Goal: Task Accomplishment & Management: Manage account settings

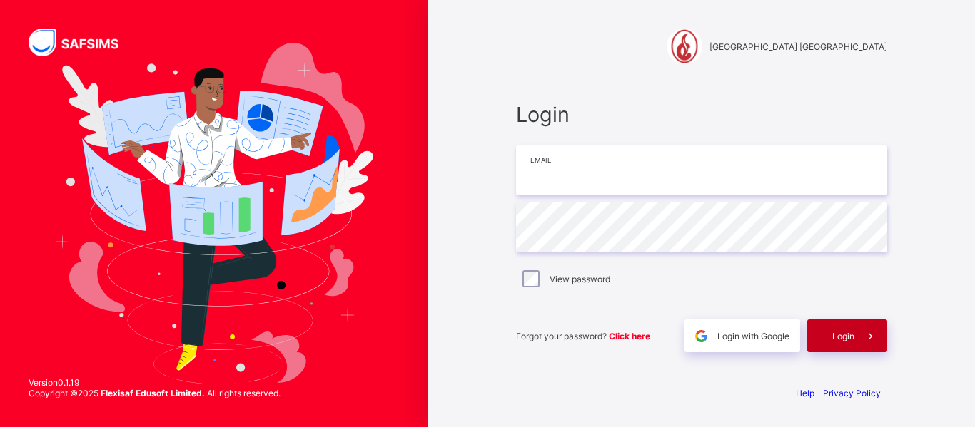
type input "**********"
click at [839, 336] on span "Login" at bounding box center [843, 336] width 22 height 11
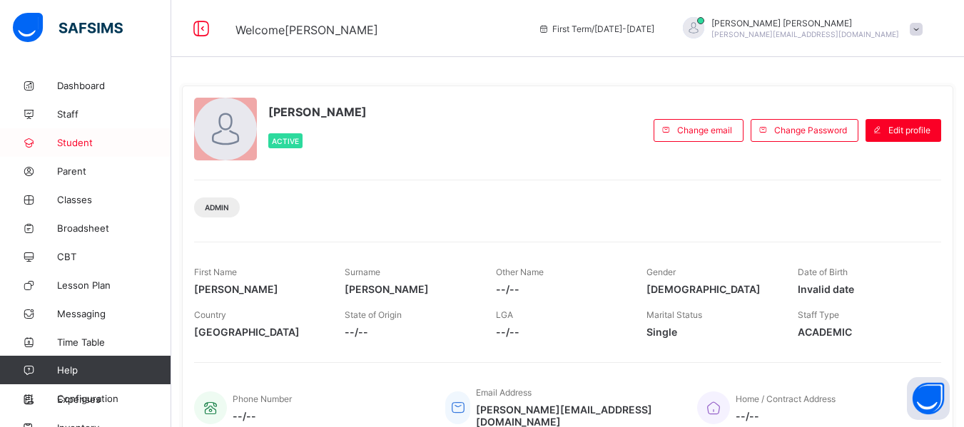
click at [76, 138] on span "Student" at bounding box center [114, 142] width 114 height 11
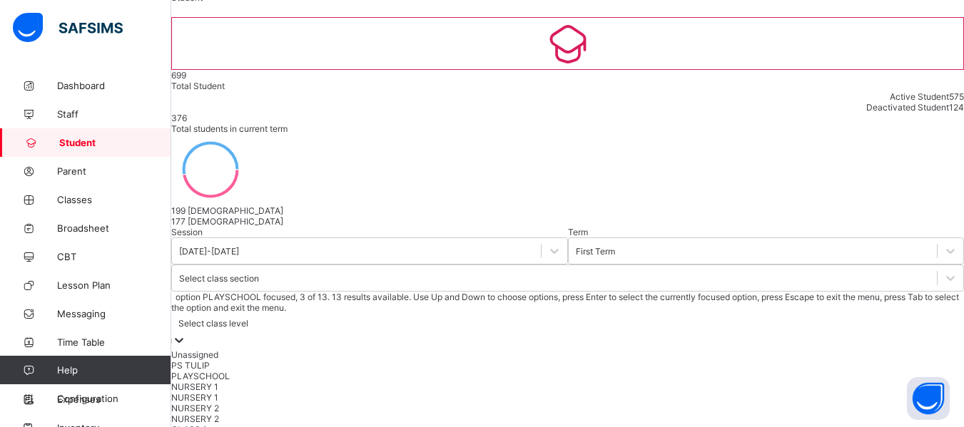
click at [647, 292] on div "option PLAYSCHOOL focused, 3 of 13. 13 results available. Use Up and Down to ch…" at bounding box center [567, 390] width 793 height 197
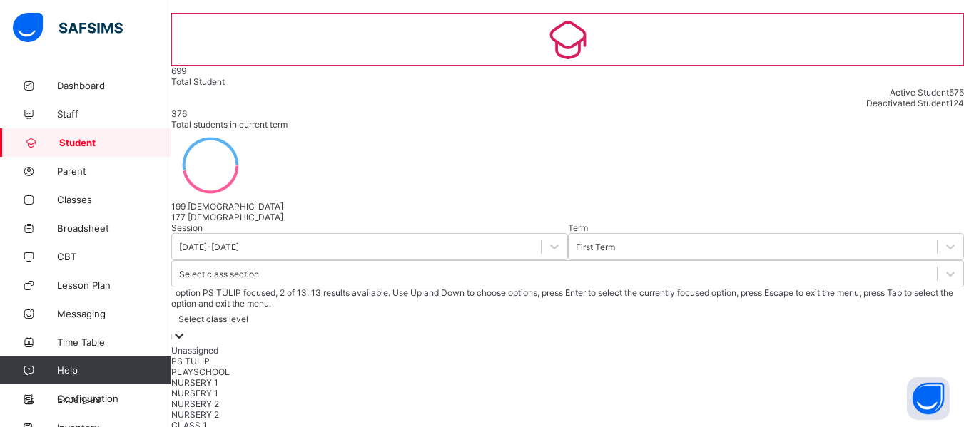
click at [627, 356] on div "PS TULIP" at bounding box center [567, 361] width 793 height 11
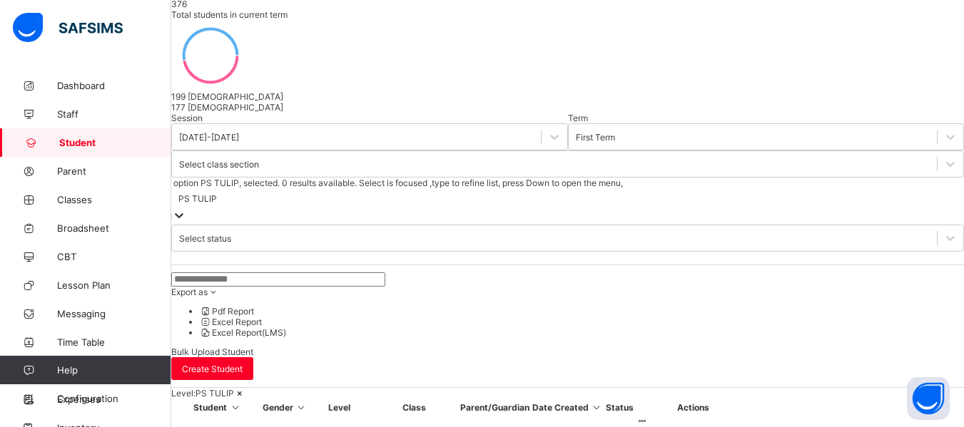
scroll to position [159, 0]
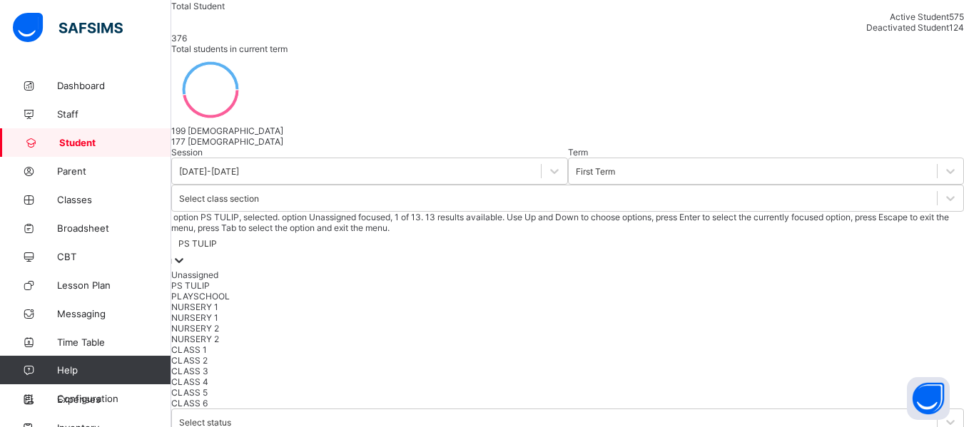
click at [186, 253] on icon at bounding box center [179, 260] width 14 height 14
click at [604, 291] on div "PLAYSCHOOL" at bounding box center [567, 296] width 793 height 11
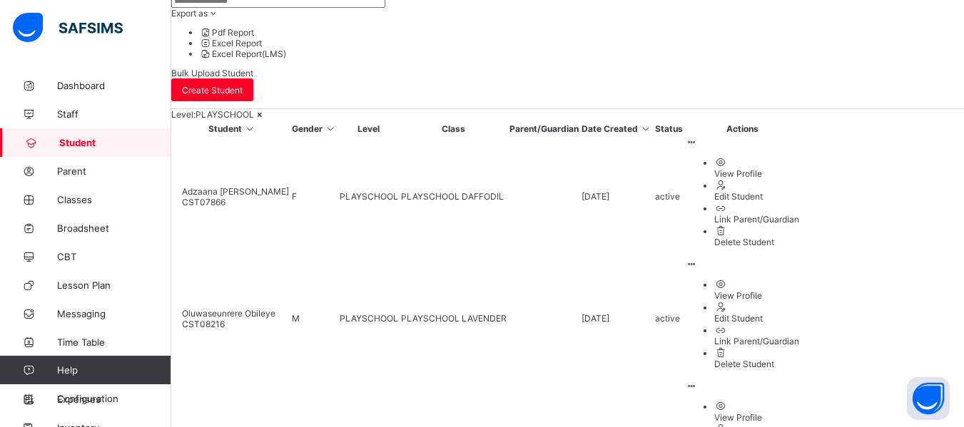
scroll to position [473, 0]
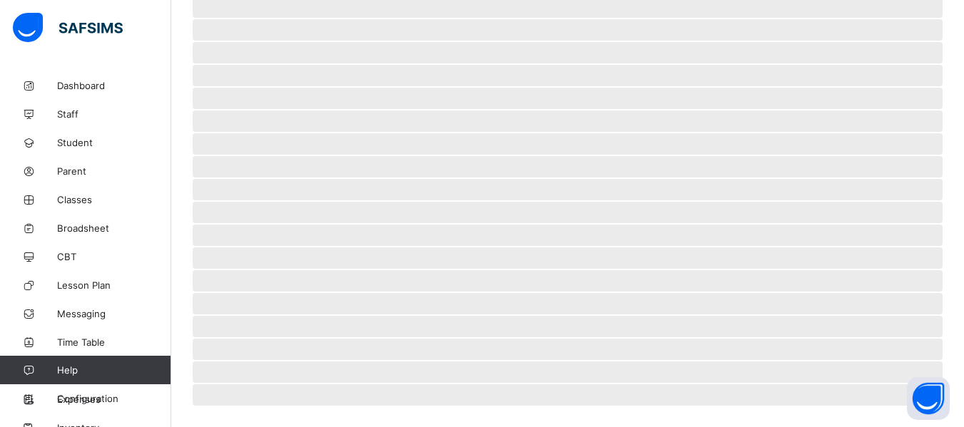
click at [279, 352] on span "‌" at bounding box center [568, 349] width 750 height 21
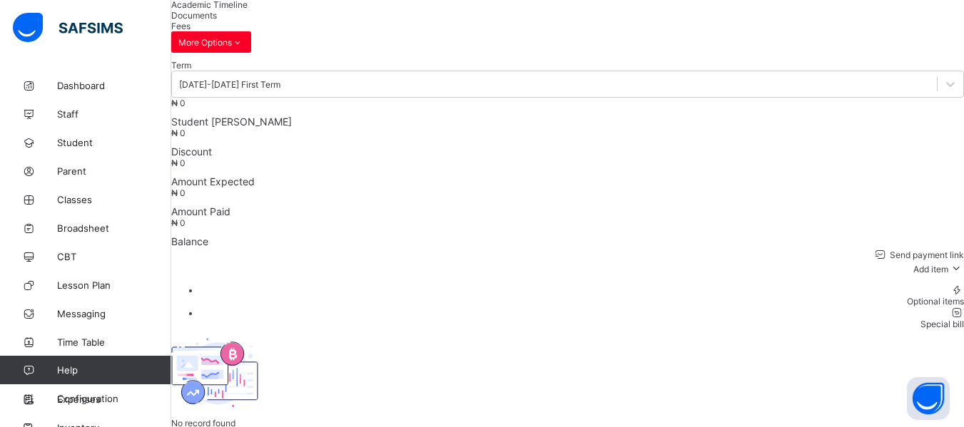
scroll to position [99, 0]
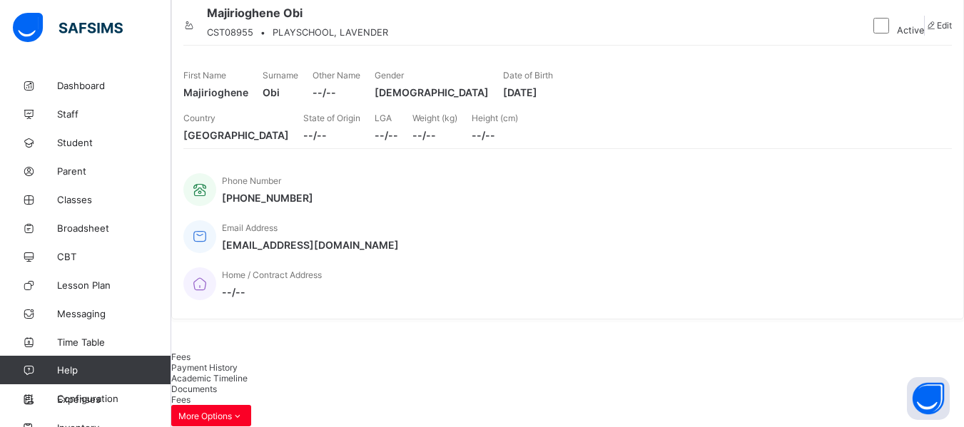
click at [196, 31] on icon at bounding box center [189, 25] width 12 height 11
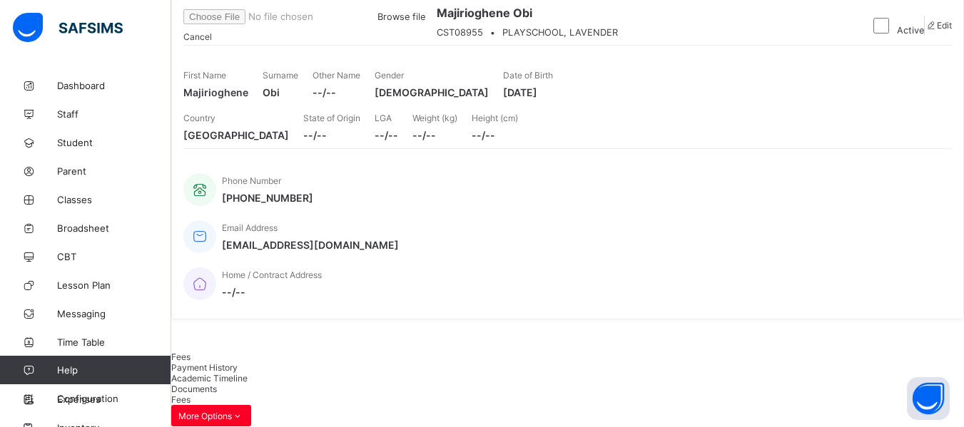
click at [937, 31] on span "Edit" at bounding box center [944, 25] width 15 height 11
select select "**"
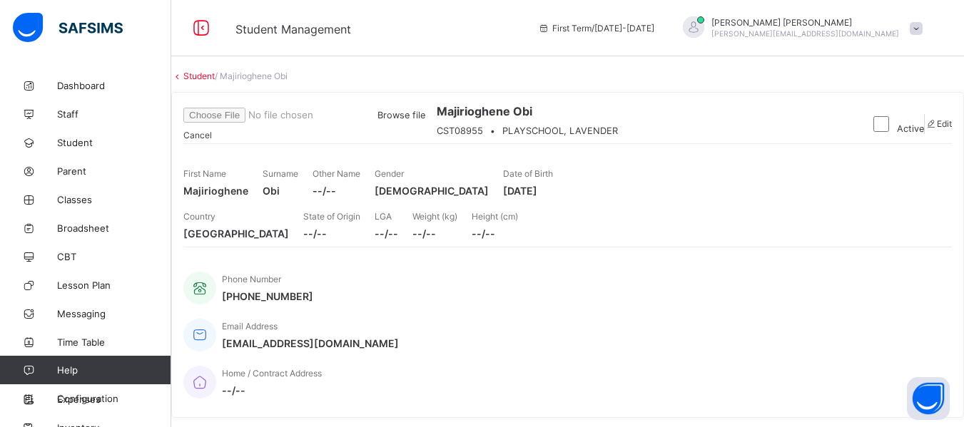
scroll to position [0, 0]
click at [425, 121] on span "Browse file" at bounding box center [304, 116] width 242 height 11
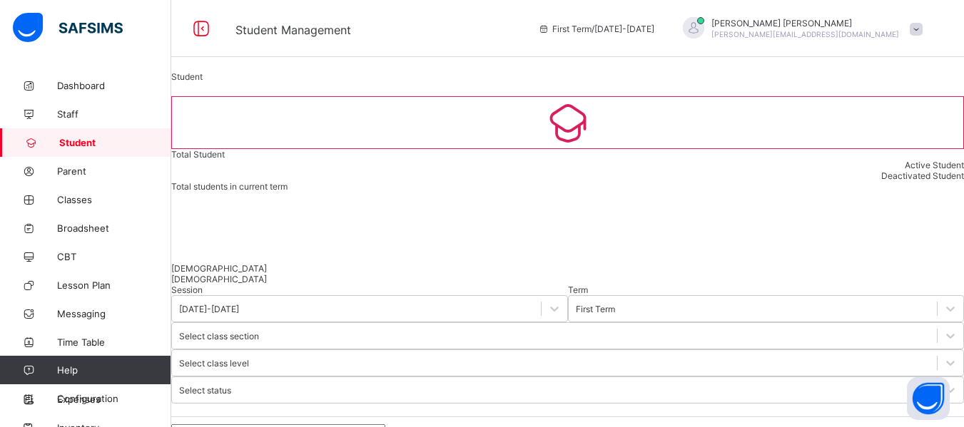
scroll to position [205, 0]
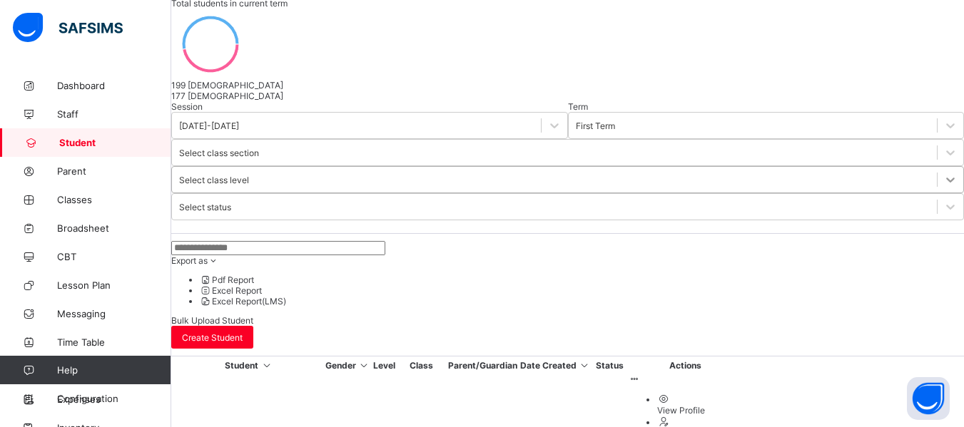
click at [938, 167] on div at bounding box center [951, 180] width 26 height 26
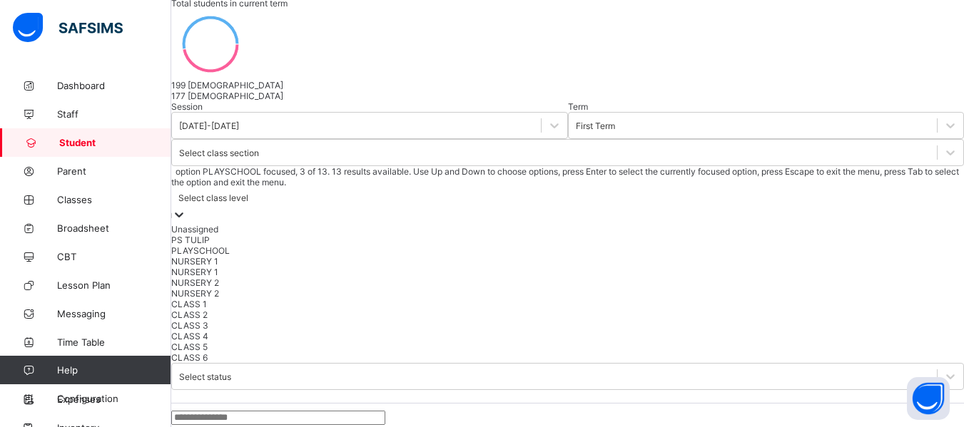
click at [602, 245] on div "PLAYSCHOOL" at bounding box center [567, 250] width 793 height 11
click at [186, 208] on icon at bounding box center [179, 215] width 14 height 14
click at [602, 278] on div "NURSERY 2" at bounding box center [567, 283] width 793 height 11
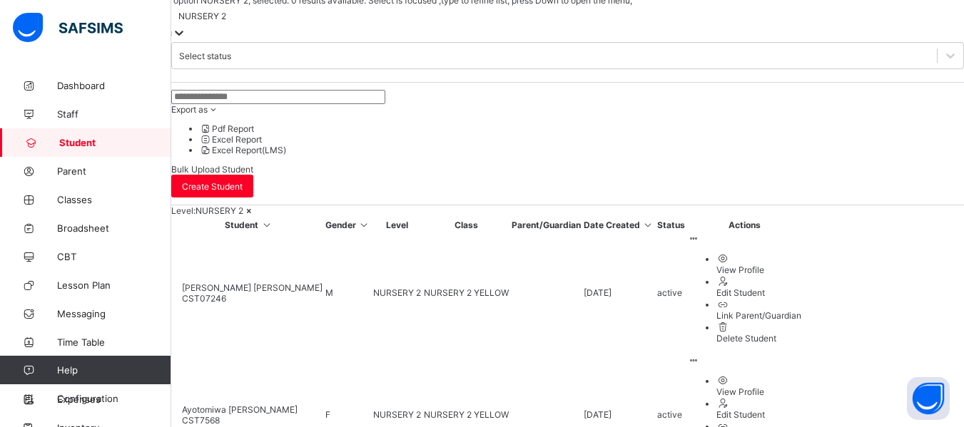
scroll to position [405, 0]
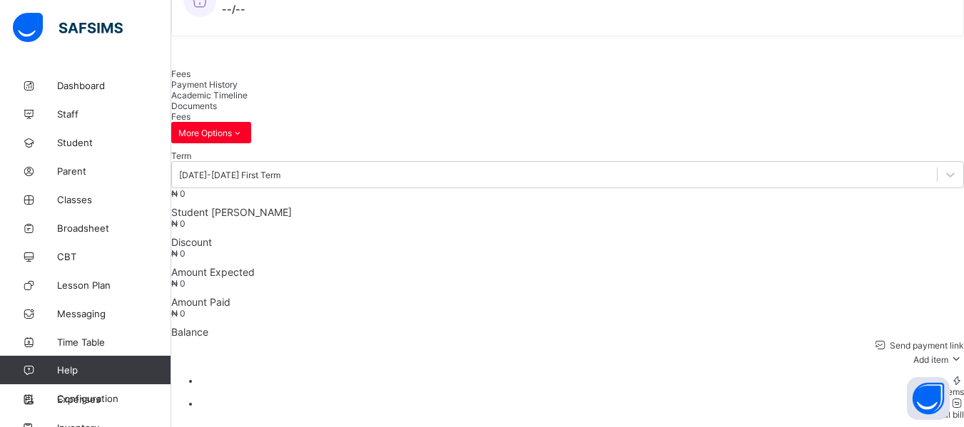
scroll to position [31, 0]
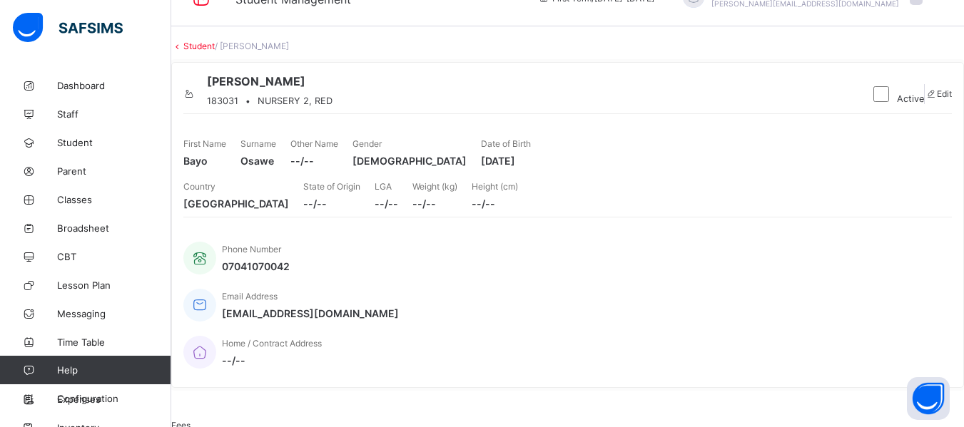
click at [196, 99] on icon at bounding box center [189, 93] width 12 height 11
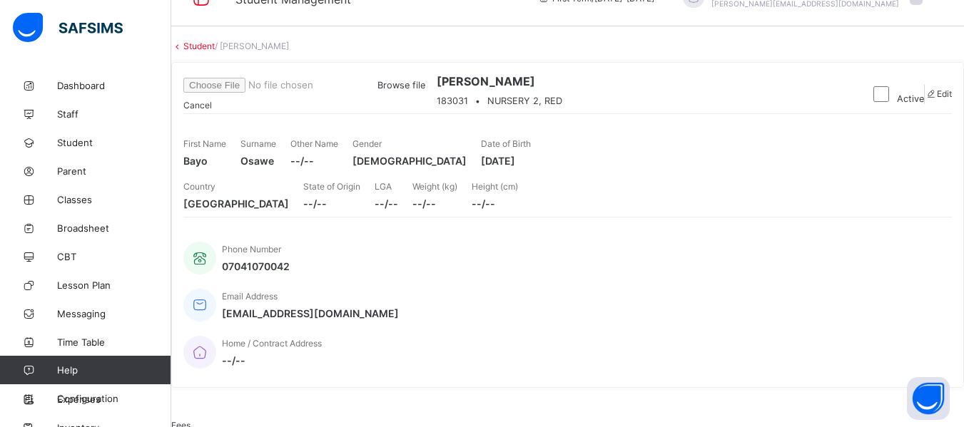
click at [425, 91] on span "Browse file" at bounding box center [304, 85] width 242 height 11
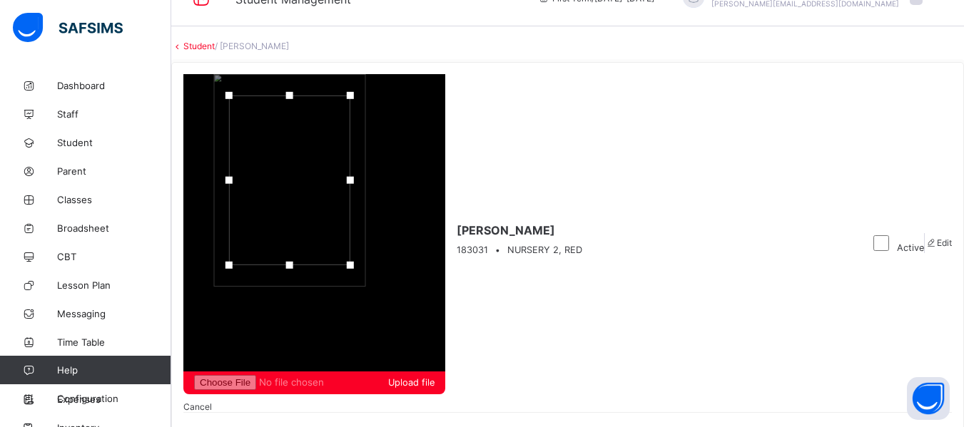
click at [937, 238] on span "Edit" at bounding box center [944, 243] width 15 height 11
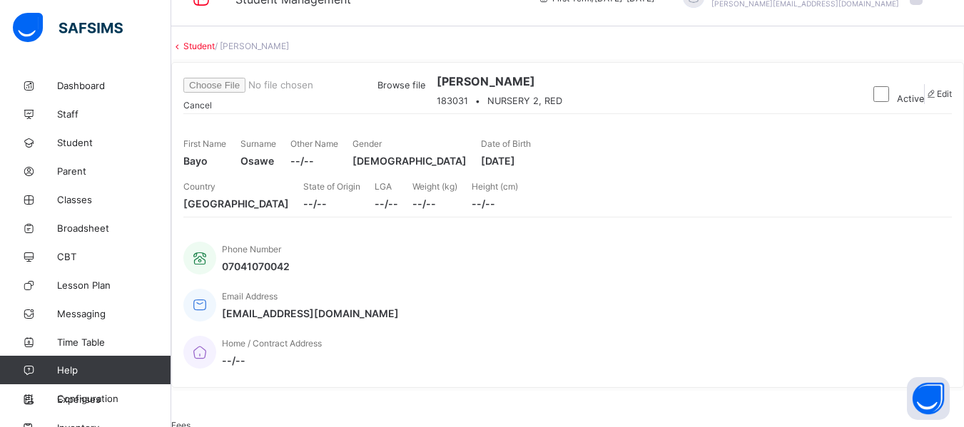
click at [425, 93] on div "Browse file" at bounding box center [304, 85] width 242 height 15
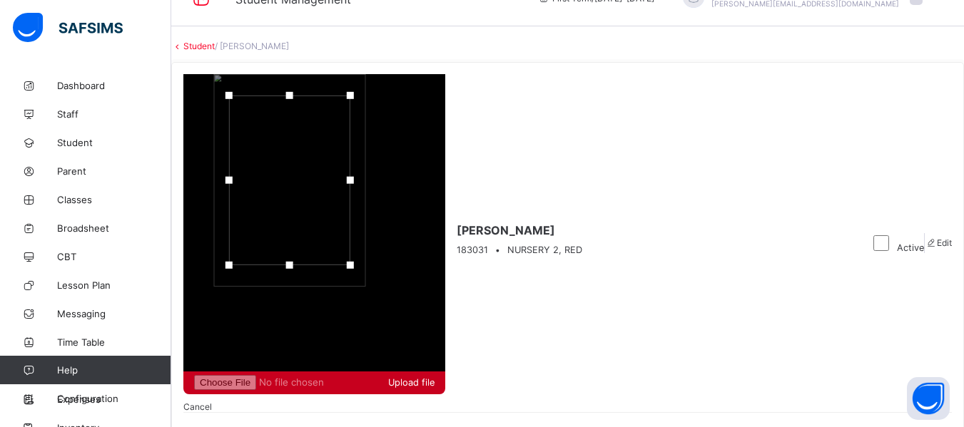
click at [435, 375] on span "Upload file" at bounding box center [314, 382] width 240 height 15
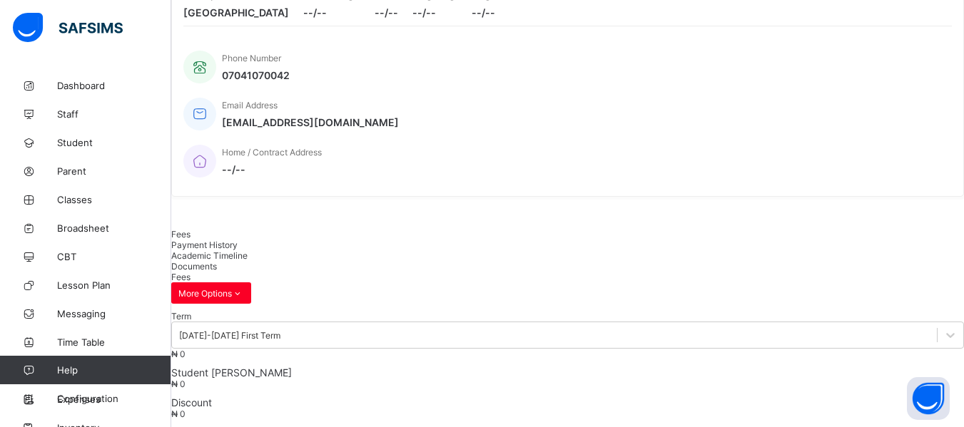
scroll to position [0, 0]
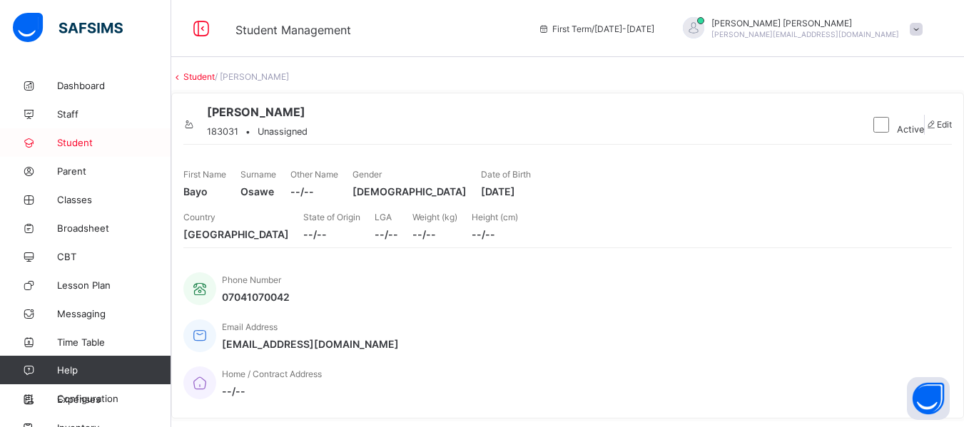
click at [73, 142] on span "Student" at bounding box center [114, 142] width 114 height 11
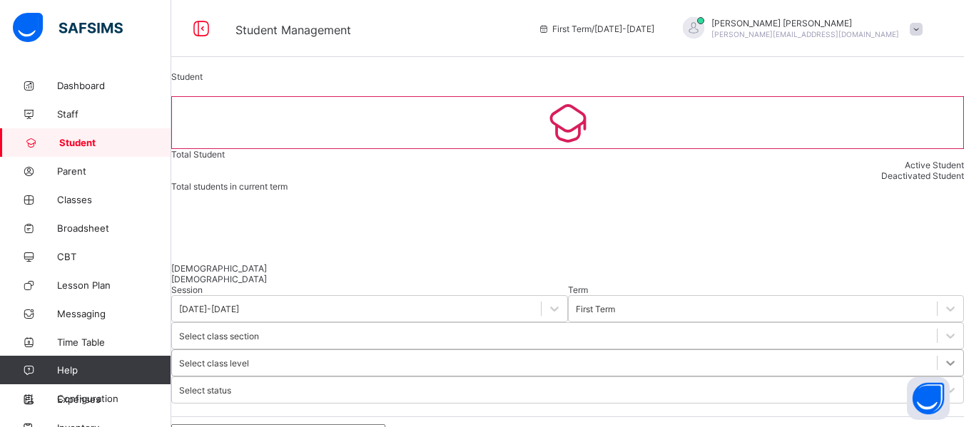
click at [938, 350] on div at bounding box center [951, 363] width 26 height 26
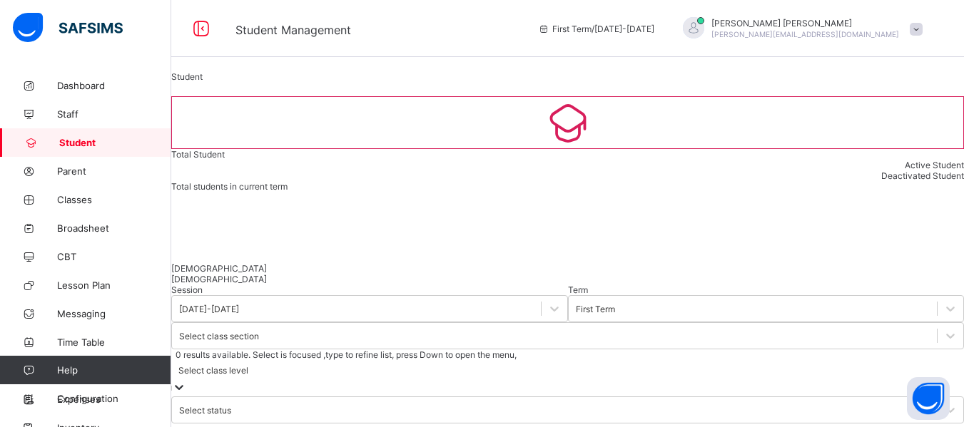
click at [186, 380] on icon at bounding box center [179, 387] width 14 height 14
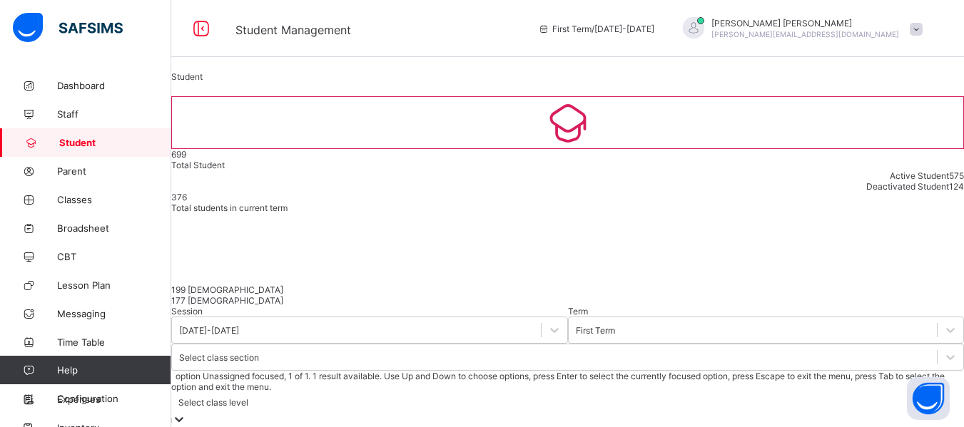
click at [186, 412] on icon at bounding box center [179, 419] width 14 height 14
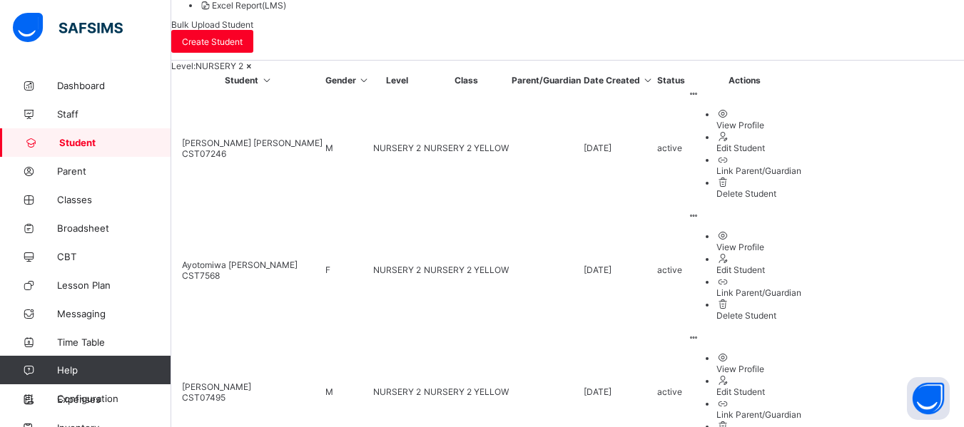
scroll to position [531, 0]
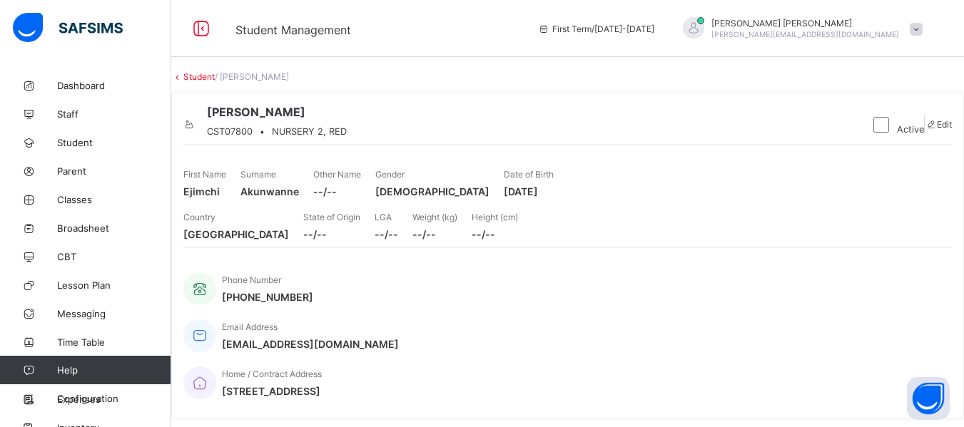
click at [196, 130] on icon at bounding box center [189, 124] width 12 height 11
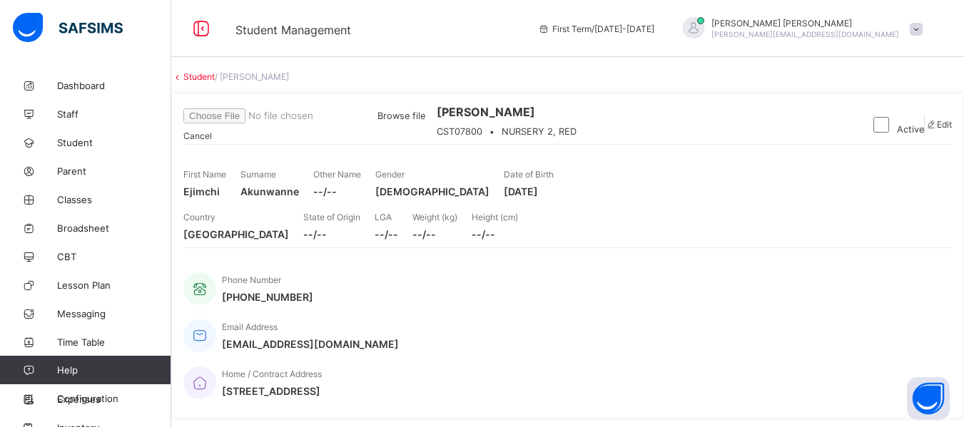
click at [425, 121] on span "Browse file" at bounding box center [401, 116] width 48 height 11
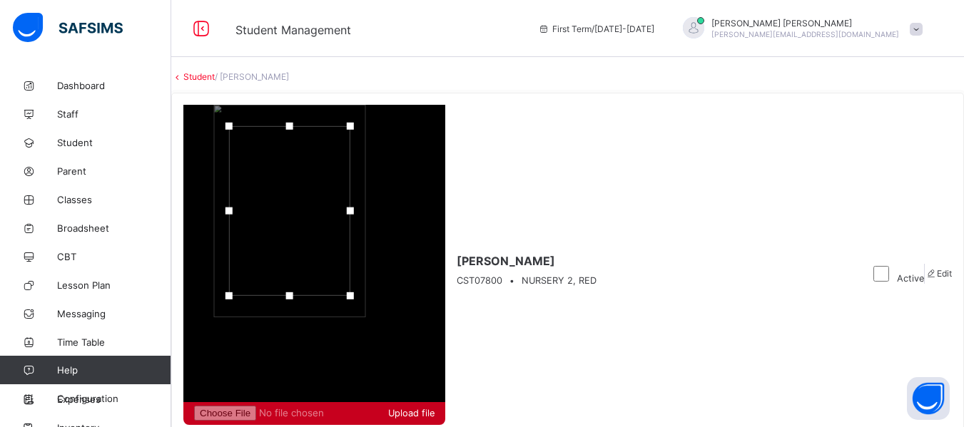
click at [435, 408] on span "Upload file" at bounding box center [411, 413] width 46 height 11
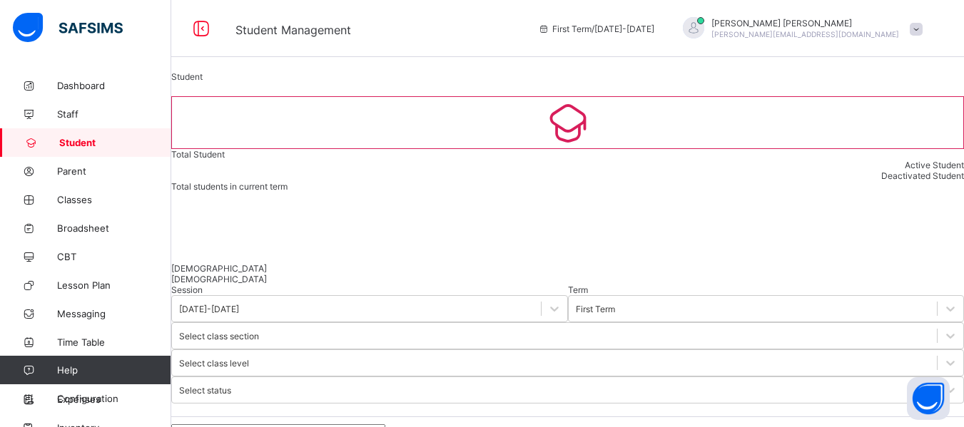
scroll to position [205, 0]
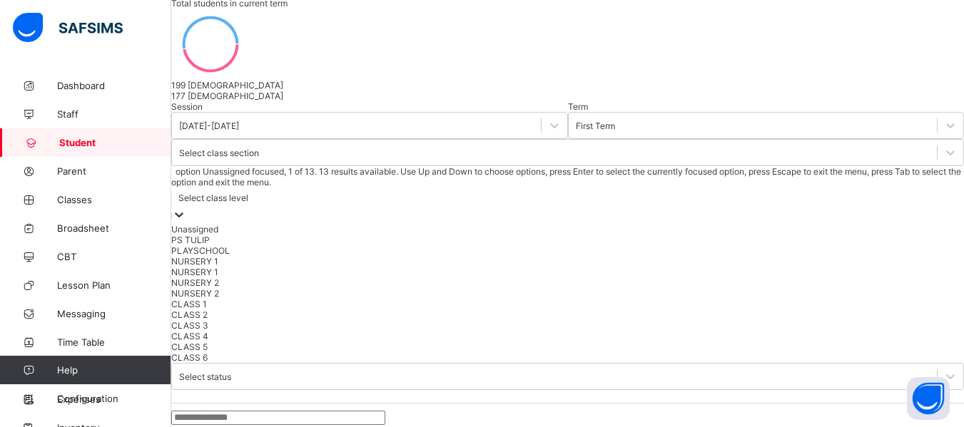
click at [186, 208] on icon at bounding box center [179, 215] width 14 height 14
click at [591, 278] on div "NURSERY 2" at bounding box center [567, 283] width 793 height 11
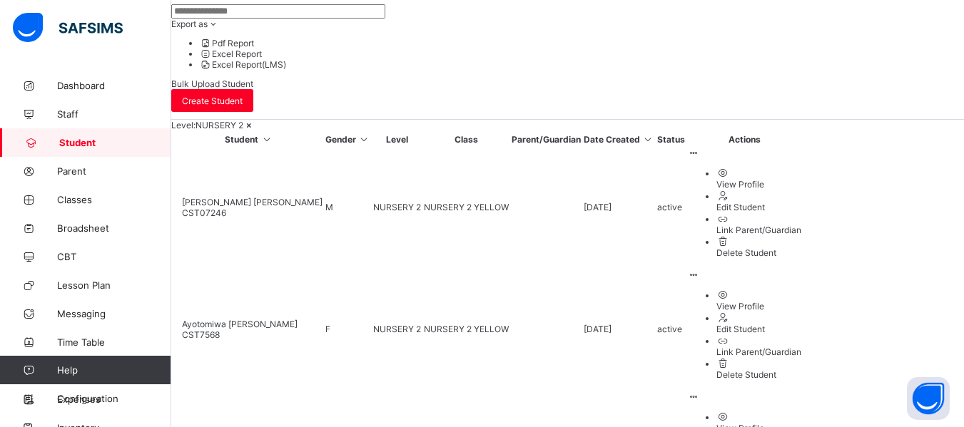
scroll to position [490, 0]
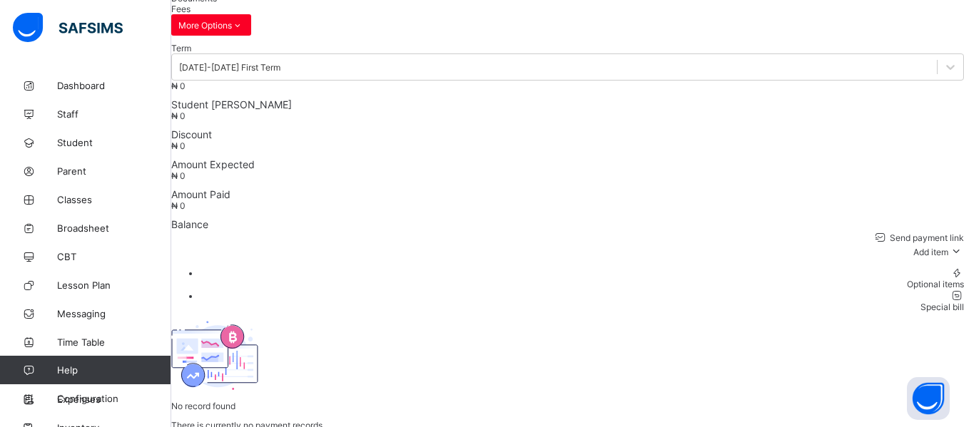
scroll to position [116, 0]
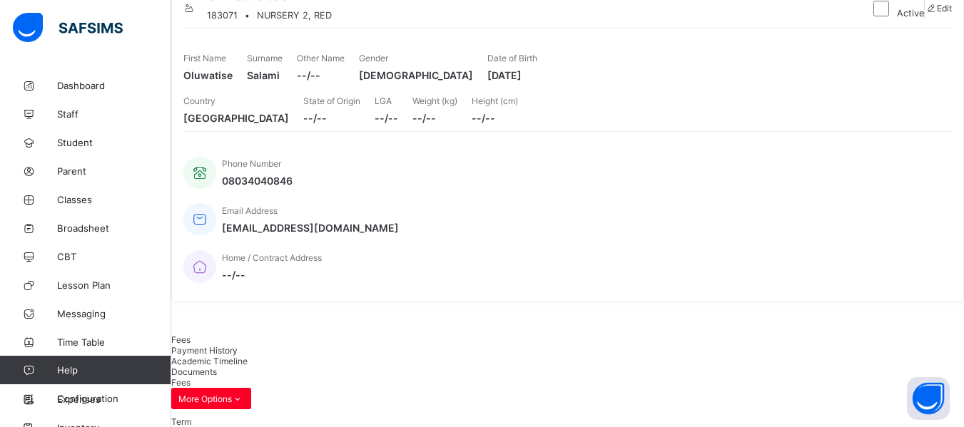
click at [196, 14] on icon at bounding box center [189, 8] width 12 height 11
click at [425, 5] on span "Browse file" at bounding box center [401, -1] width 48 height 11
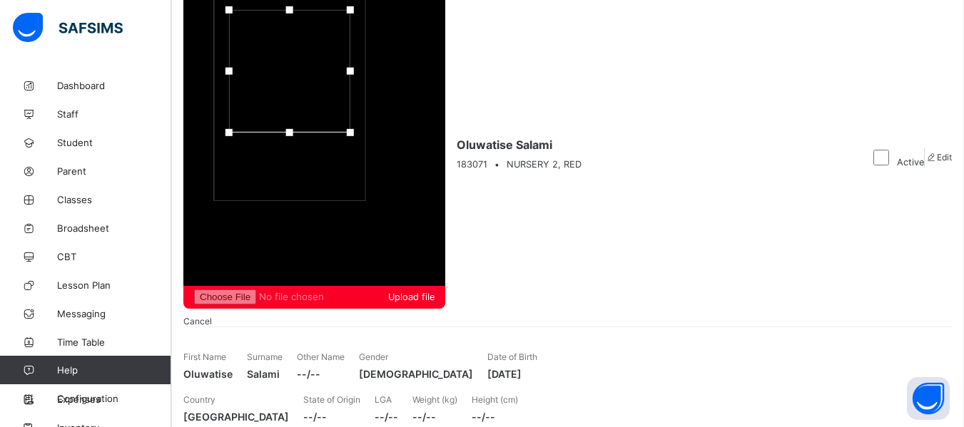
drag, startPoint x: 872, startPoint y: 66, endPoint x: 856, endPoint y: 19, distance: 49.9
click at [350, 19] on div at bounding box center [289, 71] width 121 height 123
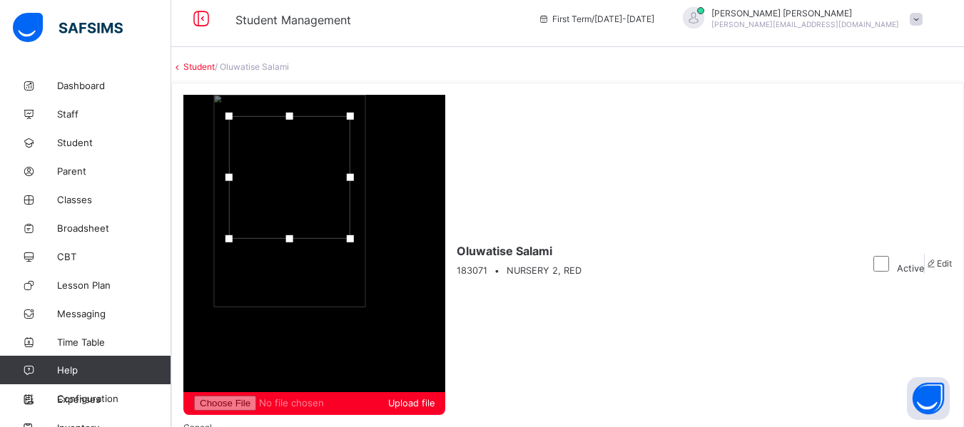
scroll to position [0, 0]
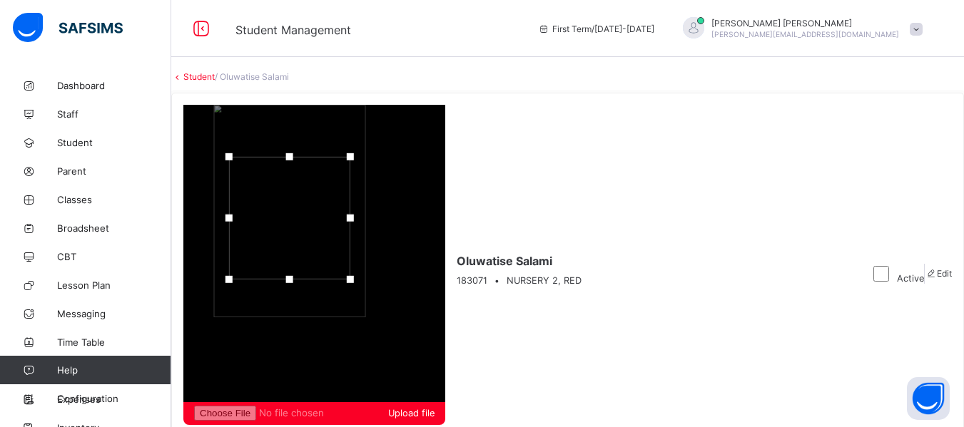
drag, startPoint x: 874, startPoint y: 73, endPoint x: 874, endPoint y: 103, distance: 30.7
click at [350, 157] on div at bounding box center [289, 218] width 121 height 123
click at [351, 169] on div at bounding box center [290, 230] width 121 height 123
drag, startPoint x: 803, startPoint y: 106, endPoint x: 804, endPoint y: 133, distance: 27.2
click at [445, 133] on div at bounding box center [314, 254] width 262 height 298
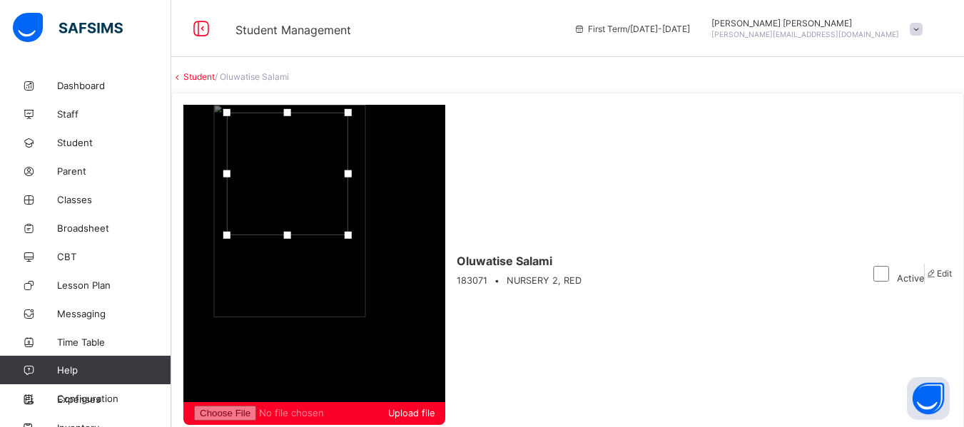
drag, startPoint x: 866, startPoint y: 137, endPoint x: 863, endPoint y: 88, distance: 49.3
click at [348, 113] on div at bounding box center [287, 174] width 121 height 123
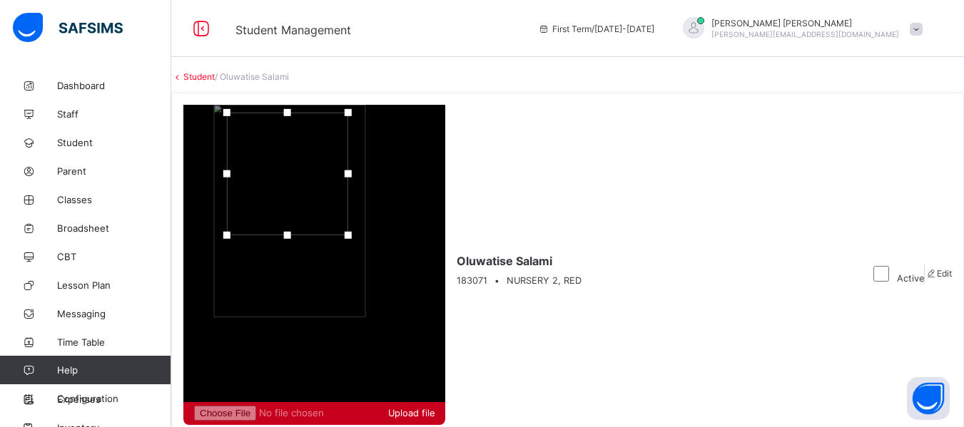
click at [435, 408] on span "Upload file" at bounding box center [411, 413] width 46 height 11
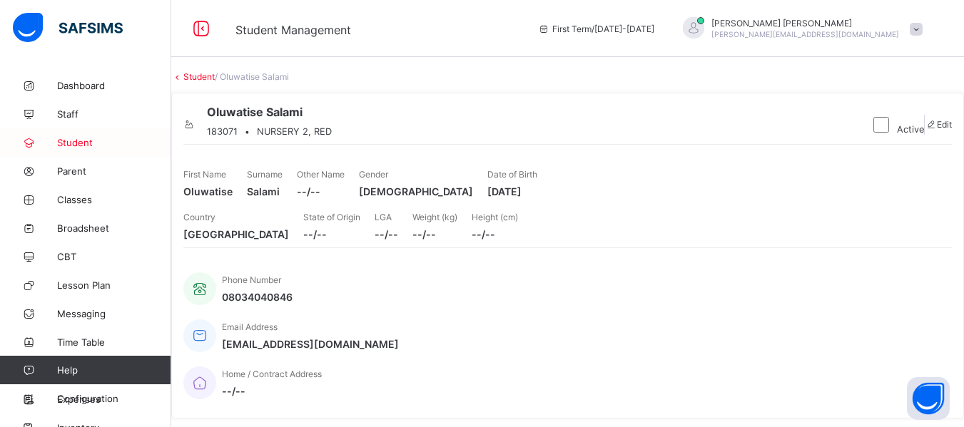
click at [71, 137] on span "Student" at bounding box center [114, 142] width 114 height 11
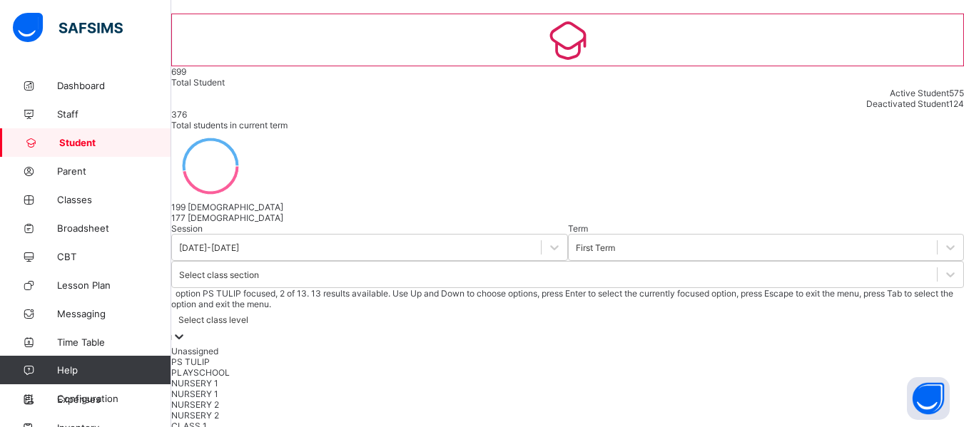
click at [646, 288] on div "option PS TULIP focused, 2 of 13. 13 results available. Use Up and Down to choo…" at bounding box center [567, 386] width 793 height 197
click at [615, 399] on div "NURSERY 2" at bounding box center [567, 404] width 793 height 11
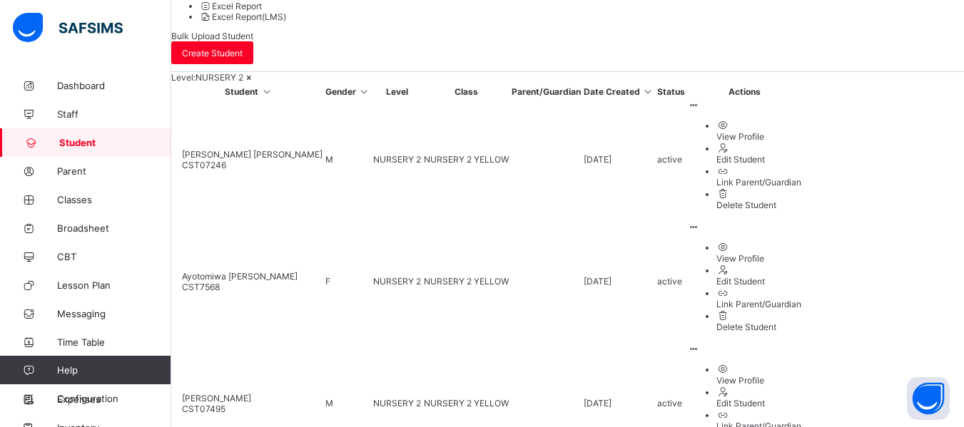
scroll to position [531, 0]
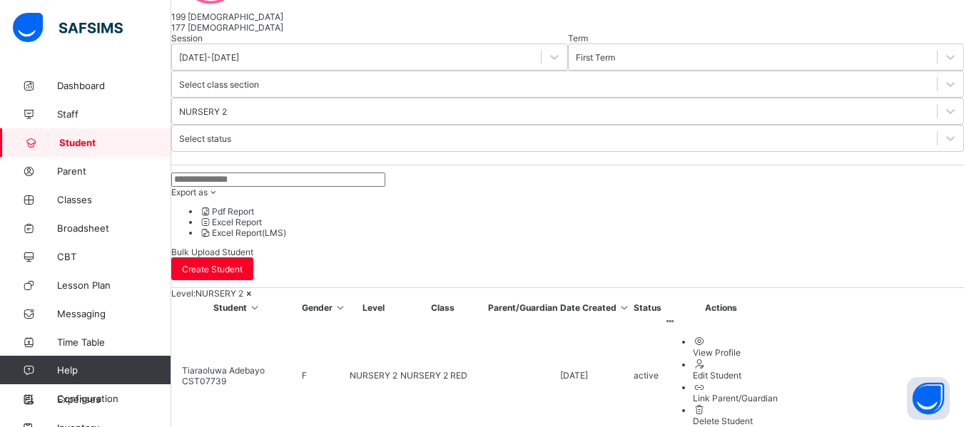
scroll to position [283, 0]
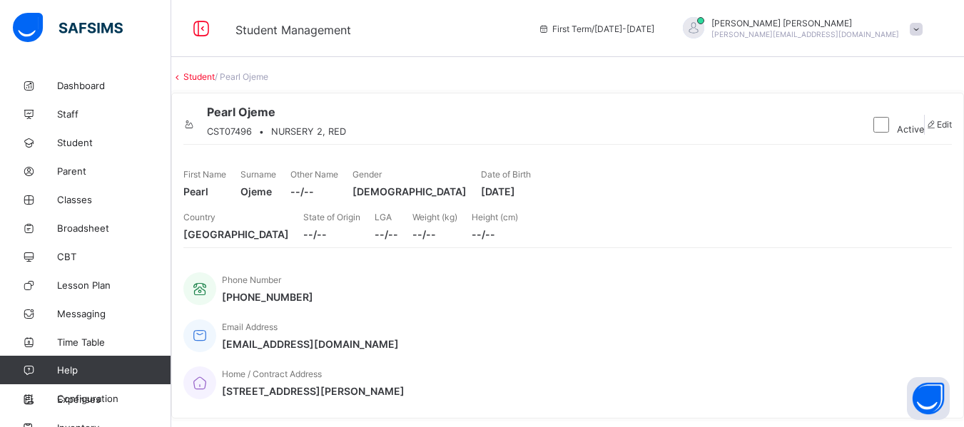
click at [196, 130] on icon at bounding box center [189, 124] width 12 height 11
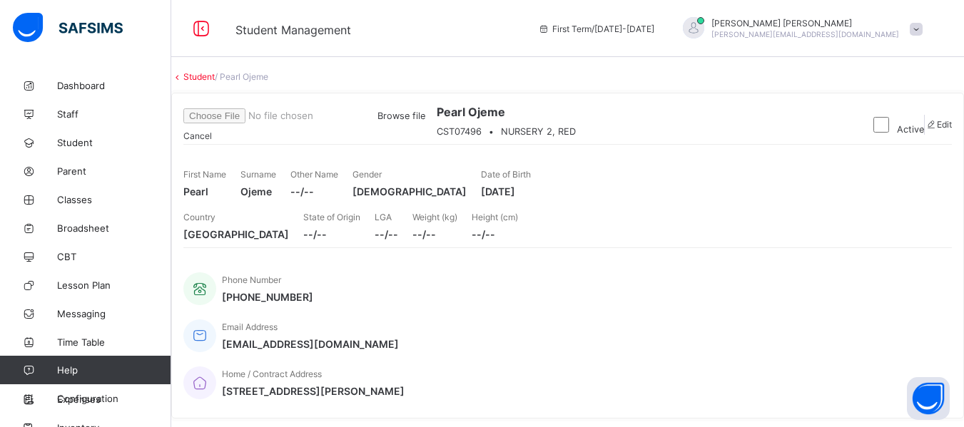
click at [425, 121] on span "Browse file" at bounding box center [401, 116] width 48 height 11
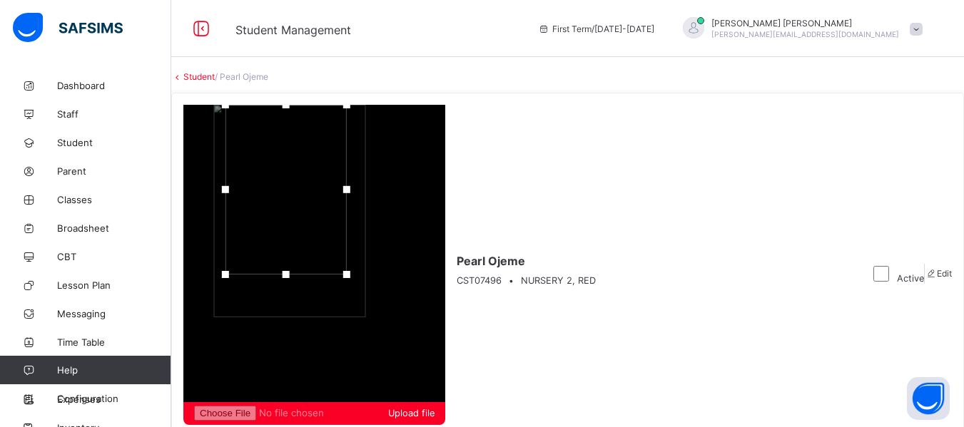
drag, startPoint x: 858, startPoint y: 98, endPoint x: 855, endPoint y: 61, distance: 37.3
click at [347, 105] on div at bounding box center [285, 190] width 121 height 170
drag, startPoint x: 870, startPoint y: 168, endPoint x: 875, endPoint y: 128, distance: 39.6
click at [297, 225] on div at bounding box center [285, 235] width 21 height 21
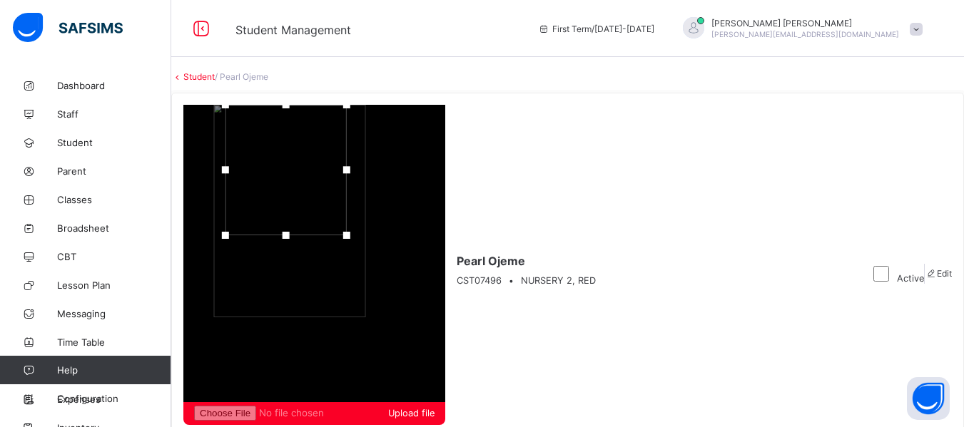
drag, startPoint x: 881, startPoint y: 88, endPoint x: 882, endPoint y: 77, distance: 11.4
click at [347, 105] on div at bounding box center [285, 170] width 121 height 131
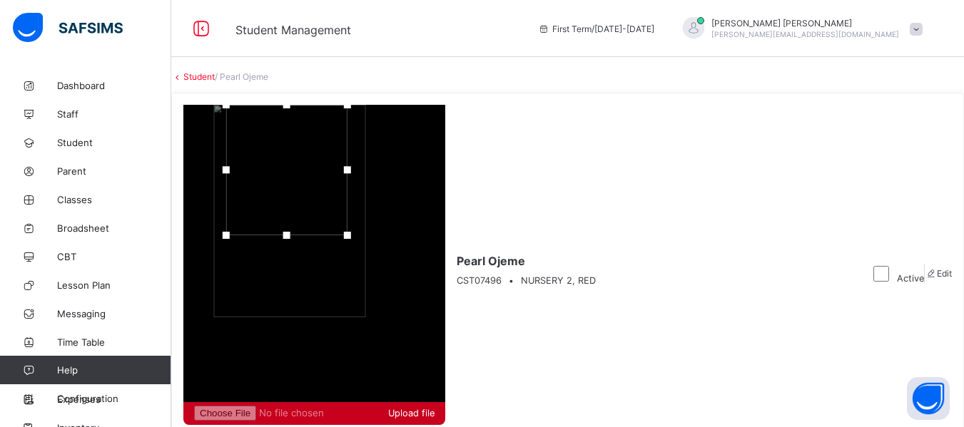
click at [435, 408] on span "Upload file" at bounding box center [411, 413] width 46 height 11
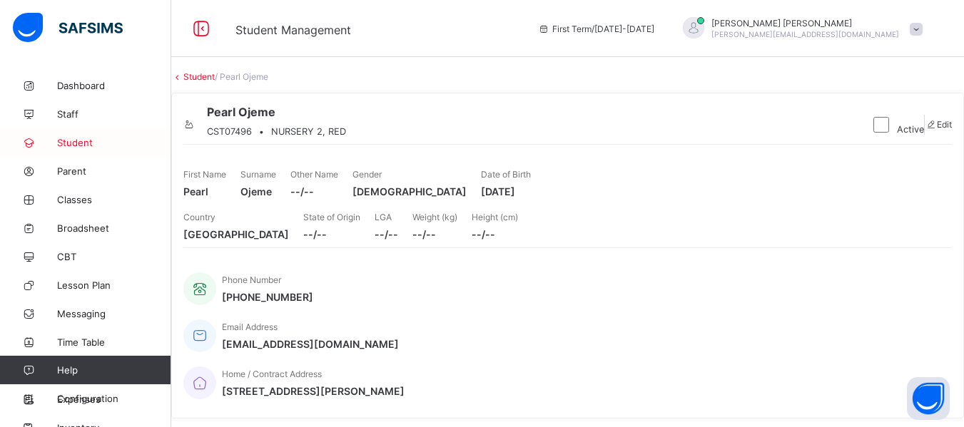
click at [76, 142] on span "Student" at bounding box center [114, 142] width 114 height 11
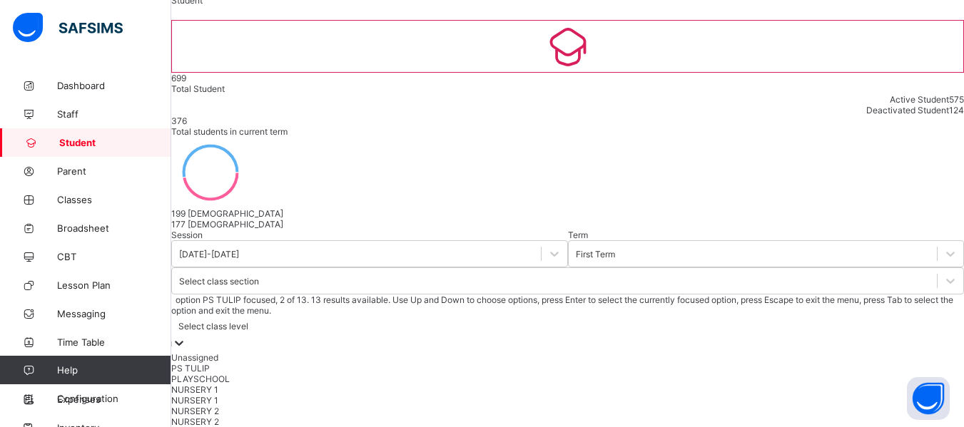
click at [641, 295] on div "option PS TULIP focused, 2 of 13. 13 results available. Use Up and Down to choo…" at bounding box center [567, 393] width 793 height 197
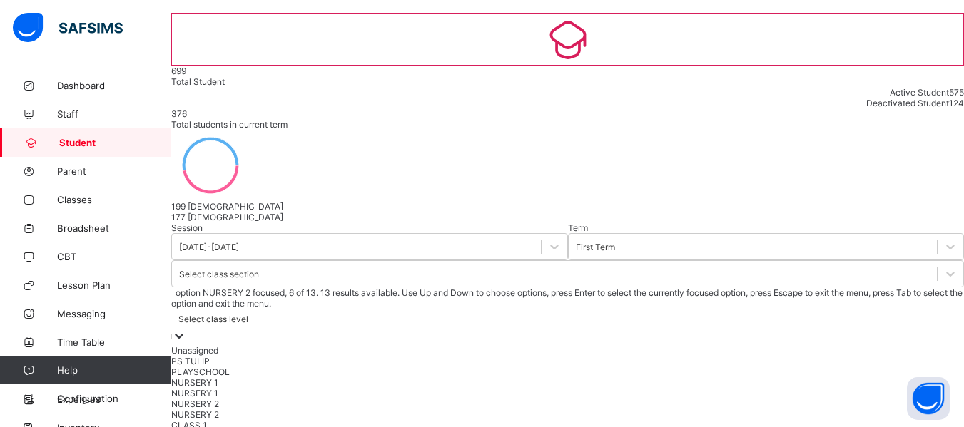
click at [612, 399] on div "NURSERY 2" at bounding box center [567, 404] width 793 height 11
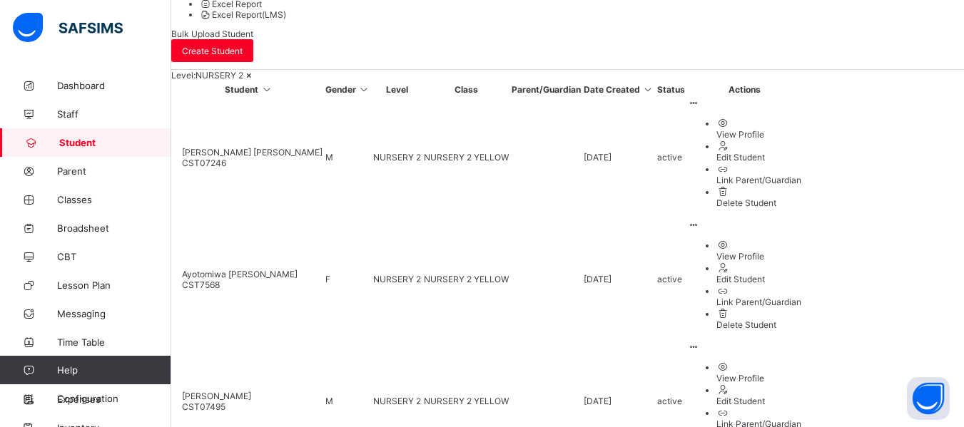
scroll to position [531, 0]
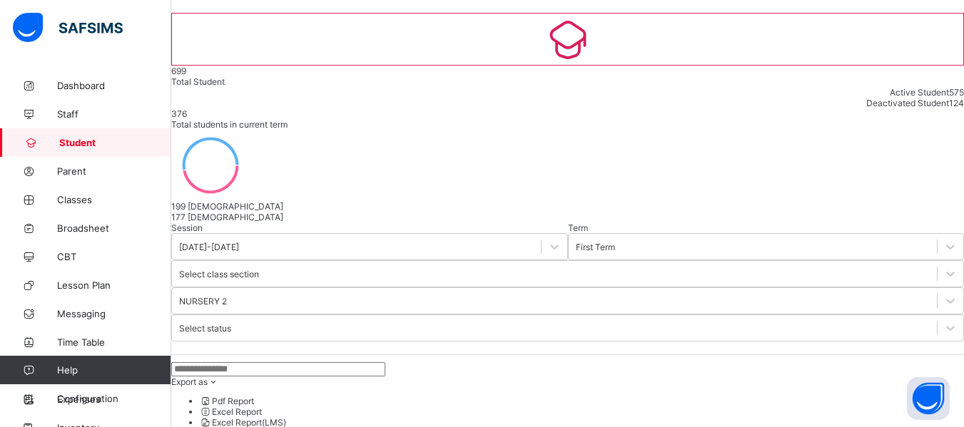
scroll to position [457, 0]
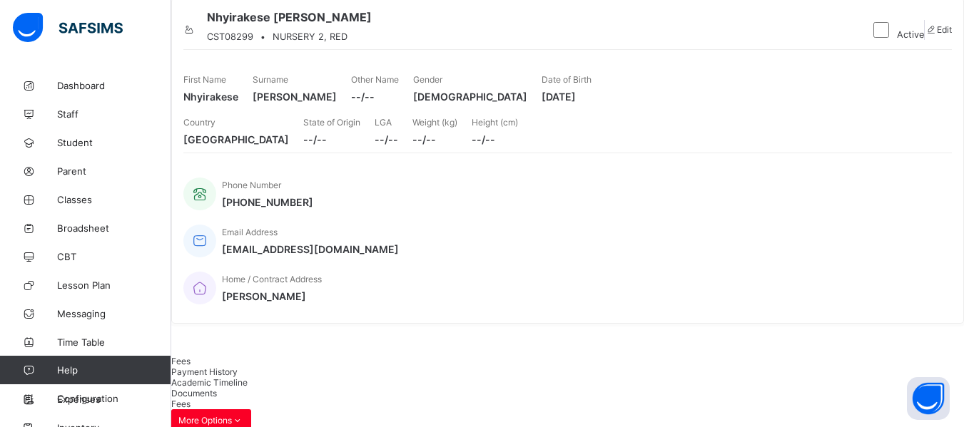
scroll to position [83, 0]
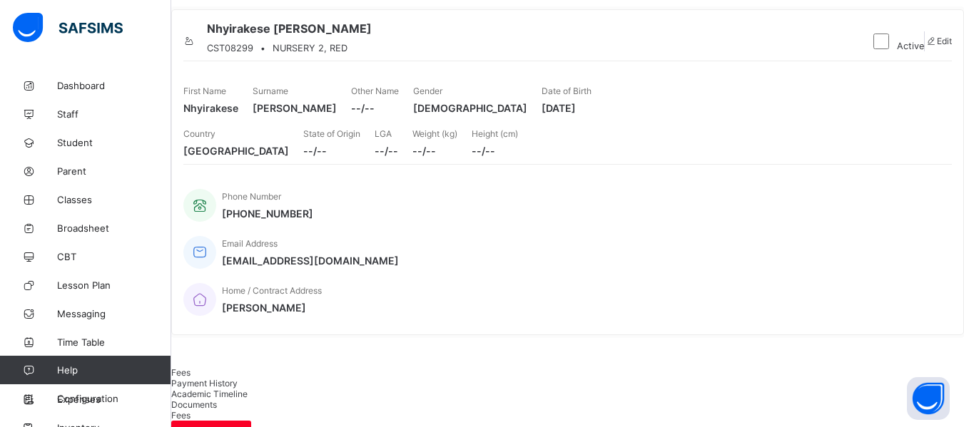
click at [196, 46] on icon at bounding box center [189, 41] width 12 height 11
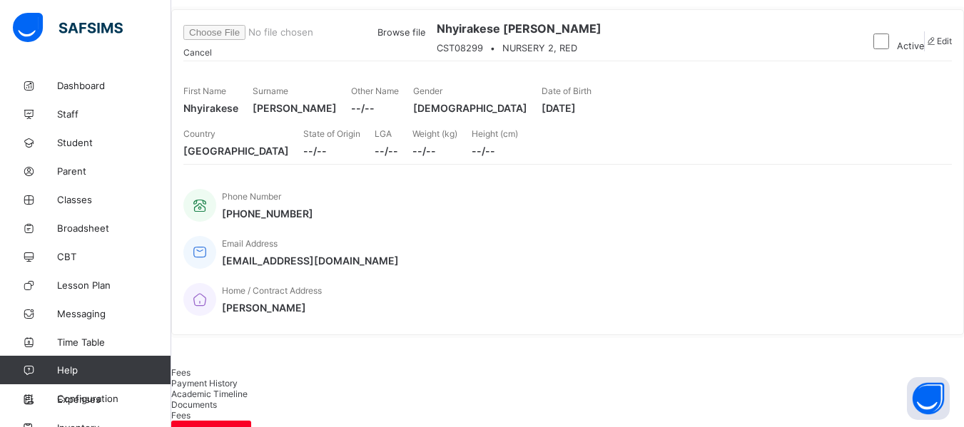
click at [425, 38] on span "Browse file" at bounding box center [304, 32] width 242 height 11
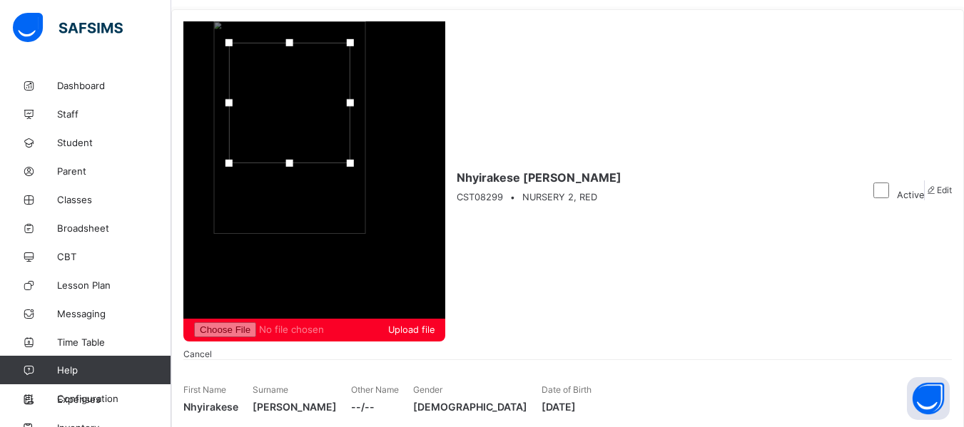
drag, startPoint x: 875, startPoint y: 98, endPoint x: 876, endPoint y: 47, distance: 50.7
click at [293, 160] on div at bounding box center [289, 163] width 7 height 7
drag, startPoint x: 885, startPoint y: 34, endPoint x: 887, endPoint y: 20, distance: 14.4
click at [352, 29] on div at bounding box center [291, 88] width 121 height 119
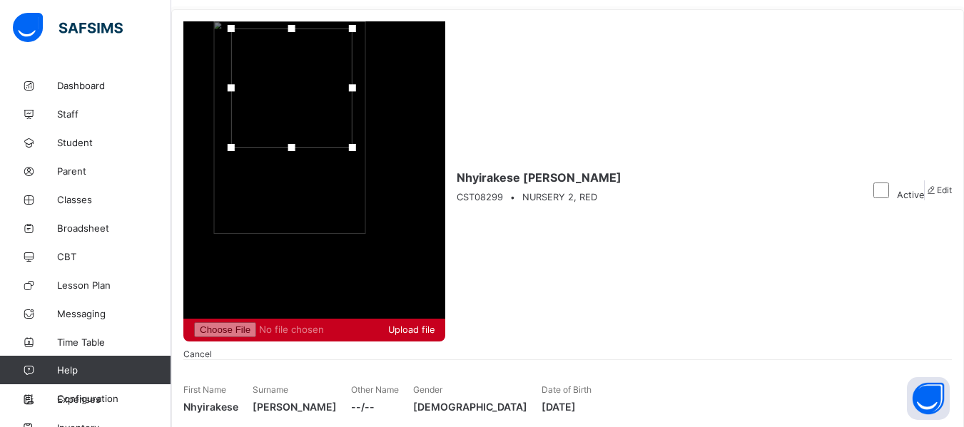
click at [435, 323] on span "Upload file" at bounding box center [314, 330] width 240 height 15
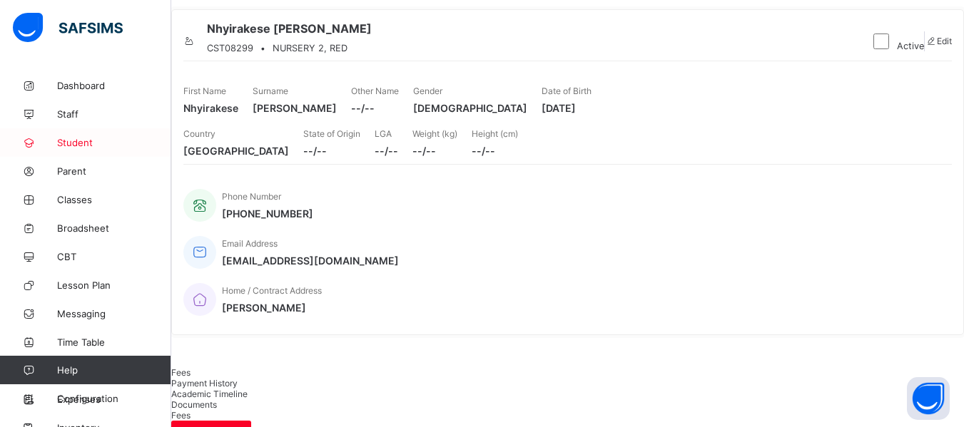
click at [69, 140] on span "Student" at bounding box center [114, 142] width 114 height 11
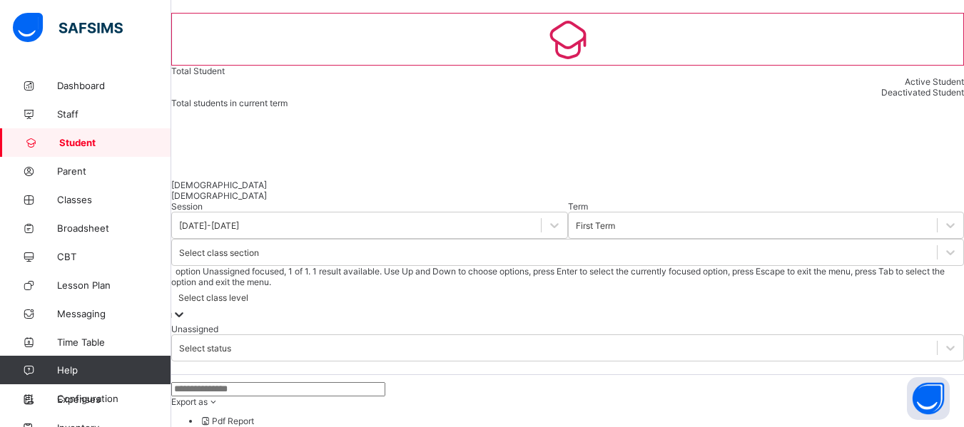
click at [186, 308] on icon at bounding box center [179, 315] width 14 height 14
click at [186, 308] on div at bounding box center [179, 316] width 14 height 16
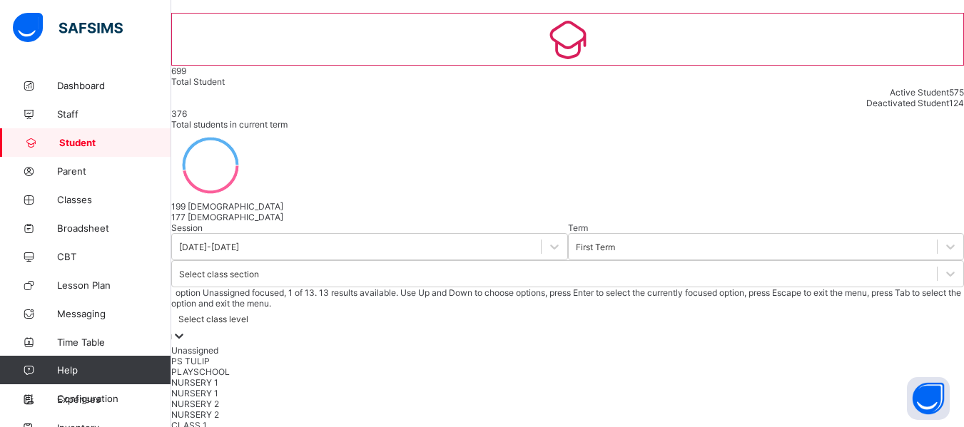
click at [186, 329] on div at bounding box center [179, 337] width 14 height 16
click at [609, 399] on div "NURSERY 2" at bounding box center [567, 404] width 793 height 11
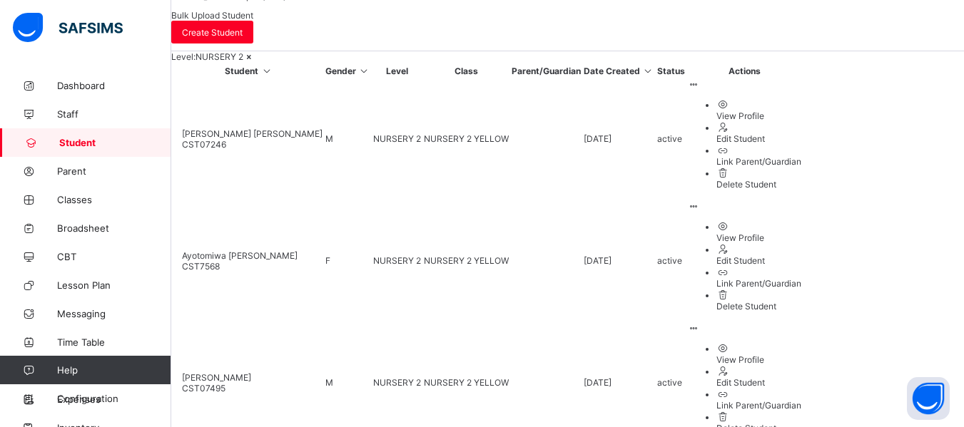
scroll to position [531, 0]
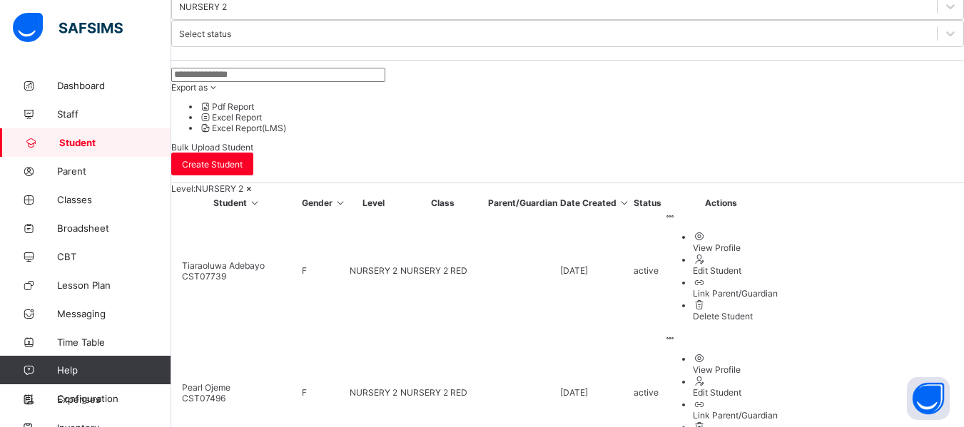
scroll to position [407, 0]
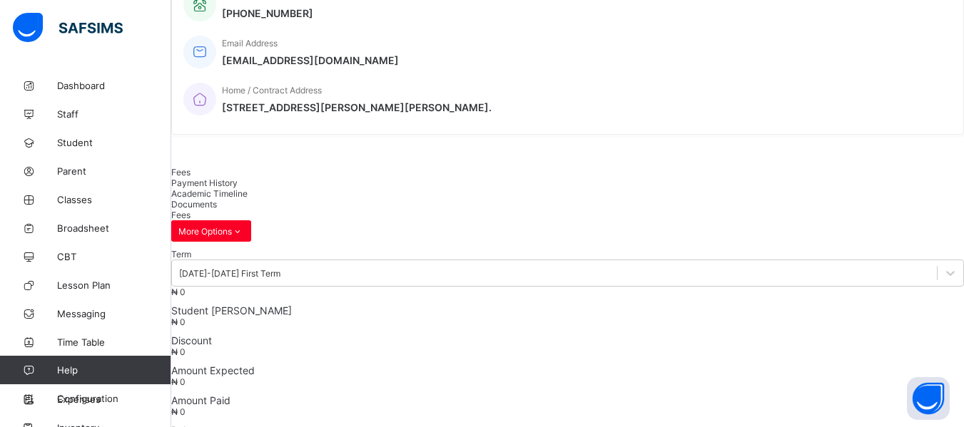
scroll to position [33, 0]
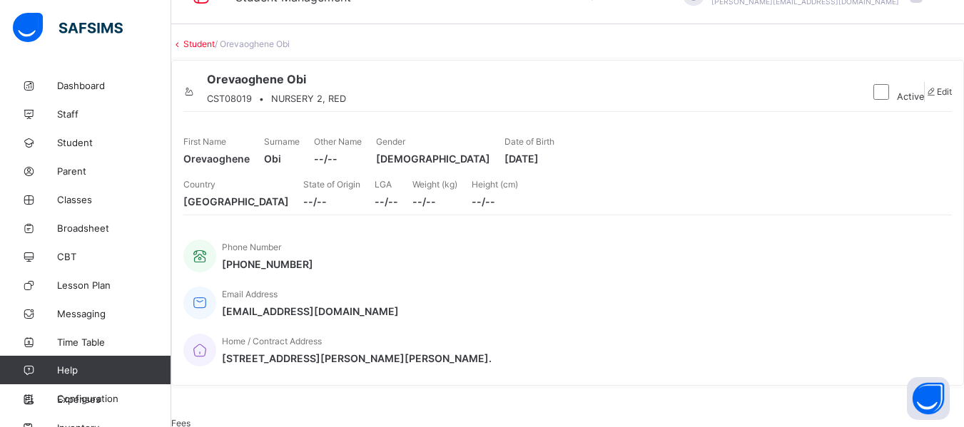
click at [196, 97] on icon at bounding box center [189, 91] width 12 height 11
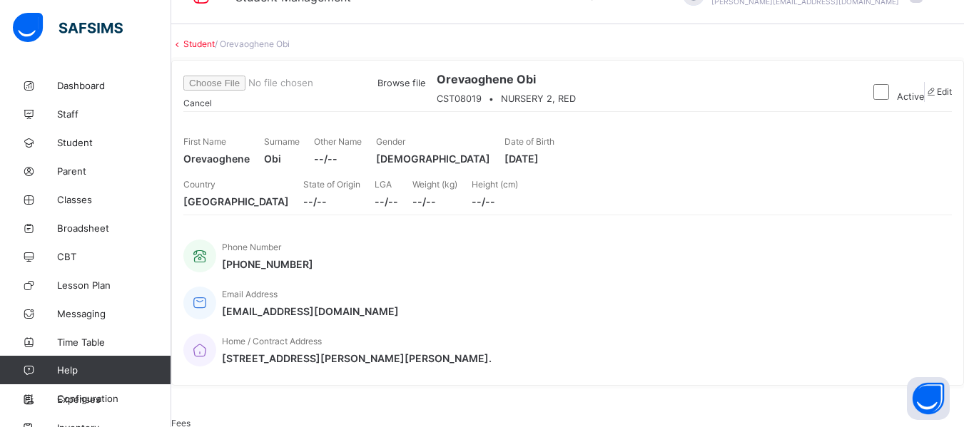
click at [425, 88] on span "Browse file" at bounding box center [401, 83] width 48 height 11
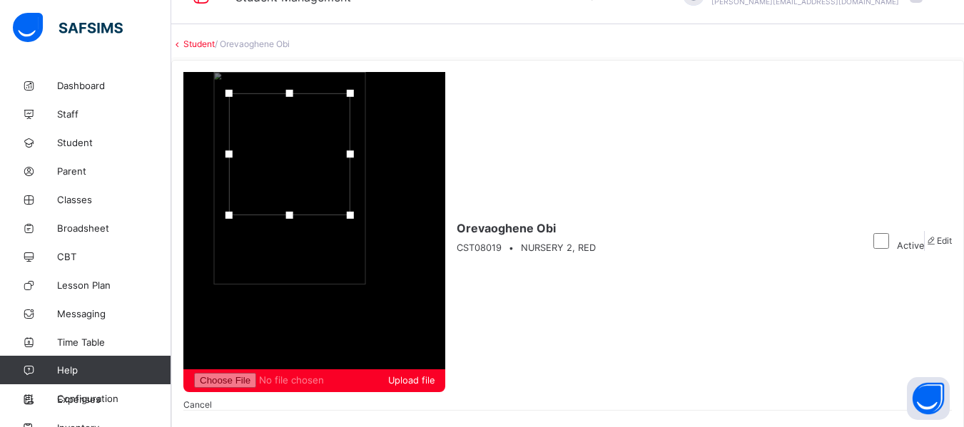
drag, startPoint x: 871, startPoint y: 148, endPoint x: 876, endPoint y: 100, distance: 48.1
click at [300, 205] on div at bounding box center [289, 215] width 21 height 21
drag, startPoint x: 879, startPoint y: 86, endPoint x: 873, endPoint y: 73, distance: 14.4
click at [344, 81] on div at bounding box center [283, 142] width 121 height 122
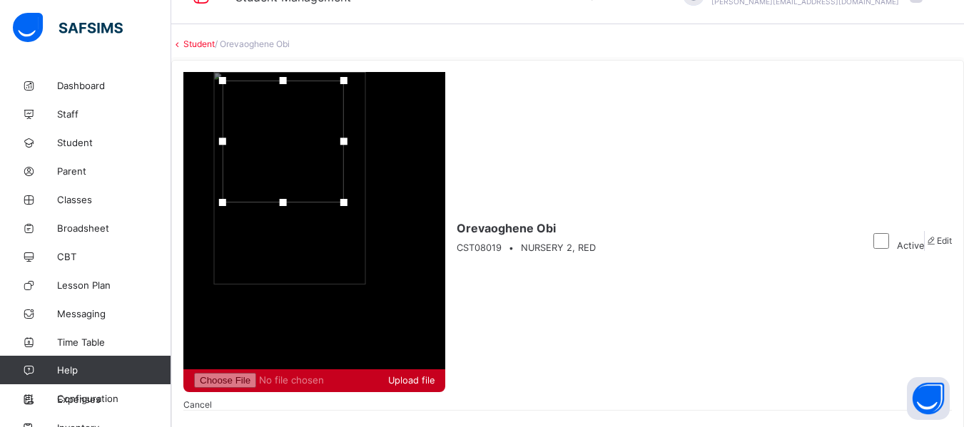
click at [435, 375] on span "Upload file" at bounding box center [411, 380] width 46 height 11
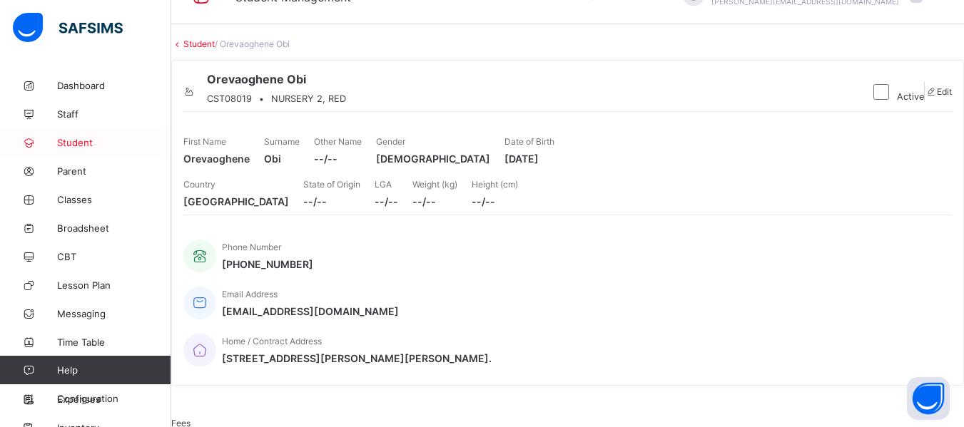
click at [82, 146] on span "Student" at bounding box center [114, 142] width 114 height 11
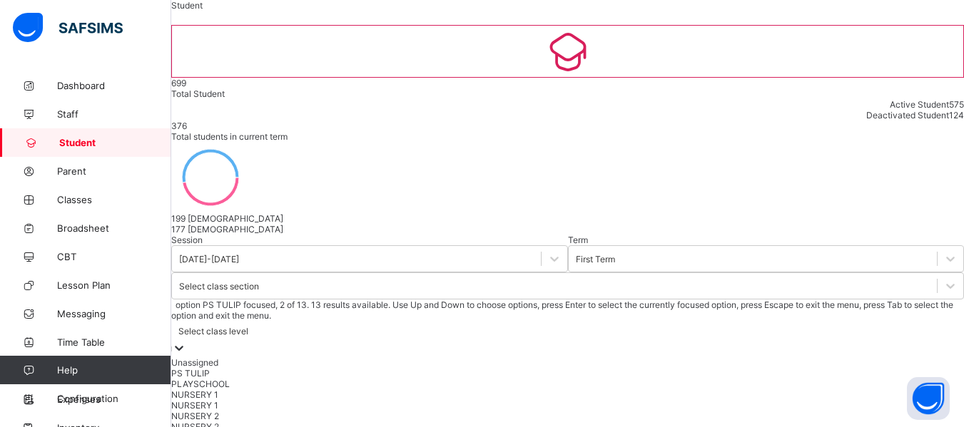
scroll to position [83, 0]
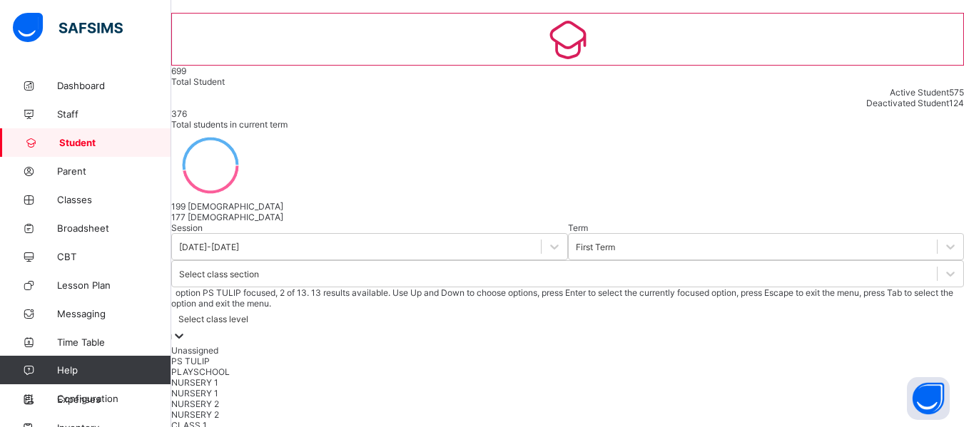
click at [645, 288] on div "option PS TULIP focused, 2 of 13. 13 results available. Use Up and Down to choo…" at bounding box center [567, 386] width 793 height 197
click at [610, 399] on div "NURSERY 2" at bounding box center [567, 404] width 793 height 11
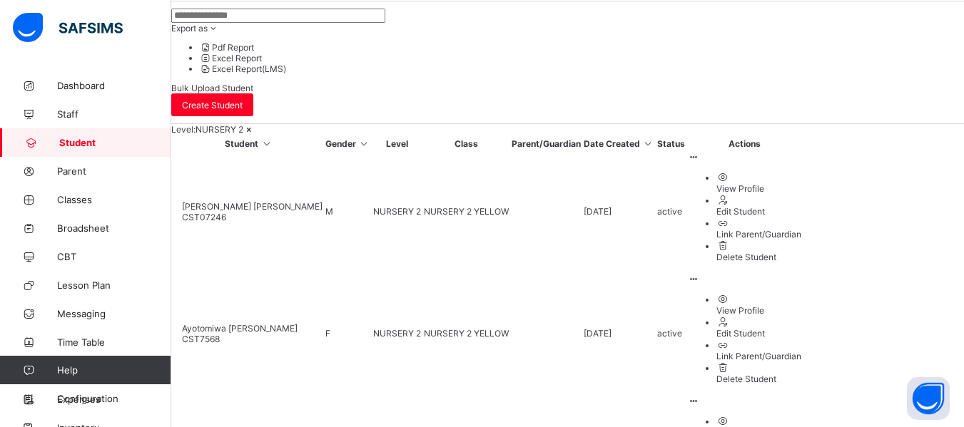
scroll to position [531, 0]
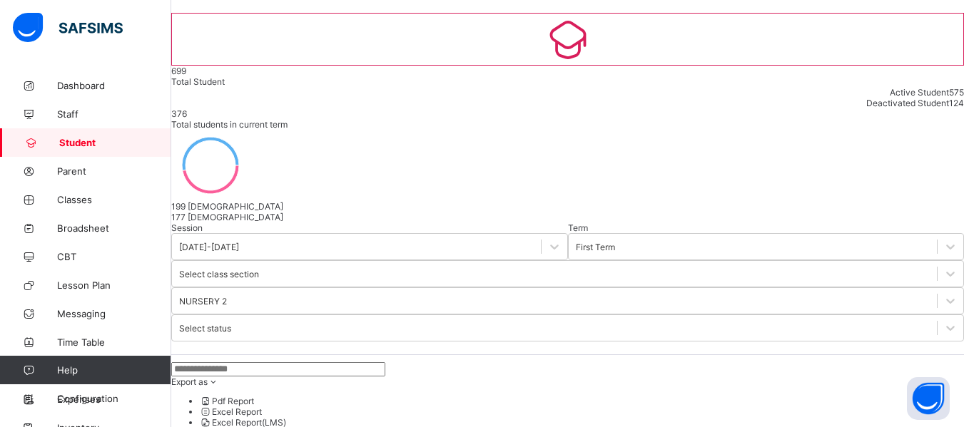
scroll to position [457, 0]
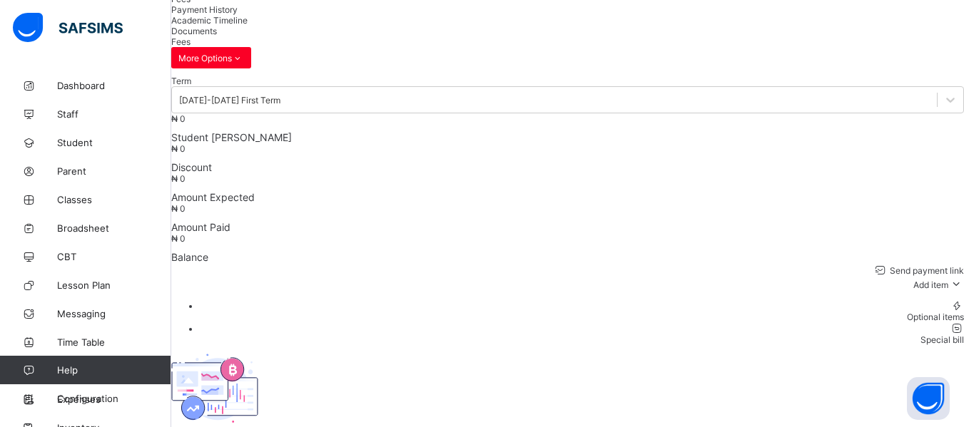
scroll to position [83, 0]
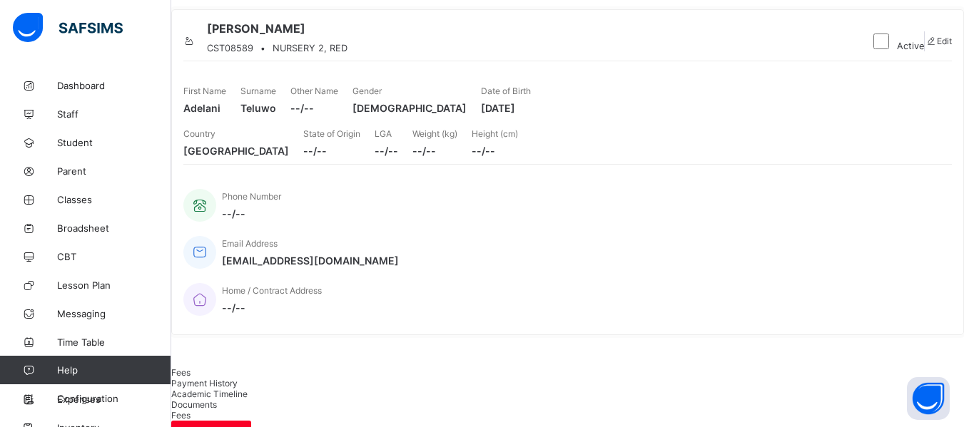
click at [196, 46] on icon at bounding box center [189, 41] width 12 height 11
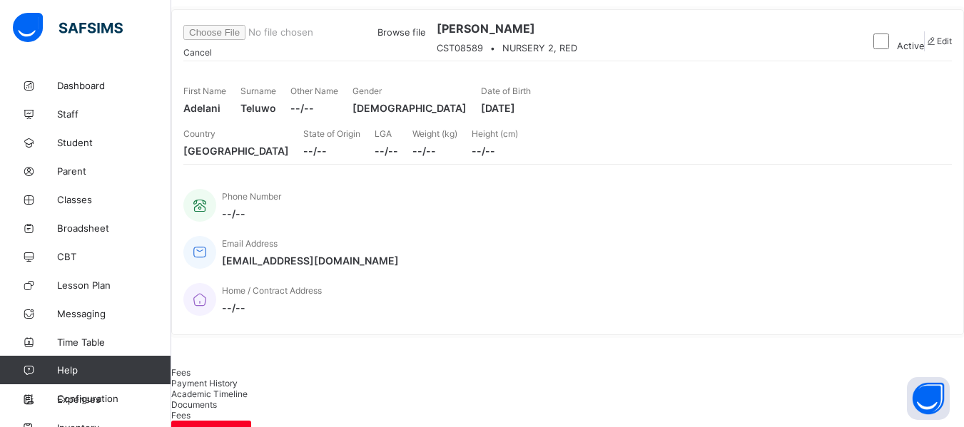
click at [425, 38] on span "Browse file" at bounding box center [401, 32] width 48 height 11
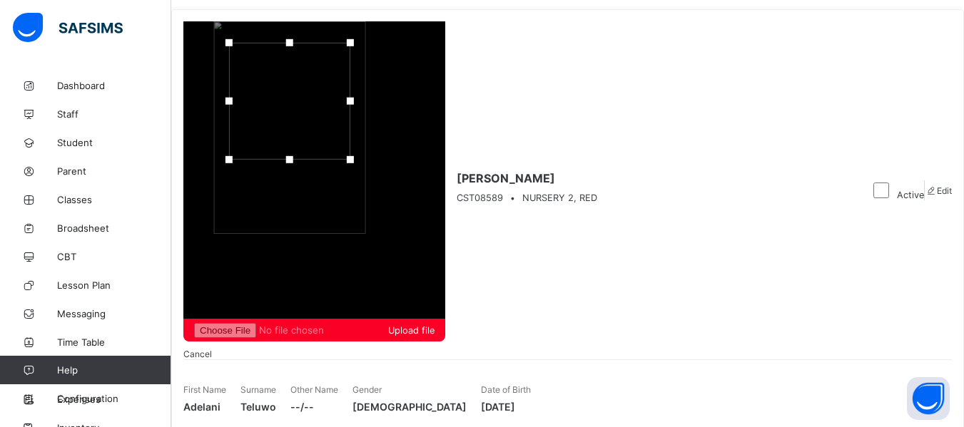
drag, startPoint x: 876, startPoint y: 99, endPoint x: 878, endPoint y: 46, distance: 52.9
click at [300, 149] on div at bounding box center [289, 159] width 21 height 21
drag, startPoint x: 896, startPoint y: 35, endPoint x: 897, endPoint y: 14, distance: 20.7
click at [352, 22] on div at bounding box center [290, 80] width 121 height 117
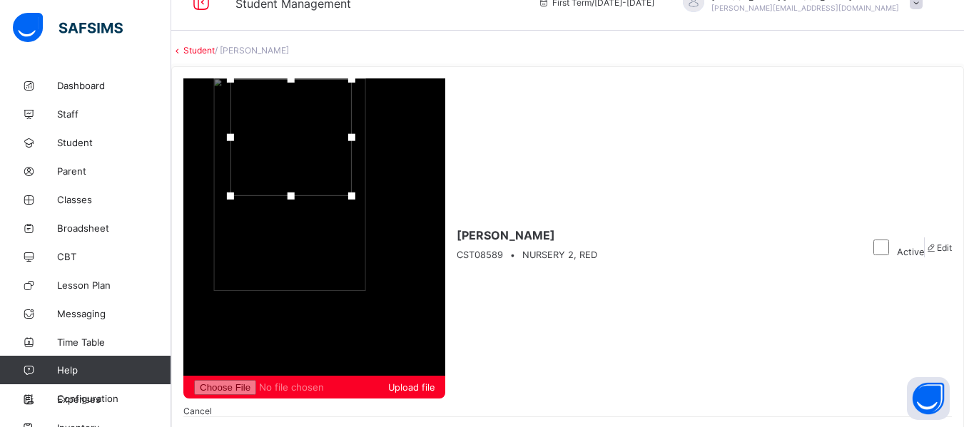
scroll to position [0, 0]
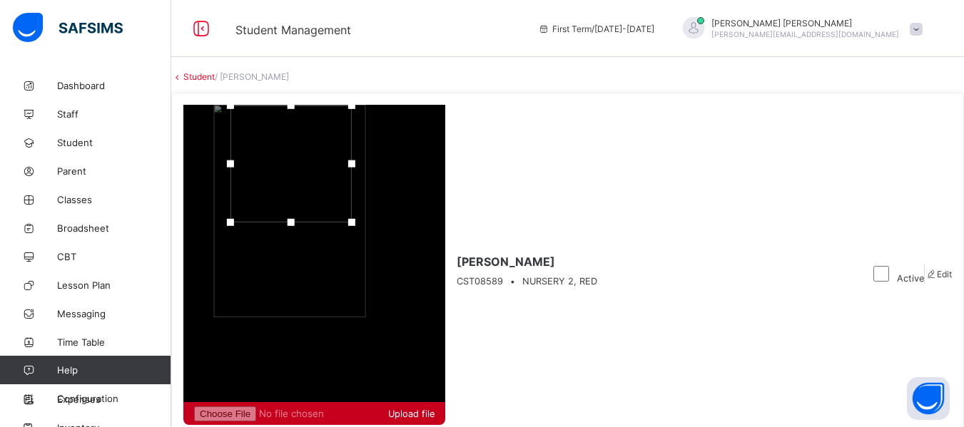
click at [435, 409] on span "Upload file" at bounding box center [411, 414] width 46 height 11
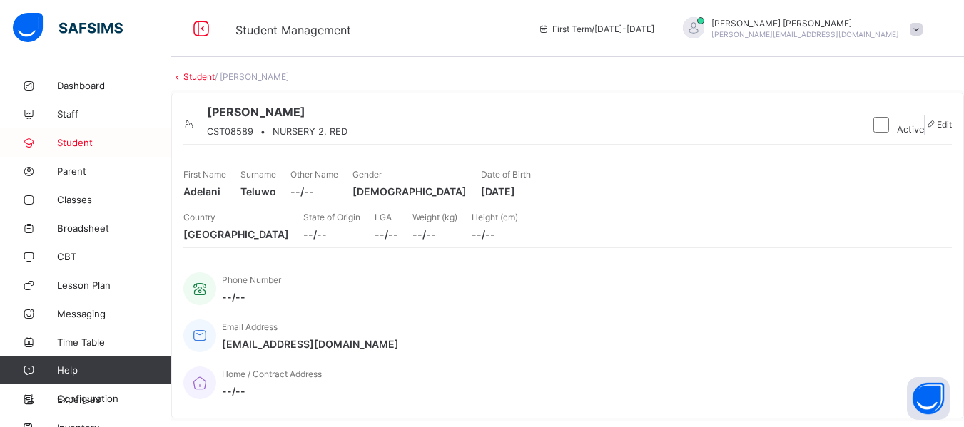
click at [73, 143] on span "Student" at bounding box center [114, 142] width 114 height 11
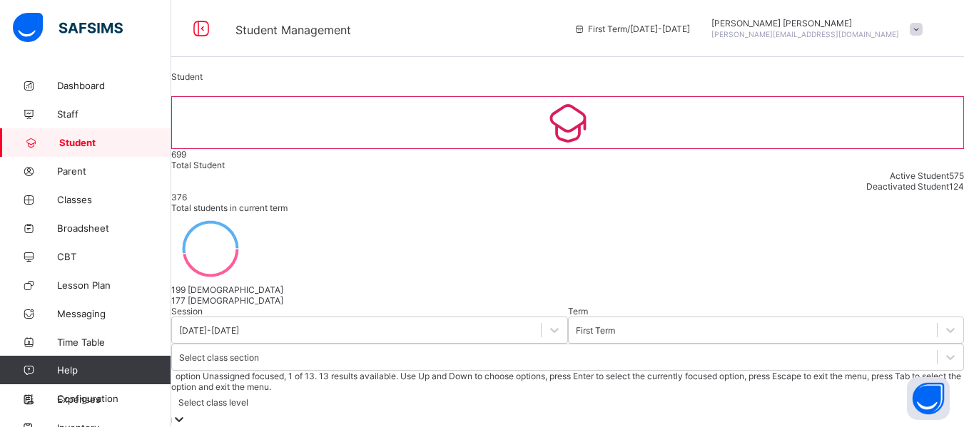
scroll to position [83, 0]
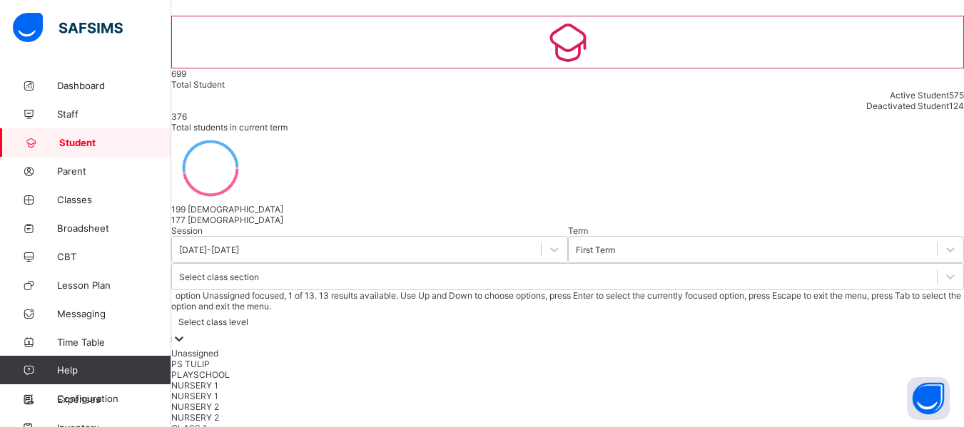
click at [648, 290] on div "option Unassigned focused, 1 of 13. 13 results available. Use Up and Down to ch…" at bounding box center [567, 388] width 793 height 197
click at [618, 399] on div "NURSERY 2" at bounding box center [567, 404] width 793 height 11
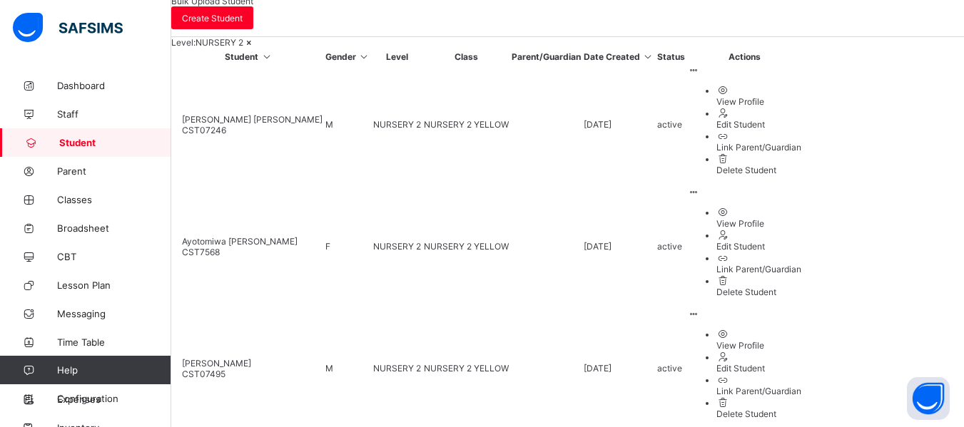
scroll to position [531, 0]
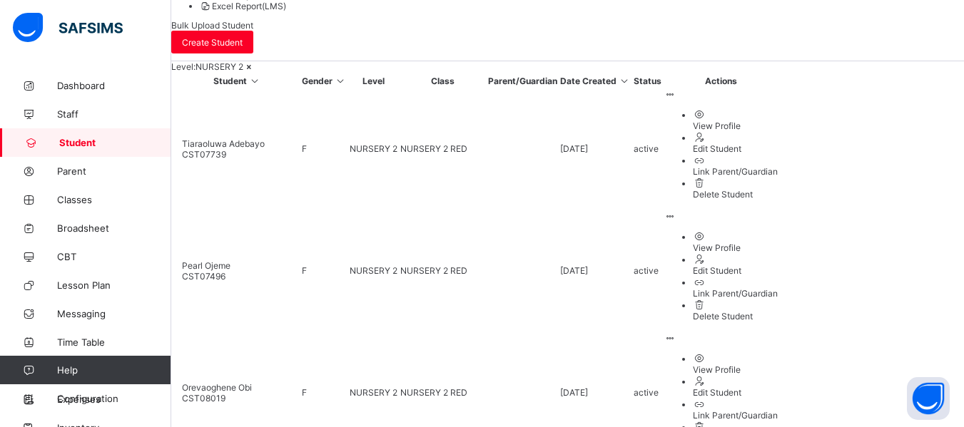
scroll to position [518, 0]
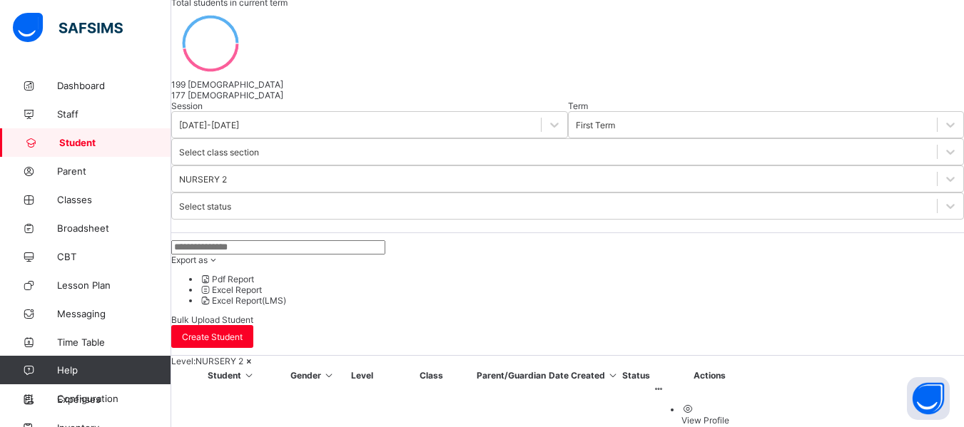
scroll to position [226, 0]
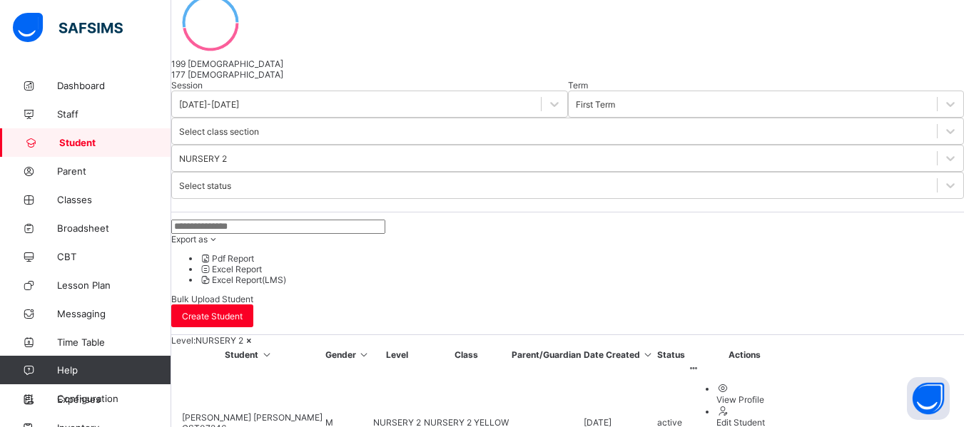
click at [175, 423] on div at bounding box center [175, 423] width 0 height 0
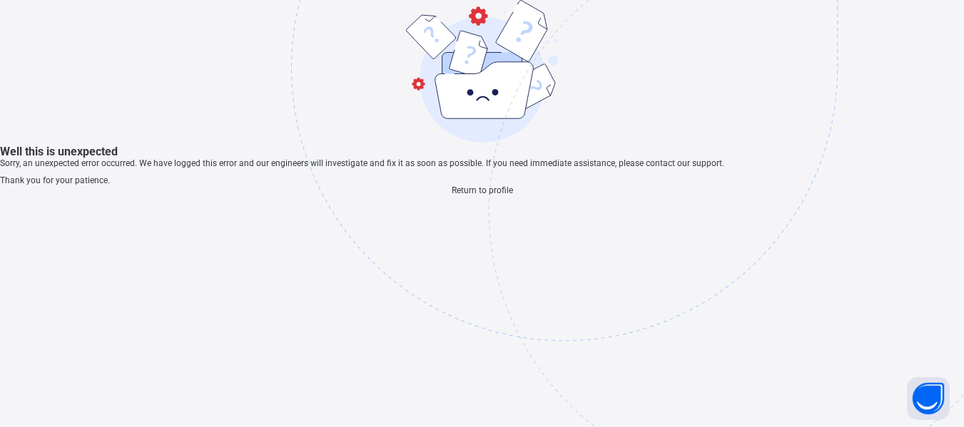
scroll to position [43, 0]
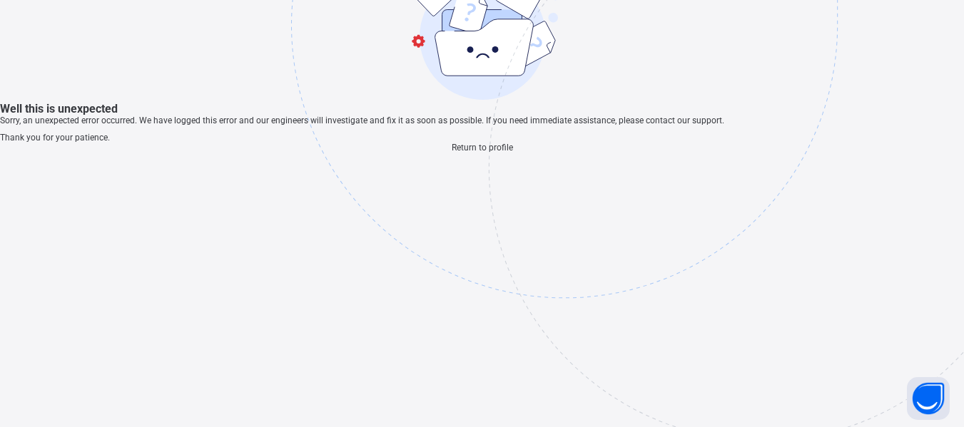
scroll to position [33, 0]
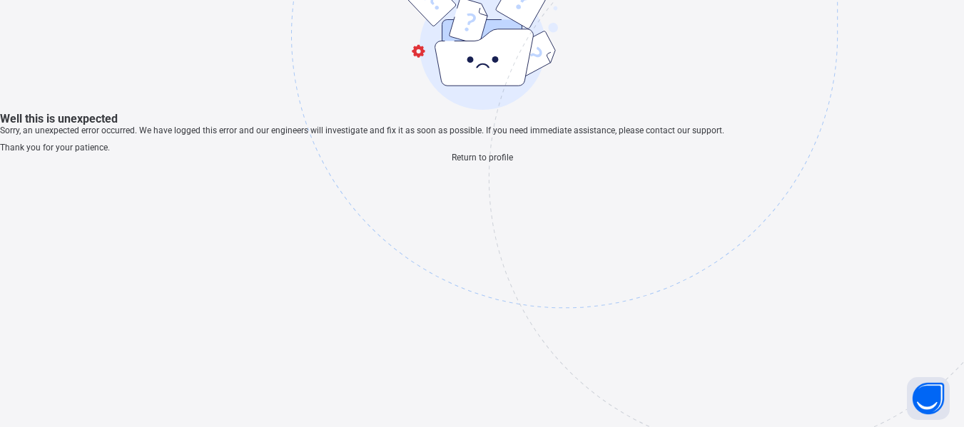
scroll to position [43, 0]
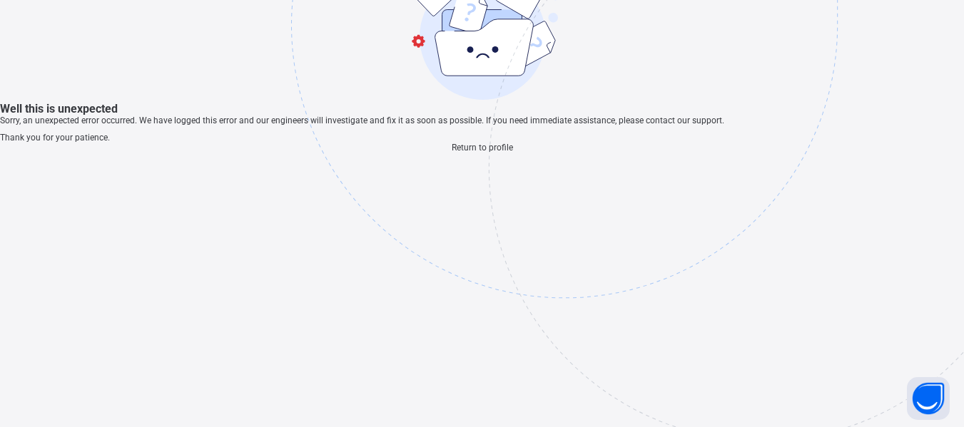
click at [498, 153] on span "Return to profile" at bounding box center [482, 148] width 61 height 10
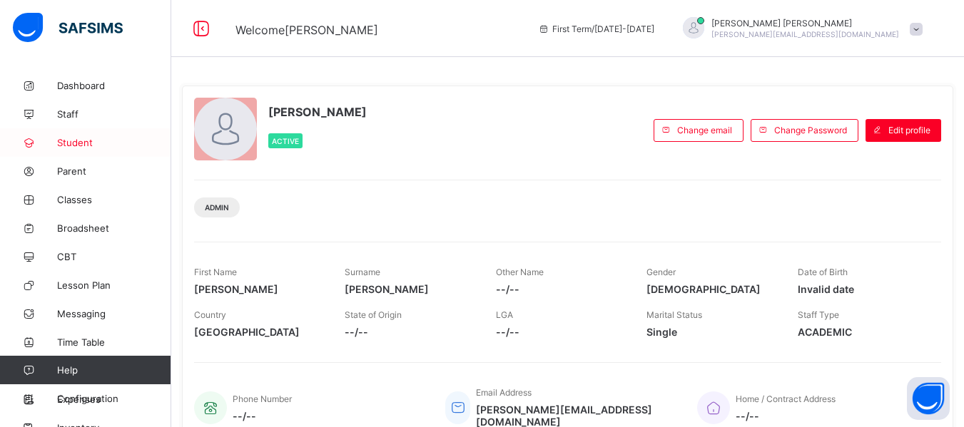
click at [74, 143] on span "Student" at bounding box center [114, 142] width 114 height 11
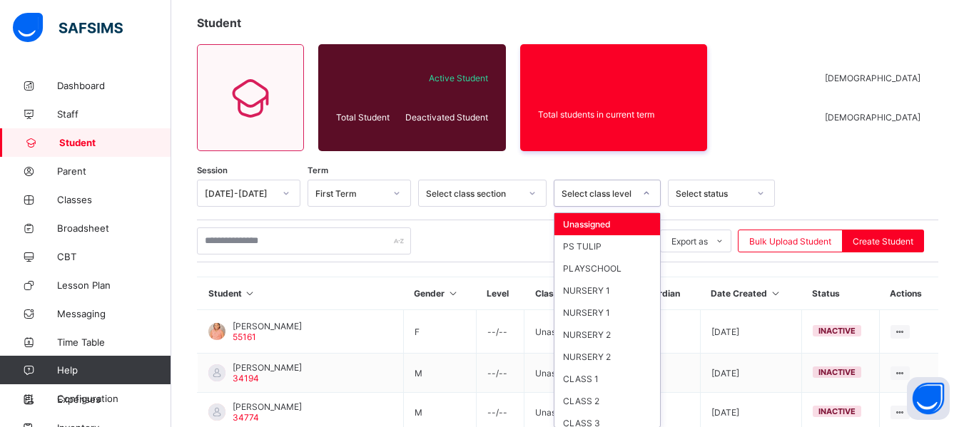
click at [651, 207] on div "option Unassigned focused, 1 of 13. 13 results available. Use Up and Down to ch…" at bounding box center [607, 193] width 107 height 27
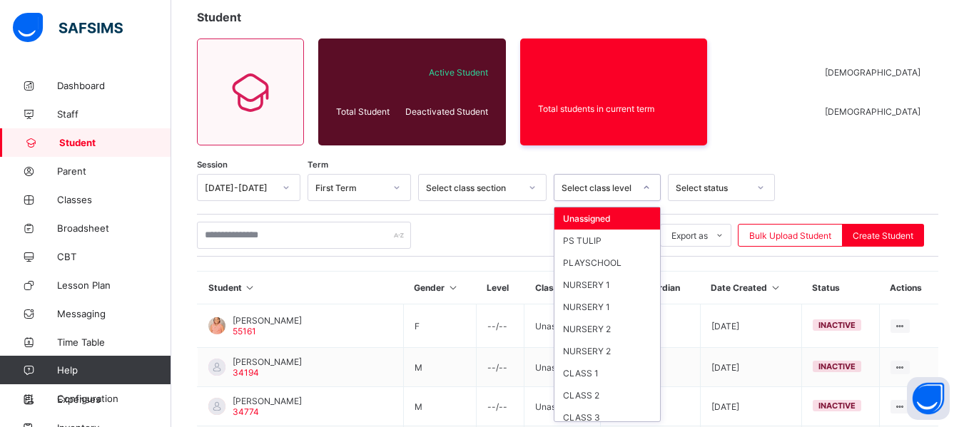
scroll to position [83, 0]
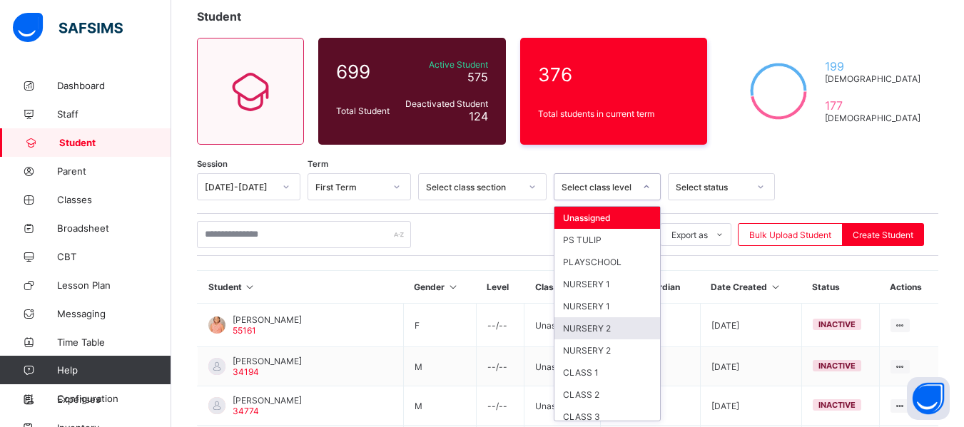
click at [616, 330] on div "NURSERY 2" at bounding box center [607, 329] width 106 height 22
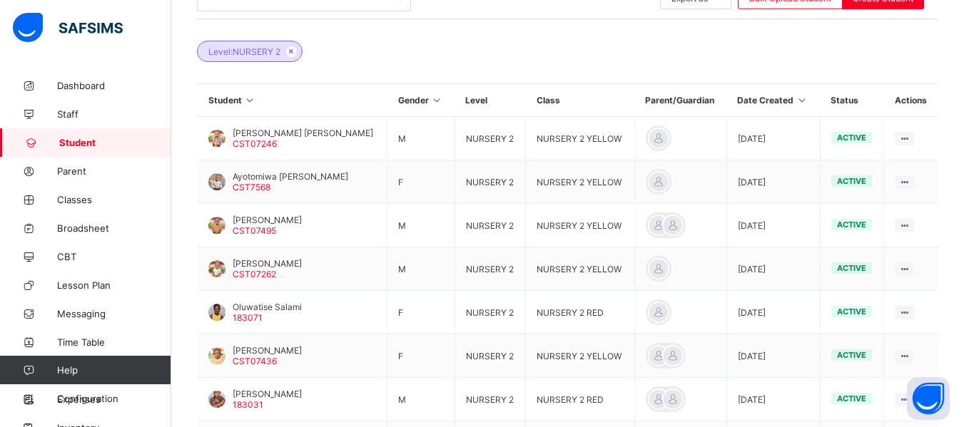
scroll to position [305, 0]
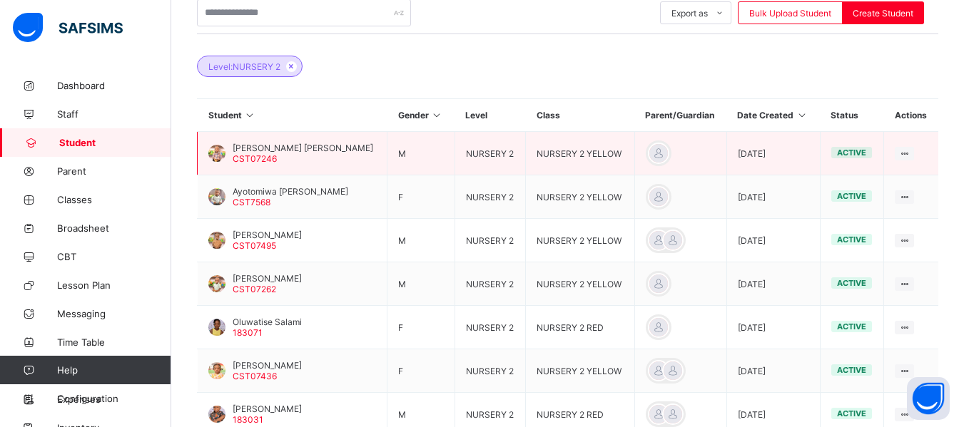
click at [215, 151] on div at bounding box center [216, 153] width 17 height 17
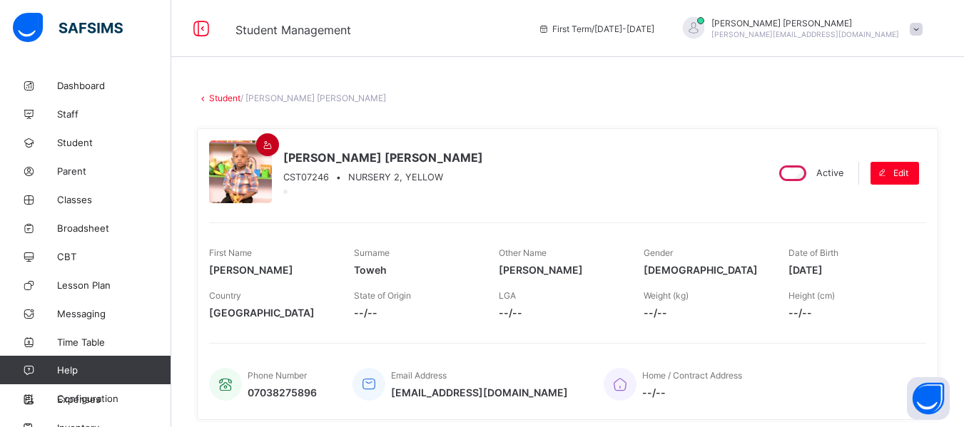
click at [273, 143] on icon at bounding box center [268, 145] width 12 height 11
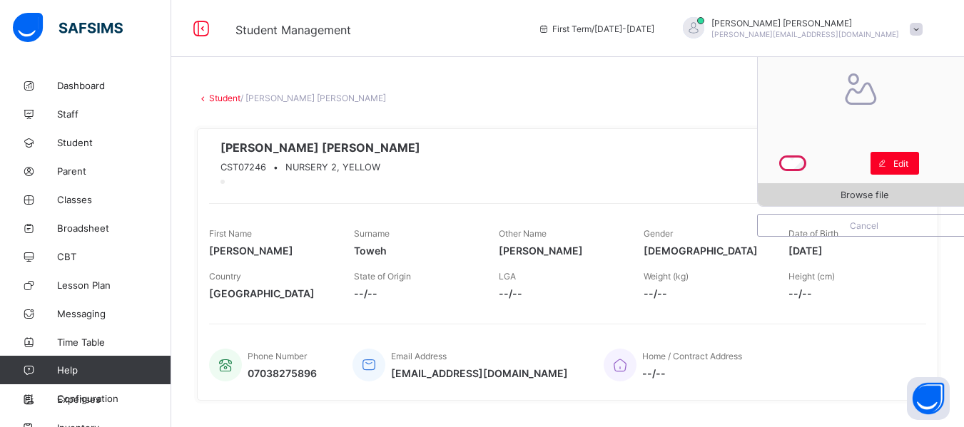
click at [876, 191] on span "Browse file" at bounding box center [865, 195] width 48 height 11
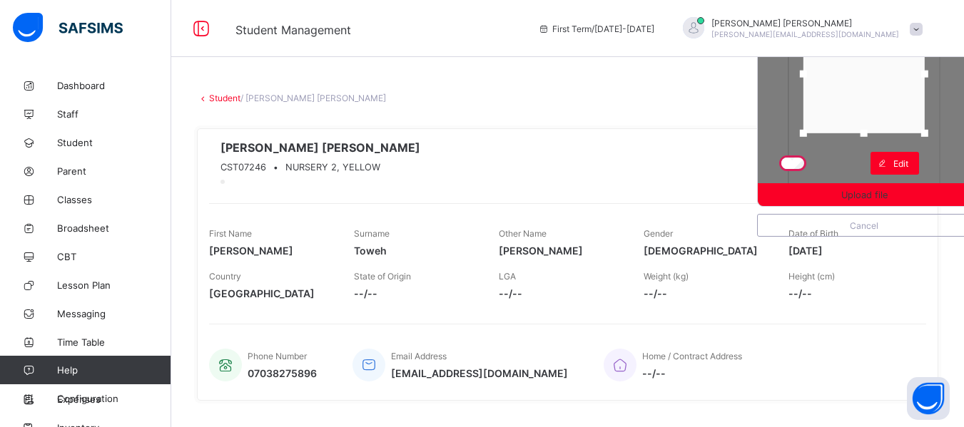
drag, startPoint x: 876, startPoint y: 181, endPoint x: 874, endPoint y: 129, distance: 51.4
click at [874, 129] on div at bounding box center [863, 133] width 21 height 21
drag, startPoint x: 879, startPoint y: 116, endPoint x: 879, endPoint y: 101, distance: 15.7
click at [879, 101] on div at bounding box center [863, 58] width 121 height 118
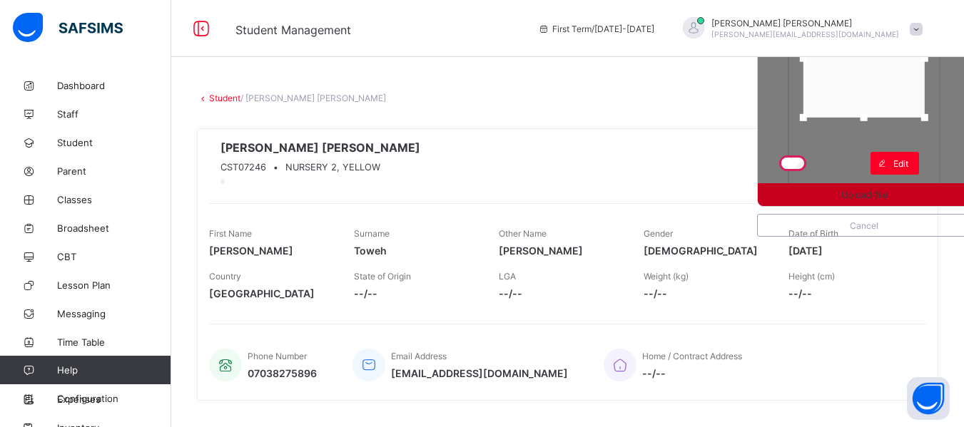
click at [868, 198] on span "Upload file" at bounding box center [864, 195] width 46 height 11
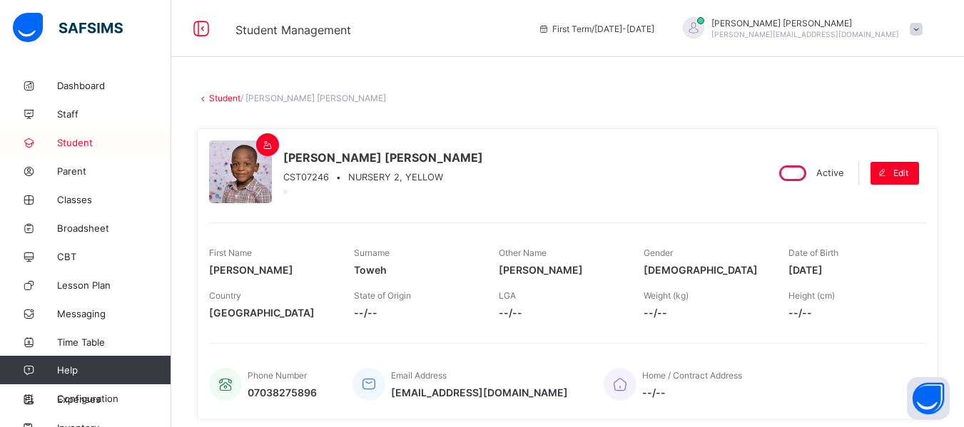
click at [83, 149] on link "Student" at bounding box center [85, 142] width 171 height 29
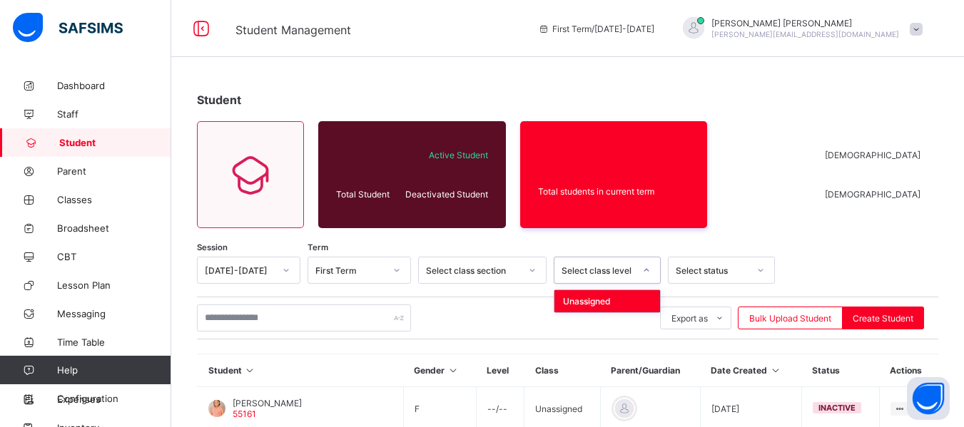
click at [643, 269] on icon at bounding box center [646, 270] width 9 height 14
click at [649, 272] on icon at bounding box center [646, 270] width 9 height 14
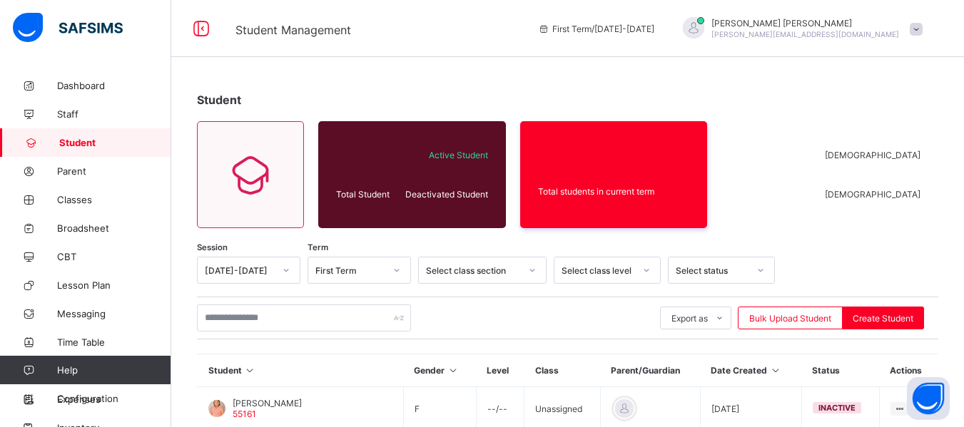
click at [454, 297] on div "Export as Pdf Report Excel Report Excel Report (LMS) Bulk Upload Student Create…" at bounding box center [567, 318] width 741 height 43
click at [532, 275] on icon at bounding box center [532, 270] width 9 height 14
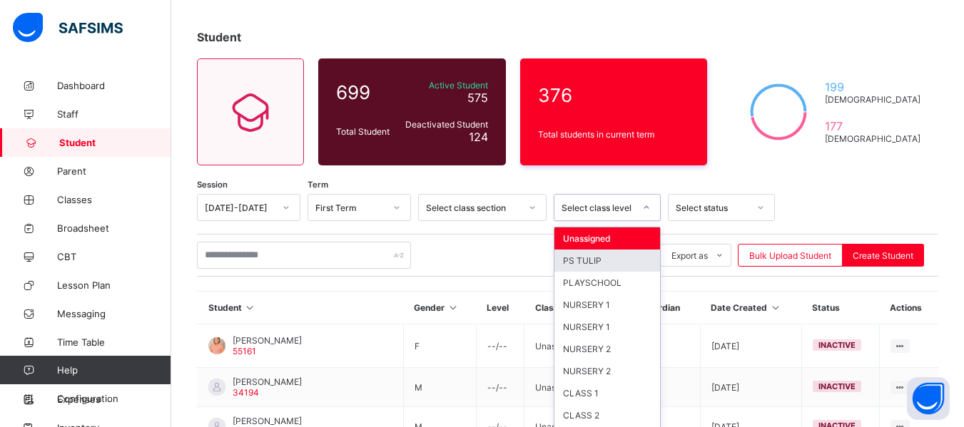
click at [647, 221] on div "option PS TULIP focused, 2 of 13. 13 results available. Use Up and Down to choo…" at bounding box center [607, 207] width 107 height 27
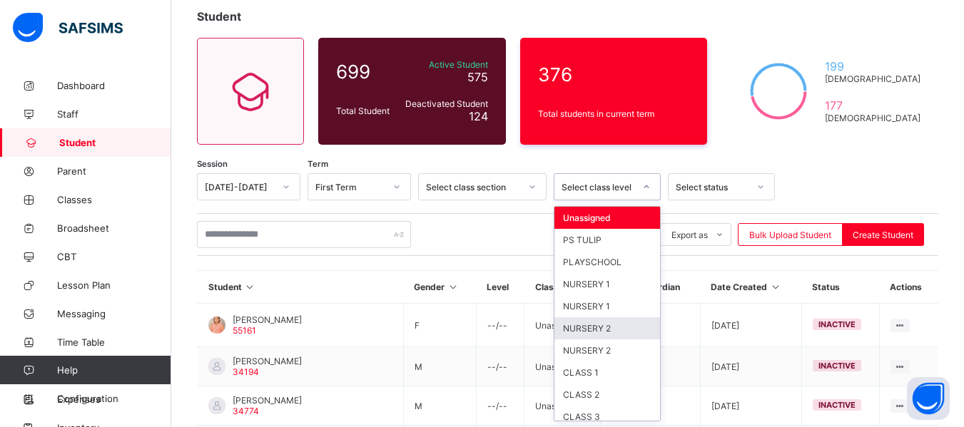
click at [614, 330] on div "NURSERY 2" at bounding box center [607, 329] width 106 height 22
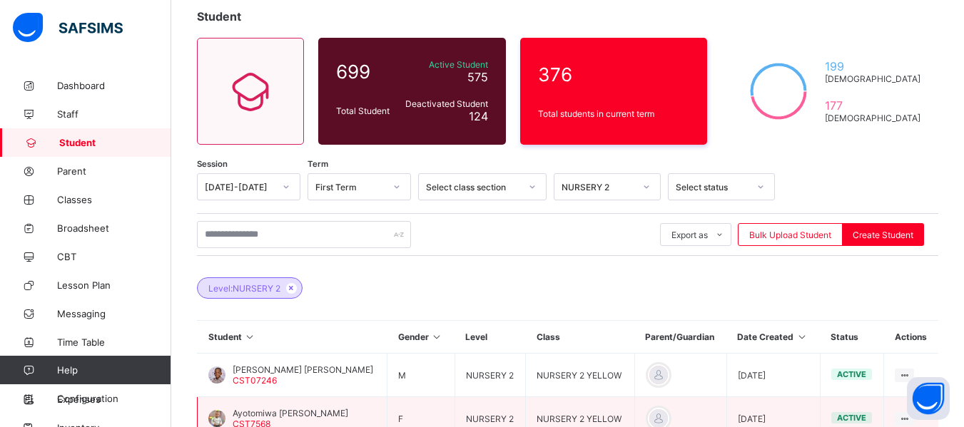
click at [218, 411] on div at bounding box center [216, 418] width 17 height 17
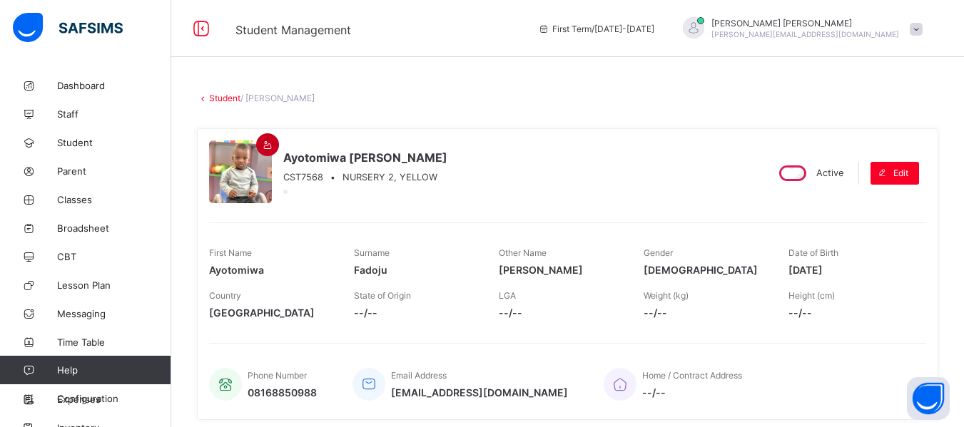
click at [263, 138] on div at bounding box center [267, 144] width 23 height 23
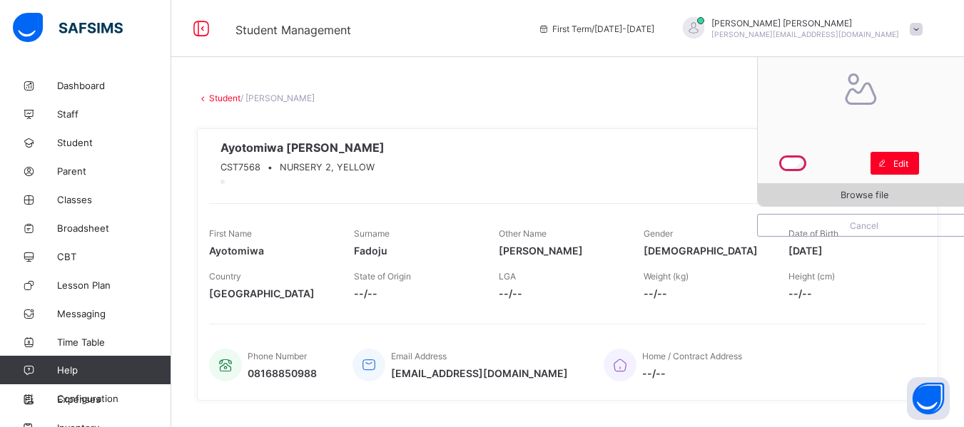
click at [886, 192] on span "Browse file" at bounding box center [865, 195] width 48 height 11
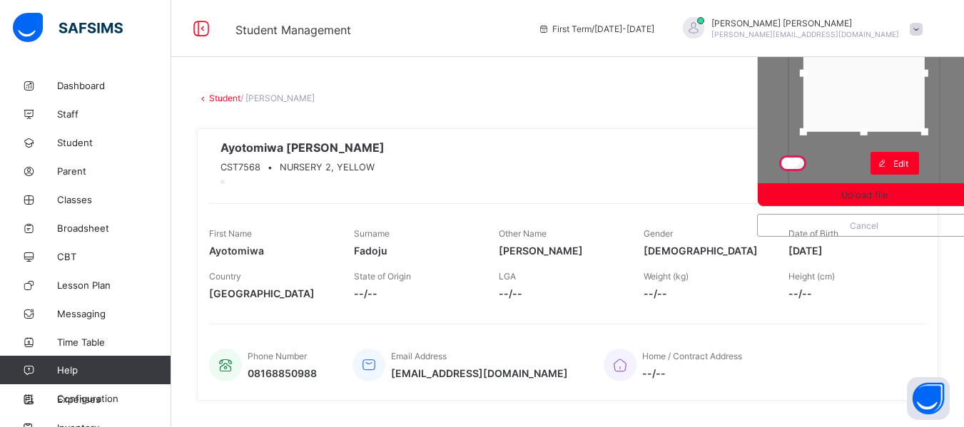
drag, startPoint x: 873, startPoint y: 181, endPoint x: 865, endPoint y: 128, distance: 53.5
click at [865, 128] on div at bounding box center [863, 131] width 21 height 21
drag, startPoint x: 869, startPoint y: 113, endPoint x: 870, endPoint y: 89, distance: 23.6
click at [870, 89] on div at bounding box center [864, 52] width 121 height 117
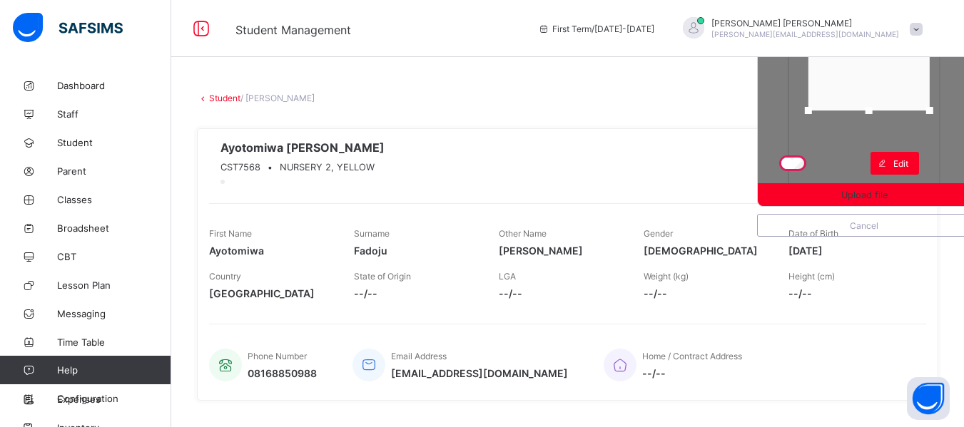
click at [874, 88] on div at bounding box center [868, 52] width 121 height 117
drag, startPoint x: 874, startPoint y: 91, endPoint x: 875, endPoint y: 105, distance: 13.6
click at [875, 105] on div at bounding box center [869, 65] width 121 height 117
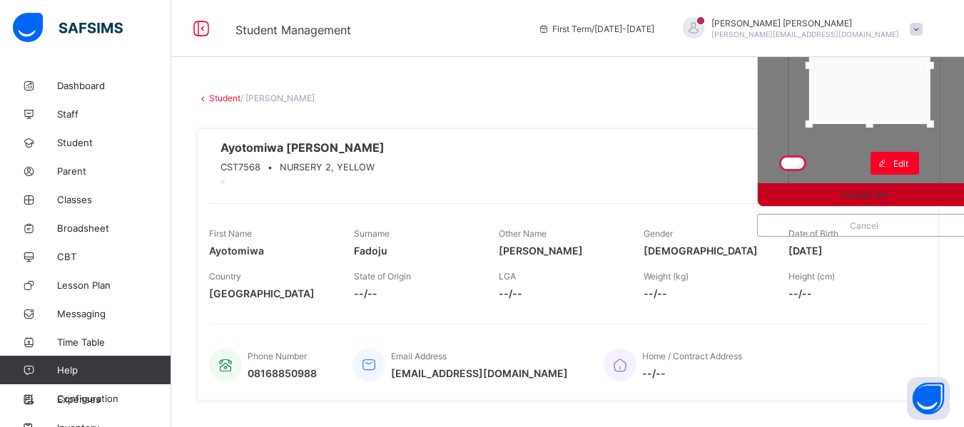
click at [884, 193] on span "Upload file" at bounding box center [864, 195] width 46 height 11
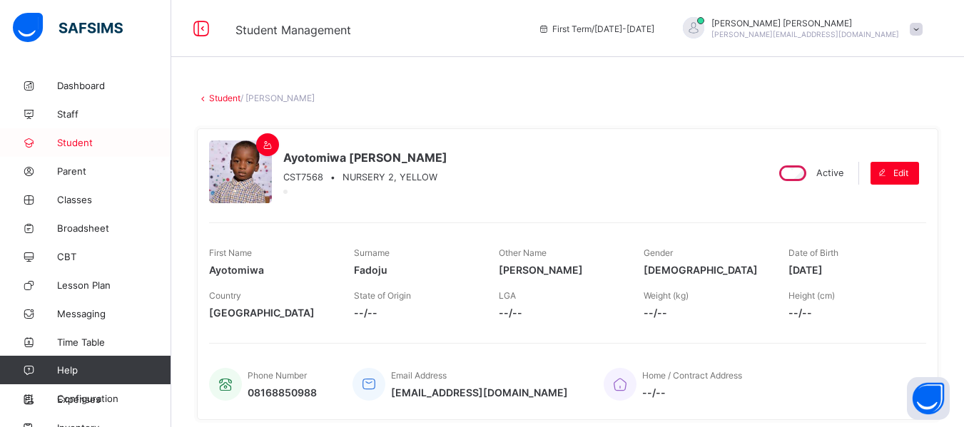
click at [87, 136] on link "Student" at bounding box center [85, 142] width 171 height 29
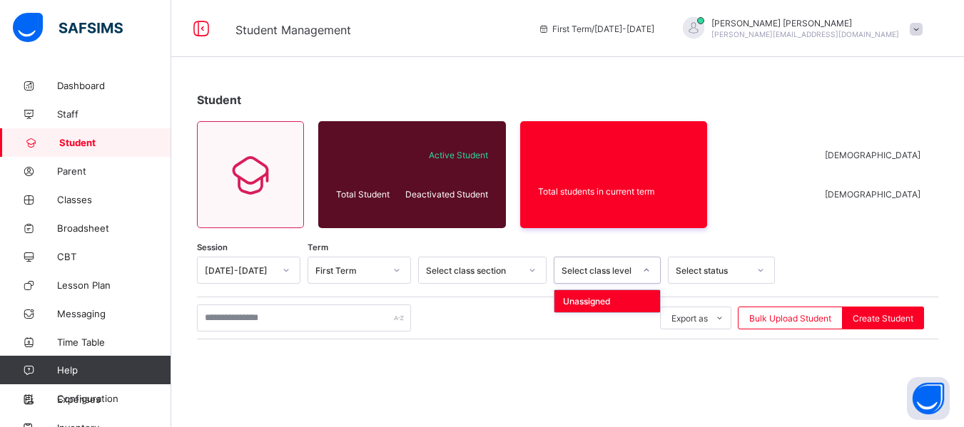
click at [646, 273] on icon at bounding box center [646, 270] width 9 height 14
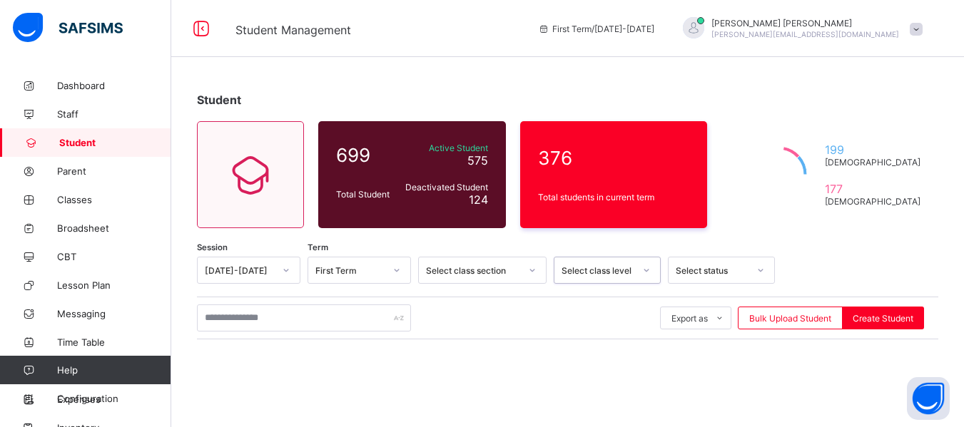
click at [646, 273] on icon at bounding box center [646, 270] width 9 height 14
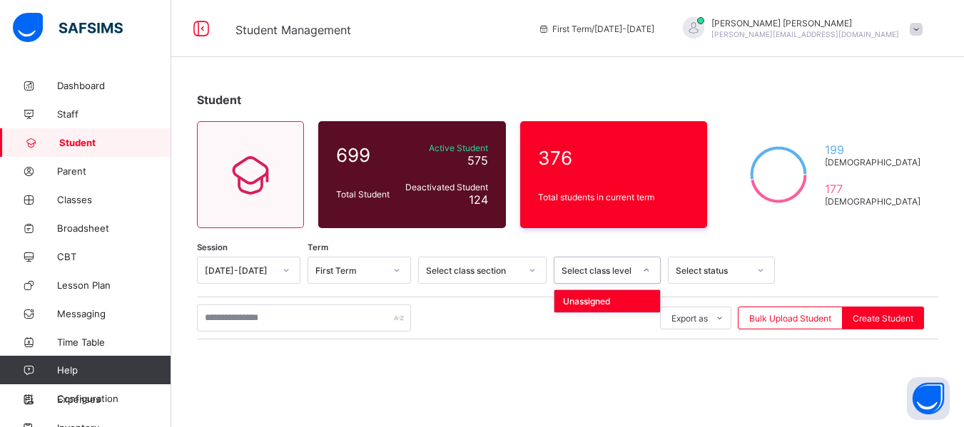
click at [646, 273] on icon at bounding box center [646, 270] width 9 height 14
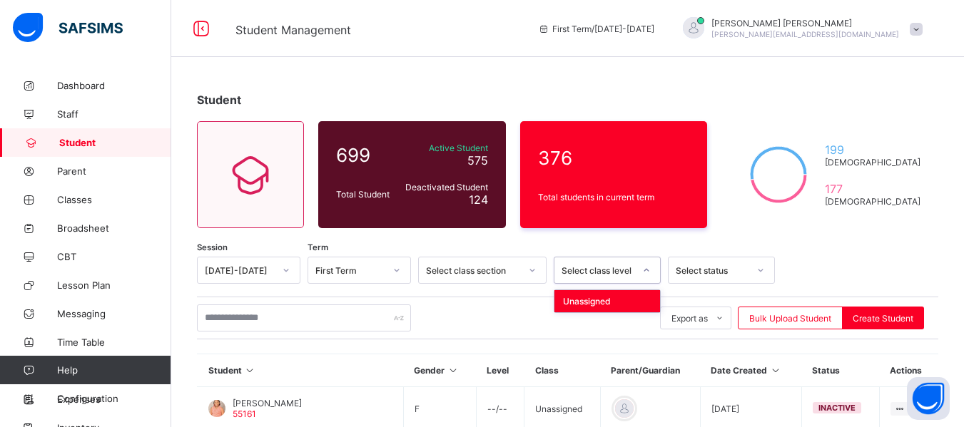
click at [646, 277] on icon at bounding box center [646, 270] width 9 height 14
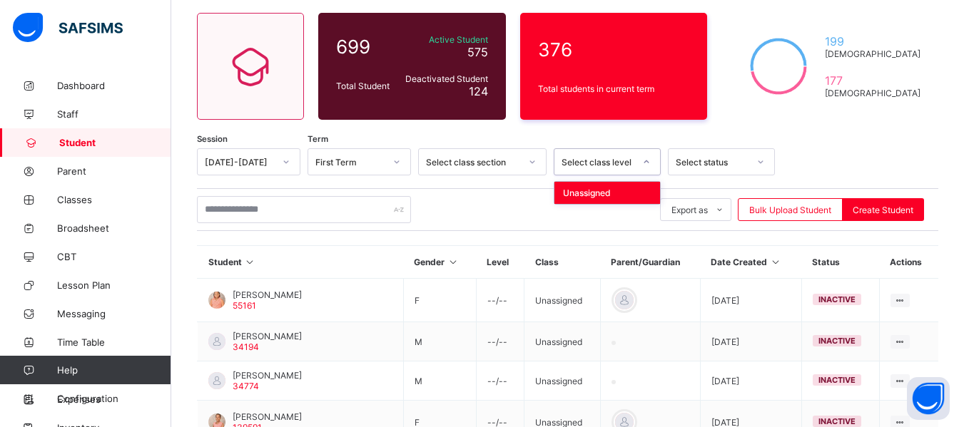
scroll to position [114, 0]
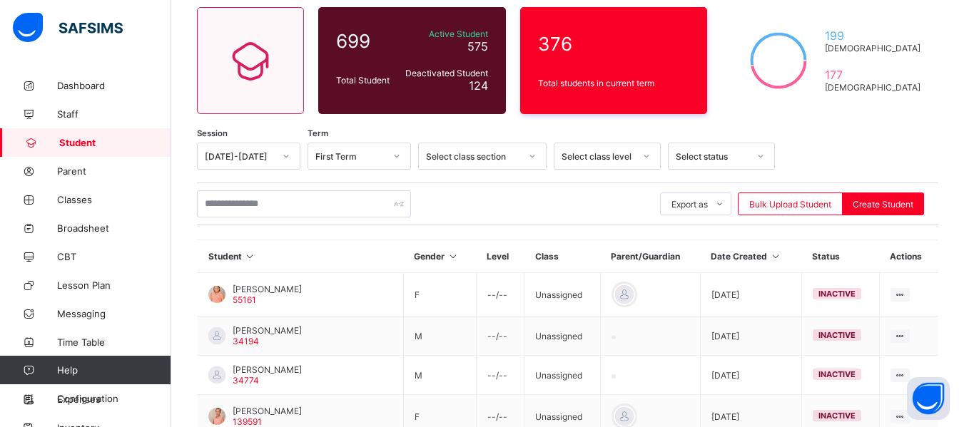
click at [860, 153] on div at bounding box center [853, 156] width 142 height 27
click at [647, 154] on icon at bounding box center [646, 156] width 9 height 14
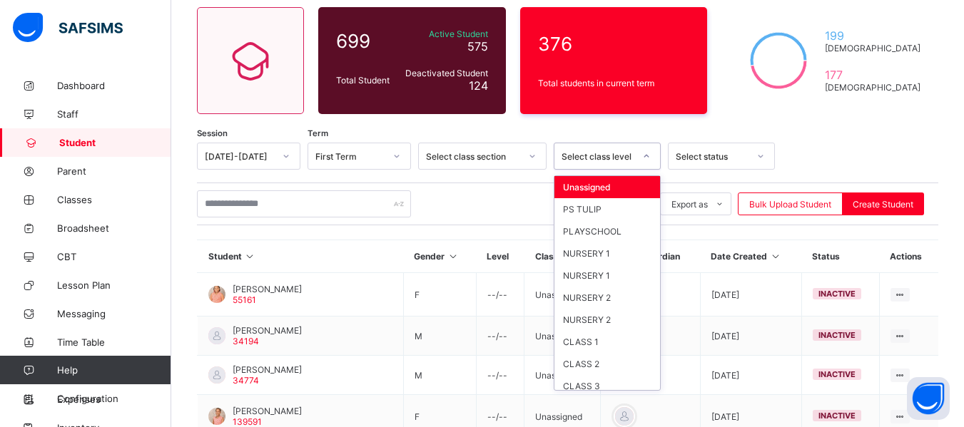
click at [647, 154] on icon at bounding box center [646, 156] width 9 height 14
click at [600, 297] on div "NURSERY 2" at bounding box center [607, 298] width 106 height 22
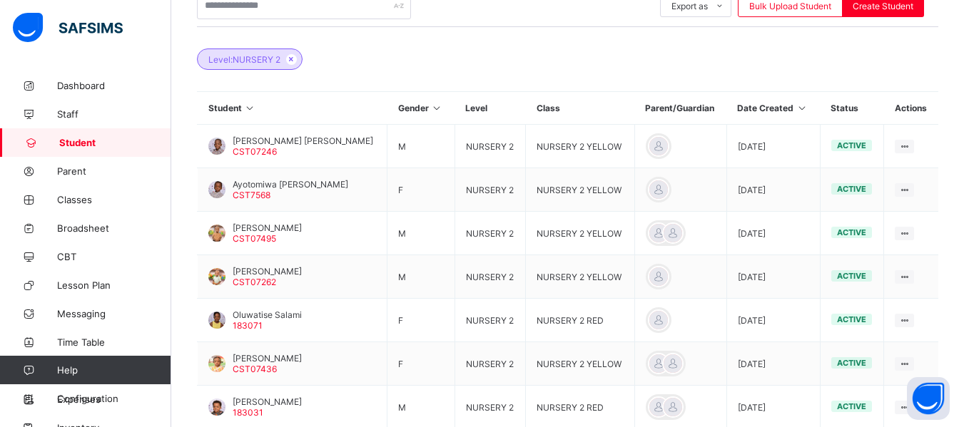
scroll to position [314, 0]
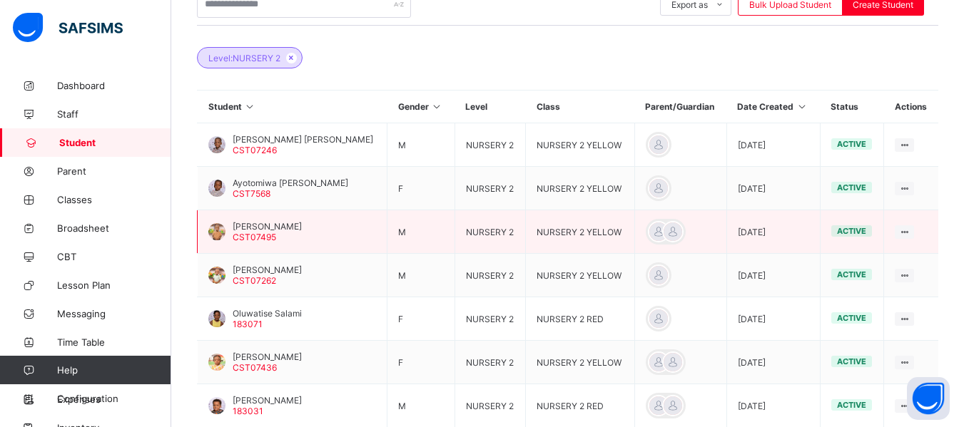
click at [213, 230] on div at bounding box center [216, 231] width 17 height 17
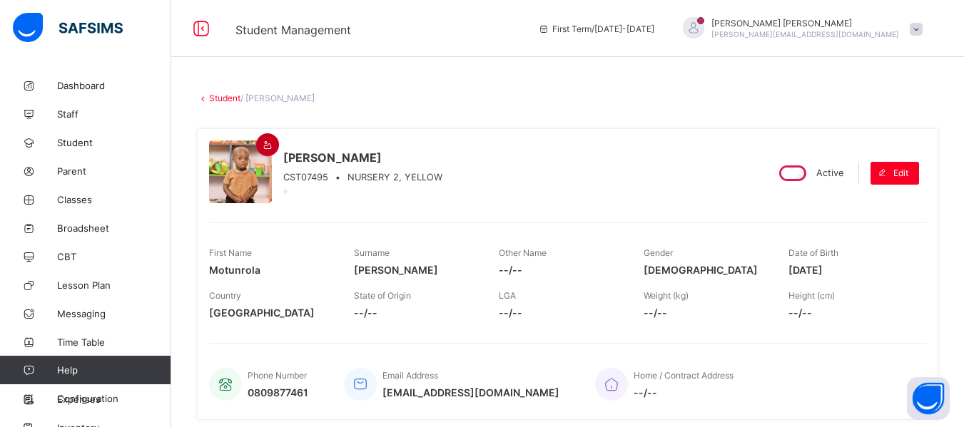
click at [264, 146] on icon at bounding box center [268, 145] width 12 height 11
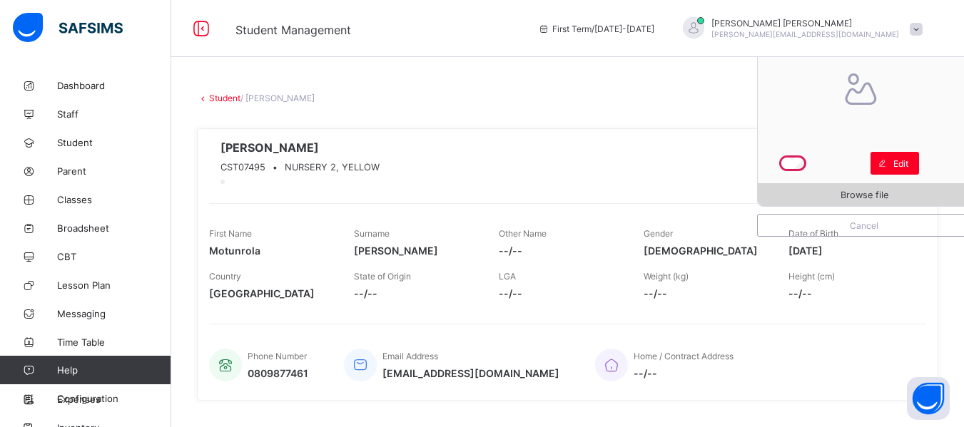
click at [865, 190] on span "Browse file" at bounding box center [865, 195] width 48 height 11
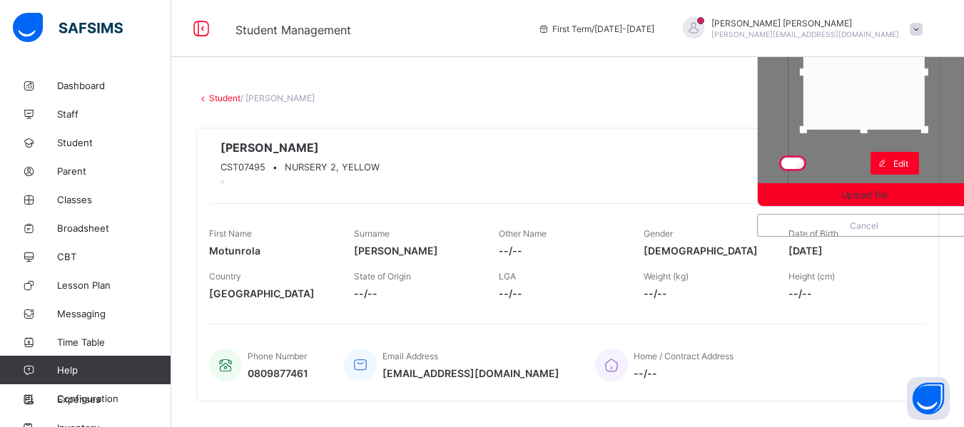
drag, startPoint x: 876, startPoint y: 182, endPoint x: 871, endPoint y: 127, distance: 55.2
click at [868, 127] on div at bounding box center [864, 129] width 7 height 7
drag, startPoint x: 876, startPoint y: 106, endPoint x: 876, endPoint y: 87, distance: 19.3
click at [876, 87] on div at bounding box center [863, 53] width 121 height 115
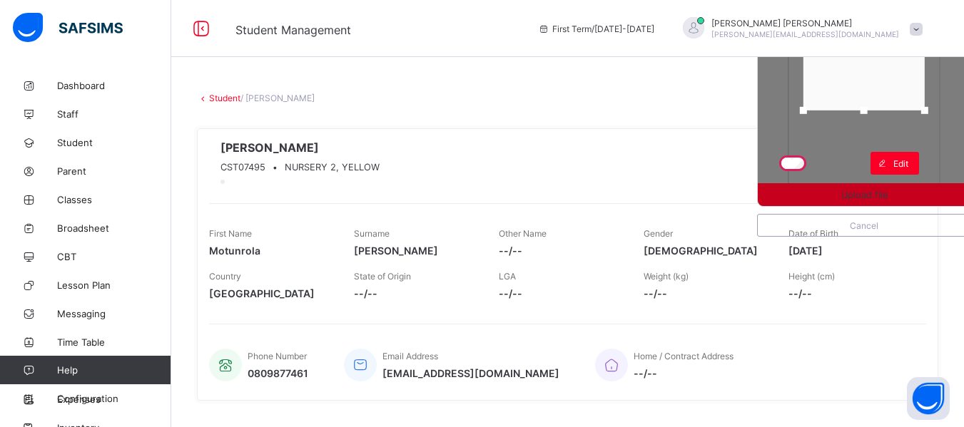
click at [898, 194] on span "Upload file" at bounding box center [864, 195] width 213 height 11
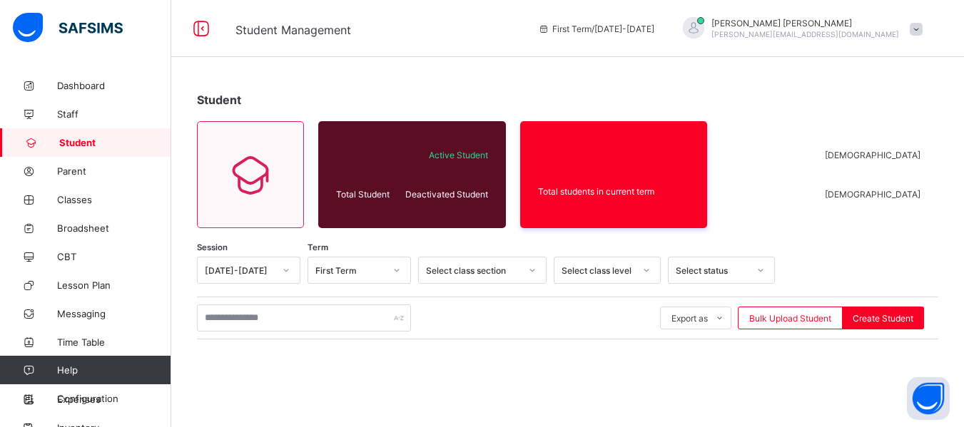
scroll to position [205, 0]
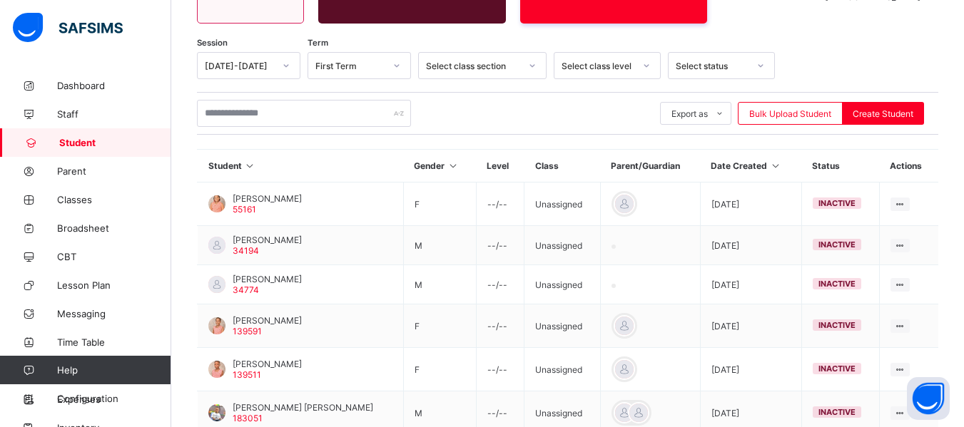
click at [649, 64] on icon at bounding box center [646, 66] width 9 height 14
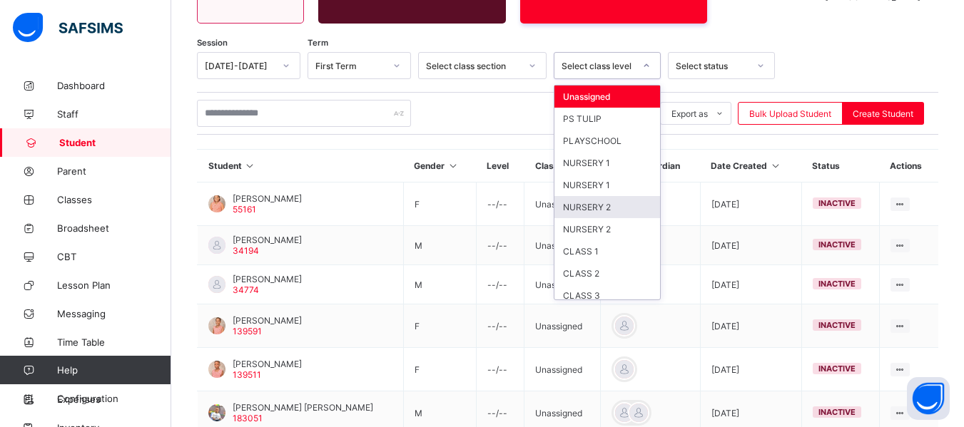
click at [607, 211] on div "NURSERY 2" at bounding box center [607, 207] width 106 height 22
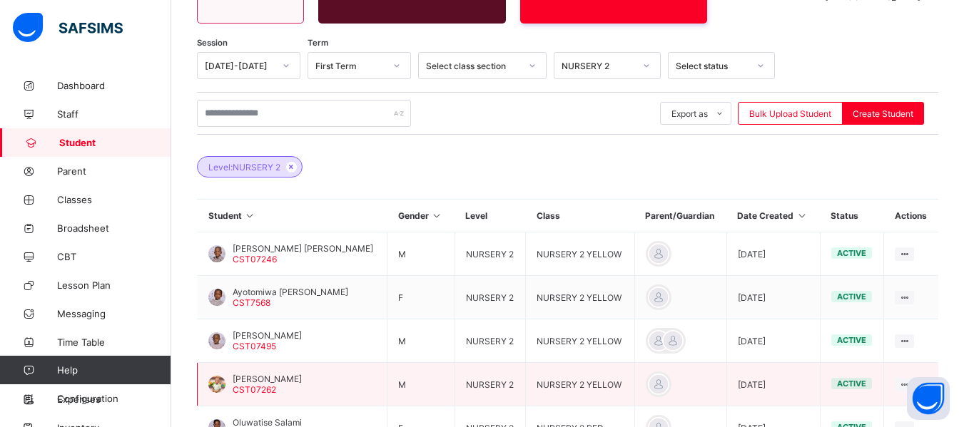
click at [219, 383] on div at bounding box center [216, 384] width 17 height 17
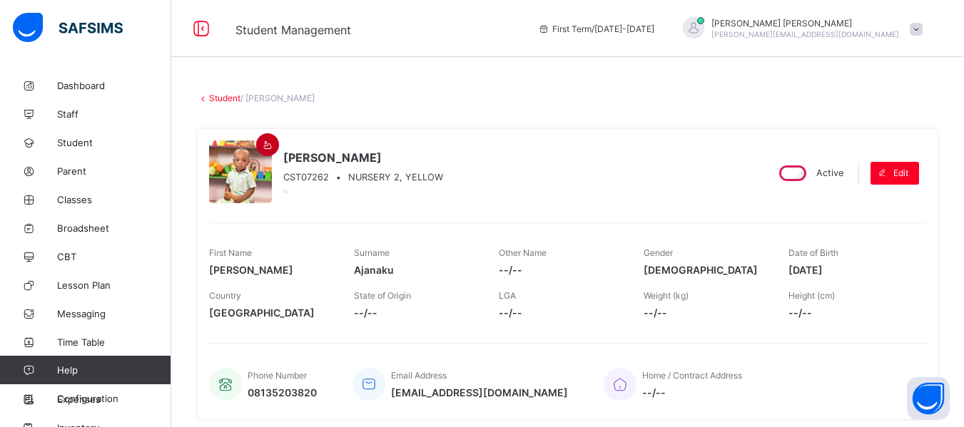
click at [268, 140] on icon at bounding box center [268, 145] width 12 height 11
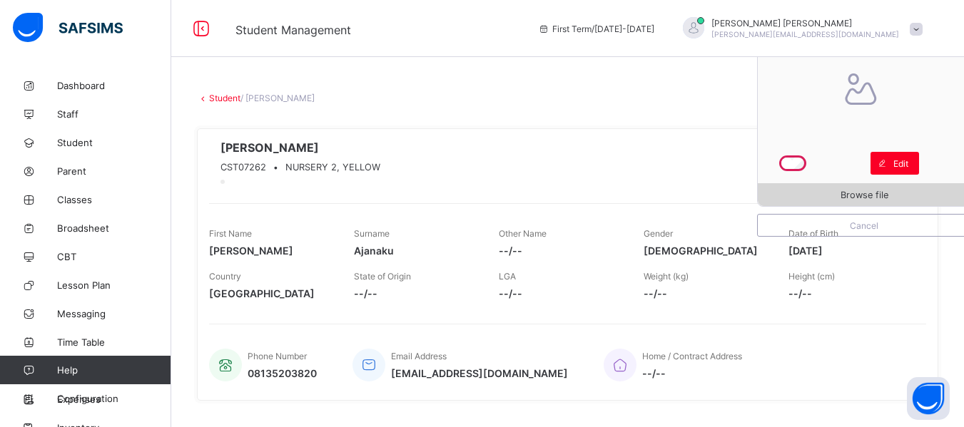
click at [888, 195] on span "Browse file" at bounding box center [865, 195] width 48 height 11
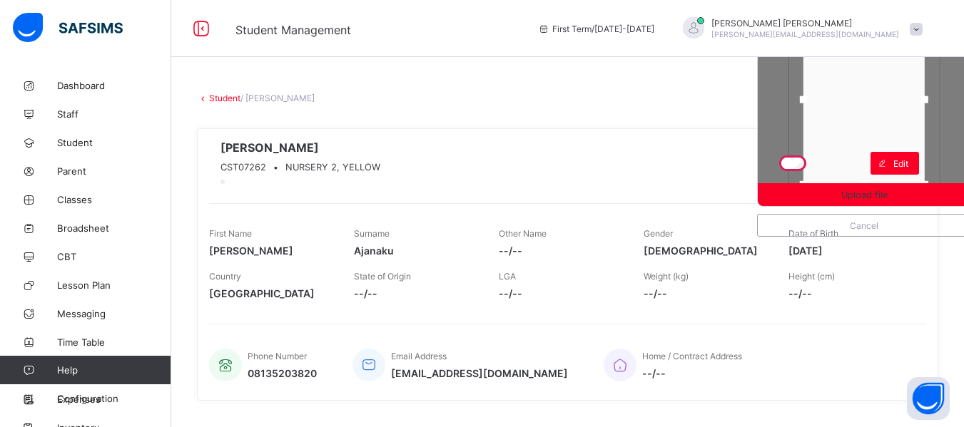
drag, startPoint x: 872, startPoint y: 181, endPoint x: 872, endPoint y: 121, distance: 60.7
drag, startPoint x: 872, startPoint y: 121, endPoint x: 879, endPoint y: 182, distance: 61.8
click at [875, 182] on div at bounding box center [863, 184] width 21 height 21
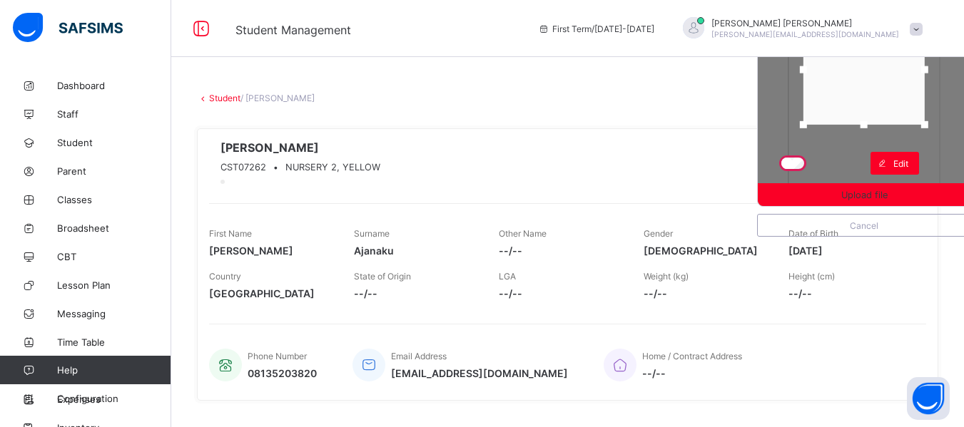
drag, startPoint x: 878, startPoint y: 182, endPoint x: 874, endPoint y: 122, distance: 60.0
click at [868, 122] on div at bounding box center [864, 124] width 7 height 7
drag, startPoint x: 876, startPoint y: 103, endPoint x: 876, endPoint y: 85, distance: 17.8
click at [876, 85] on div at bounding box center [863, 53] width 121 height 110
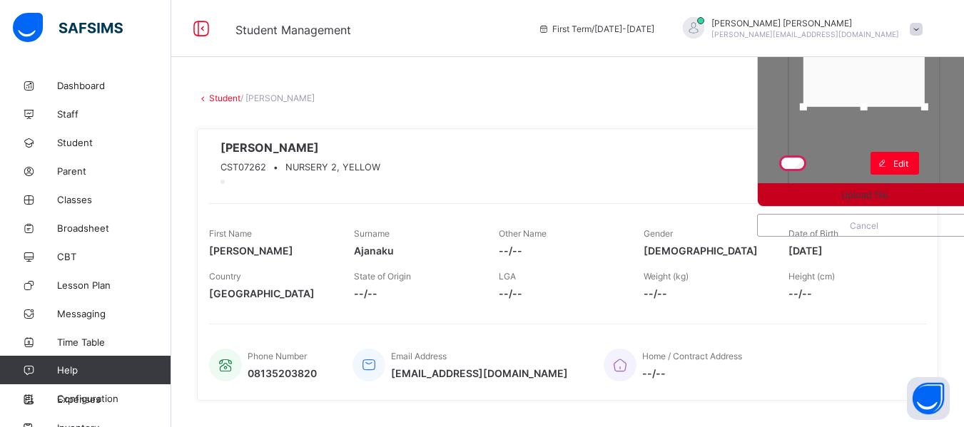
click at [851, 193] on span "Upload file" at bounding box center [864, 195] width 46 height 11
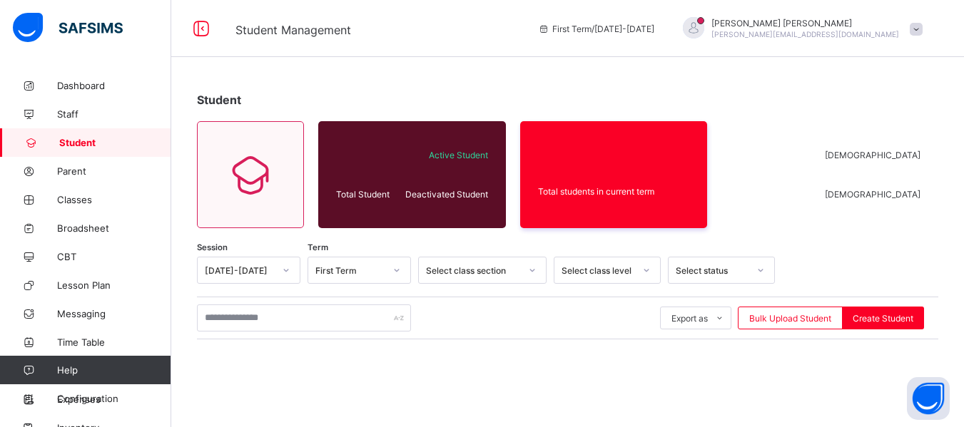
scroll to position [205, 0]
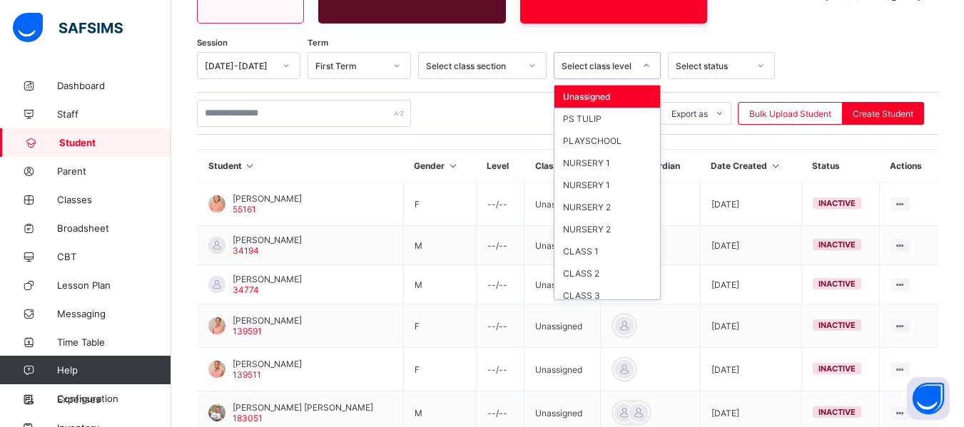
click at [651, 70] on div at bounding box center [646, 65] width 24 height 23
click at [614, 206] on div "NURSERY 2" at bounding box center [607, 207] width 106 height 22
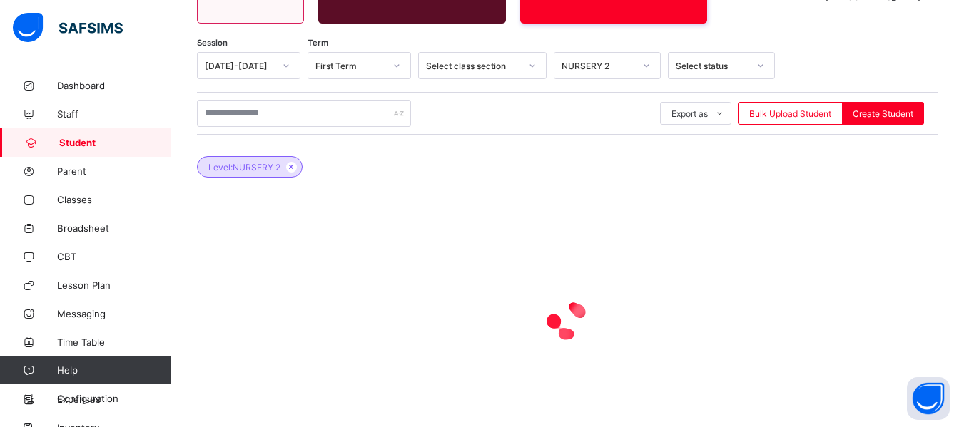
click at [614, 206] on div at bounding box center [567, 320] width 741 height 271
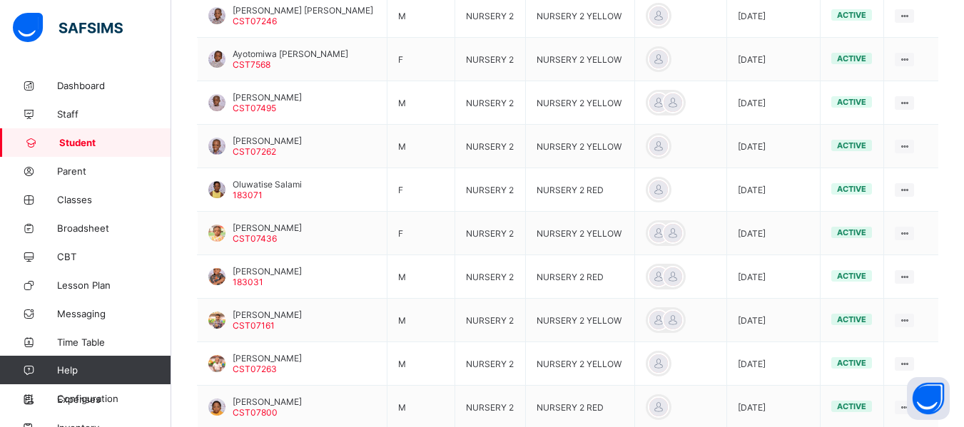
scroll to position [462, 0]
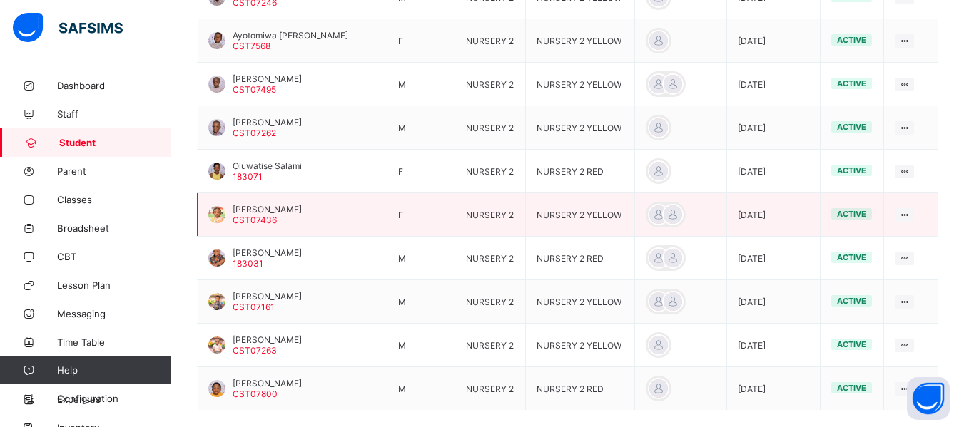
click at [210, 215] on div at bounding box center [216, 214] width 17 height 17
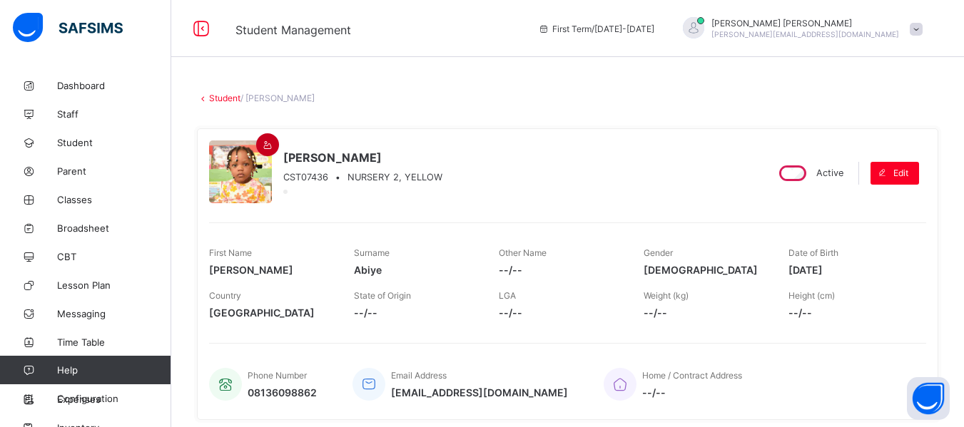
click at [266, 143] on icon at bounding box center [268, 145] width 12 height 11
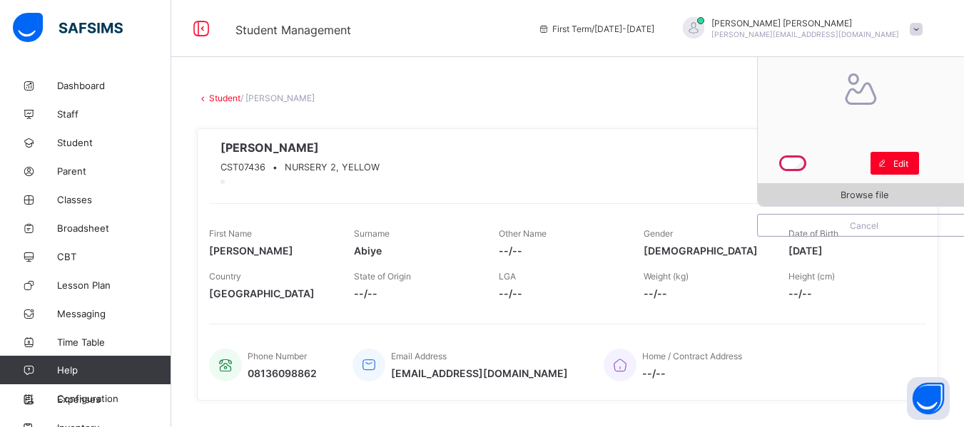
click at [878, 191] on span "Browse file" at bounding box center [865, 195] width 48 height 11
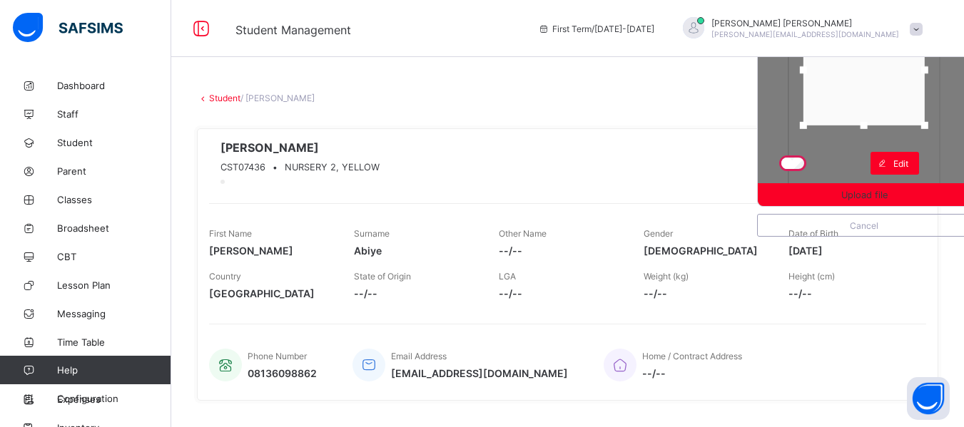
drag, startPoint x: 871, startPoint y: 177, endPoint x: 878, endPoint y: 116, distance: 61.0
click at [875, 116] on div at bounding box center [863, 125] width 21 height 21
drag, startPoint x: 879, startPoint y: 109, endPoint x: 879, endPoint y: 95, distance: 14.3
click at [879, 95] on div at bounding box center [863, 55] width 121 height 109
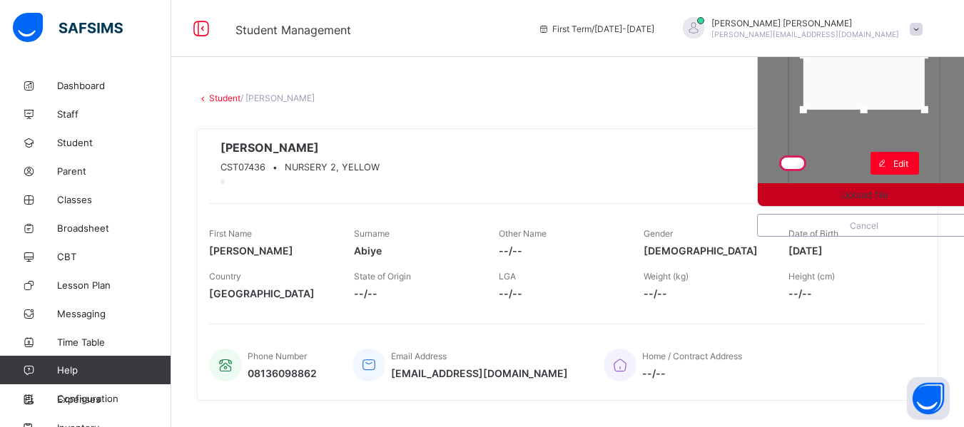
click at [843, 192] on span "Upload file" at bounding box center [864, 195] width 213 height 11
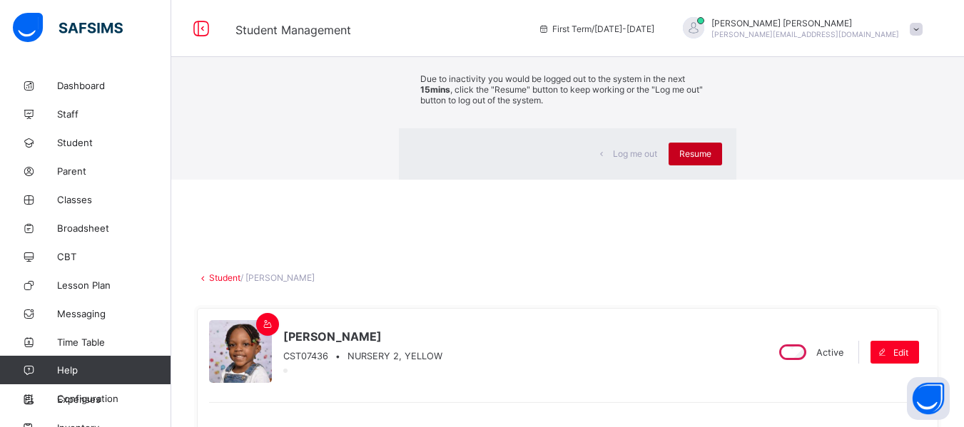
click at [679, 159] on span "Resume" at bounding box center [695, 153] width 32 height 11
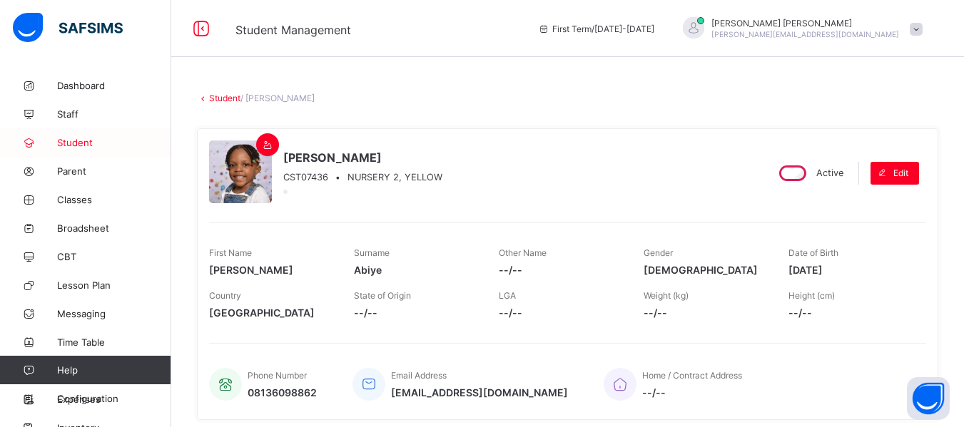
click at [93, 141] on span "Student" at bounding box center [114, 142] width 114 height 11
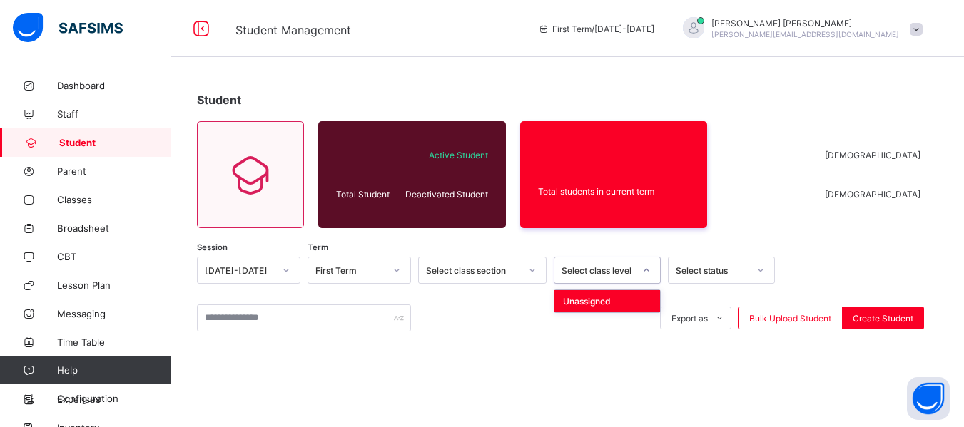
click at [642, 269] on icon at bounding box center [646, 270] width 9 height 14
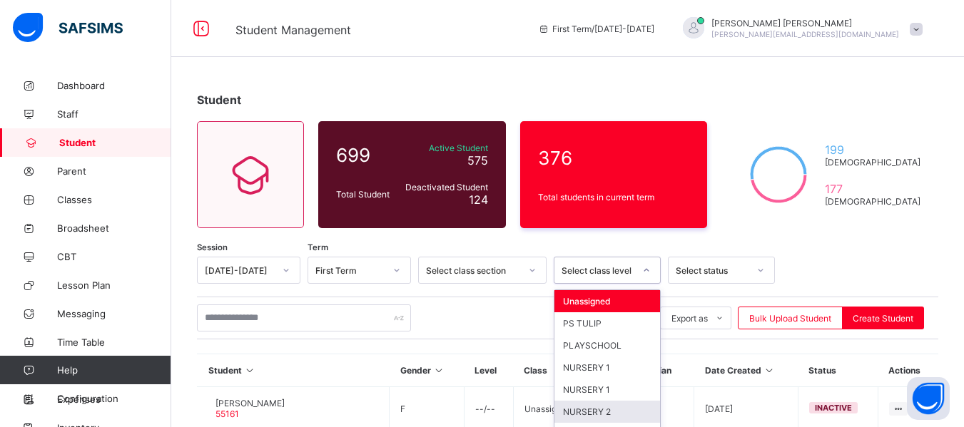
click at [604, 415] on div "NURSERY 2" at bounding box center [607, 412] width 106 height 22
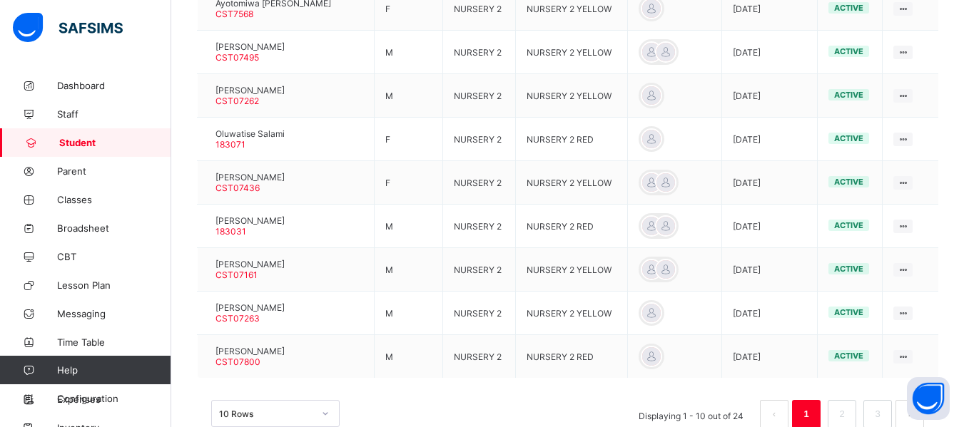
scroll to position [494, 0]
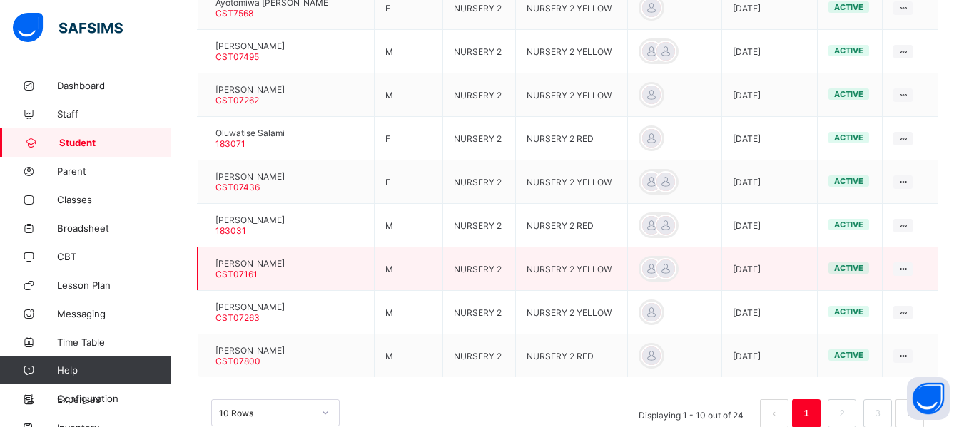
click at [208, 269] on div at bounding box center [208, 269] width 0 height 0
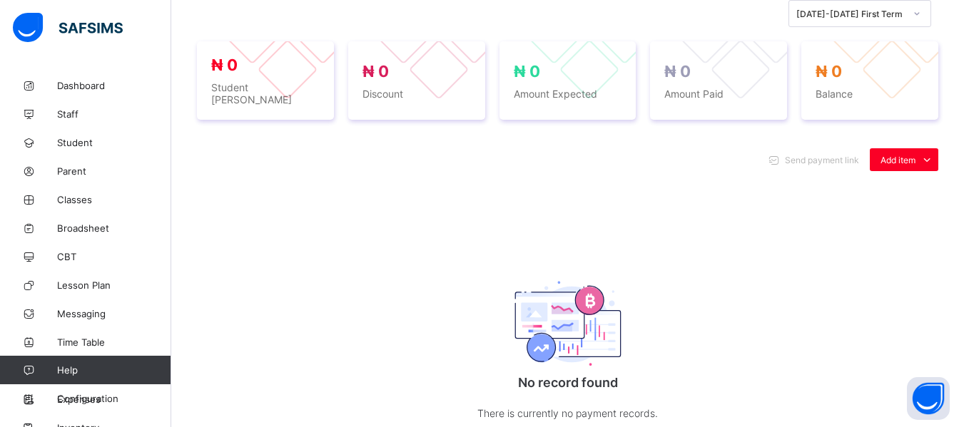
scroll to position [121, 0]
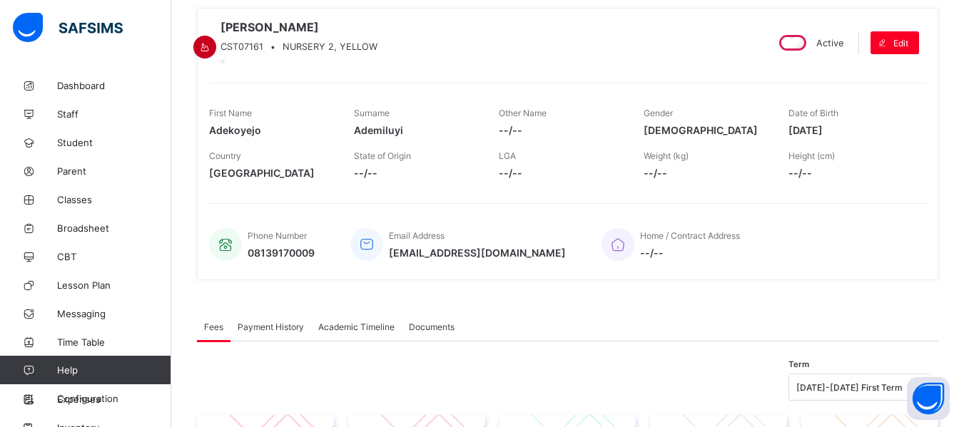
click at [211, 42] on icon at bounding box center [205, 47] width 12 height 11
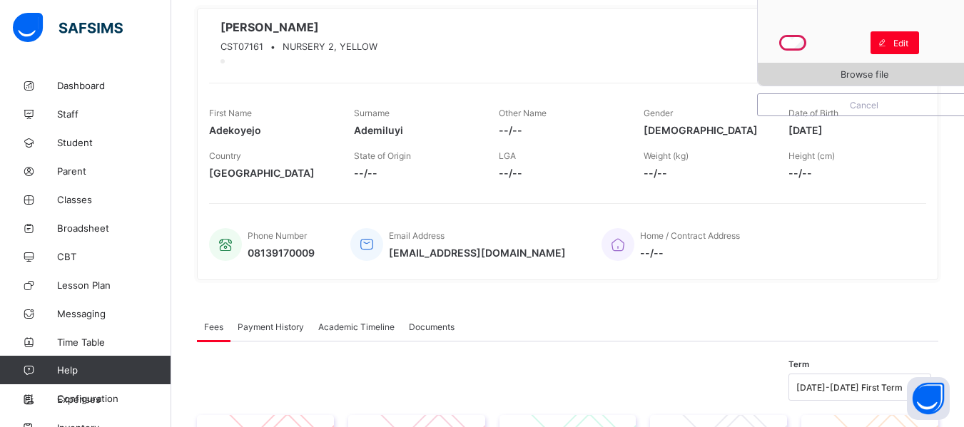
click at [921, 77] on span "Browse file" at bounding box center [864, 74] width 213 height 11
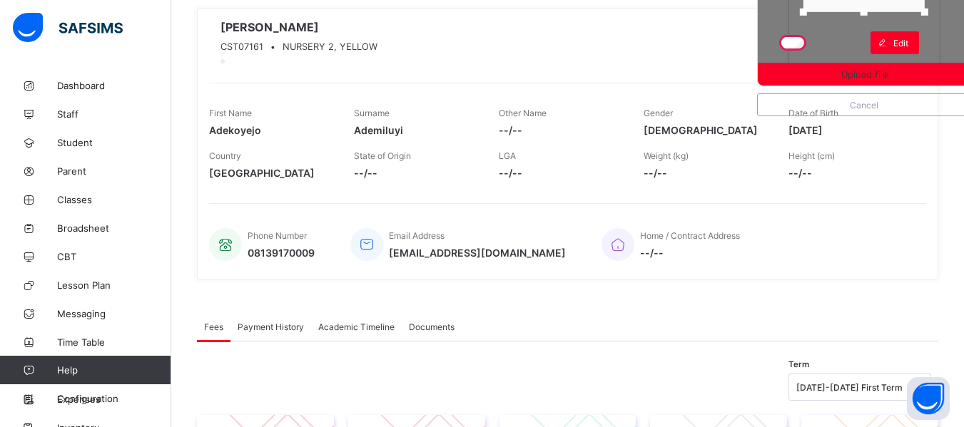
drag, startPoint x: 872, startPoint y: 58, endPoint x: 869, endPoint y: 4, distance: 53.6
click at [869, 4] on div at bounding box center [863, 11] width 21 height 21
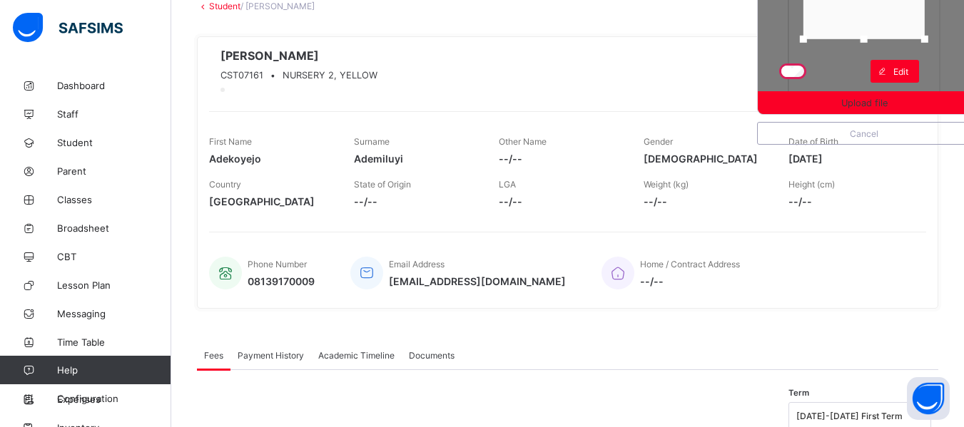
scroll to position [0, 0]
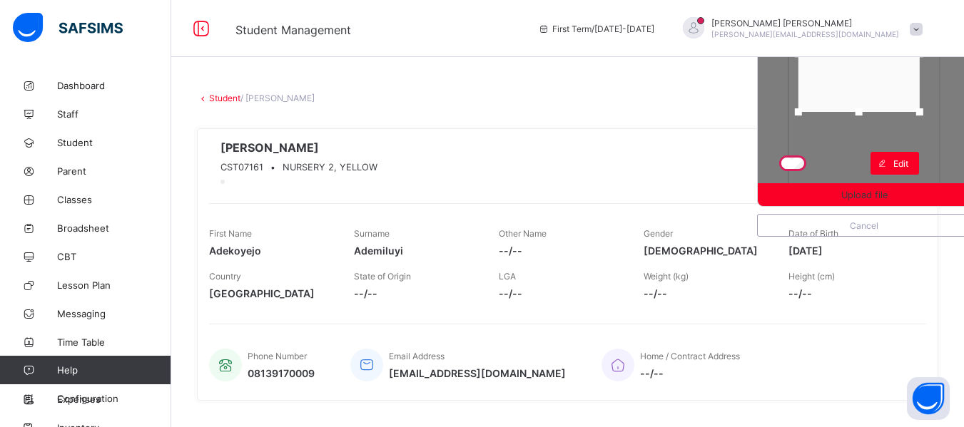
drag, startPoint x: 887, startPoint y: 101, endPoint x: 882, endPoint y: 82, distance: 19.9
click at [882, 82] on div at bounding box center [858, 54] width 121 height 116
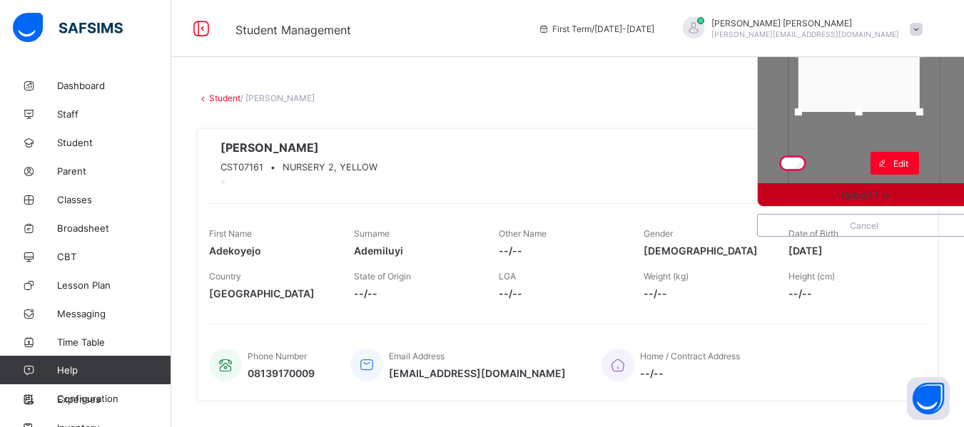
click at [857, 199] on span "Upload file" at bounding box center [864, 195] width 46 height 11
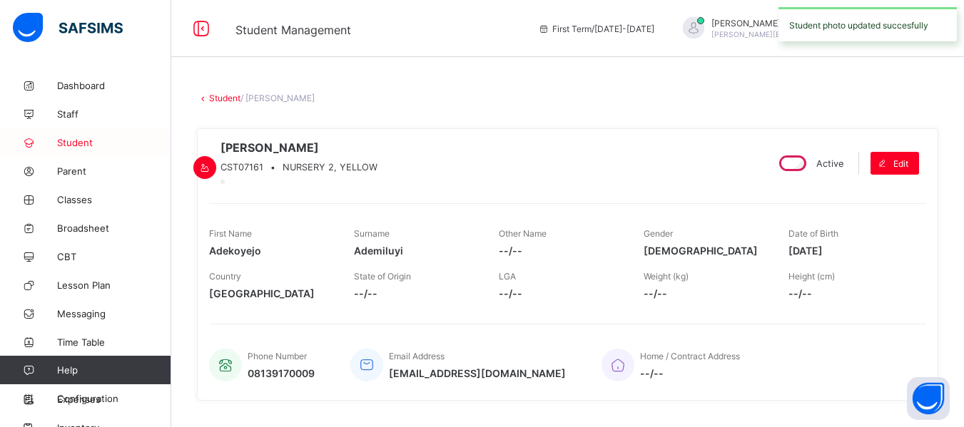
click at [89, 143] on span "Student" at bounding box center [114, 142] width 114 height 11
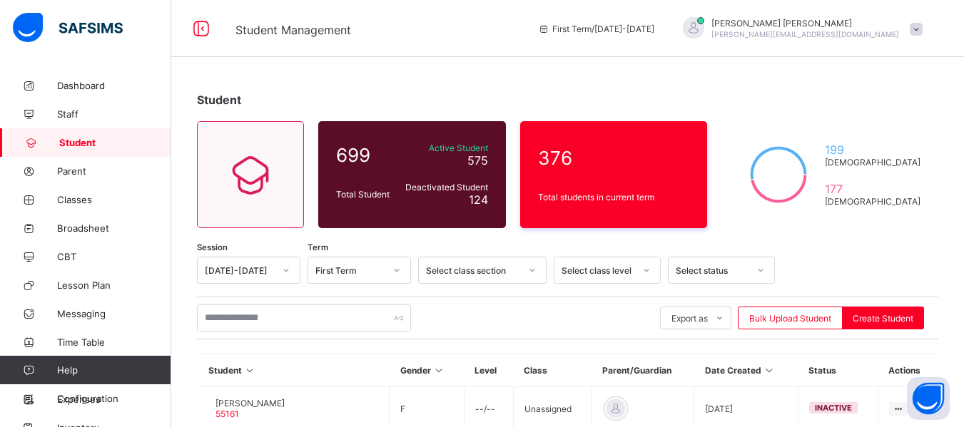
click at [89, 143] on span "Student" at bounding box center [115, 142] width 112 height 11
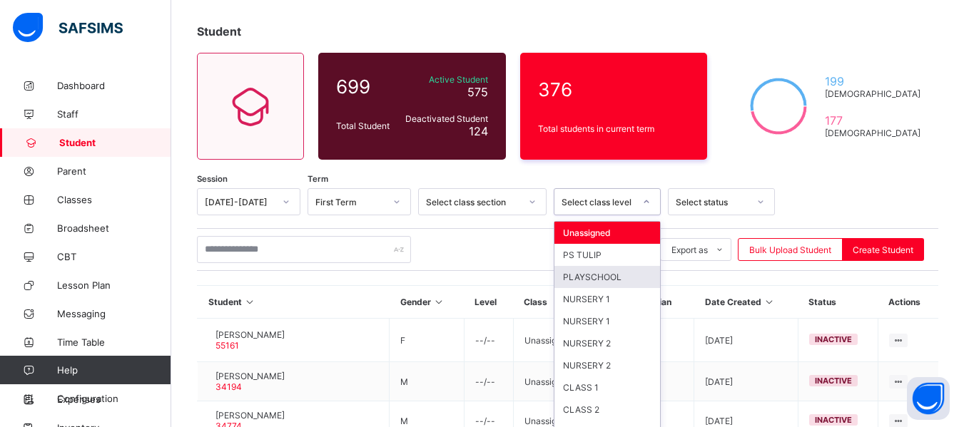
click at [648, 215] on div "option PLAYSCHOOL focused, 3 of 13. 13 results available. Use Up and Down to ch…" at bounding box center [607, 201] width 107 height 27
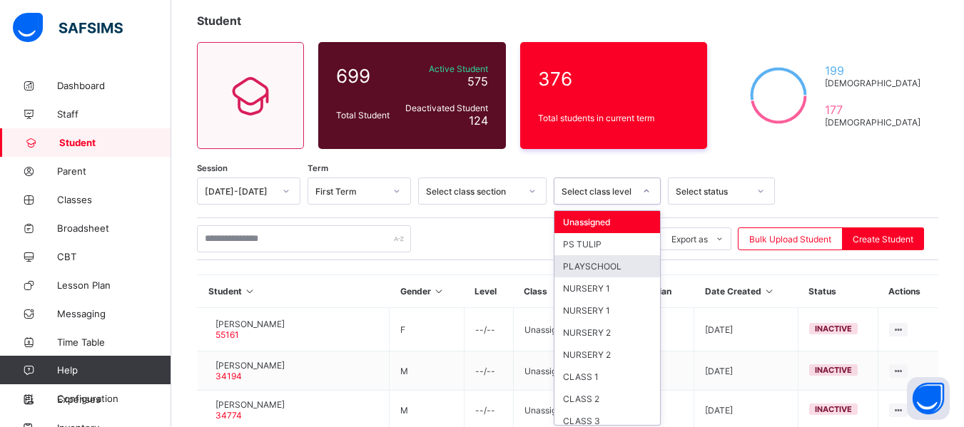
scroll to position [83, 0]
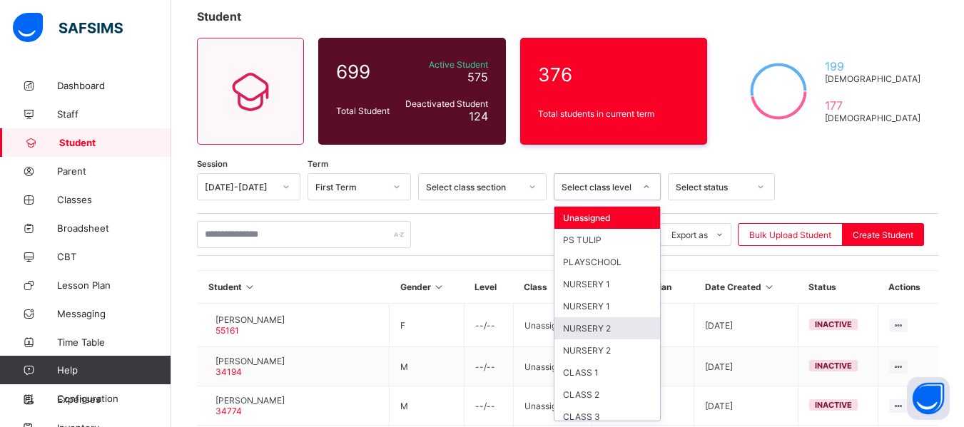
click at [616, 326] on div "NURSERY 2" at bounding box center [607, 329] width 106 height 22
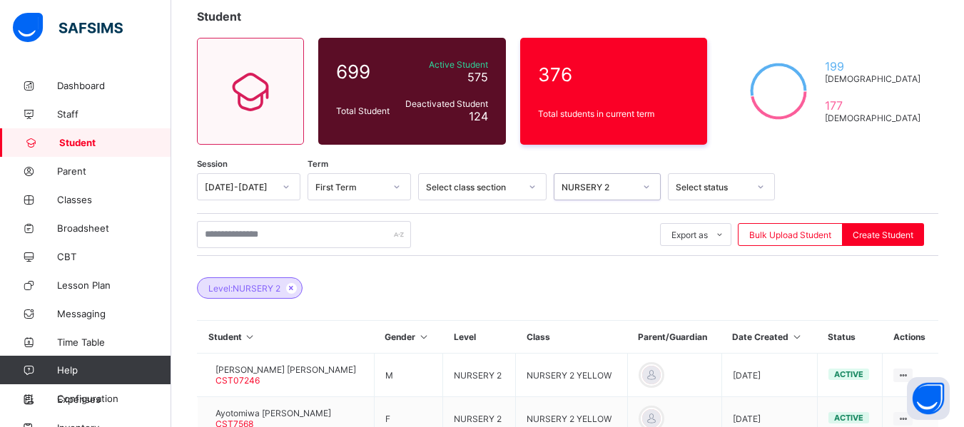
scroll to position [457, 0]
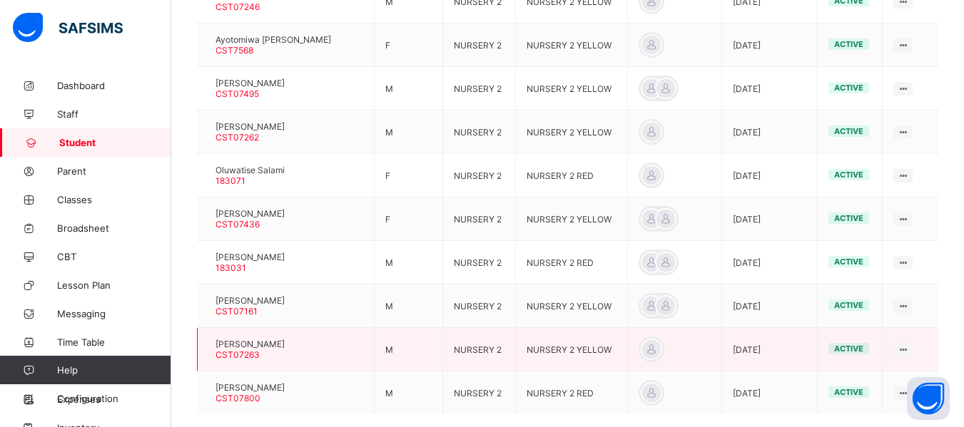
click at [208, 350] on div at bounding box center [208, 350] width 0 height 0
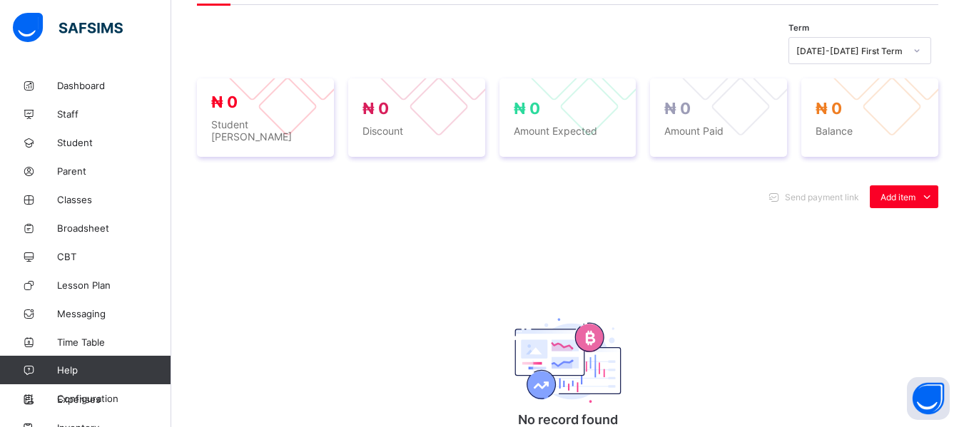
scroll to position [83, 0]
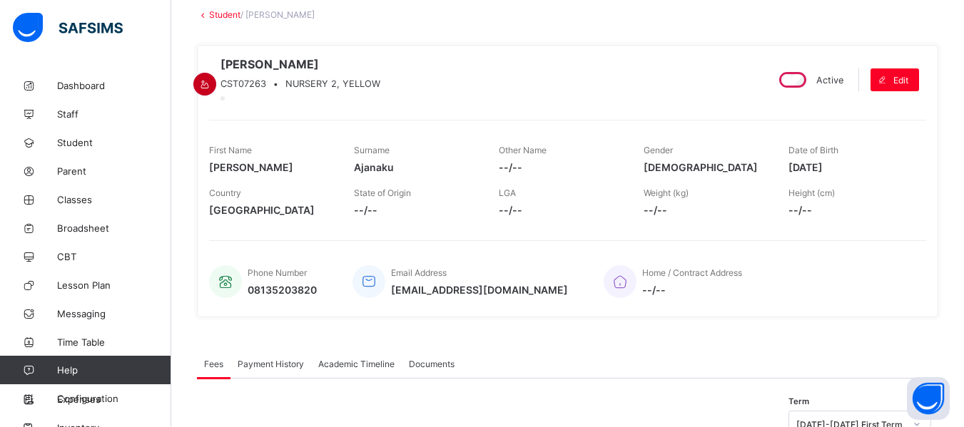
click at [211, 79] on icon at bounding box center [205, 84] width 12 height 11
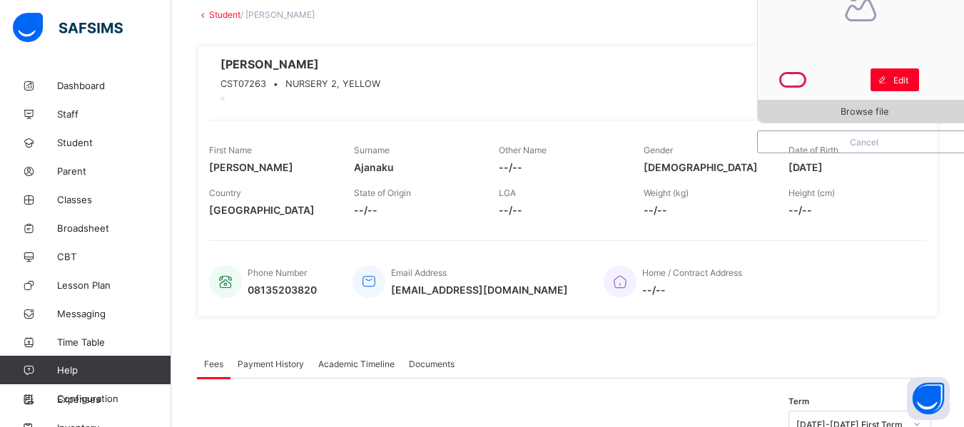
click at [863, 106] on span "Browse file" at bounding box center [865, 111] width 48 height 11
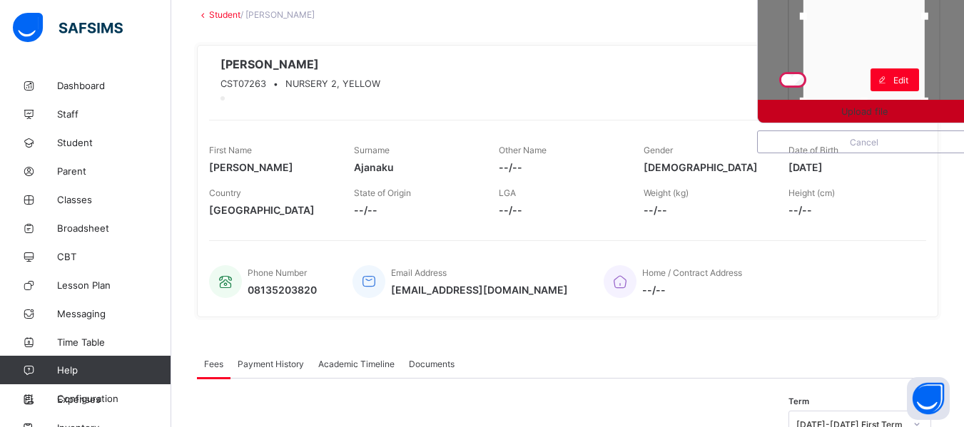
click at [875, 101] on div "Upload file" at bounding box center [864, 111] width 213 height 23
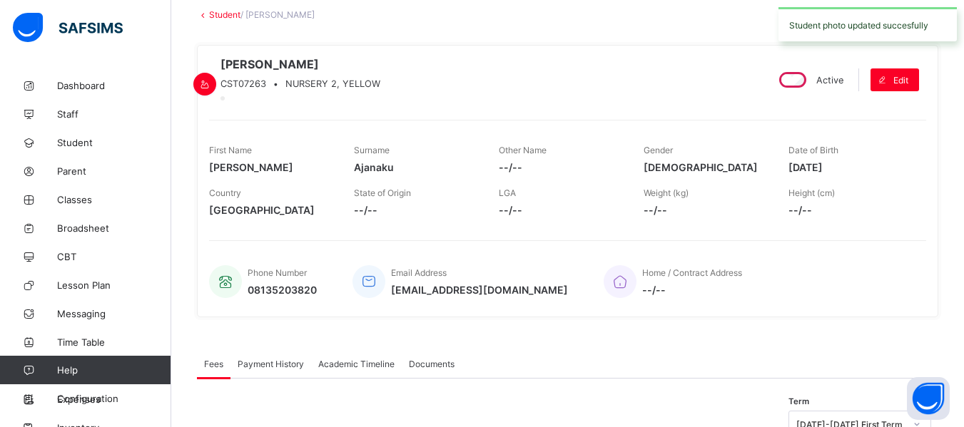
drag, startPoint x: 873, startPoint y: 94, endPoint x: 874, endPoint y: 46, distance: 47.8
click at [211, 79] on icon at bounding box center [205, 84] width 12 height 11
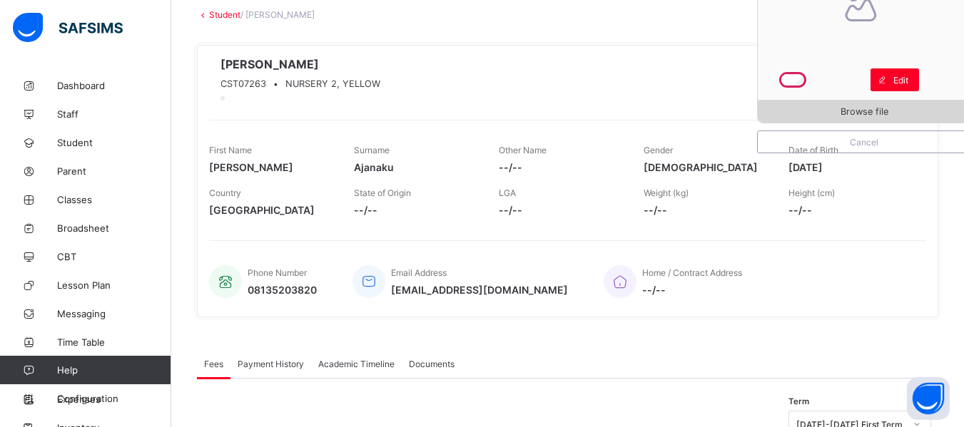
click at [876, 106] on span "Browse file" at bounding box center [865, 111] width 48 height 11
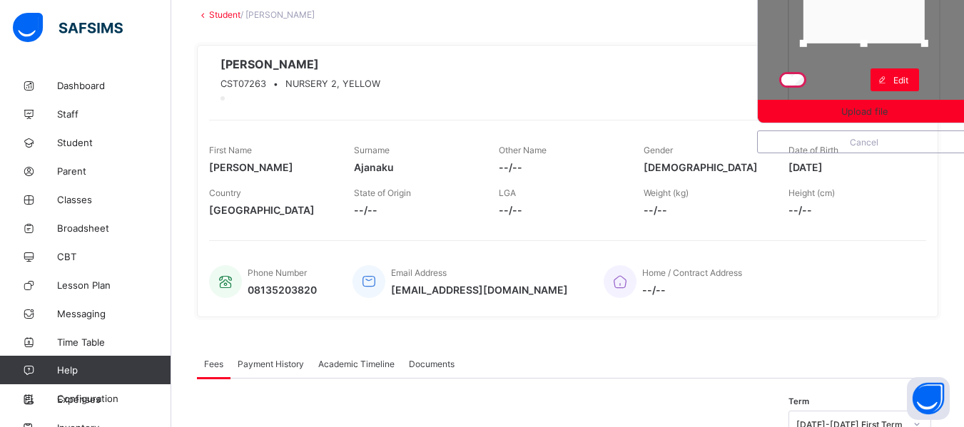
drag, startPoint x: 878, startPoint y: 93, endPoint x: 885, endPoint y: 36, distance: 58.2
click at [875, 36] on div at bounding box center [863, 43] width 21 height 21
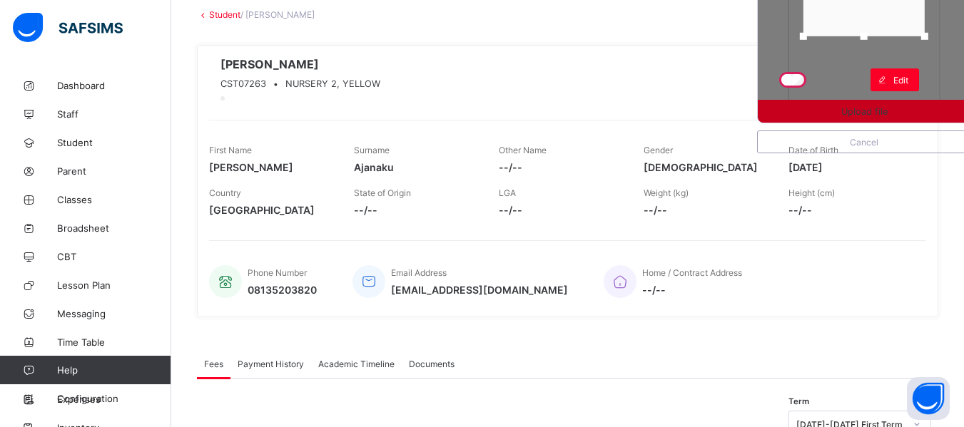
click at [873, 114] on span "Upload file" at bounding box center [864, 111] width 46 height 11
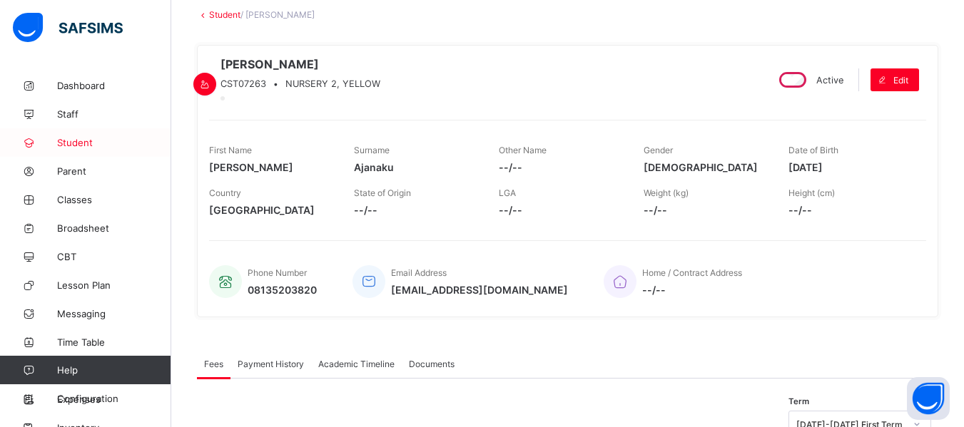
click at [77, 142] on span "Student" at bounding box center [114, 142] width 114 height 11
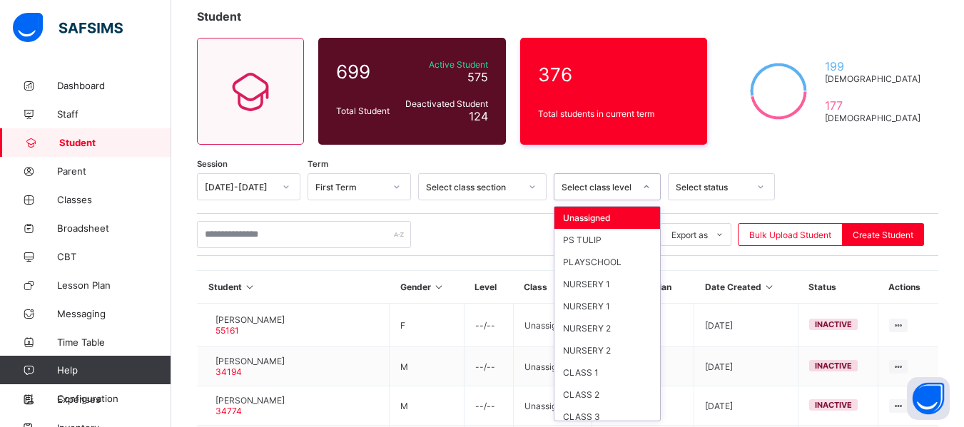
click at [651, 195] on div at bounding box center [646, 187] width 24 height 23
click at [612, 333] on div "NURSERY 2" at bounding box center [607, 329] width 106 height 22
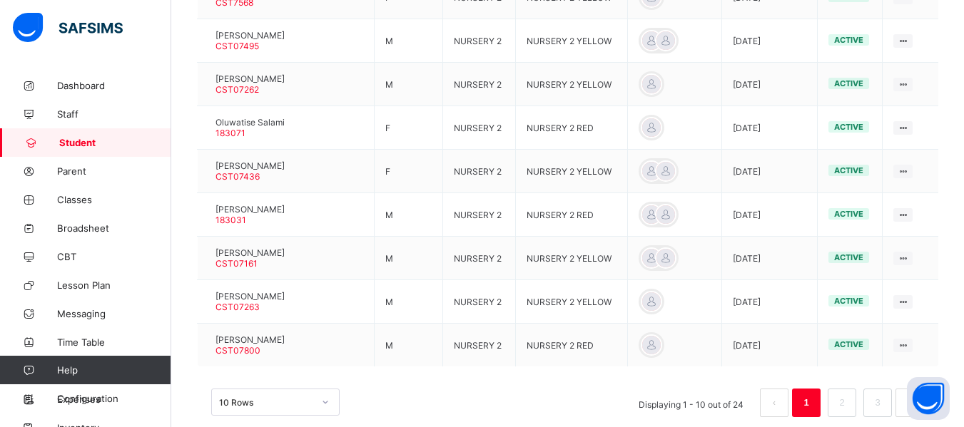
scroll to position [531, 0]
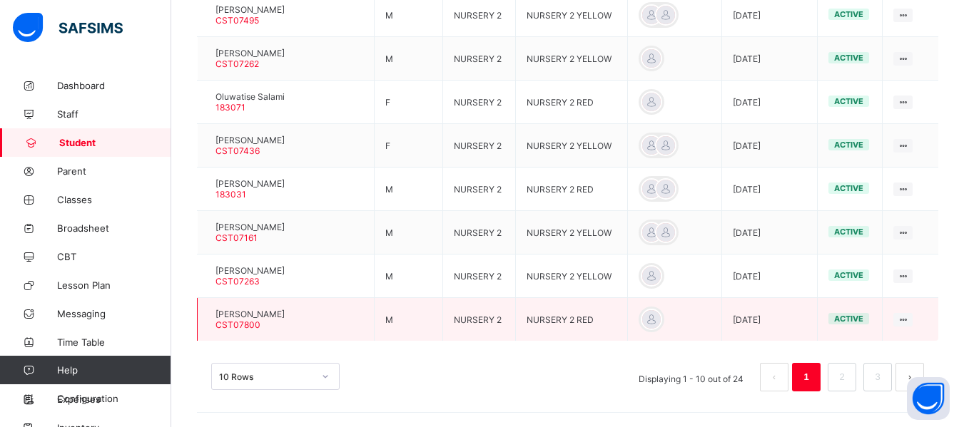
click at [252, 318] on span "Ejimchi Akunwanne" at bounding box center [249, 314] width 69 height 11
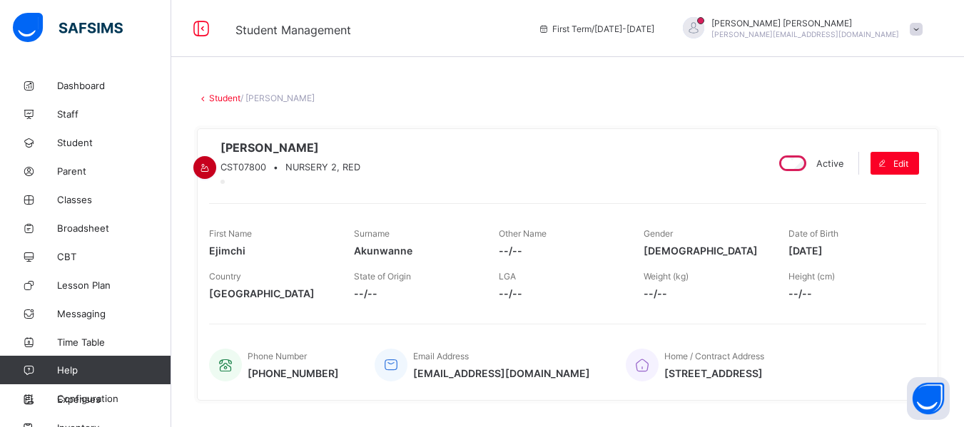
click at [216, 156] on div at bounding box center [204, 167] width 23 height 23
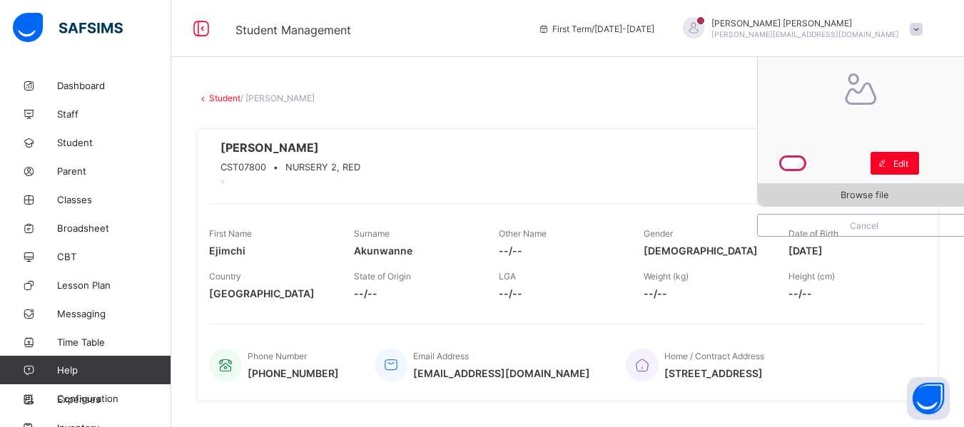
click at [880, 188] on div "Browse file" at bounding box center [864, 194] width 213 height 23
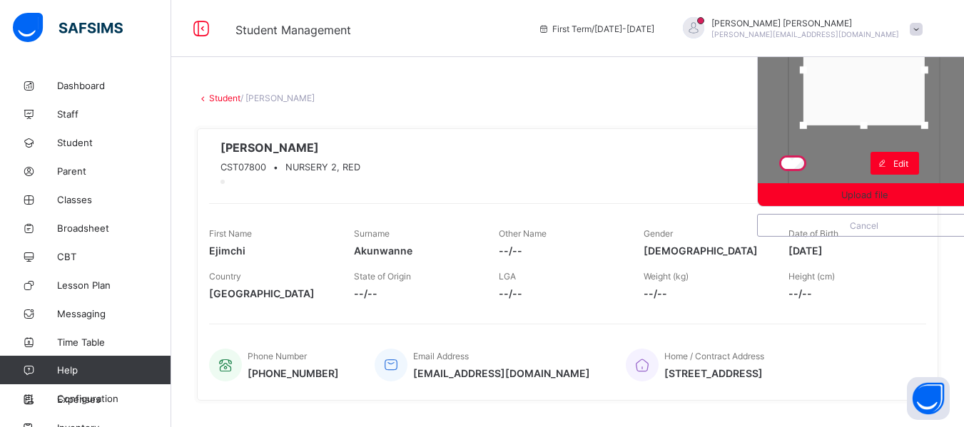
drag, startPoint x: 878, startPoint y: 180, endPoint x: 881, endPoint y: 121, distance: 59.3
click at [875, 121] on div at bounding box center [863, 125] width 21 height 21
drag, startPoint x: 893, startPoint y: 95, endPoint x: 892, endPoint y: 74, distance: 20.7
click at [892, 74] on div at bounding box center [863, 50] width 121 height 111
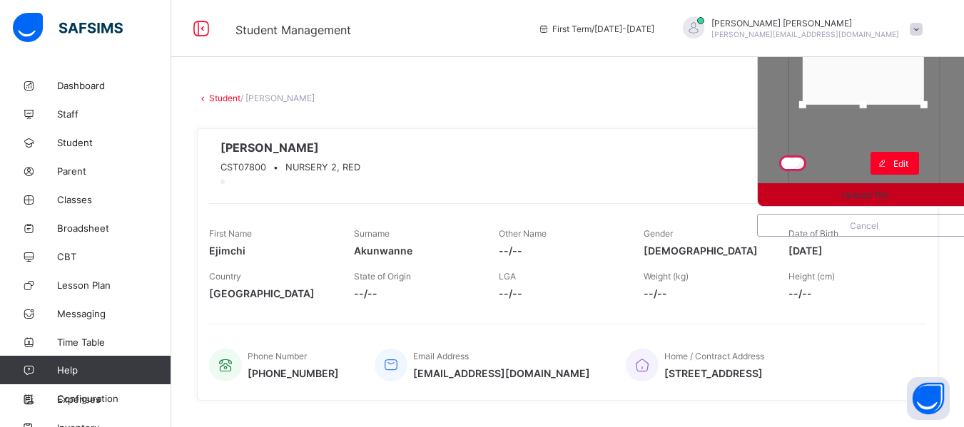
click at [888, 192] on span "Upload file" at bounding box center [864, 195] width 46 height 11
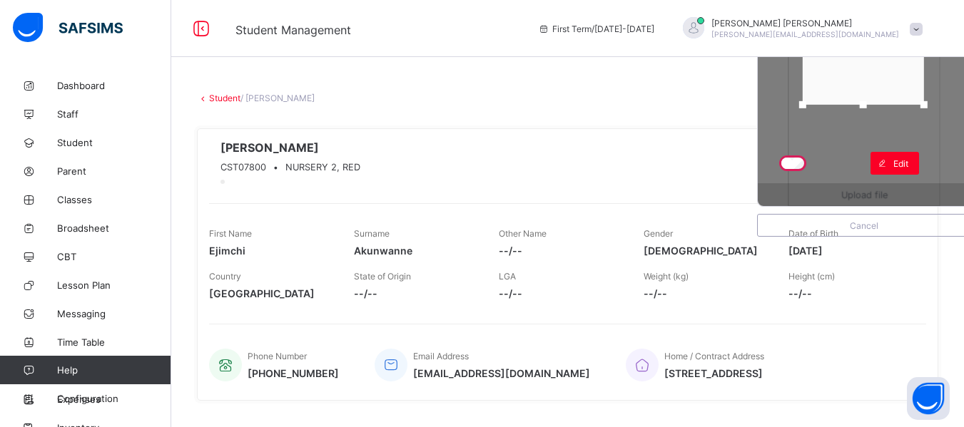
click at [890, 192] on div "Upload file" at bounding box center [864, 194] width 213 height 23
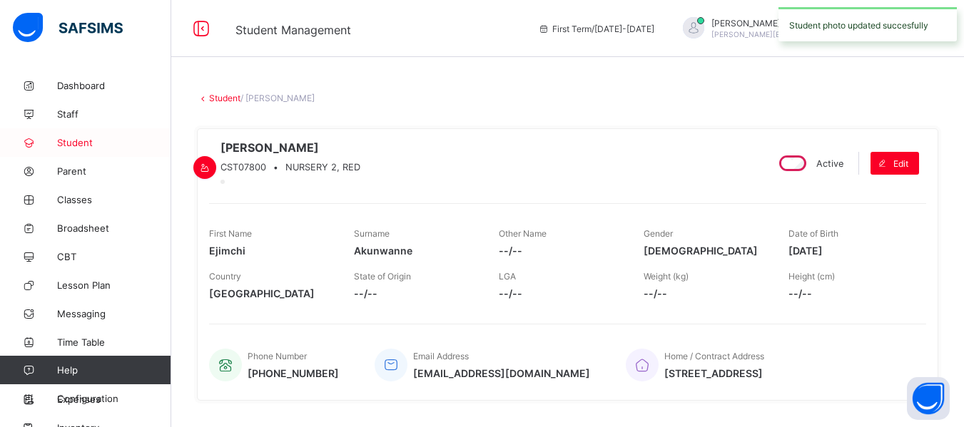
click at [79, 142] on span "Student" at bounding box center [114, 142] width 114 height 11
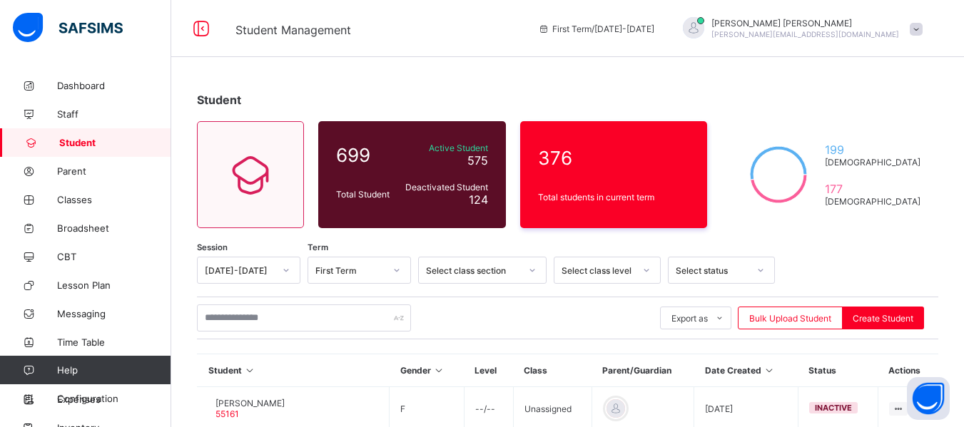
click at [646, 271] on div "Select class level" at bounding box center [607, 270] width 107 height 27
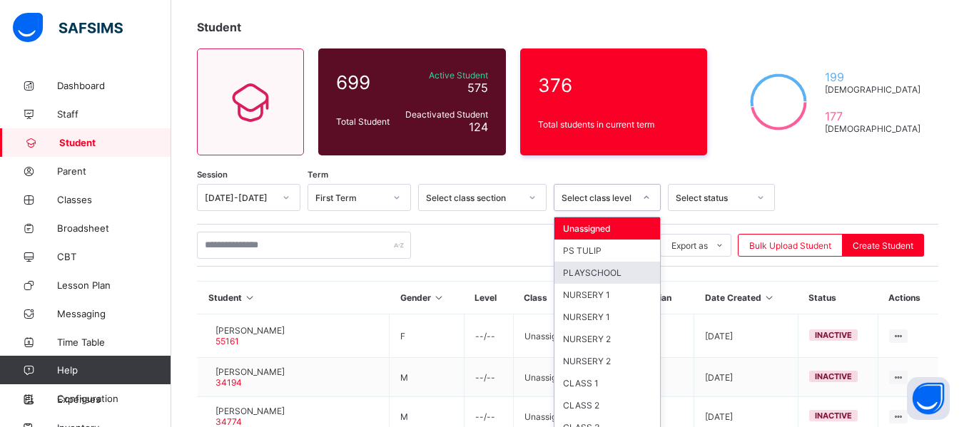
scroll to position [83, 0]
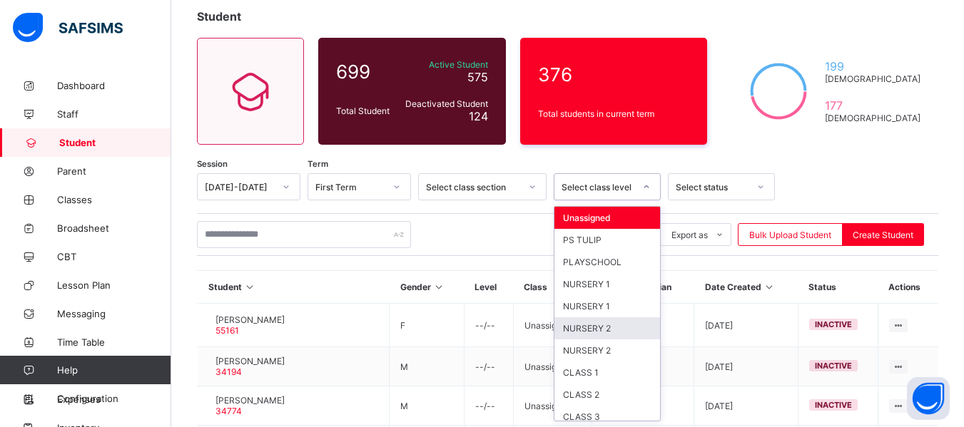
click at [617, 335] on div "NURSERY 2" at bounding box center [607, 329] width 106 height 22
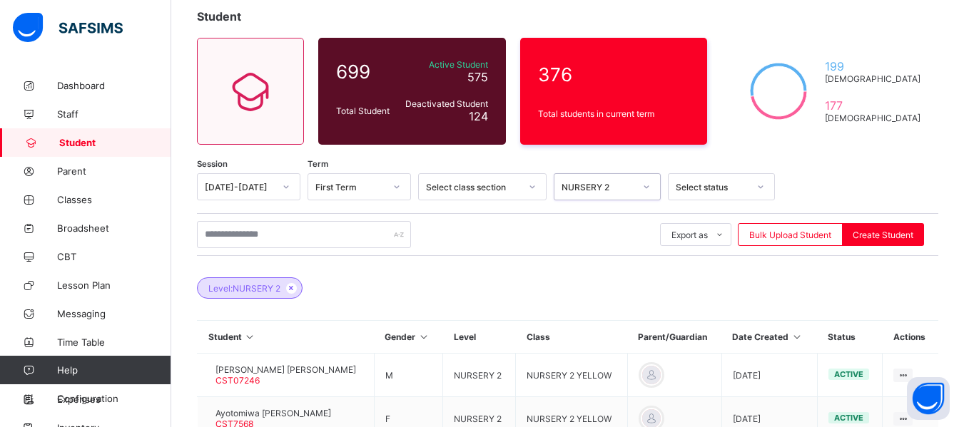
scroll to position [457, 0]
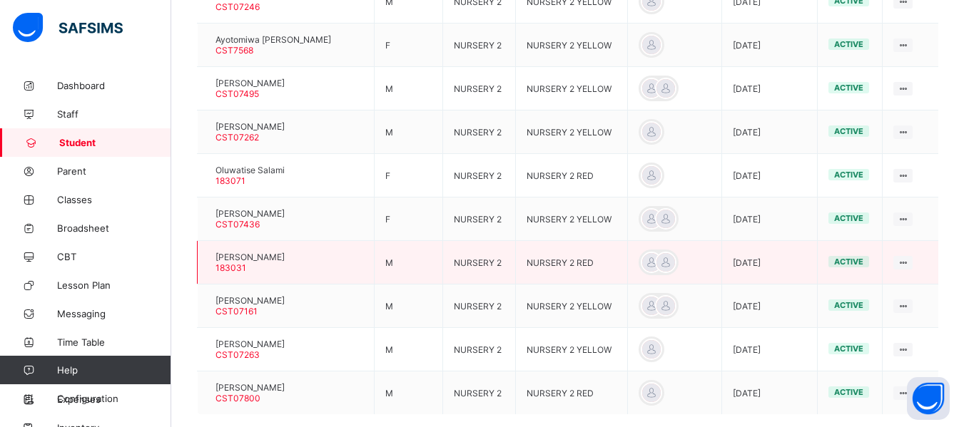
click at [208, 263] on div at bounding box center [208, 263] width 0 height 0
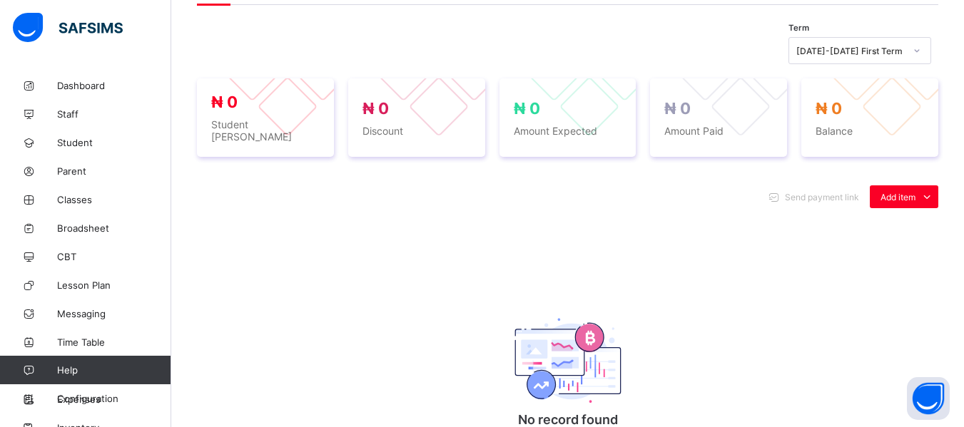
scroll to position [83, 0]
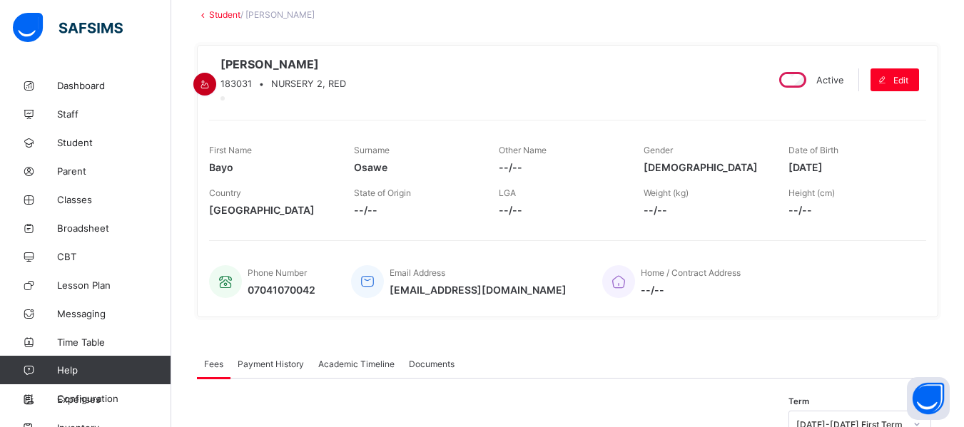
click at [211, 79] on icon at bounding box center [205, 84] width 12 height 11
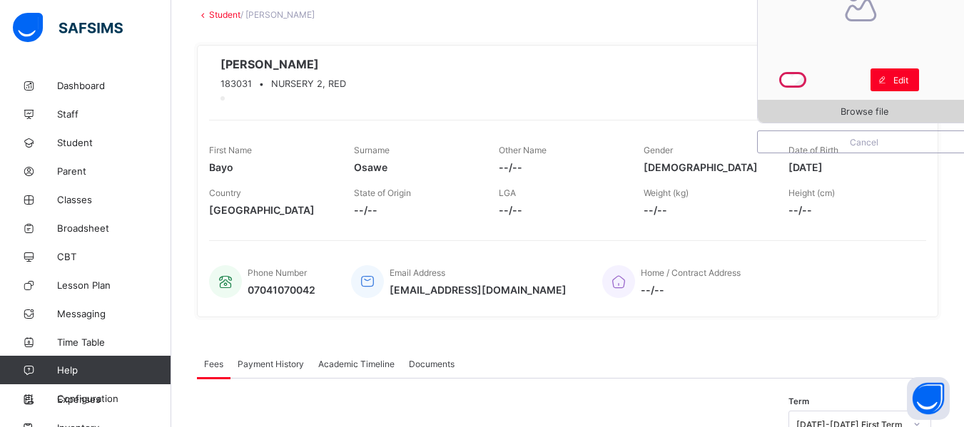
click at [905, 106] on span "Browse file" at bounding box center [864, 111] width 213 height 11
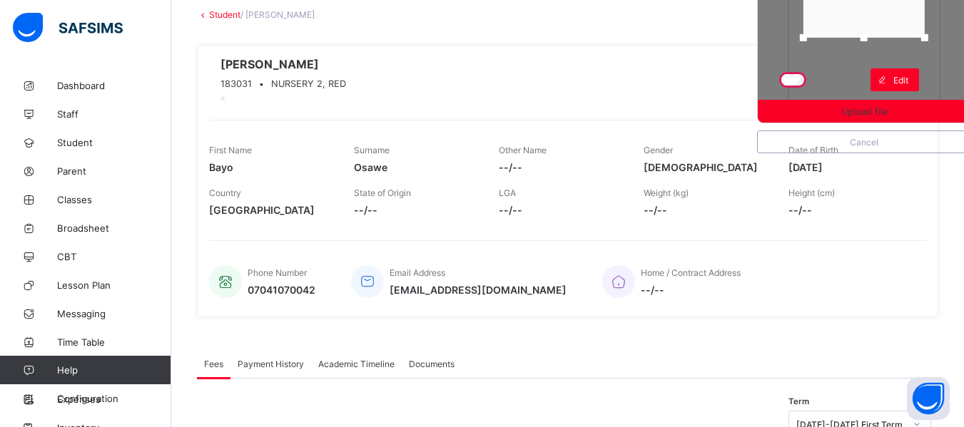
drag, startPoint x: 872, startPoint y: 96, endPoint x: 880, endPoint y: 32, distance: 64.0
click at [875, 32] on div at bounding box center [863, 37] width 21 height 21
click at [875, 29] on div at bounding box center [863, 39] width 21 height 21
drag, startPoint x: 893, startPoint y: 21, endPoint x: 893, endPoint y: 4, distance: 16.4
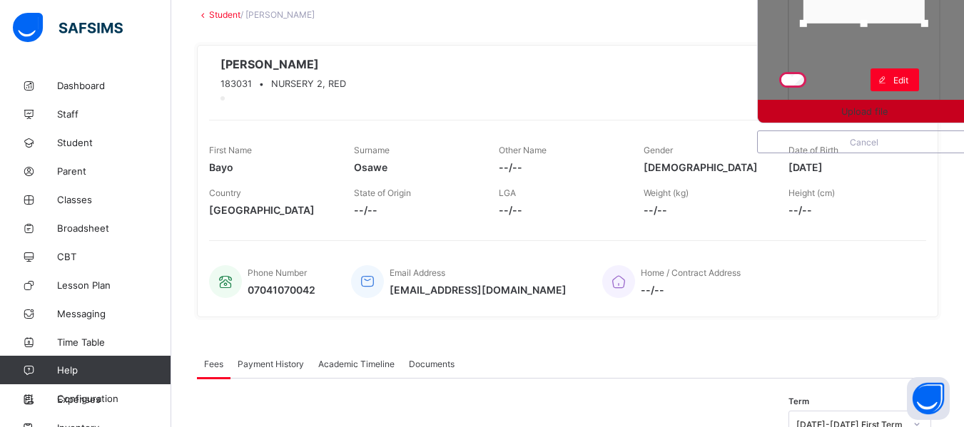
click at [889, 103] on div "Upload file" at bounding box center [864, 111] width 213 height 23
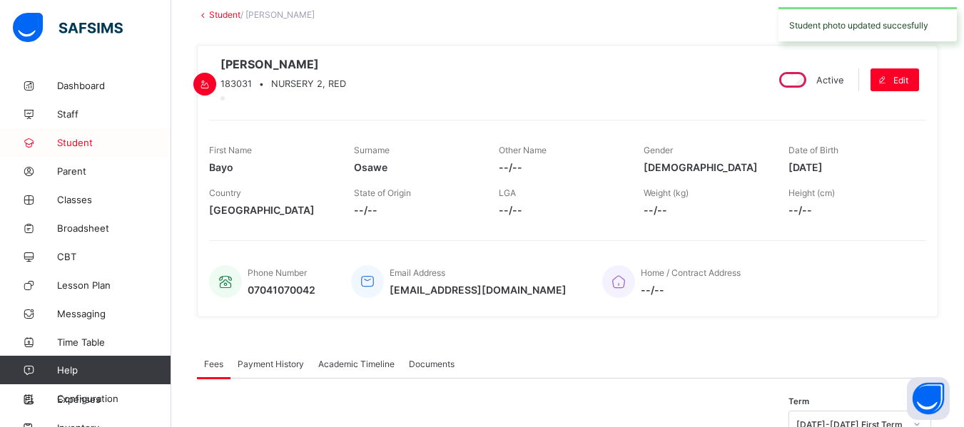
click at [95, 136] on link "Student" at bounding box center [85, 142] width 171 height 29
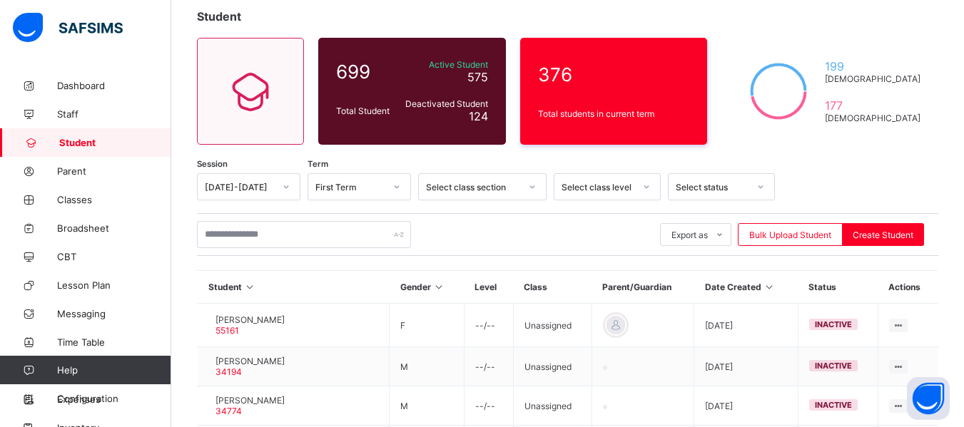
click at [651, 187] on div at bounding box center [646, 187] width 24 height 23
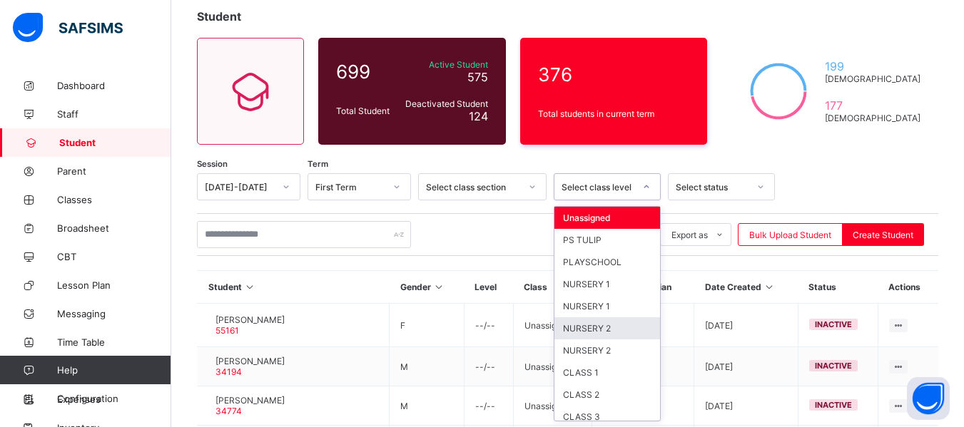
click at [604, 325] on div "NURSERY 2" at bounding box center [607, 329] width 106 height 22
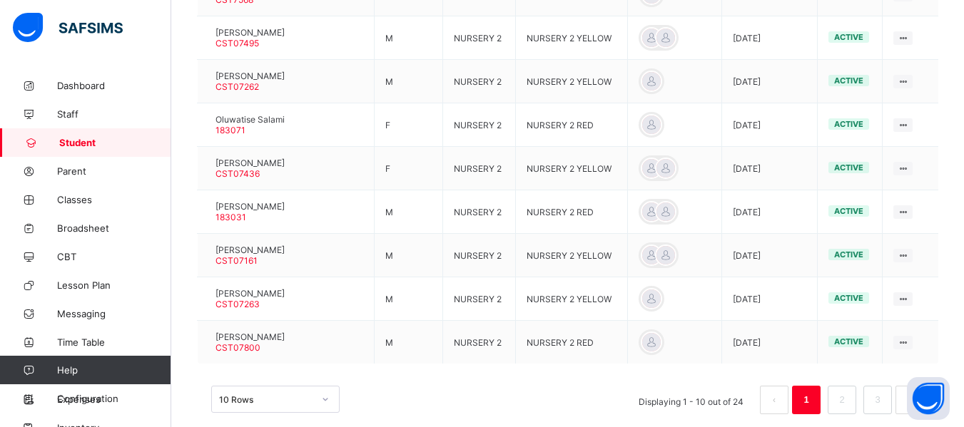
scroll to position [521, 0]
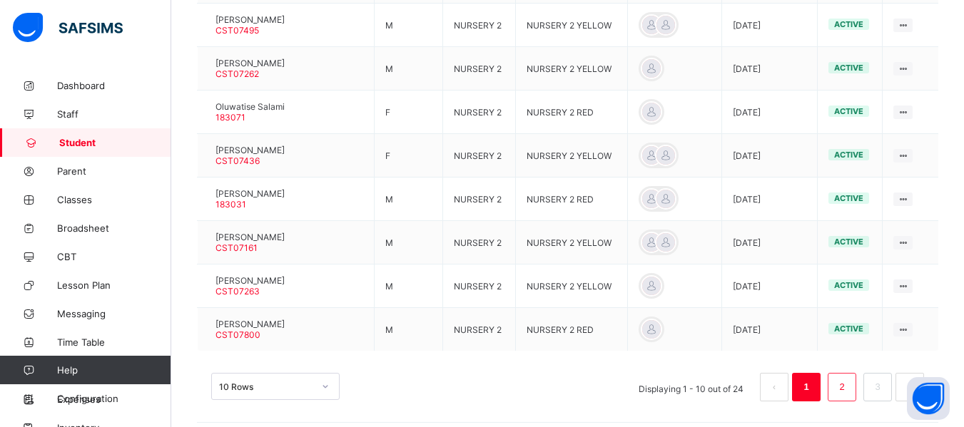
click at [848, 384] on link "2" at bounding box center [842, 387] width 14 height 19
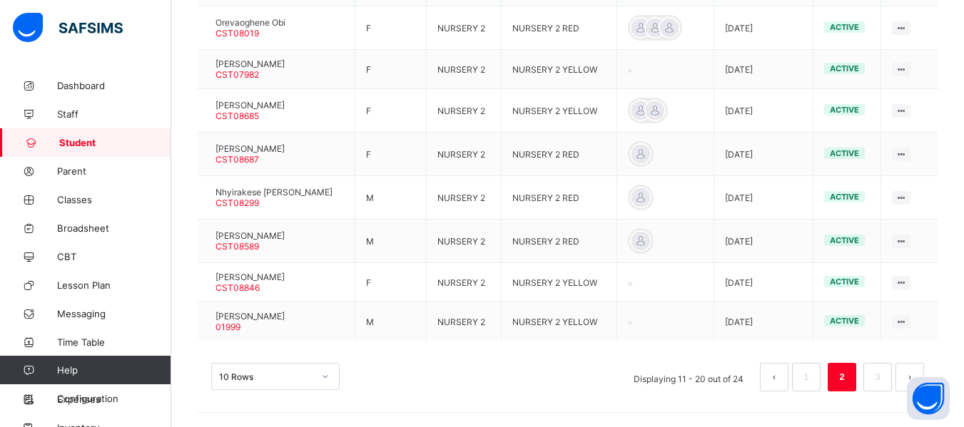
scroll to position [144, 0]
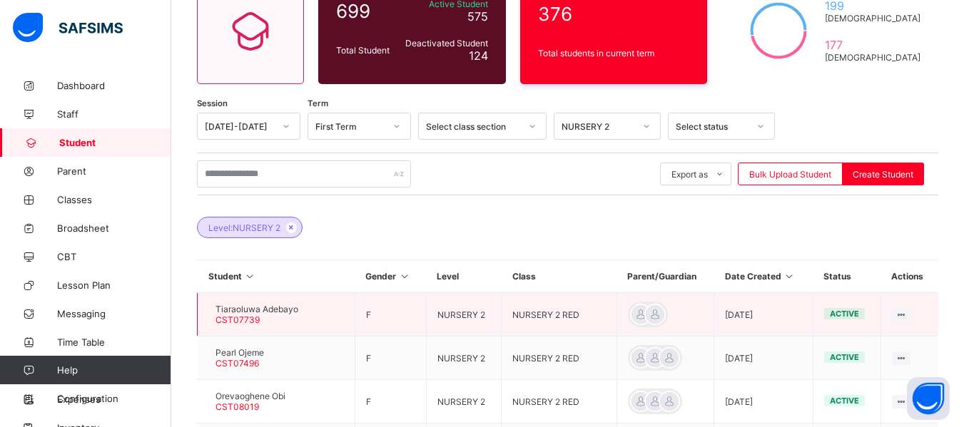
click at [208, 315] on div at bounding box center [208, 315] width 0 height 0
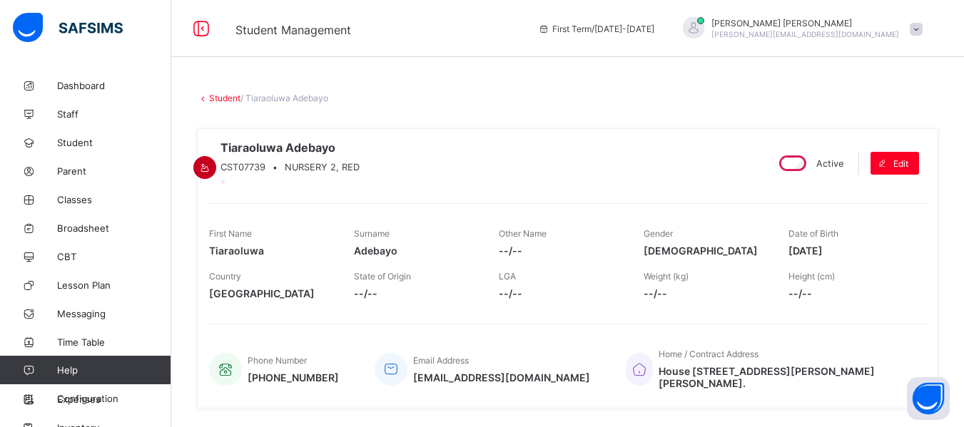
click at [211, 163] on icon at bounding box center [205, 168] width 12 height 11
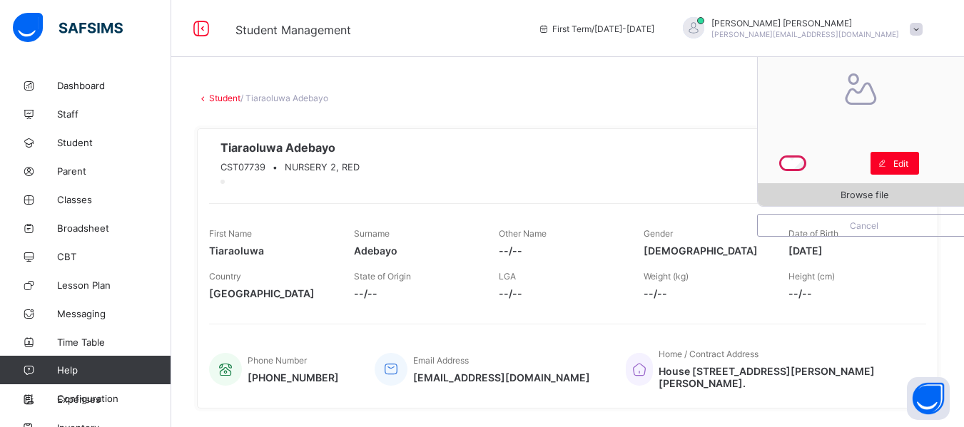
click at [862, 190] on span "Browse file" at bounding box center [865, 195] width 48 height 11
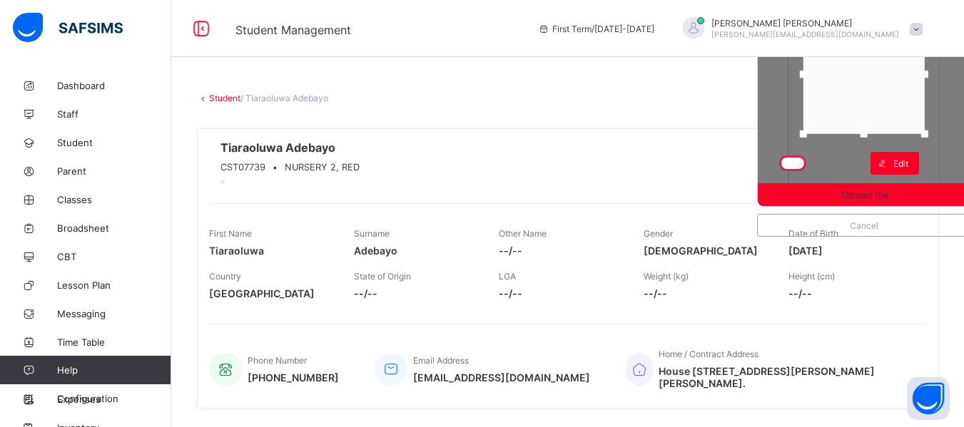
drag, startPoint x: 875, startPoint y: 181, endPoint x: 881, endPoint y: 130, distance: 51.7
click at [875, 130] on div at bounding box center [863, 133] width 21 height 21
drag, startPoint x: 890, startPoint y: 111, endPoint x: 891, endPoint y: 90, distance: 21.5
click at [891, 90] on div at bounding box center [865, 53] width 121 height 118
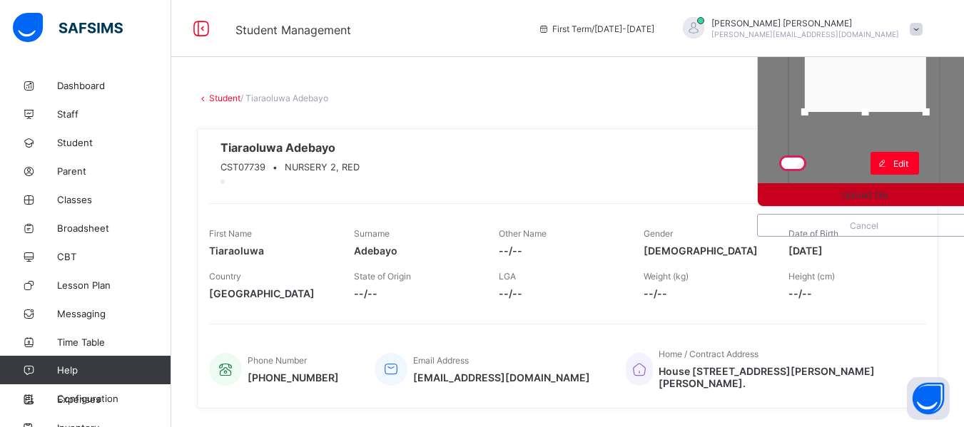
click at [888, 193] on span "Upload file" at bounding box center [864, 195] width 46 height 11
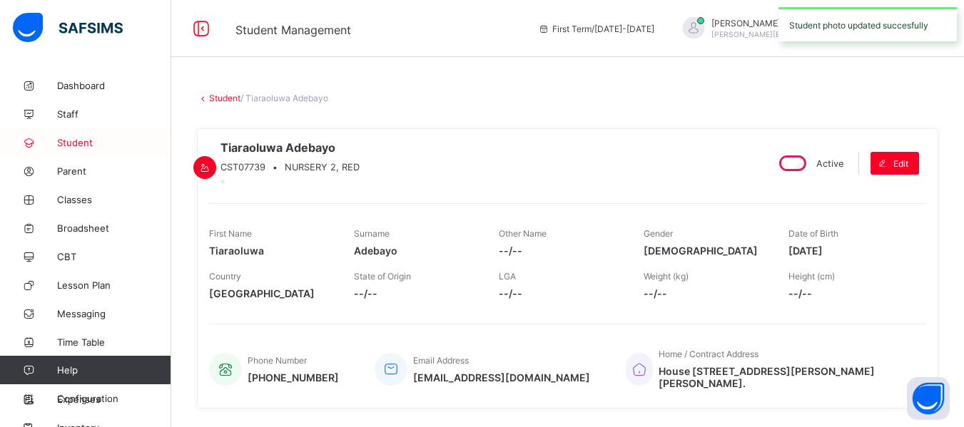
click at [82, 139] on span "Student" at bounding box center [114, 142] width 114 height 11
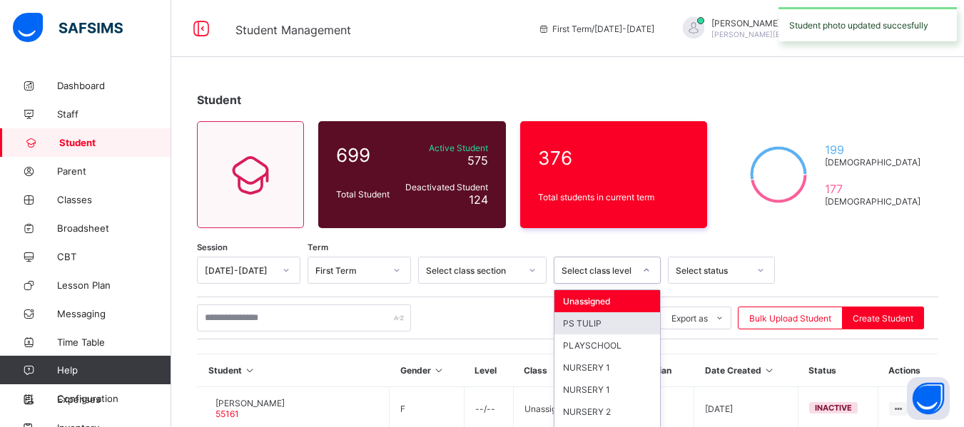
scroll to position [83, 0]
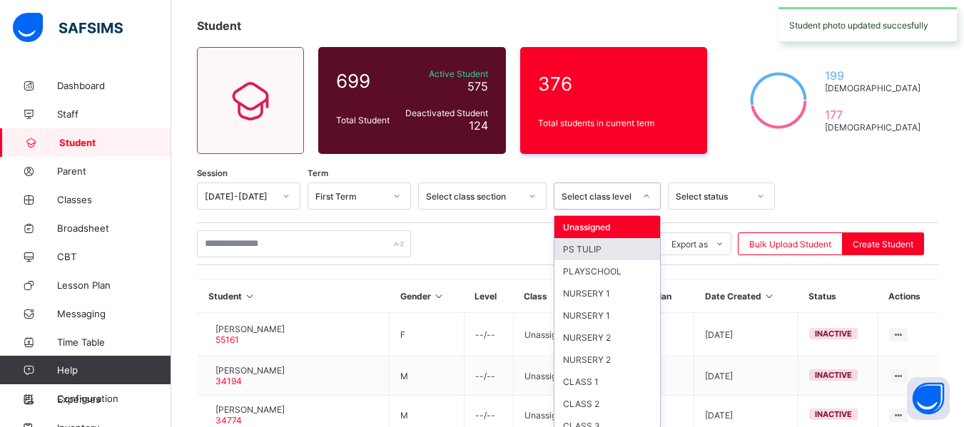
click at [647, 210] on div "option PS TULIP focused, 2 of 13. 13 results available. Use Up and Down to choo…" at bounding box center [607, 196] width 107 height 27
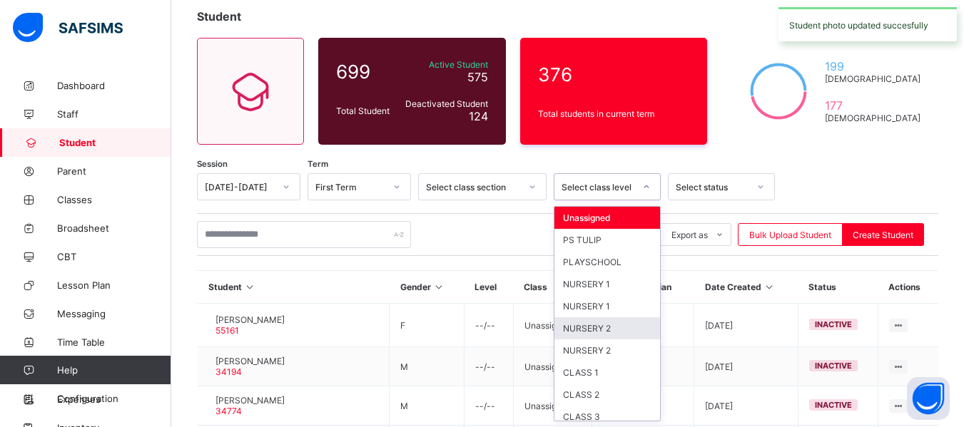
click at [618, 330] on div "NURSERY 2" at bounding box center [607, 329] width 106 height 22
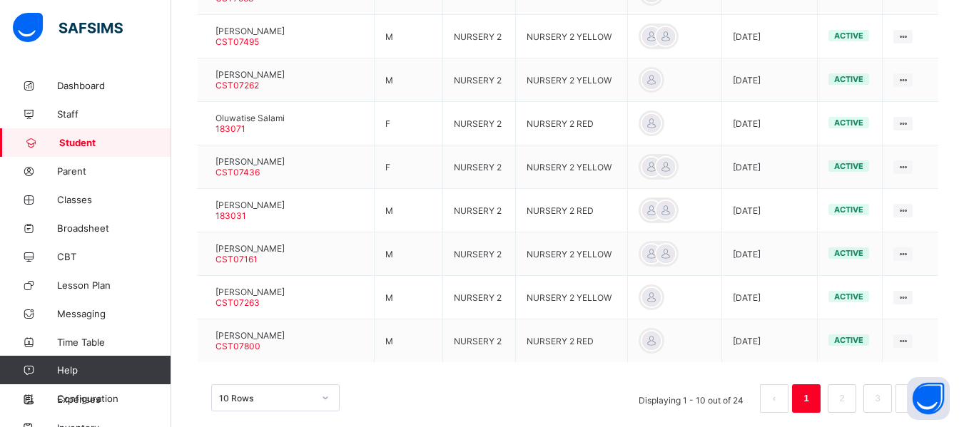
scroll to position [531, 0]
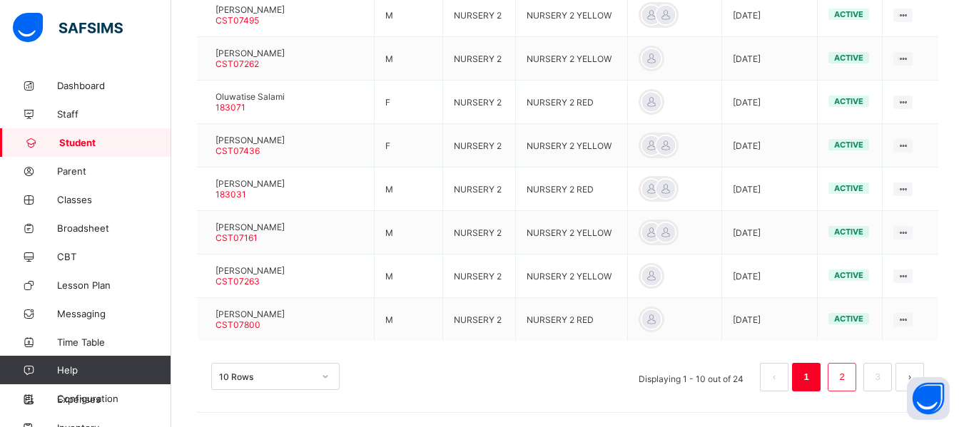
click at [848, 380] on link "2" at bounding box center [842, 377] width 14 height 19
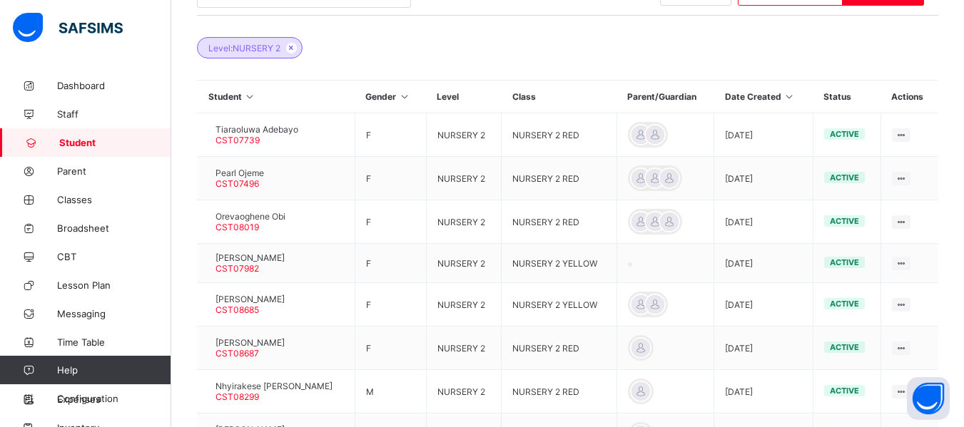
scroll to position [318, 0]
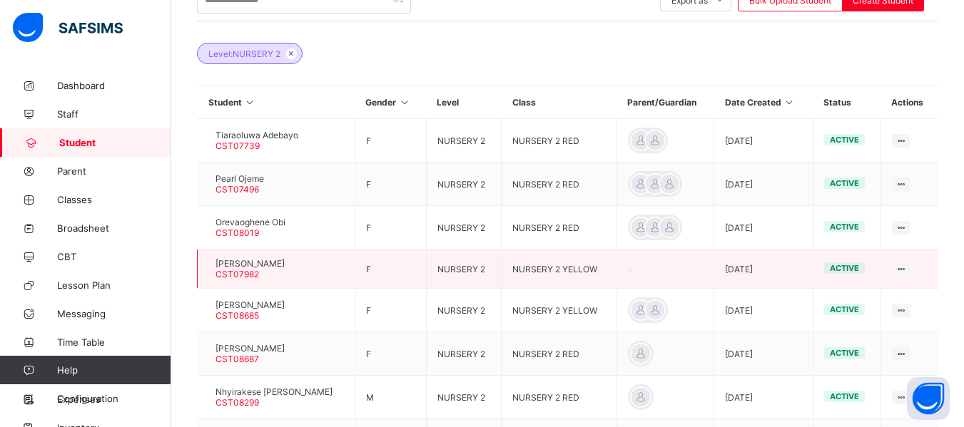
click at [225, 264] on div "Karla Altair CST07982" at bounding box center [246, 268] width 76 height 21
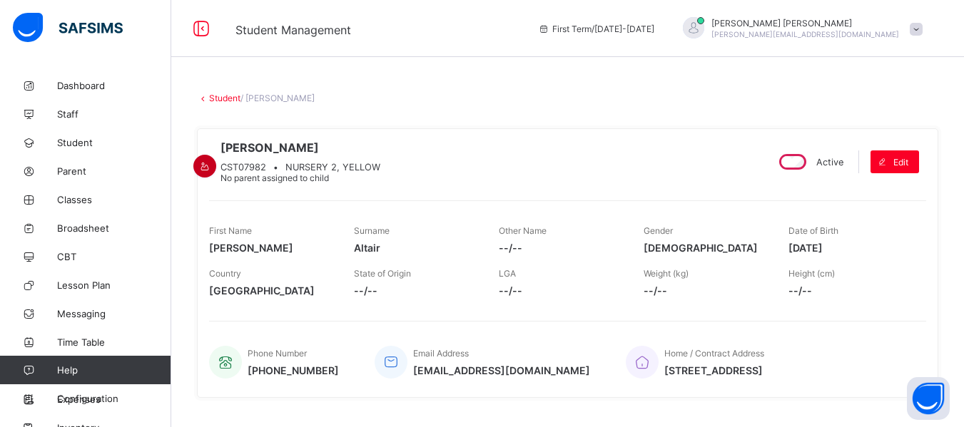
click at [216, 155] on div at bounding box center [204, 166] width 23 height 23
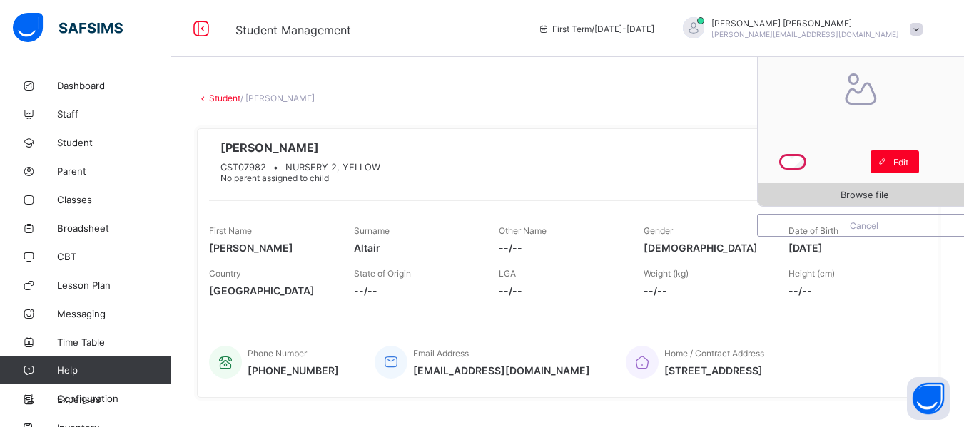
click at [861, 196] on span "Browse file" at bounding box center [865, 195] width 48 height 11
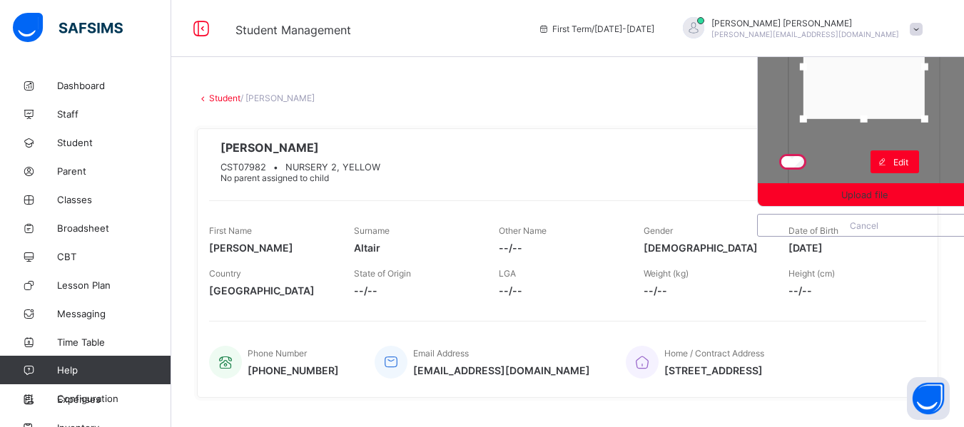
drag, startPoint x: 876, startPoint y: 183, endPoint x: 879, endPoint y: 117, distance: 65.7
click at [875, 117] on div at bounding box center [863, 118] width 21 height 21
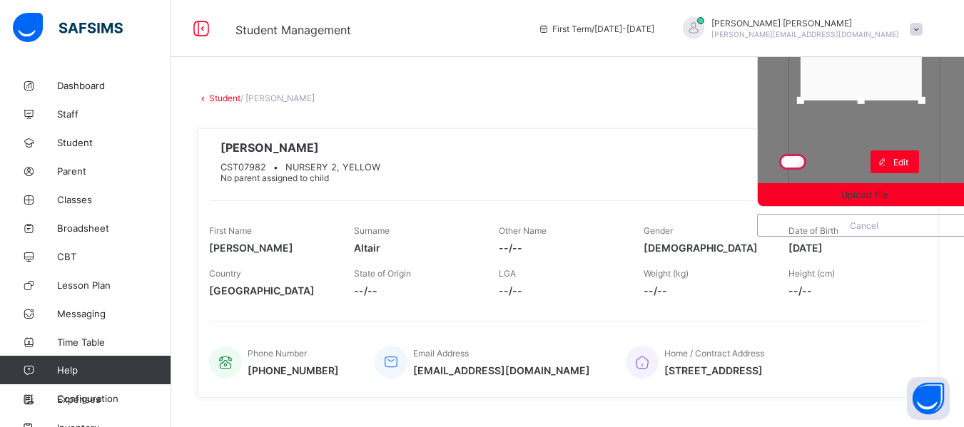
drag, startPoint x: 895, startPoint y: 87, endPoint x: 892, endPoint y: 69, distance: 18.8
click at [892, 69] on div at bounding box center [861, 48] width 121 height 104
drag, startPoint x: 875, startPoint y: 102, endPoint x: 869, endPoint y: 128, distance: 27.0
click at [865, 128] on div at bounding box center [861, 126] width 7 height 7
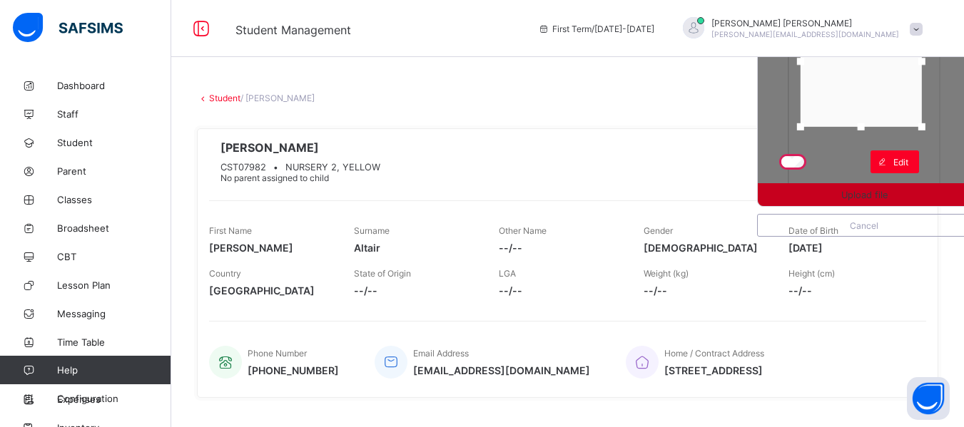
click at [874, 196] on span "Upload file" at bounding box center [864, 195] width 46 height 11
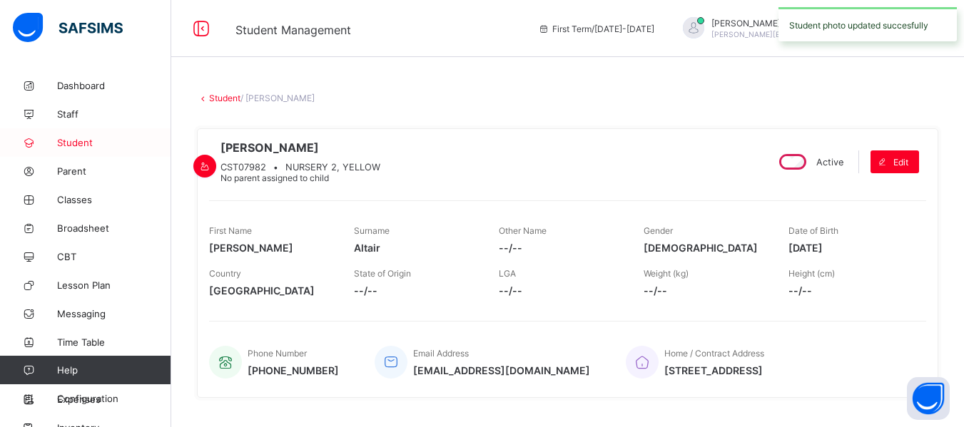
click at [98, 139] on span "Student" at bounding box center [114, 142] width 114 height 11
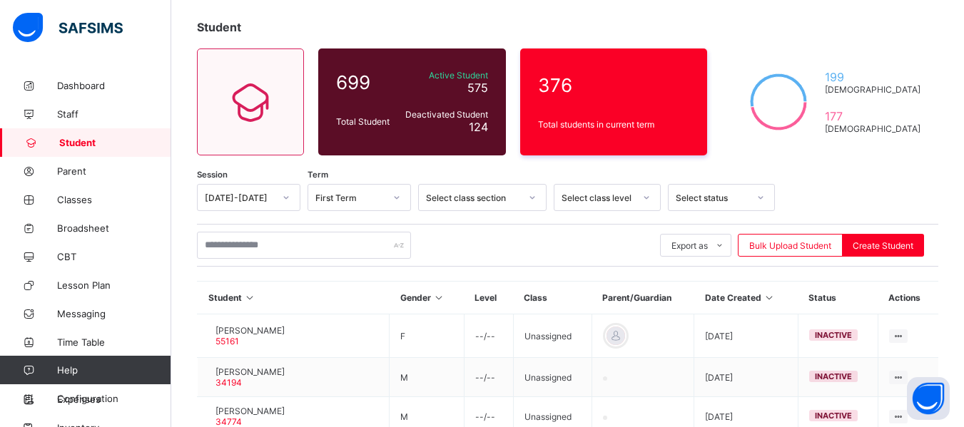
click at [654, 211] on div "Select class level" at bounding box center [607, 197] width 107 height 27
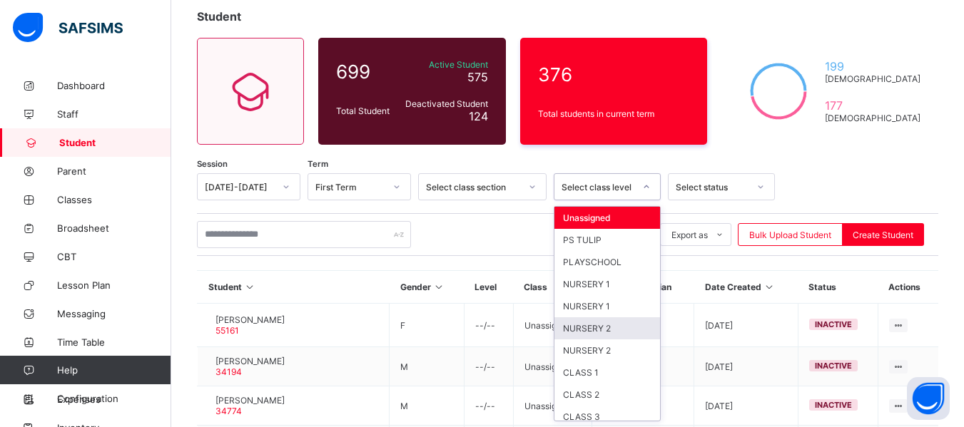
click at [617, 327] on div "NURSERY 2" at bounding box center [607, 329] width 106 height 22
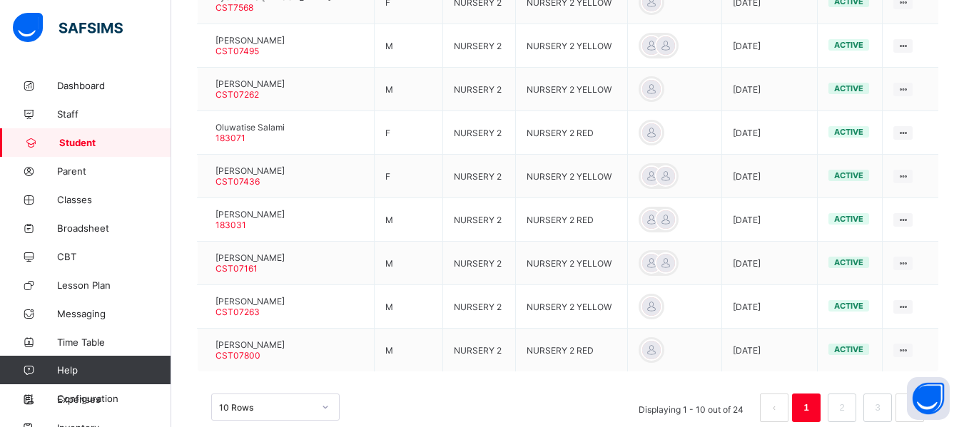
scroll to position [531, 0]
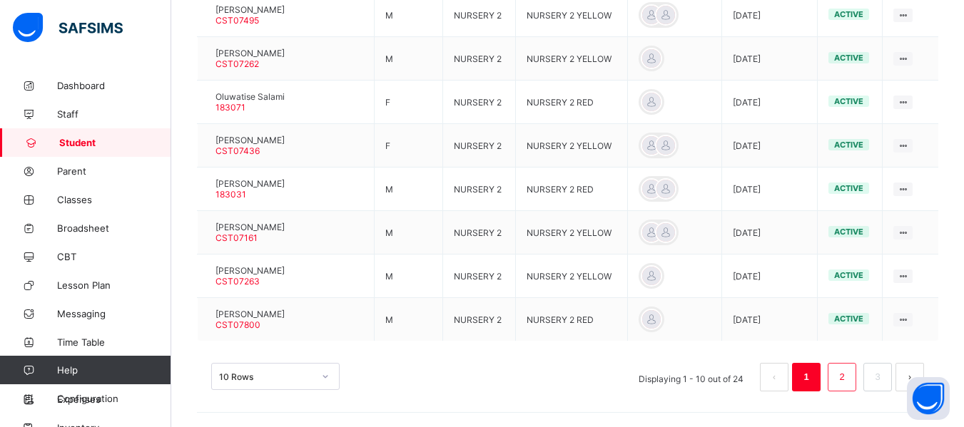
click at [848, 377] on link "2" at bounding box center [842, 377] width 14 height 19
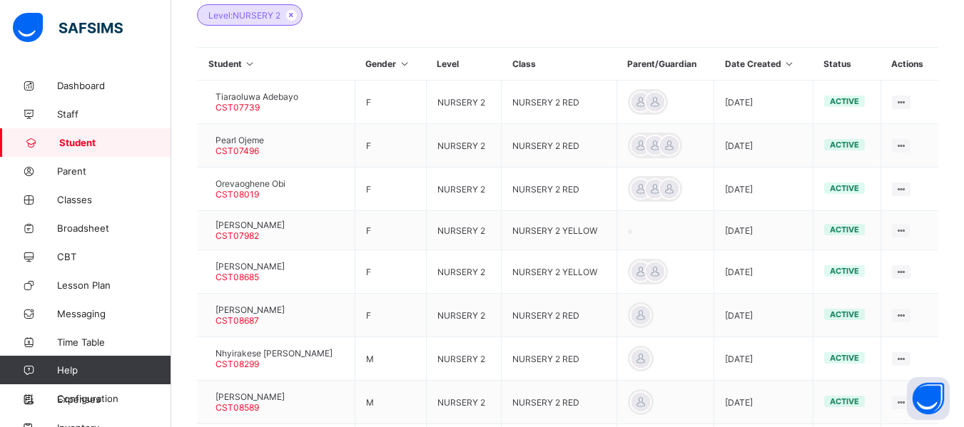
scroll to position [347, 0]
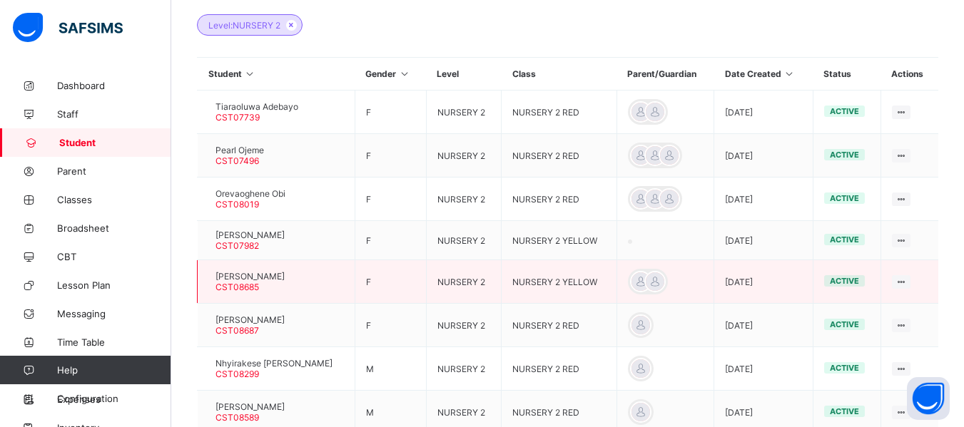
click at [208, 282] on div at bounding box center [208, 282] width 0 height 0
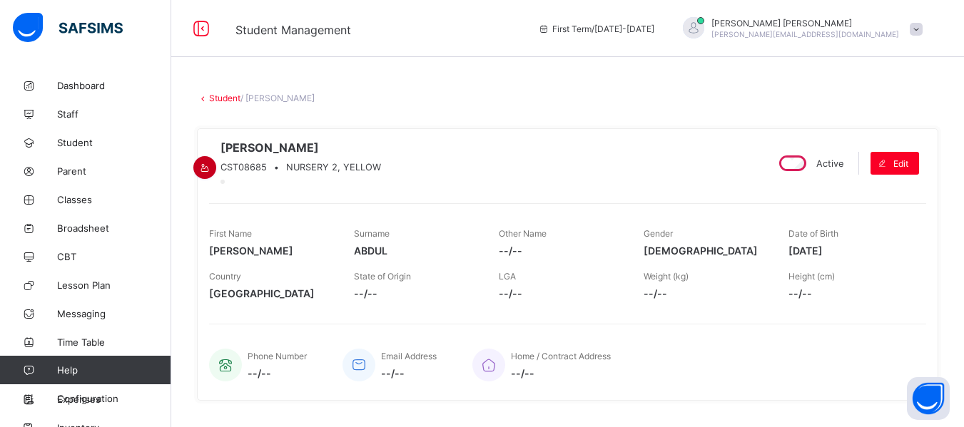
click at [211, 163] on icon at bounding box center [205, 168] width 12 height 11
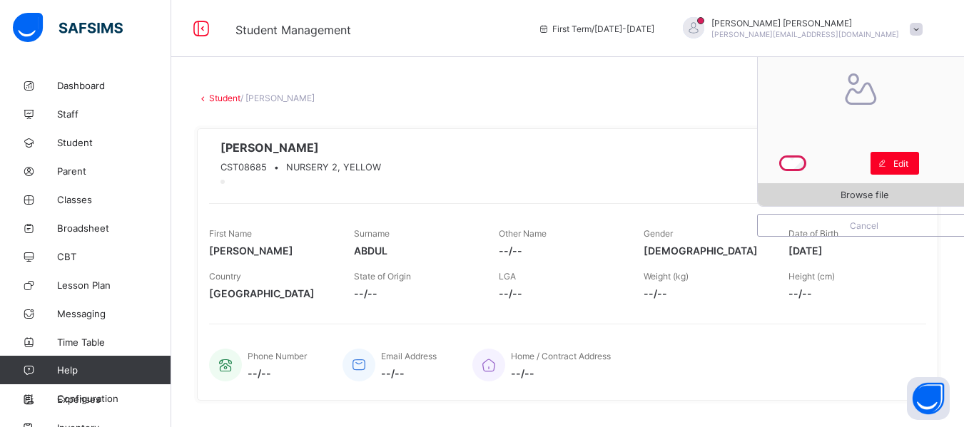
click at [858, 193] on span "Browse file" at bounding box center [865, 195] width 48 height 11
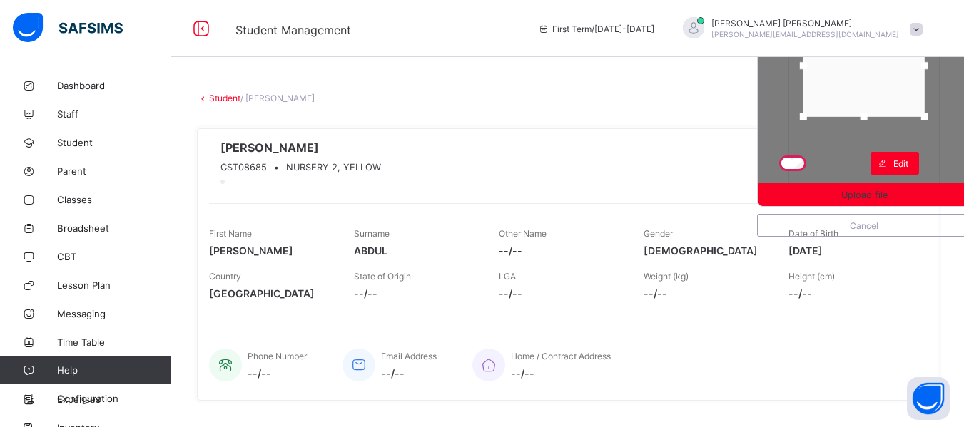
drag, startPoint x: 881, startPoint y: 183, endPoint x: 887, endPoint y: 115, distance: 68.1
click at [887, 115] on div at bounding box center [863, 66] width 121 height 102
drag, startPoint x: 900, startPoint y: 90, endPoint x: 901, endPoint y: 66, distance: 23.6
click at [901, 66] on div at bounding box center [864, 45] width 121 height 102
drag, startPoint x: 876, startPoint y: 98, endPoint x: 868, endPoint y: 131, distance: 33.9
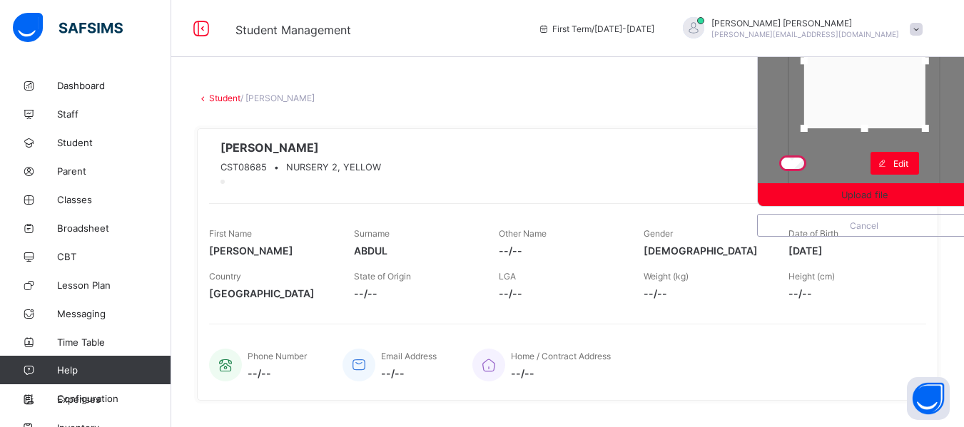
click at [868, 131] on div at bounding box center [864, 128] width 21 height 21
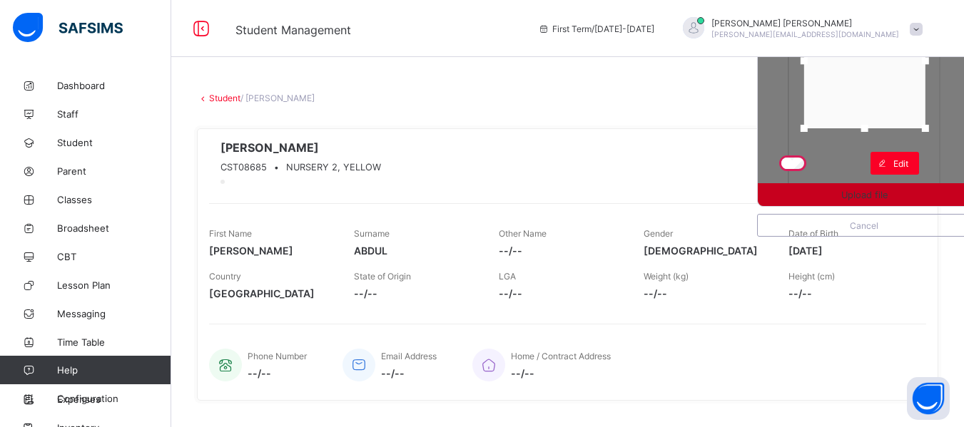
click at [863, 198] on span "Upload file" at bounding box center [864, 195] width 46 height 11
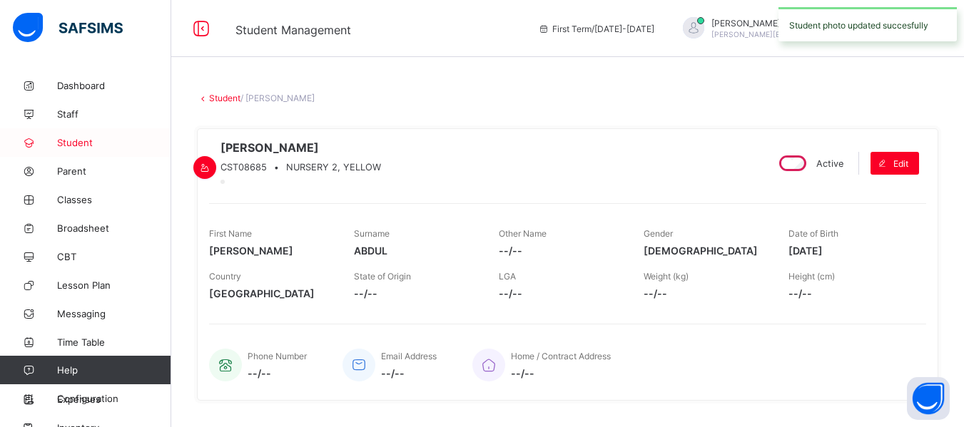
click at [73, 146] on span "Student" at bounding box center [114, 142] width 114 height 11
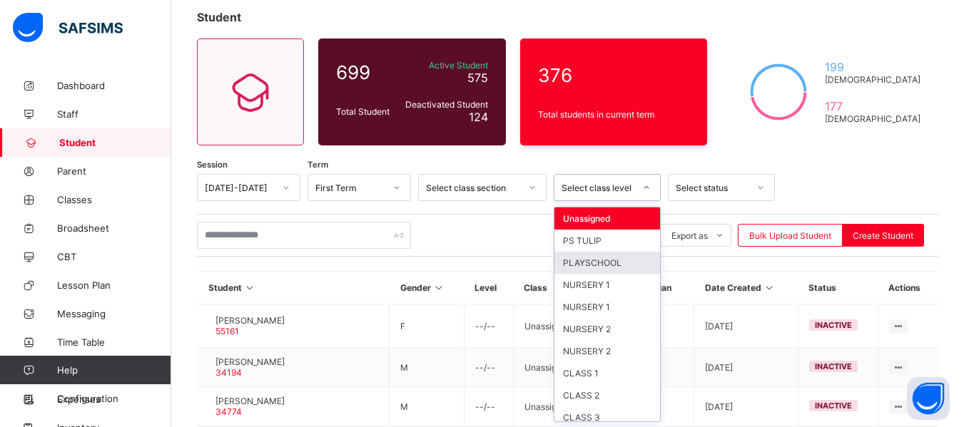
click at [646, 201] on div "option PLAYSCHOOL focused, 3 of 13. 13 results available. Use Up and Down to ch…" at bounding box center [607, 187] width 107 height 27
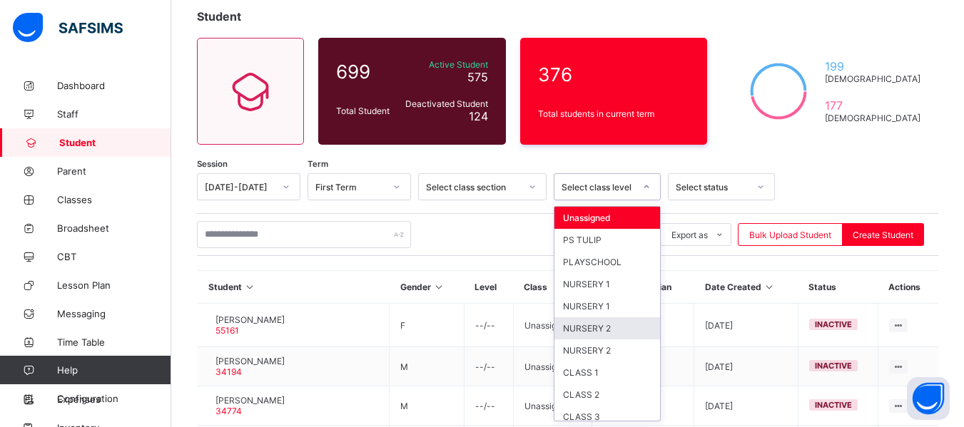
click at [617, 328] on div "NURSERY 2" at bounding box center [607, 329] width 106 height 22
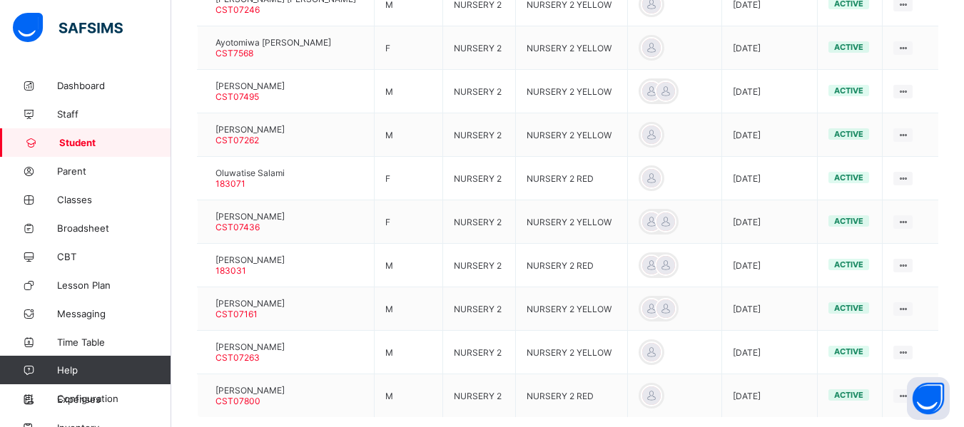
scroll to position [531, 0]
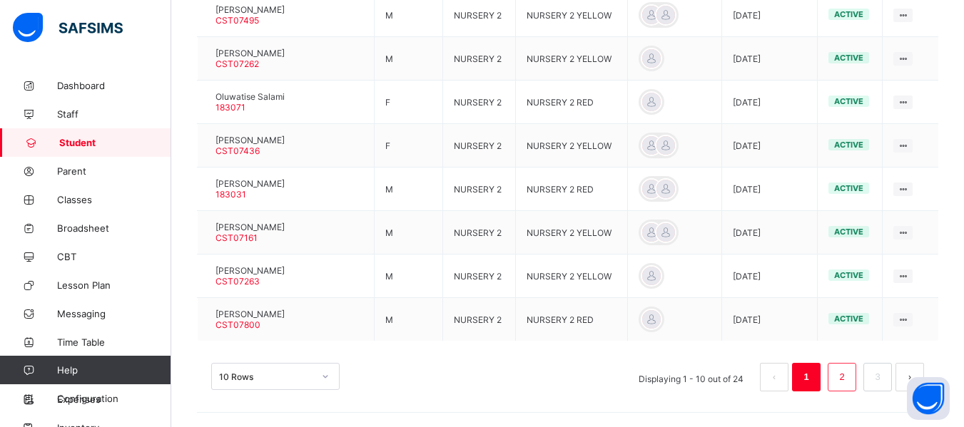
click at [848, 381] on link "2" at bounding box center [842, 377] width 14 height 19
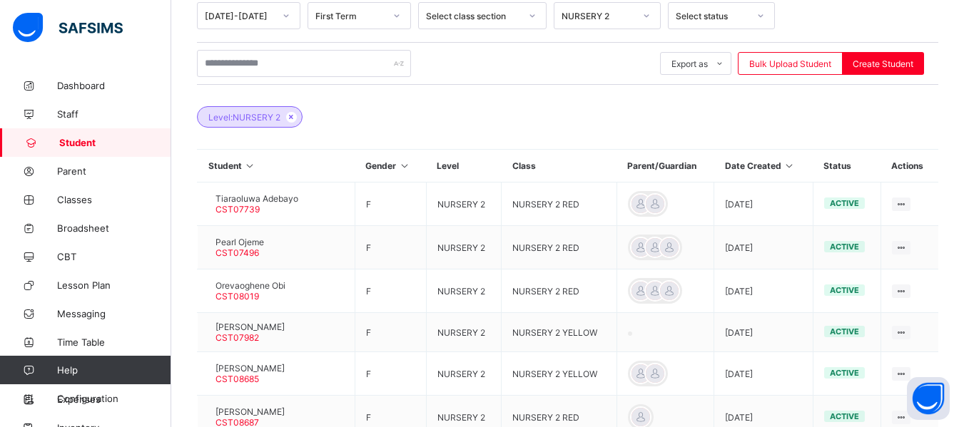
scroll to position [518, 0]
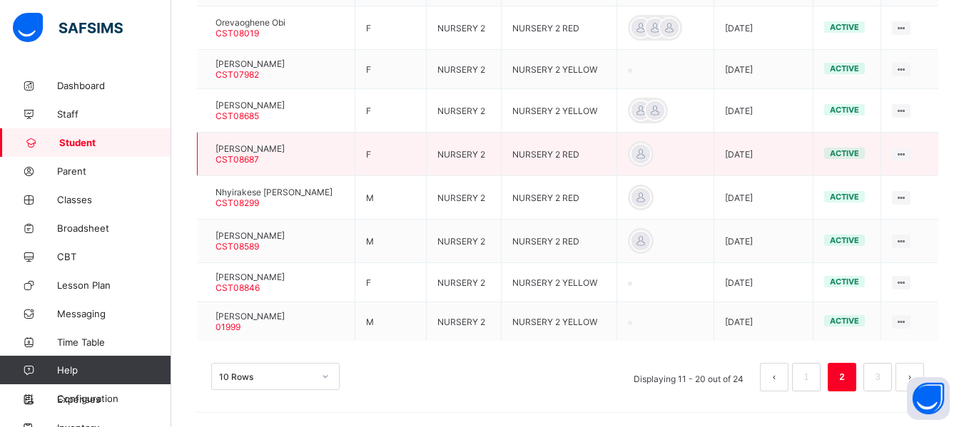
click at [208, 154] on div at bounding box center [208, 154] width 0 height 0
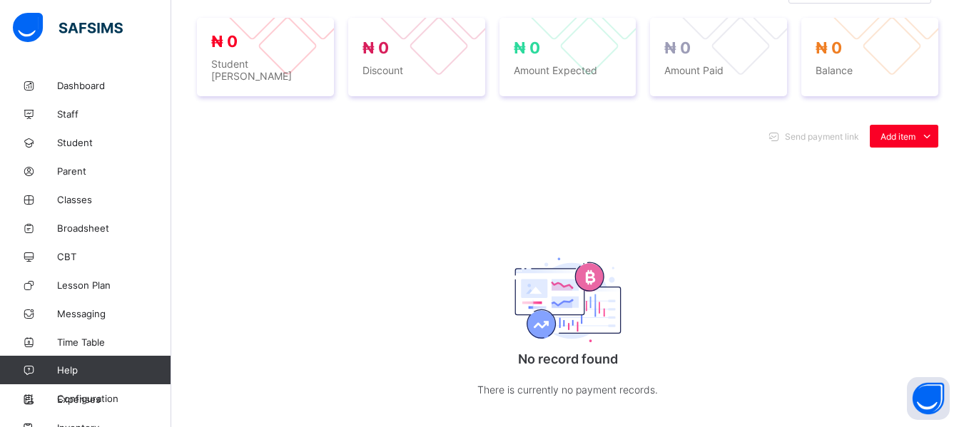
scroll to position [144, 0]
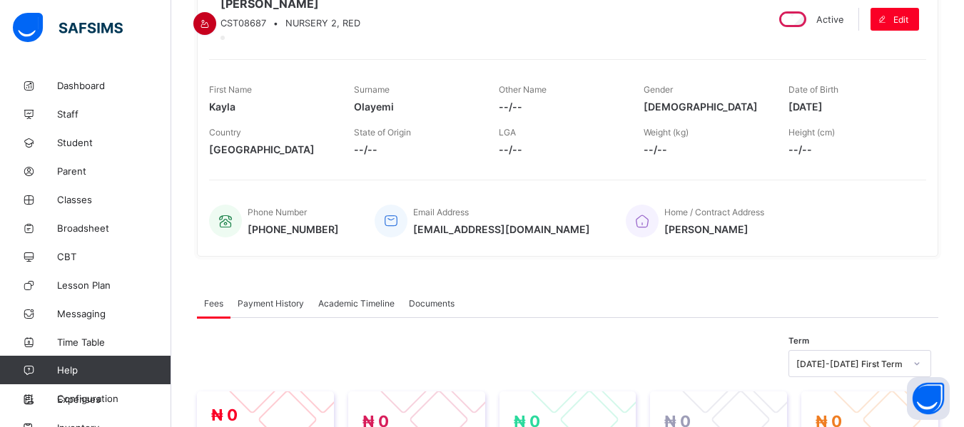
click at [211, 19] on icon at bounding box center [205, 24] width 12 height 11
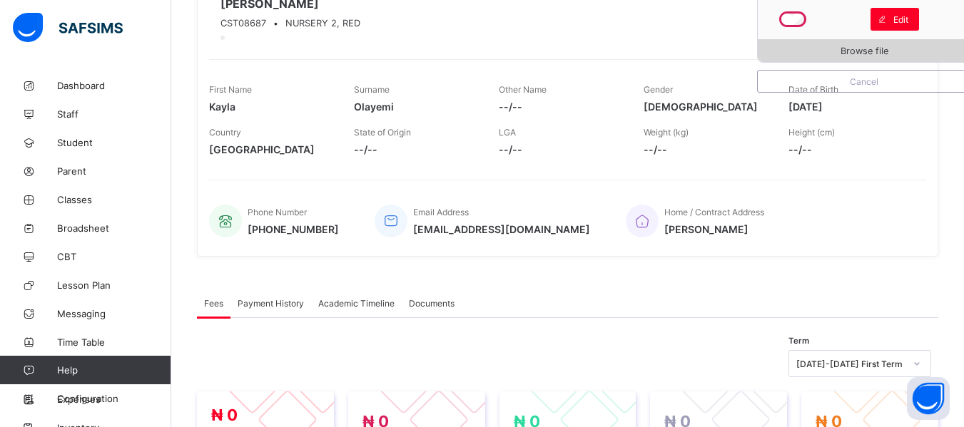
click at [836, 44] on div "Browse file" at bounding box center [864, 50] width 213 height 23
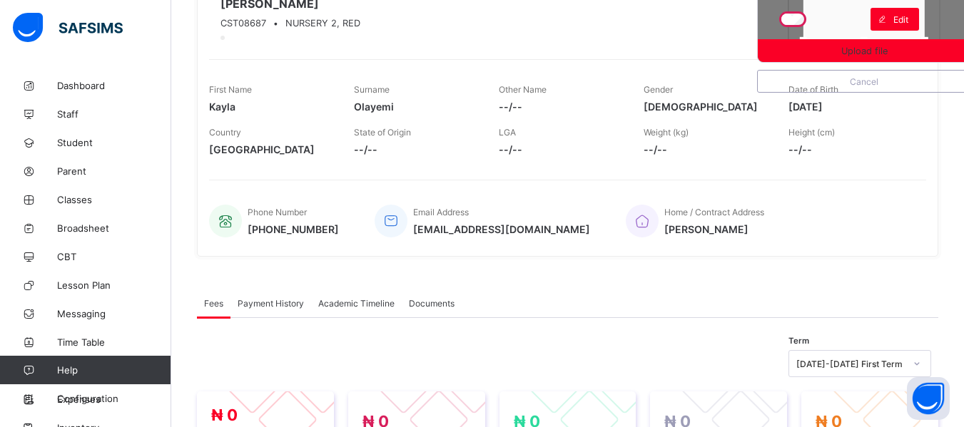
scroll to position [0, 0]
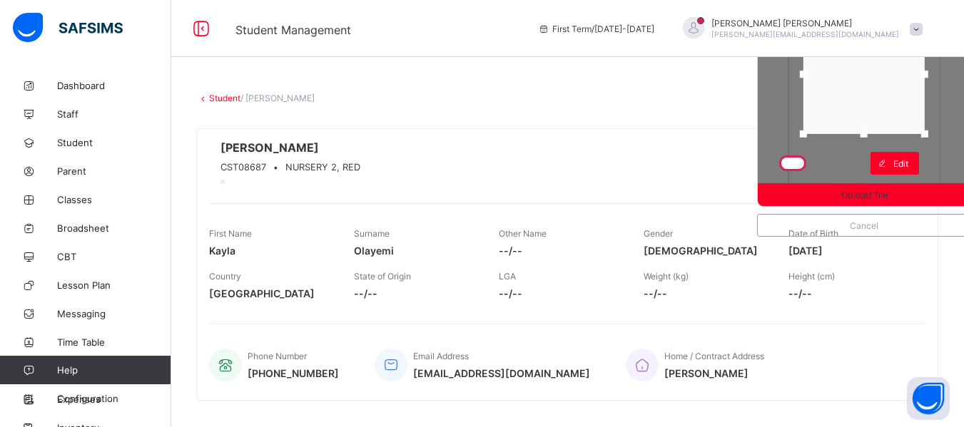
drag, startPoint x: 881, startPoint y: 182, endPoint x: 886, endPoint y: 131, distance: 50.9
click at [886, 131] on div at bounding box center [863, 74] width 121 height 119
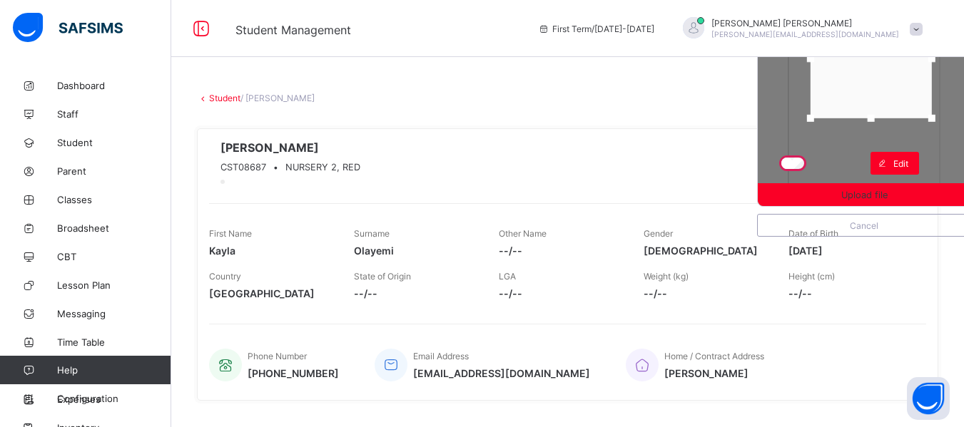
drag, startPoint x: 888, startPoint y: 111, endPoint x: 895, endPoint y: 95, distance: 17.2
click at [895, 95] on div at bounding box center [871, 58] width 121 height 119
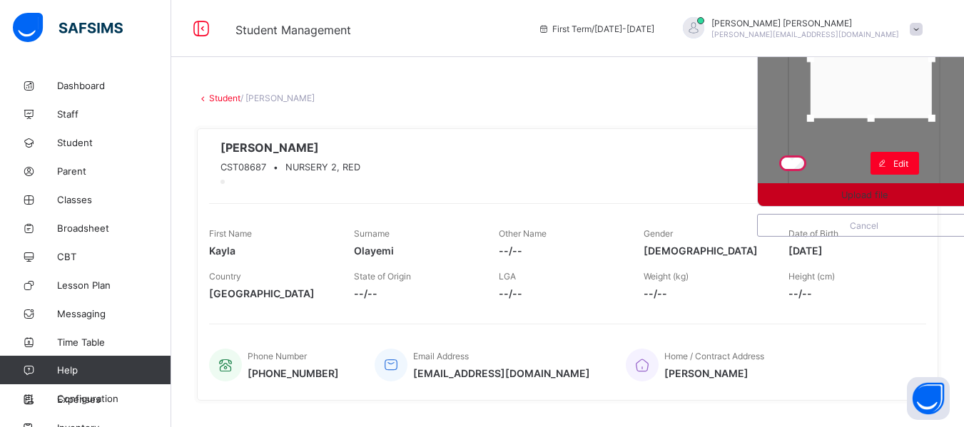
click at [869, 196] on span "Upload file" at bounding box center [864, 195] width 46 height 11
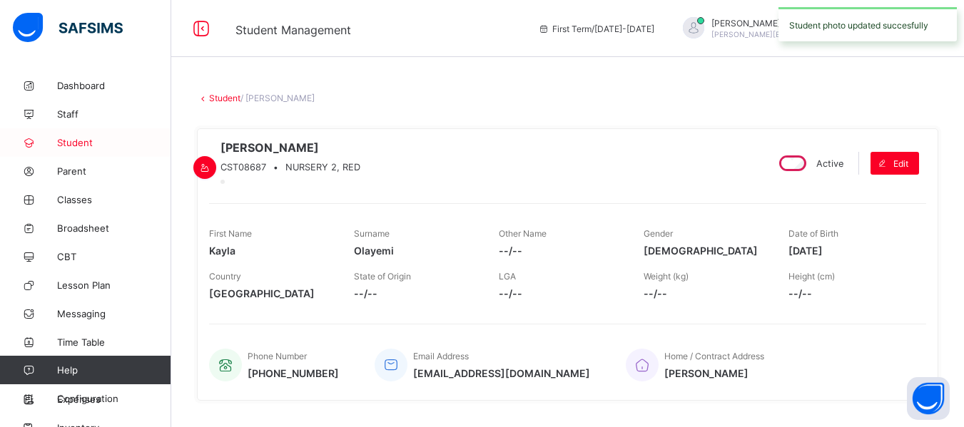
click at [101, 136] on link "Student" at bounding box center [85, 142] width 171 height 29
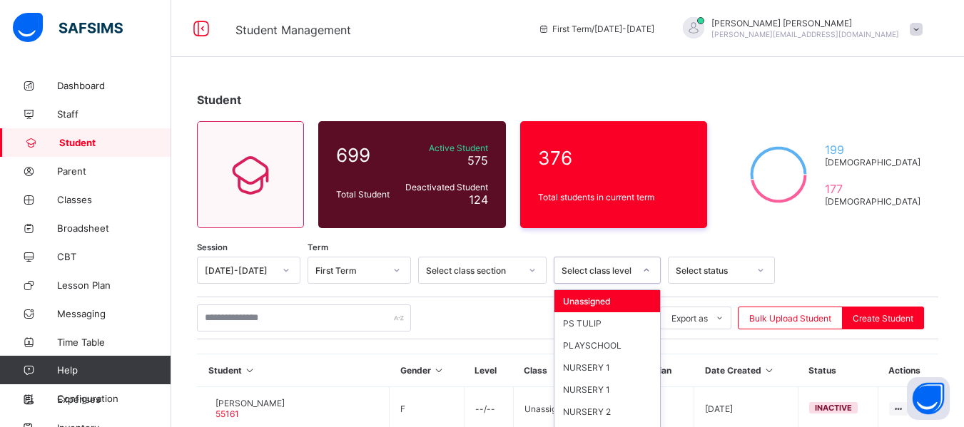
scroll to position [83, 0]
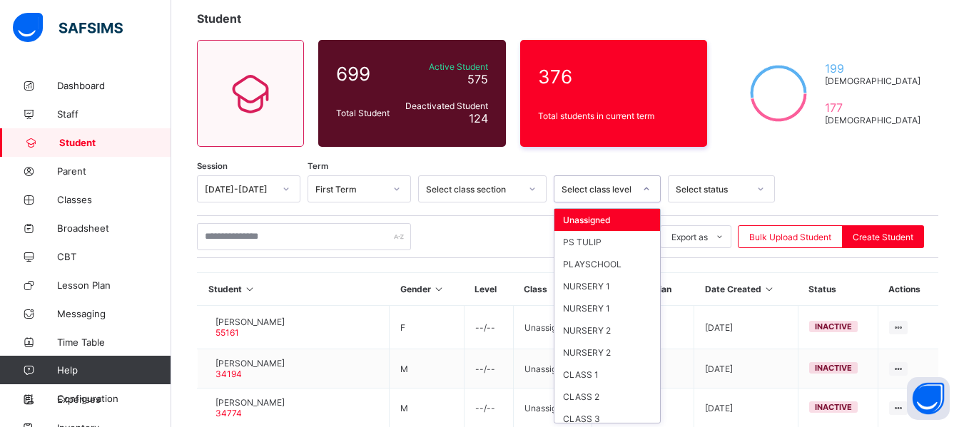
click at [652, 203] on div "option Unassigned focused, 1 of 13. 13 results available. Use Up and Down to ch…" at bounding box center [607, 189] width 107 height 27
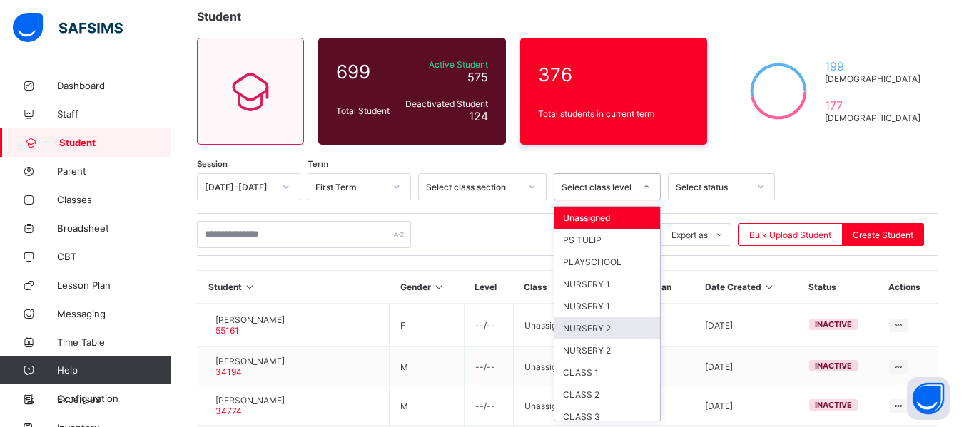
click at [620, 326] on div "NURSERY 2" at bounding box center [607, 329] width 106 height 22
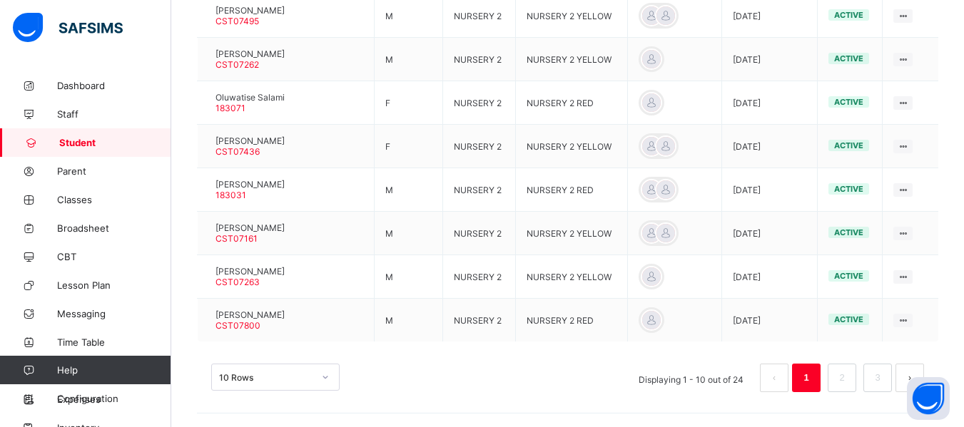
scroll to position [531, 0]
click at [848, 372] on link "2" at bounding box center [842, 377] width 14 height 19
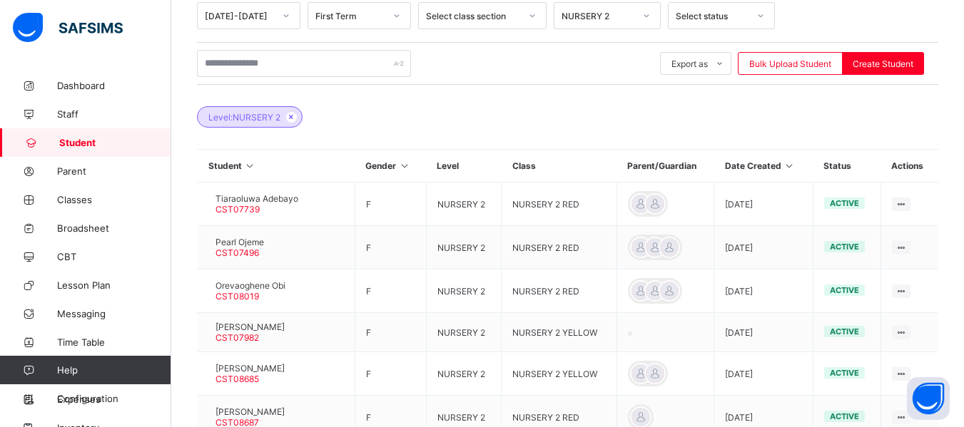
scroll to position [518, 0]
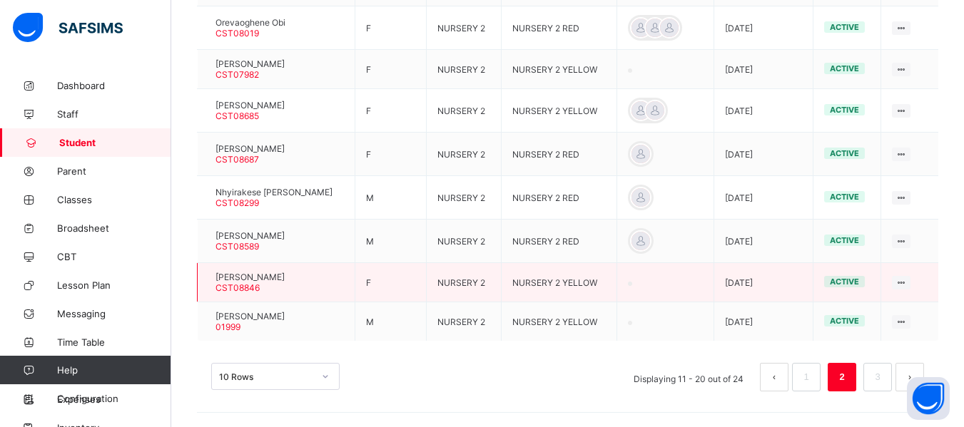
click at [208, 283] on div at bounding box center [208, 283] width 0 height 0
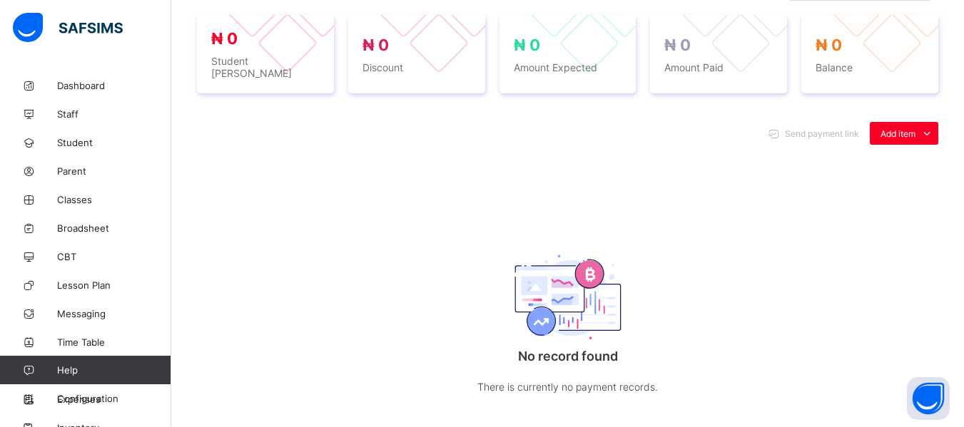
scroll to position [144, 0]
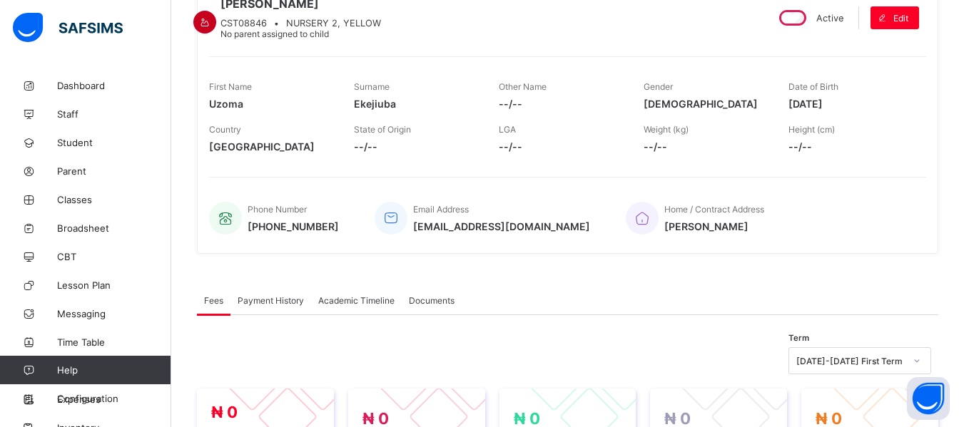
click at [216, 11] on div at bounding box center [204, 22] width 23 height 23
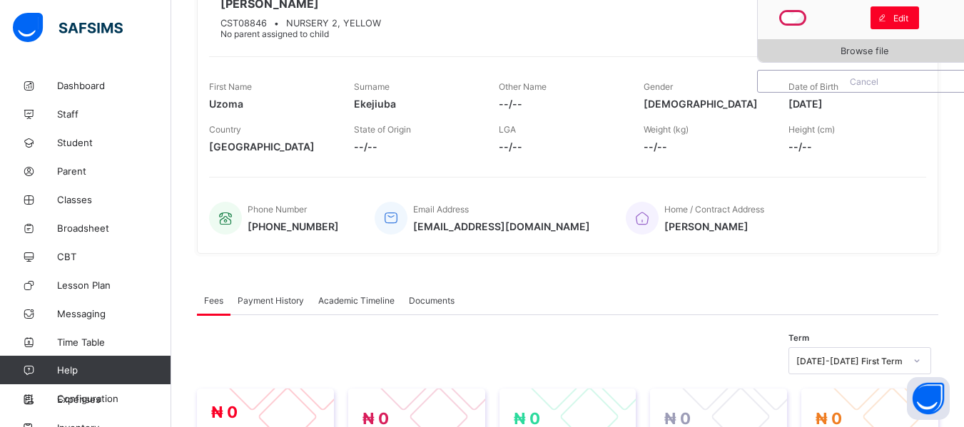
click at [866, 48] on span "Browse file" at bounding box center [865, 51] width 48 height 11
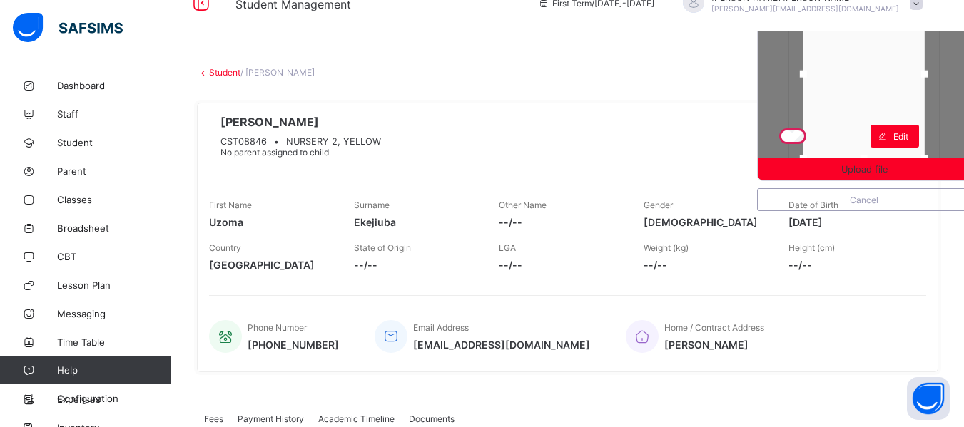
scroll to position [0, 0]
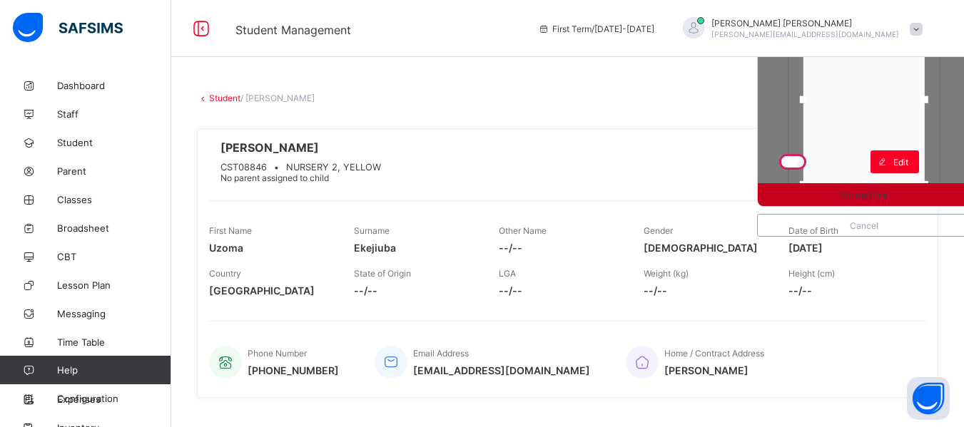
click at [871, 183] on div "Upload file" at bounding box center [864, 194] width 213 height 23
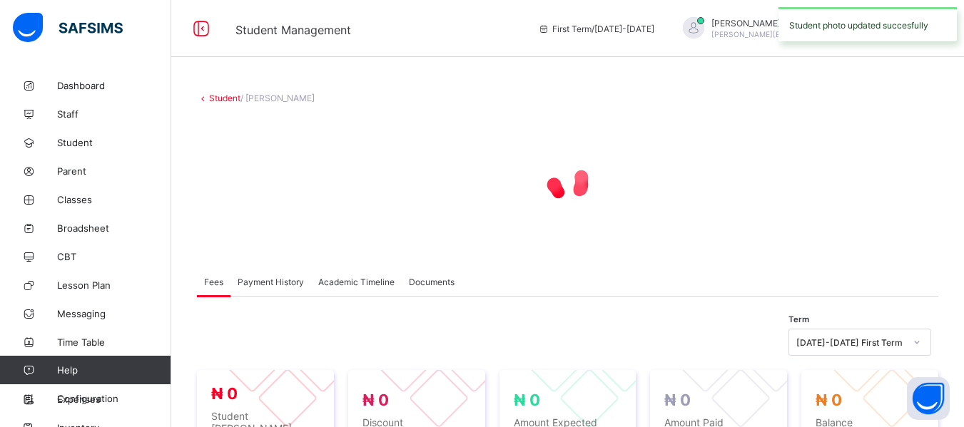
drag, startPoint x: 876, startPoint y: 179, endPoint x: 881, endPoint y: 128, distance: 51.7
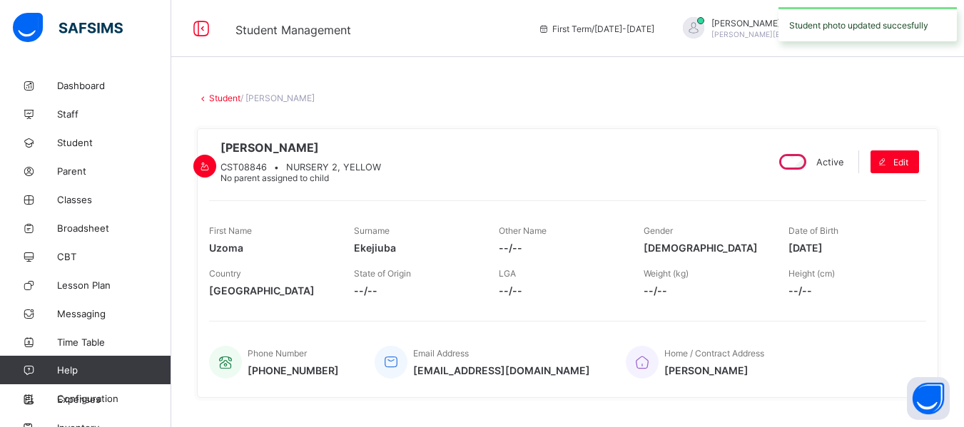
click at [209, 162] on div at bounding box center [209, 162] width 0 height 0
click at [216, 155] on div at bounding box center [204, 166] width 23 height 23
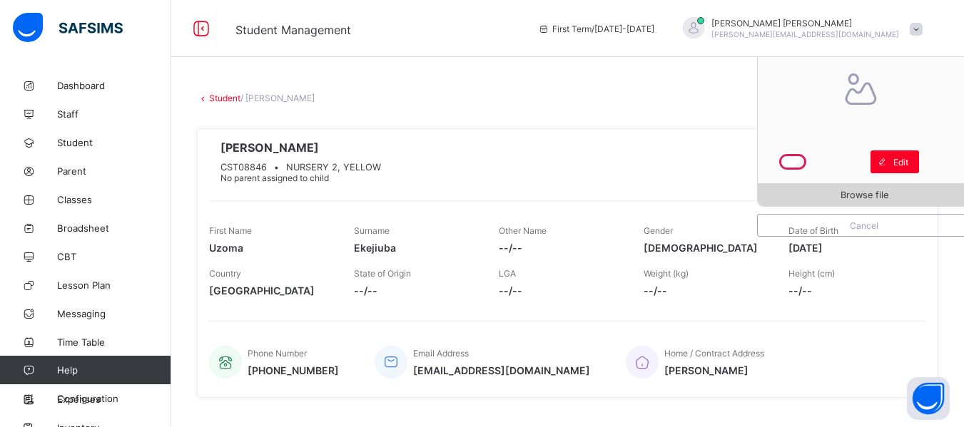
click at [848, 193] on span "Browse file" at bounding box center [864, 195] width 213 height 11
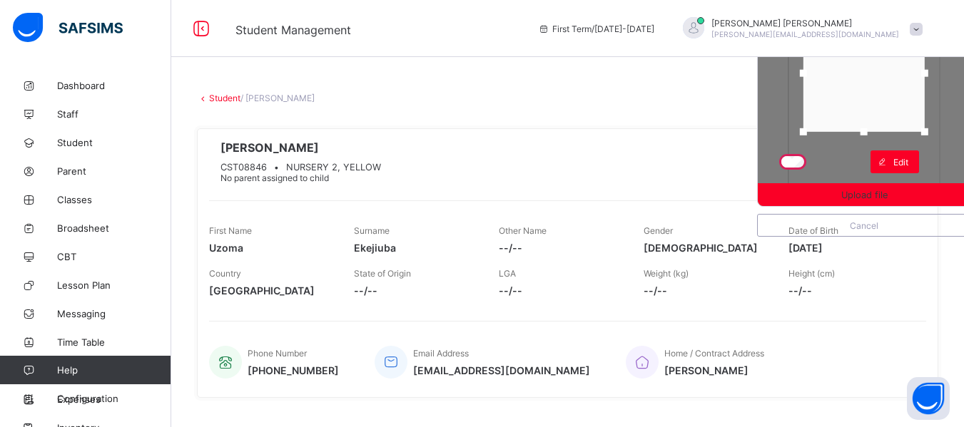
drag, startPoint x: 873, startPoint y: 176, endPoint x: 874, endPoint y: 123, distance: 52.8
click at [874, 123] on div at bounding box center [863, 131] width 21 height 21
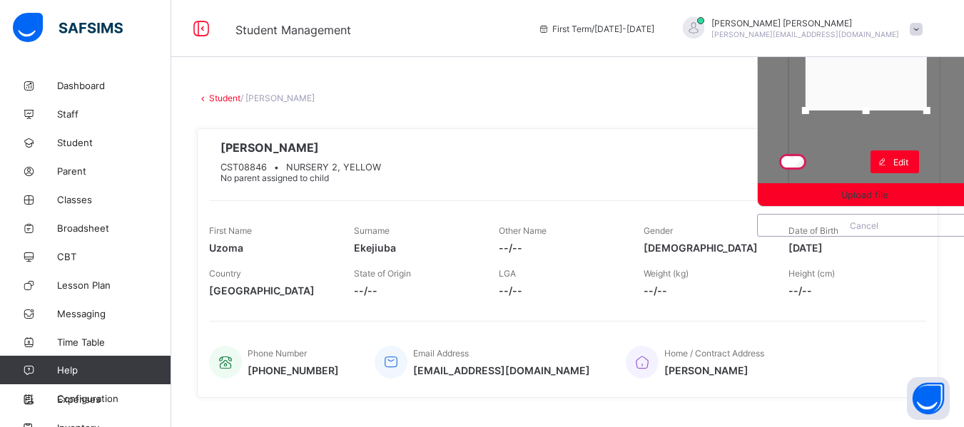
drag, startPoint x: 884, startPoint y: 107, endPoint x: 886, endPoint y: 81, distance: 26.5
click at [886, 81] on div at bounding box center [866, 52] width 121 height 117
drag, startPoint x: 876, startPoint y: 116, endPoint x: 866, endPoint y: 136, distance: 22.3
click at [866, 136] on div at bounding box center [866, 130] width 21 height 21
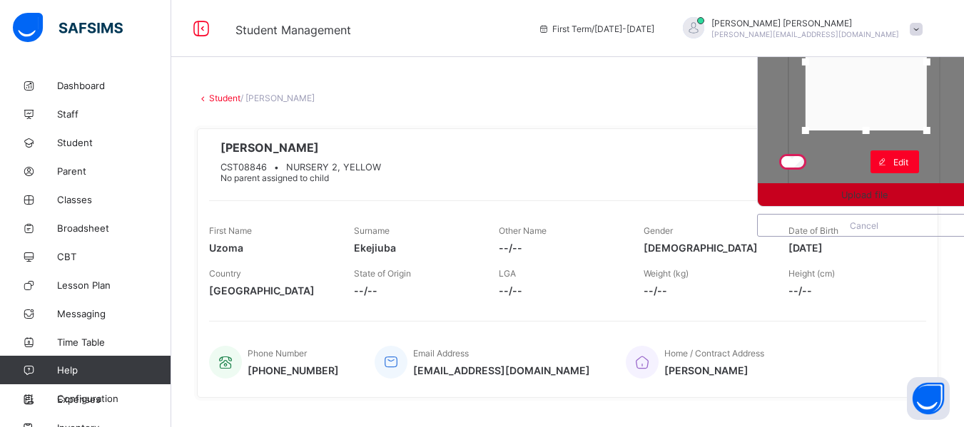
click at [856, 194] on span "Upload file" at bounding box center [864, 195] width 46 height 11
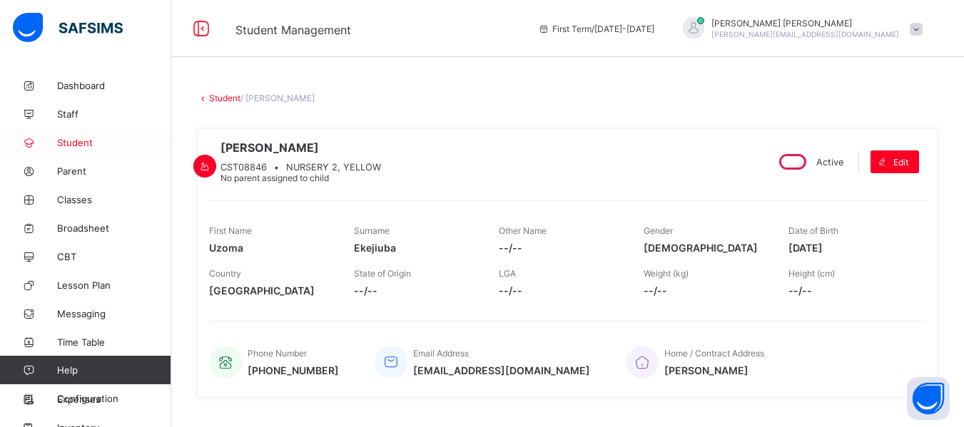
click at [99, 142] on span "Student" at bounding box center [114, 142] width 114 height 11
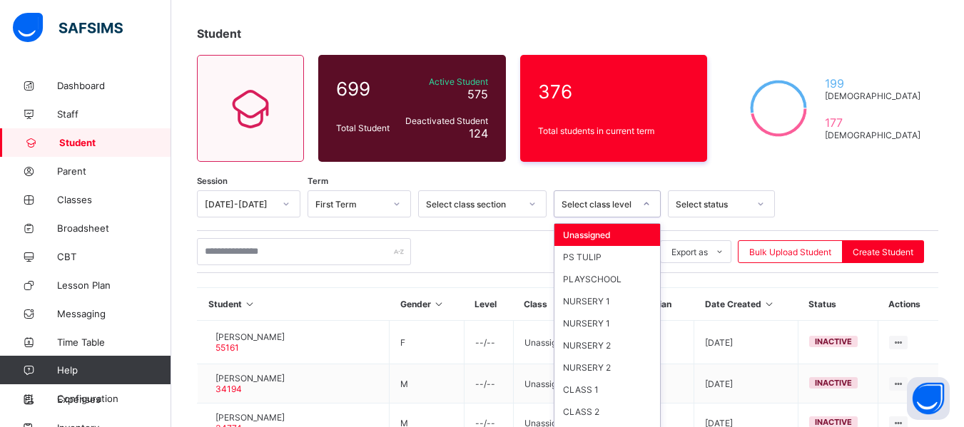
click at [649, 218] on div "option Unassigned focused, 1 of 13. 13 results available. Use Up and Down to ch…" at bounding box center [607, 204] width 107 height 27
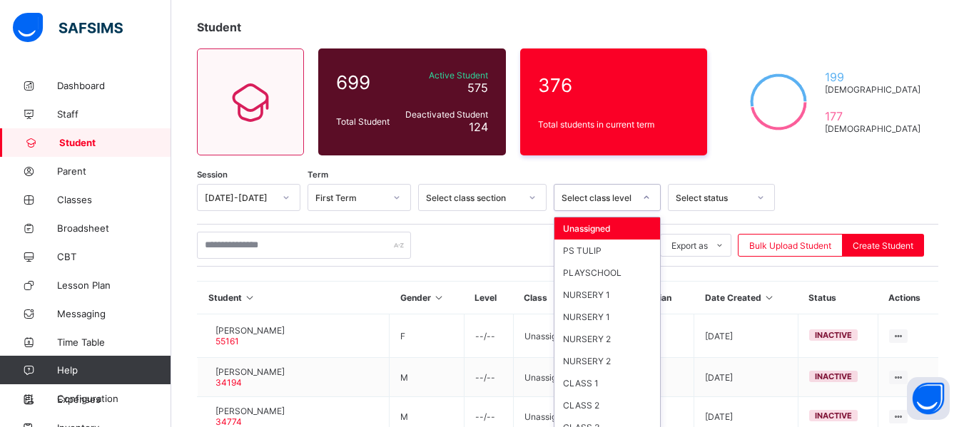
scroll to position [83, 0]
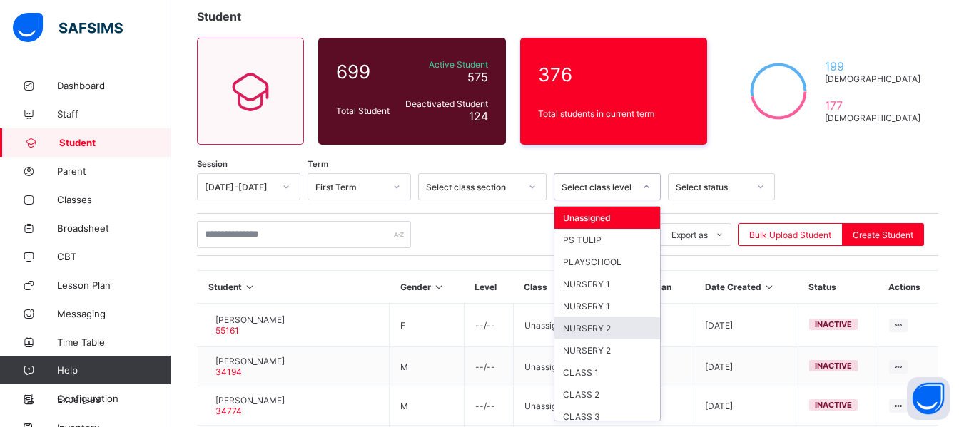
click at [625, 326] on div "NURSERY 2" at bounding box center [607, 329] width 106 height 22
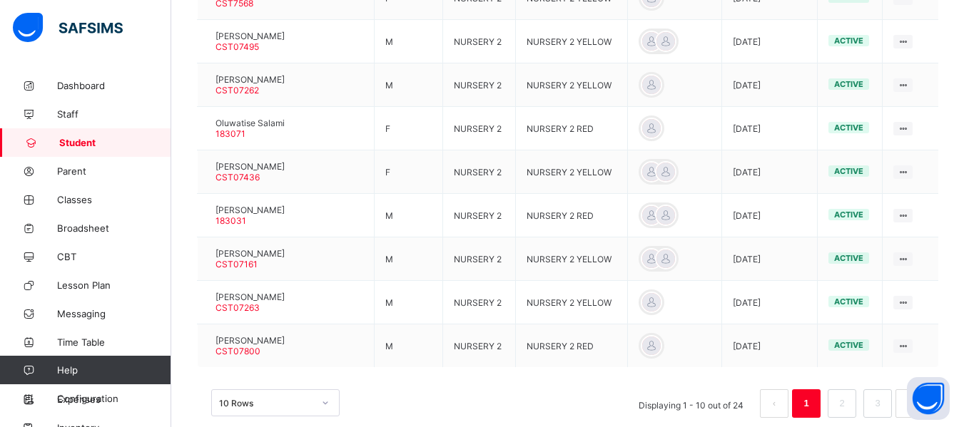
scroll to position [531, 0]
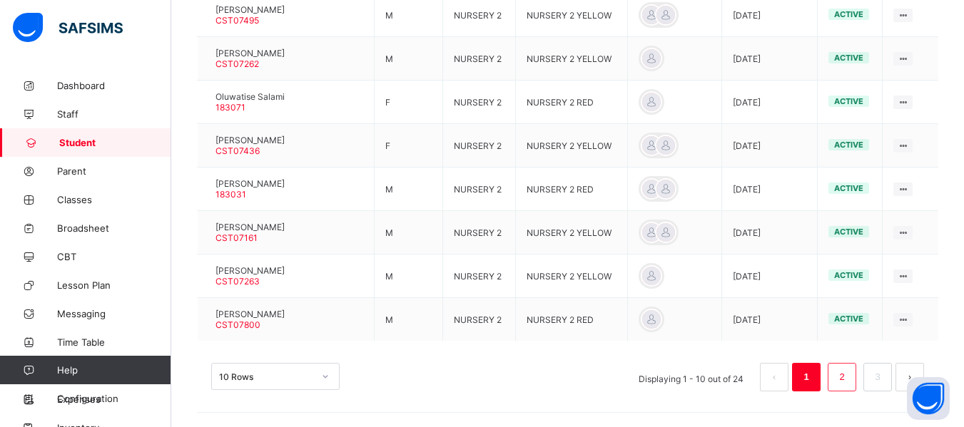
click at [848, 382] on link "2" at bounding box center [842, 377] width 14 height 19
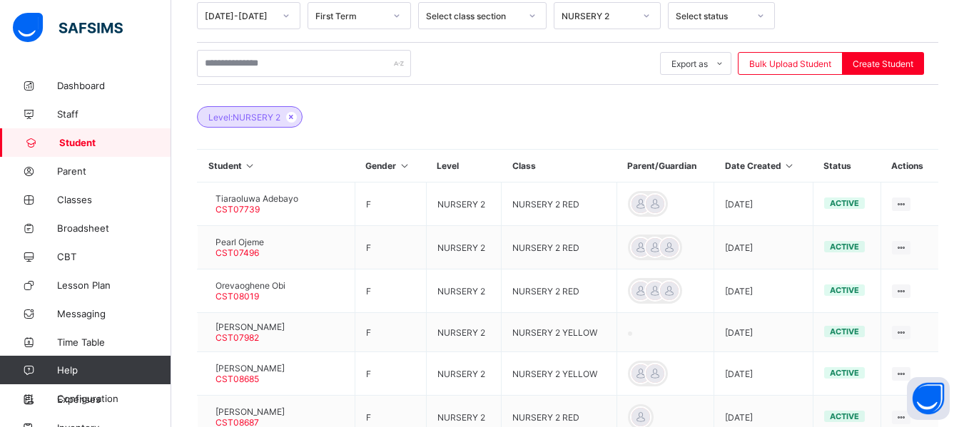
scroll to position [518, 0]
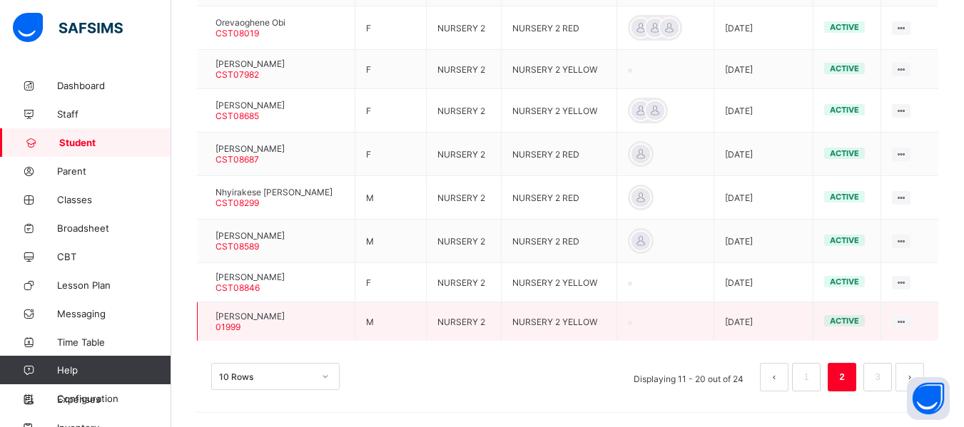
click at [208, 322] on div at bounding box center [208, 322] width 0 height 0
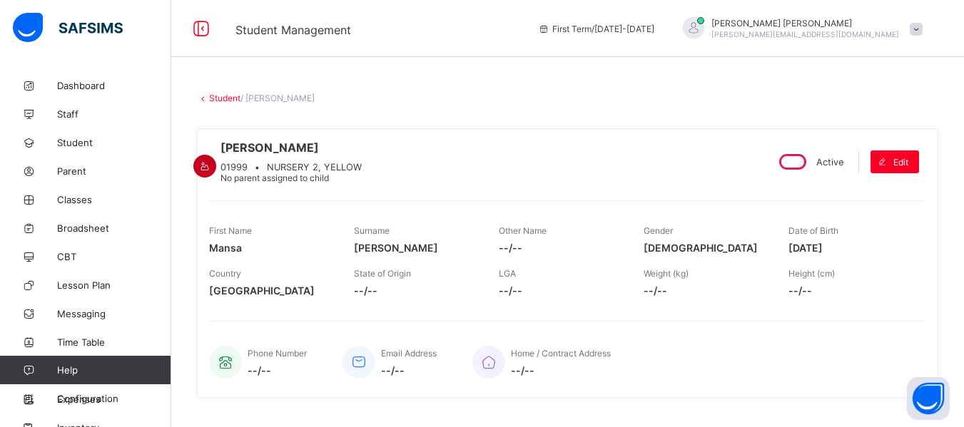
click at [216, 155] on div at bounding box center [204, 166] width 23 height 23
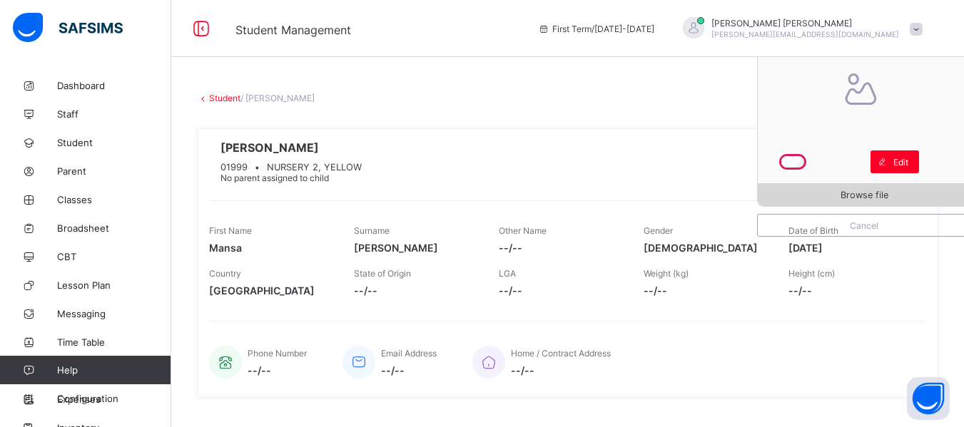
click at [888, 196] on span "Browse file" at bounding box center [865, 195] width 48 height 11
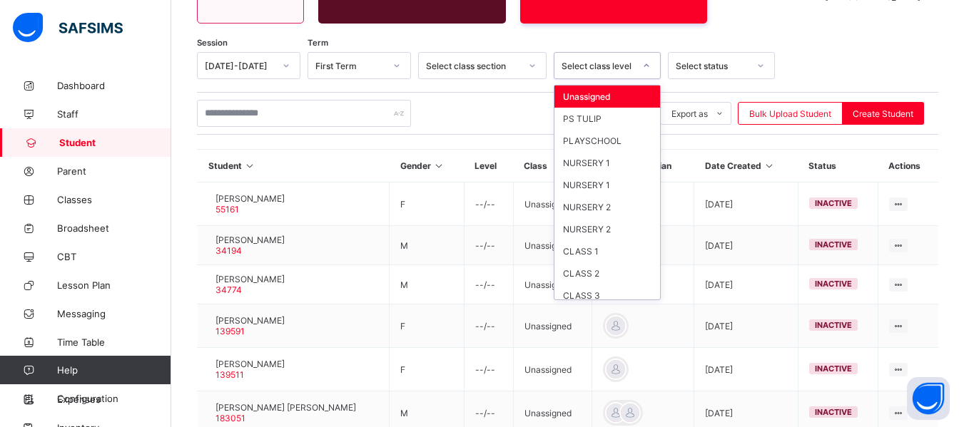
click at [645, 69] on icon at bounding box center [646, 66] width 9 height 14
click at [596, 205] on div "NURSERY 2" at bounding box center [607, 207] width 106 height 22
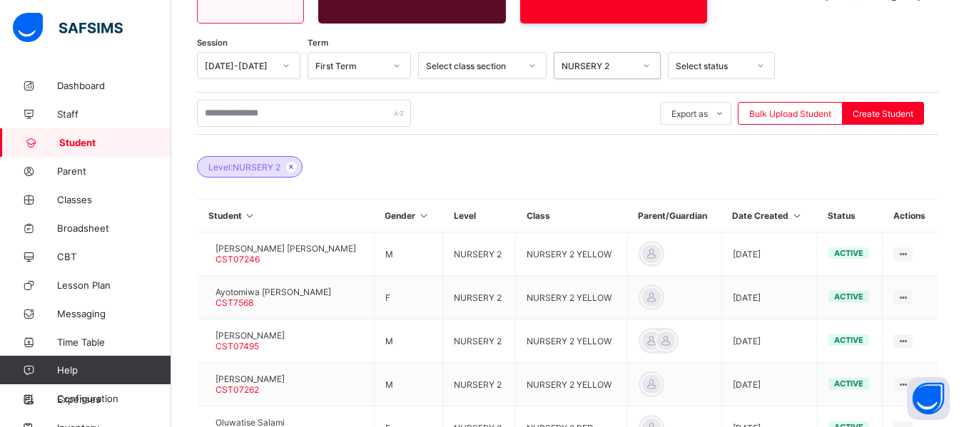
scroll to position [531, 0]
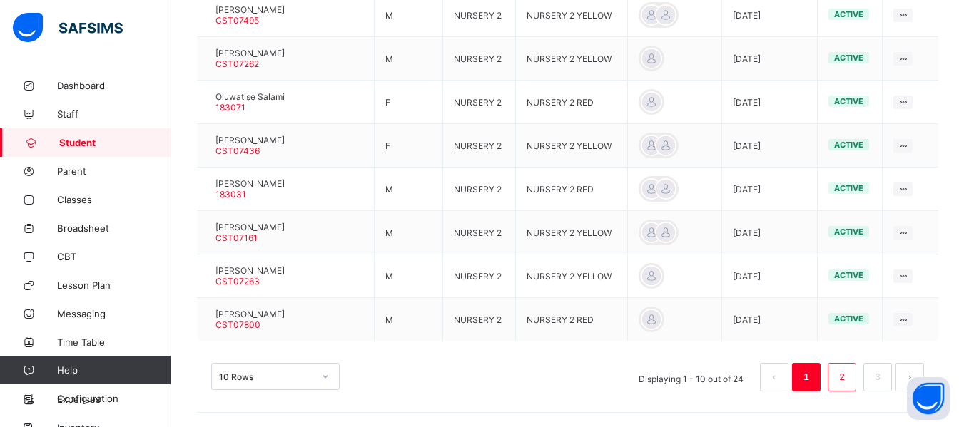
click at [848, 375] on link "2" at bounding box center [842, 377] width 14 height 19
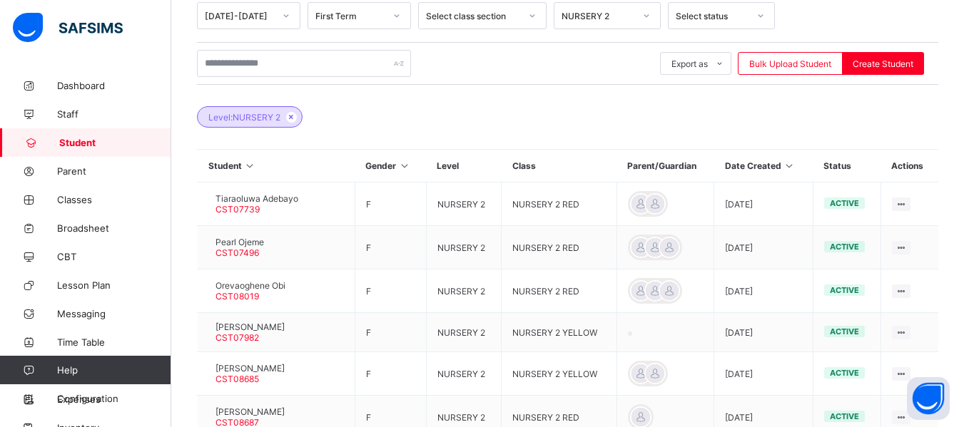
scroll to position [518, 0]
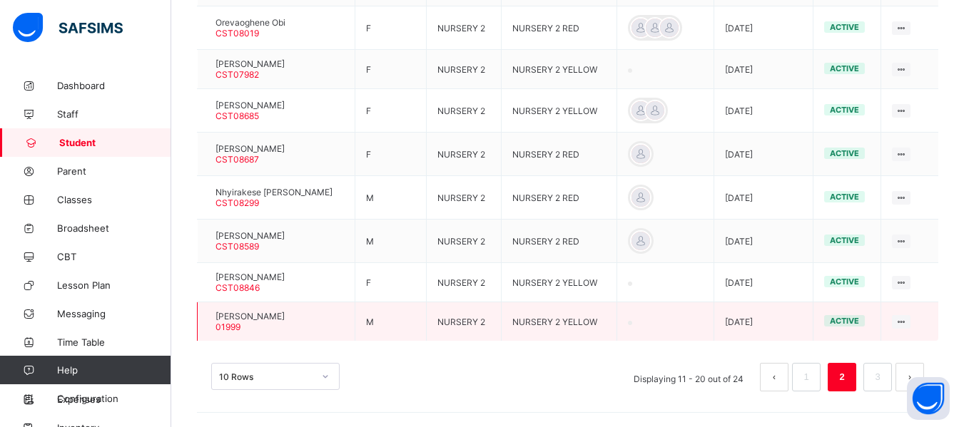
click at [550, 330] on td "NURSERY 2 YELLOW" at bounding box center [559, 322] width 115 height 39
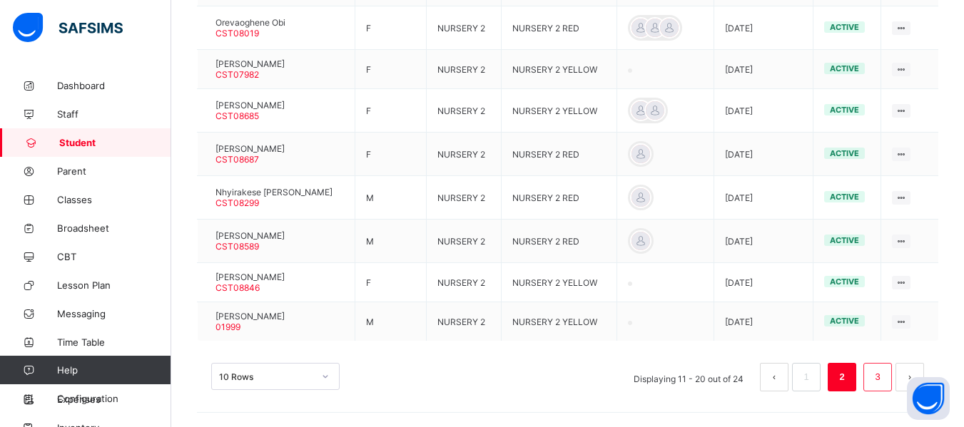
click at [883, 375] on link "3" at bounding box center [878, 377] width 14 height 19
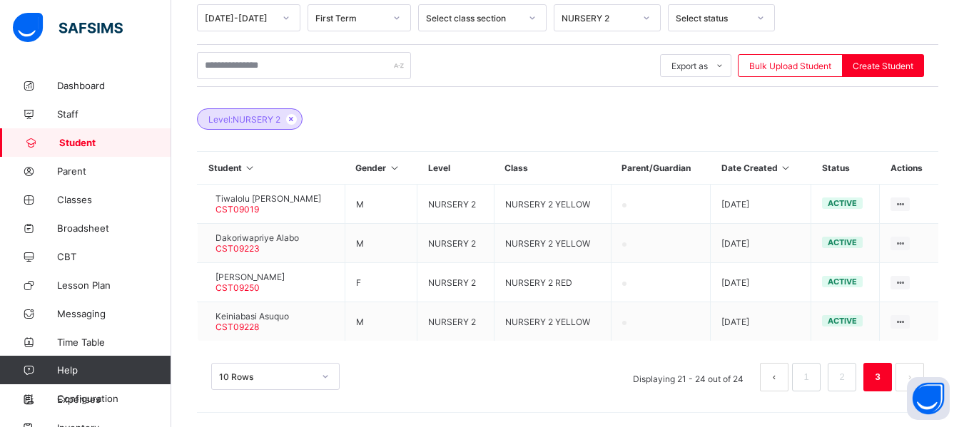
scroll to position [253, 0]
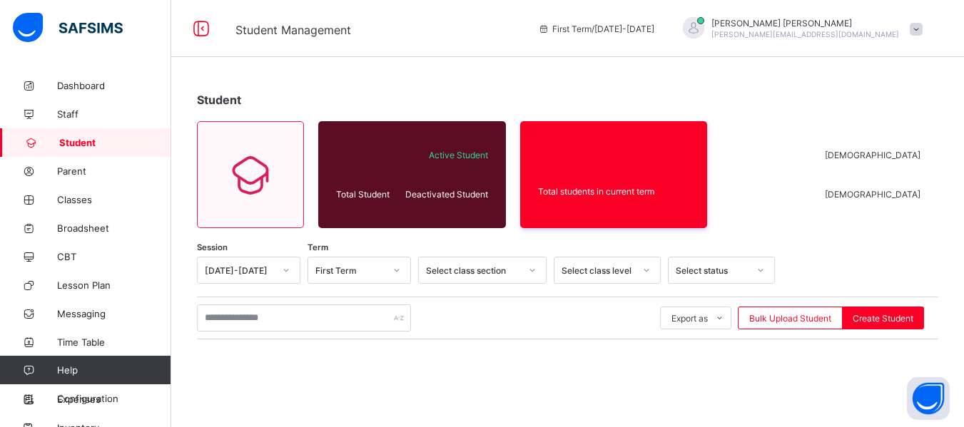
scroll to position [205, 0]
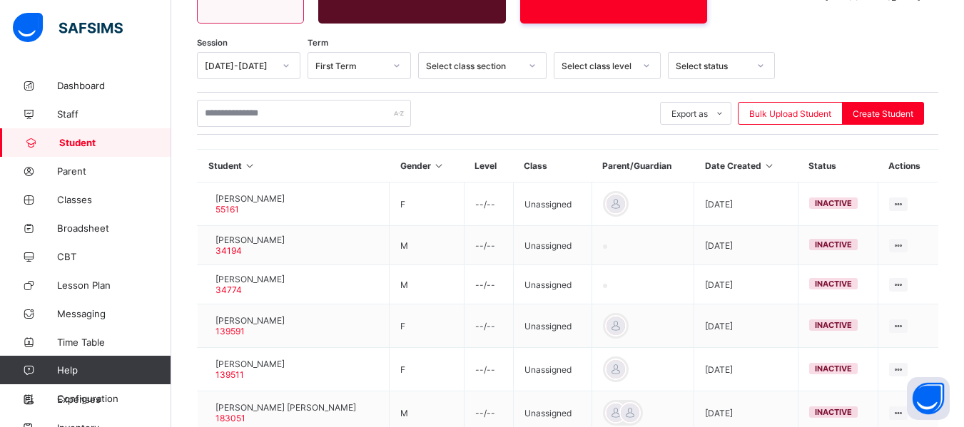
click at [537, 64] on div at bounding box center [532, 65] width 24 height 23
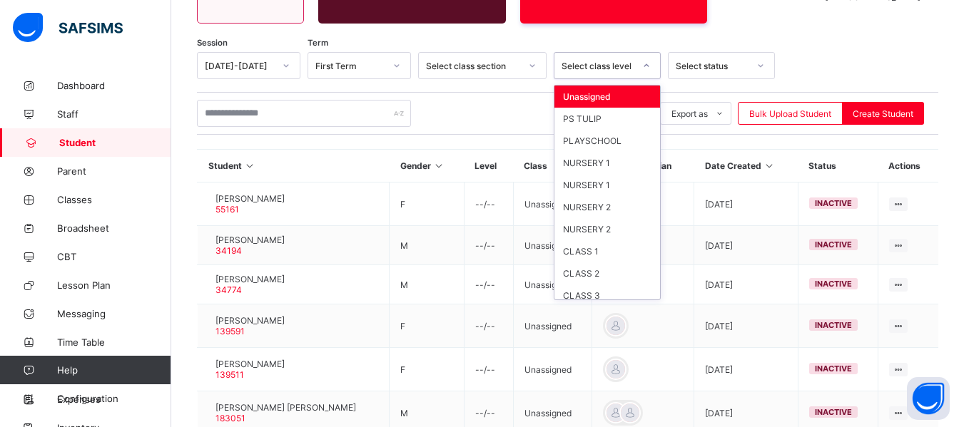
click at [647, 69] on icon at bounding box center [646, 66] width 9 height 14
click at [610, 206] on div "NURSERY 2" at bounding box center [607, 207] width 106 height 22
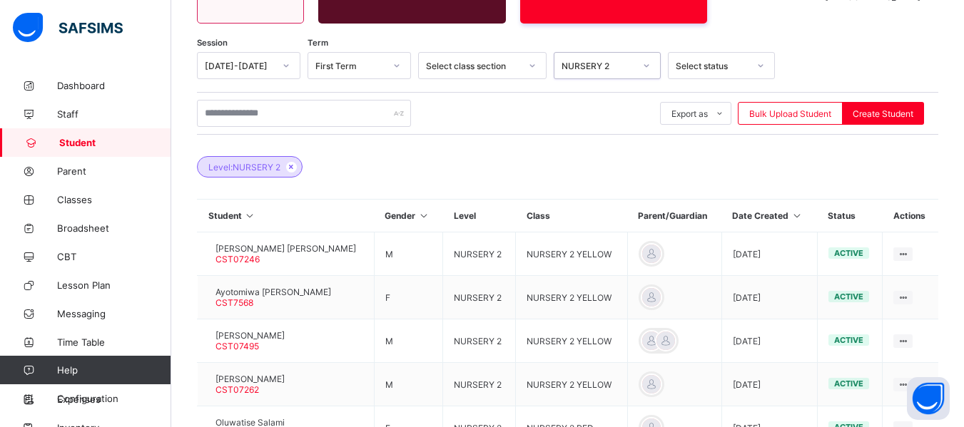
scroll to position [531, 0]
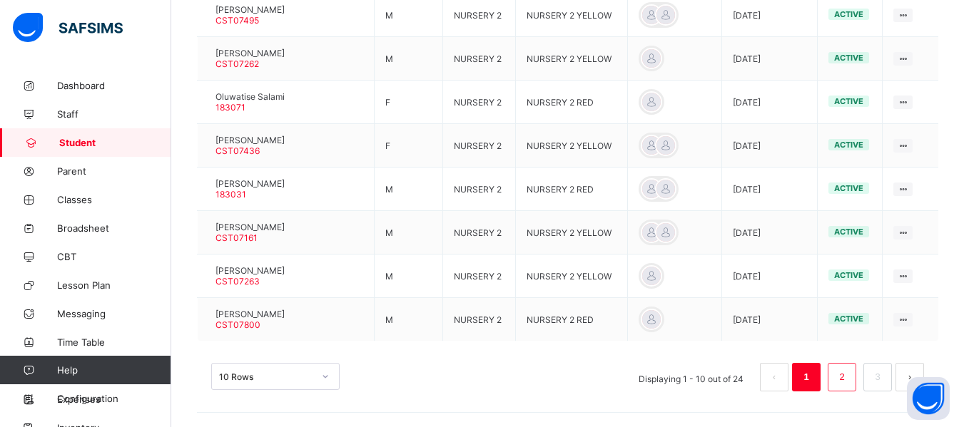
click at [848, 373] on link "2" at bounding box center [842, 377] width 14 height 19
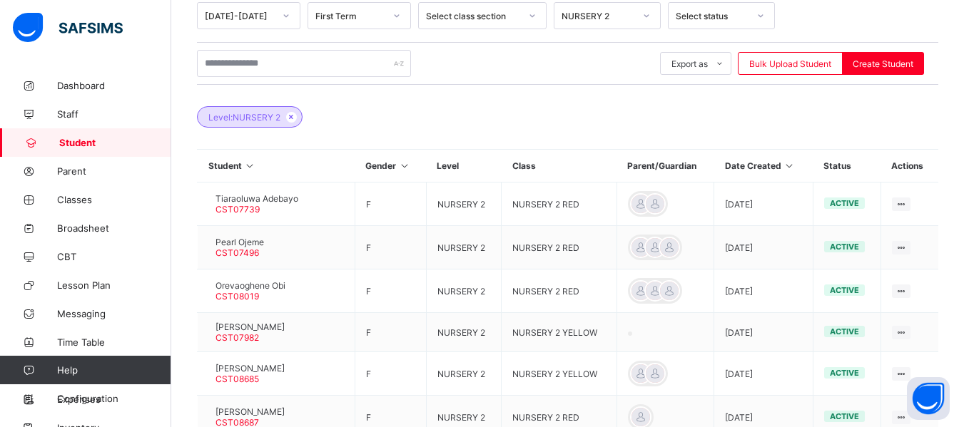
scroll to position [518, 0]
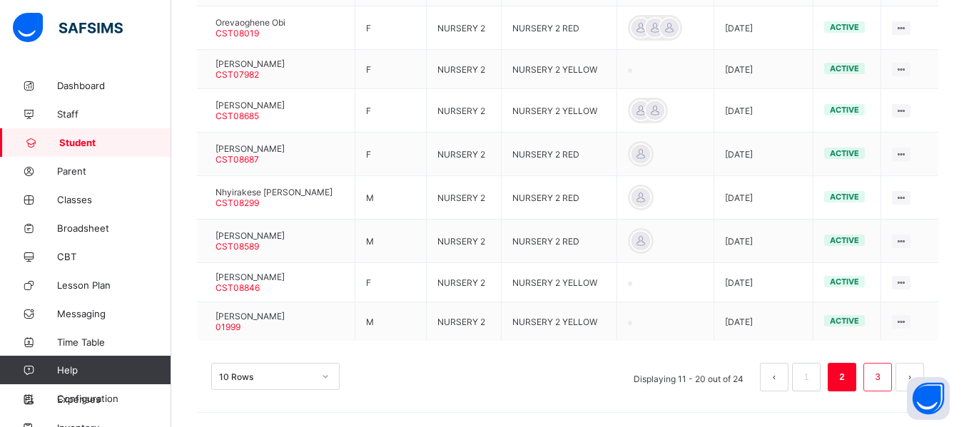
click at [884, 372] on link "3" at bounding box center [878, 377] width 14 height 19
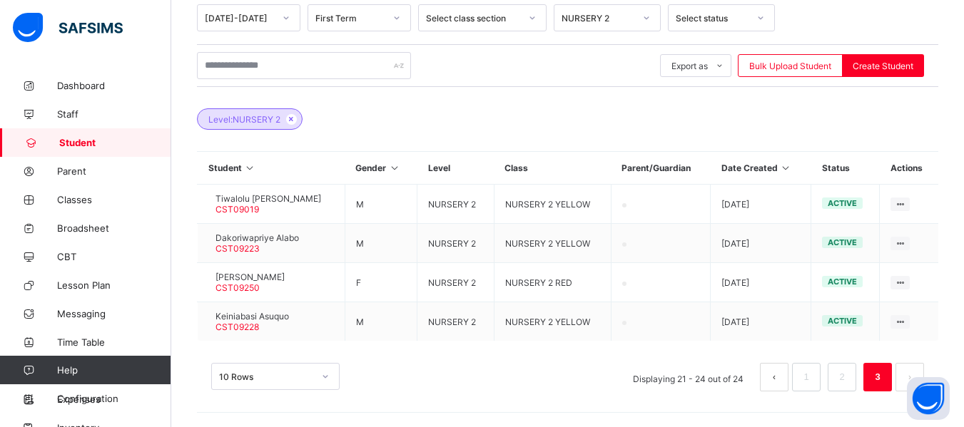
scroll to position [253, 0]
click at [848, 377] on link "2" at bounding box center [842, 377] width 14 height 19
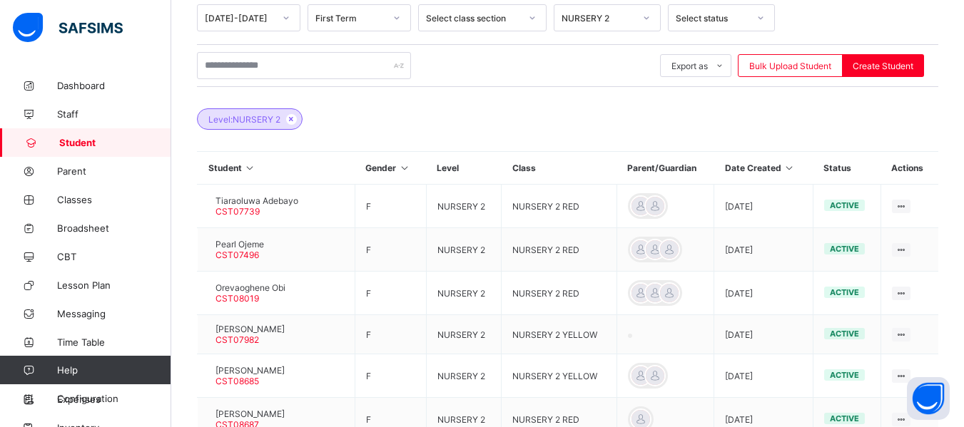
scroll to position [518, 0]
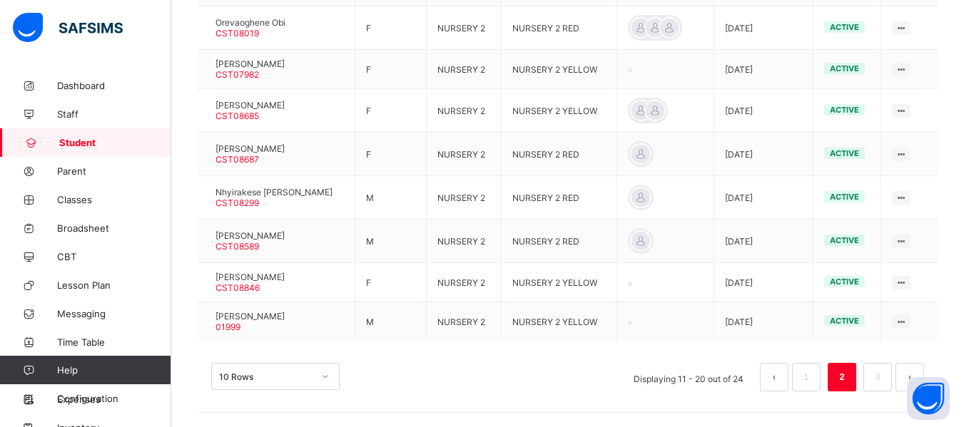
click at [937, 373] on div "10 Rows Displaying 11 - 20 out of 24 1 2 3" at bounding box center [567, 370] width 741 height 71
click at [884, 377] on link "3" at bounding box center [878, 377] width 14 height 19
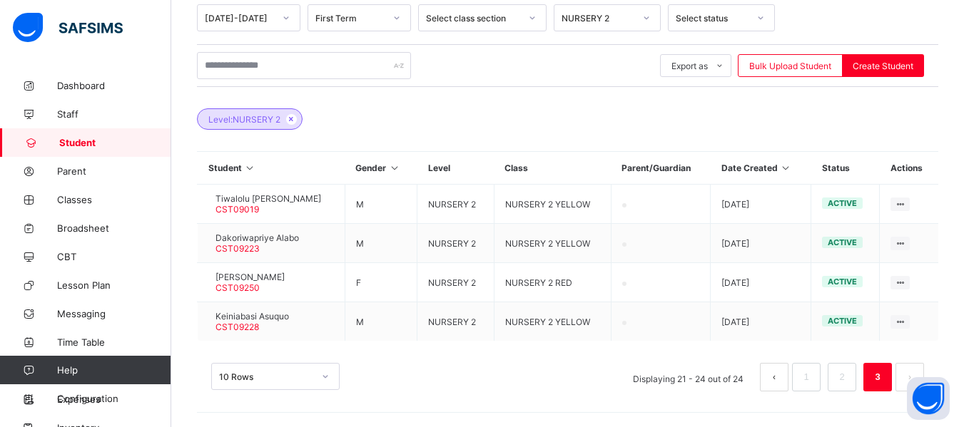
scroll to position [253, 0]
click at [476, 113] on div "Level: NURSERY 2" at bounding box center [567, 112] width 741 height 50
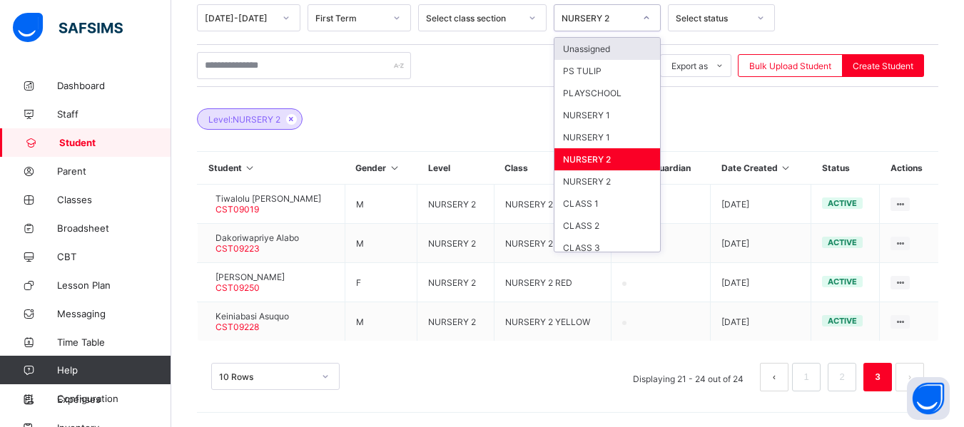
click at [646, 17] on icon at bounding box center [646, 18] width 9 height 14
click at [588, 226] on div "CLASS 2" at bounding box center [607, 226] width 106 height 22
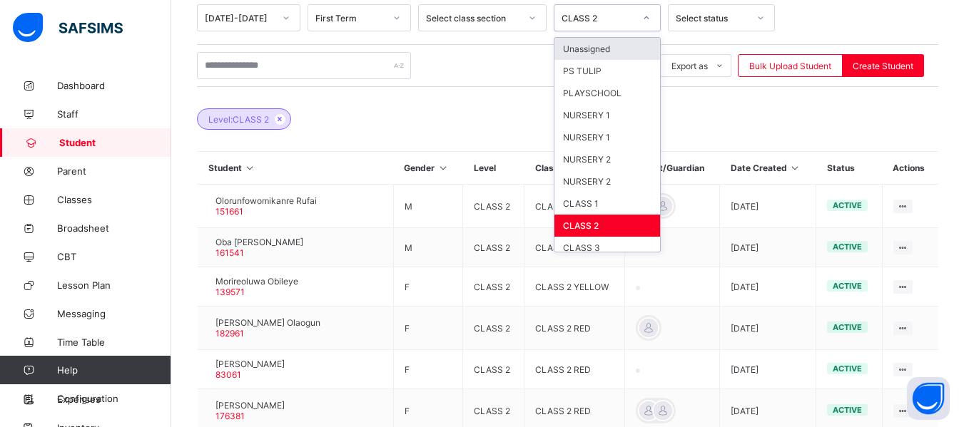
click at [647, 22] on icon at bounding box center [646, 18] width 9 height 14
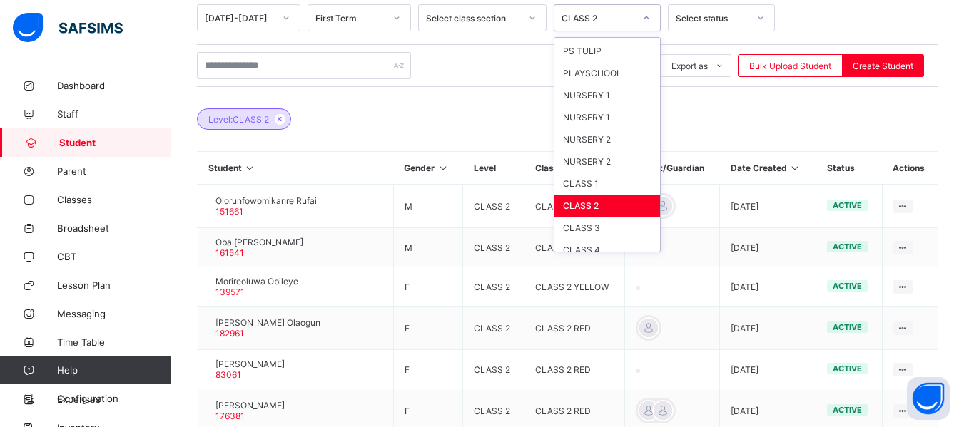
scroll to position [29, 0]
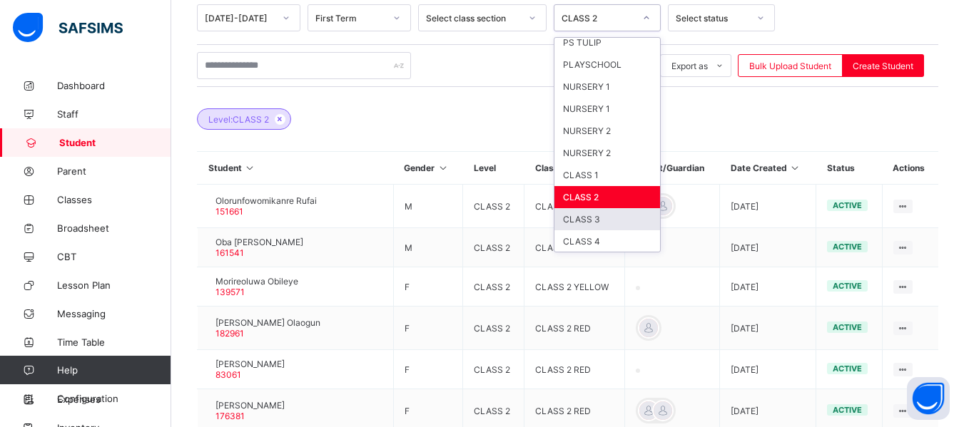
click at [612, 226] on div "CLASS 3" at bounding box center [607, 219] width 106 height 22
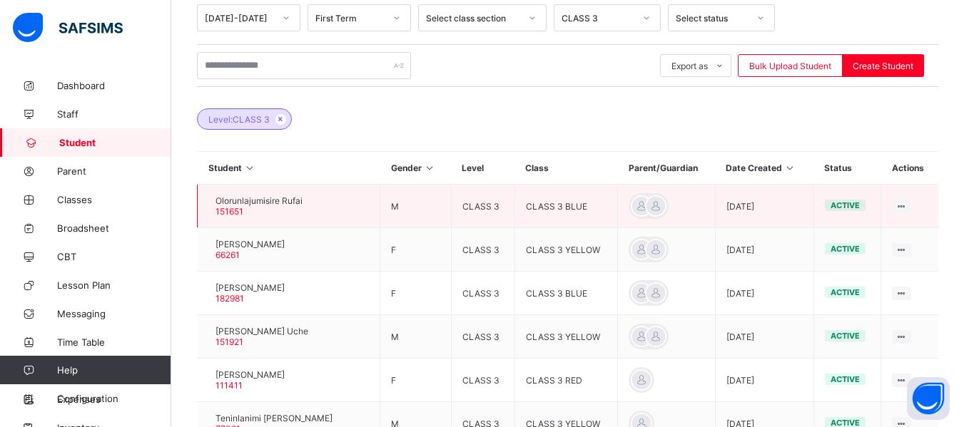
click at [208, 206] on div at bounding box center [208, 206] width 0 height 0
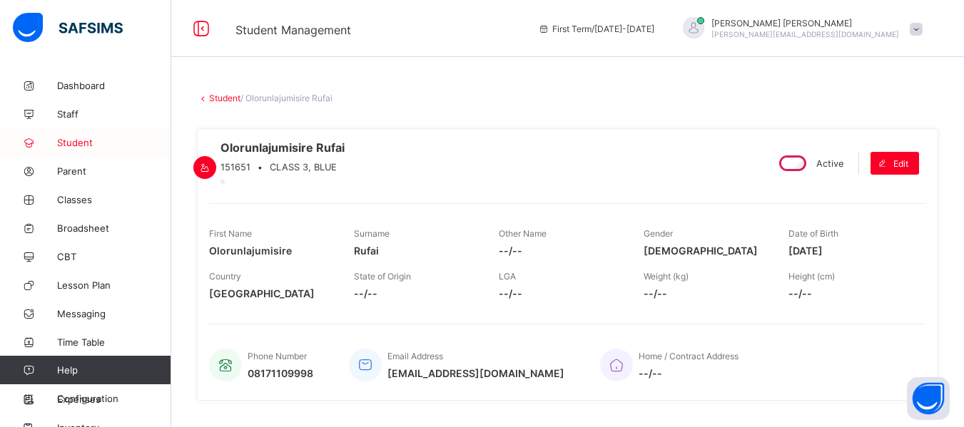
click at [73, 140] on span "Student" at bounding box center [114, 142] width 114 height 11
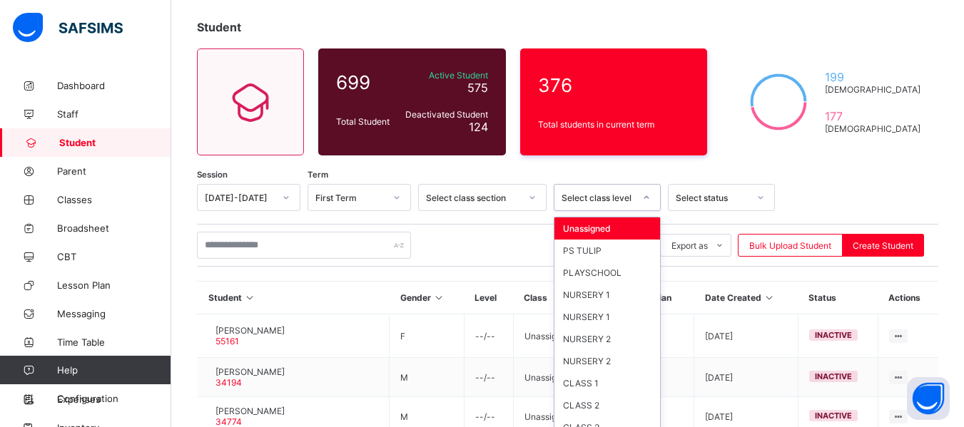
click at [648, 211] on div "option Unassigned focused, 1 of 13. 13 results available. Use Up and Down to ch…" at bounding box center [607, 197] width 107 height 27
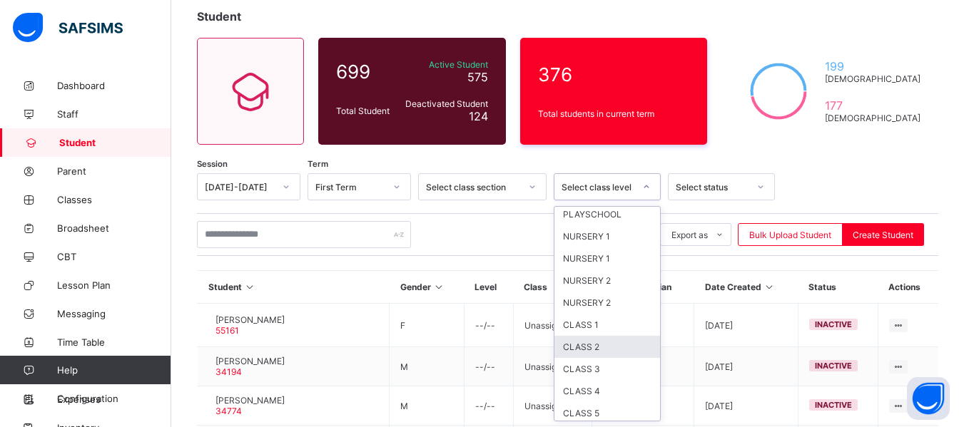
scroll to position [73, 0]
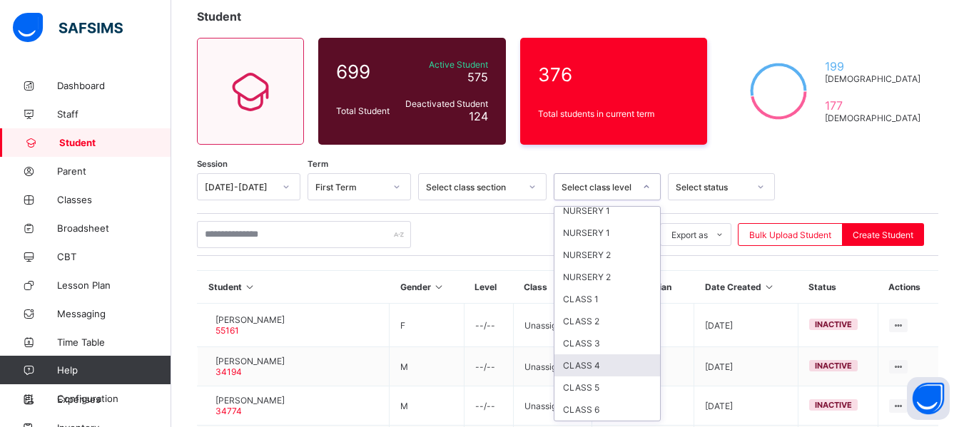
click at [601, 367] on div "CLASS 4" at bounding box center [607, 366] width 106 height 22
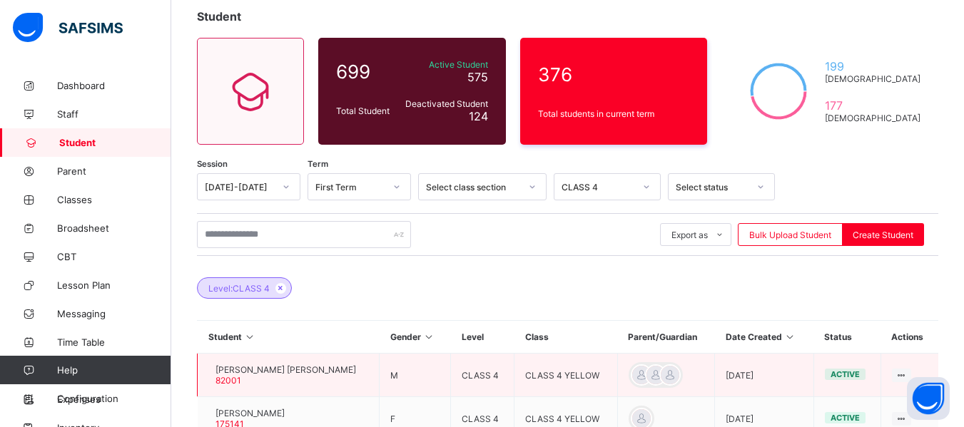
click at [208, 375] on div at bounding box center [208, 375] width 0 height 0
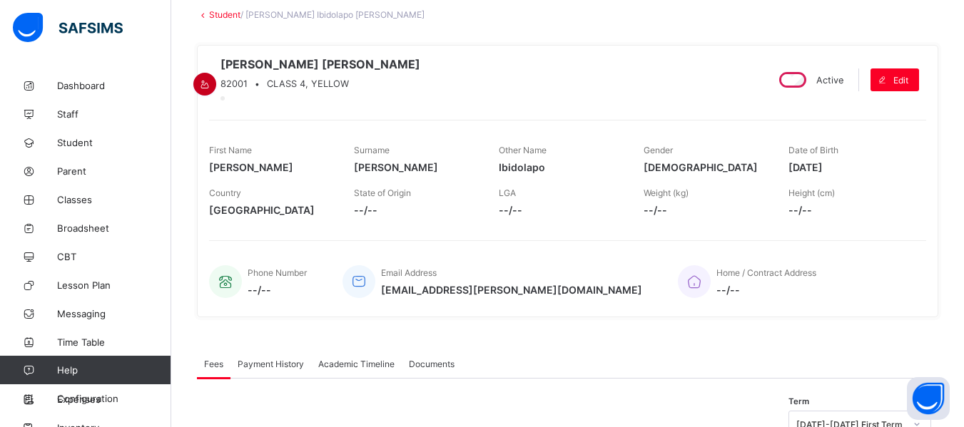
click at [211, 79] on icon at bounding box center [205, 84] width 12 height 11
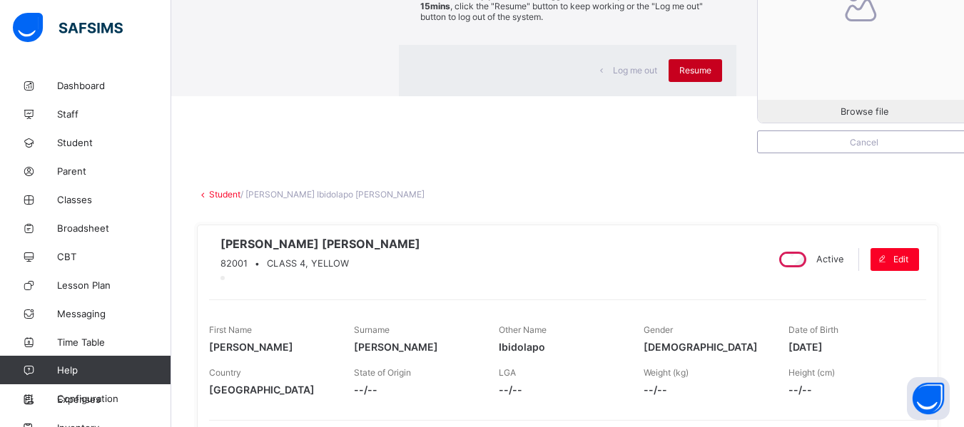
click at [669, 82] on div "Resume" at bounding box center [696, 70] width 54 height 23
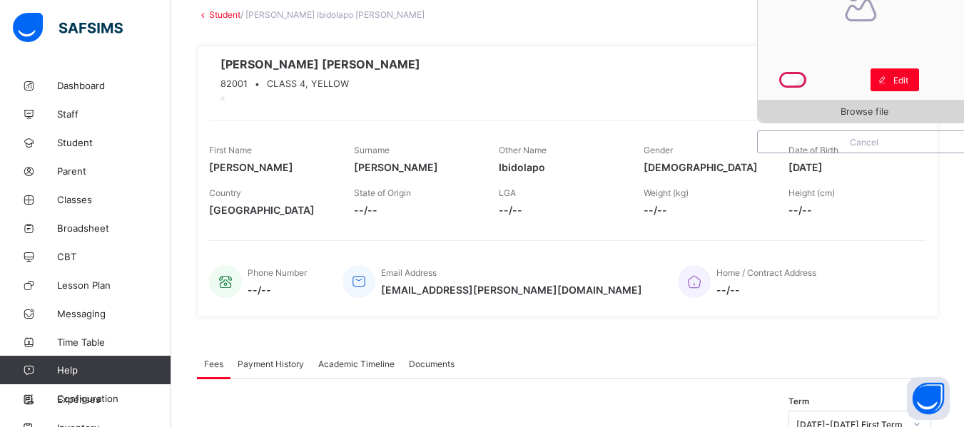
click at [879, 116] on span "Browse file" at bounding box center [865, 111] width 48 height 11
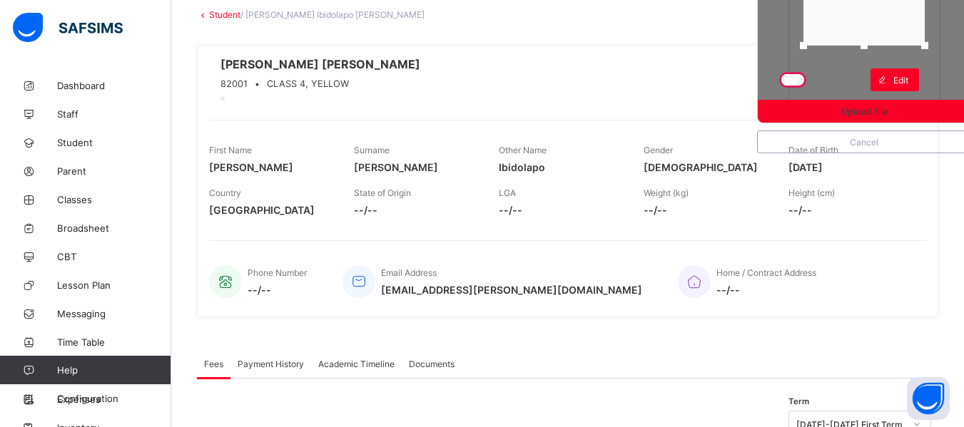
drag, startPoint x: 879, startPoint y: 96, endPoint x: 884, endPoint y: 40, distance: 55.9
click at [875, 40] on div at bounding box center [863, 45] width 21 height 21
drag, startPoint x: 895, startPoint y: 24, endPoint x: 903, endPoint y: 6, distance: 18.8
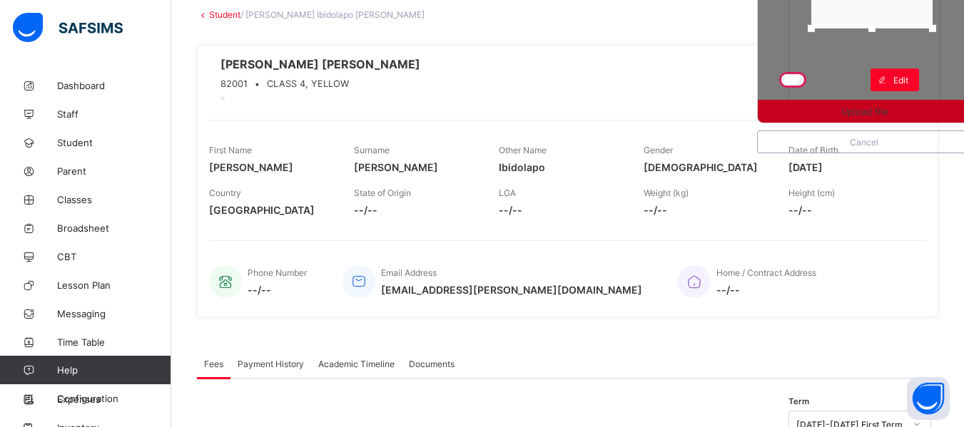
click at [888, 108] on span "Upload file" at bounding box center [864, 111] width 46 height 11
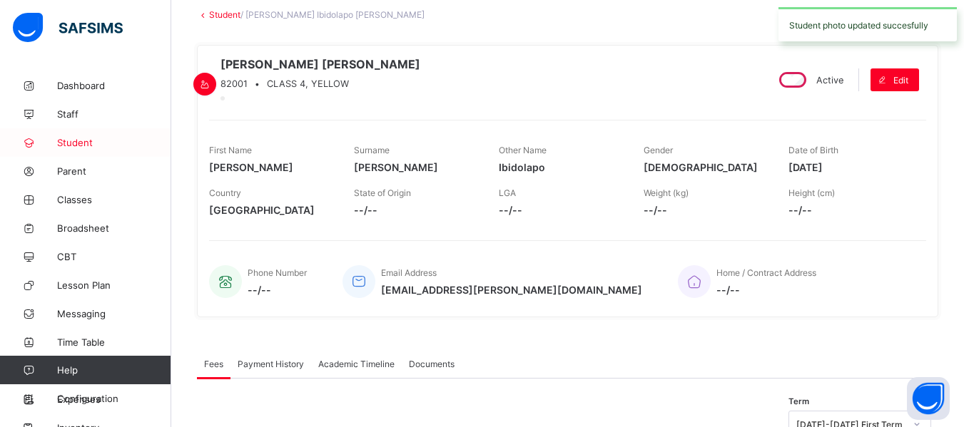
click at [89, 144] on span "Student" at bounding box center [114, 142] width 114 height 11
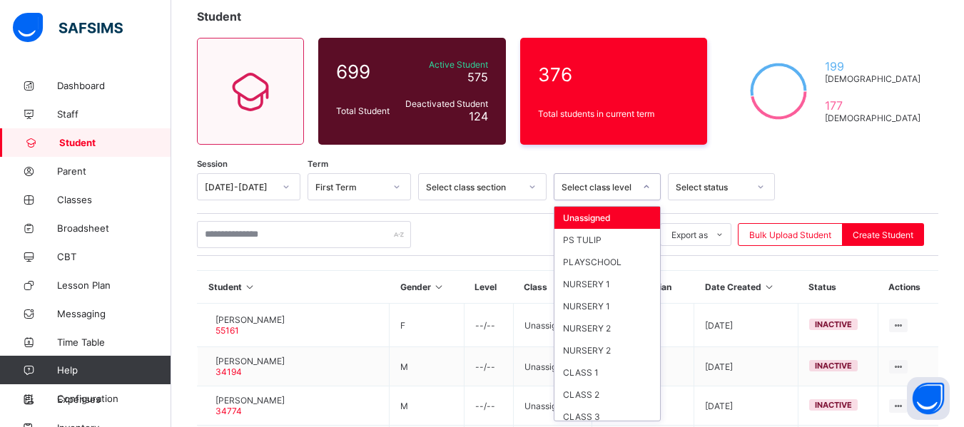
click at [643, 193] on div at bounding box center [646, 187] width 24 height 23
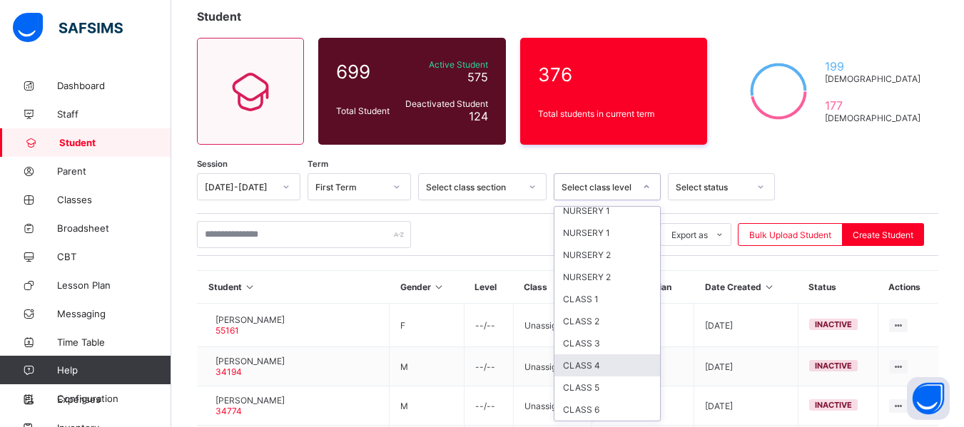
click at [616, 357] on div "CLASS 4" at bounding box center [607, 366] width 106 height 22
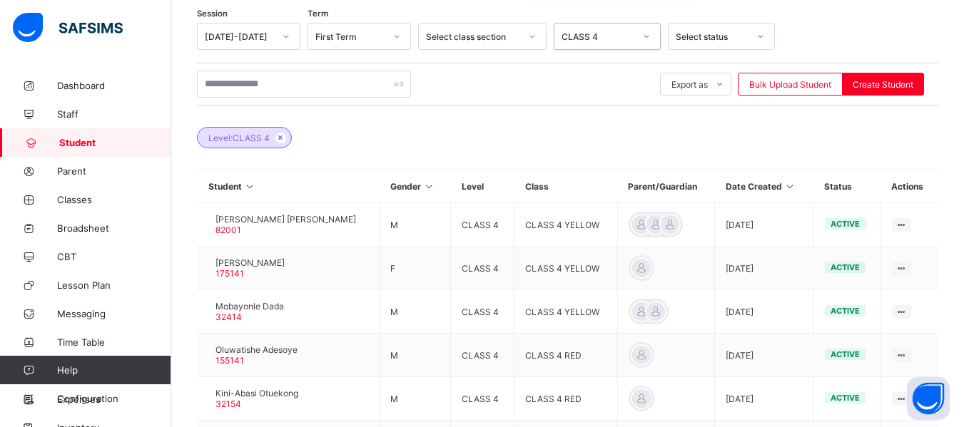
scroll to position [255, 0]
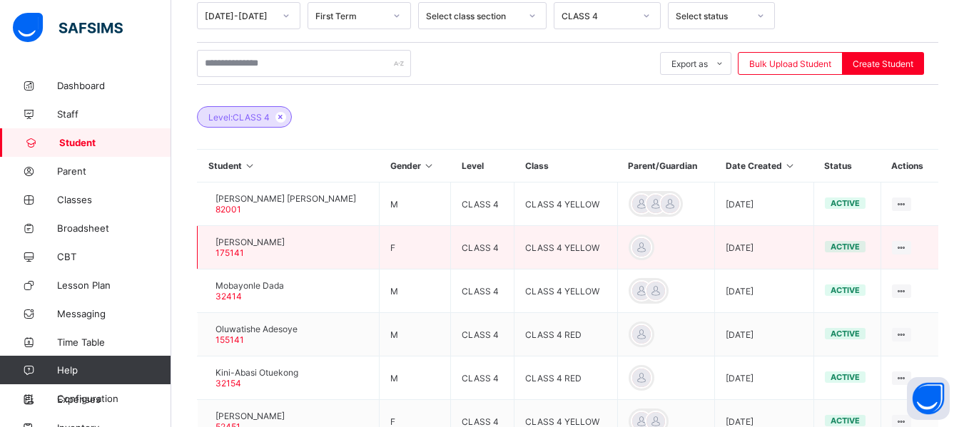
click at [208, 248] on div at bounding box center [208, 248] width 0 height 0
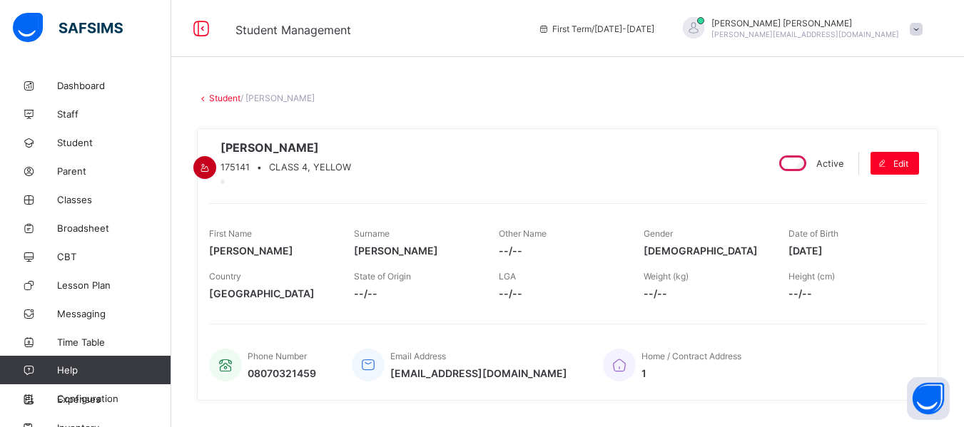
click at [211, 163] on icon at bounding box center [205, 168] width 12 height 11
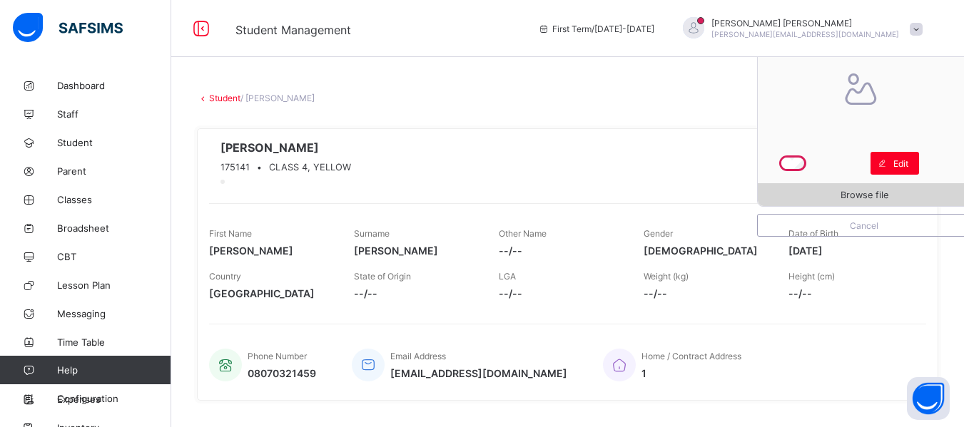
click at [858, 194] on span "Browse file" at bounding box center [865, 195] width 48 height 11
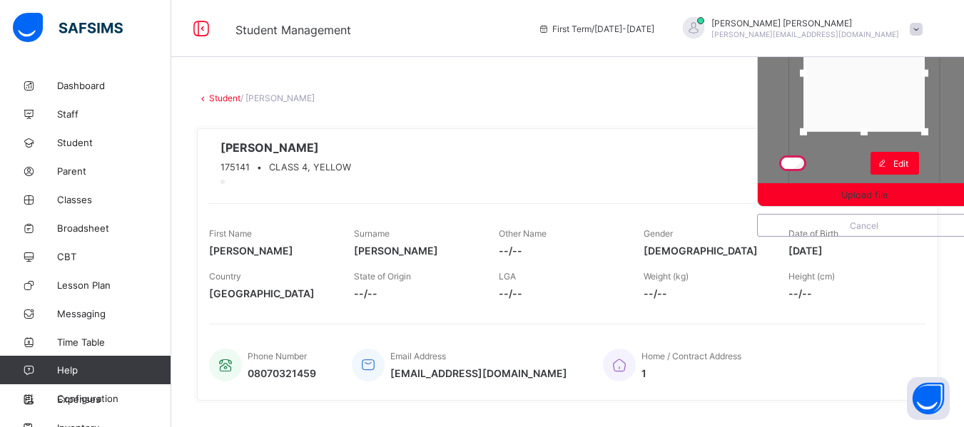
drag, startPoint x: 873, startPoint y: 180, endPoint x: 881, endPoint y: 127, distance: 53.5
click at [875, 127] on div at bounding box center [863, 131] width 21 height 21
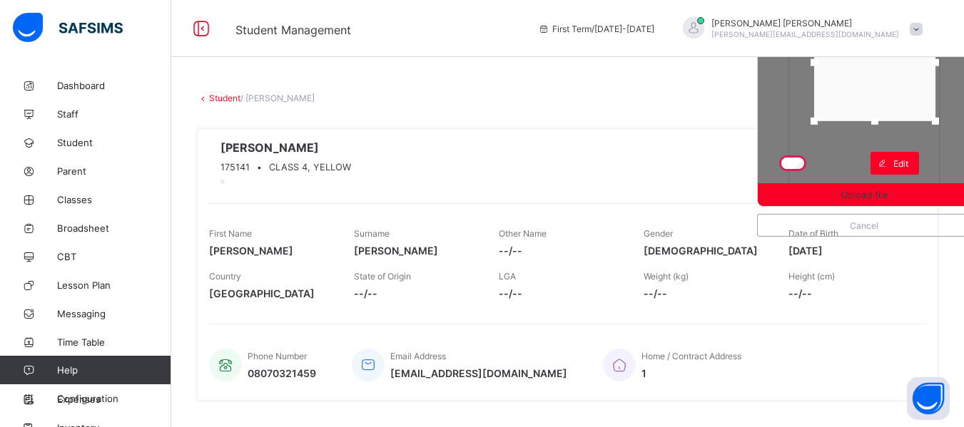
drag, startPoint x: 897, startPoint y: 105, endPoint x: 908, endPoint y: 94, distance: 15.1
click at [908, 94] on div at bounding box center [874, 62] width 121 height 117
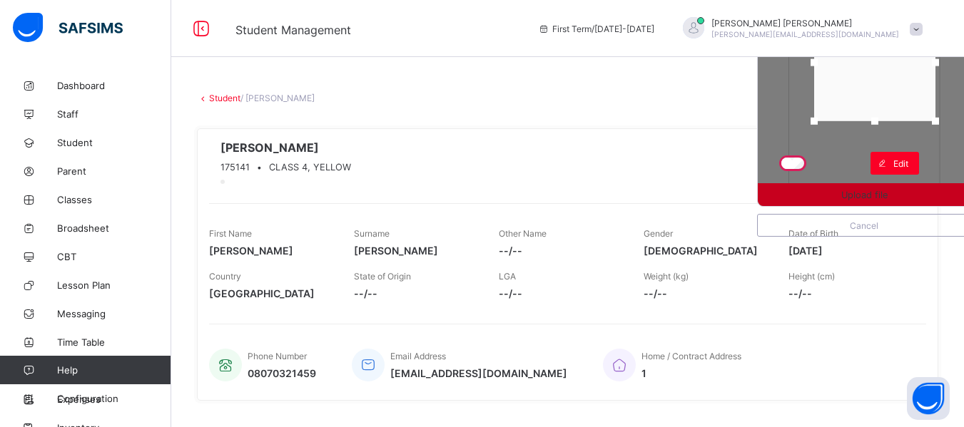
click at [879, 196] on span "Upload file" at bounding box center [864, 195] width 46 height 11
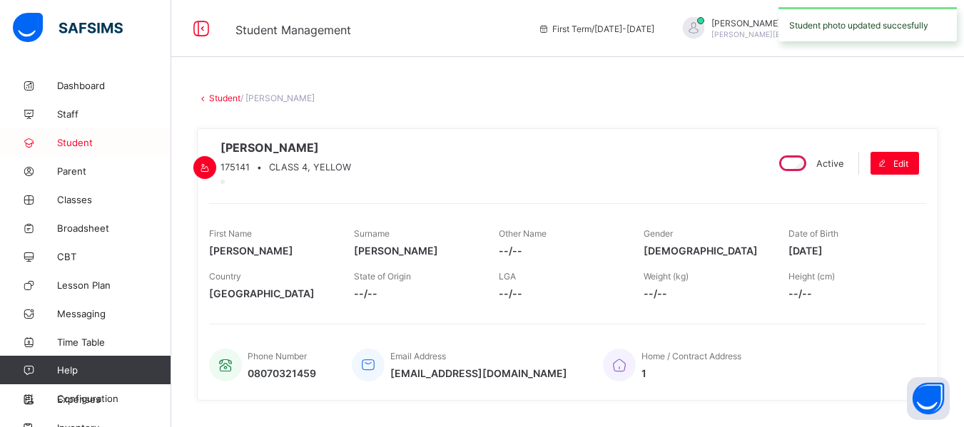
click at [99, 138] on span "Student" at bounding box center [114, 142] width 114 height 11
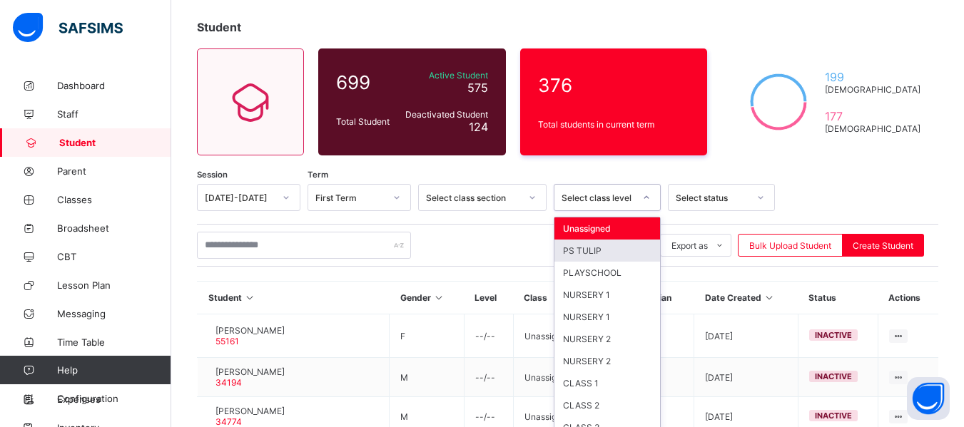
click at [648, 211] on div "option PS TULIP focused, 2 of 13. 13 results available. Use Up and Down to choo…" at bounding box center [607, 197] width 107 height 27
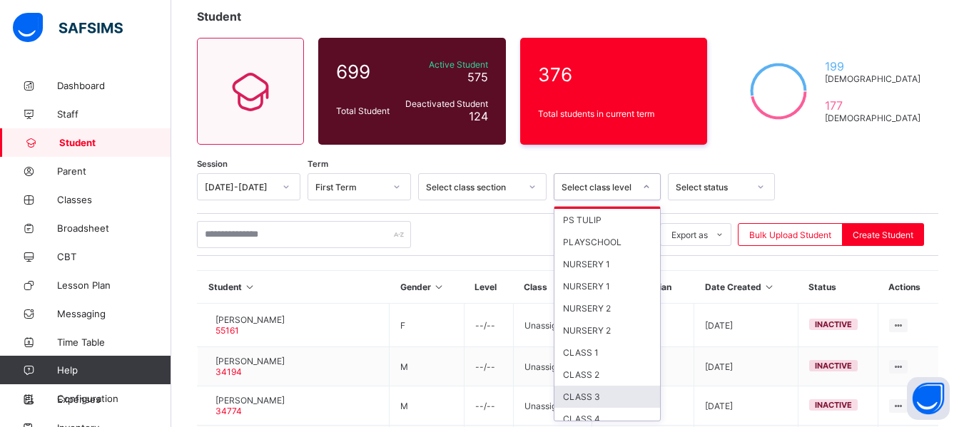
scroll to position [29, 0]
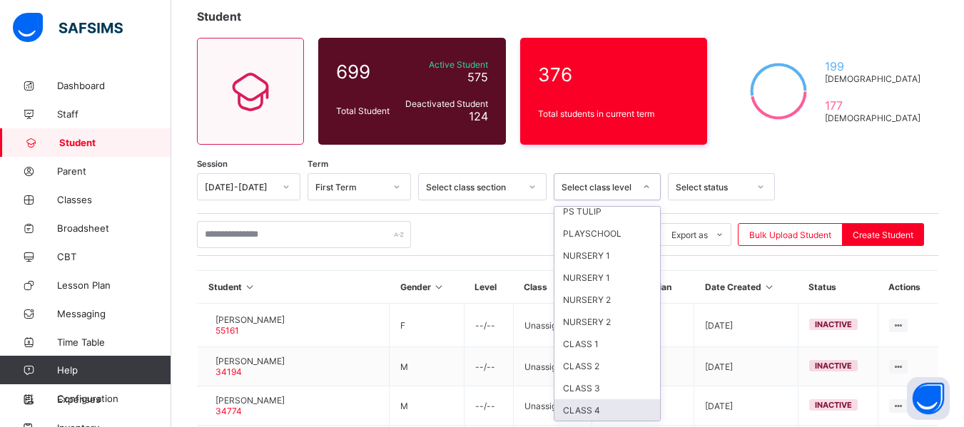
click at [622, 410] on div "CLASS 4" at bounding box center [607, 411] width 106 height 22
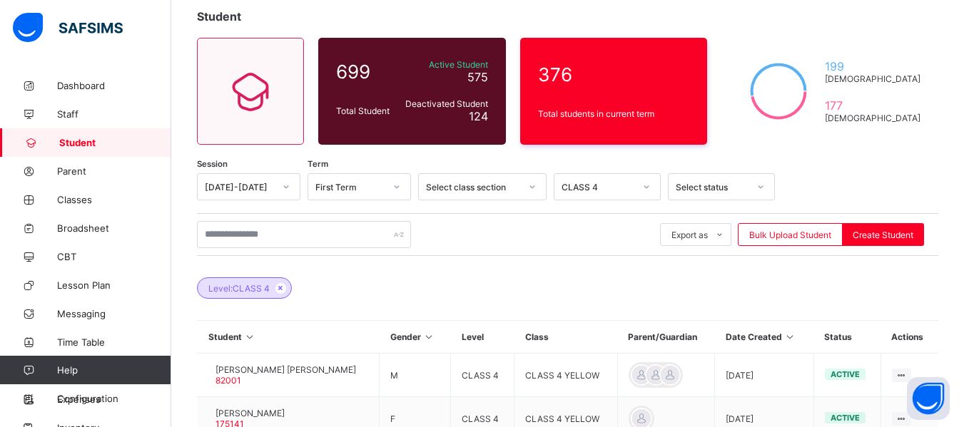
scroll to position [457, 0]
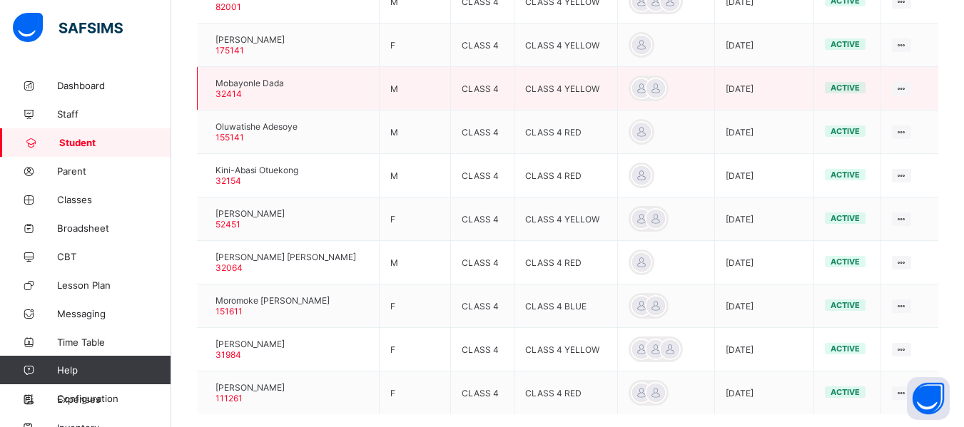
click at [208, 88] on div at bounding box center [208, 88] width 0 height 0
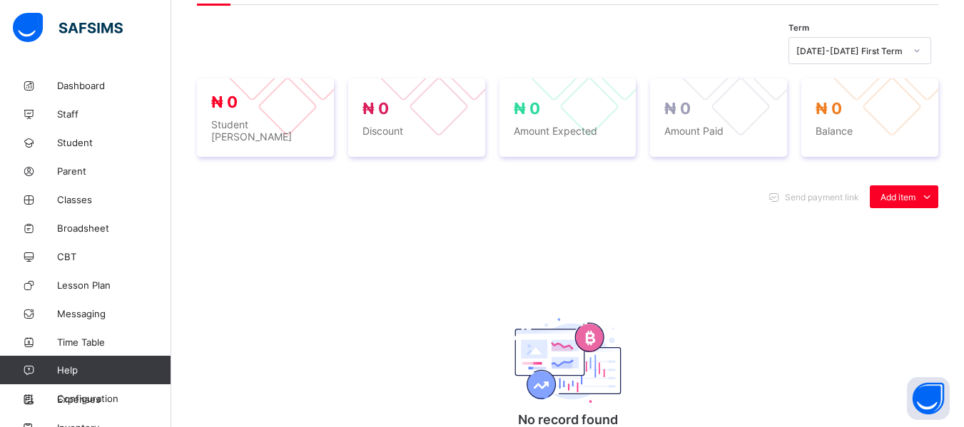
scroll to position [83, 0]
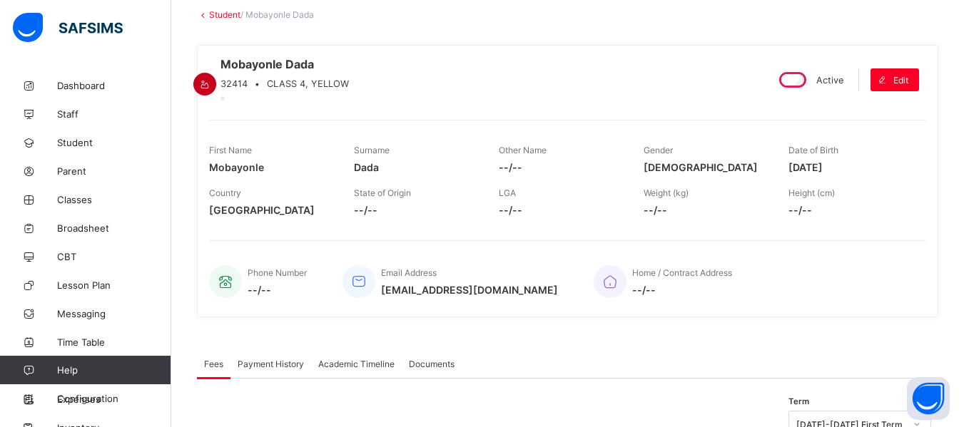
click at [211, 79] on icon at bounding box center [205, 84] width 12 height 11
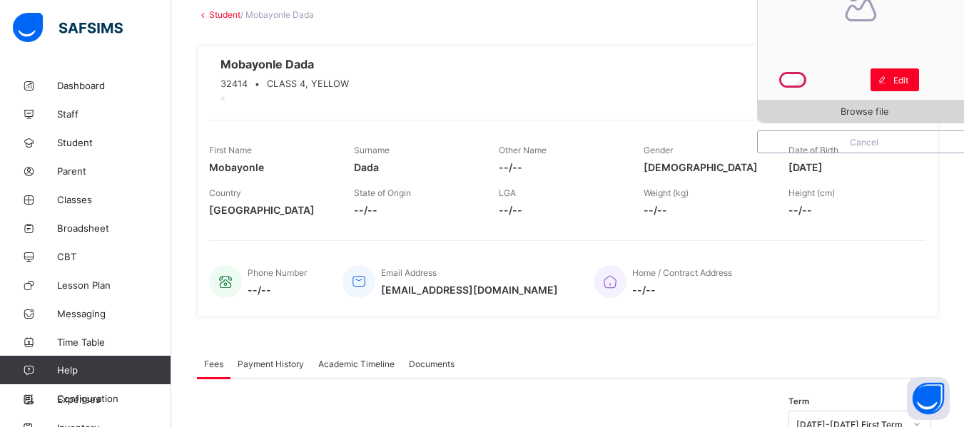
click at [831, 117] on div "Browse file" at bounding box center [864, 111] width 213 height 23
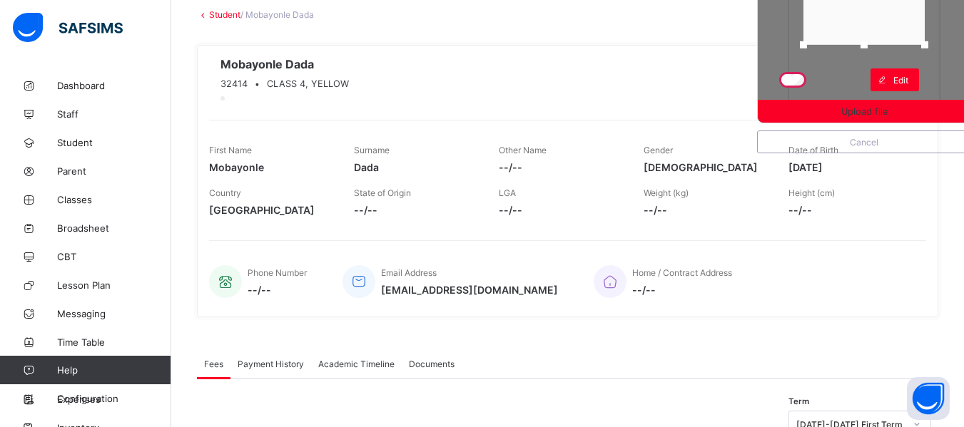
drag, startPoint x: 871, startPoint y: 95, endPoint x: 881, endPoint y: 39, distance: 57.2
click at [875, 39] on div at bounding box center [863, 44] width 21 height 21
drag, startPoint x: 881, startPoint y: 31, endPoint x: 896, endPoint y: 31, distance: 15.0
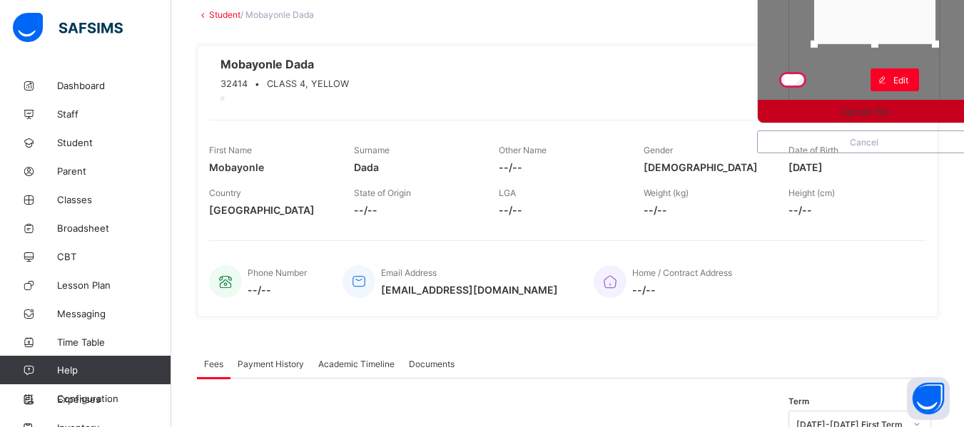
click at [870, 113] on span "Upload file" at bounding box center [864, 111] width 46 height 11
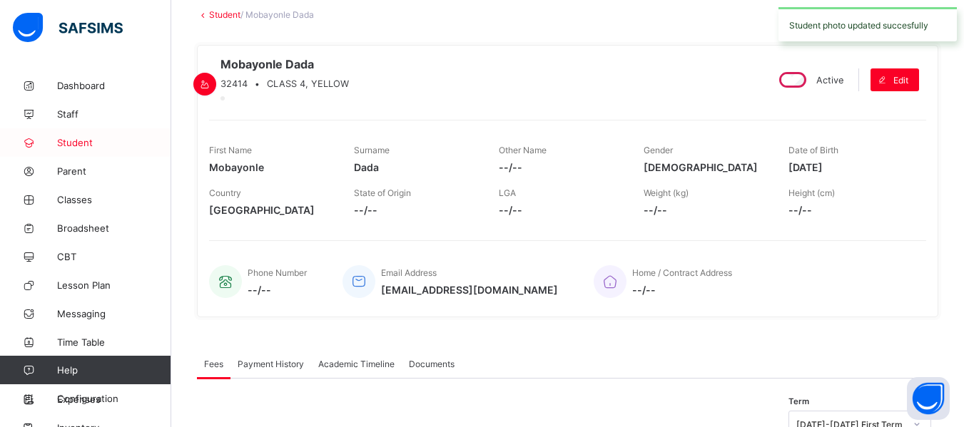
click at [77, 148] on span "Student" at bounding box center [114, 142] width 114 height 11
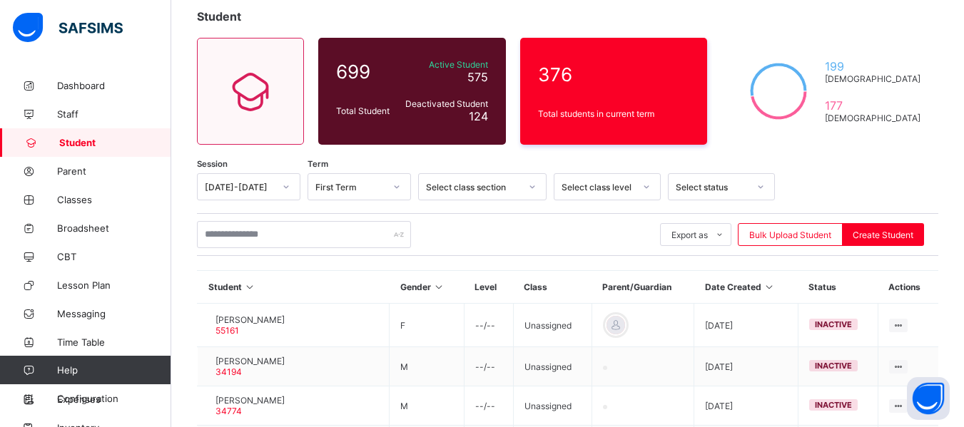
click at [654, 193] on div at bounding box center [646, 187] width 24 height 23
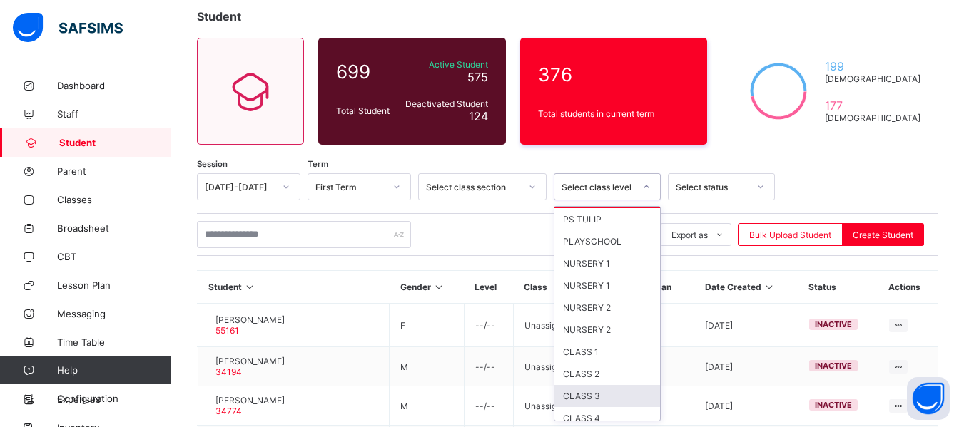
scroll to position [29, 0]
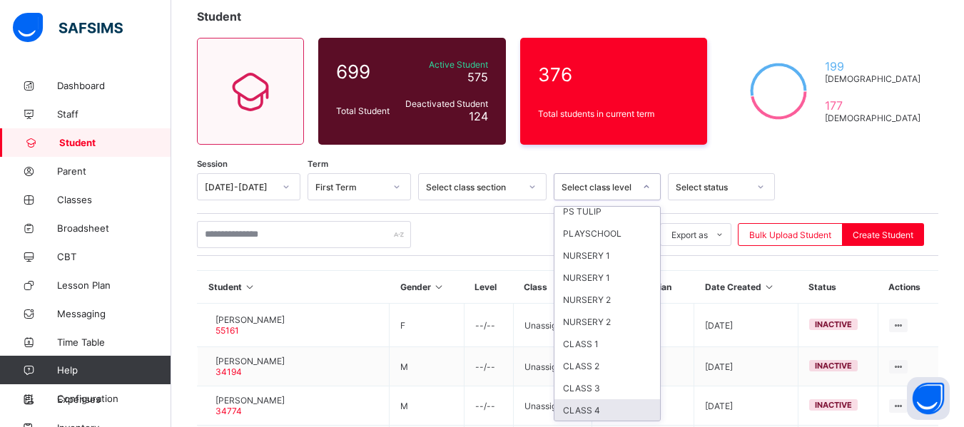
click at [604, 414] on div "CLASS 4" at bounding box center [607, 411] width 106 height 22
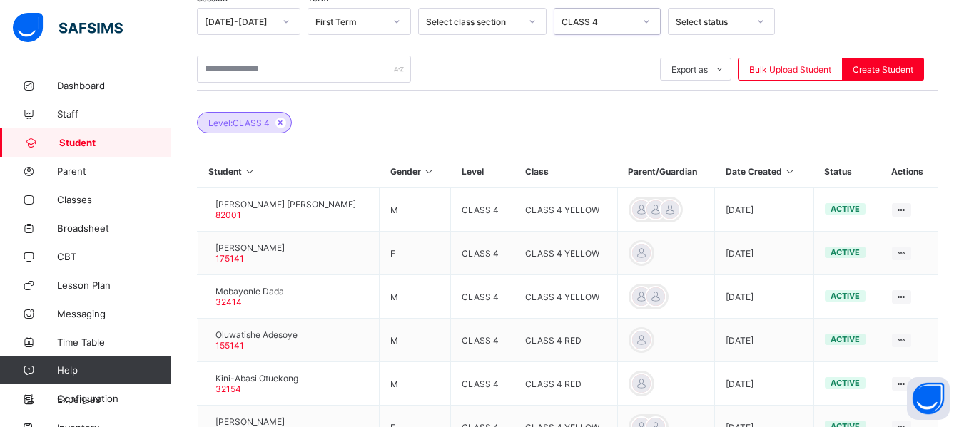
scroll to position [255, 0]
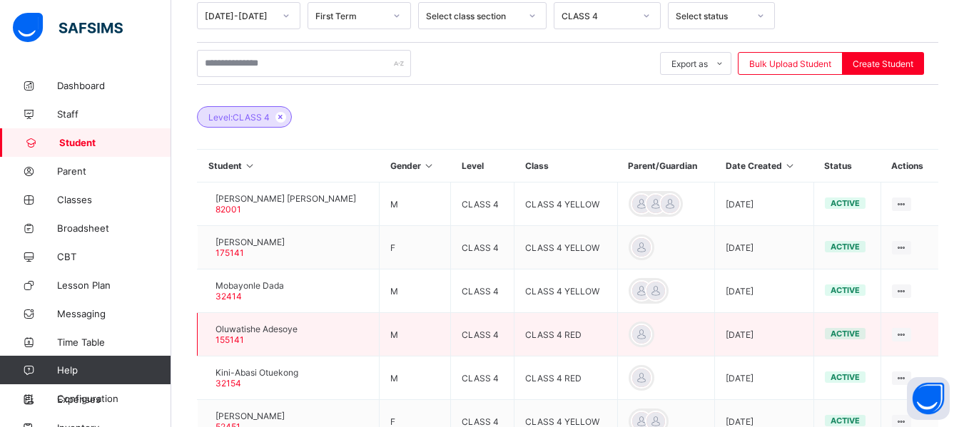
click at [208, 335] on div at bounding box center [208, 335] width 0 height 0
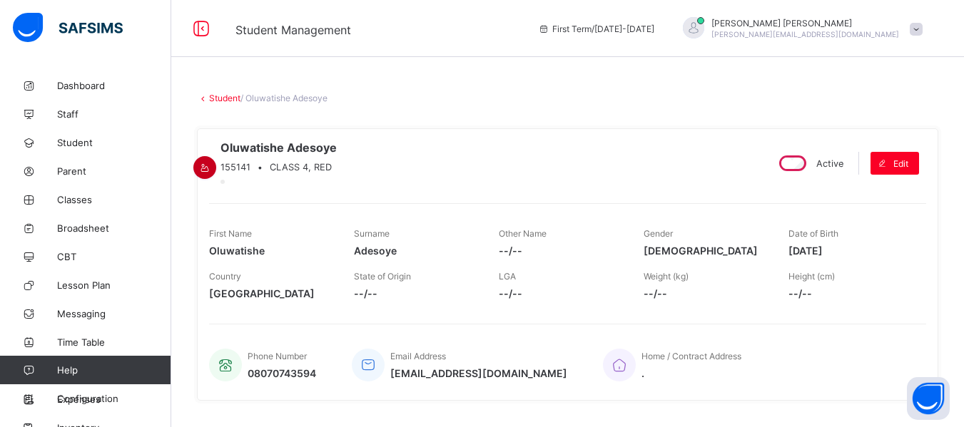
click at [211, 163] on icon at bounding box center [205, 168] width 12 height 11
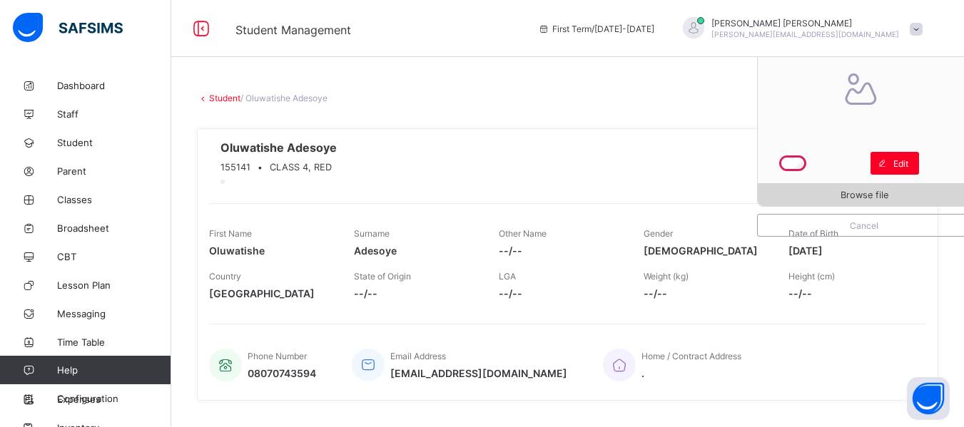
click at [894, 201] on div "Browse file" at bounding box center [864, 194] width 213 height 23
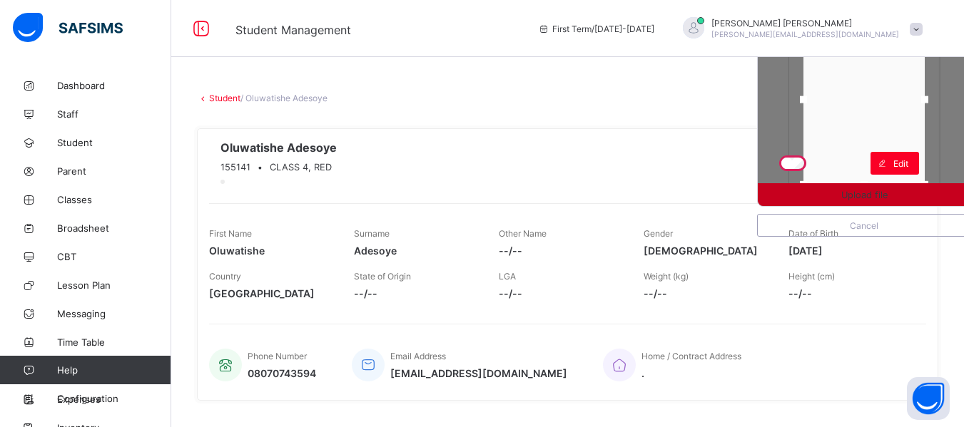
click at [878, 186] on div "Upload file" at bounding box center [864, 194] width 213 height 23
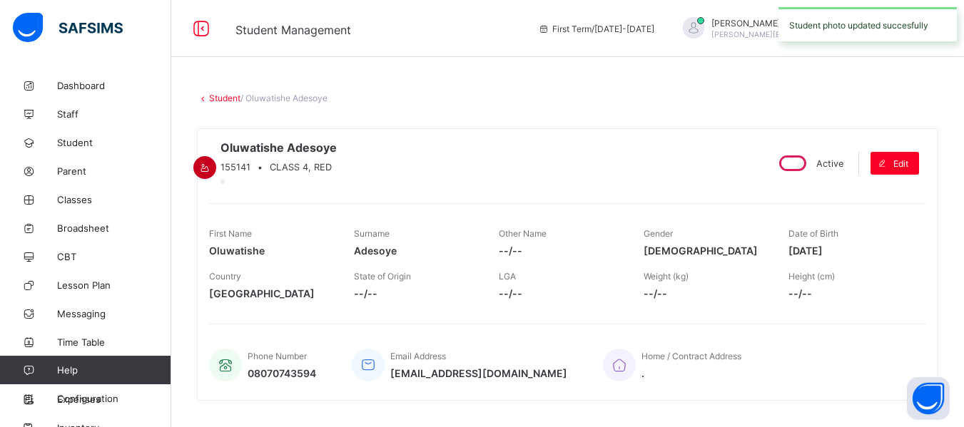
click at [216, 156] on div at bounding box center [204, 167] width 23 height 23
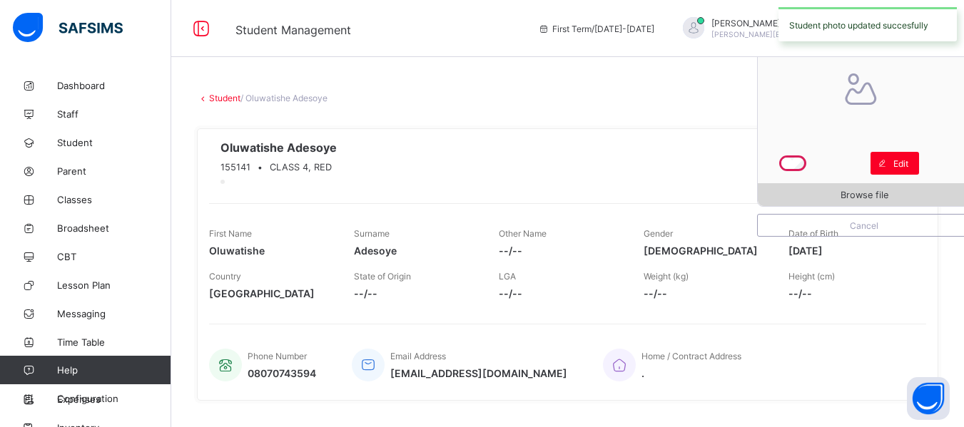
click at [873, 194] on span "Browse file" at bounding box center [865, 195] width 48 height 11
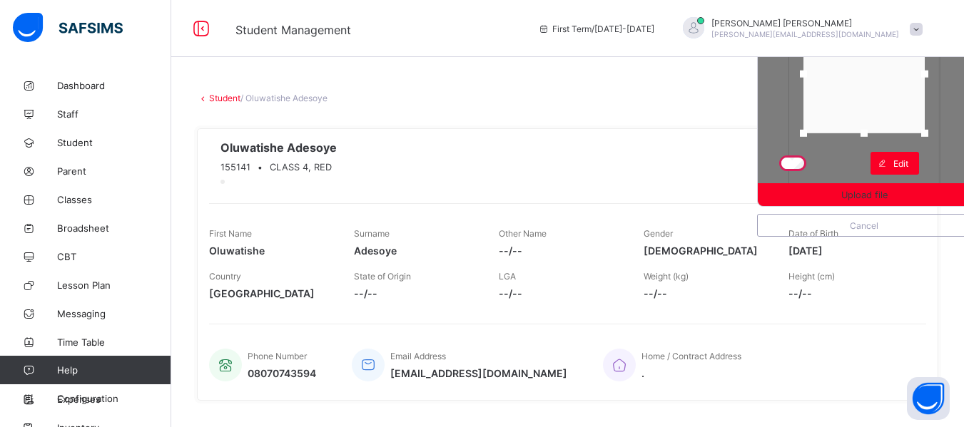
drag, startPoint x: 871, startPoint y: 181, endPoint x: 874, endPoint y: 129, distance: 51.5
click at [874, 129] on div at bounding box center [863, 133] width 21 height 21
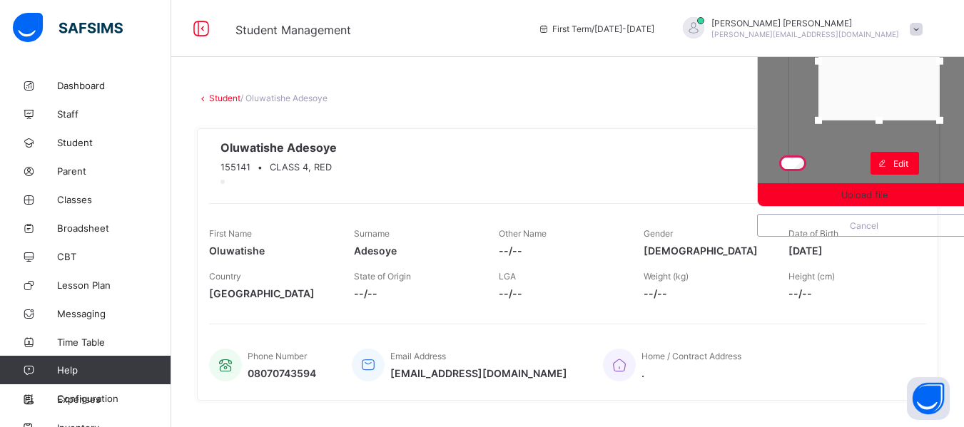
drag, startPoint x: 875, startPoint y: 115, endPoint x: 890, endPoint y: 102, distance: 19.7
click at [890, 102] on div at bounding box center [878, 61] width 121 height 118
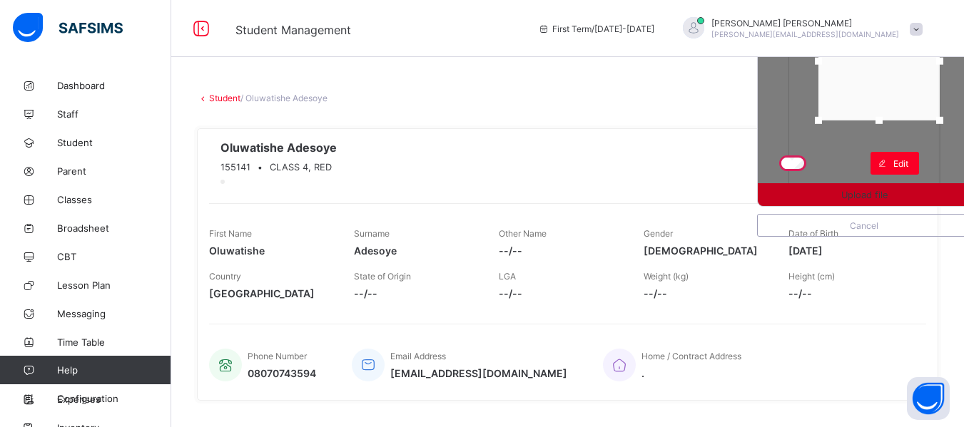
click at [883, 195] on span "Upload file" at bounding box center [864, 195] width 46 height 11
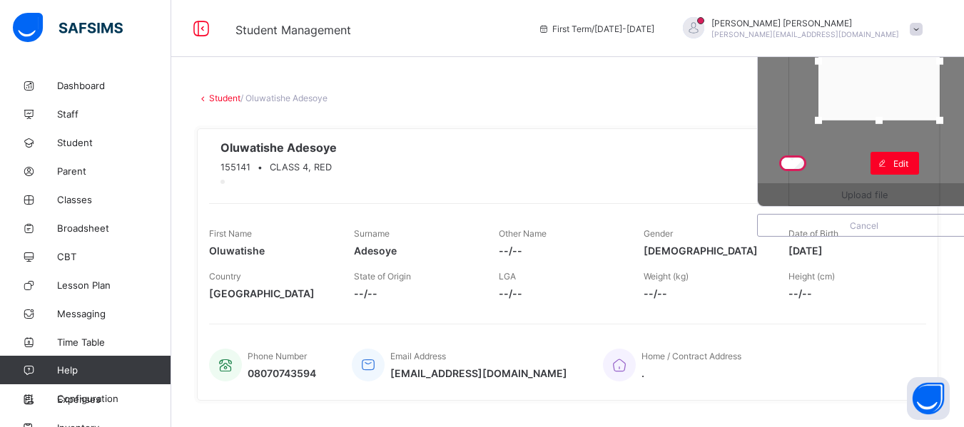
click at [643, 119] on div "Upload file Cancel Oluwatishe Adesoye 155141 • CLASS 4, RED Active Edit First N…" at bounding box center [567, 265] width 741 height 294
click at [897, 88] on div at bounding box center [878, 61] width 121 height 118
click at [898, 192] on span "Upload file" at bounding box center [864, 195] width 213 height 11
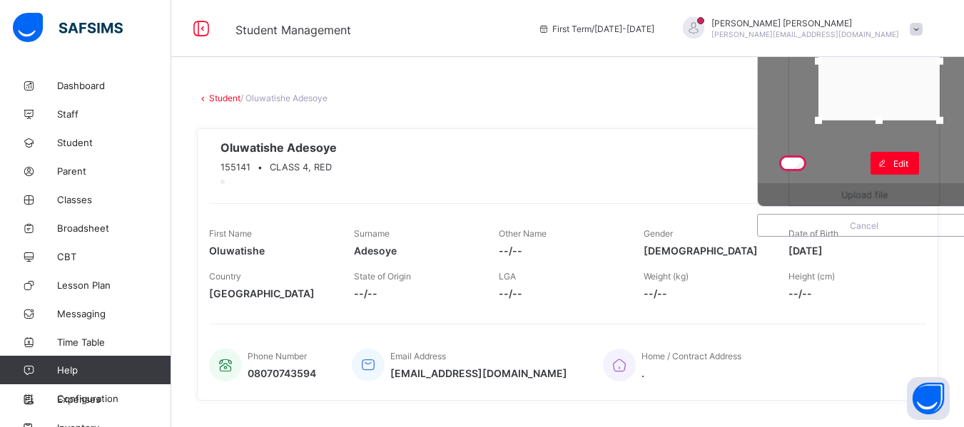
click at [898, 192] on span "Upload file" at bounding box center [864, 195] width 213 height 11
click at [898, 192] on div "Upload file" at bounding box center [864, 194] width 213 height 23
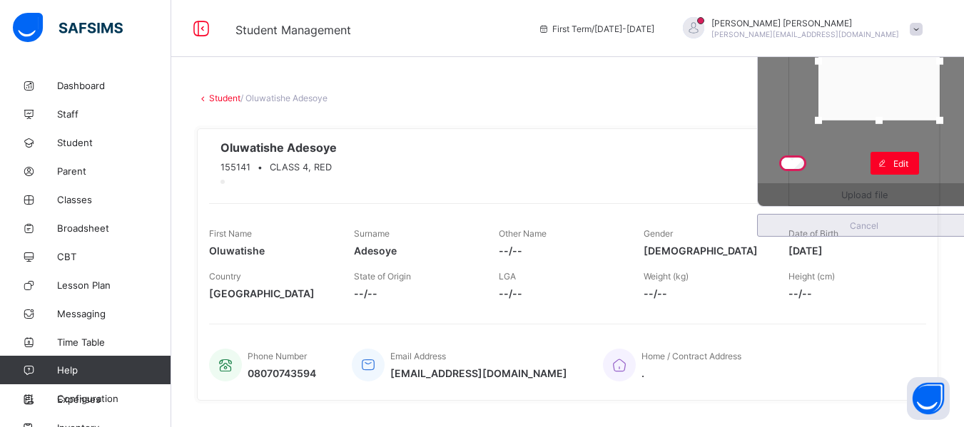
click at [884, 228] on span "Cancel" at bounding box center [864, 225] width 191 height 11
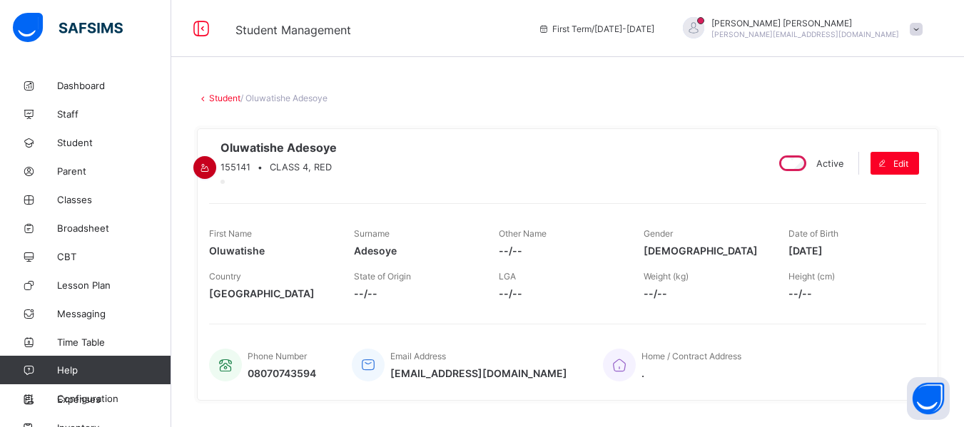
click at [211, 163] on icon at bounding box center [205, 168] width 12 height 11
click at [829, 188] on div "Browse file" at bounding box center [864, 190] width 213 height 32
click at [861, 187] on div "Browse file" at bounding box center [864, 190] width 213 height 32
click at [96, 147] on span "Student" at bounding box center [114, 142] width 114 height 11
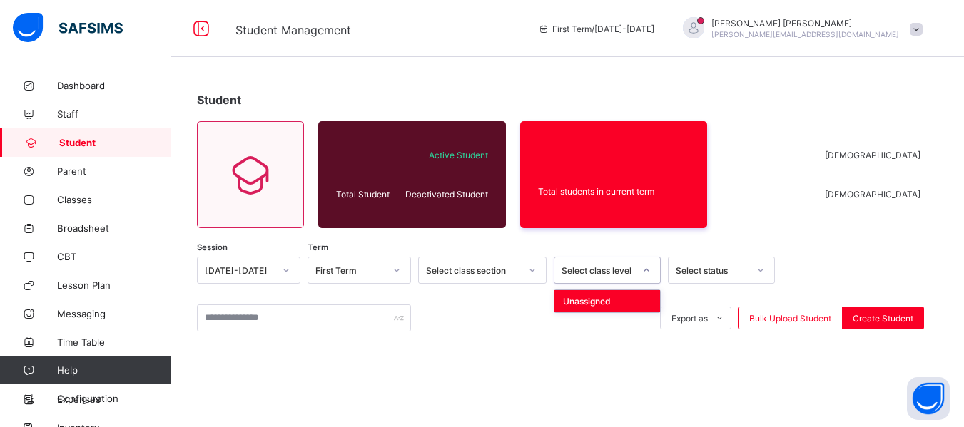
click at [648, 275] on icon at bounding box center [646, 270] width 9 height 14
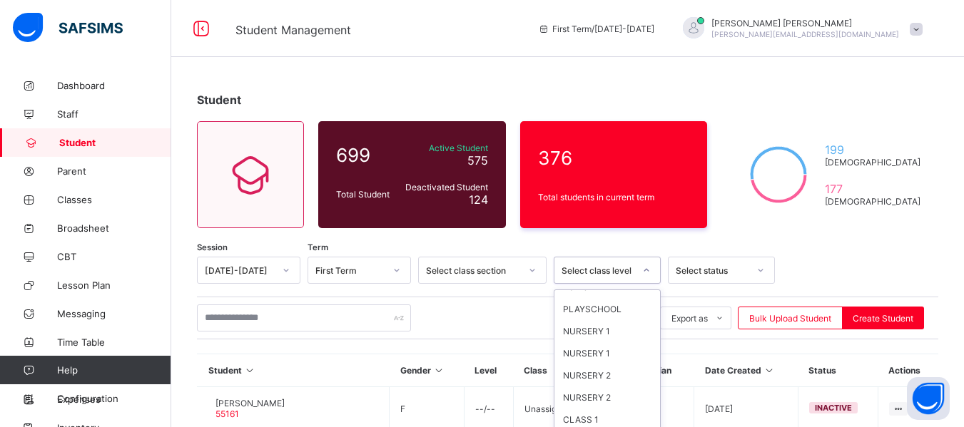
scroll to position [73, 0]
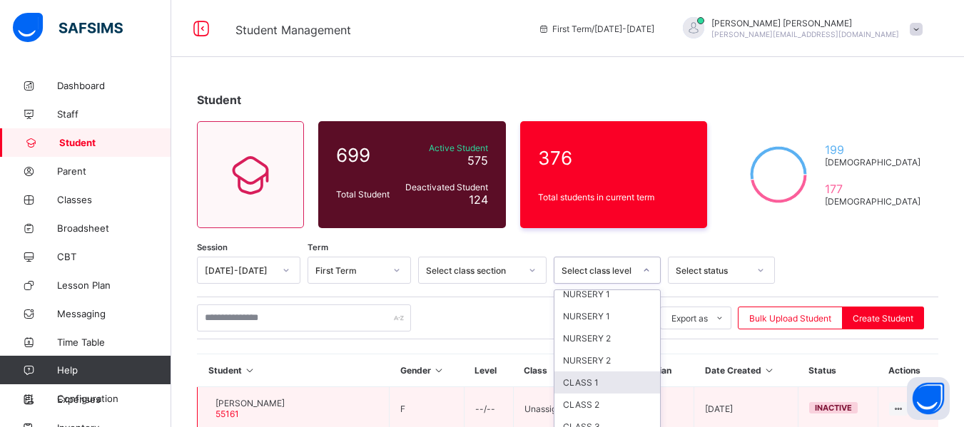
drag, startPoint x: 649, startPoint y: 389, endPoint x: 749, endPoint y: 405, distance: 101.9
click at [659, 404] on div "Unassigned PS TULIP PLAYSCHOOL NURSERY 1 NURSERY 1 NURSERY 2 NURSERY 2 CLASS 1 …" at bounding box center [607, 397] width 106 height 214
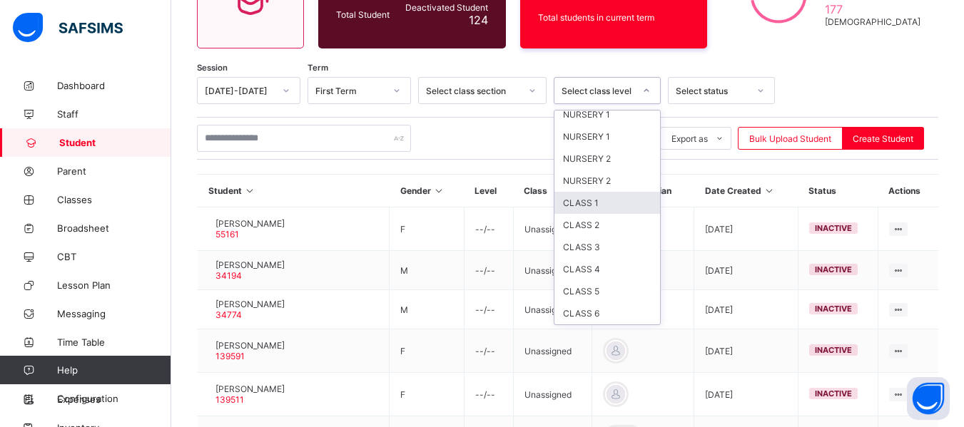
scroll to position [200, 0]
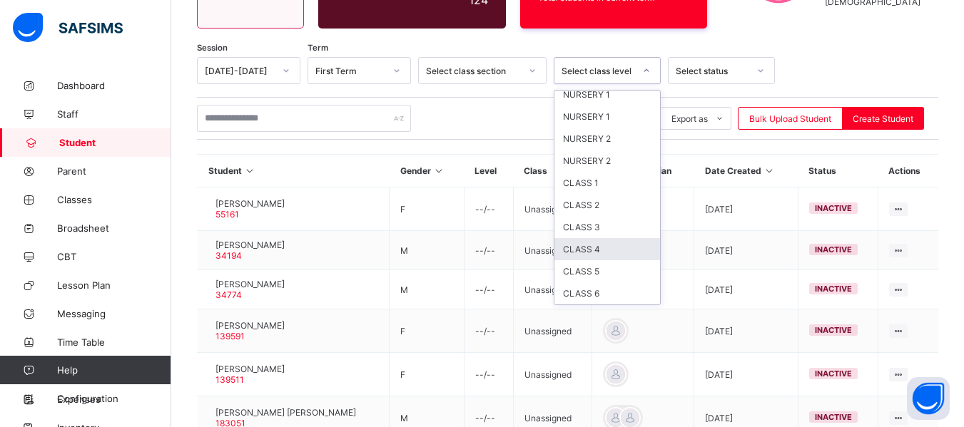
click at [609, 251] on div "CLASS 4" at bounding box center [607, 249] width 106 height 22
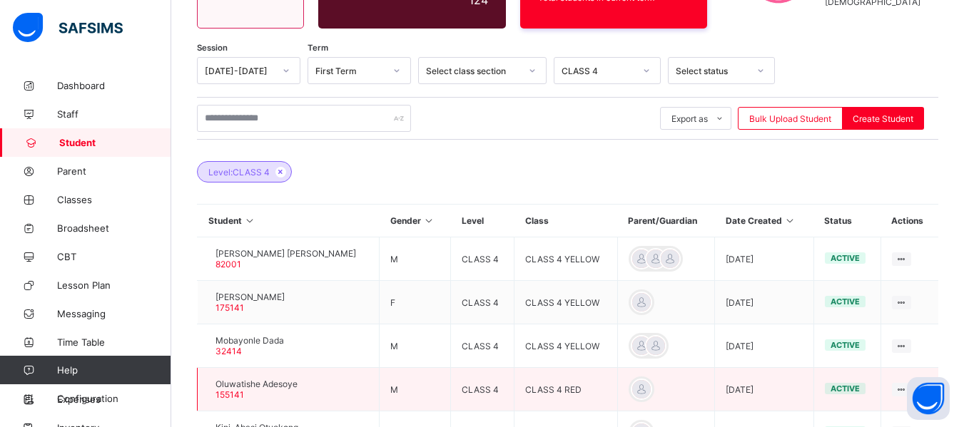
click at [208, 390] on div at bounding box center [208, 390] width 0 height 0
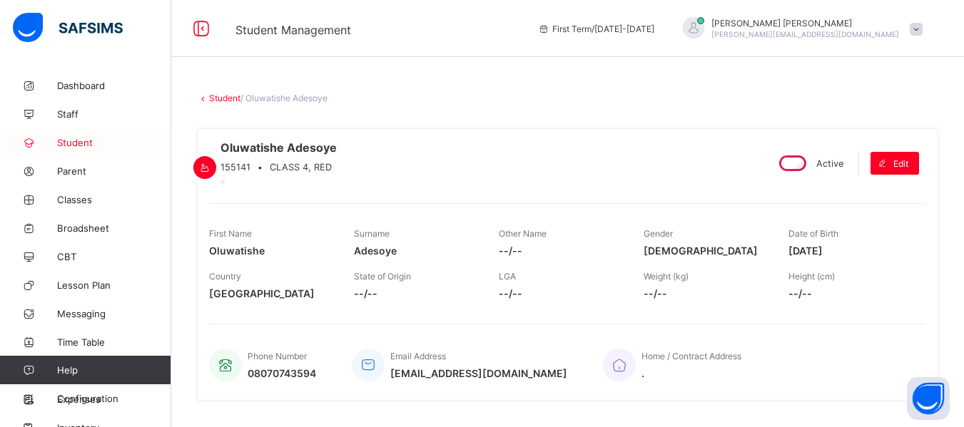
click at [84, 138] on span "Student" at bounding box center [114, 142] width 114 height 11
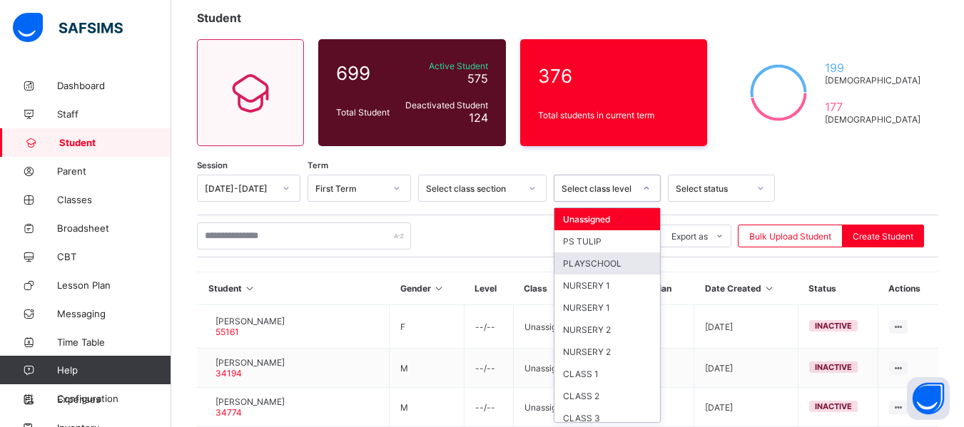
click at [648, 202] on div "option PLAYSCHOOL focused, 3 of 13. 13 results available. Use Up and Down to ch…" at bounding box center [607, 188] width 107 height 27
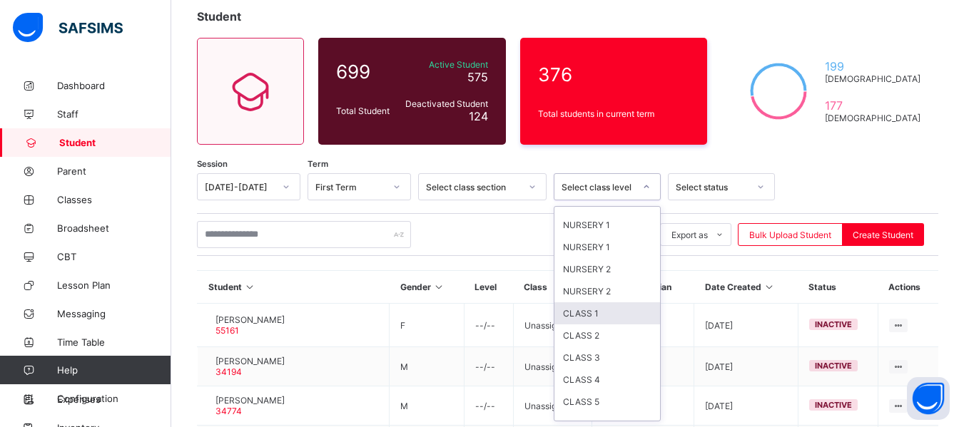
scroll to position [73, 0]
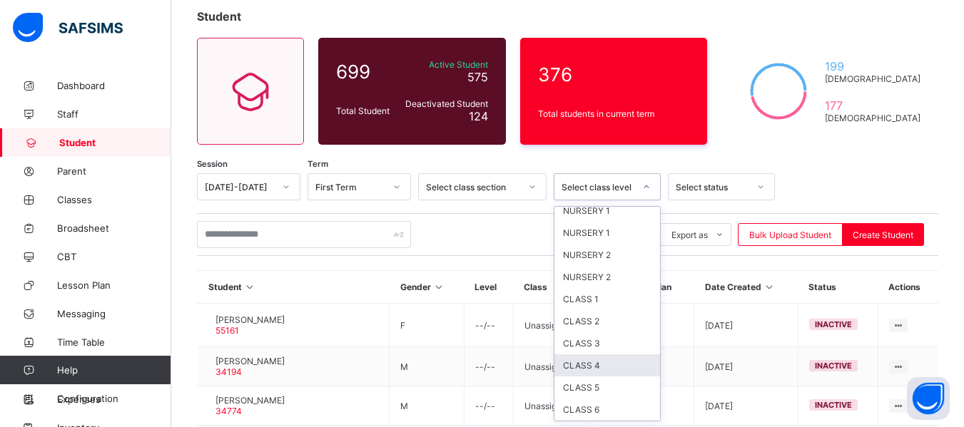
click at [590, 373] on div "CLASS 4" at bounding box center [607, 366] width 106 height 22
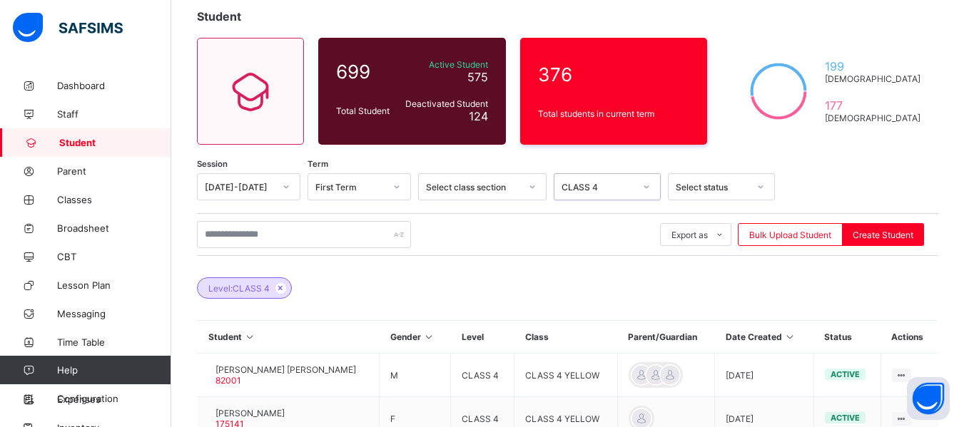
scroll to position [457, 0]
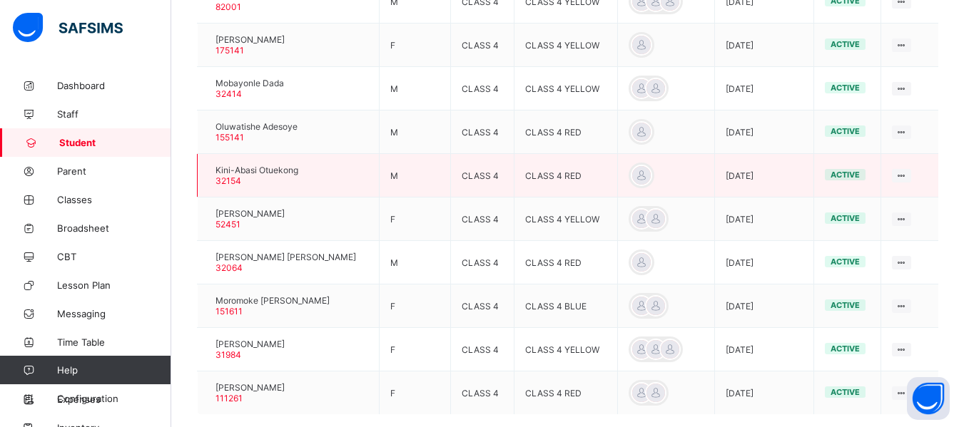
click at [208, 176] on div at bounding box center [208, 176] width 0 height 0
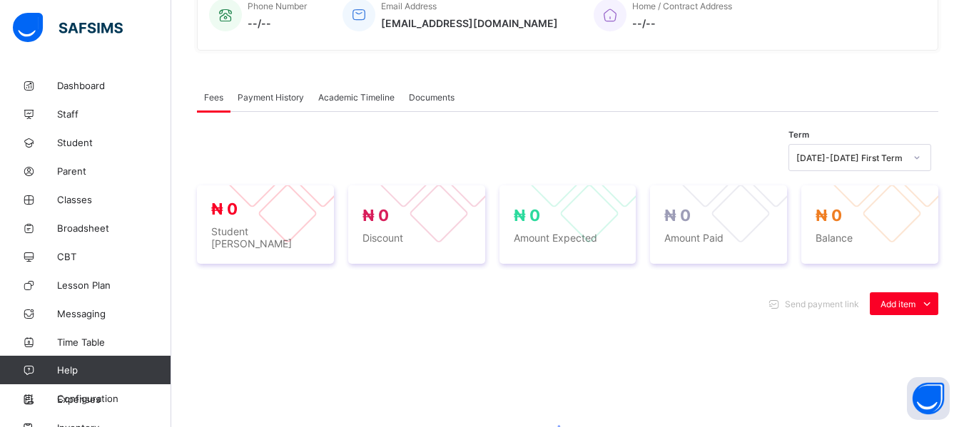
scroll to position [83, 0]
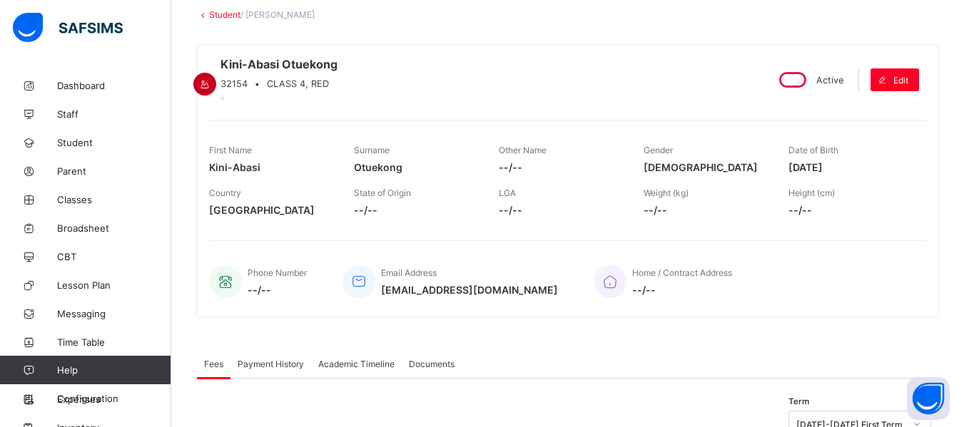
click at [211, 79] on icon at bounding box center [205, 84] width 12 height 11
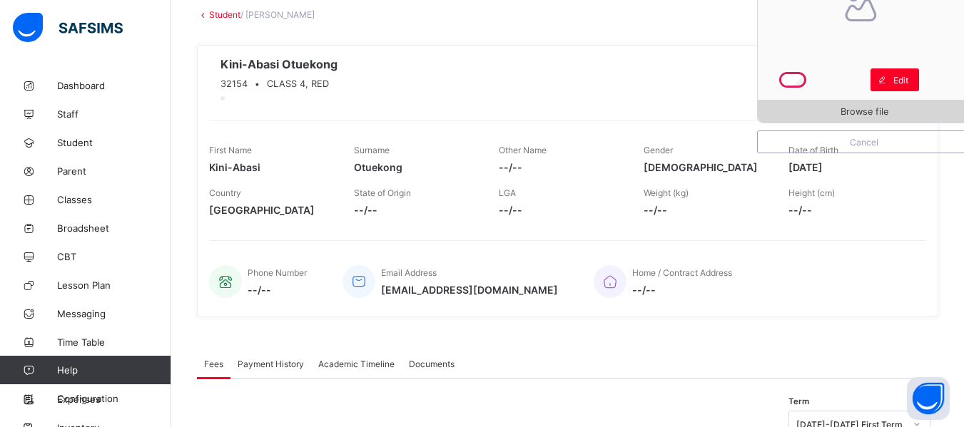
click at [806, 106] on span "Browse file" at bounding box center [864, 111] width 213 height 11
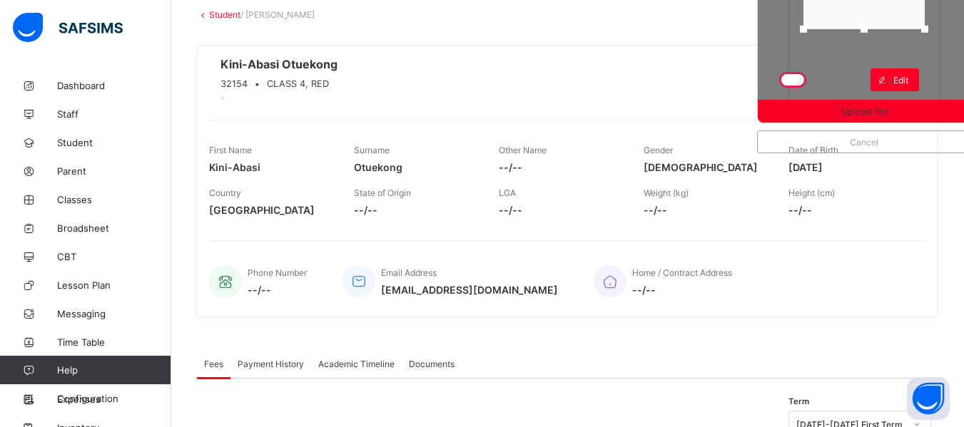
drag, startPoint x: 878, startPoint y: 98, endPoint x: 886, endPoint y: 27, distance: 71.0
click at [886, 32] on div at bounding box center [863, 33] width 121 height 9
drag, startPoint x: 894, startPoint y: 17, endPoint x: 901, endPoint y: 2, distance: 16.3
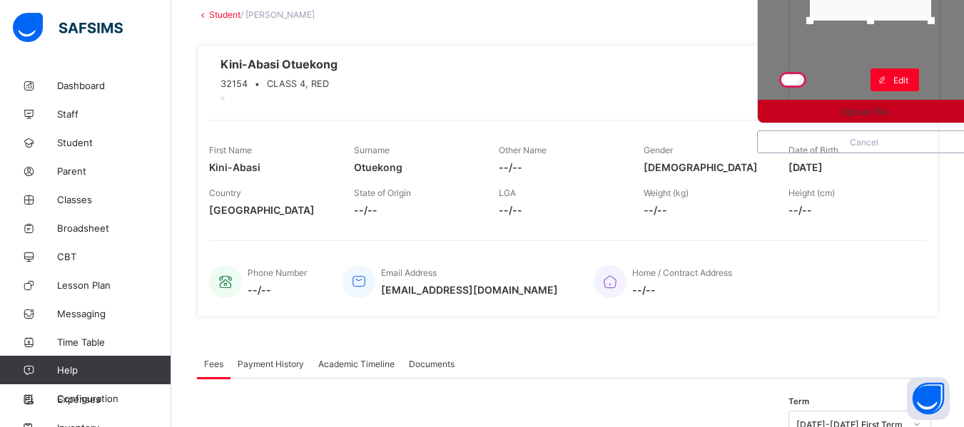
click at [888, 106] on span "Upload file" at bounding box center [864, 111] width 46 height 11
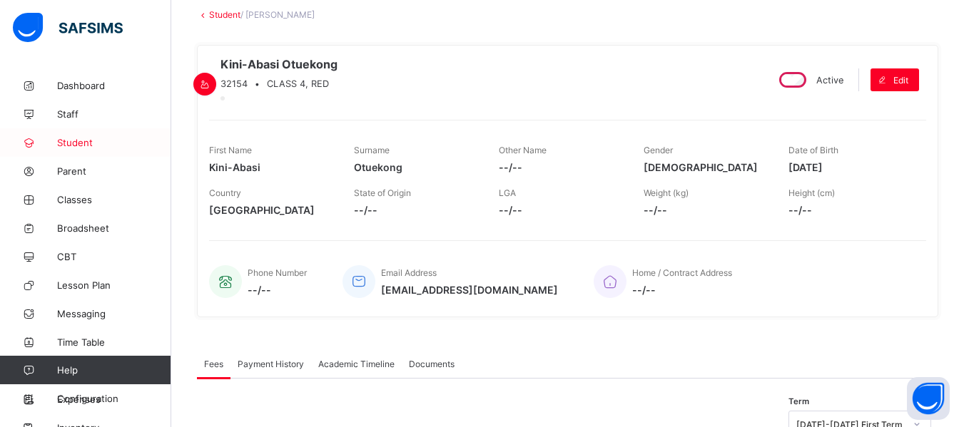
click at [77, 143] on span "Student" at bounding box center [114, 142] width 114 height 11
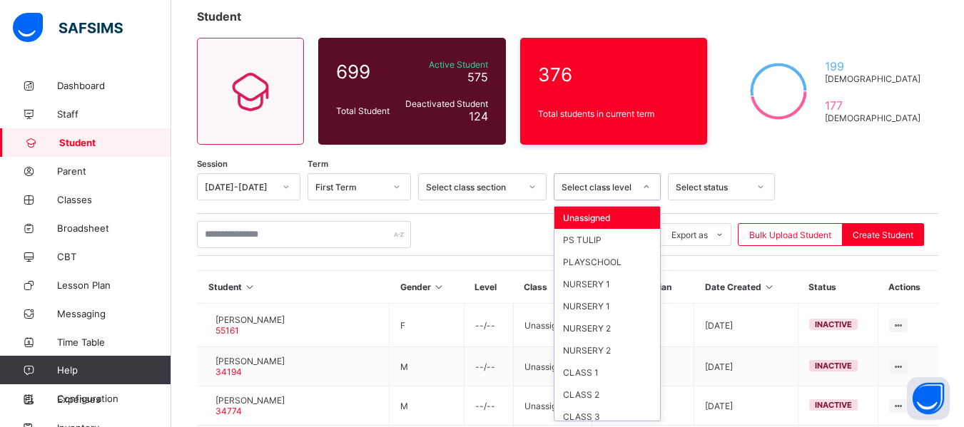
click at [624, 189] on div "Select class level" at bounding box center [598, 187] width 73 height 11
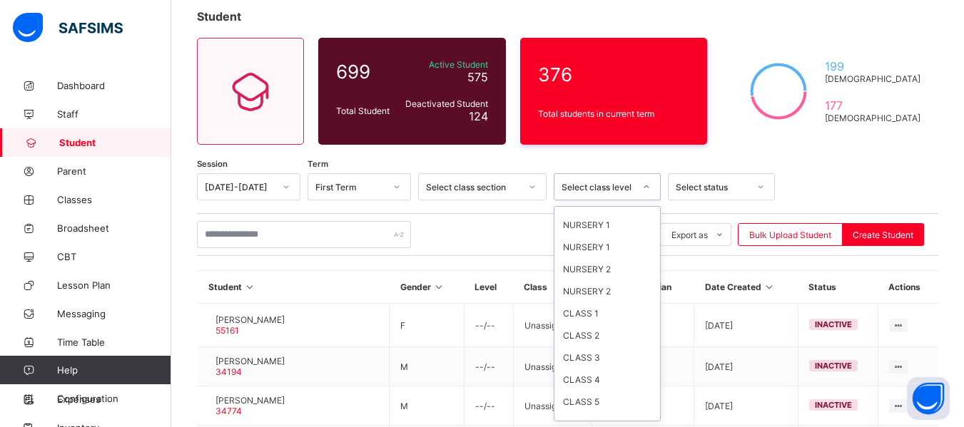
scroll to position [73, 0]
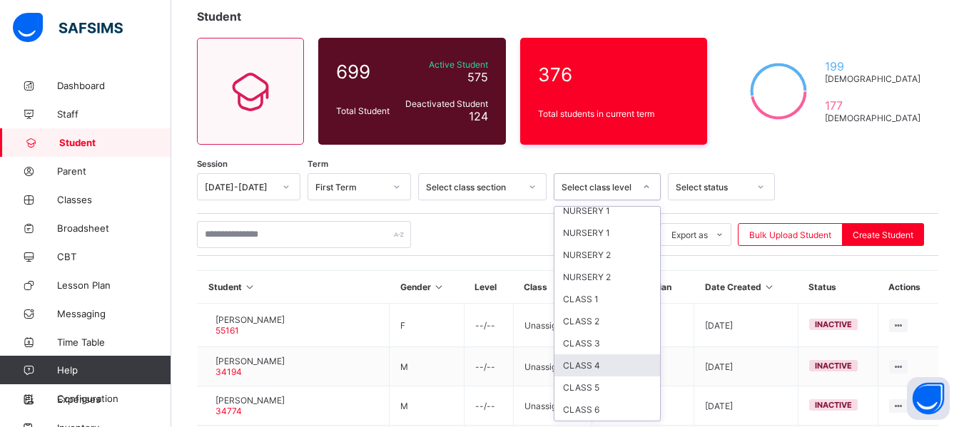
click at [597, 367] on div "CLASS 4" at bounding box center [607, 366] width 106 height 22
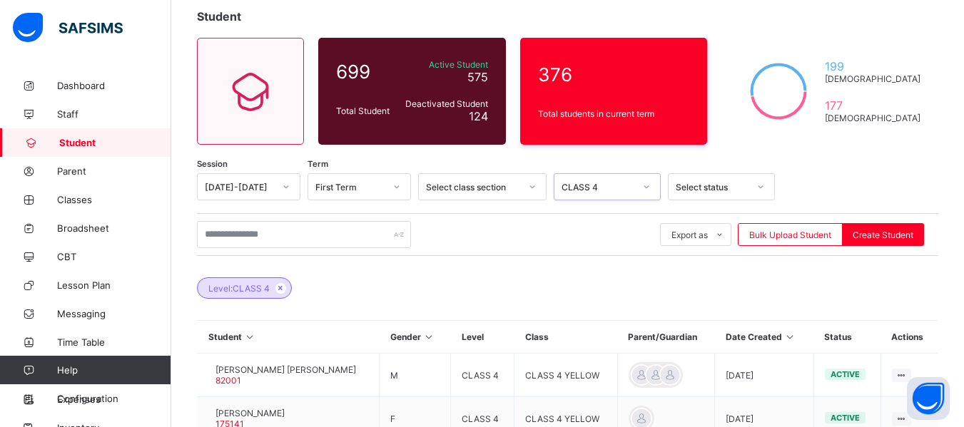
scroll to position [457, 0]
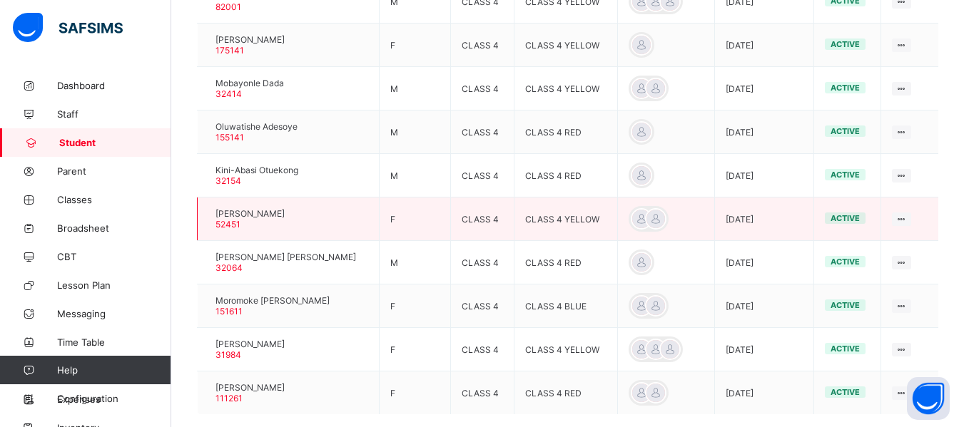
click at [208, 219] on div at bounding box center [208, 219] width 0 height 0
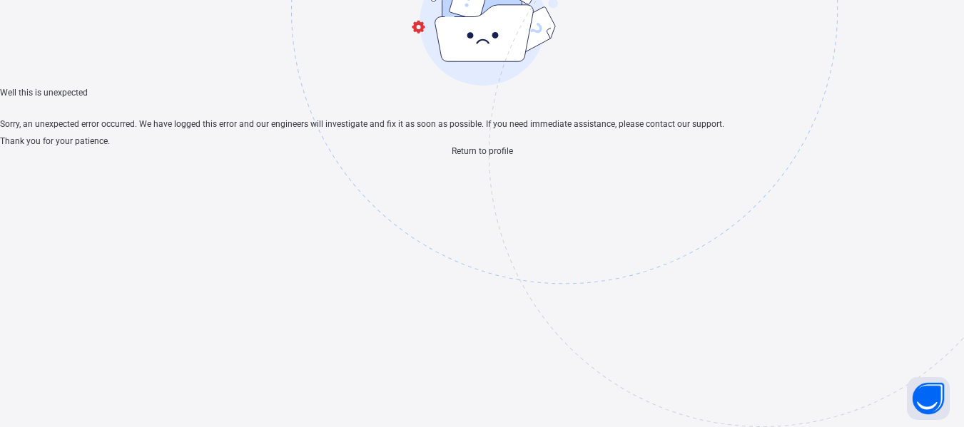
scroll to position [43, 0]
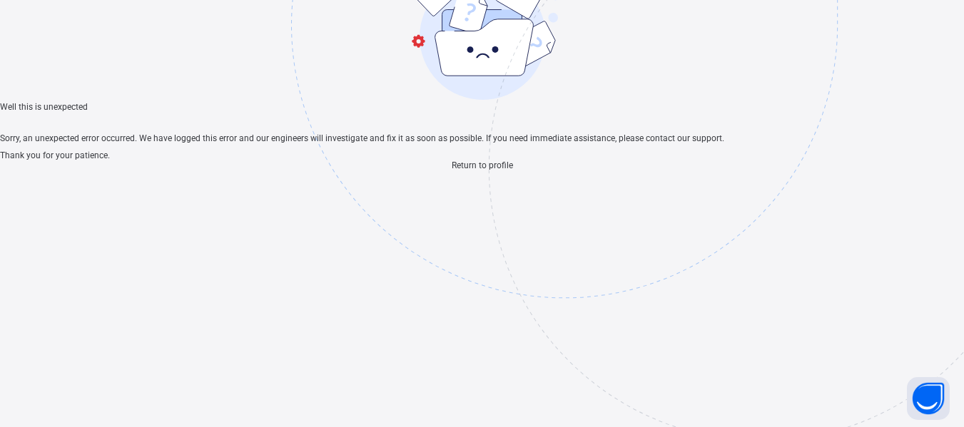
click at [487, 171] on span "Return to profile" at bounding box center [482, 166] width 61 height 10
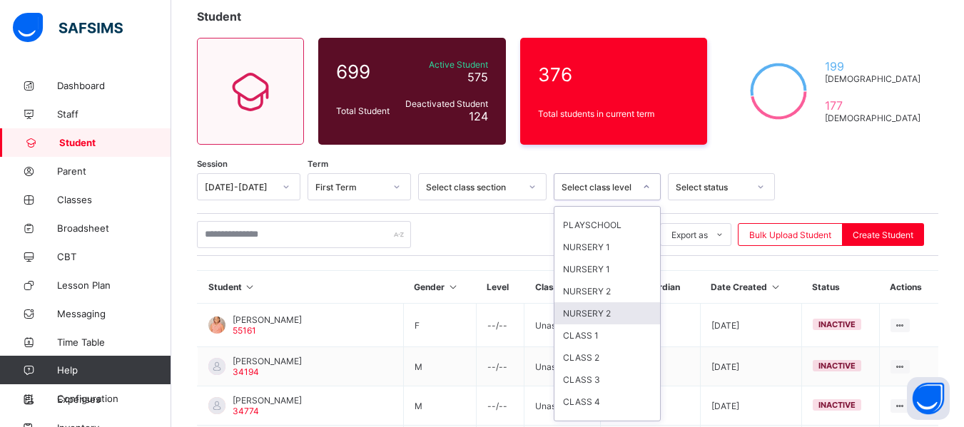
scroll to position [73, 0]
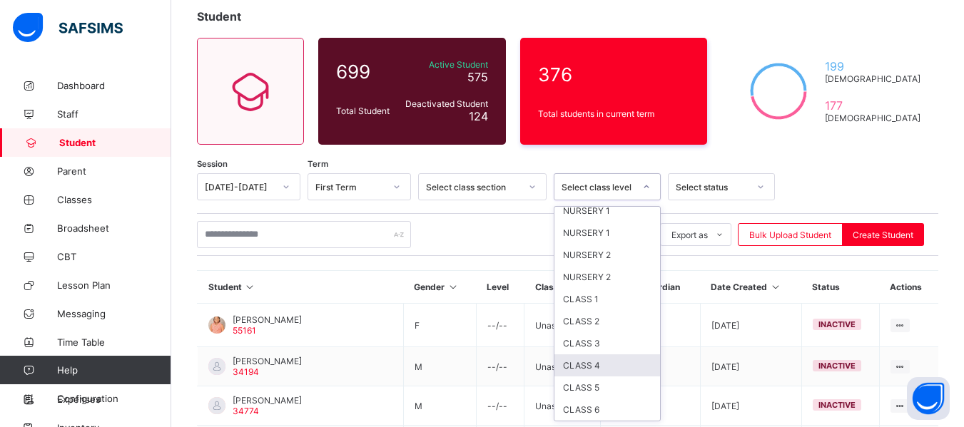
click at [603, 369] on div "CLASS 4" at bounding box center [607, 366] width 106 height 22
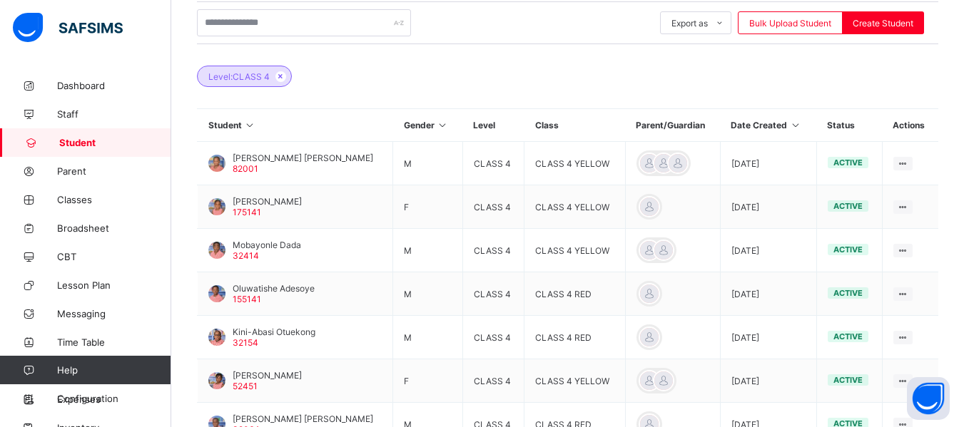
scroll to position [312, 0]
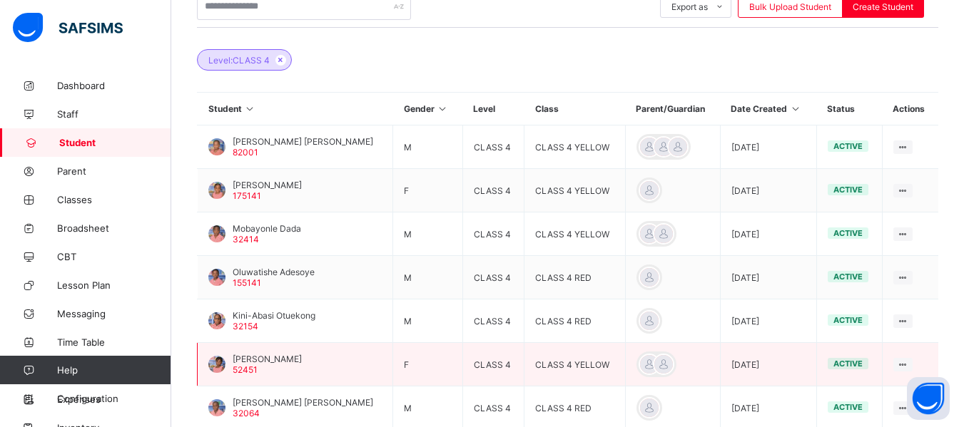
click at [216, 363] on div at bounding box center [216, 364] width 17 height 17
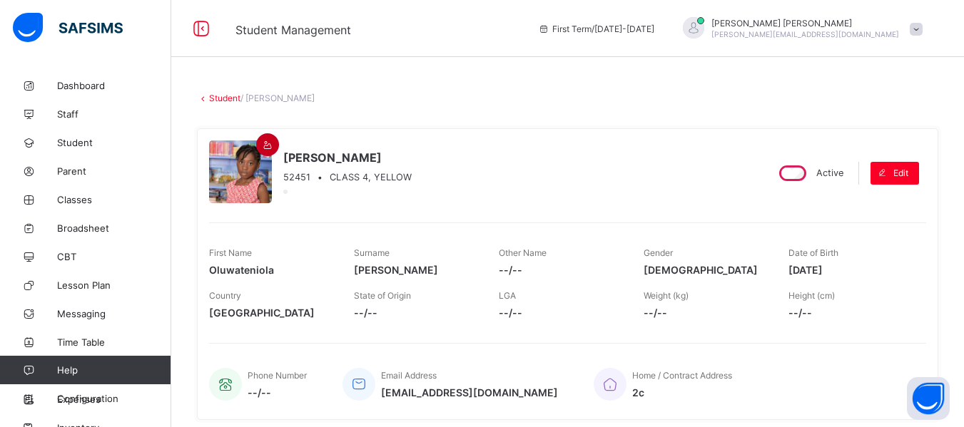
click at [268, 143] on icon at bounding box center [268, 145] width 12 height 11
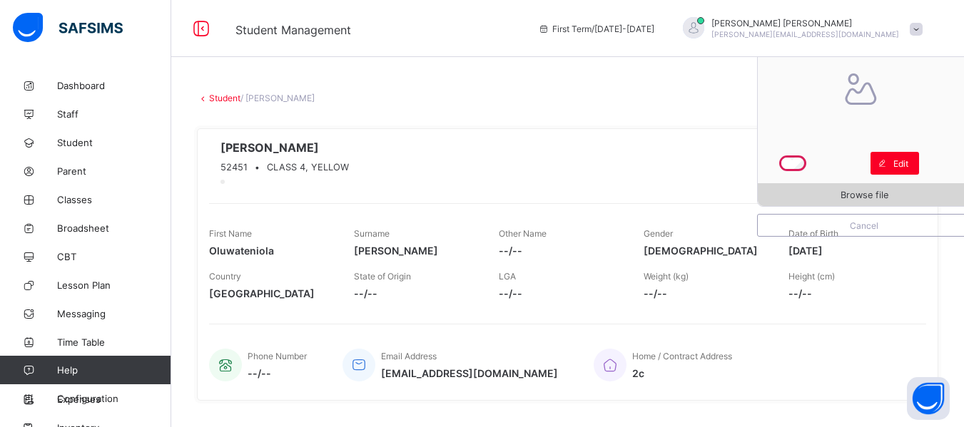
click at [899, 200] on span "Browse file" at bounding box center [864, 195] width 213 height 11
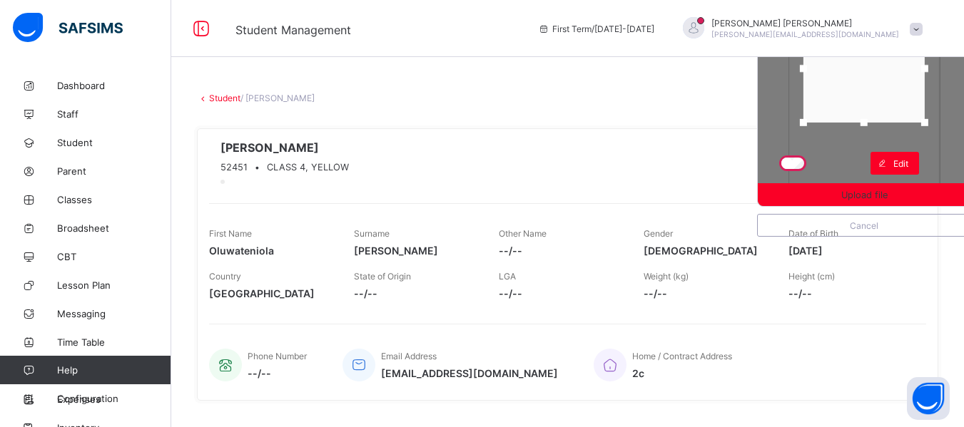
drag, startPoint x: 874, startPoint y: 181, endPoint x: 885, endPoint y: 118, distance: 64.4
click at [875, 118] on div at bounding box center [863, 122] width 21 height 21
drag, startPoint x: 903, startPoint y: 91, endPoint x: 903, endPoint y: 73, distance: 18.6
click at [903, 73] on div at bounding box center [863, 49] width 121 height 106
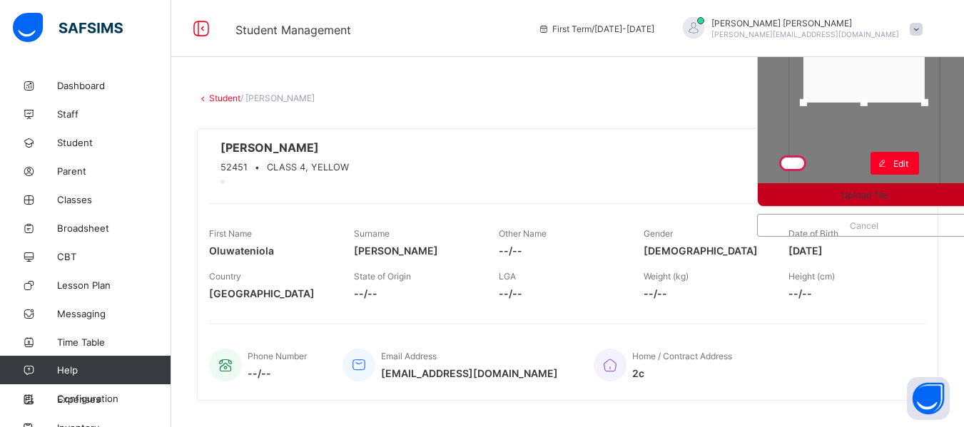
click at [868, 193] on span "Upload file" at bounding box center [864, 195] width 46 height 11
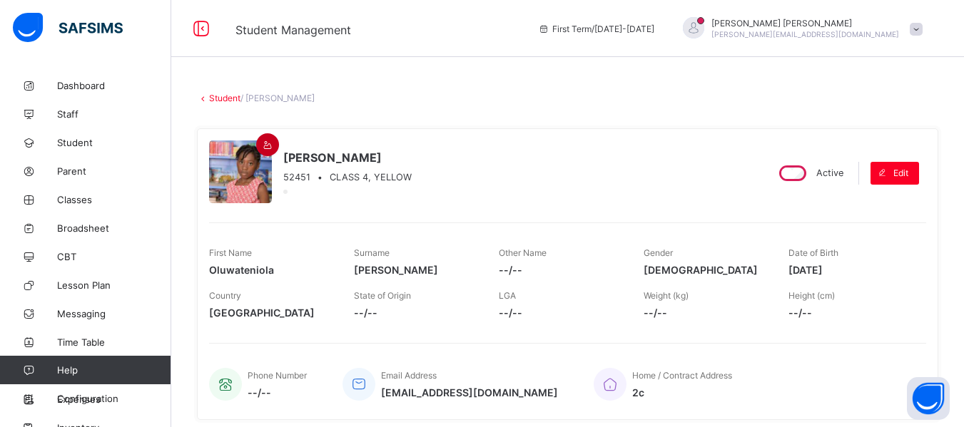
click at [268, 148] on icon at bounding box center [268, 145] width 12 height 11
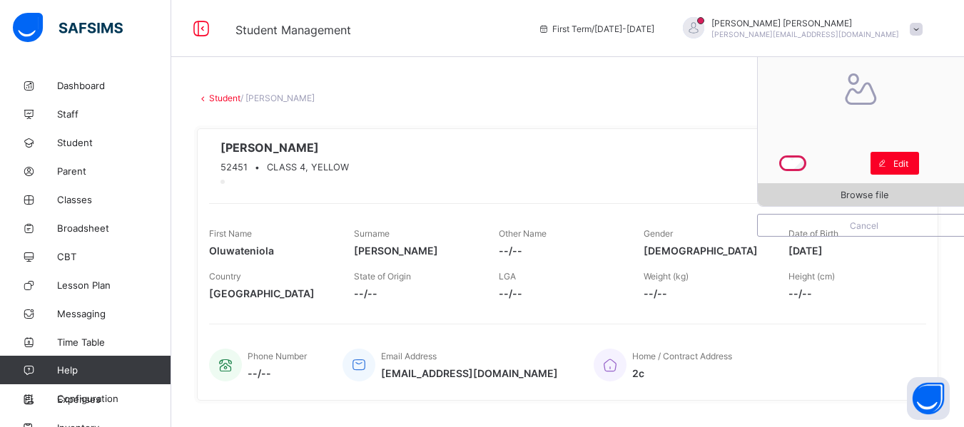
click at [838, 197] on span "Browse file" at bounding box center [864, 195] width 213 height 11
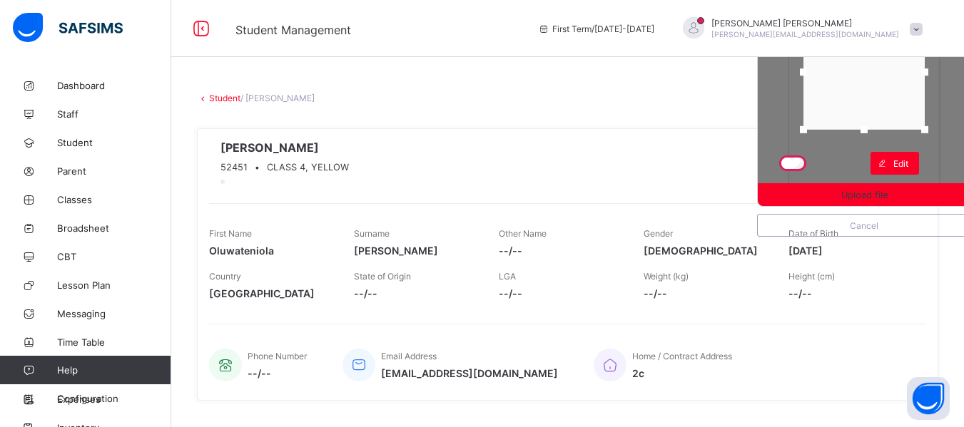
drag, startPoint x: 871, startPoint y: 180, endPoint x: 878, endPoint y: 123, distance: 57.5
click at [875, 123] on div at bounding box center [863, 129] width 21 height 21
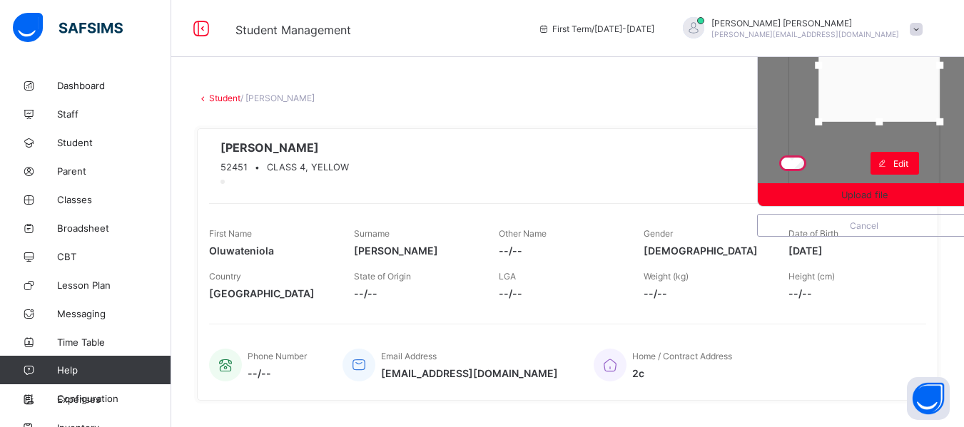
drag, startPoint x: 879, startPoint y: 101, endPoint x: 897, endPoint y: 96, distance: 18.7
click at [897, 96] on div at bounding box center [878, 65] width 121 height 113
drag, startPoint x: 897, startPoint y: 96, endPoint x: 901, endPoint y: 88, distance: 8.9
click at [901, 88] on div at bounding box center [878, 57] width 121 height 113
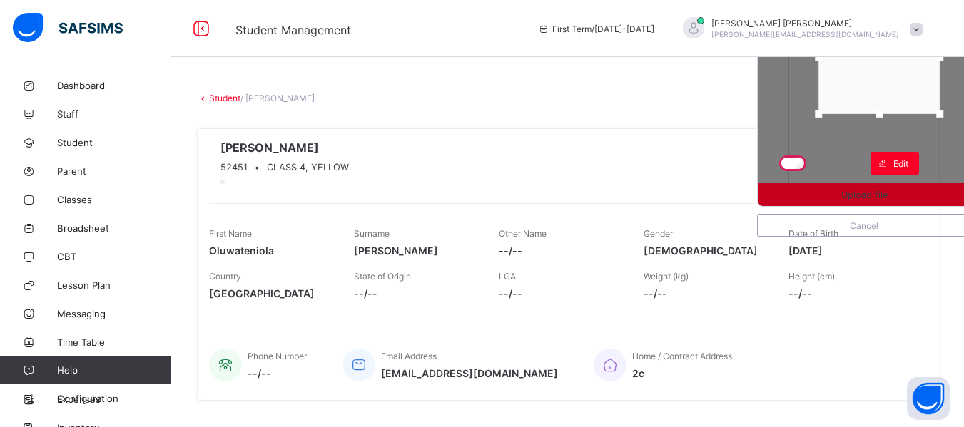
click at [861, 198] on span "Upload file" at bounding box center [864, 195] width 46 height 11
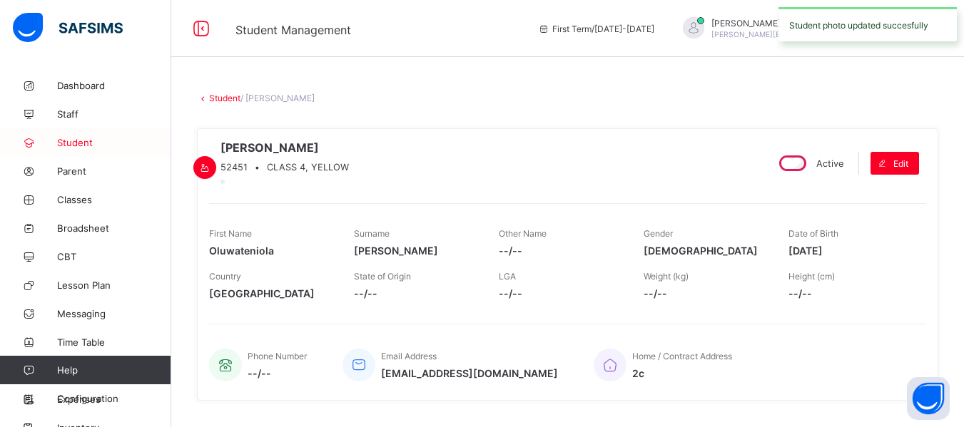
click at [90, 145] on span "Student" at bounding box center [114, 142] width 114 height 11
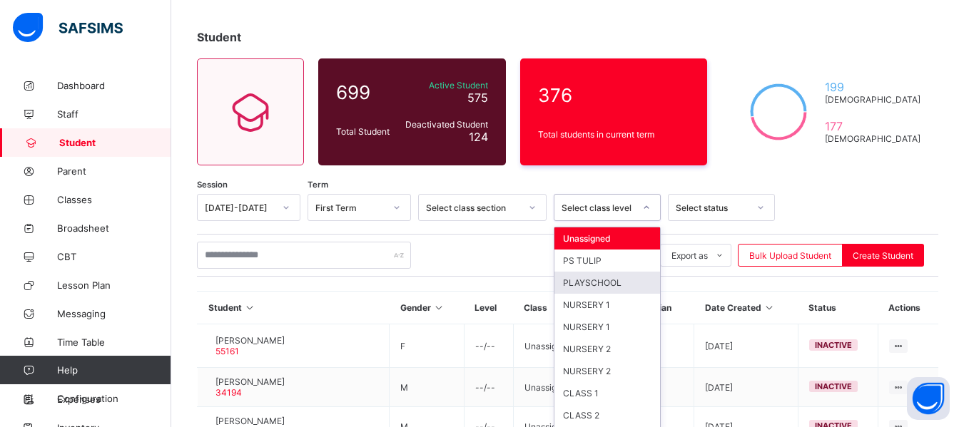
scroll to position [83, 0]
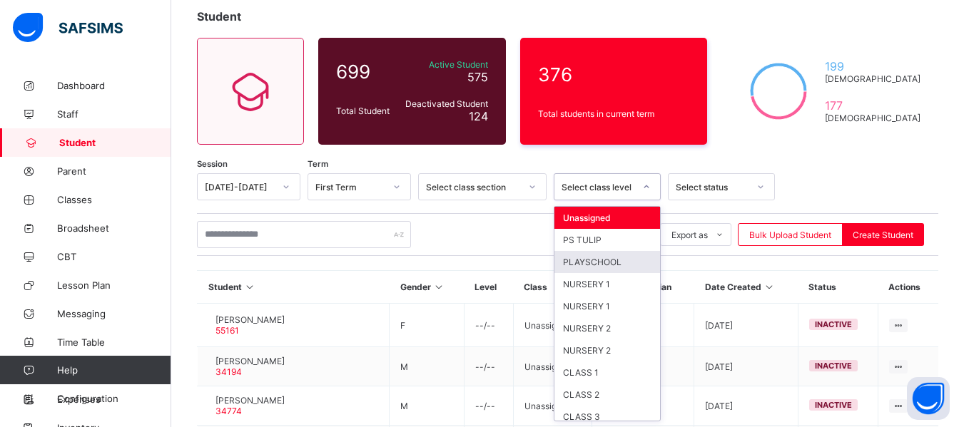
click at [649, 201] on div "option PLAYSCHOOL focused, 3 of 13. 13 results available. Use Up and Down to ch…" at bounding box center [607, 186] width 107 height 27
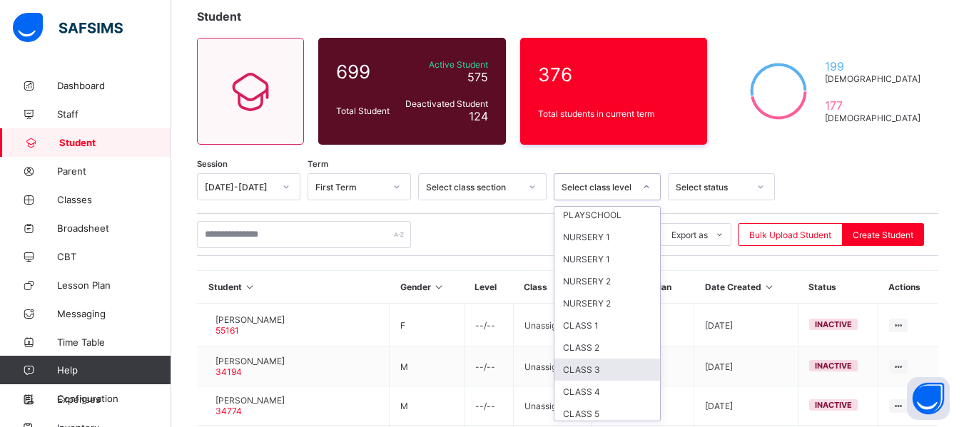
scroll to position [57, 0]
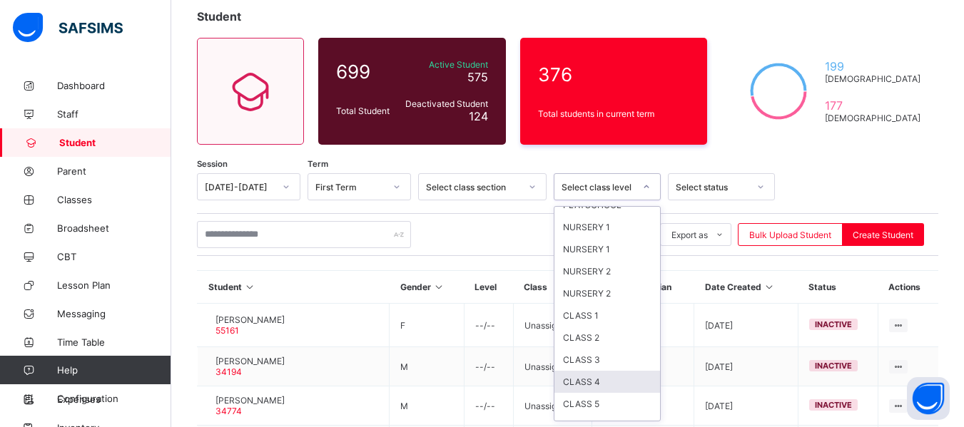
click at [616, 384] on div "CLASS 4" at bounding box center [607, 382] width 106 height 22
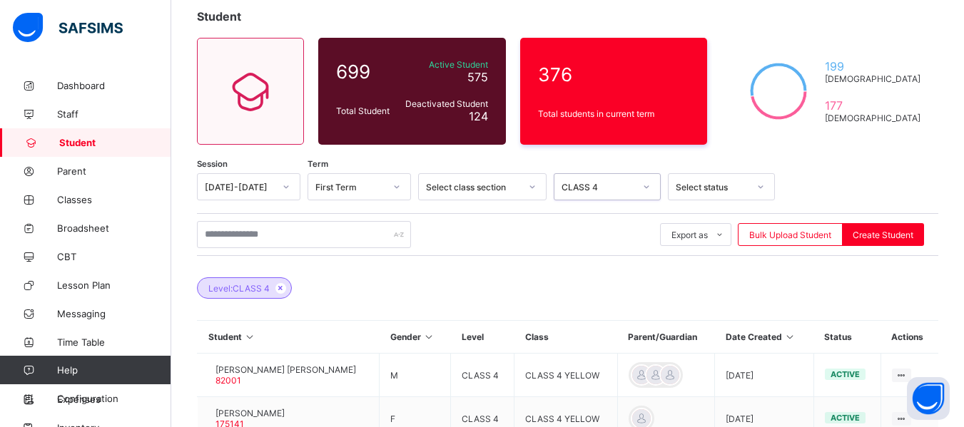
scroll to position [457, 0]
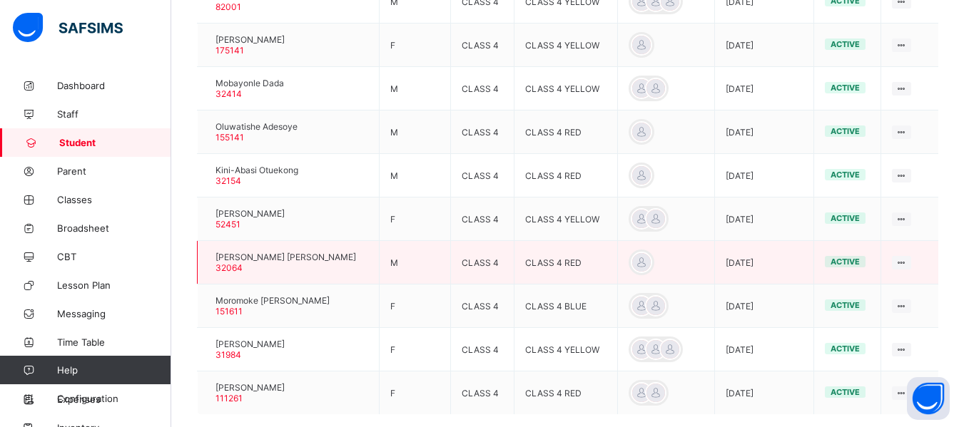
click at [208, 263] on div at bounding box center [208, 263] width 0 height 0
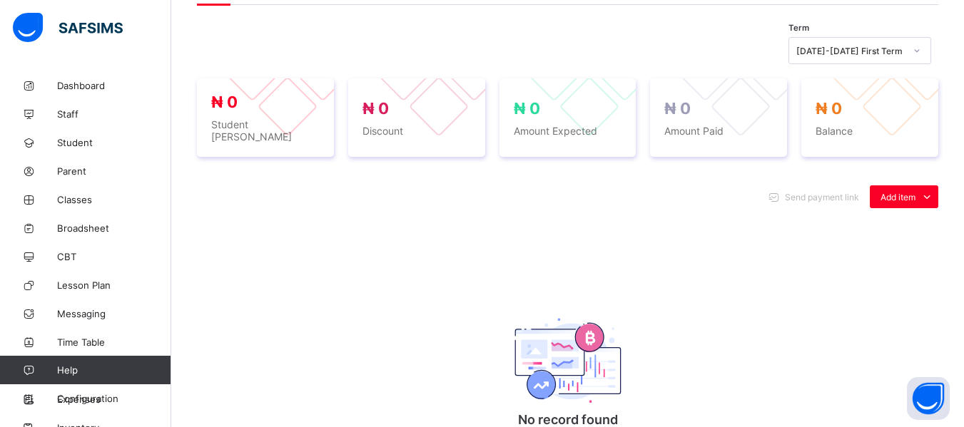
scroll to position [83, 0]
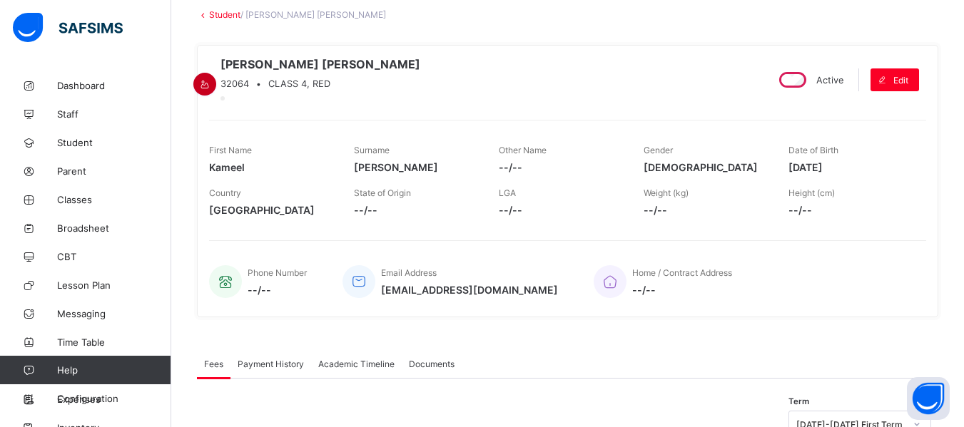
click at [216, 73] on div at bounding box center [204, 84] width 23 height 23
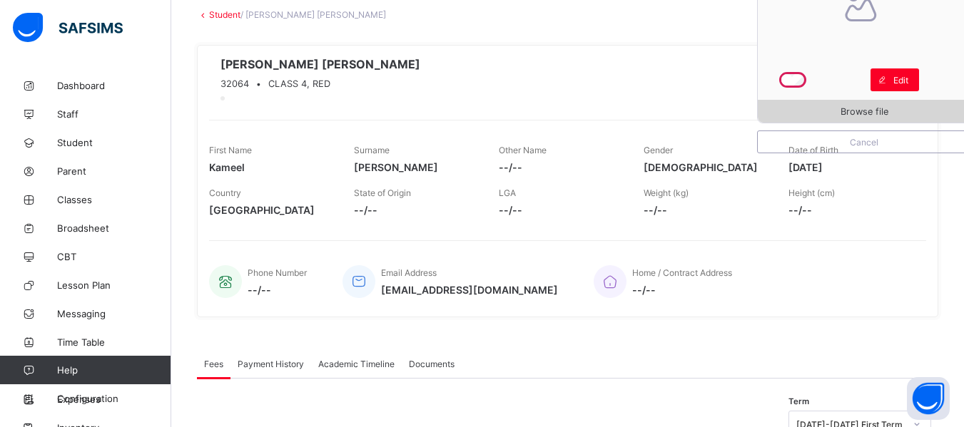
click at [866, 112] on span "Browse file" at bounding box center [865, 111] width 48 height 11
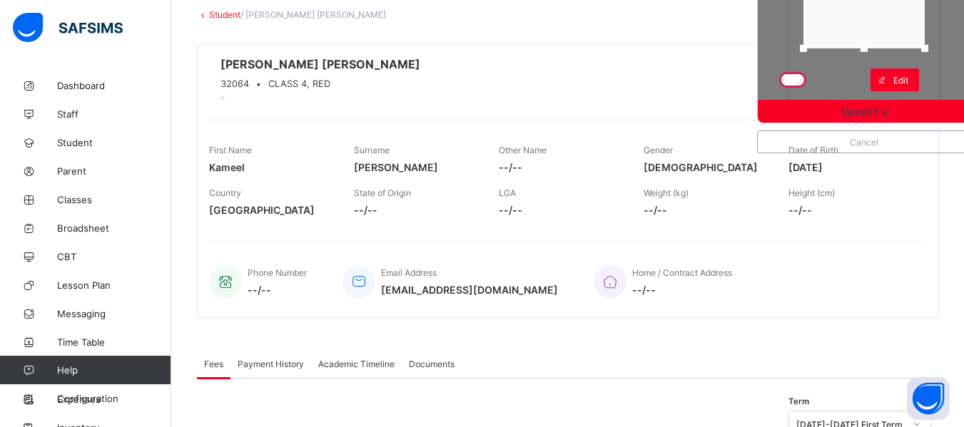
drag, startPoint x: 875, startPoint y: 99, endPoint x: 883, endPoint y: 45, distance: 54.8
click at [875, 45] on div at bounding box center [863, 48] width 21 height 21
drag, startPoint x: 885, startPoint y: 34, endPoint x: 896, endPoint y: 30, distance: 11.3
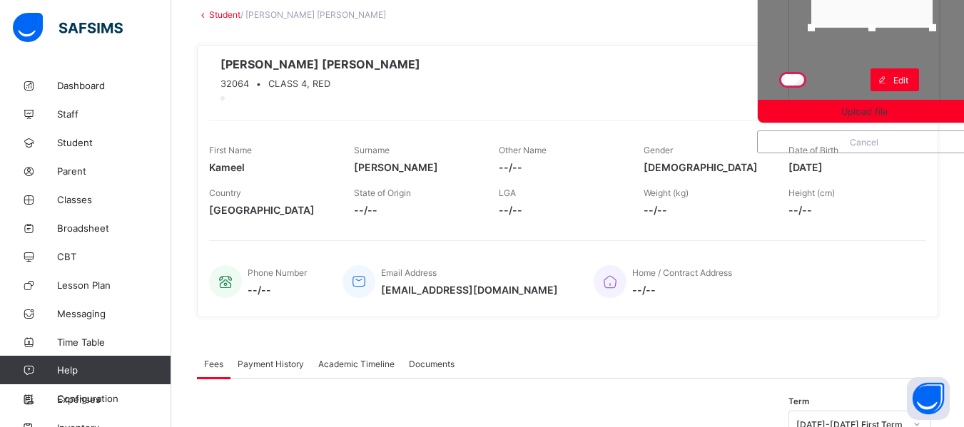
drag, startPoint x: 896, startPoint y: 21, endPoint x: 893, endPoint y: 5, distance: 16.0
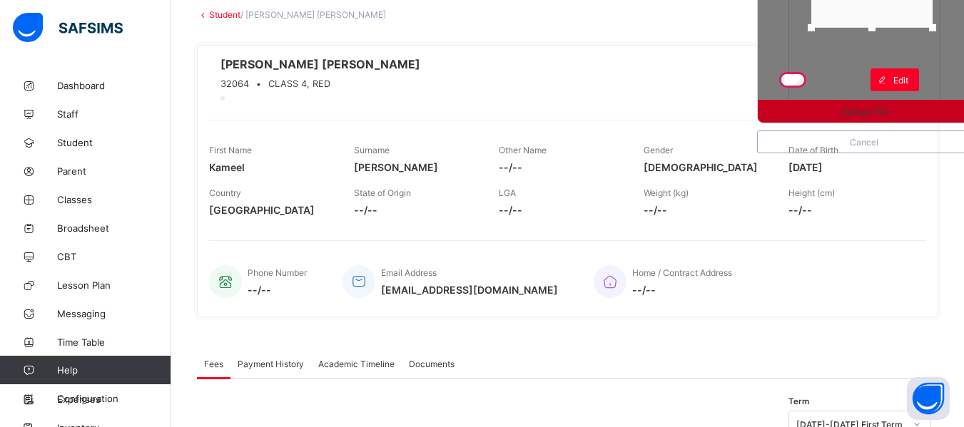
click at [868, 107] on span "Upload file" at bounding box center [864, 111] width 46 height 11
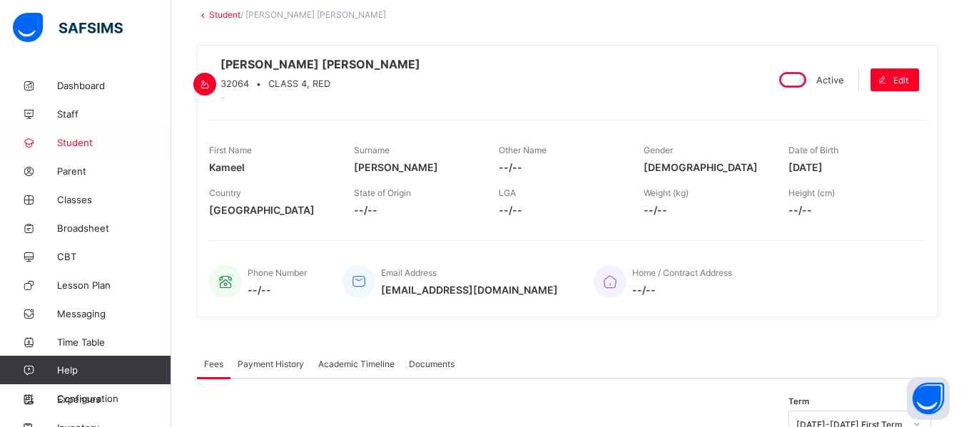
click at [78, 144] on span "Student" at bounding box center [114, 142] width 114 height 11
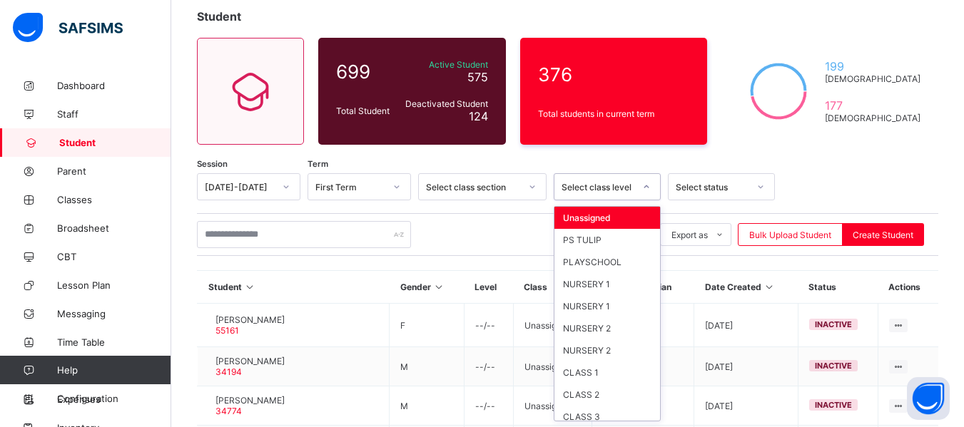
click at [651, 189] on div at bounding box center [646, 187] width 24 height 23
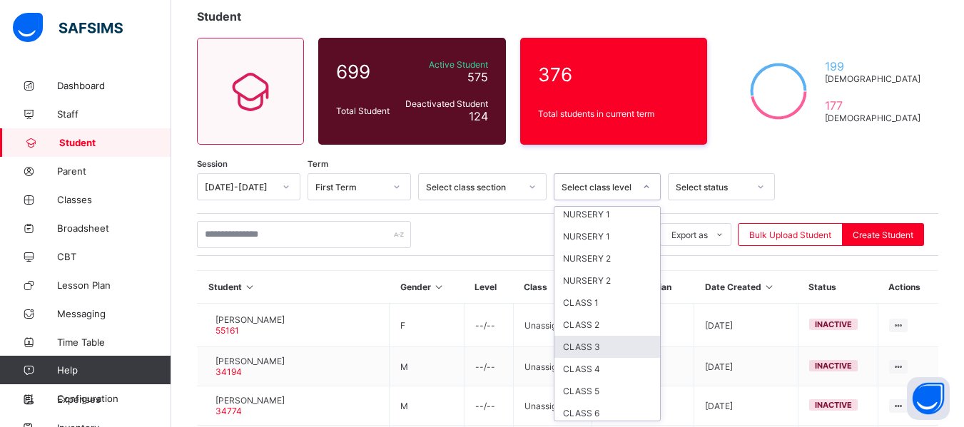
scroll to position [73, 0]
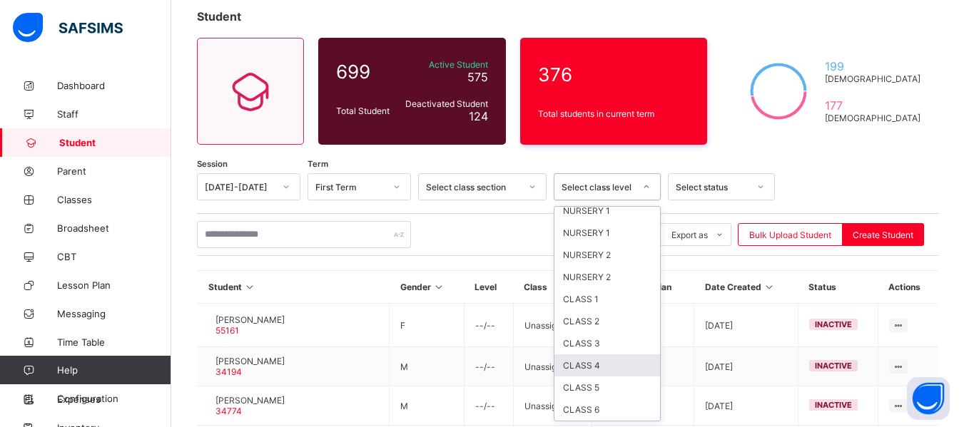
click at [600, 366] on div "CLASS 4" at bounding box center [607, 366] width 106 height 22
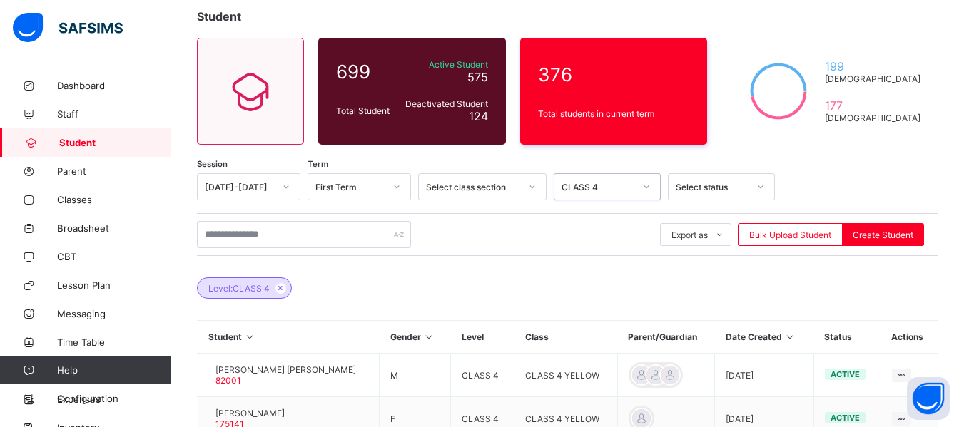
scroll to position [457, 0]
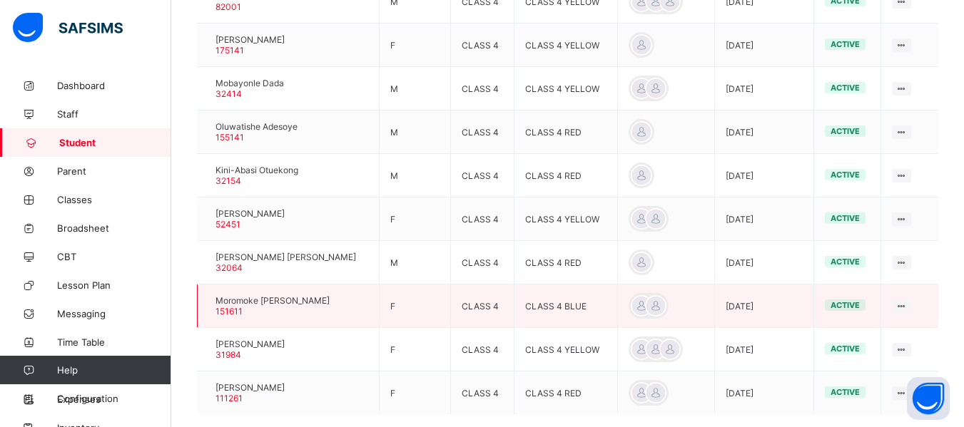
click at [208, 306] on div at bounding box center [208, 306] width 0 height 0
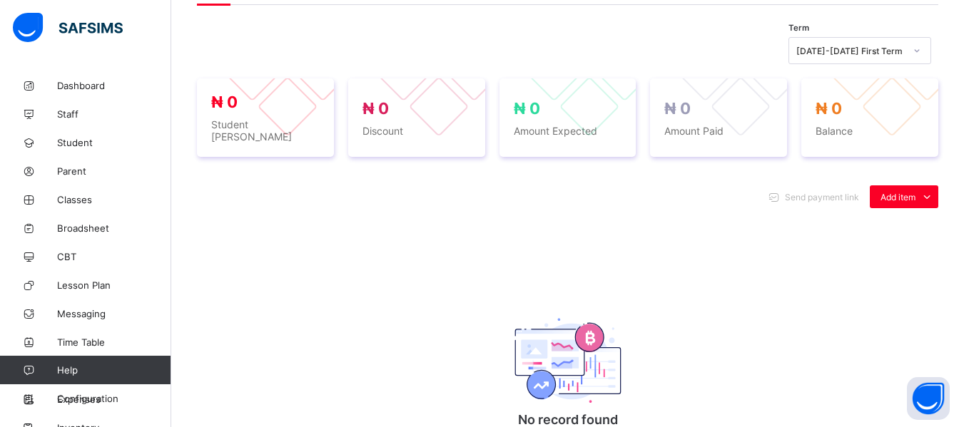
scroll to position [83, 0]
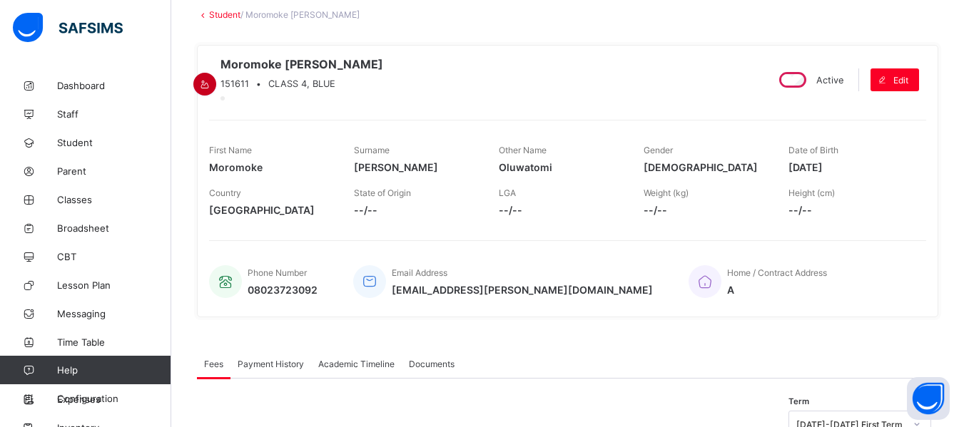
click at [211, 79] on icon at bounding box center [205, 84] width 12 height 11
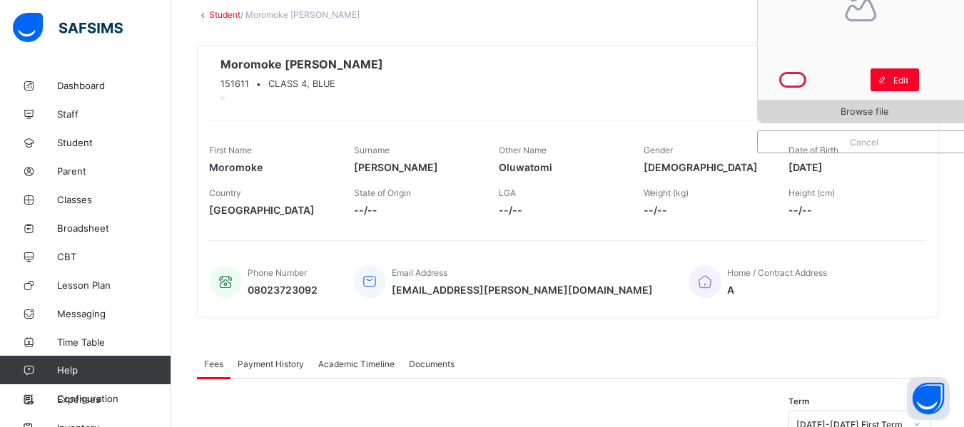
click at [885, 103] on div "Browse file" at bounding box center [864, 111] width 213 height 23
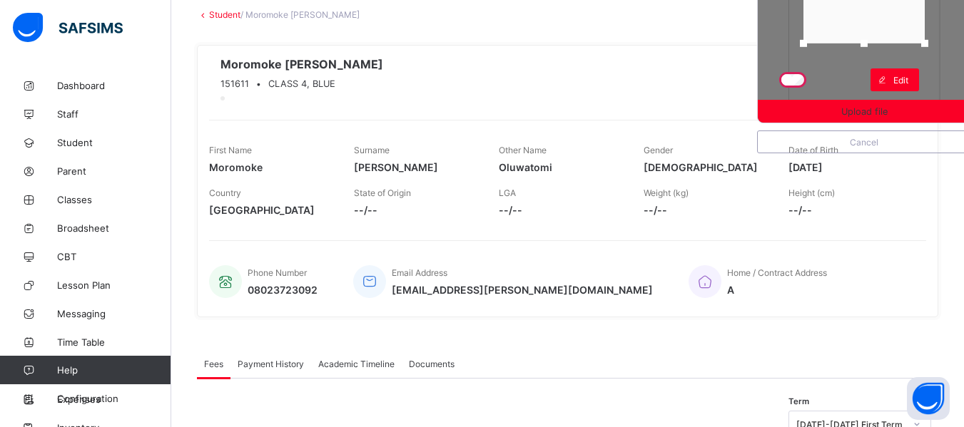
drag, startPoint x: 873, startPoint y: 93, endPoint x: 895, endPoint y: 35, distance: 61.9
drag, startPoint x: 896, startPoint y: 21, endPoint x: 908, endPoint y: 16, distance: 12.9
drag, startPoint x: 908, startPoint y: 16, endPoint x: 907, endPoint y: 7, distance: 9.3
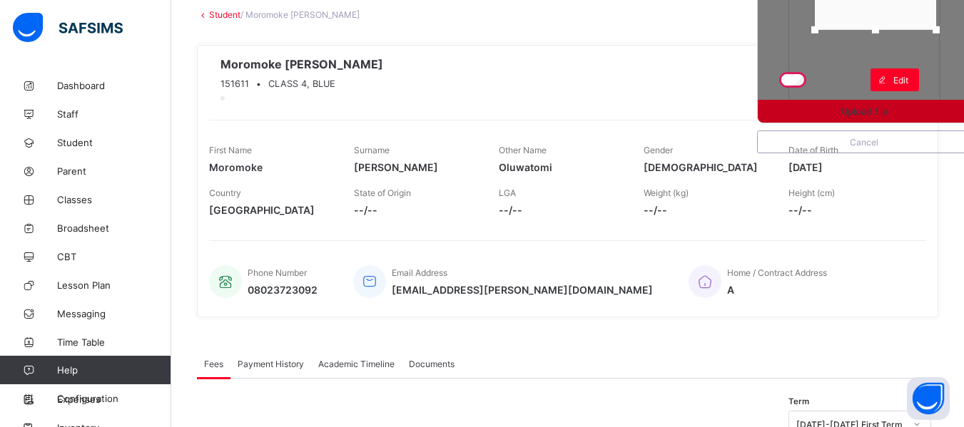
click at [854, 108] on span "Upload file" at bounding box center [864, 111] width 46 height 11
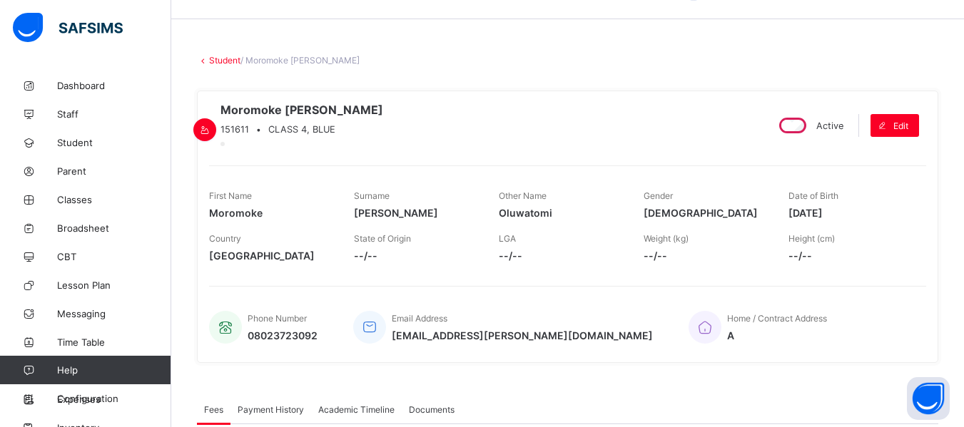
scroll to position [0, 0]
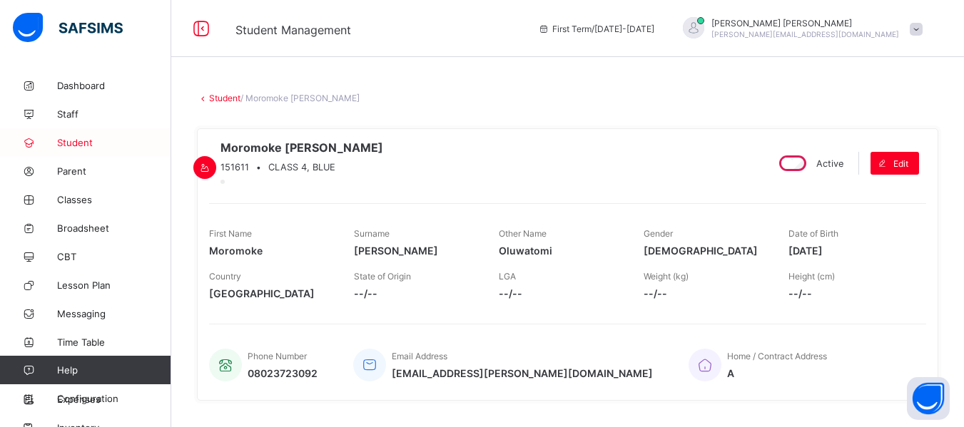
click at [93, 141] on span "Student" at bounding box center [114, 142] width 114 height 11
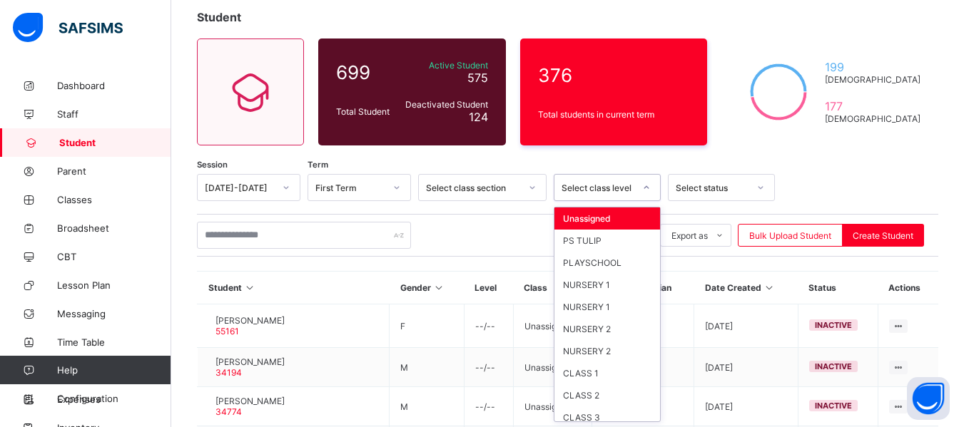
click at [644, 201] on div "option Unassigned focused, 1 of 13. 13 results available. Use Up and Down to ch…" at bounding box center [607, 187] width 107 height 27
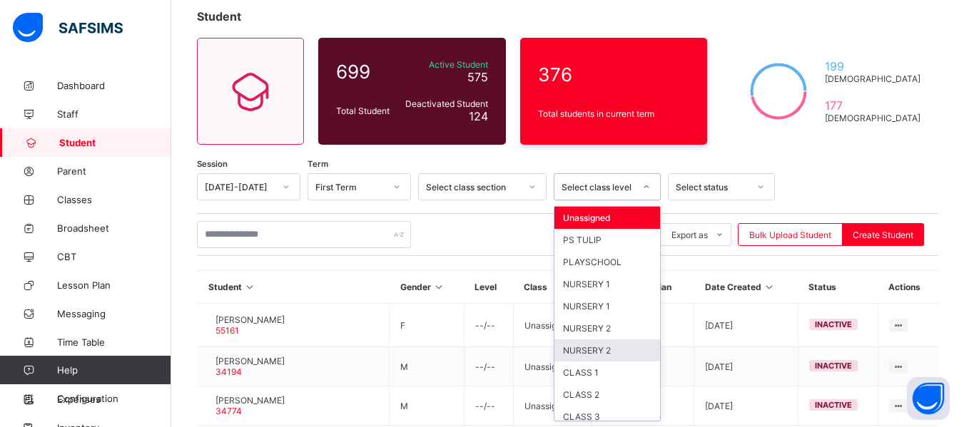
scroll to position [29, 0]
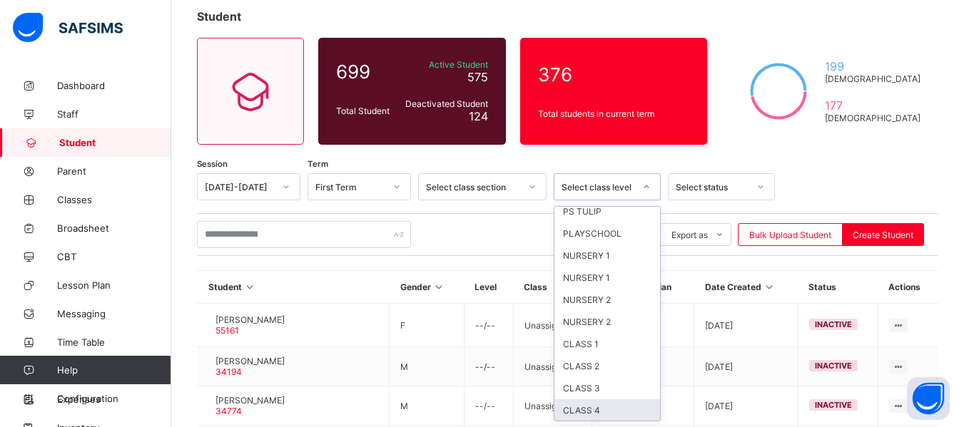
click at [594, 404] on div "CLASS 4" at bounding box center [607, 411] width 106 height 22
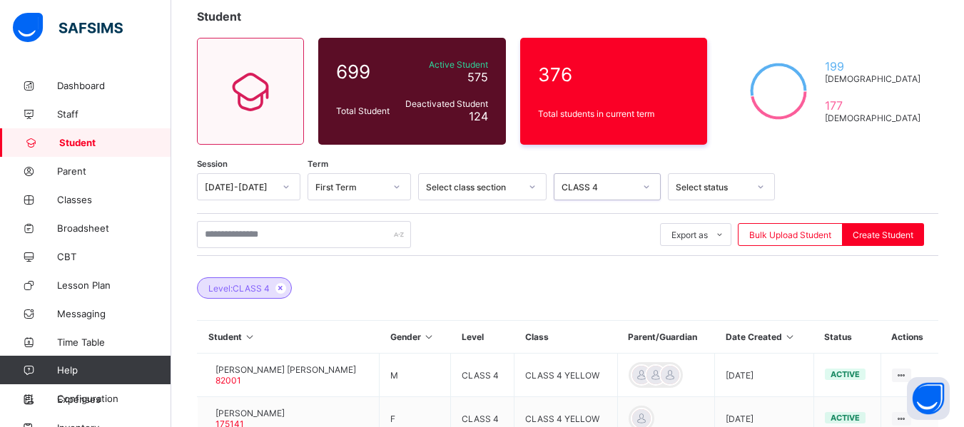
scroll to position [457, 0]
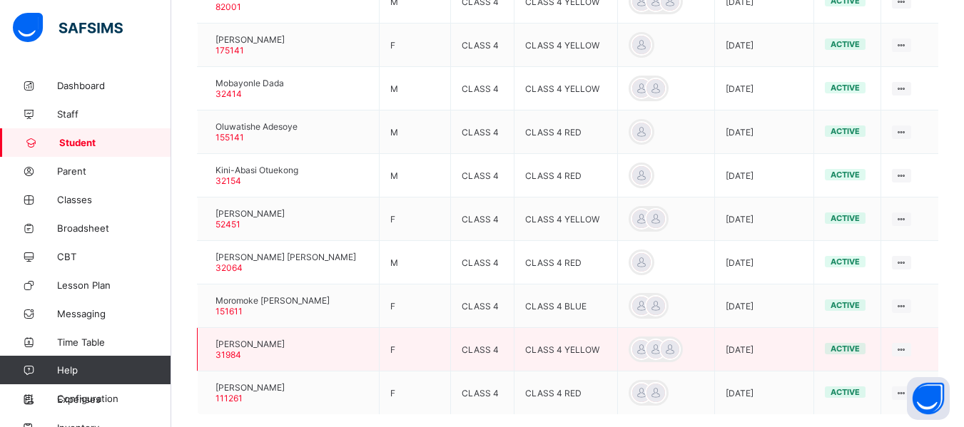
click at [208, 350] on div at bounding box center [208, 350] width 0 height 0
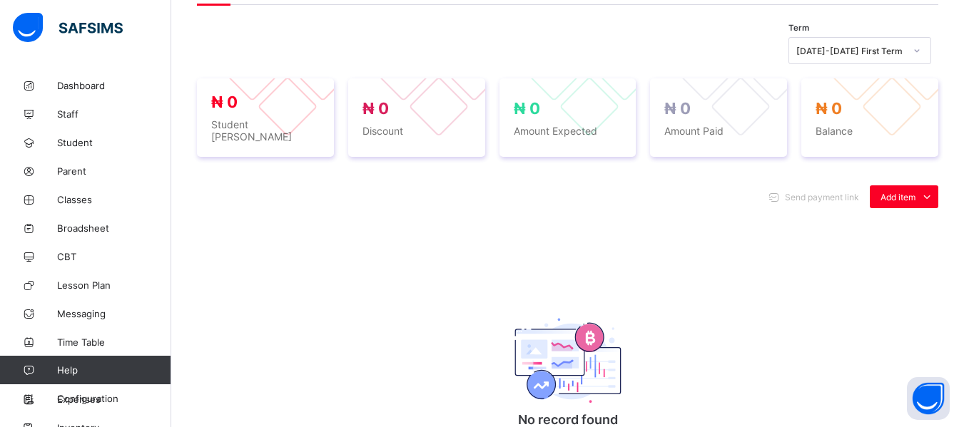
scroll to position [83, 0]
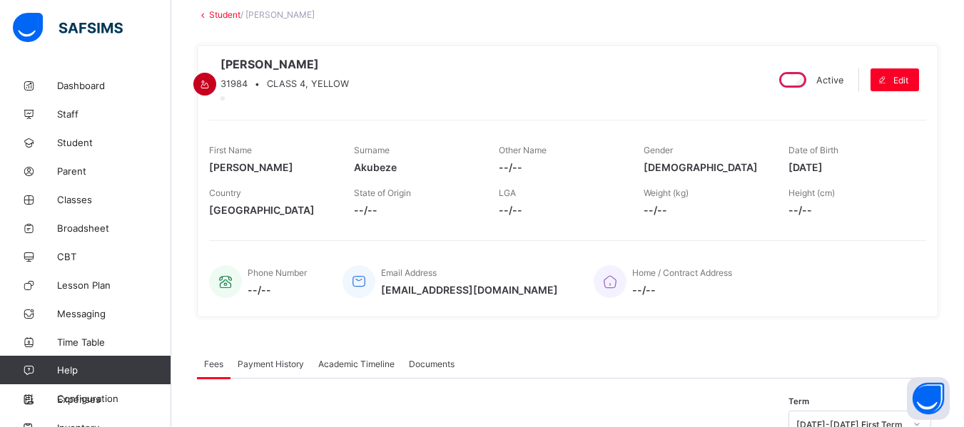
click at [211, 79] on icon at bounding box center [205, 84] width 12 height 11
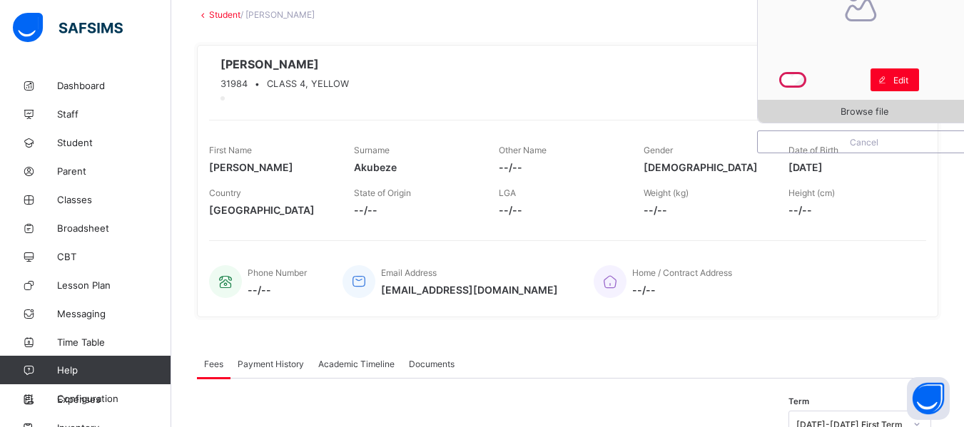
click at [818, 111] on span "Browse file" at bounding box center [864, 111] width 213 height 11
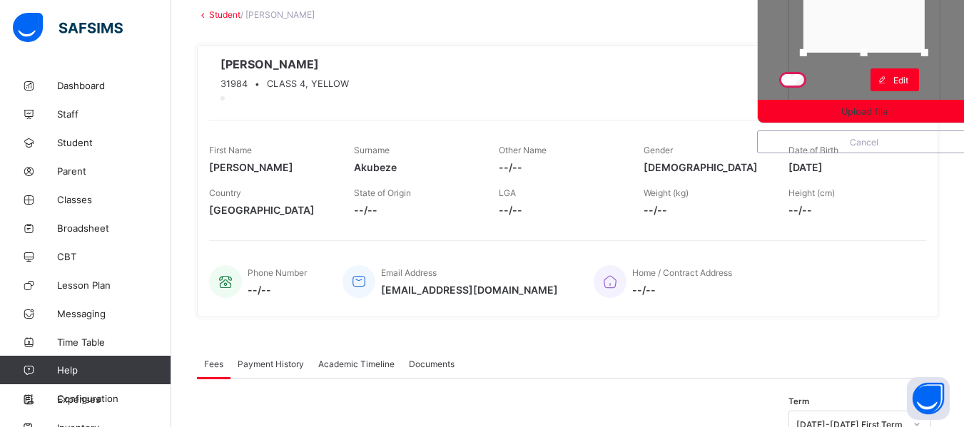
drag, startPoint x: 874, startPoint y: 97, endPoint x: 881, endPoint y: 46, distance: 51.1
click at [875, 46] on div at bounding box center [863, 52] width 21 height 21
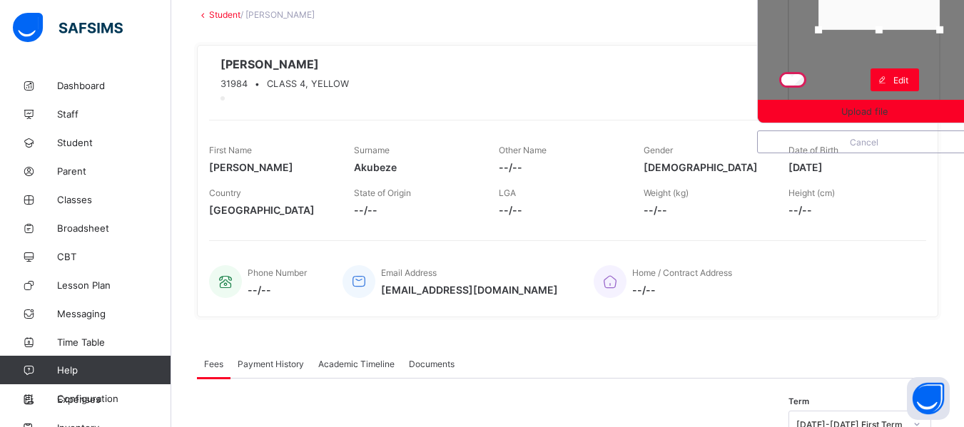
drag, startPoint x: 905, startPoint y: 32, endPoint x: 923, endPoint y: 11, distance: 27.3
drag, startPoint x: 923, startPoint y: 11, endPoint x: 923, endPoint y: 28, distance: 16.4
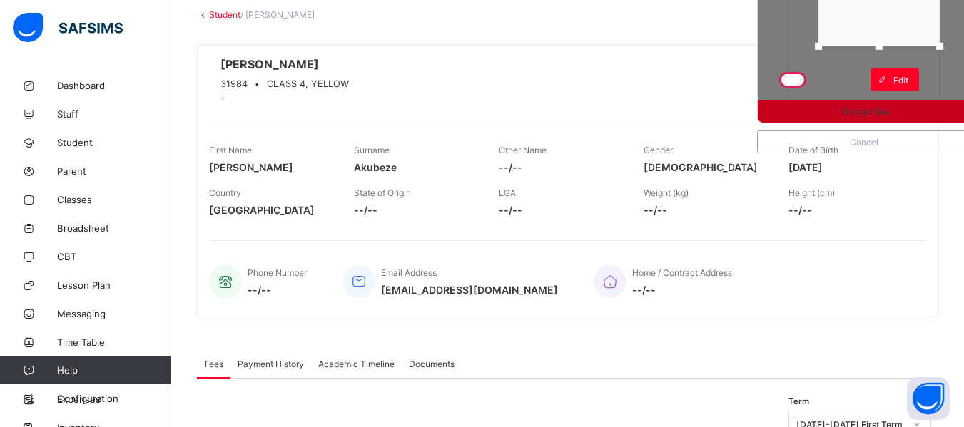
click at [888, 108] on span "Upload file" at bounding box center [864, 111] width 46 height 11
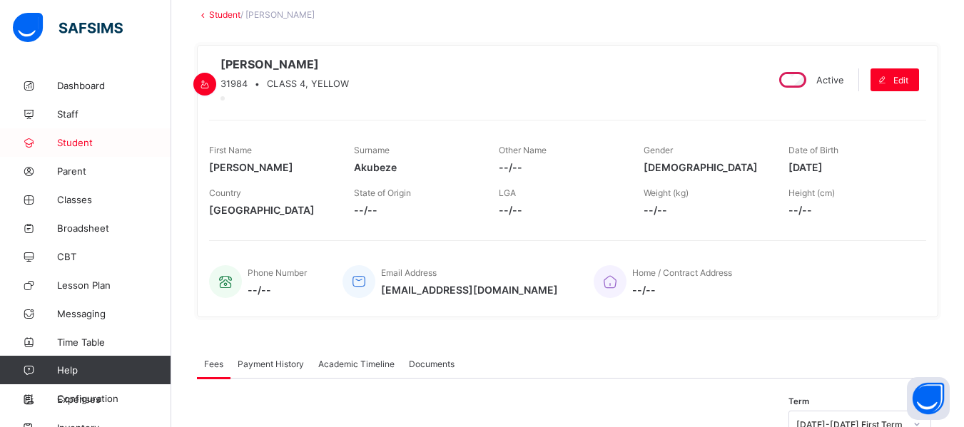
click at [96, 135] on link "Student" at bounding box center [85, 142] width 171 height 29
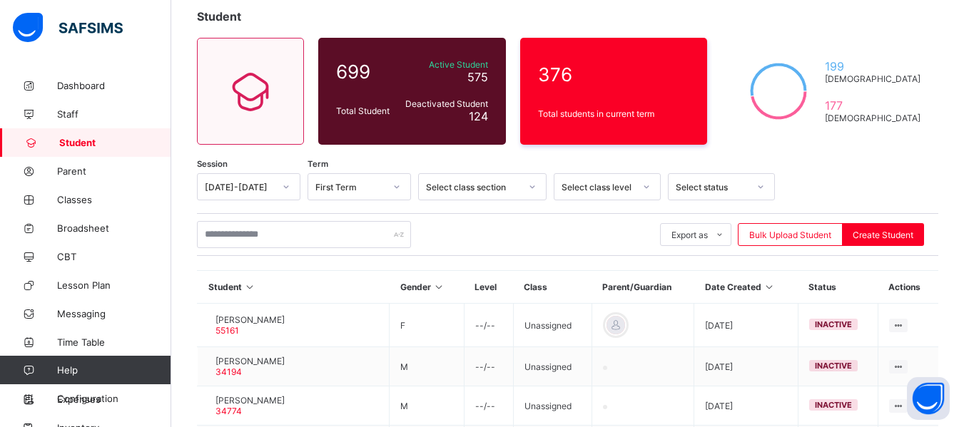
click at [649, 190] on icon at bounding box center [646, 187] width 9 height 14
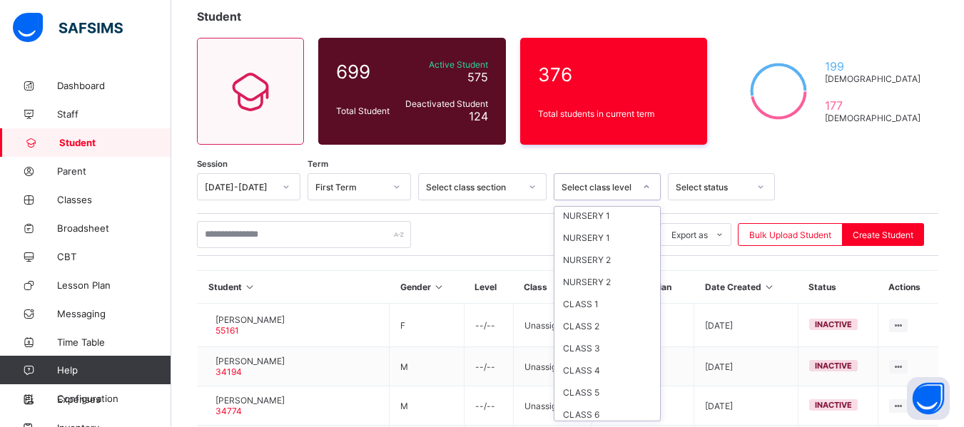
scroll to position [73, 0]
click at [588, 370] on div "CLASS 4" at bounding box center [607, 366] width 106 height 22
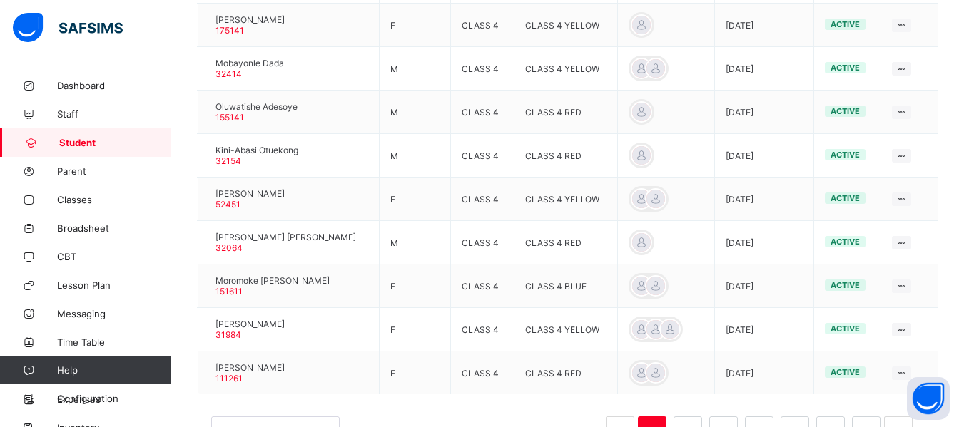
scroll to position [483, 0]
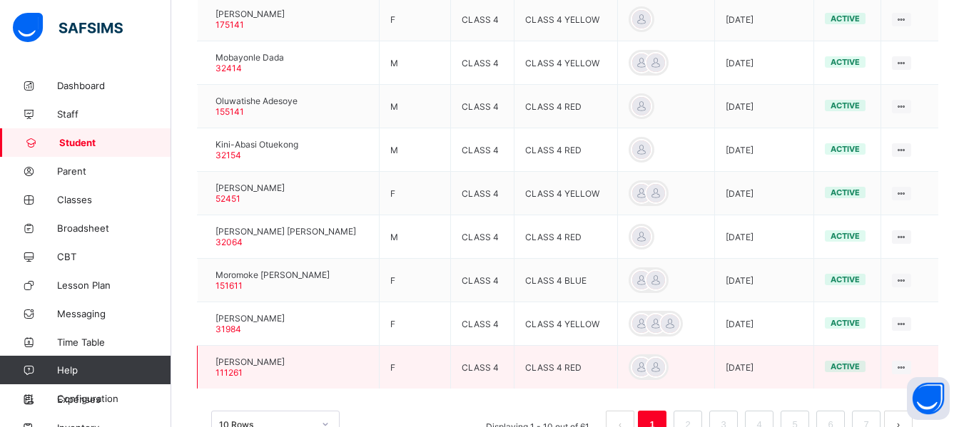
click at [208, 367] on div at bounding box center [208, 367] width 0 height 0
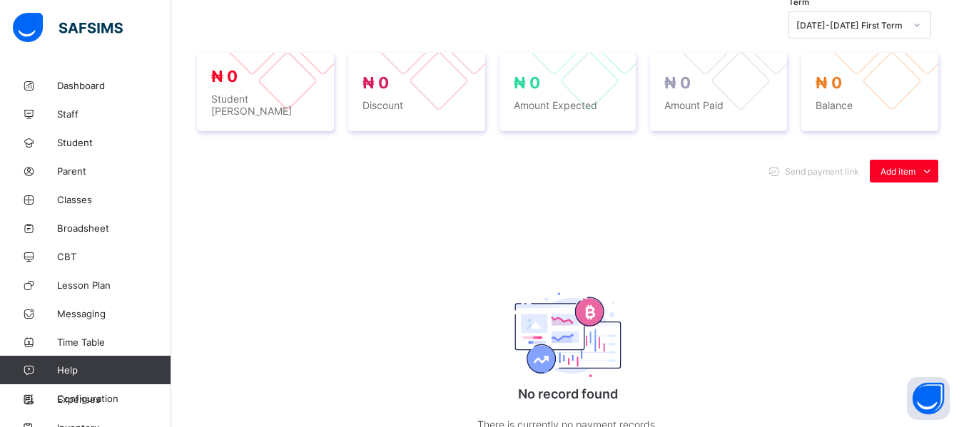
scroll to position [109, 0]
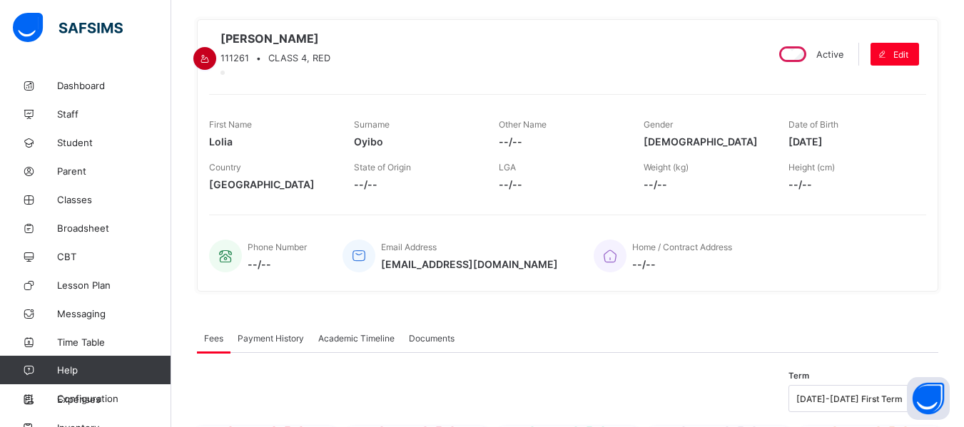
click at [216, 47] on div at bounding box center [204, 58] width 23 height 23
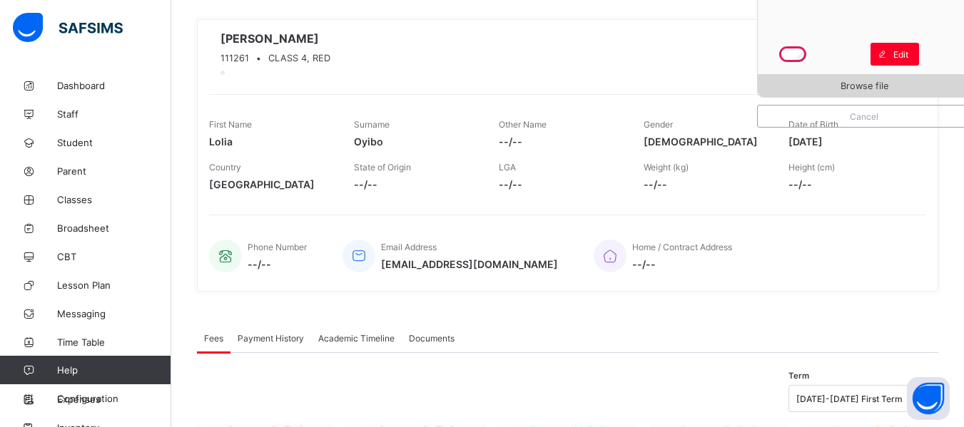
click at [902, 82] on span "Browse file" at bounding box center [864, 86] width 213 height 11
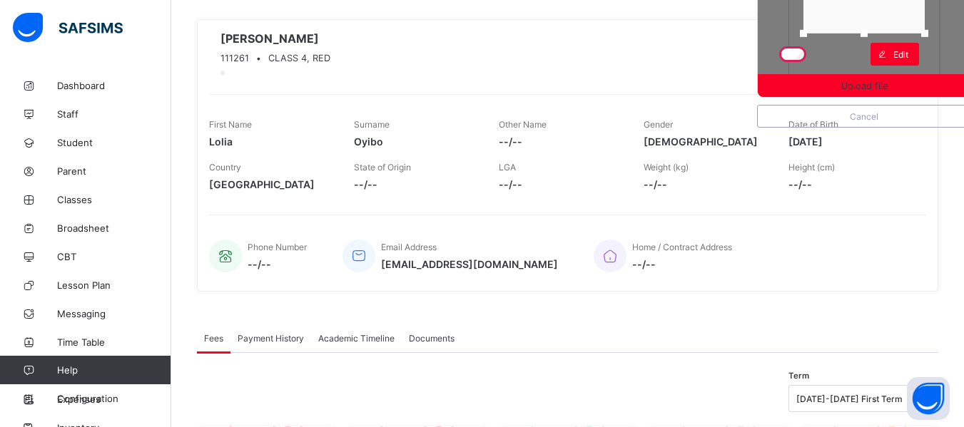
drag, startPoint x: 876, startPoint y: 71, endPoint x: 887, endPoint y: 29, distance: 43.4
drag, startPoint x: 888, startPoint y: 16, endPoint x: 904, endPoint y: 5, distance: 19.6
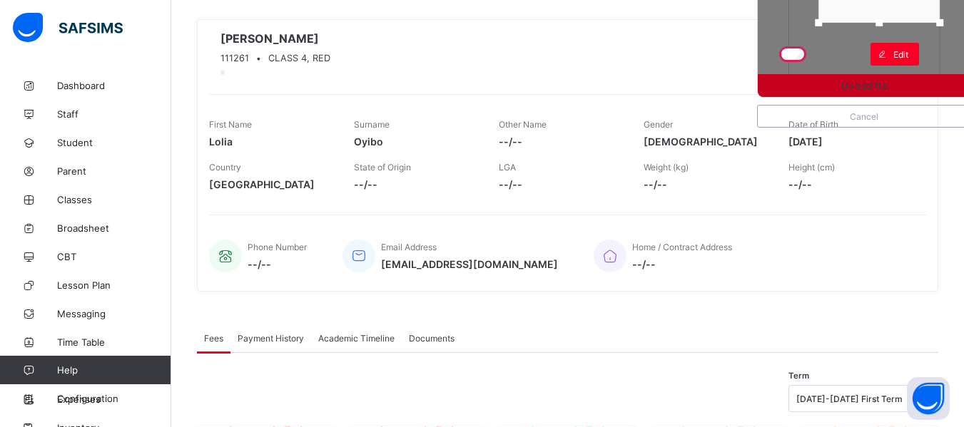
click at [873, 89] on span "Upload file" at bounding box center [864, 86] width 46 height 11
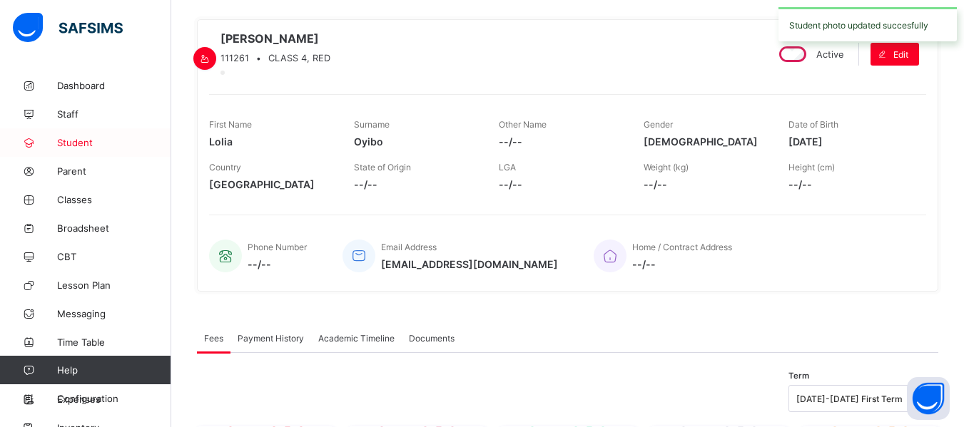
click at [86, 138] on span "Student" at bounding box center [114, 142] width 114 height 11
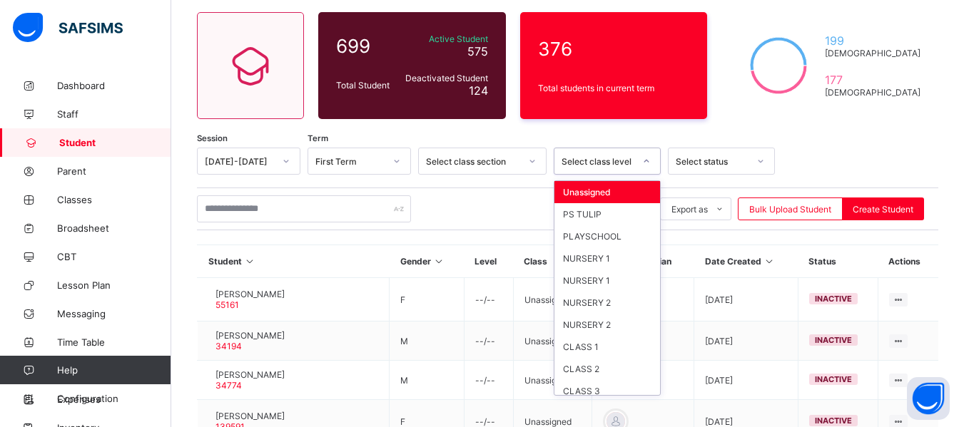
click at [645, 162] on icon at bounding box center [646, 161] width 9 height 14
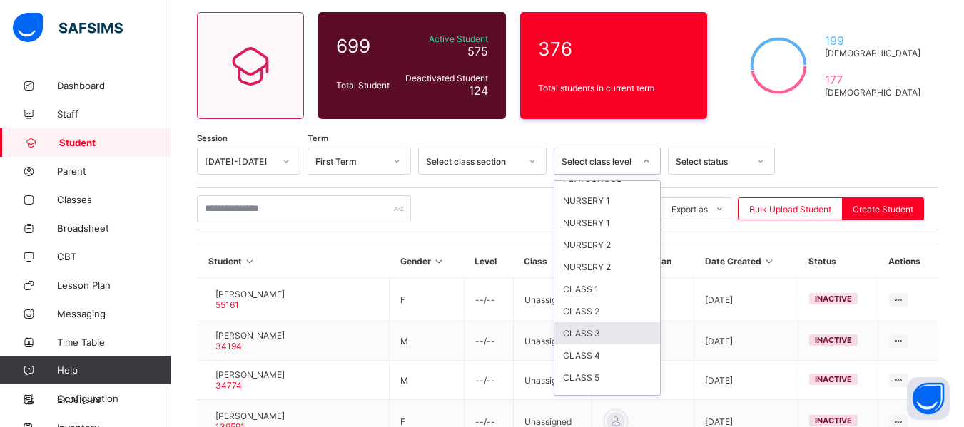
scroll to position [73, 0]
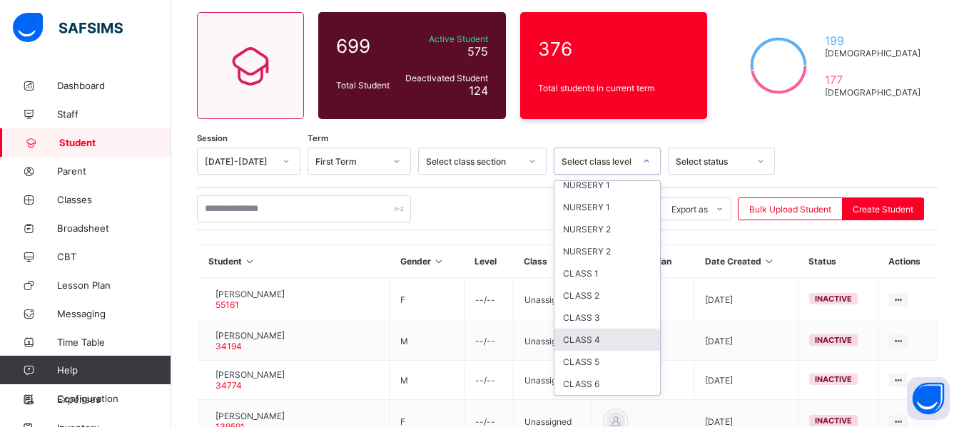
click at [613, 344] on div "CLASS 4" at bounding box center [607, 340] width 106 height 22
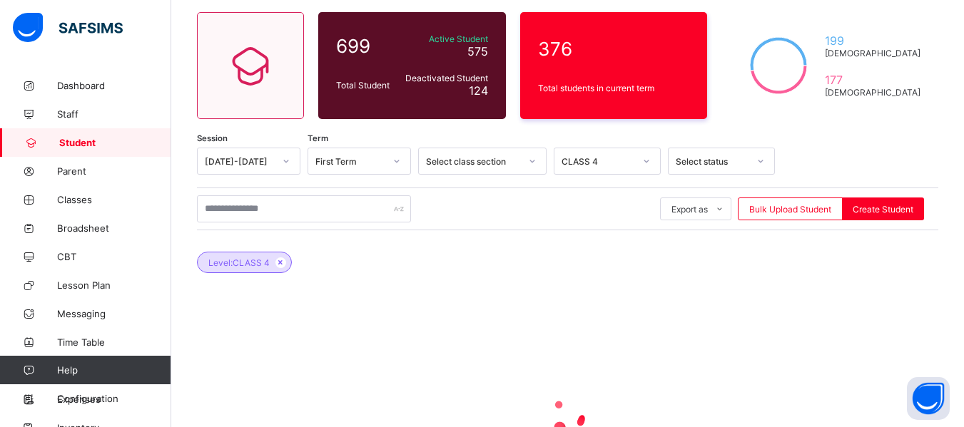
click at [613, 344] on div at bounding box center [567, 415] width 741 height 271
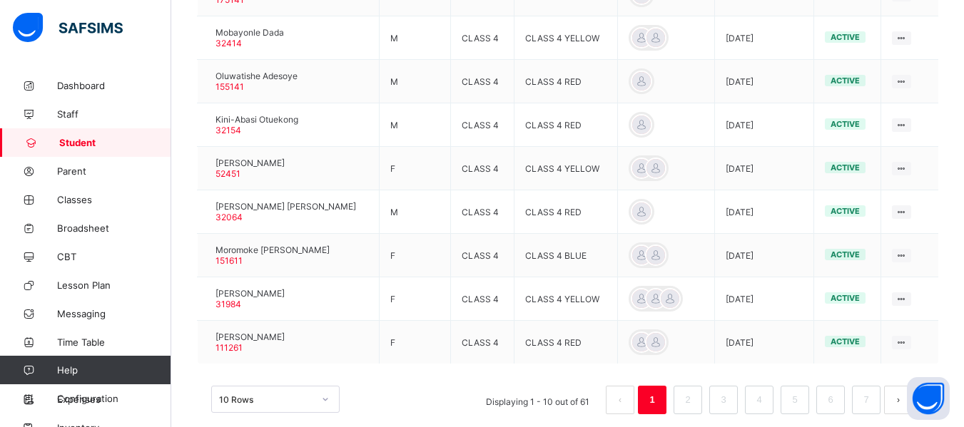
scroll to position [531, 0]
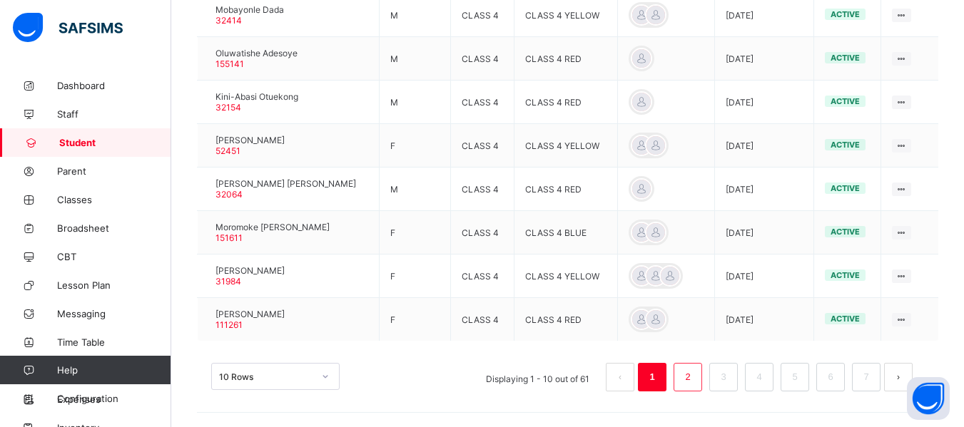
click at [694, 375] on link "2" at bounding box center [688, 377] width 14 height 19
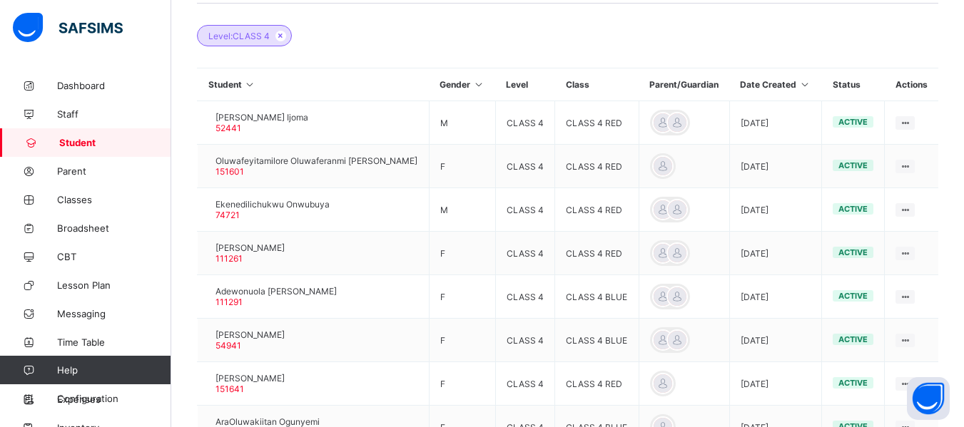
scroll to position [331, 0]
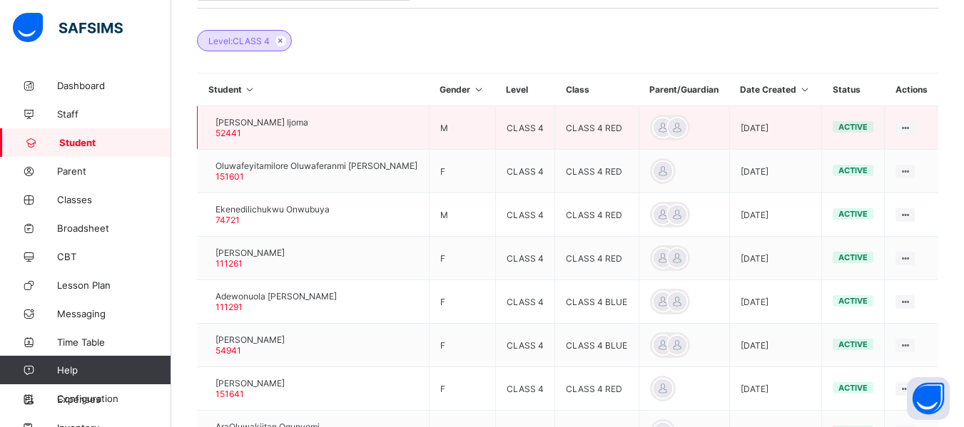
click at [208, 128] on div at bounding box center [208, 128] width 0 height 0
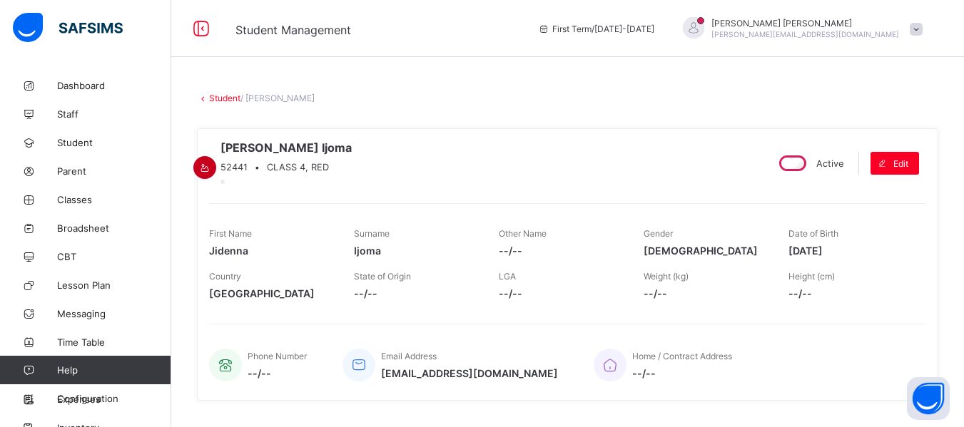
click at [211, 163] on icon at bounding box center [205, 168] width 12 height 11
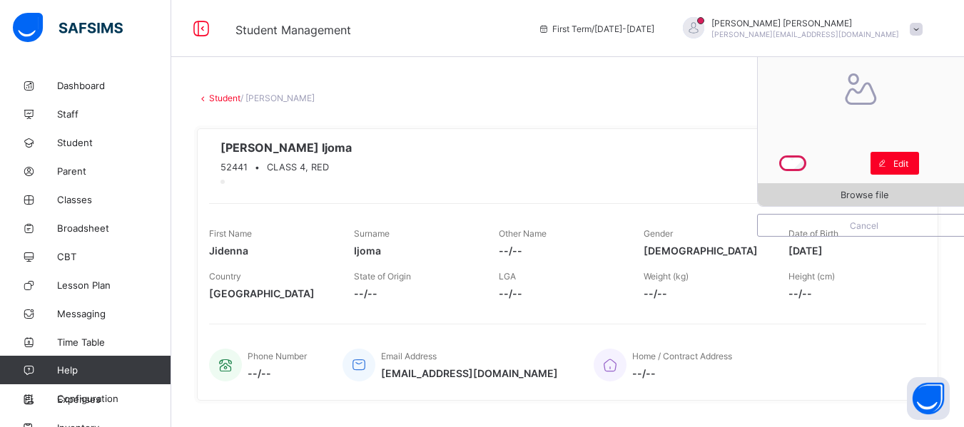
click at [853, 192] on span "Browse file" at bounding box center [865, 195] width 48 height 11
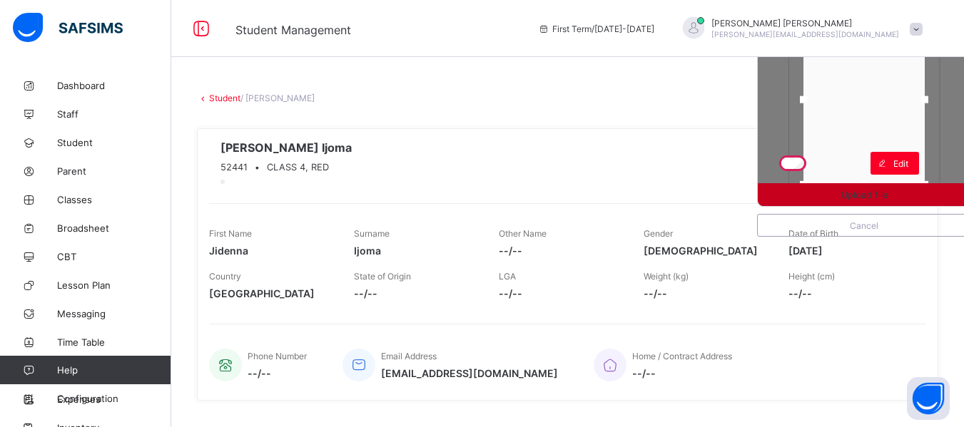
click at [871, 185] on div "Upload file" at bounding box center [864, 194] width 213 height 23
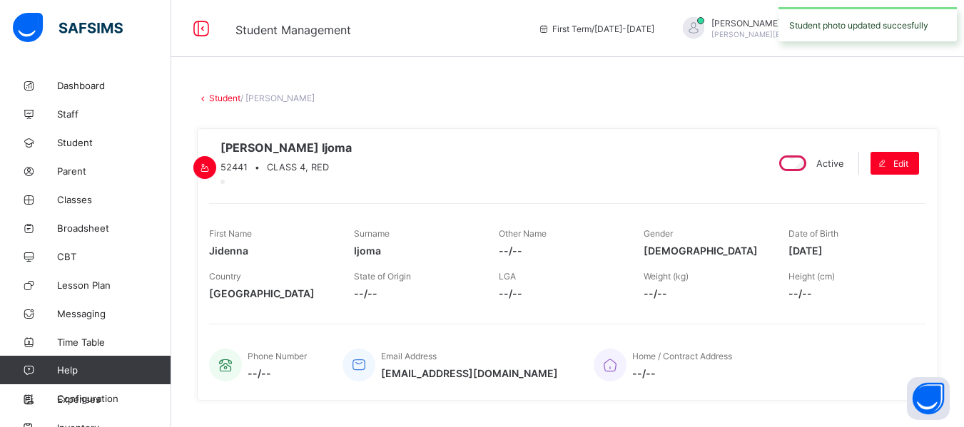
drag, startPoint x: 876, startPoint y: 180, endPoint x: 873, endPoint y: 143, distance: 36.5
click at [211, 163] on icon at bounding box center [205, 168] width 12 height 11
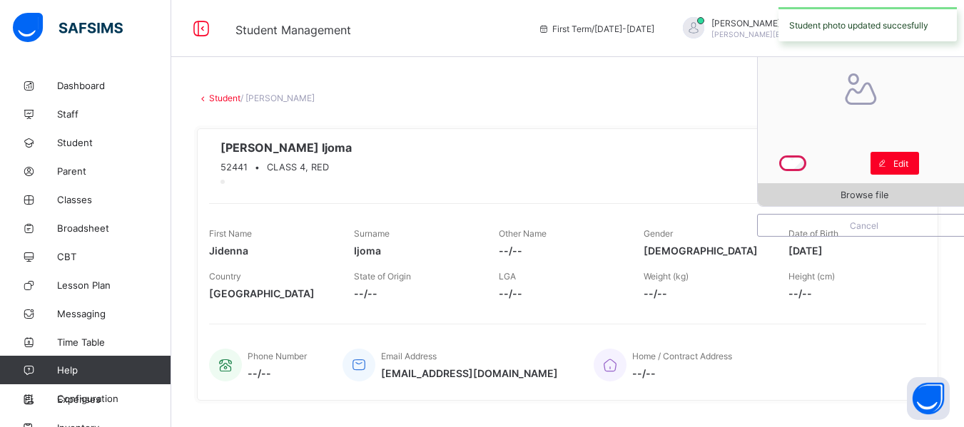
click at [901, 190] on span "Browse file" at bounding box center [864, 195] width 213 height 11
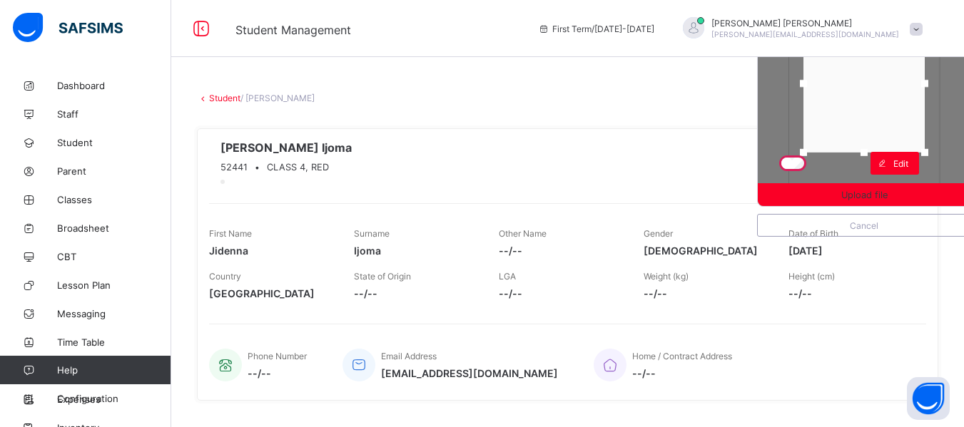
drag, startPoint x: 876, startPoint y: 181, endPoint x: 884, endPoint y: 145, distance: 36.5
click at [875, 145] on div at bounding box center [863, 152] width 21 height 21
drag, startPoint x: 878, startPoint y: 146, endPoint x: 886, endPoint y: 126, distance: 21.5
click at [886, 126] on div at bounding box center [863, 73] width 121 height 116
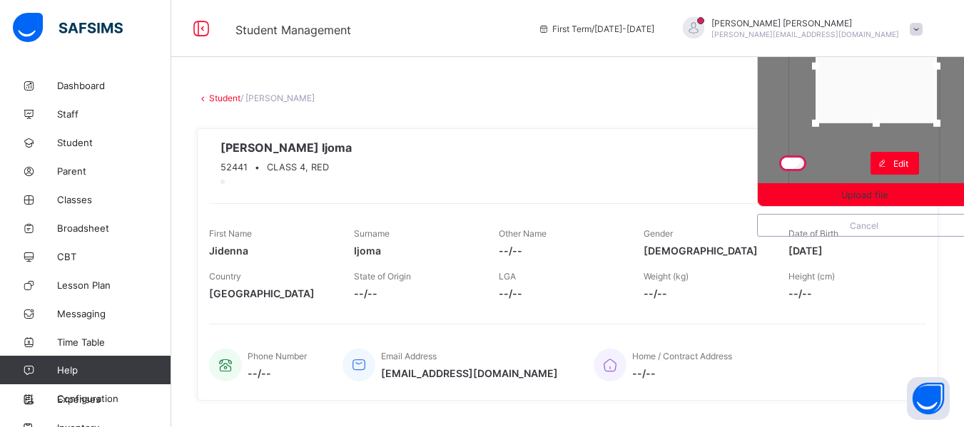
drag, startPoint x: 901, startPoint y: 103, endPoint x: 913, endPoint y: 97, distance: 13.4
click at [913, 97] on div at bounding box center [876, 66] width 121 height 114
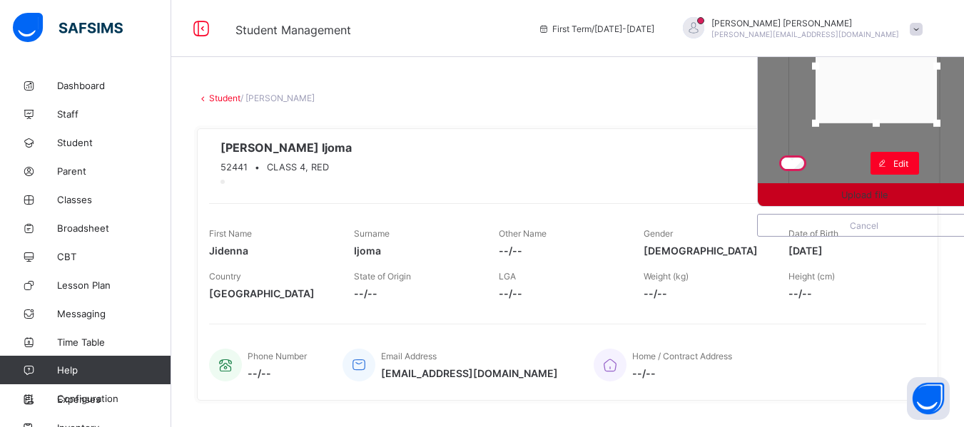
click at [874, 193] on span "Upload file" at bounding box center [864, 195] width 46 height 11
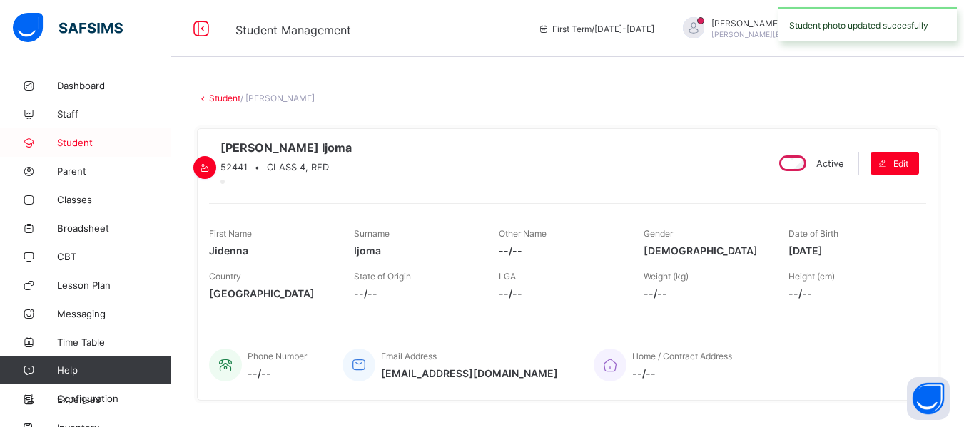
click at [89, 133] on link "Student" at bounding box center [85, 142] width 171 height 29
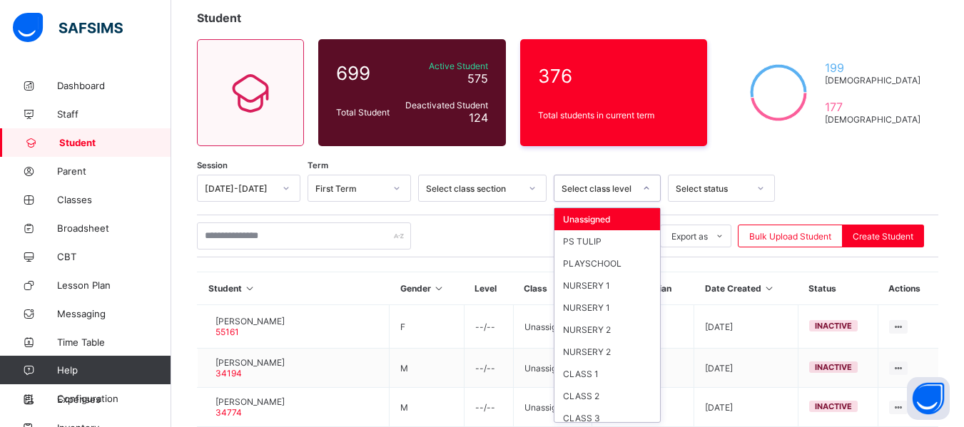
click at [646, 202] on div "option Unassigned focused, 1 of 13. 13 results available. Use Up and Down to ch…" at bounding box center [607, 188] width 107 height 27
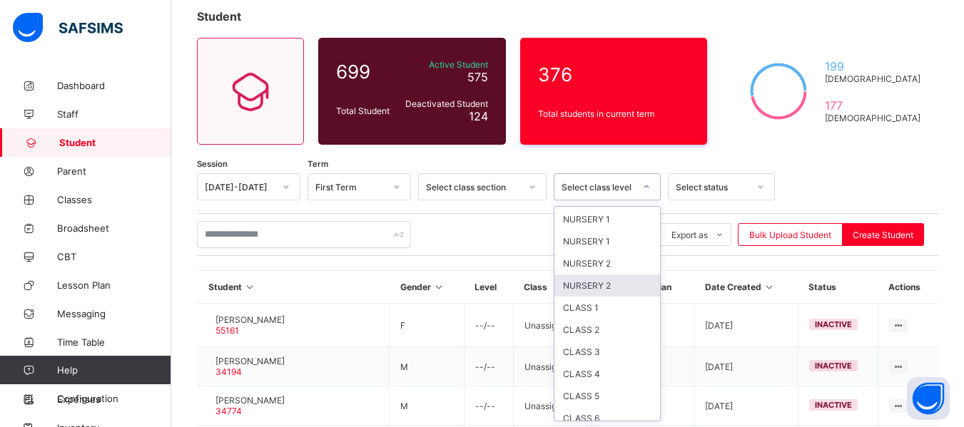
scroll to position [73, 0]
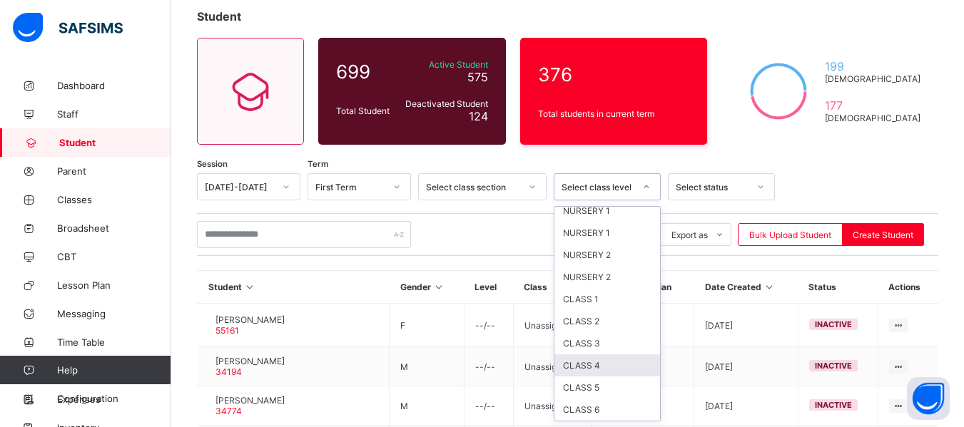
click at [599, 365] on div "CLASS 4" at bounding box center [607, 366] width 106 height 22
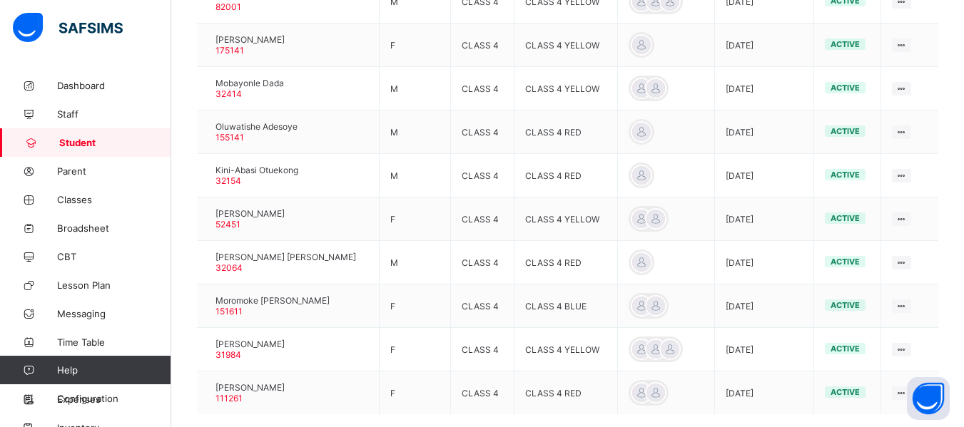
scroll to position [531, 0]
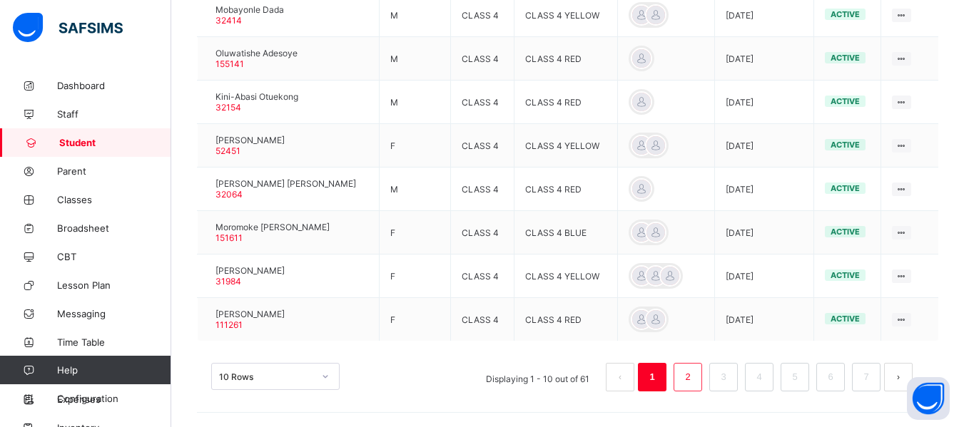
click at [694, 376] on link "2" at bounding box center [688, 377] width 14 height 19
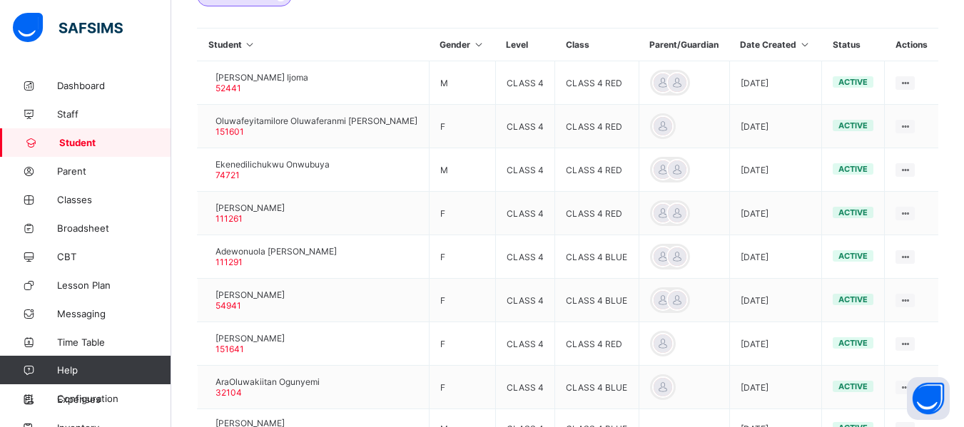
scroll to position [360, 0]
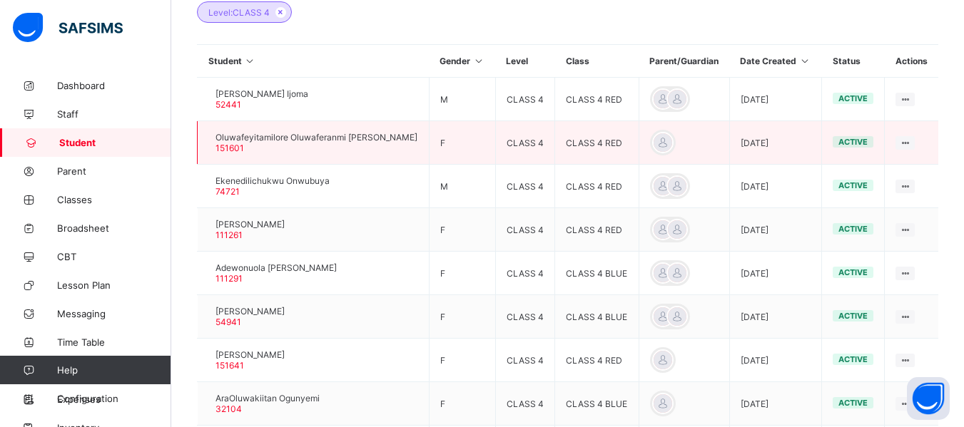
click at [208, 143] on div at bounding box center [208, 143] width 0 height 0
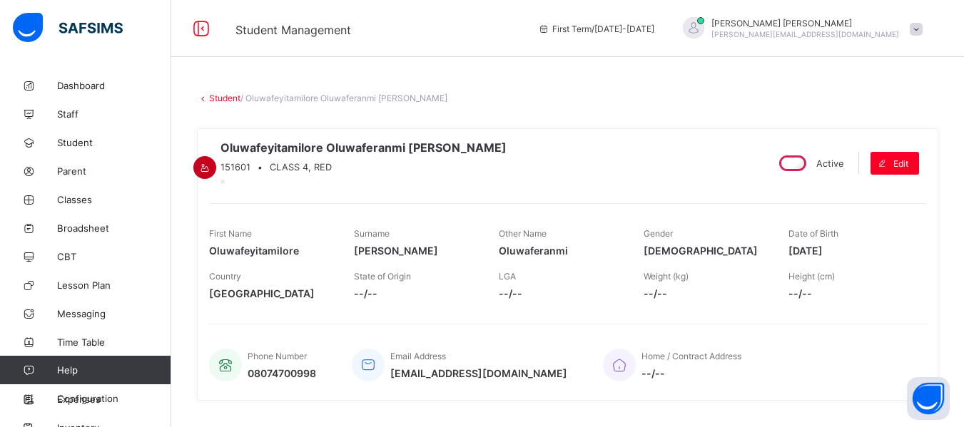
click at [211, 163] on icon at bounding box center [205, 168] width 12 height 11
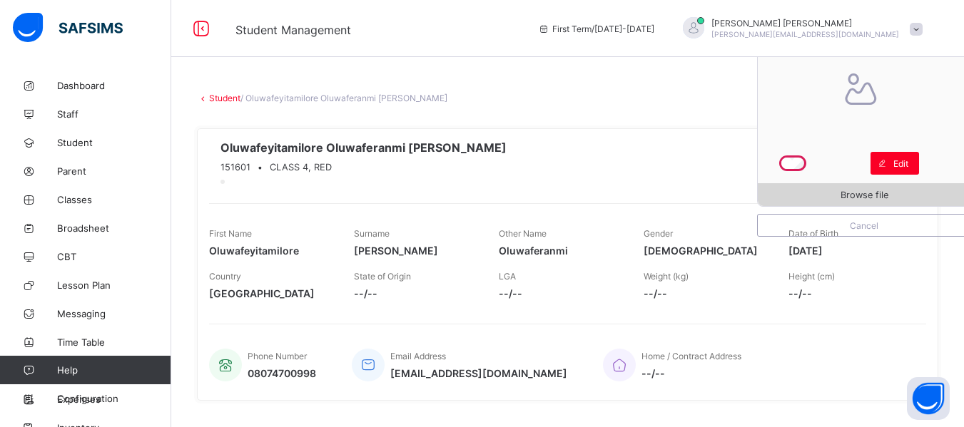
click at [850, 192] on span "Browse file" at bounding box center [864, 195] width 213 height 11
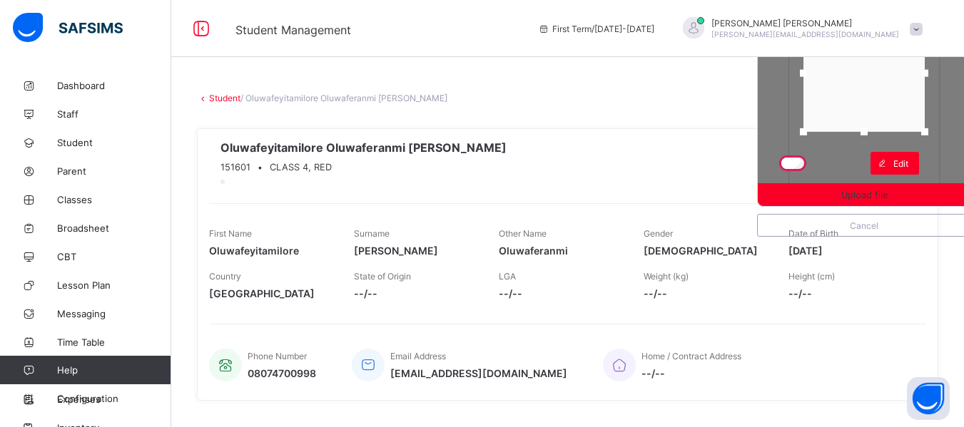
drag, startPoint x: 876, startPoint y: 181, endPoint x: 894, endPoint y: 128, distance: 56.0
click at [894, 128] on div at bounding box center [863, 73] width 121 height 117
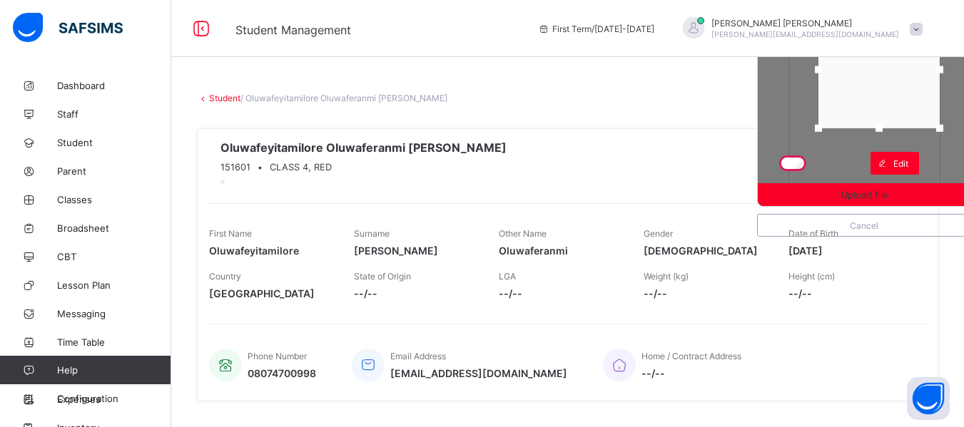
drag, startPoint x: 898, startPoint y: 109, endPoint x: 913, endPoint y: 106, distance: 15.4
click at [913, 106] on div at bounding box center [878, 69] width 121 height 117
drag, startPoint x: 923, startPoint y: 96, endPoint x: 920, endPoint y: 78, distance: 17.5
click at [920, 78] on div at bounding box center [875, 52] width 121 height 117
drag, startPoint x: 886, startPoint y: 114, endPoint x: 882, endPoint y: 129, distance: 15.4
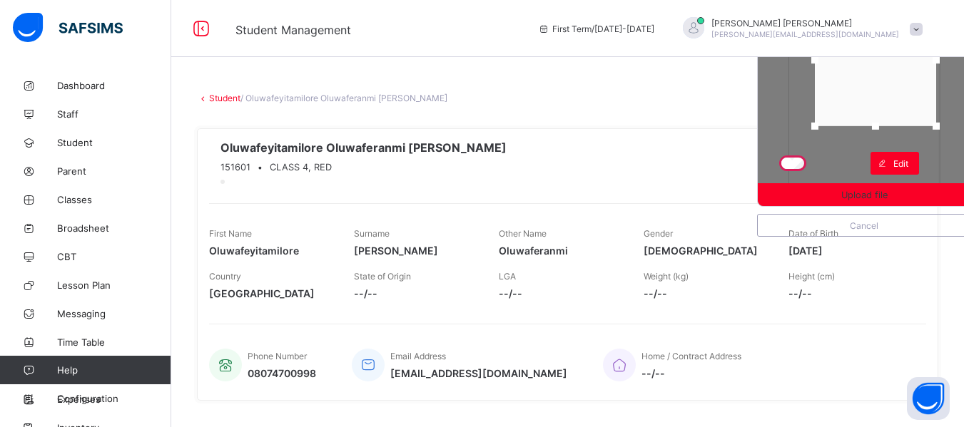
click at [879, 129] on div at bounding box center [875, 126] width 7 height 7
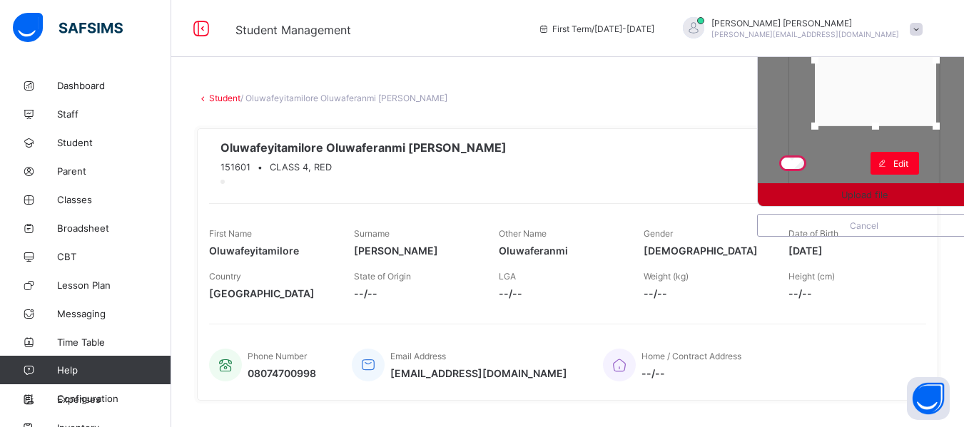
click at [877, 195] on span "Upload file" at bounding box center [864, 195] width 46 height 11
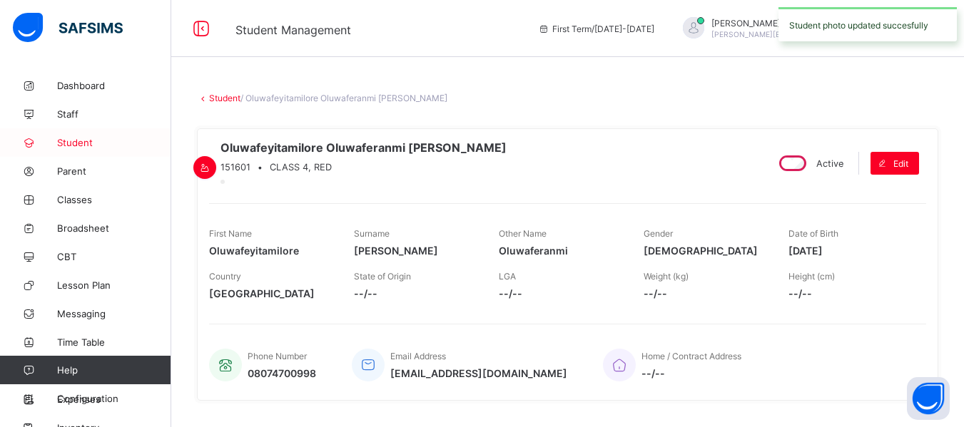
click at [92, 138] on span "Student" at bounding box center [114, 142] width 114 height 11
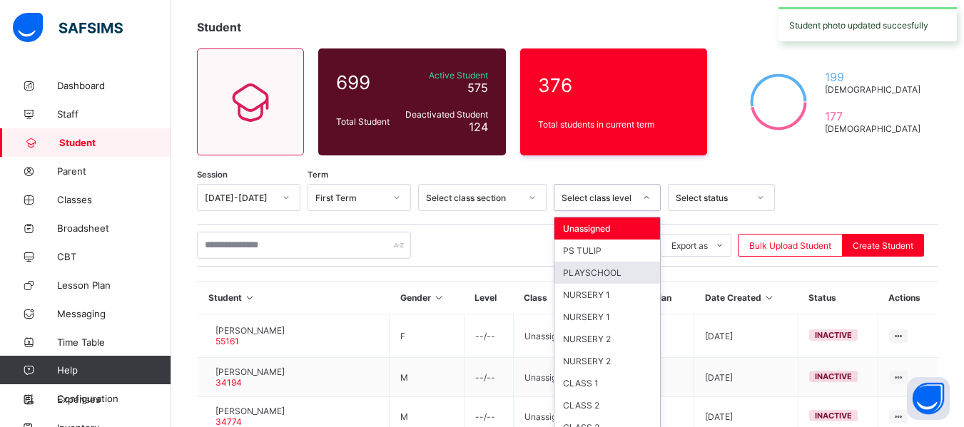
scroll to position [83, 0]
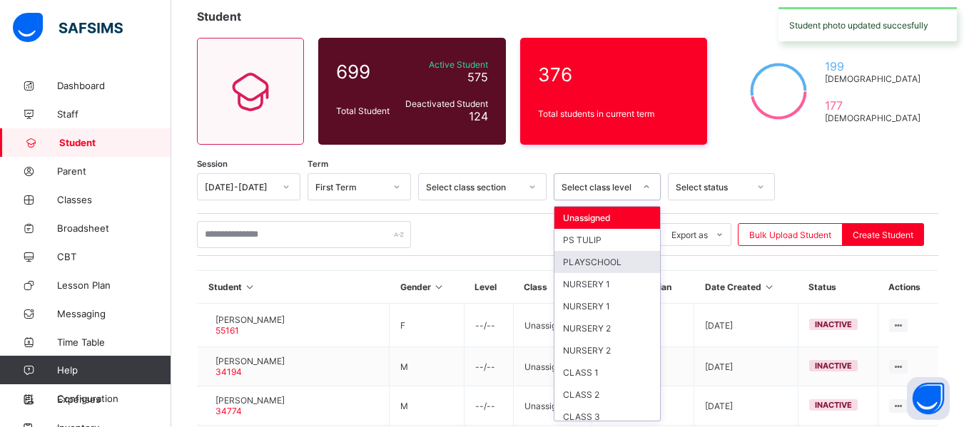
click at [644, 201] on div "option PLAYSCHOOL focused, 3 of 13. 13 results available. Use Up and Down to ch…" at bounding box center [607, 186] width 107 height 27
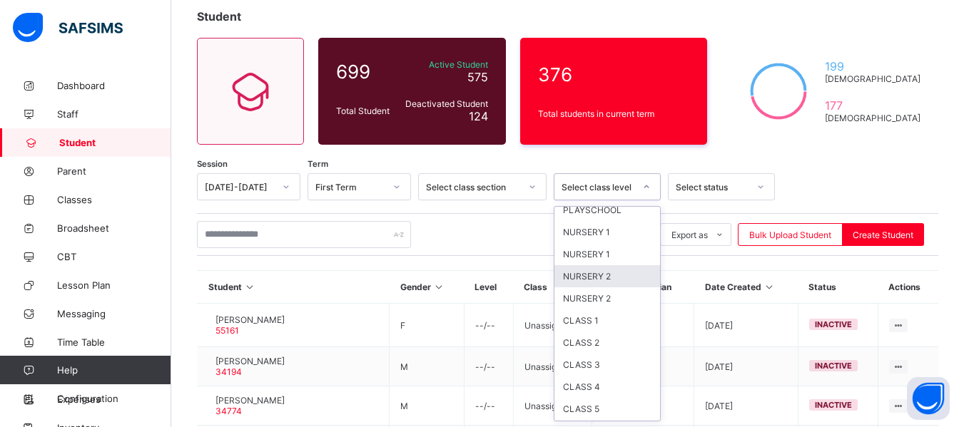
scroll to position [73, 0]
click at [613, 369] on div "CLASS 4" at bounding box center [607, 366] width 106 height 22
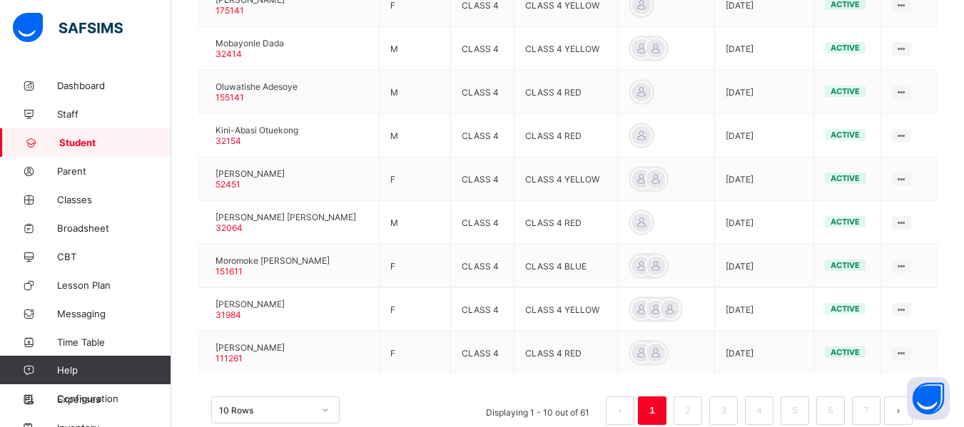
scroll to position [531, 0]
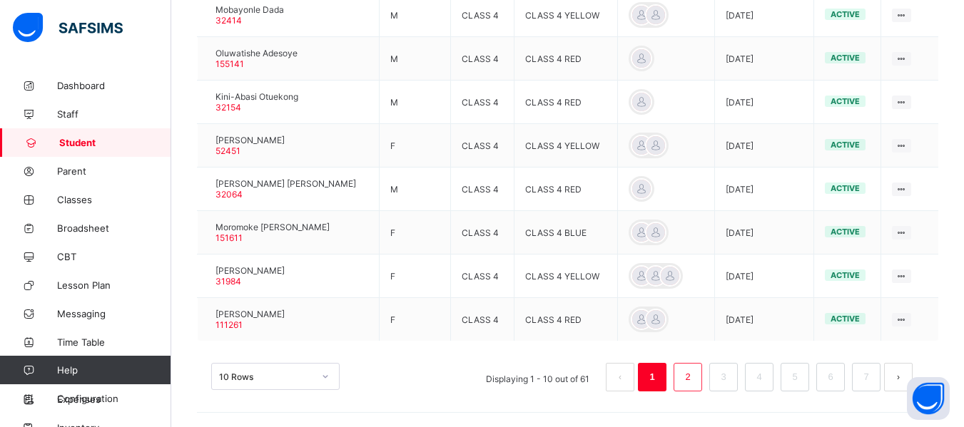
click at [694, 374] on link "2" at bounding box center [688, 377] width 14 height 19
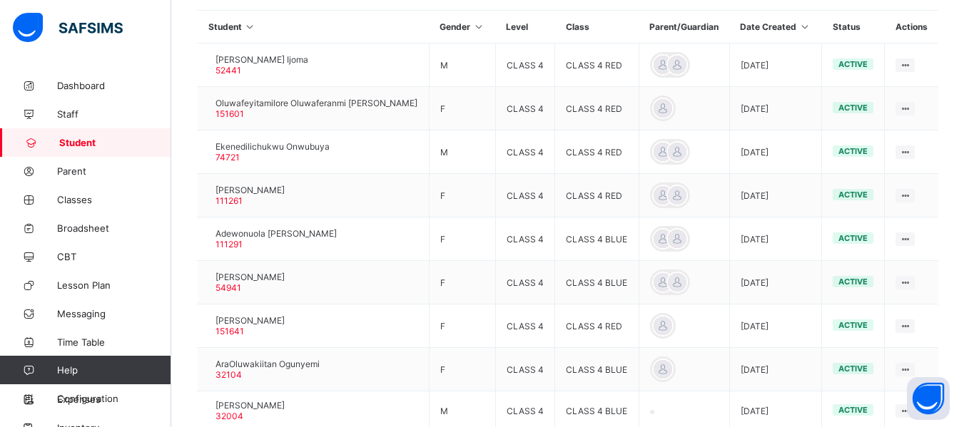
scroll to position [388, 0]
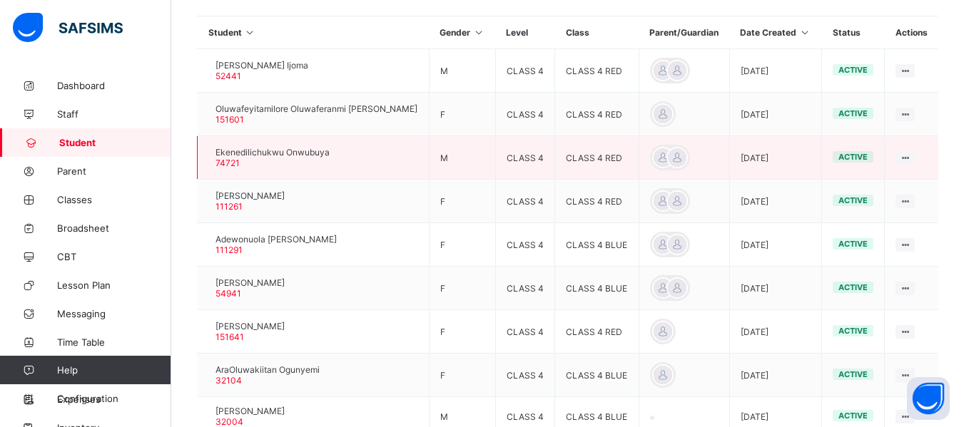
click at [208, 158] on div at bounding box center [208, 158] width 0 height 0
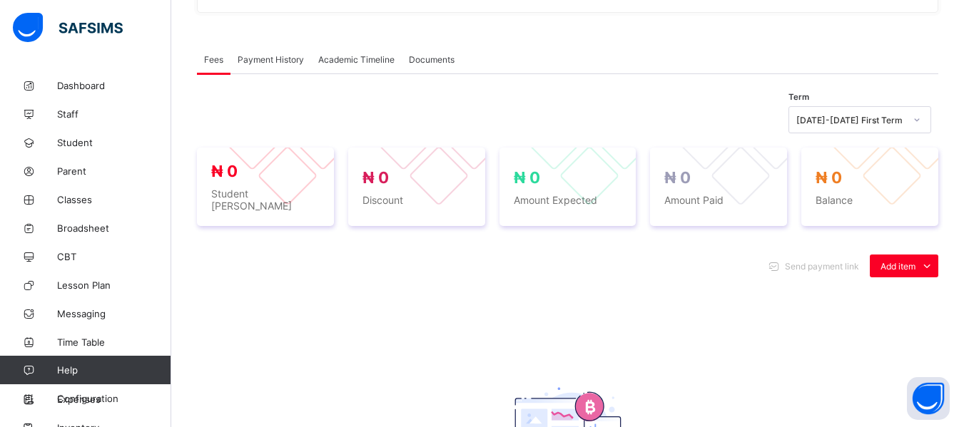
scroll to position [14, 0]
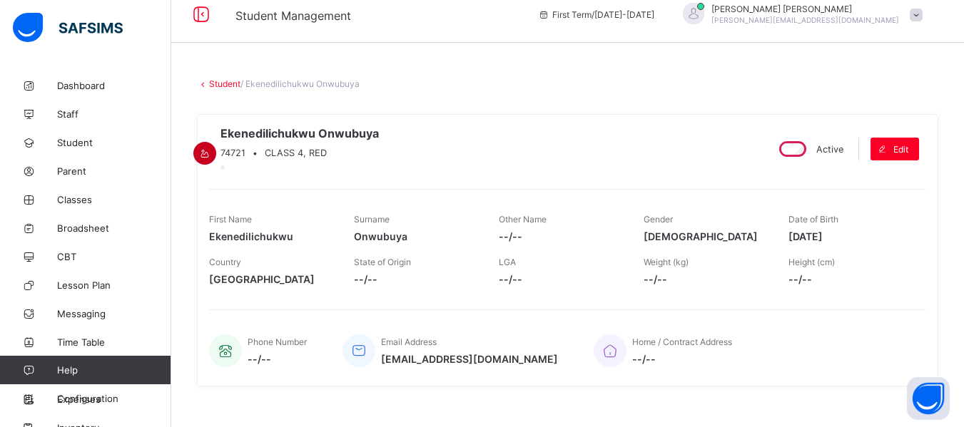
click at [211, 148] on icon at bounding box center [205, 153] width 12 height 11
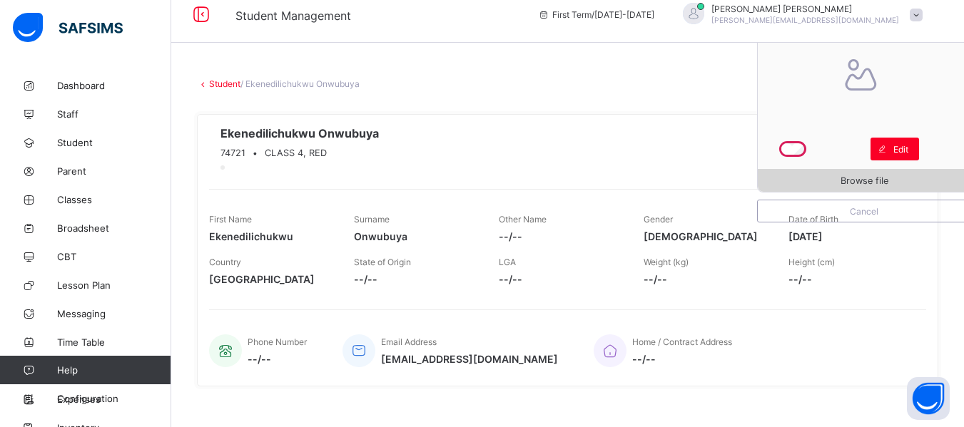
click at [863, 176] on span "Browse file" at bounding box center [865, 181] width 48 height 11
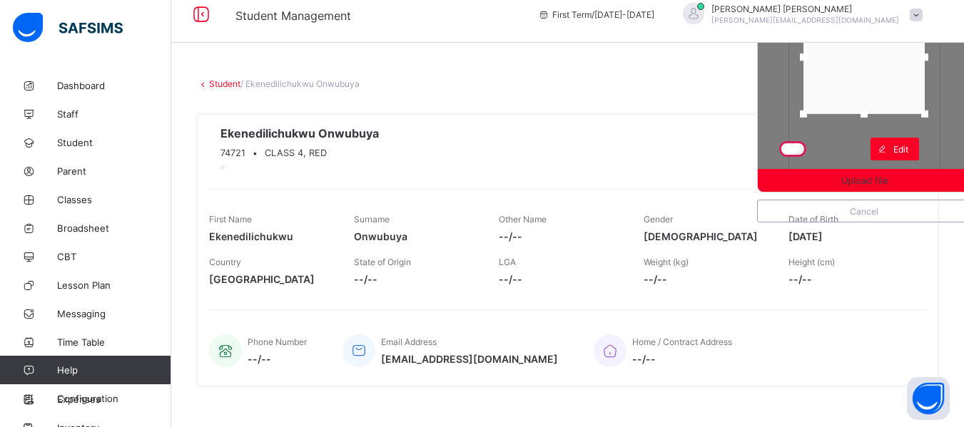
drag, startPoint x: 874, startPoint y: 164, endPoint x: 876, endPoint y: 108, distance: 56.4
click at [875, 108] on div at bounding box center [863, 113] width 21 height 21
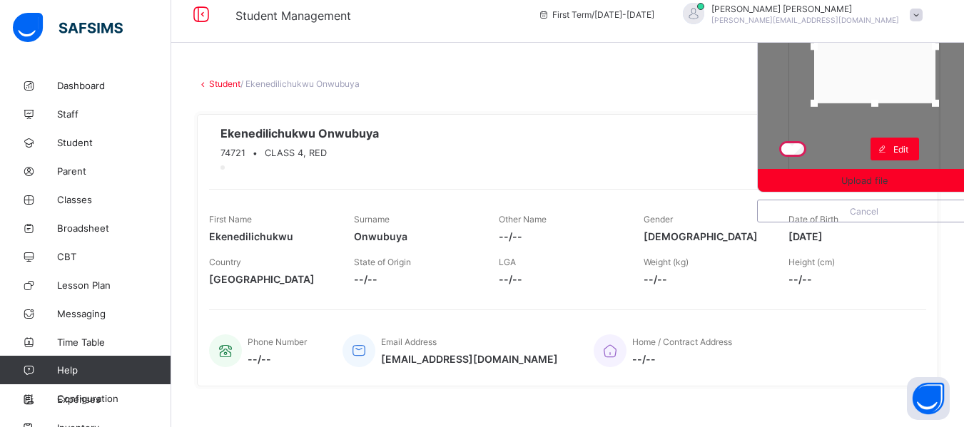
drag, startPoint x: 865, startPoint y: 72, endPoint x: 873, endPoint y: 54, distance: 20.4
click at [873, 54] on div at bounding box center [874, 46] width 121 height 113
click at [873, 54] on div at bounding box center [872, 38] width 121 height 113
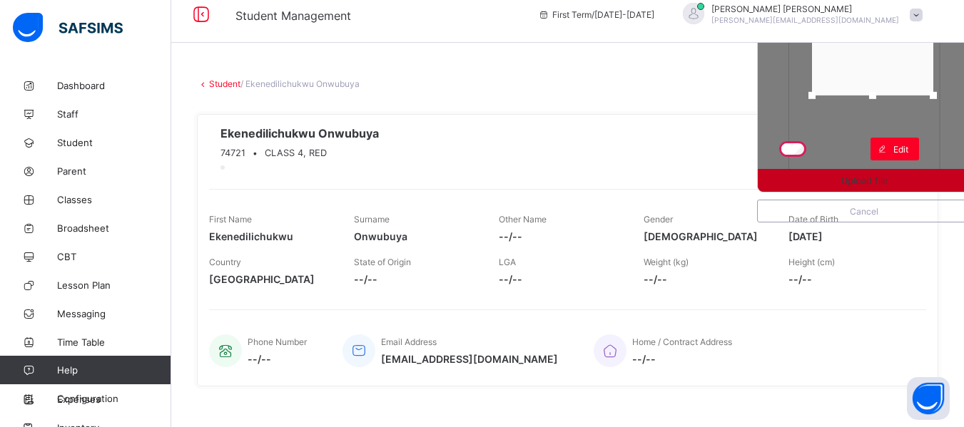
click at [885, 176] on span "Upload file" at bounding box center [864, 181] width 46 height 11
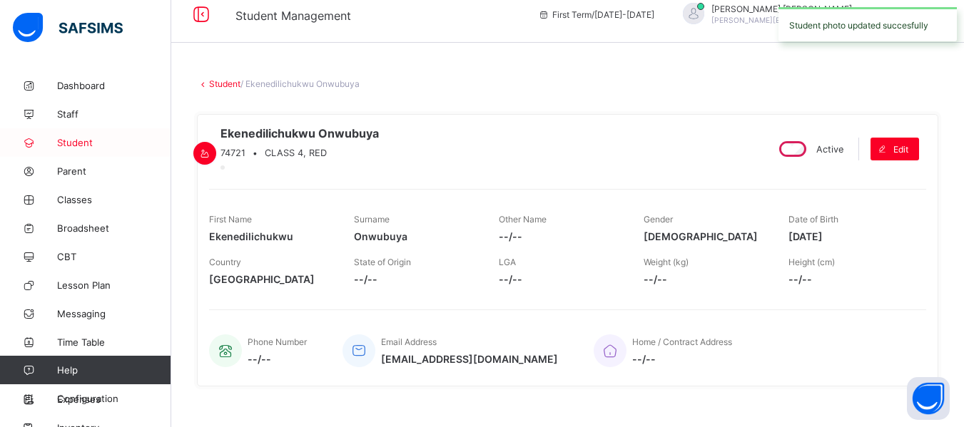
click at [88, 148] on span "Student" at bounding box center [114, 142] width 114 height 11
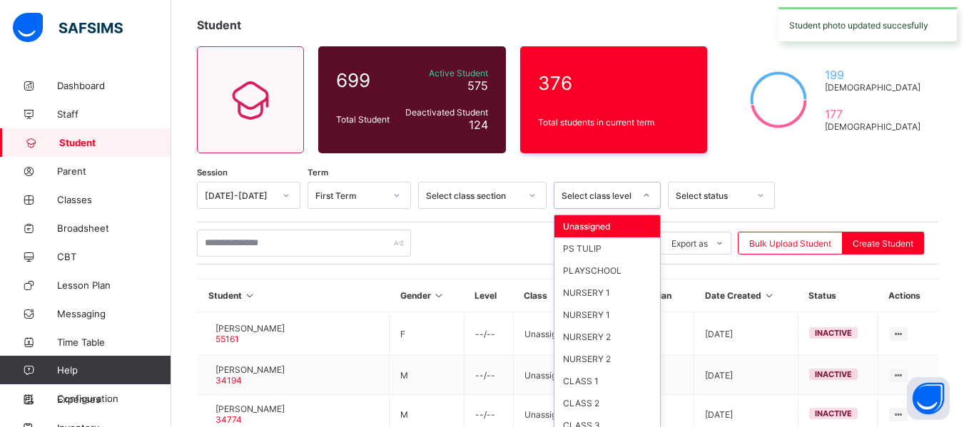
click at [651, 209] on div "option Unassigned focused, 1 of 13. 13 results available. Use Up and Down to ch…" at bounding box center [607, 195] width 107 height 27
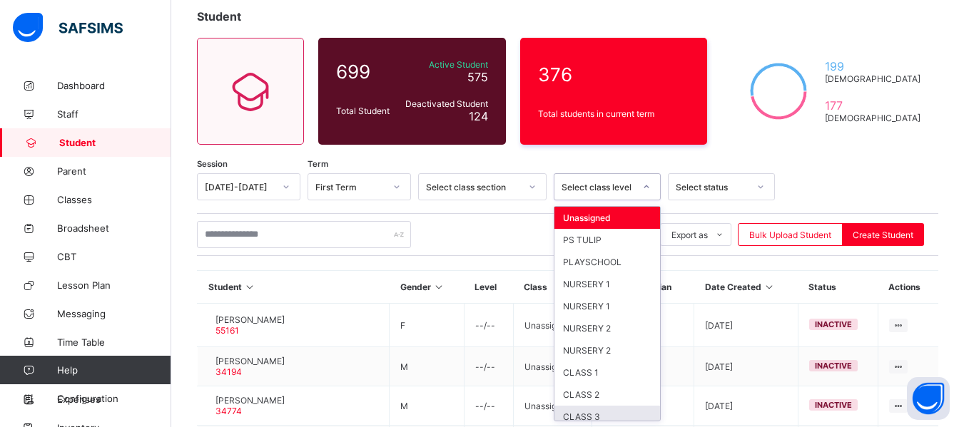
click at [660, 411] on div "Unassigned PS TULIP PLAYSCHOOL NURSERY 1 NURSERY 1 NURSERY 2 NURSERY 2 CLASS 1 …" at bounding box center [607, 313] width 107 height 215
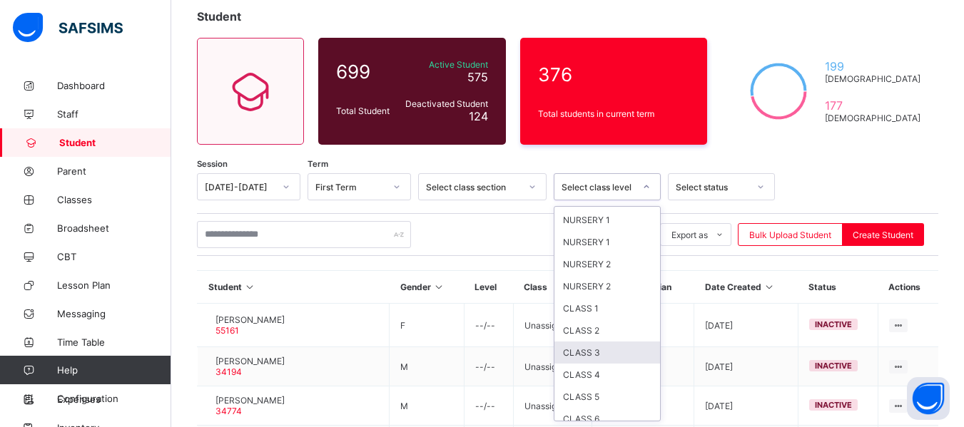
scroll to position [73, 0]
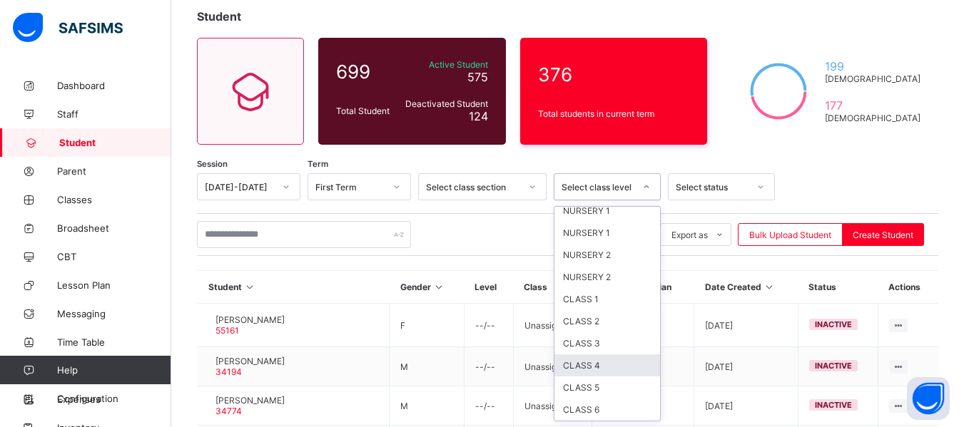
click at [599, 360] on div "CLASS 4" at bounding box center [607, 366] width 106 height 22
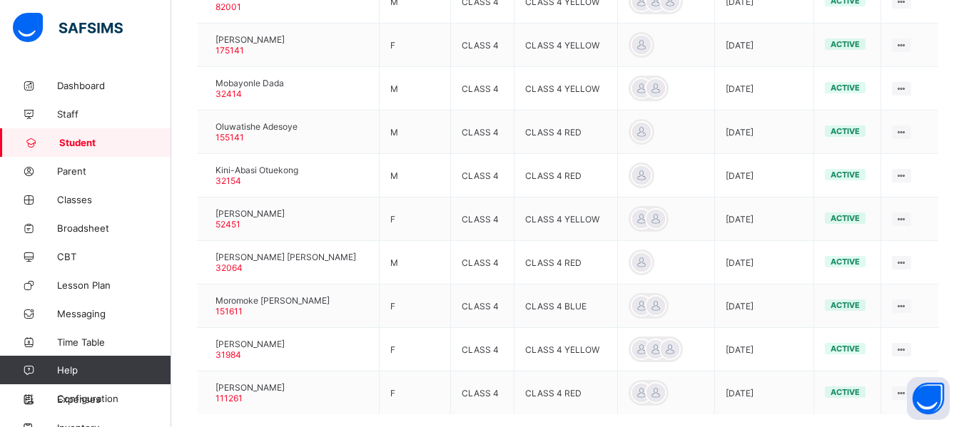
scroll to position [531, 0]
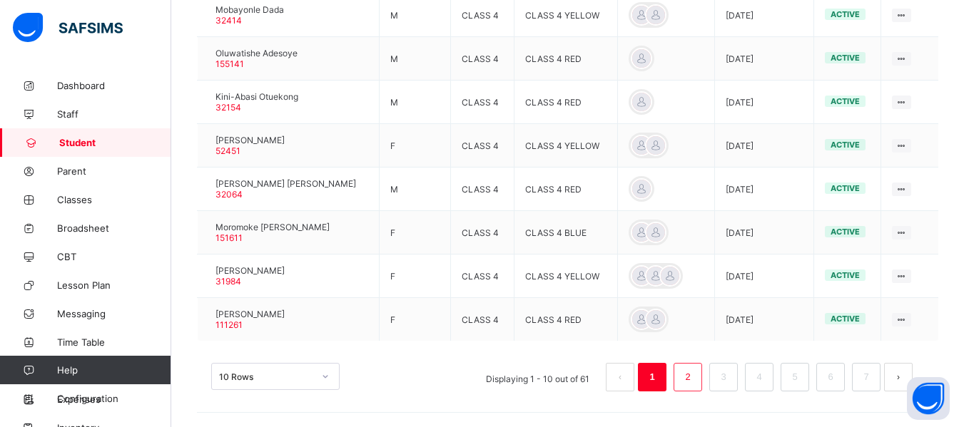
click at [702, 380] on li "2" at bounding box center [688, 377] width 29 height 29
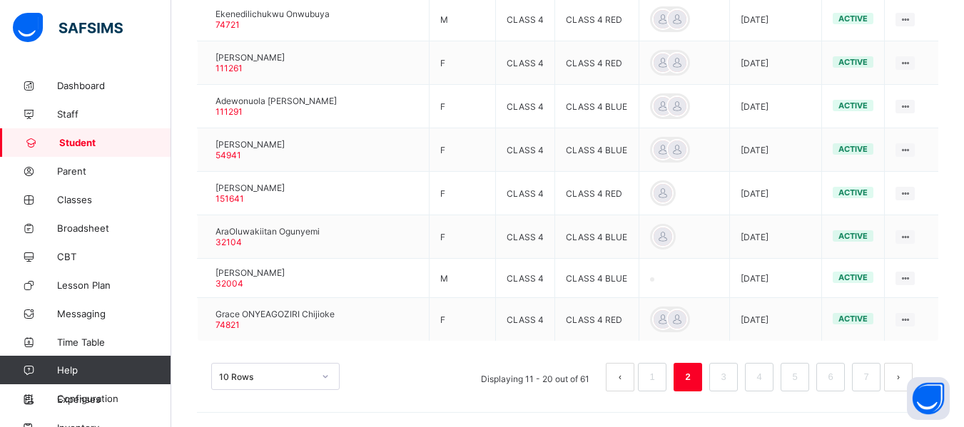
scroll to position [544, 0]
click at [659, 375] on link "1" at bounding box center [652, 377] width 14 height 19
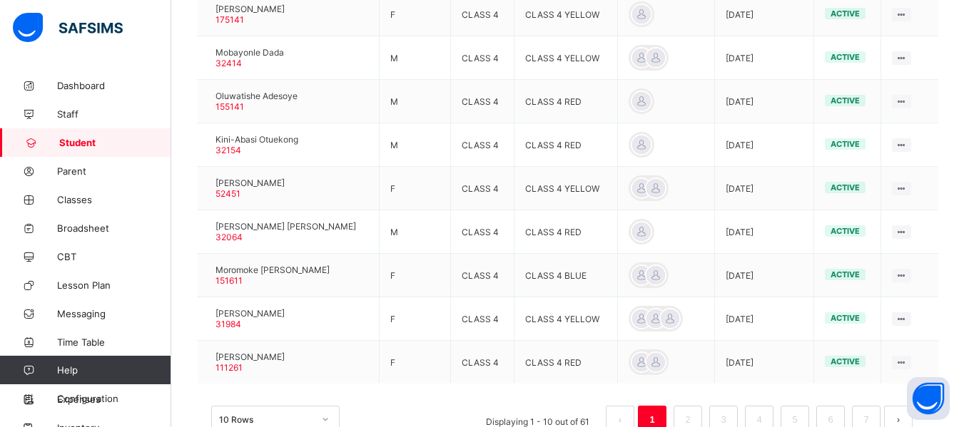
scroll to position [531, 0]
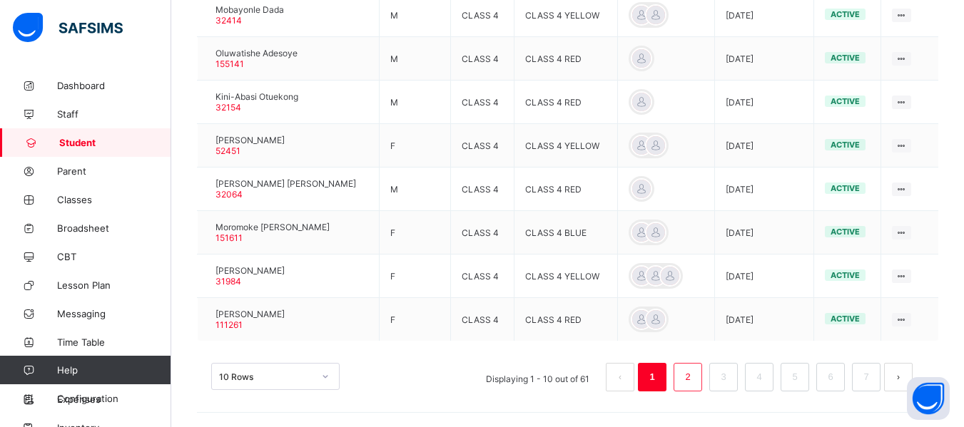
click at [694, 386] on link "2" at bounding box center [688, 377] width 14 height 19
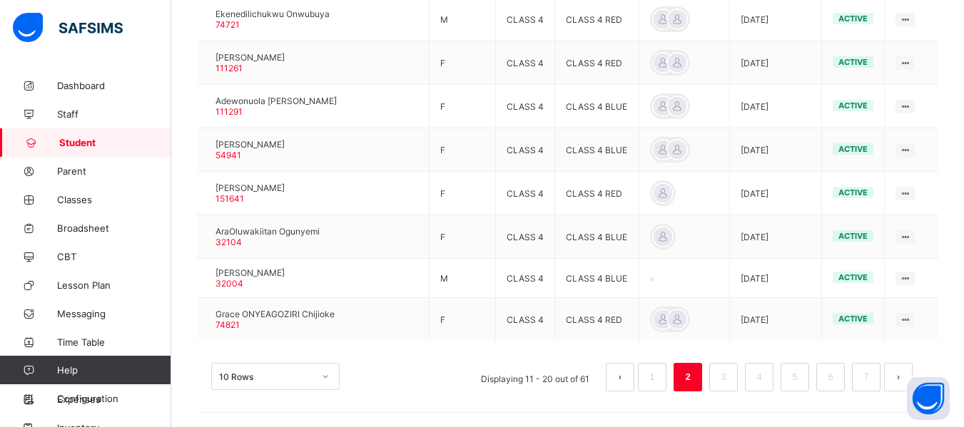
scroll to position [157, 0]
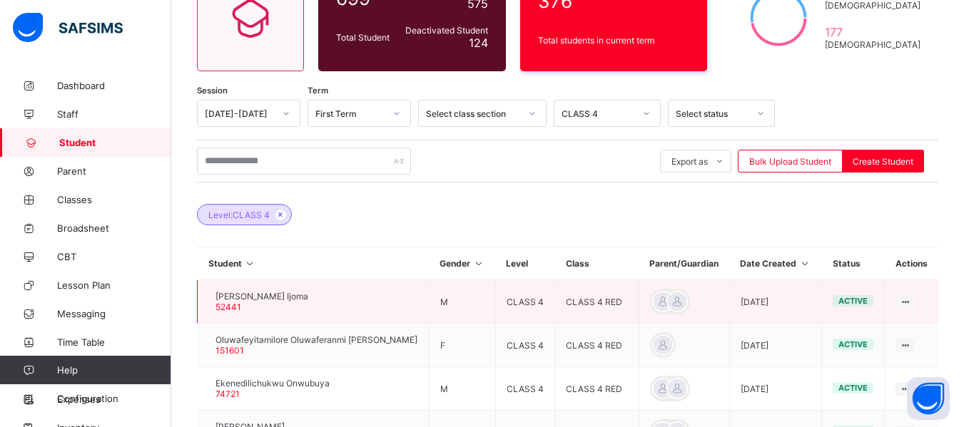
click at [208, 302] on div at bounding box center [208, 302] width 0 height 0
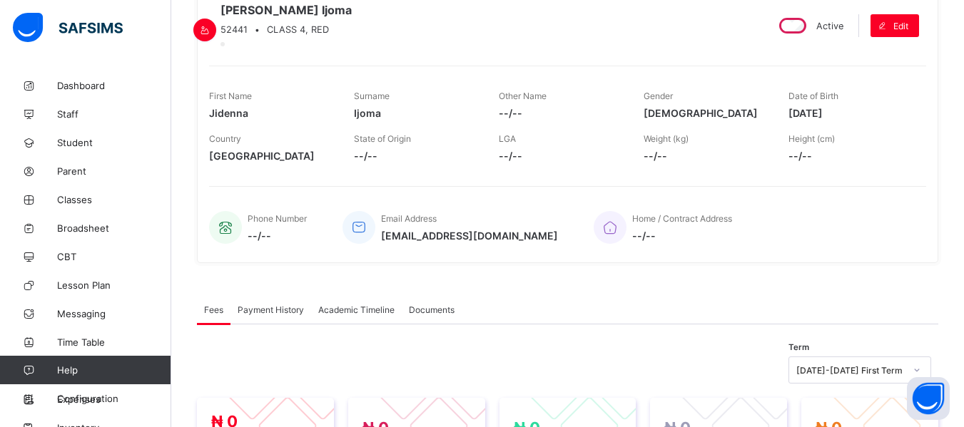
scroll to position [128, 0]
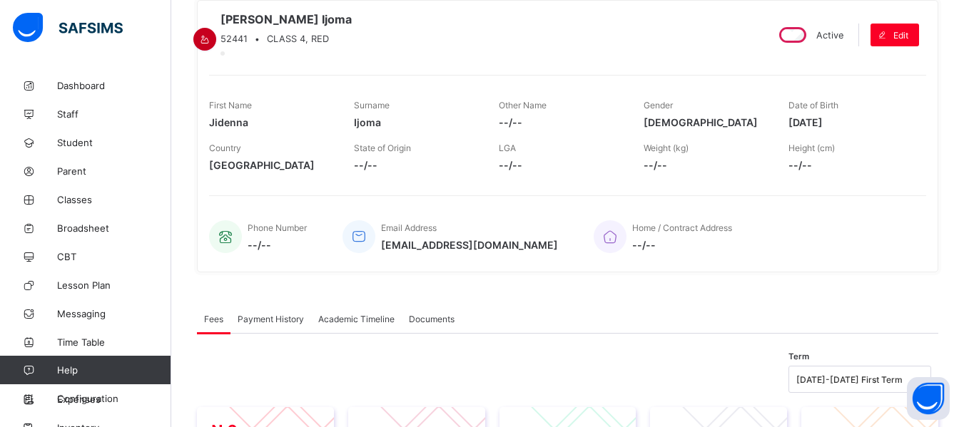
click at [211, 34] on icon at bounding box center [205, 39] width 12 height 11
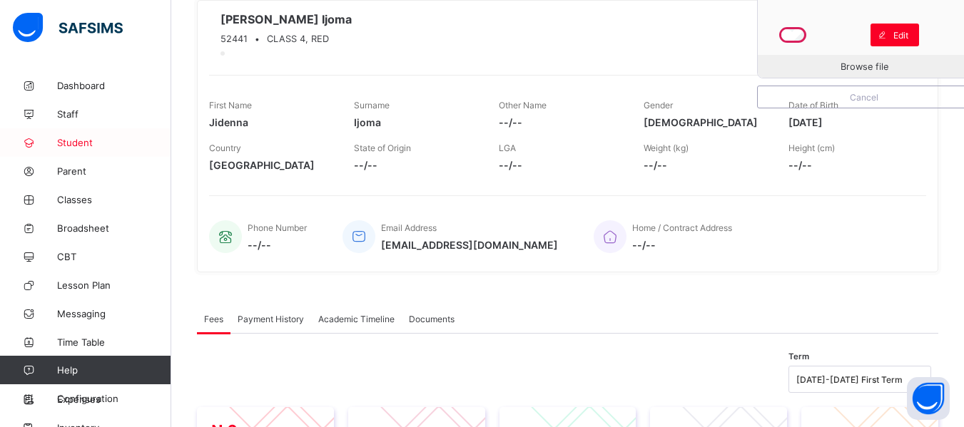
click at [76, 138] on span "Student" at bounding box center [114, 142] width 114 height 11
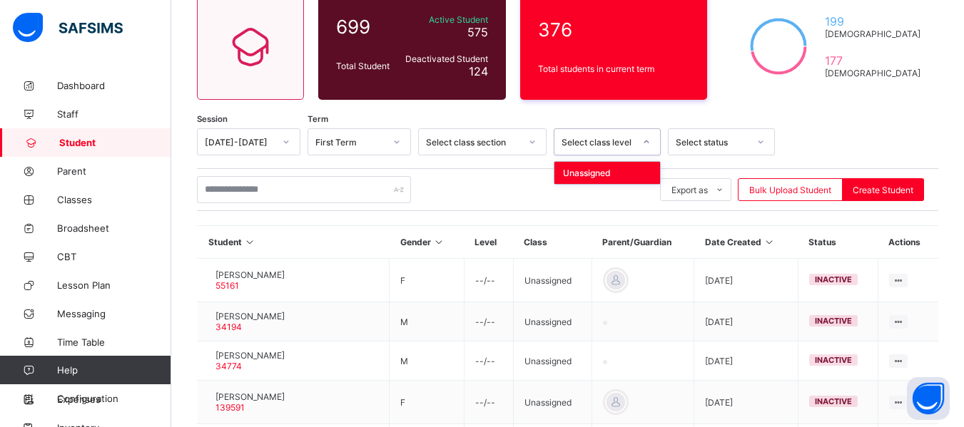
click at [651, 142] on div at bounding box center [646, 142] width 24 height 23
click at [643, 143] on icon at bounding box center [646, 142] width 9 height 14
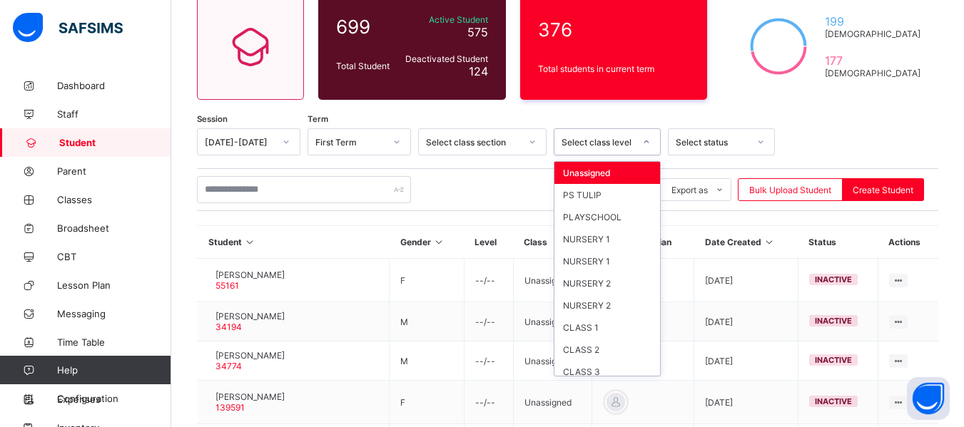
click at [643, 143] on icon at bounding box center [646, 142] width 9 height 14
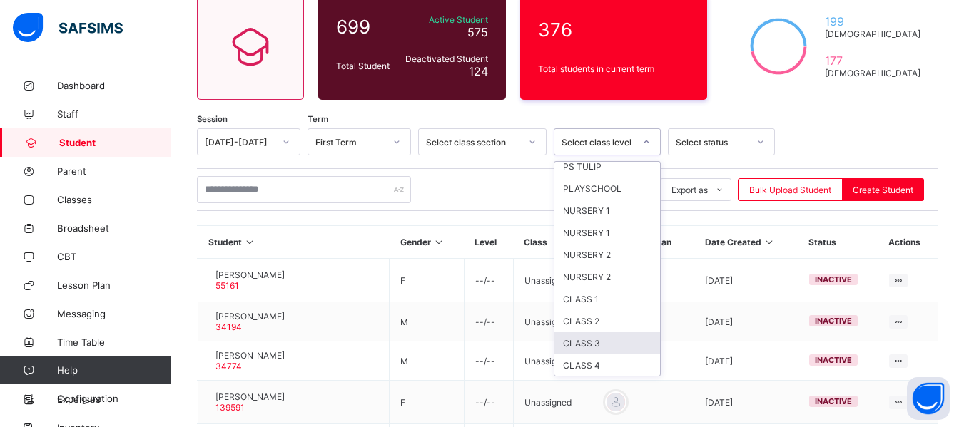
scroll to position [57, 0]
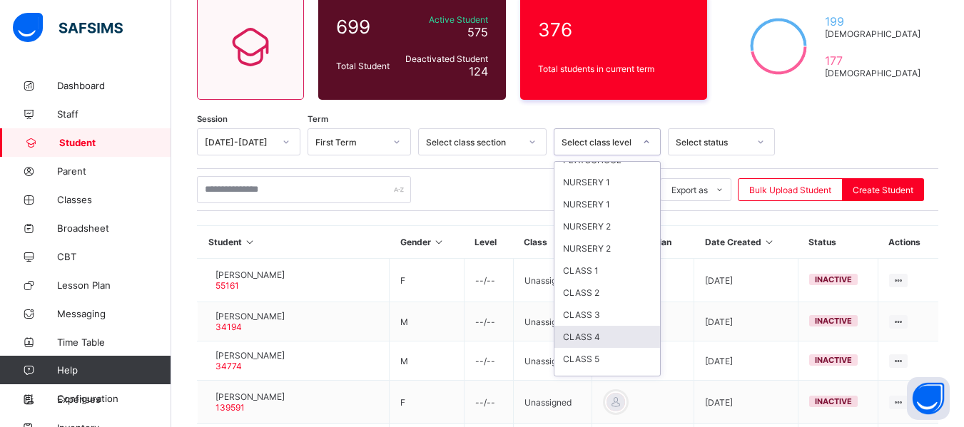
click at [592, 336] on div "CLASS 4" at bounding box center [607, 337] width 106 height 22
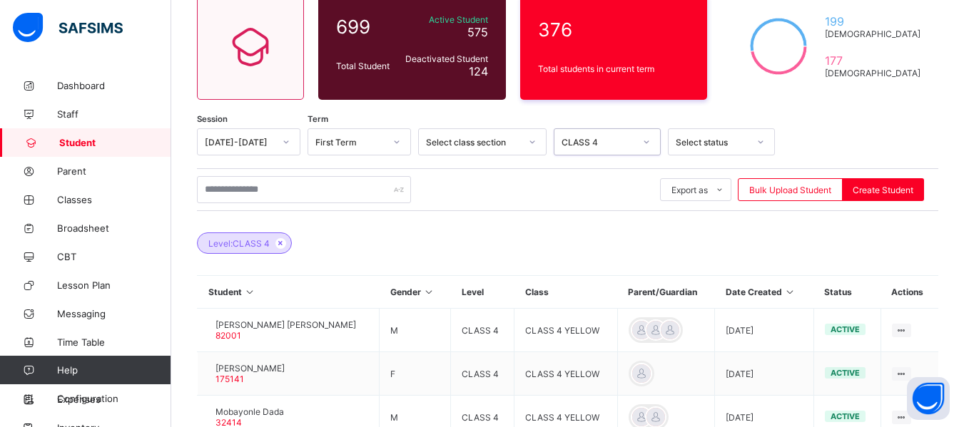
scroll to position [502, 0]
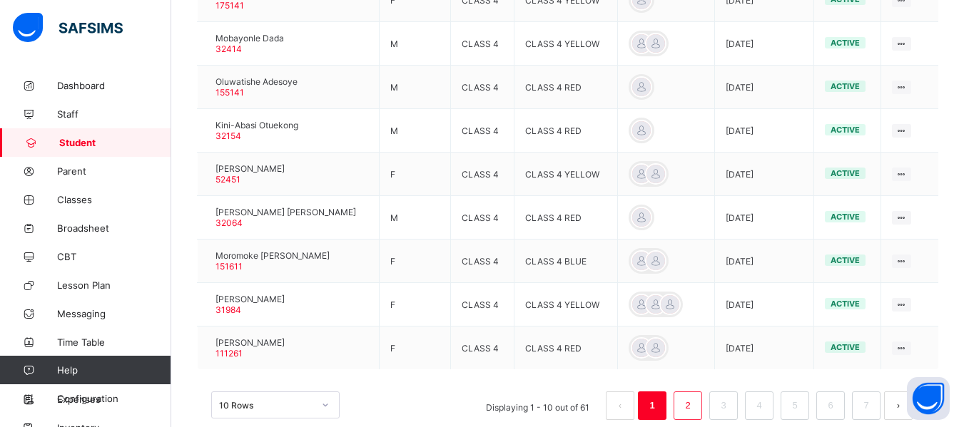
click at [694, 402] on link "2" at bounding box center [688, 406] width 14 height 19
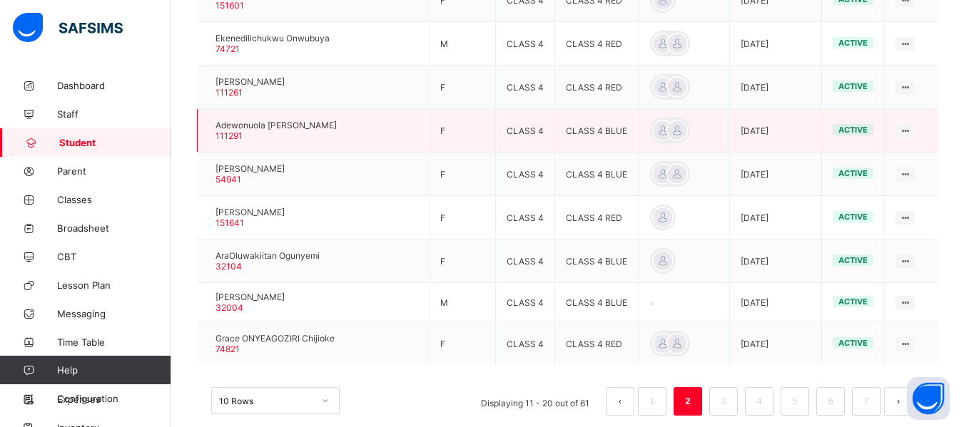
click at [208, 131] on div at bounding box center [208, 131] width 0 height 0
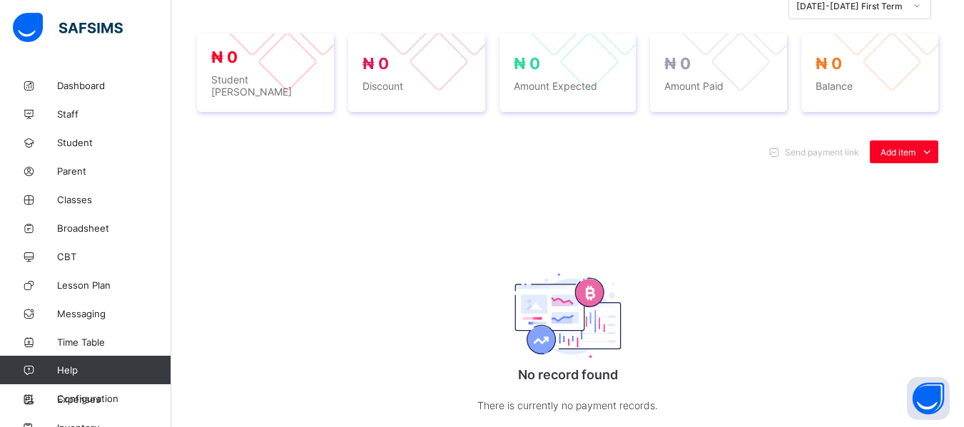
scroll to position [128, 0]
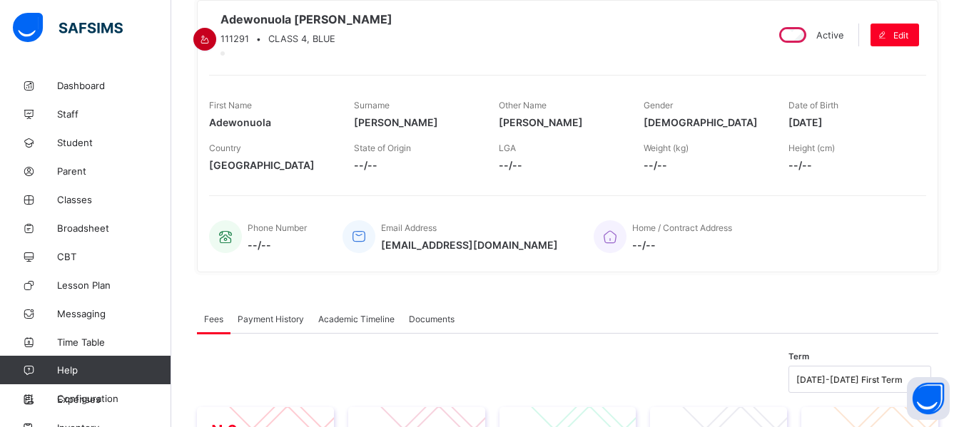
click at [211, 34] on icon at bounding box center [205, 39] width 12 height 11
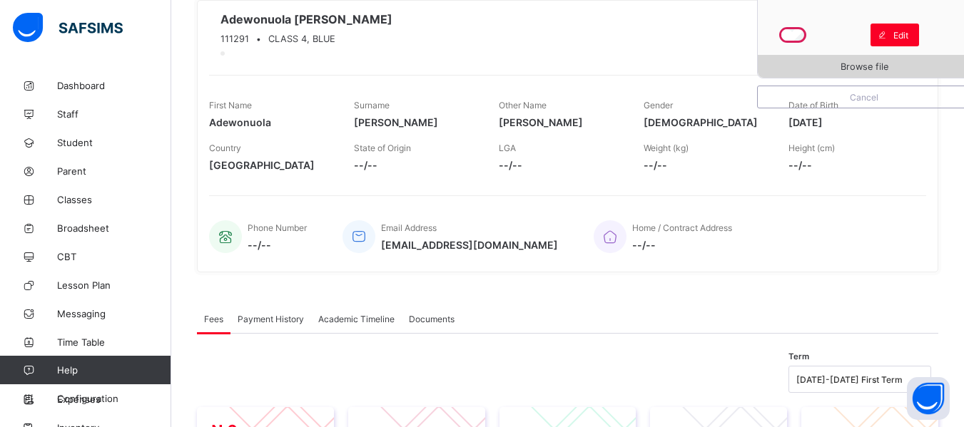
click at [888, 68] on span "Browse file" at bounding box center [865, 66] width 48 height 11
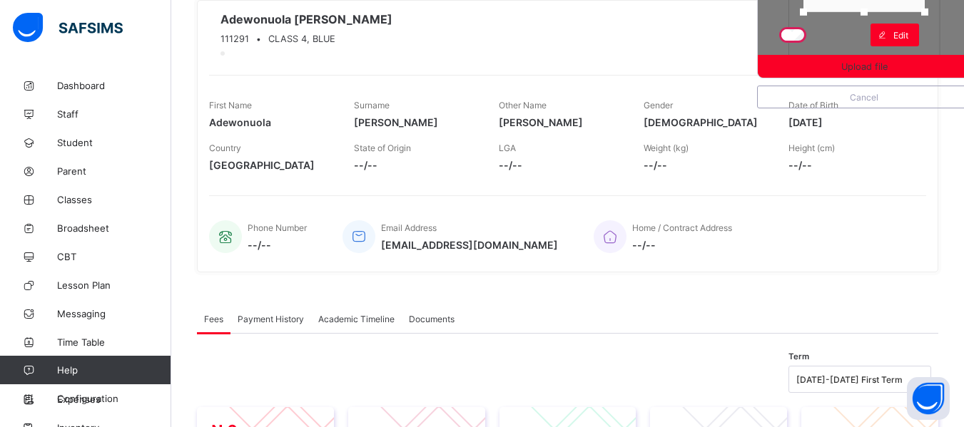
drag, startPoint x: 874, startPoint y: 54, endPoint x: 881, endPoint y: 9, distance: 45.5
click at [875, 9] on div at bounding box center [863, 11] width 21 height 21
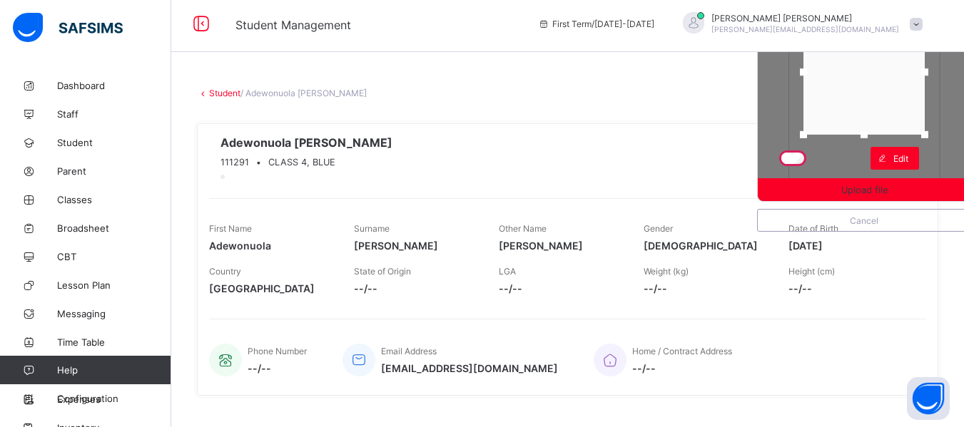
scroll to position [0, 0]
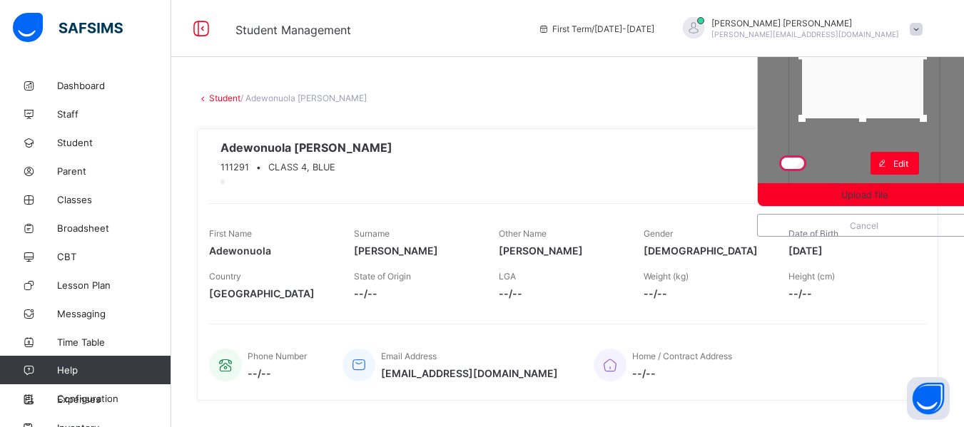
drag, startPoint x: 898, startPoint y: 86, endPoint x: 897, endPoint y: 56, distance: 29.3
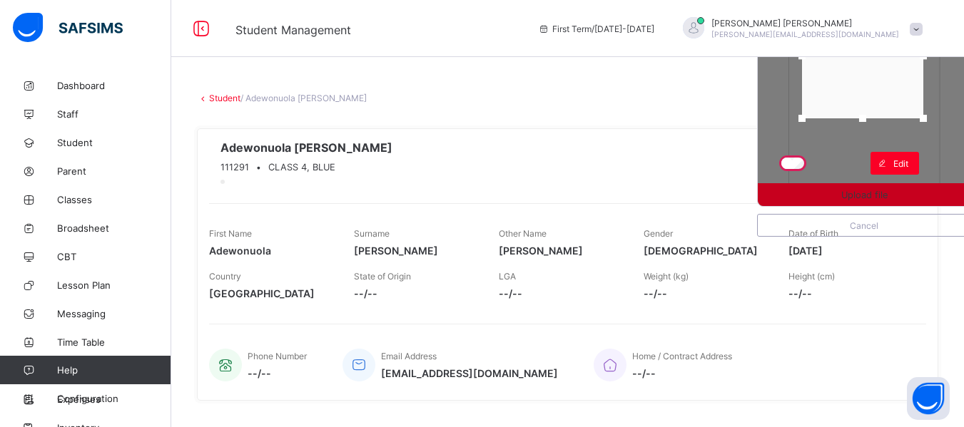
click at [868, 191] on span "Upload file" at bounding box center [864, 195] width 46 height 11
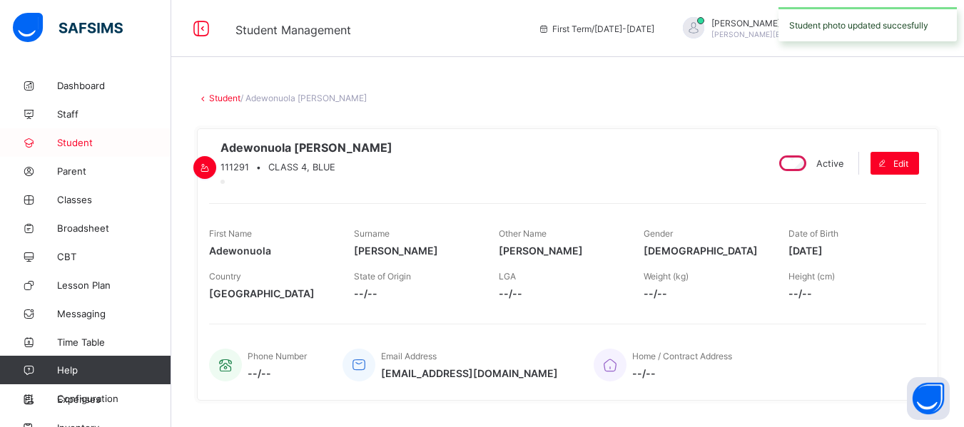
click at [82, 136] on link "Student" at bounding box center [85, 142] width 171 height 29
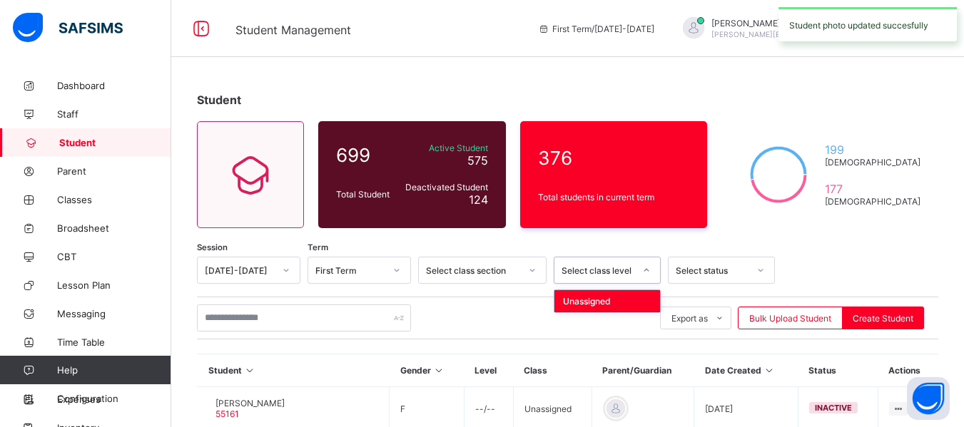
click at [644, 272] on icon at bounding box center [646, 270] width 9 height 14
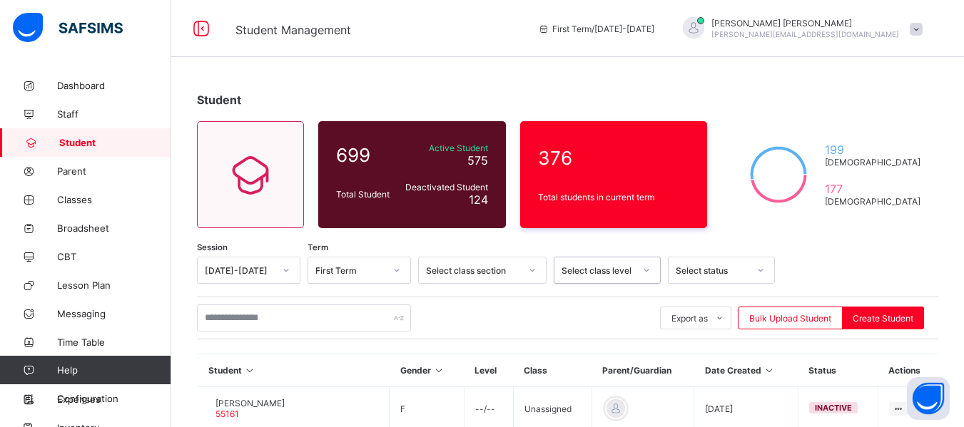
click at [644, 272] on icon at bounding box center [646, 270] width 9 height 14
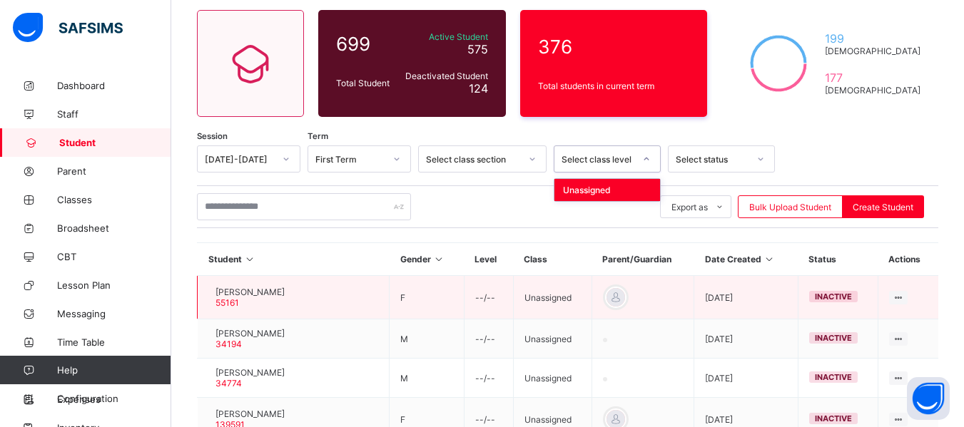
scroll to position [114, 0]
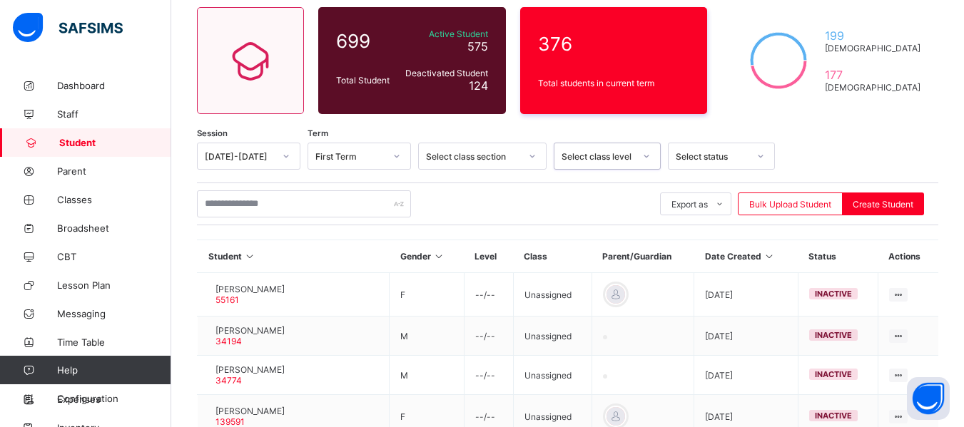
click at [648, 158] on icon at bounding box center [646, 156] width 9 height 14
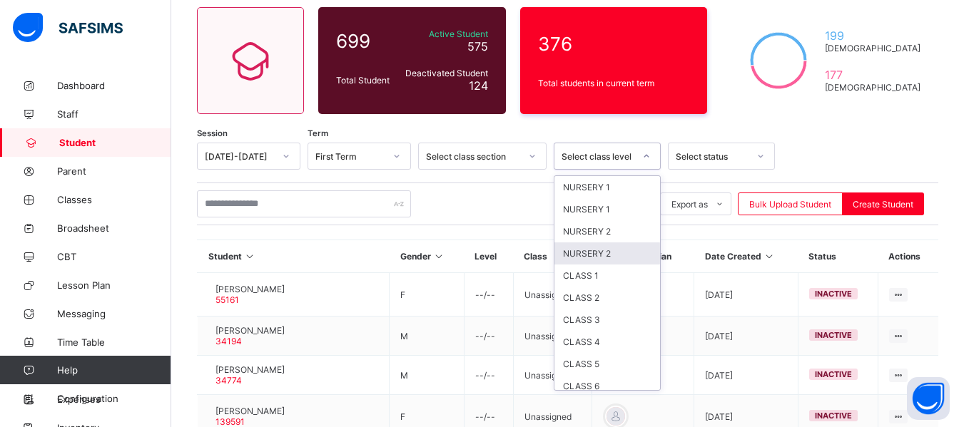
scroll to position [73, 0]
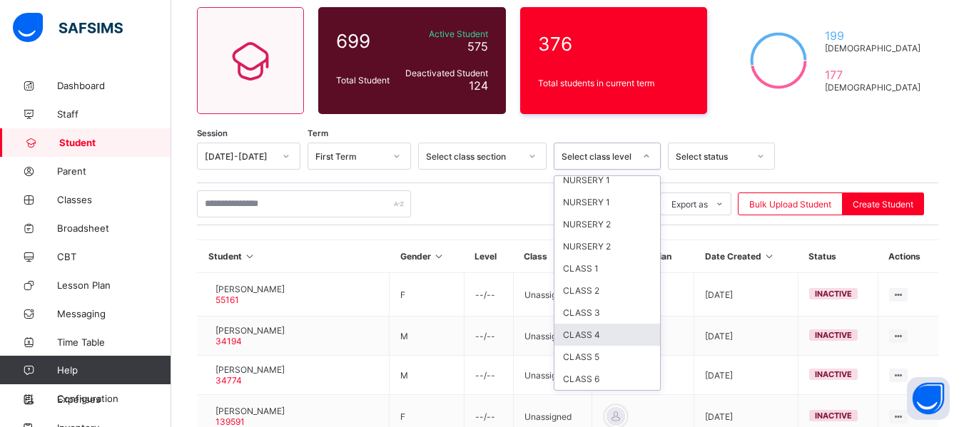
click at [603, 343] on div "CLASS 4" at bounding box center [607, 335] width 106 height 22
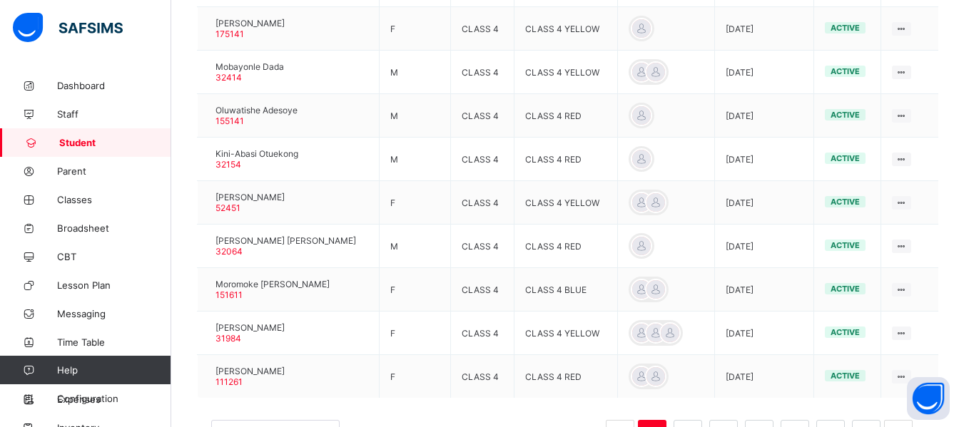
scroll to position [531, 0]
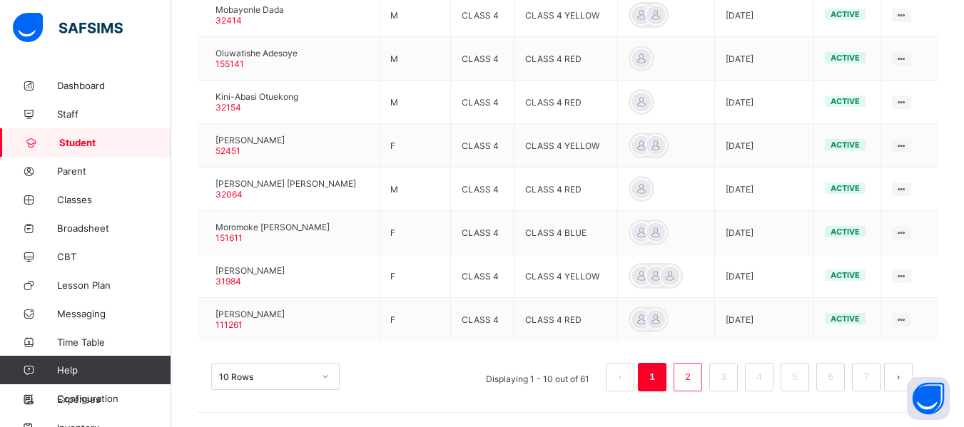
click at [694, 377] on link "2" at bounding box center [688, 377] width 14 height 19
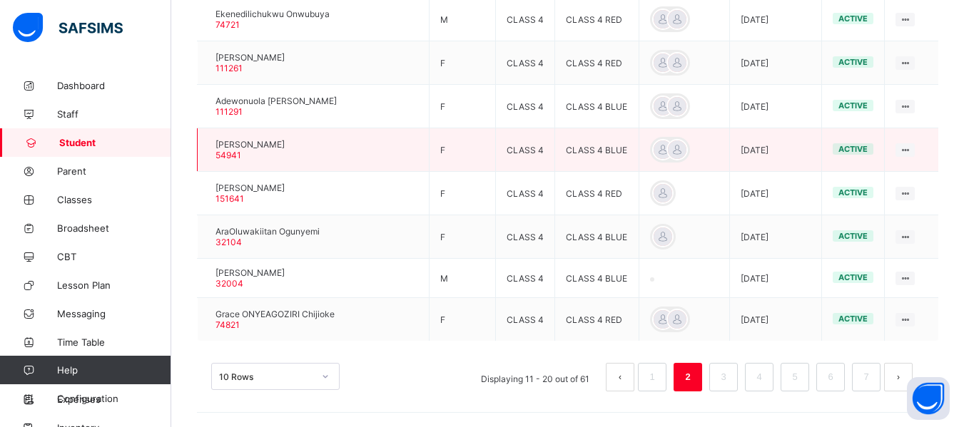
click at [208, 150] on div at bounding box center [208, 150] width 0 height 0
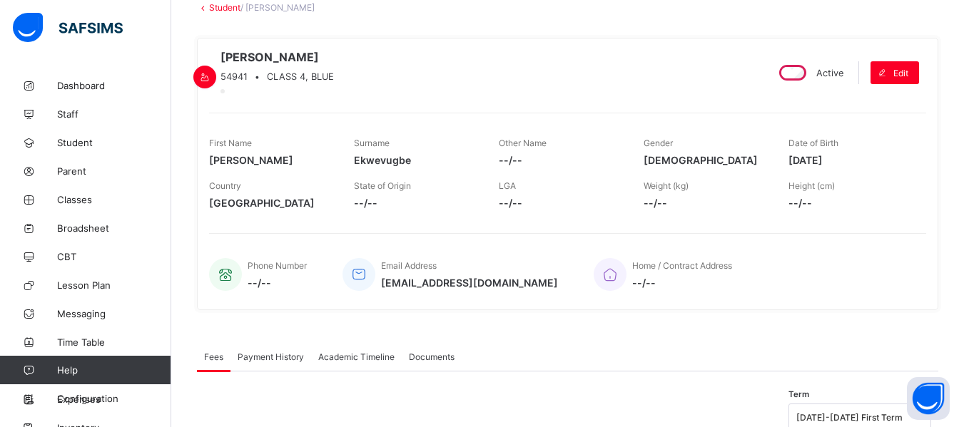
scroll to position [71, 0]
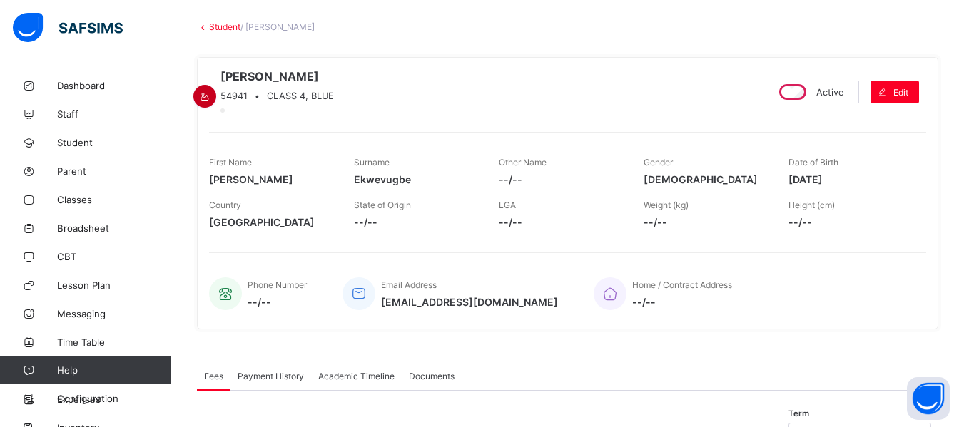
click at [211, 91] on icon at bounding box center [205, 96] width 12 height 11
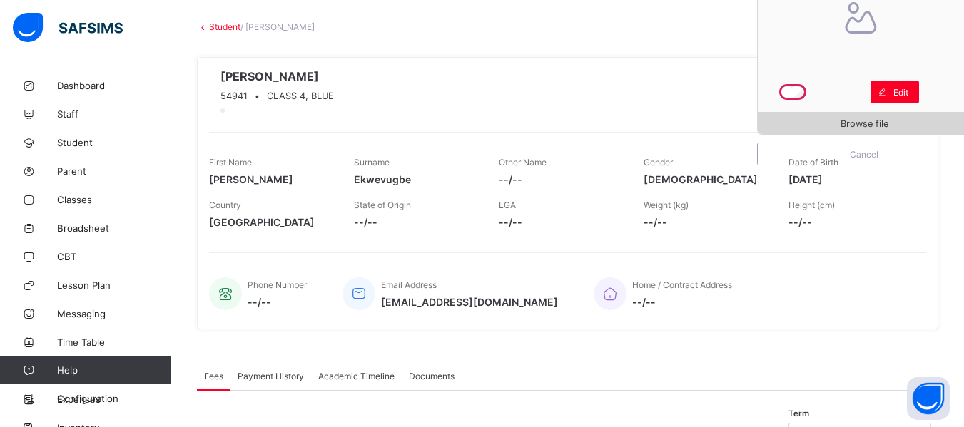
click at [888, 123] on span "Browse file" at bounding box center [865, 123] width 48 height 11
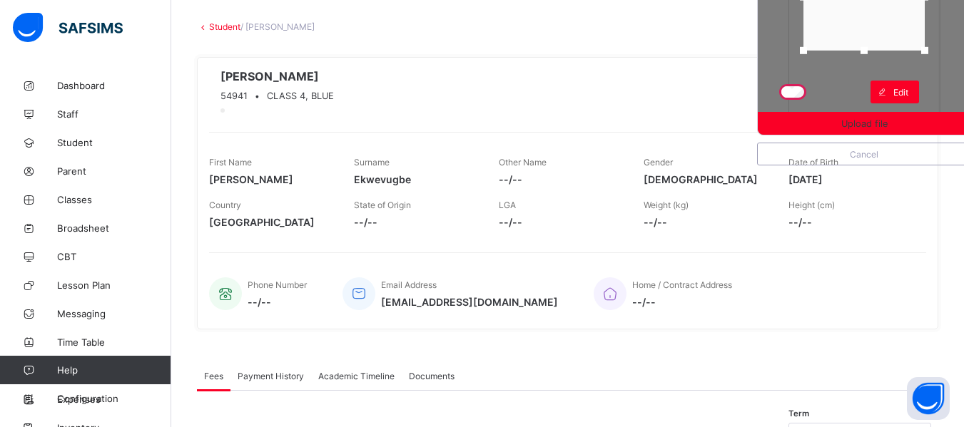
drag, startPoint x: 874, startPoint y: 109, endPoint x: 885, endPoint y: 46, distance: 63.7
click at [875, 46] on div at bounding box center [863, 50] width 21 height 21
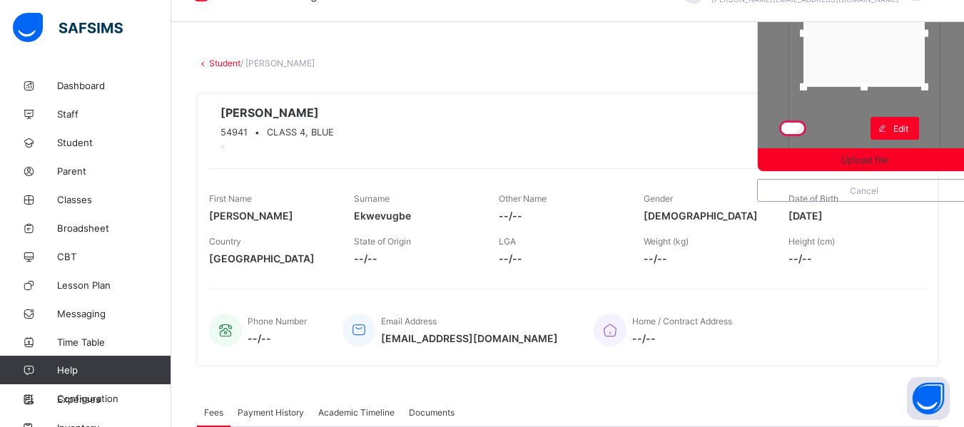
scroll to position [0, 0]
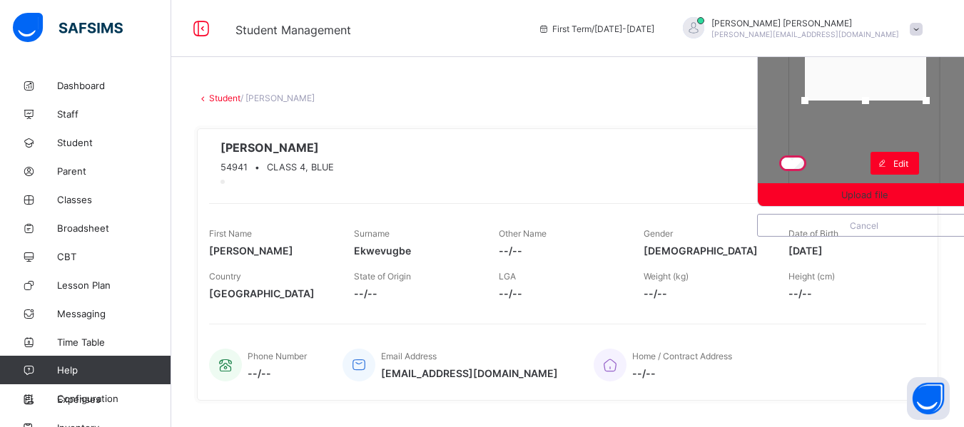
drag, startPoint x: 899, startPoint y: 86, endPoint x: 901, endPoint y: 61, distance: 25.0
click at [901, 61] on div at bounding box center [865, 47] width 121 height 107
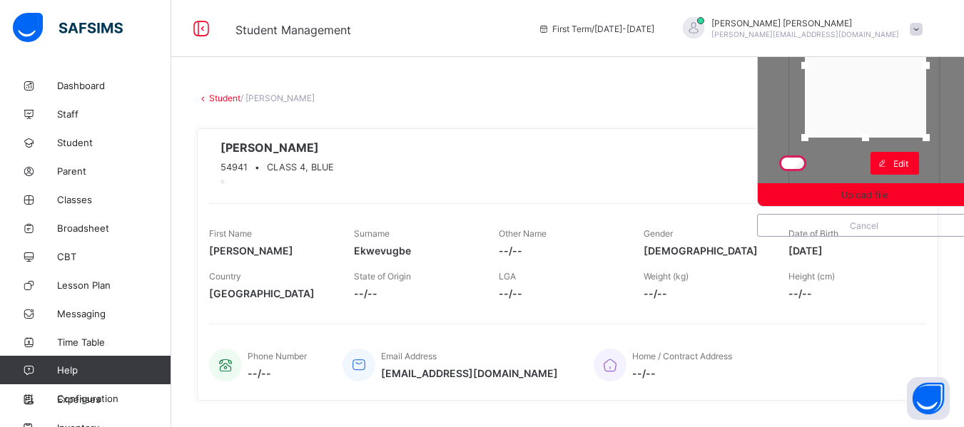
drag, startPoint x: 876, startPoint y: 103, endPoint x: 872, endPoint y: 141, distance: 37.4
click at [869, 141] on div at bounding box center [865, 137] width 7 height 7
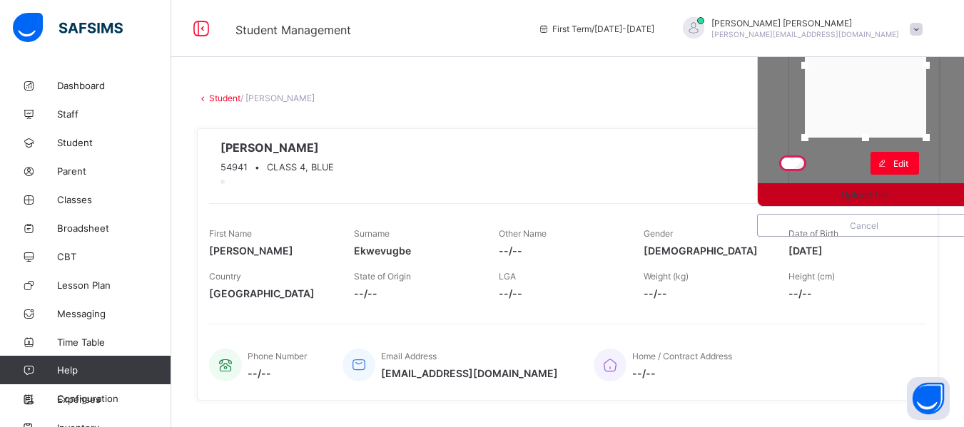
click at [866, 194] on span "Upload file" at bounding box center [864, 195] width 46 height 11
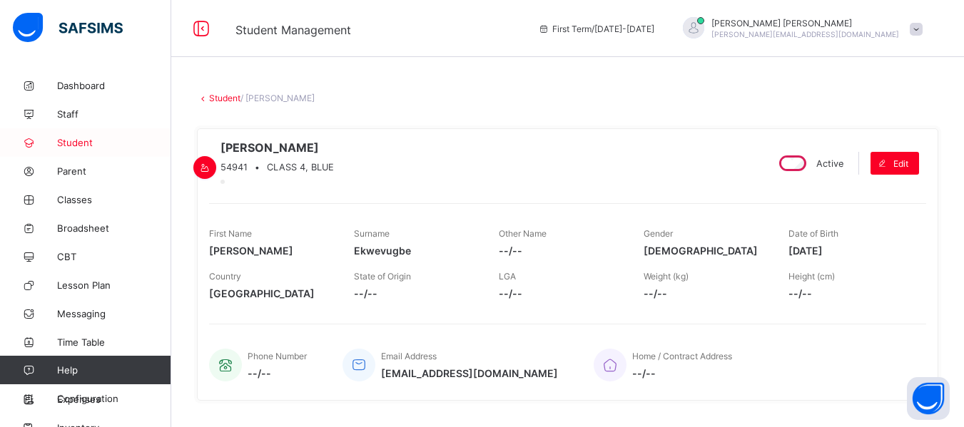
click at [79, 138] on span "Student" at bounding box center [114, 142] width 114 height 11
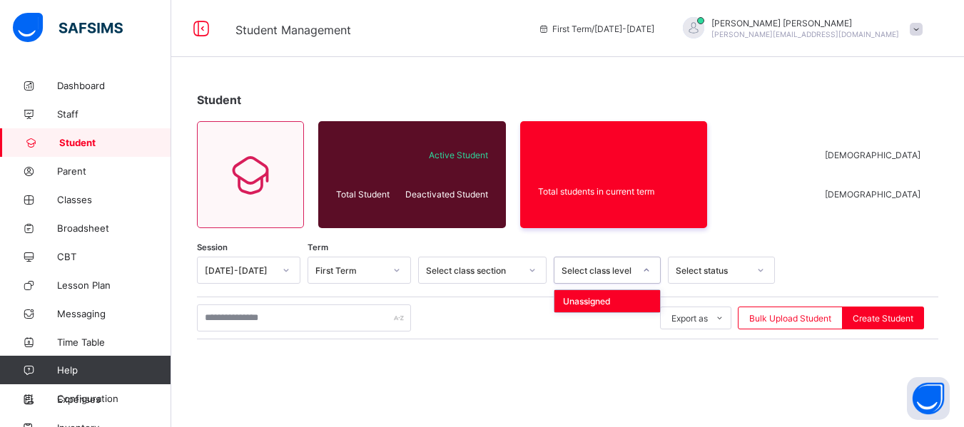
click at [646, 273] on icon at bounding box center [646, 270] width 9 height 14
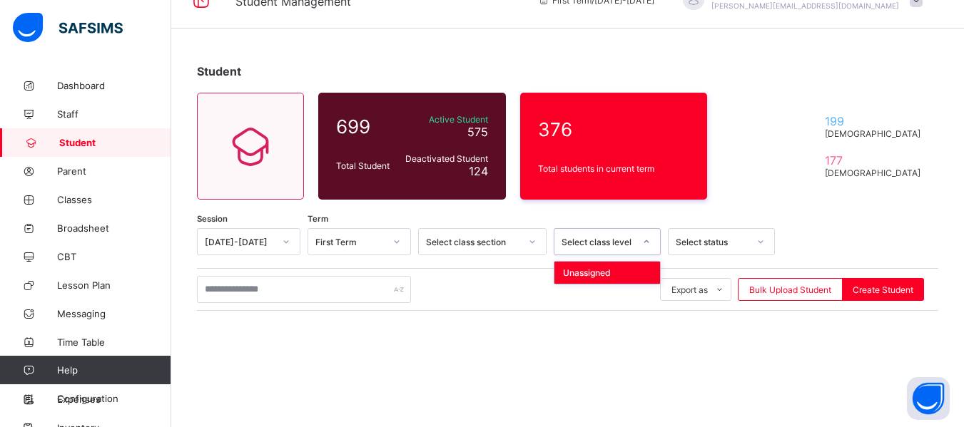
scroll to position [57, 0]
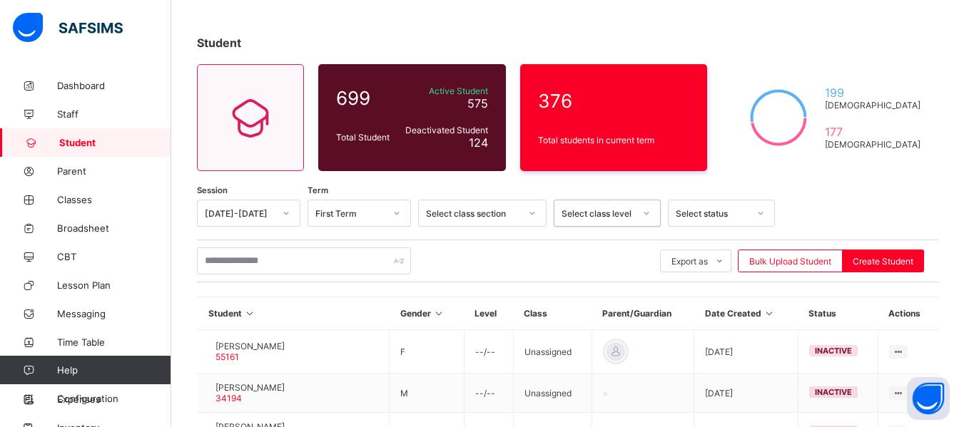
click at [645, 212] on icon at bounding box center [646, 213] width 9 height 14
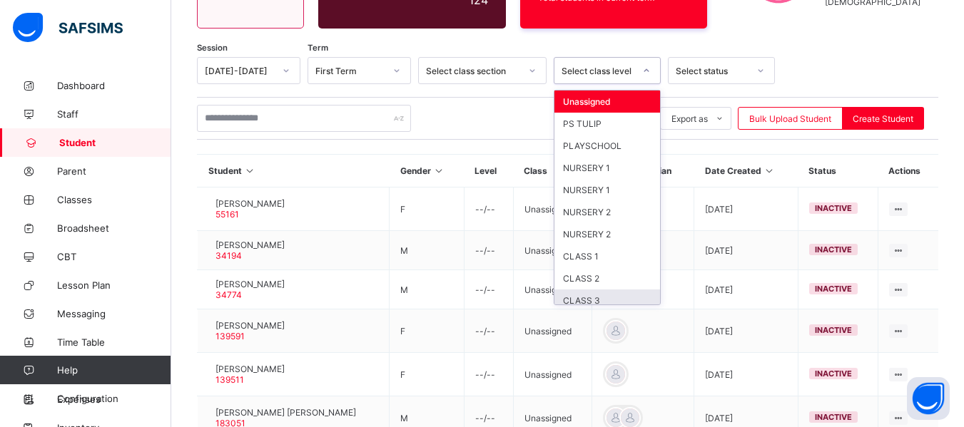
scroll to position [29, 0]
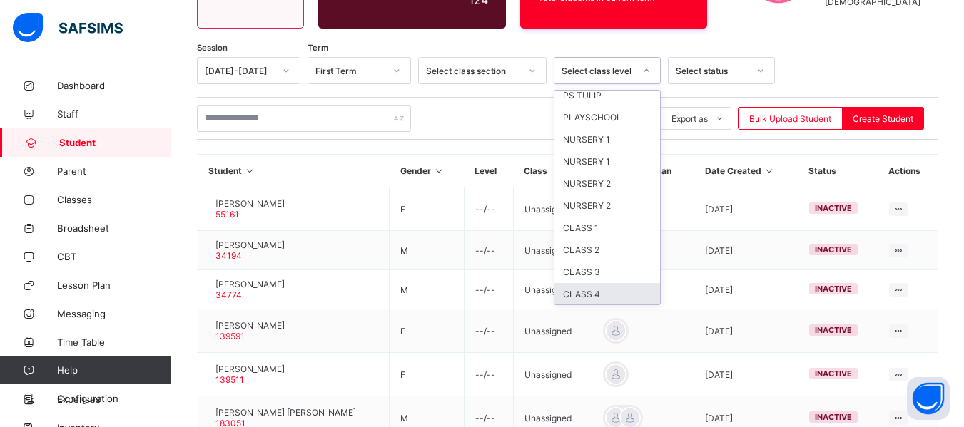
click at [624, 293] on div "CLASS 4" at bounding box center [607, 294] width 106 height 22
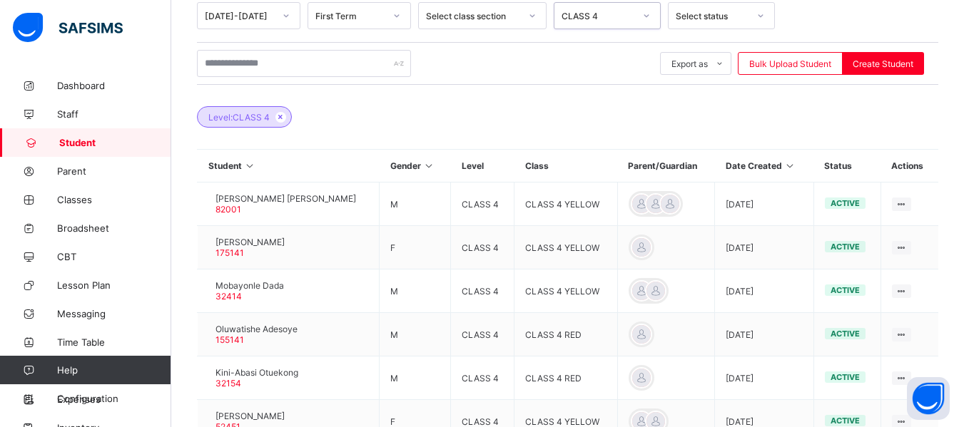
scroll to position [531, 0]
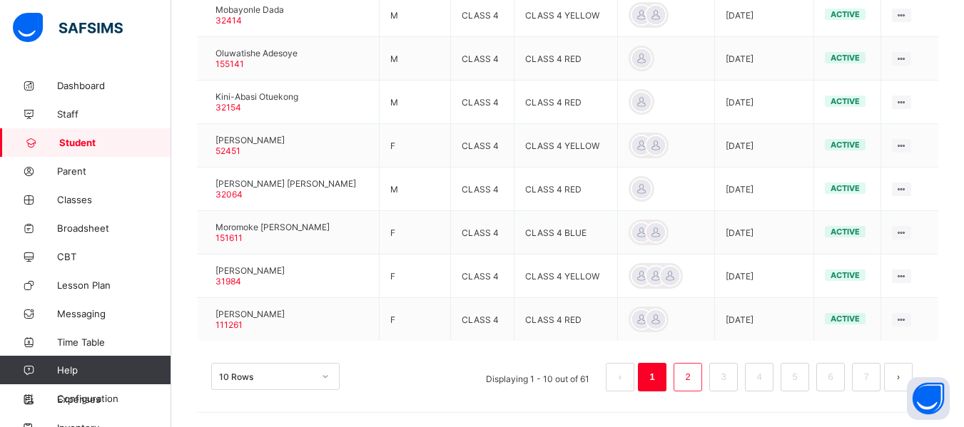
click at [694, 375] on link "2" at bounding box center [688, 377] width 14 height 19
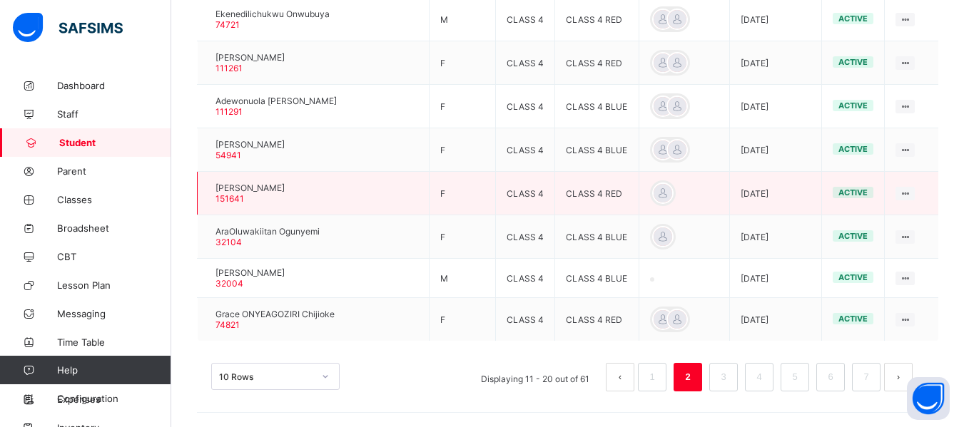
click at [208, 193] on div at bounding box center [208, 193] width 0 height 0
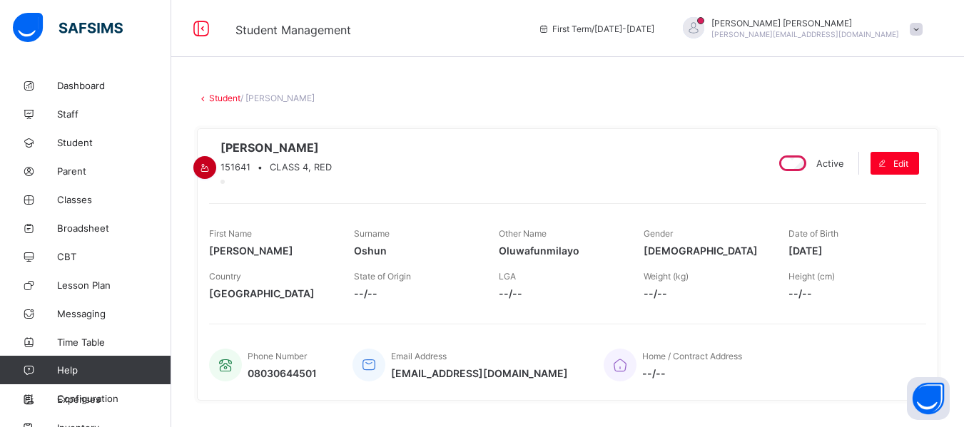
click at [211, 163] on icon at bounding box center [205, 168] width 12 height 11
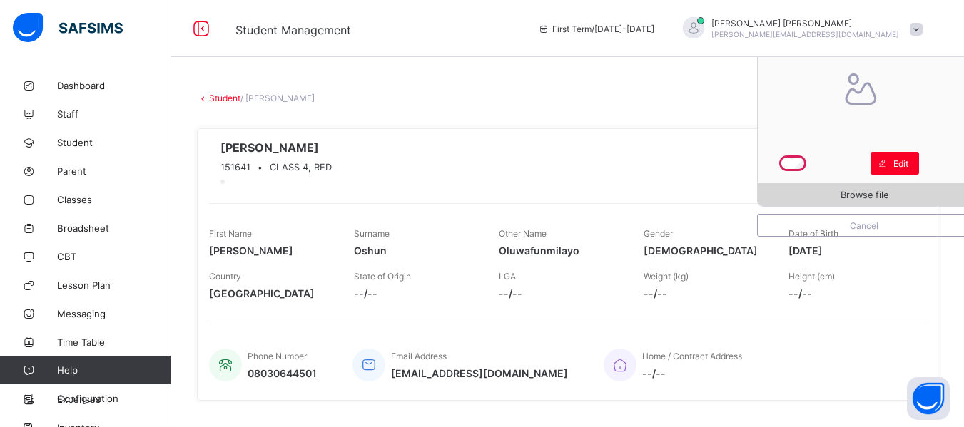
click at [840, 192] on span "Browse file" at bounding box center [864, 195] width 213 height 11
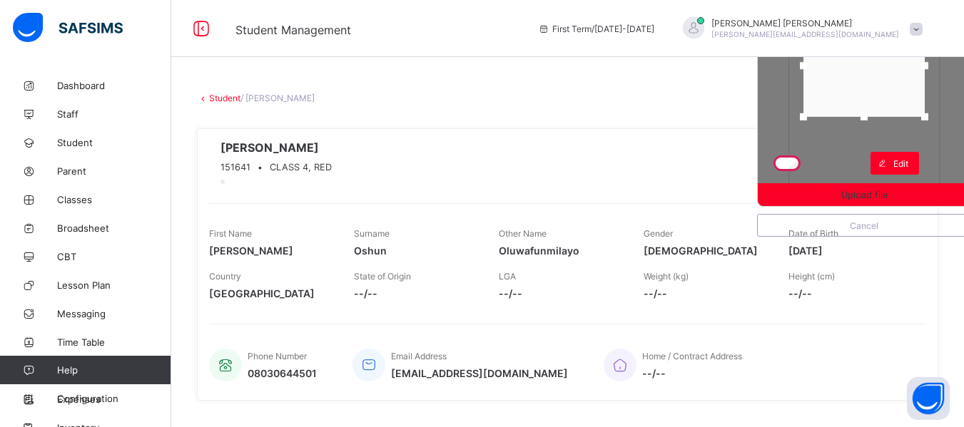
drag, startPoint x: 878, startPoint y: 179, endPoint x: 879, endPoint y: 111, distance: 67.8
click at [875, 111] on div at bounding box center [863, 116] width 21 height 21
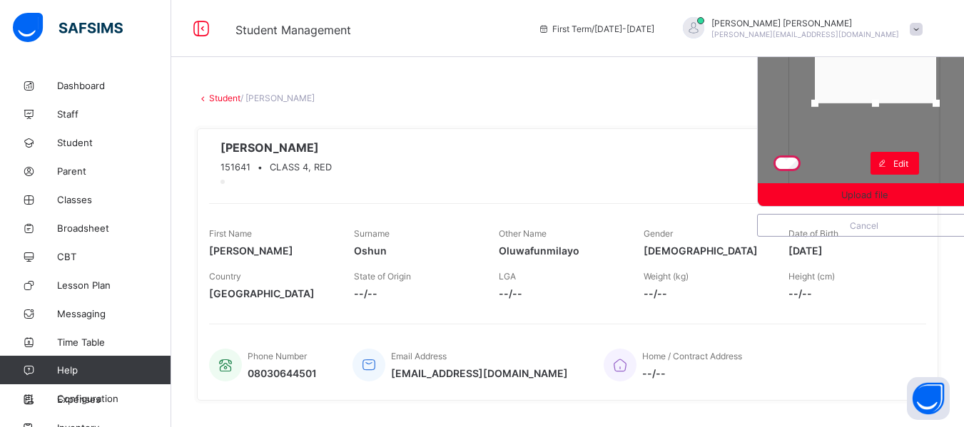
drag, startPoint x: 899, startPoint y: 94, endPoint x: 911, endPoint y: 80, distance: 18.3
click at [911, 80] on div at bounding box center [875, 52] width 121 height 102
drag, startPoint x: 888, startPoint y: 102, endPoint x: 886, endPoint y: 122, distance: 20.1
click at [879, 122] on div at bounding box center [875, 122] width 7 height 7
drag, startPoint x: 884, startPoint y: 102, endPoint x: 891, endPoint y: 100, distance: 7.4
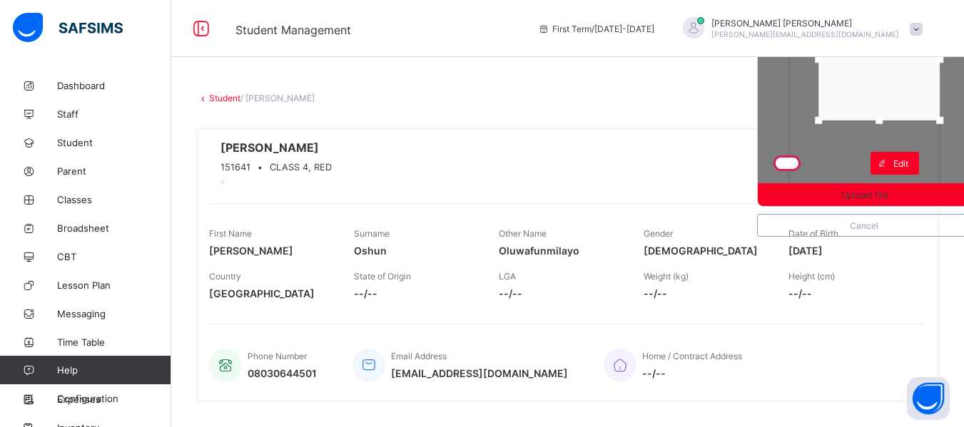
click at [891, 100] on div at bounding box center [878, 60] width 121 height 122
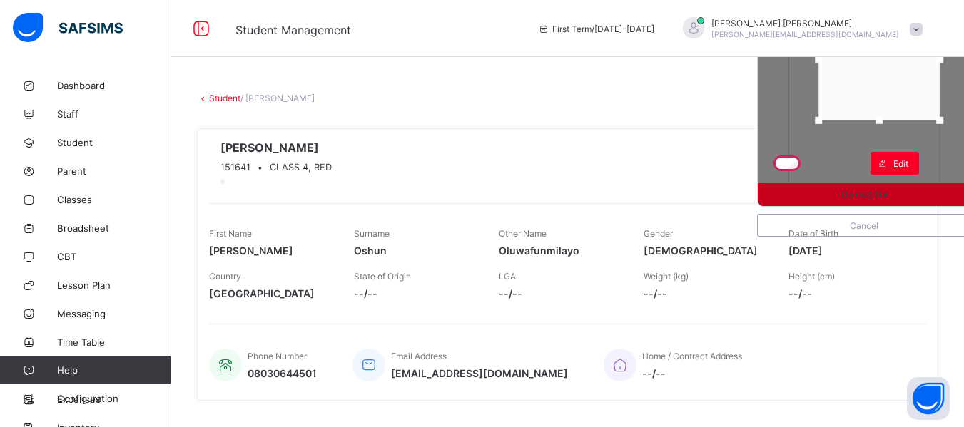
click at [878, 198] on span "Upload file" at bounding box center [864, 195] width 46 height 11
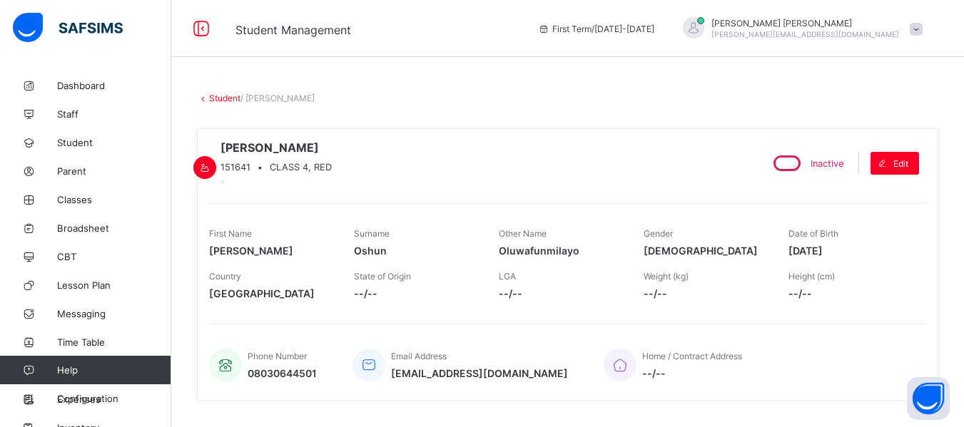
click at [878, 186] on div "Inactive Edit" at bounding box center [841, 164] width 171 height 46
click at [77, 148] on span "Student" at bounding box center [114, 142] width 114 height 11
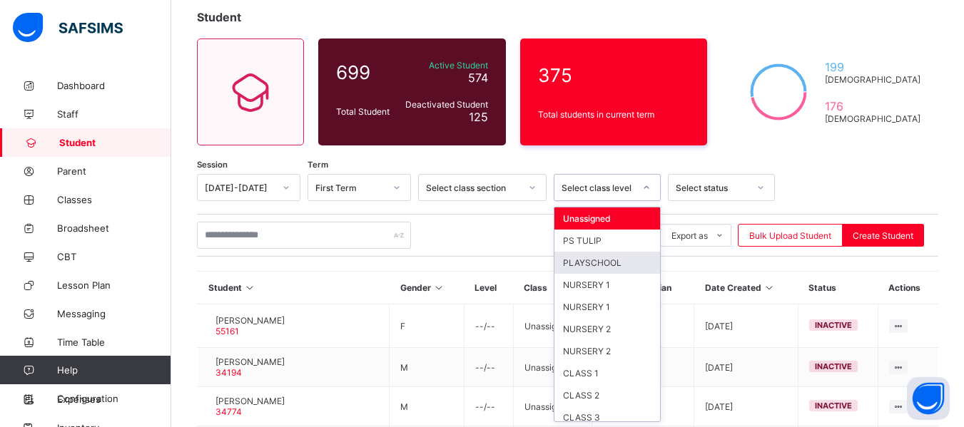
click at [646, 201] on div "option PLAYSCHOOL focused, 3 of 13. 13 results available. Use Up and Down to ch…" at bounding box center [607, 187] width 107 height 27
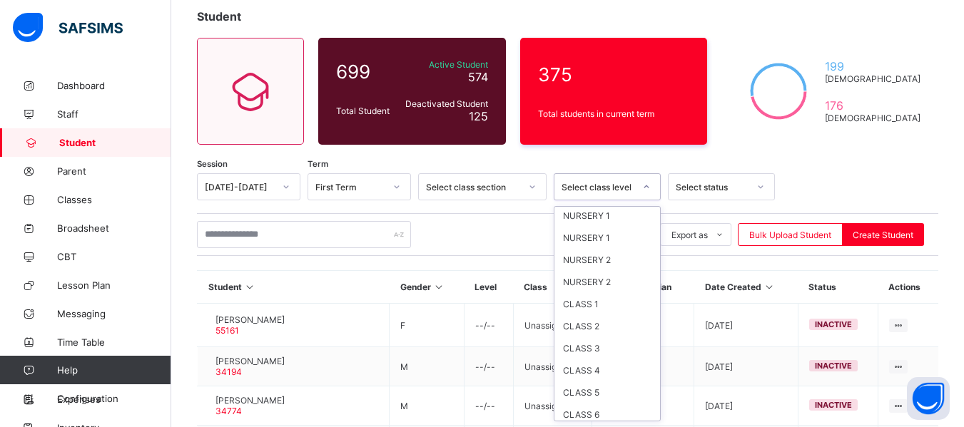
scroll to position [73, 0]
click at [599, 367] on div "CLASS 4" at bounding box center [607, 366] width 106 height 22
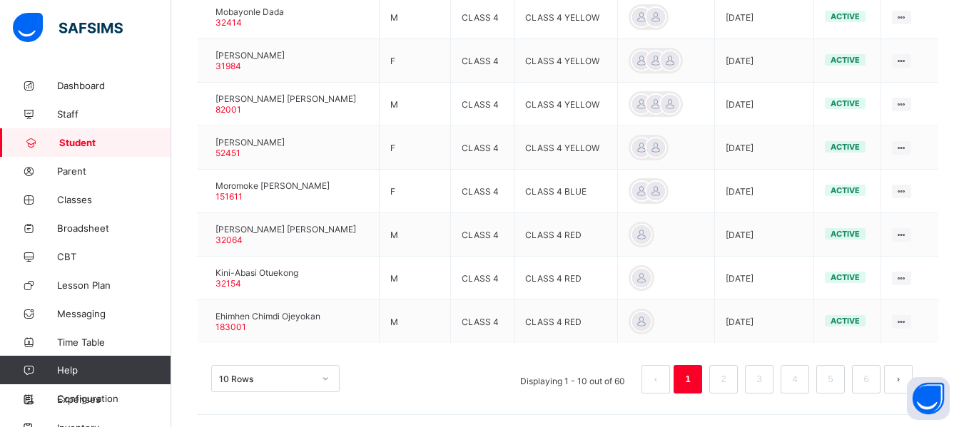
scroll to position [531, 0]
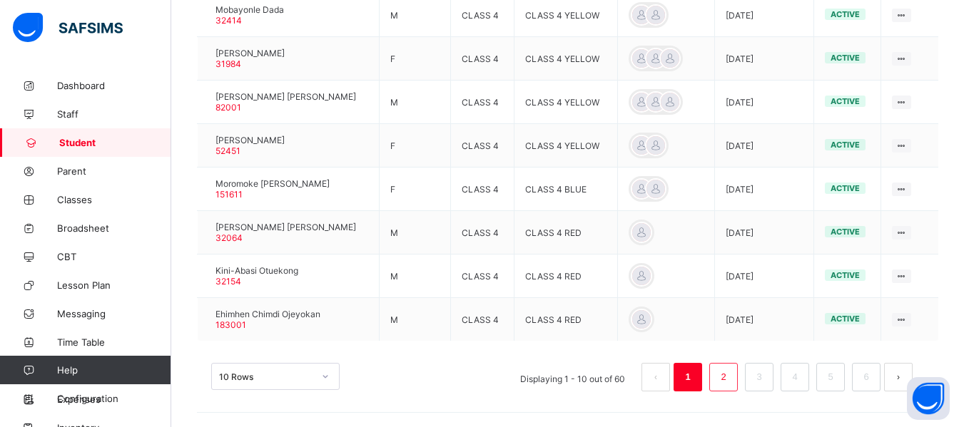
click at [728, 374] on link "2" at bounding box center [723, 377] width 14 height 19
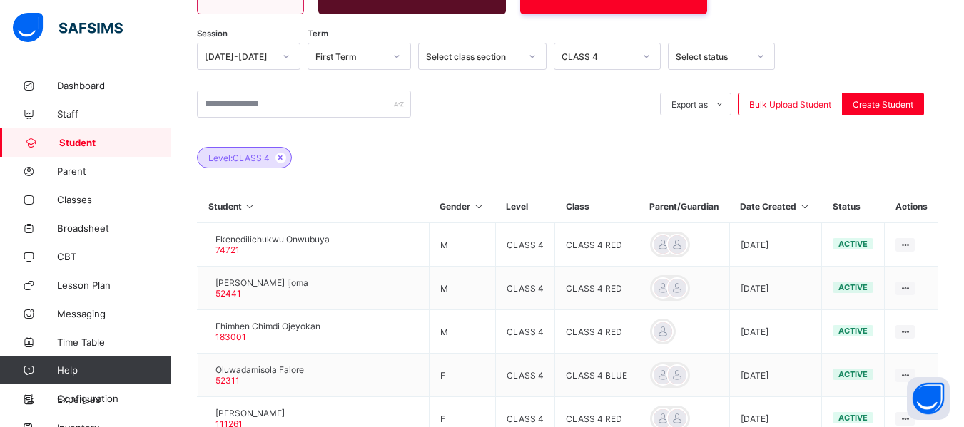
scroll to position [243, 0]
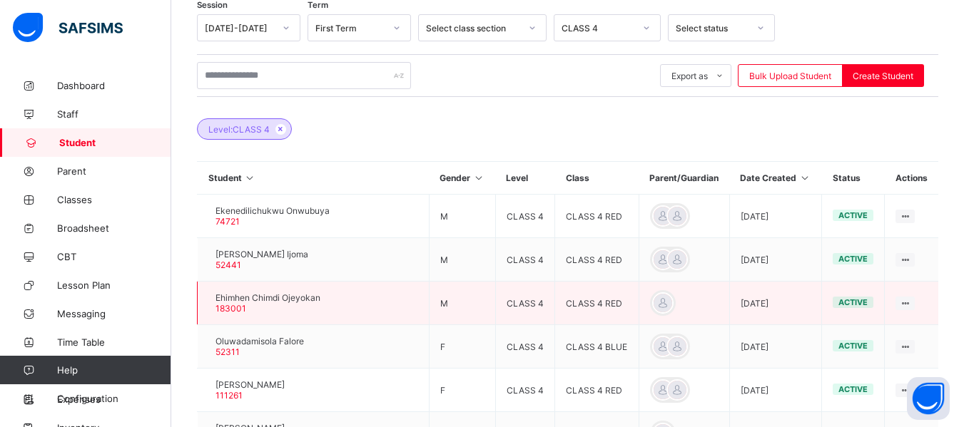
click at [208, 303] on div at bounding box center [208, 303] width 0 height 0
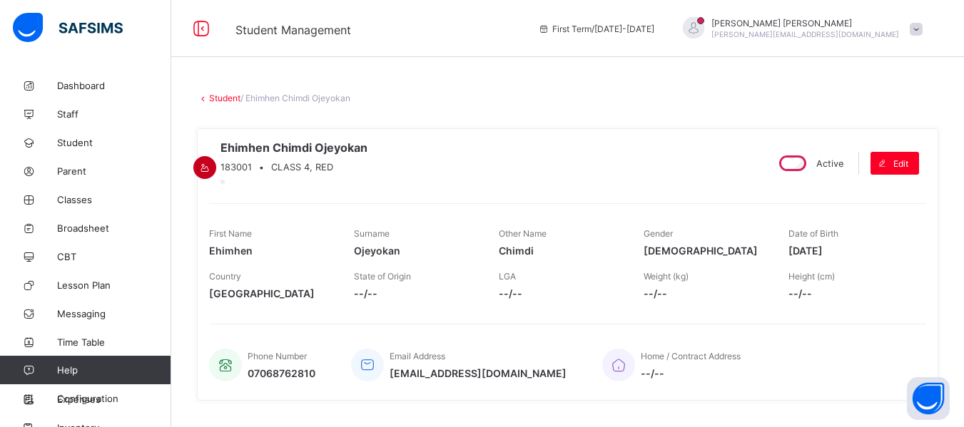
click at [211, 163] on icon at bounding box center [205, 168] width 12 height 11
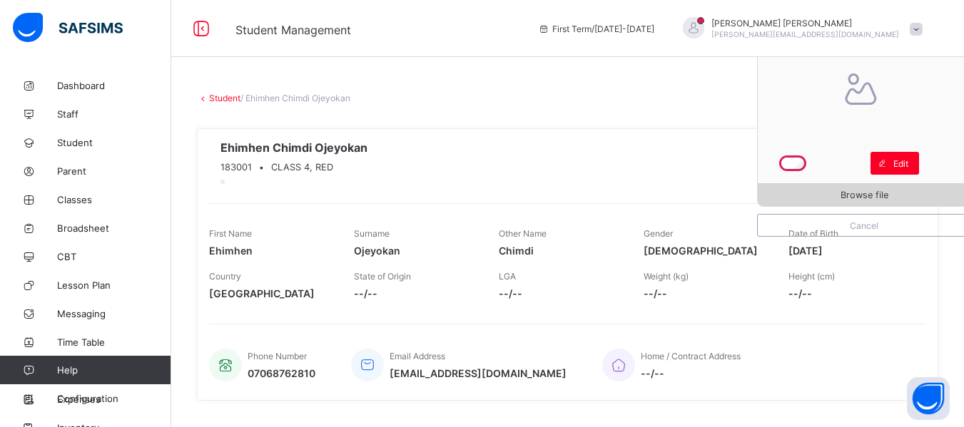
click at [886, 205] on div "Browse file" at bounding box center [864, 194] width 213 height 23
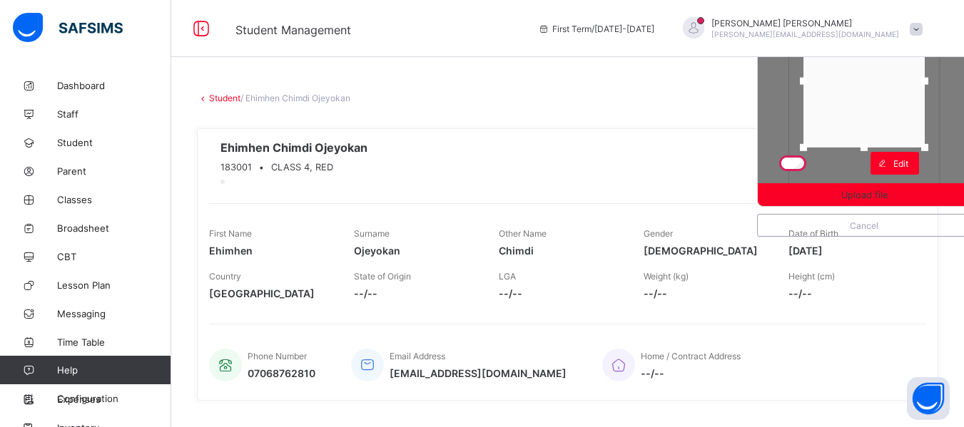
drag, startPoint x: 875, startPoint y: 178, endPoint x: 887, endPoint y: 135, distance: 45.2
click at [887, 135] on div at bounding box center [863, 81] width 121 height 133
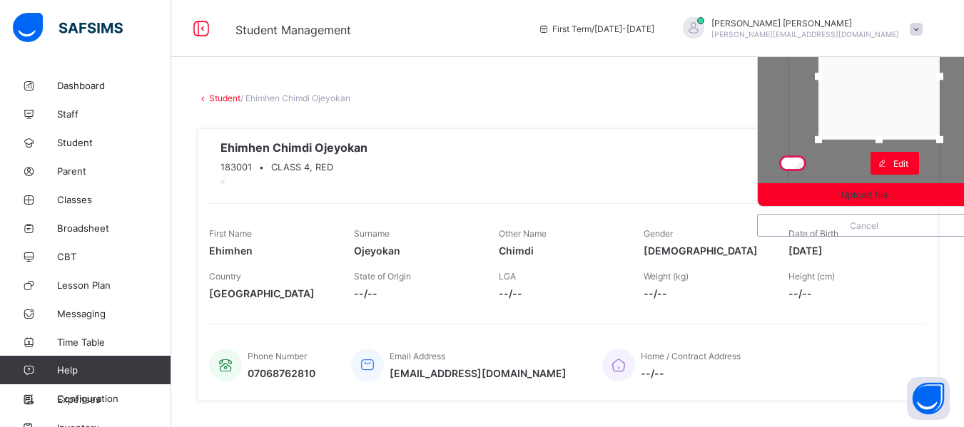
drag, startPoint x: 896, startPoint y: 112, endPoint x: 911, endPoint y: 111, distance: 15.1
click at [911, 111] on div at bounding box center [878, 77] width 121 height 126
drag, startPoint x: 890, startPoint y: 113, endPoint x: 891, endPoint y: 82, distance: 31.4
click at [891, 82] on div at bounding box center [878, 57] width 121 height 126
drag, startPoint x: 888, startPoint y: 121, endPoint x: 883, endPoint y: 136, distance: 16.7
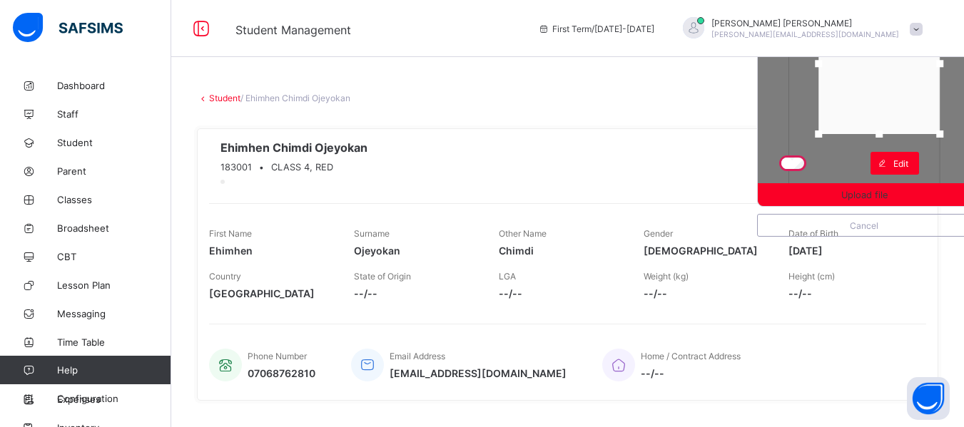
click at [883, 136] on div at bounding box center [878, 133] width 21 height 21
drag, startPoint x: 831, startPoint y: 69, endPoint x: 821, endPoint y: 69, distance: 10.7
click at [818, 69] on div at bounding box center [807, 64] width 21 height 21
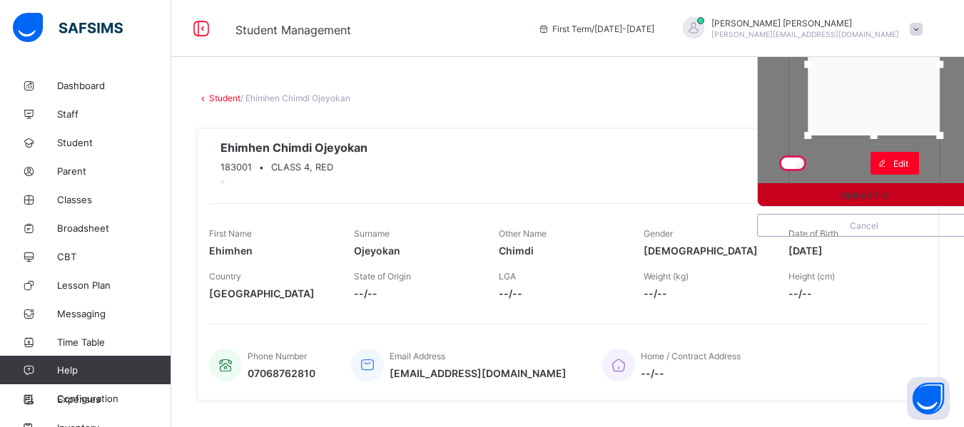
click at [843, 197] on span "Upload file" at bounding box center [864, 195] width 213 height 11
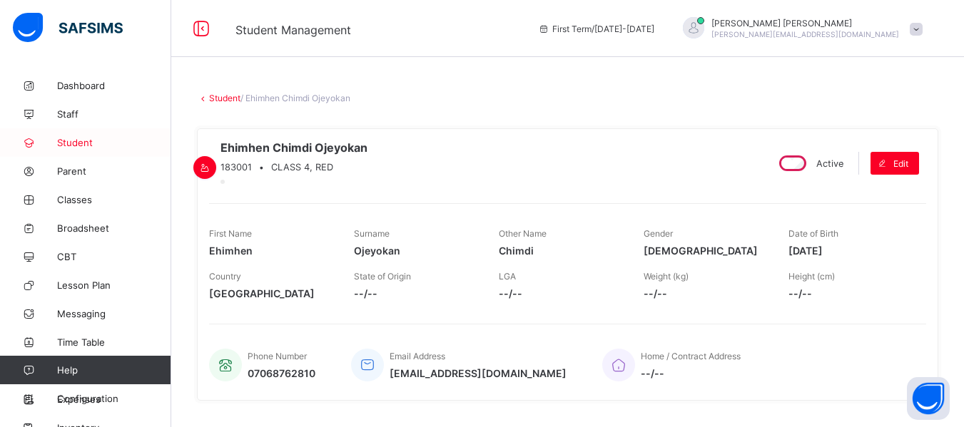
click at [93, 143] on span "Student" at bounding box center [114, 142] width 114 height 11
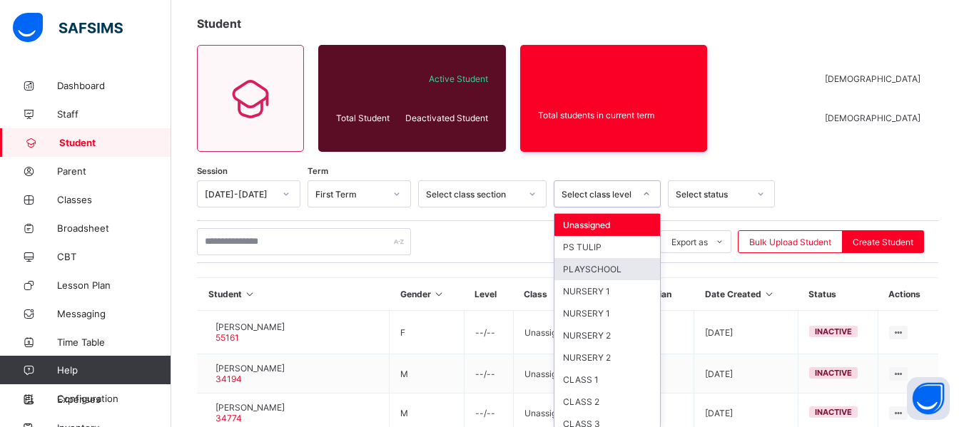
click at [646, 208] on div "option PLAYSCHOOL focused, 3 of 13. 13 results available. Use Up and Down to ch…" at bounding box center [607, 194] width 107 height 27
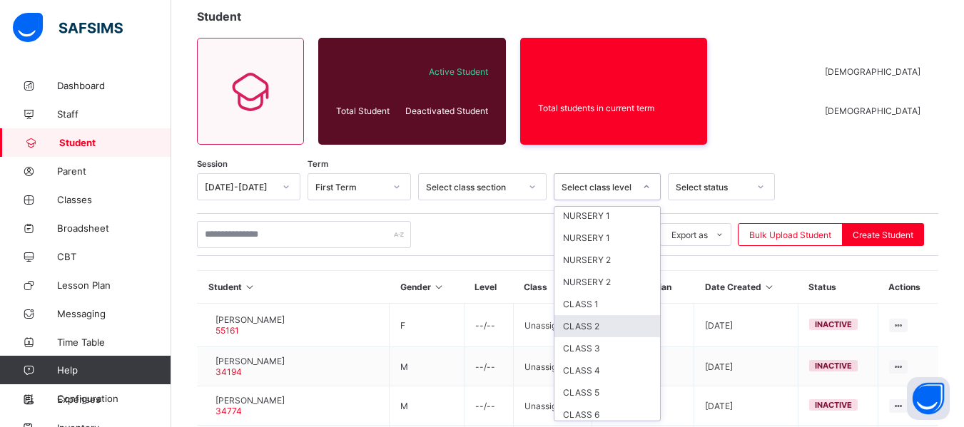
scroll to position [73, 0]
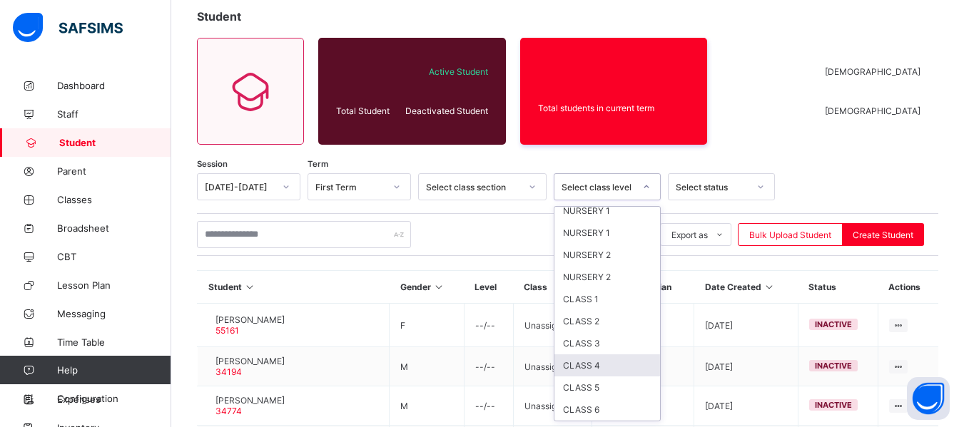
click at [598, 365] on div "CLASS 4" at bounding box center [607, 366] width 106 height 22
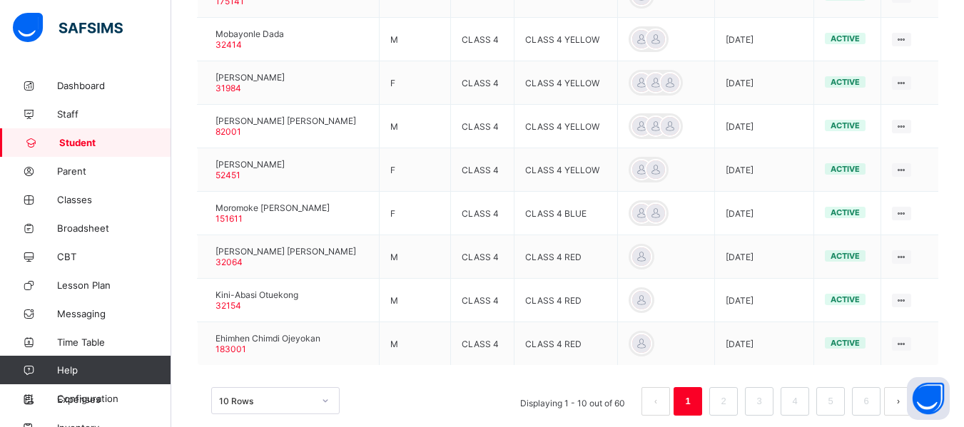
scroll to position [531, 0]
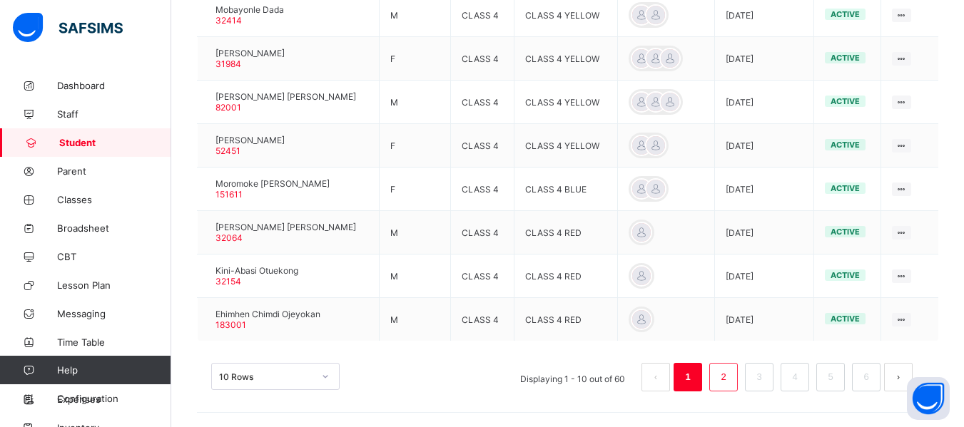
click at [730, 377] on link "2" at bounding box center [723, 377] width 14 height 19
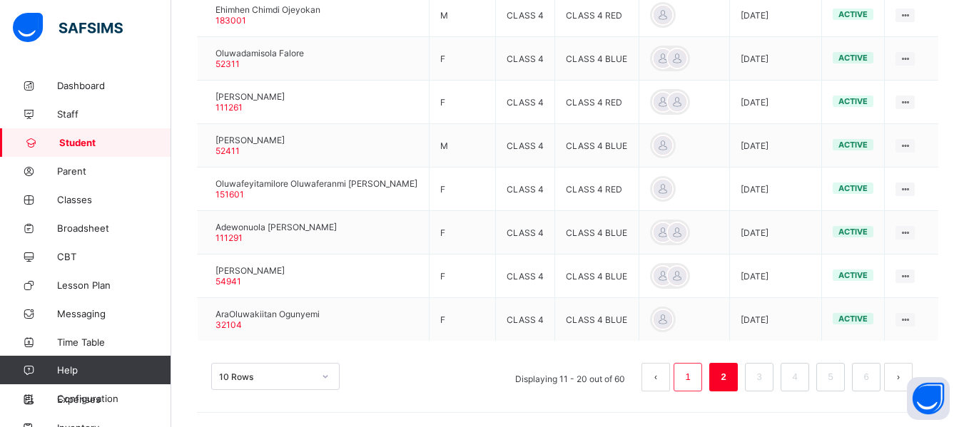
click at [702, 392] on li "1" at bounding box center [688, 377] width 29 height 29
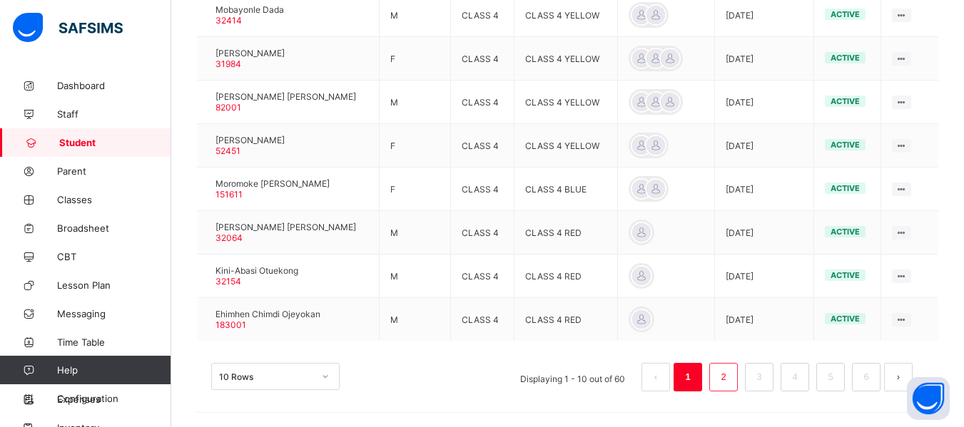
click at [730, 377] on link "2" at bounding box center [723, 377] width 14 height 19
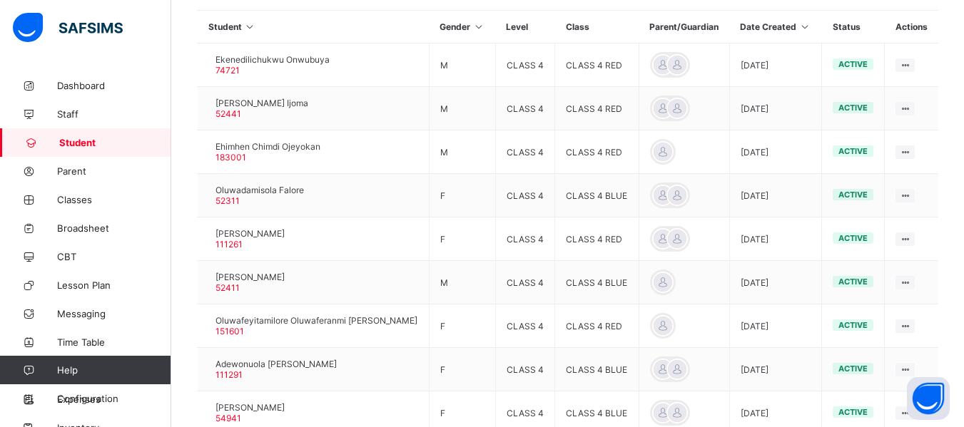
scroll to position [388, 0]
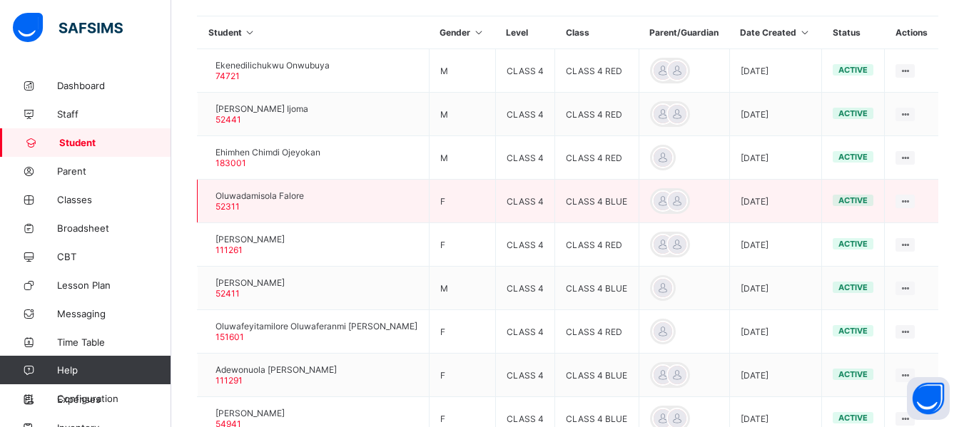
click at [208, 201] on div at bounding box center [208, 201] width 0 height 0
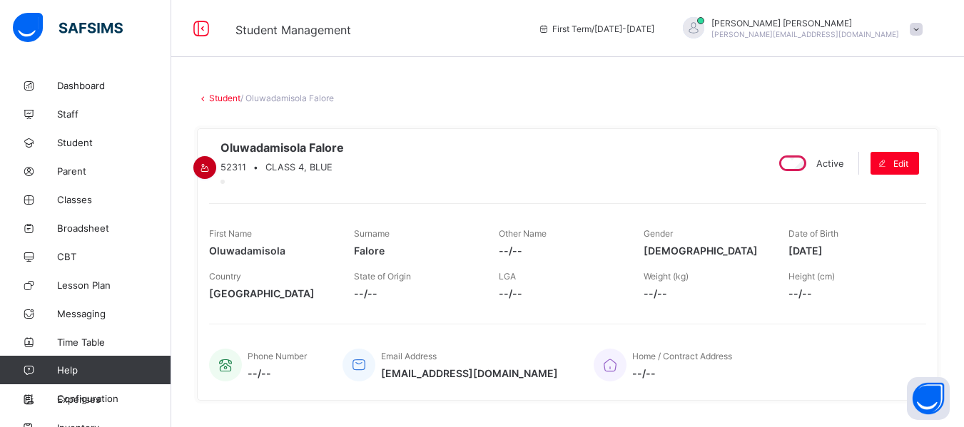
click at [211, 163] on icon at bounding box center [205, 168] width 12 height 11
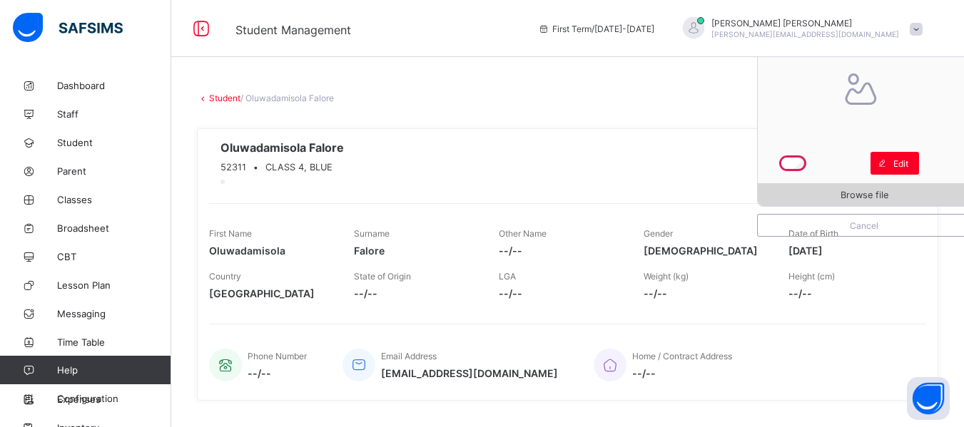
click at [874, 194] on span "Browse file" at bounding box center [865, 195] width 48 height 11
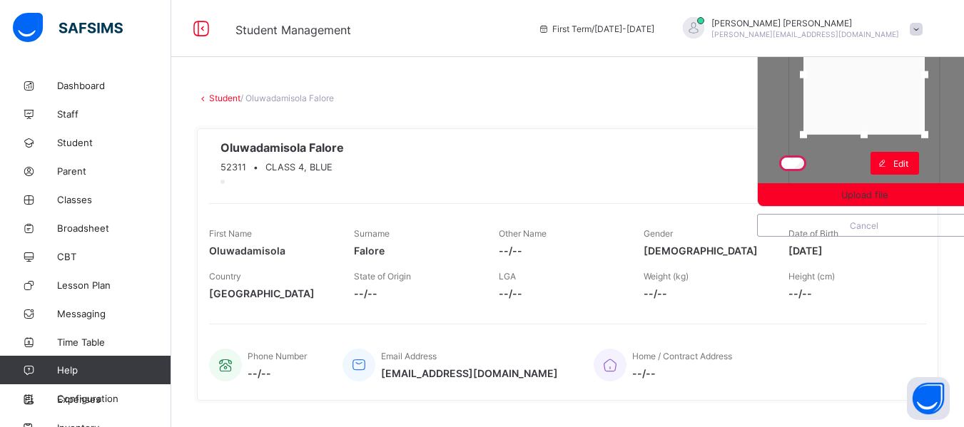
drag, startPoint x: 875, startPoint y: 181, endPoint x: 872, endPoint y: 131, distance: 50.0
click at [872, 131] on div at bounding box center [863, 134] width 21 height 21
drag, startPoint x: 877, startPoint y: 111, endPoint x: 874, endPoint y: 88, distance: 23.0
click at [874, 88] on div at bounding box center [861, 54] width 121 height 120
drag, startPoint x: 876, startPoint y: 112, endPoint x: 873, endPoint y: 128, distance: 15.8
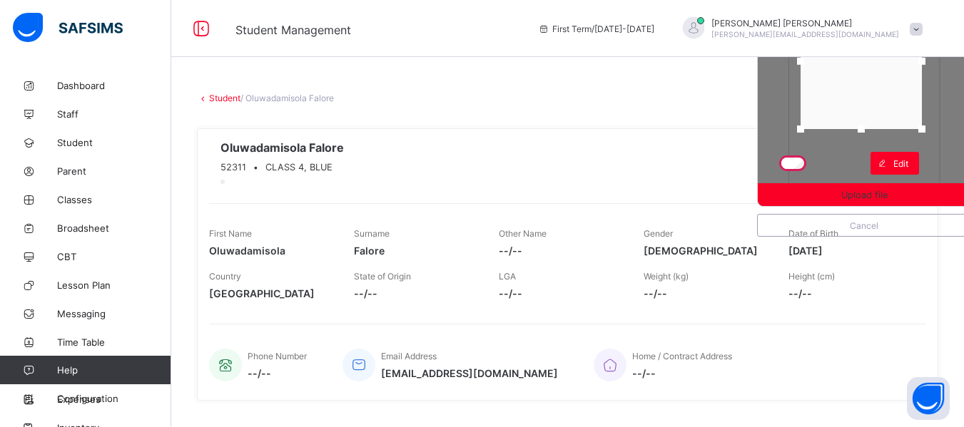
click at [872, 128] on div at bounding box center [861, 128] width 21 height 21
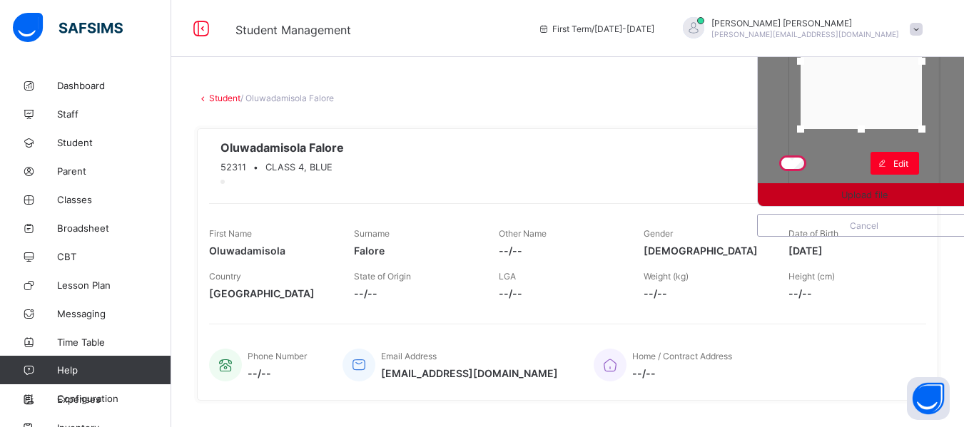
click at [881, 187] on div "Upload file" at bounding box center [864, 194] width 213 height 23
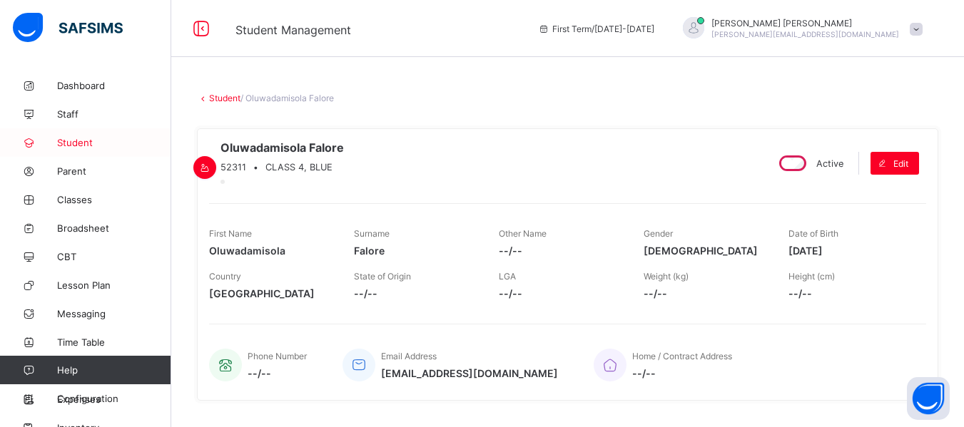
click at [88, 140] on span "Student" at bounding box center [114, 142] width 114 height 11
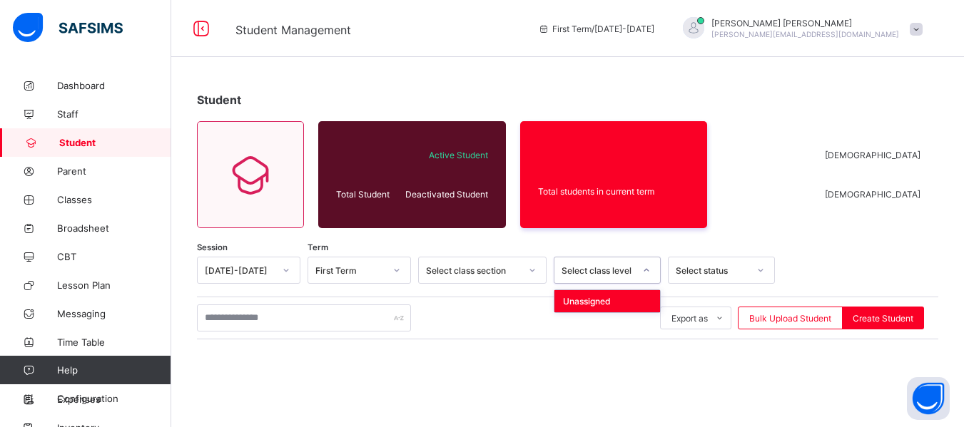
click at [653, 267] on div at bounding box center [646, 270] width 24 height 23
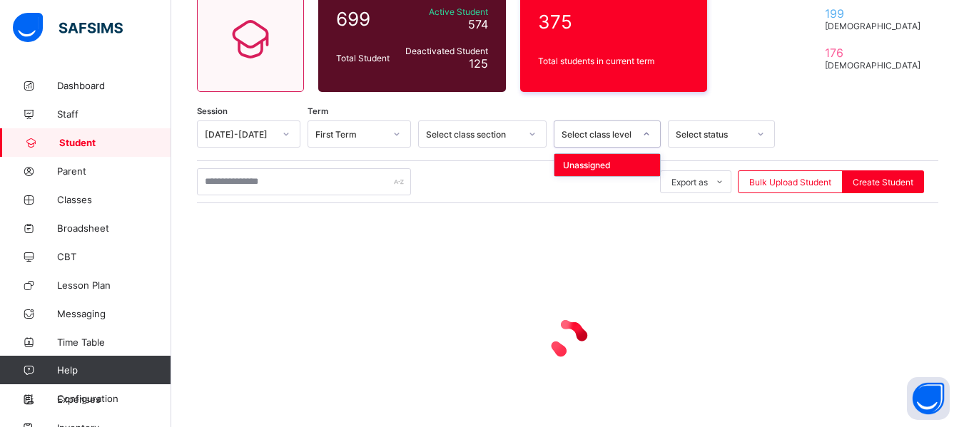
scroll to position [143, 0]
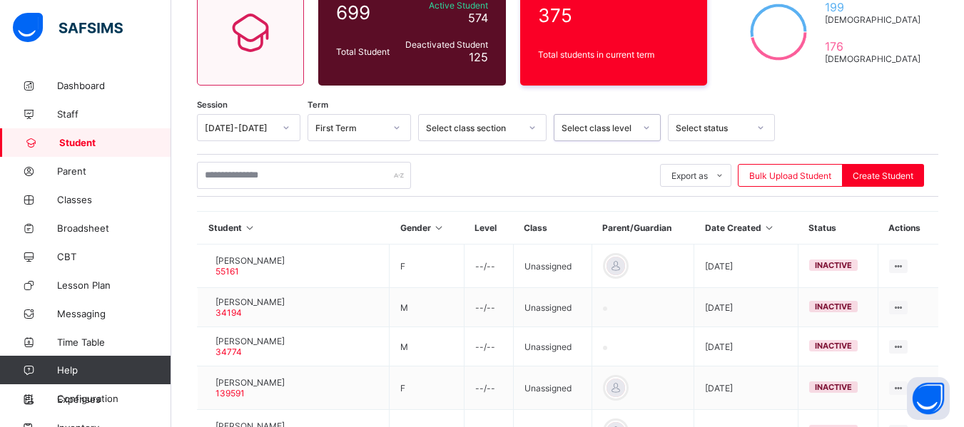
click at [649, 131] on icon at bounding box center [646, 128] width 9 height 14
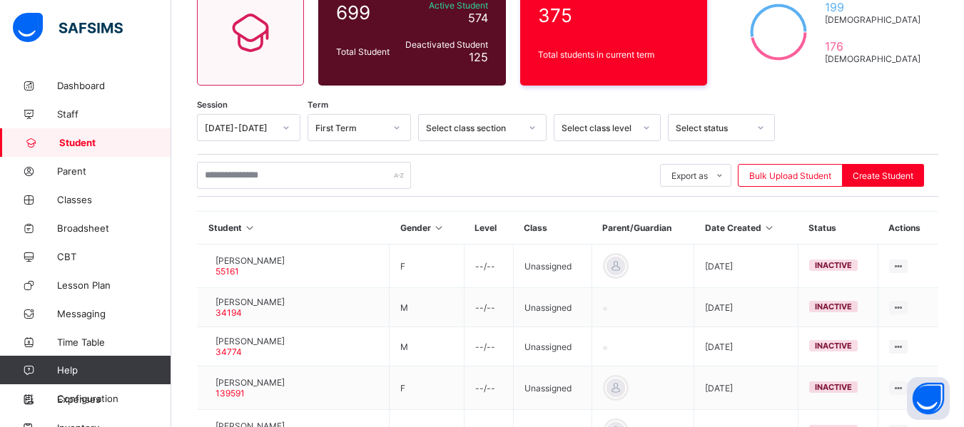
click at [832, 101] on div "Student 699 Total Student Active Student 574 Deactivated Student 125 375 Total …" at bounding box center [567, 334] width 793 height 811
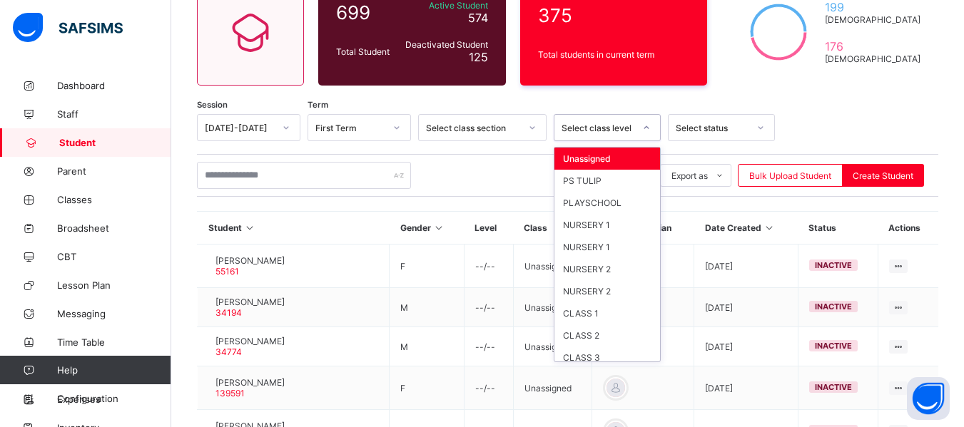
click at [649, 129] on icon at bounding box center [646, 128] width 9 height 14
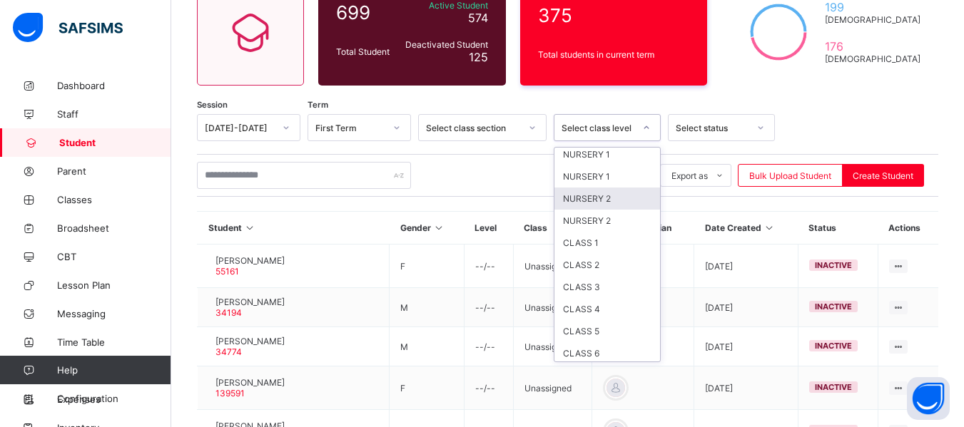
scroll to position [73, 0]
click at [607, 304] on div "CLASS 4" at bounding box center [607, 306] width 106 height 22
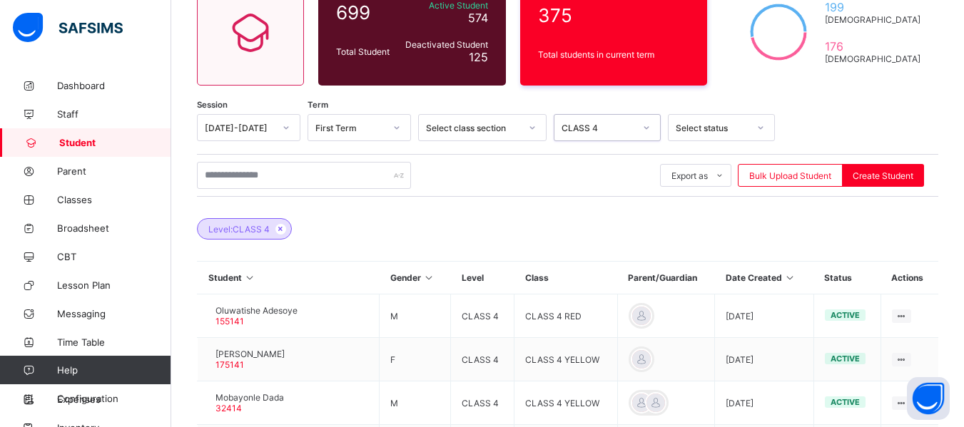
scroll to position [517, 0]
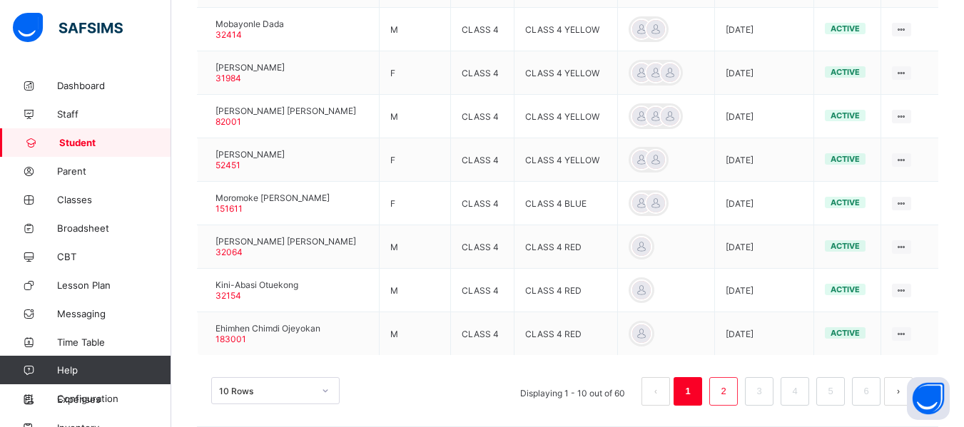
click at [730, 390] on link "2" at bounding box center [723, 391] width 14 height 19
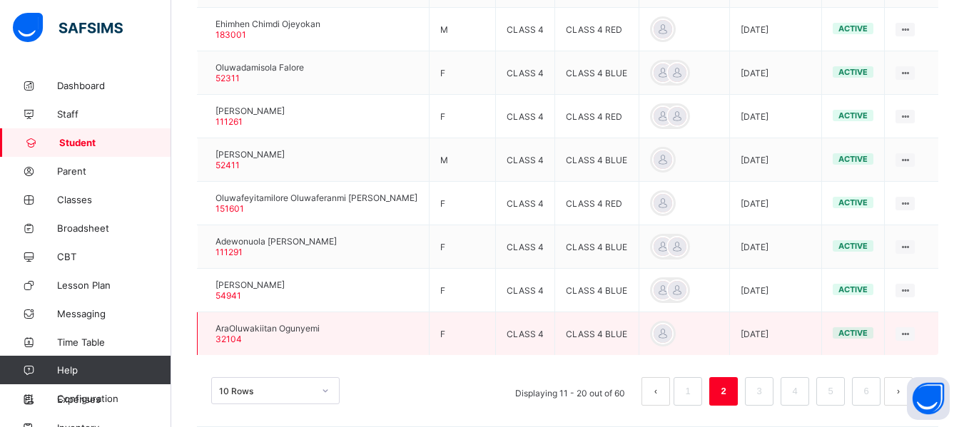
click at [208, 334] on div at bounding box center [208, 334] width 0 height 0
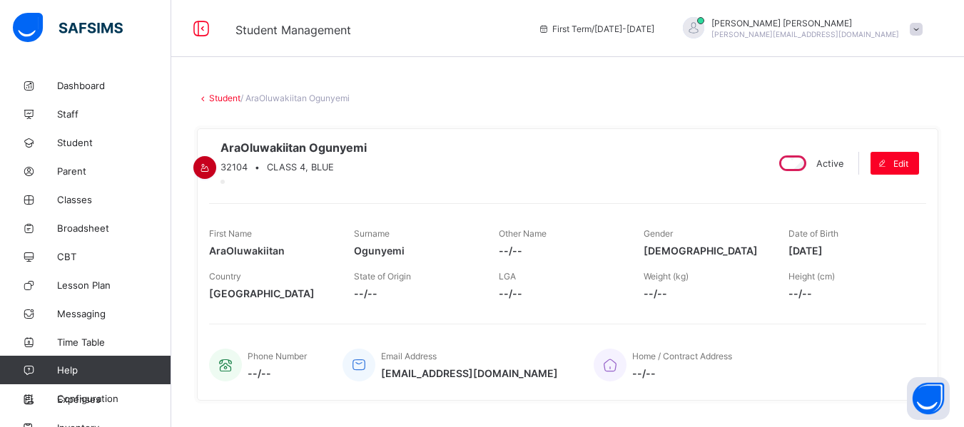
click at [211, 163] on icon at bounding box center [205, 168] width 12 height 11
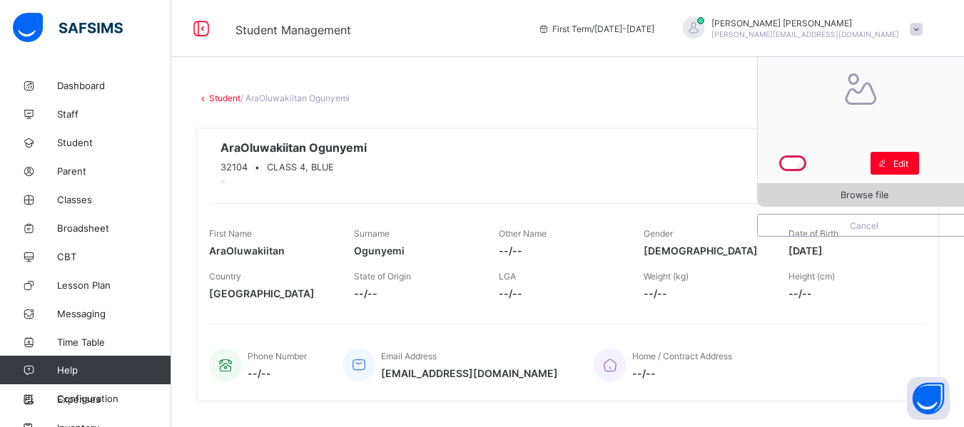
click at [839, 193] on span "Browse file" at bounding box center [864, 195] width 213 height 11
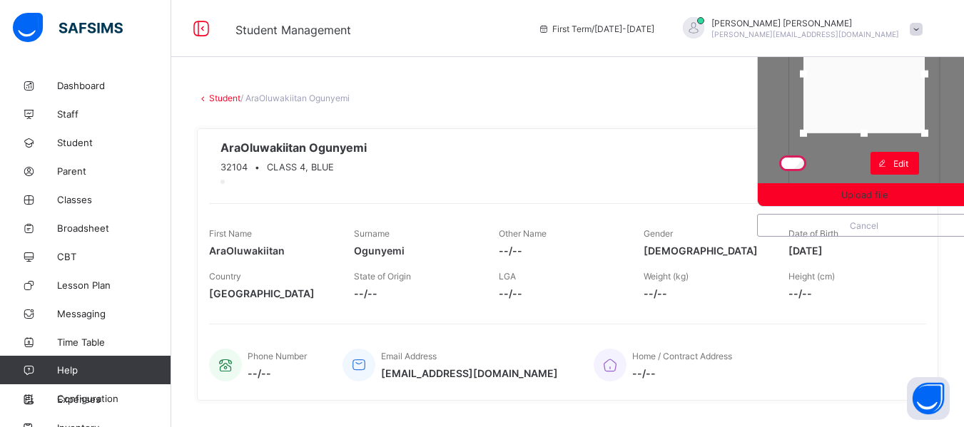
drag, startPoint x: 876, startPoint y: 179, endPoint x: 883, endPoint y: 126, distance: 54.0
click at [875, 126] on div at bounding box center [863, 133] width 21 height 21
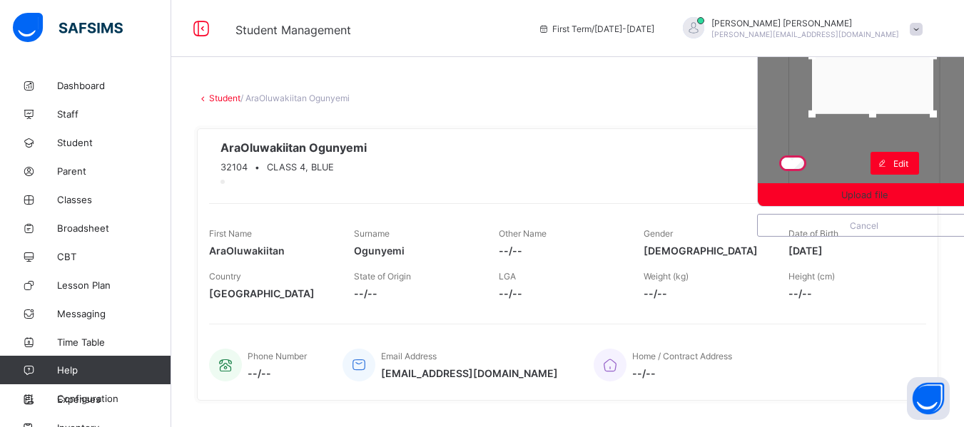
drag, startPoint x: 890, startPoint y: 113, endPoint x: 898, endPoint y: 96, distance: 19.8
click at [898, 96] on div at bounding box center [872, 56] width 121 height 116
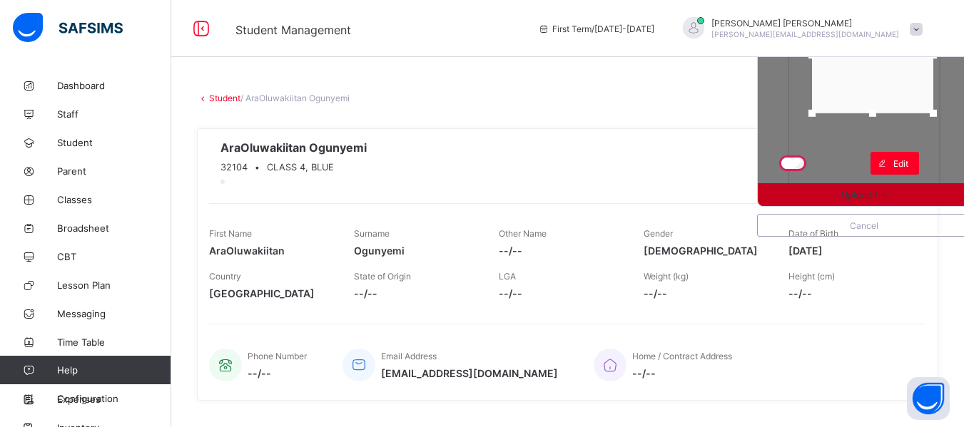
click at [875, 195] on span "Upload file" at bounding box center [864, 195] width 46 height 11
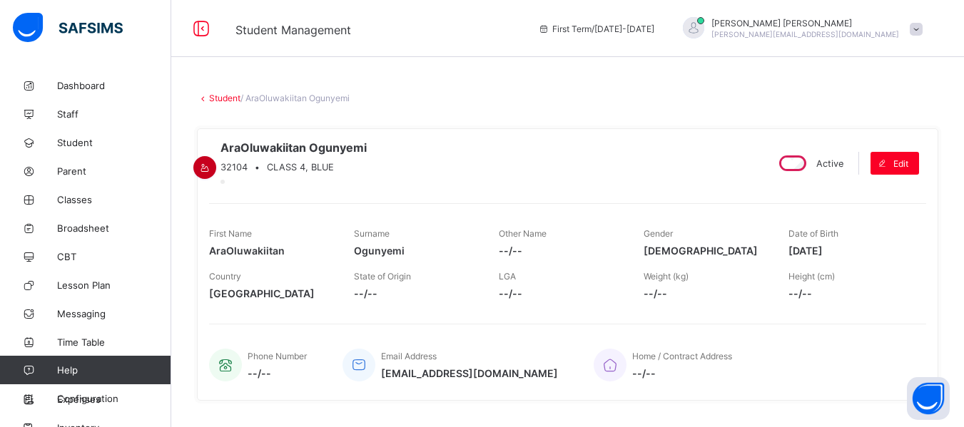
click at [213, 163] on span at bounding box center [204, 168] width 17 height 11
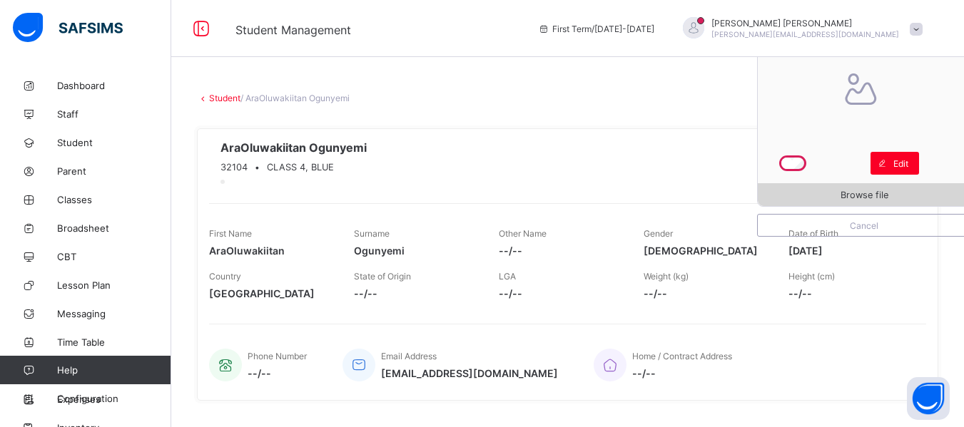
click at [814, 192] on span "Browse file" at bounding box center [864, 195] width 213 height 11
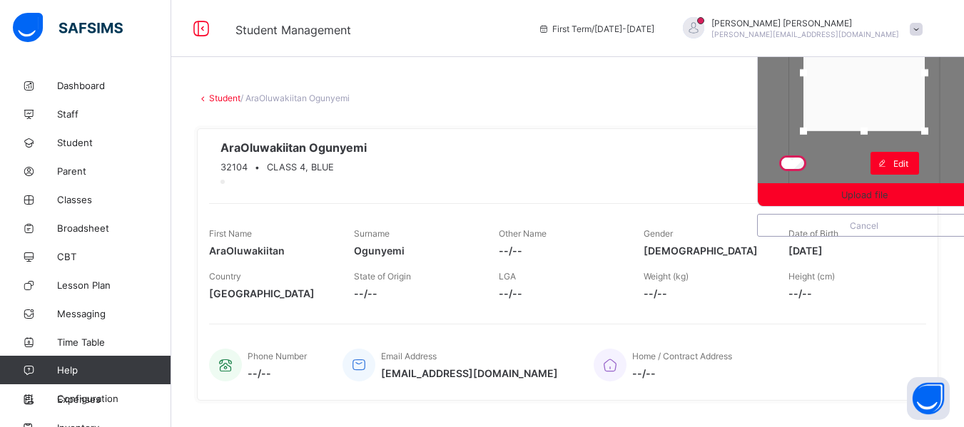
drag, startPoint x: 875, startPoint y: 181, endPoint x: 873, endPoint y: 126, distance: 54.2
click at [873, 126] on div at bounding box center [863, 131] width 21 height 21
drag, startPoint x: 888, startPoint y: 96, endPoint x: 888, endPoint y: 70, distance: 25.7
click at [888, 70] on div at bounding box center [863, 52] width 121 height 116
drag, startPoint x: 874, startPoint y: 110, endPoint x: 868, endPoint y: 148, distance: 39.0
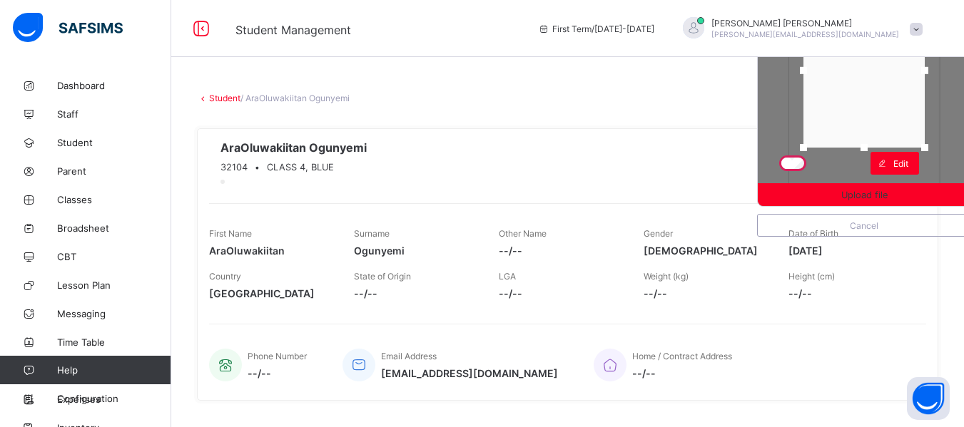
click at [868, 148] on div at bounding box center [863, 147] width 21 height 21
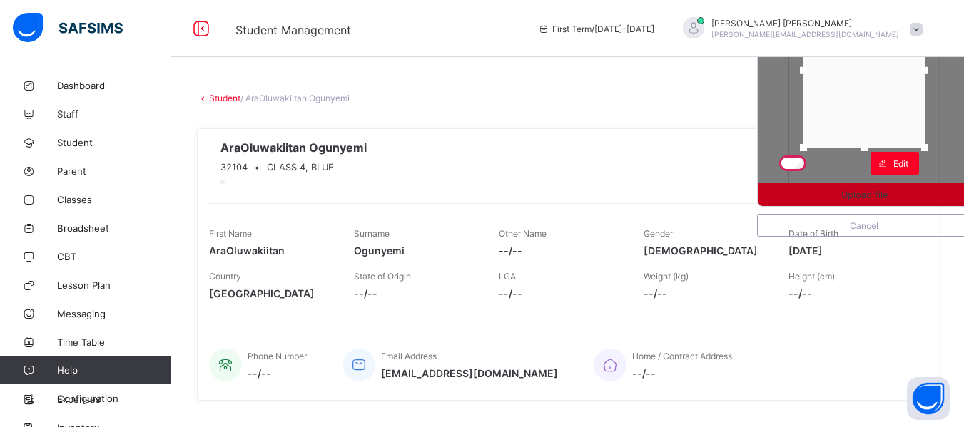
click at [881, 197] on span "Upload file" at bounding box center [864, 195] width 46 height 11
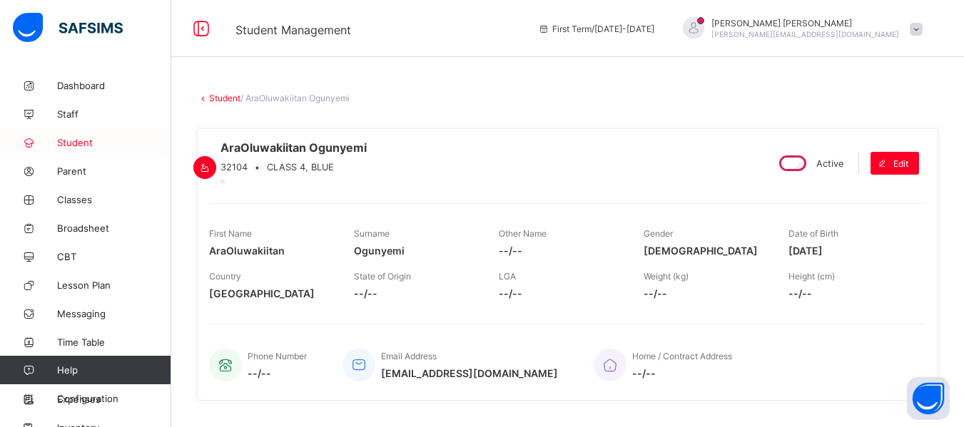
click at [82, 141] on span "Student" at bounding box center [114, 142] width 114 height 11
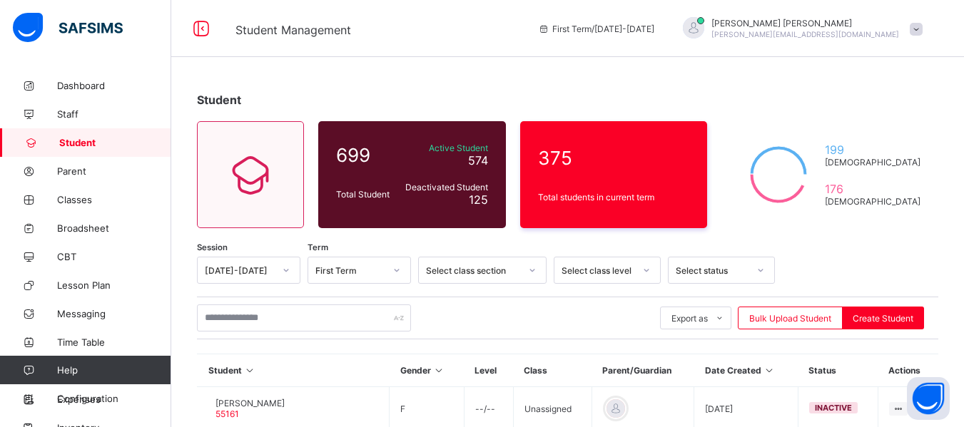
click at [650, 272] on icon at bounding box center [646, 270] width 9 height 14
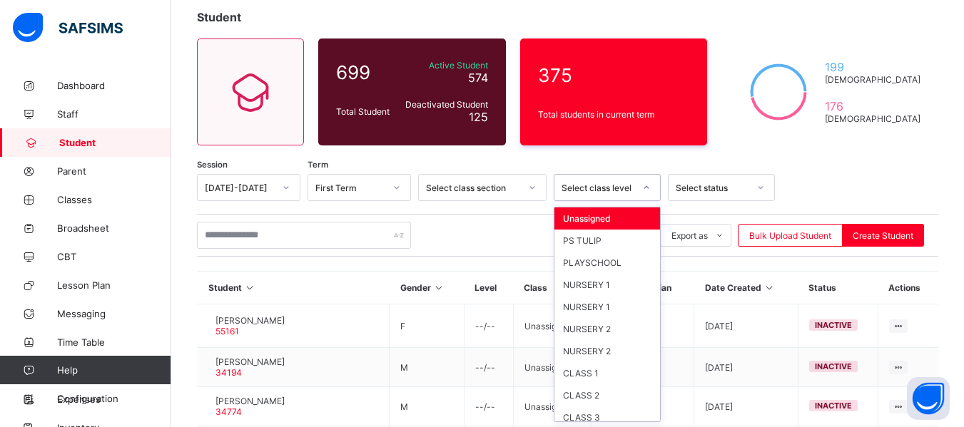
click at [650, 201] on div "option Unassigned focused, 1 of 13. 13 results available. Use Up and Down to ch…" at bounding box center [607, 187] width 107 height 27
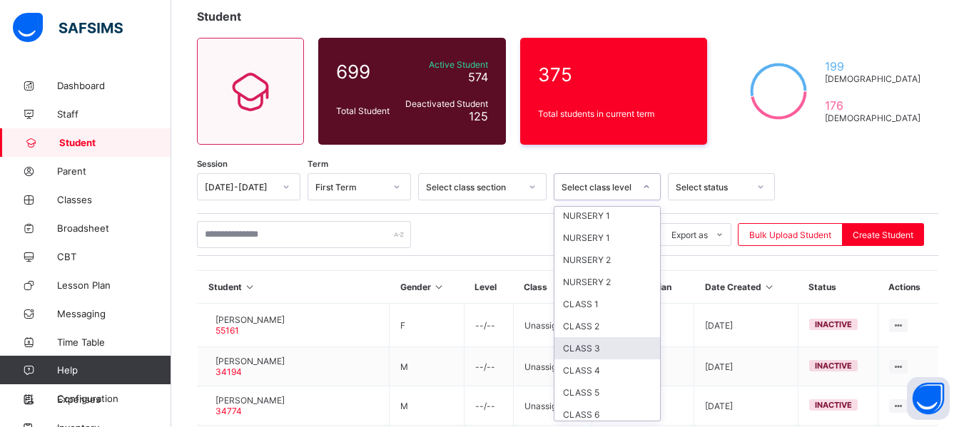
scroll to position [73, 0]
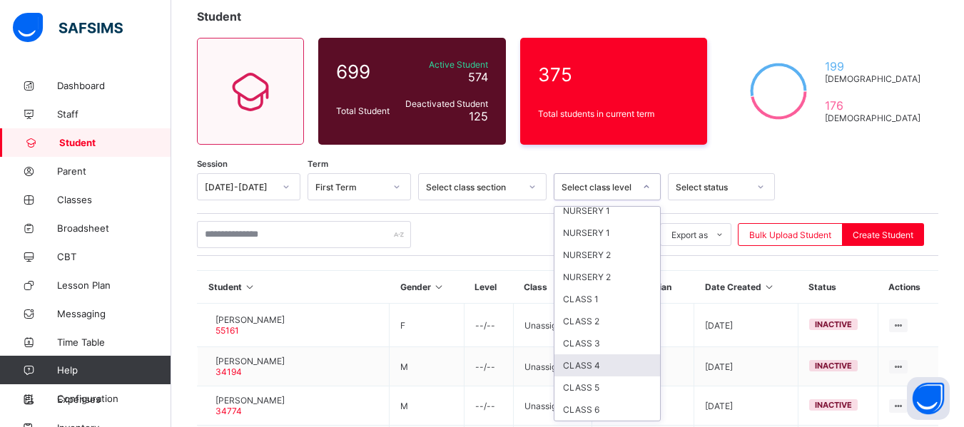
click at [609, 372] on div "CLASS 4" at bounding box center [607, 366] width 106 height 22
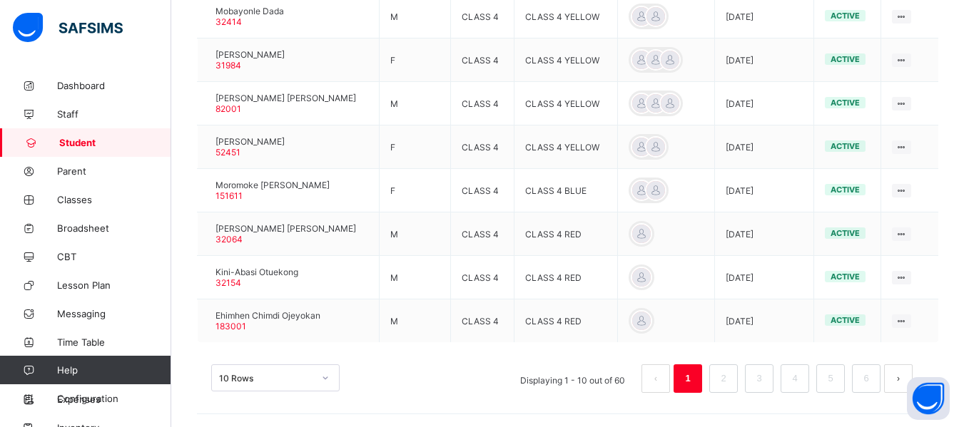
scroll to position [531, 0]
click at [729, 379] on link "2" at bounding box center [723, 377] width 14 height 19
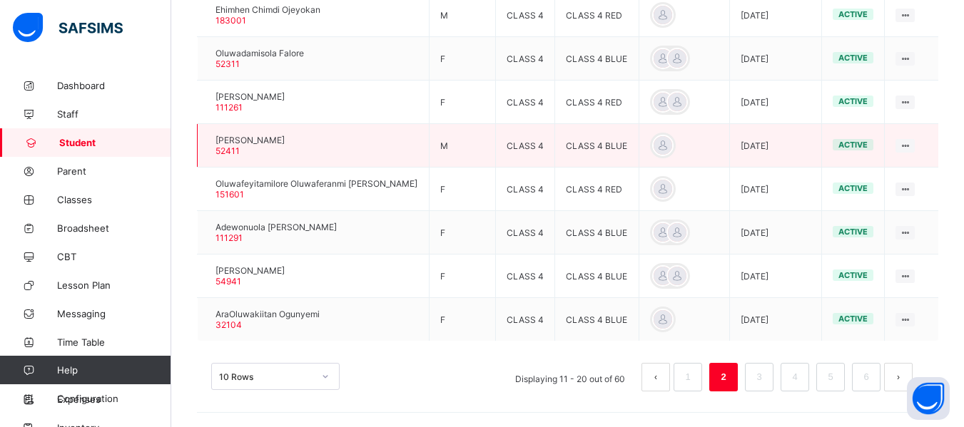
click at [208, 146] on div at bounding box center [208, 146] width 0 height 0
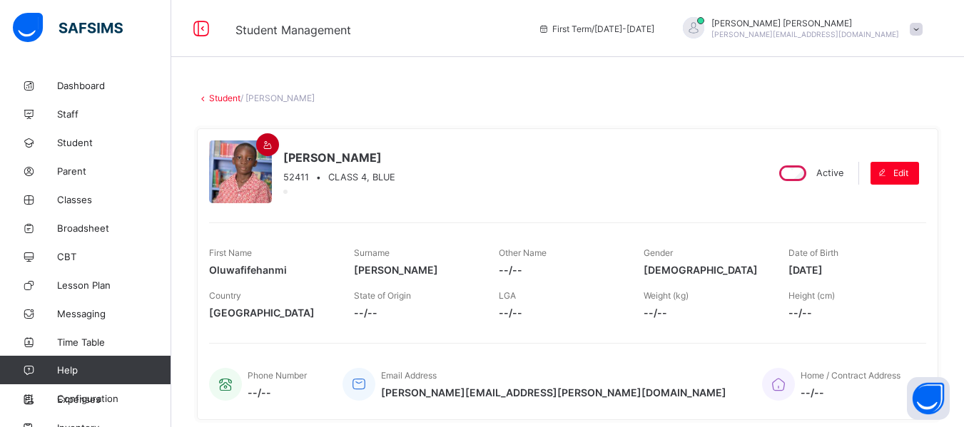
click at [262, 140] on icon at bounding box center [268, 145] width 12 height 11
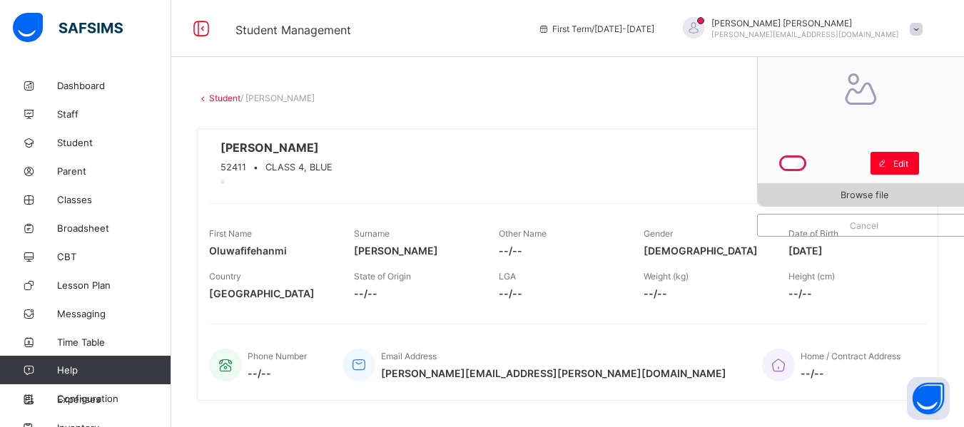
click at [849, 192] on span "Browse file" at bounding box center [864, 195] width 213 height 11
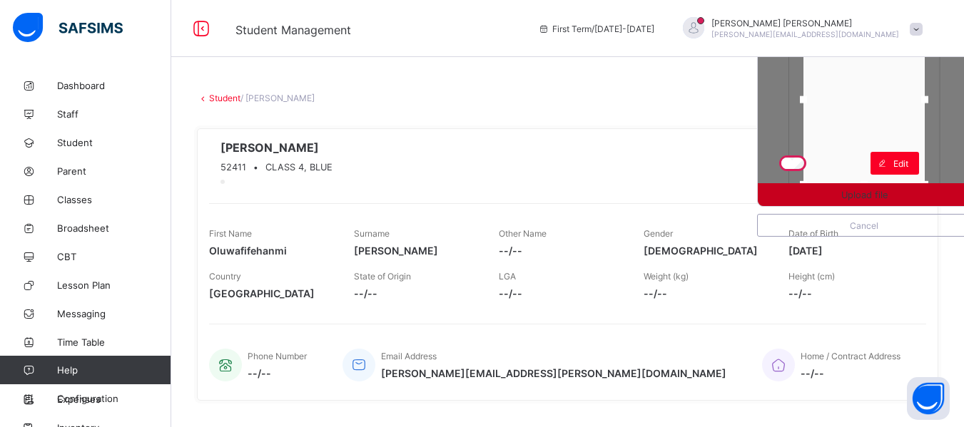
click at [871, 184] on div "Upload file" at bounding box center [864, 194] width 213 height 23
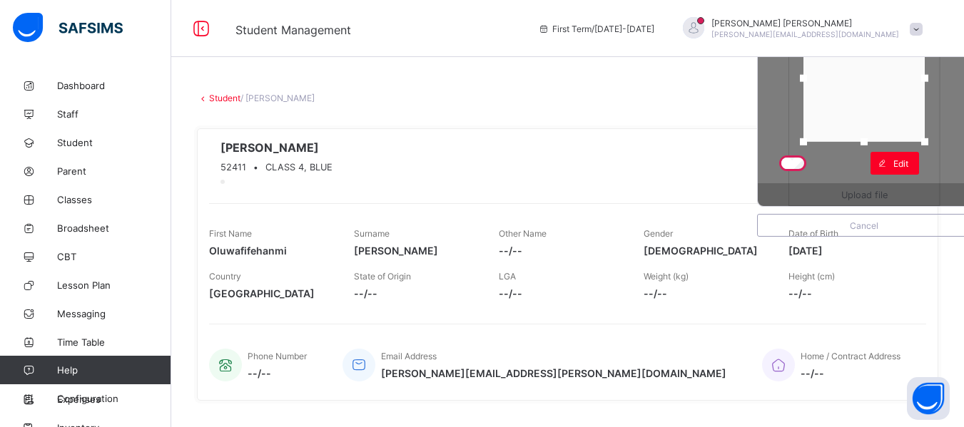
drag, startPoint x: 873, startPoint y: 182, endPoint x: 876, endPoint y: 138, distance: 43.6
click at [868, 138] on div at bounding box center [864, 141] width 7 height 7
drag, startPoint x: 896, startPoint y: 111, endPoint x: 896, endPoint y: 87, distance: 23.6
click at [896, 87] on div at bounding box center [863, 57] width 121 height 126
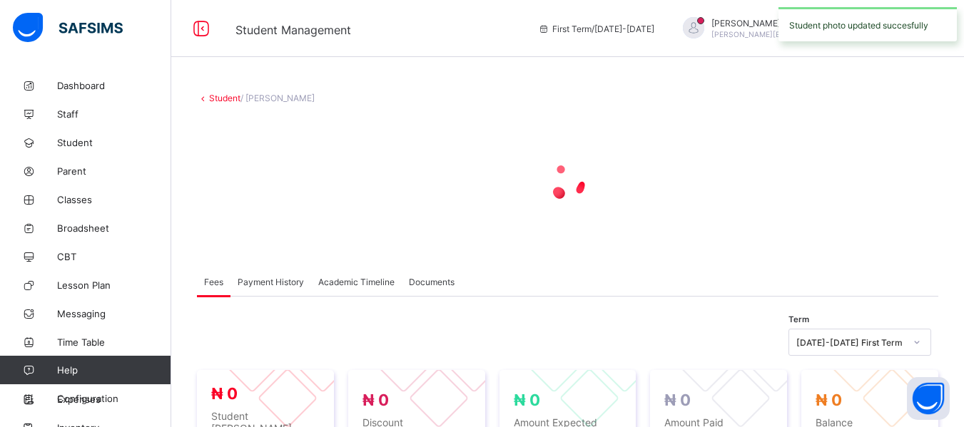
drag, startPoint x: 896, startPoint y: 87, endPoint x: 908, endPoint y: 83, distance: 12.6
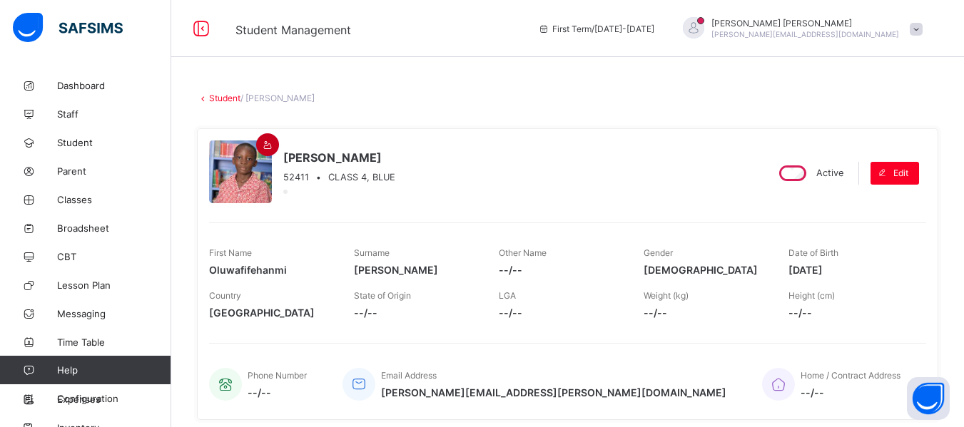
click at [266, 143] on icon at bounding box center [268, 145] width 12 height 11
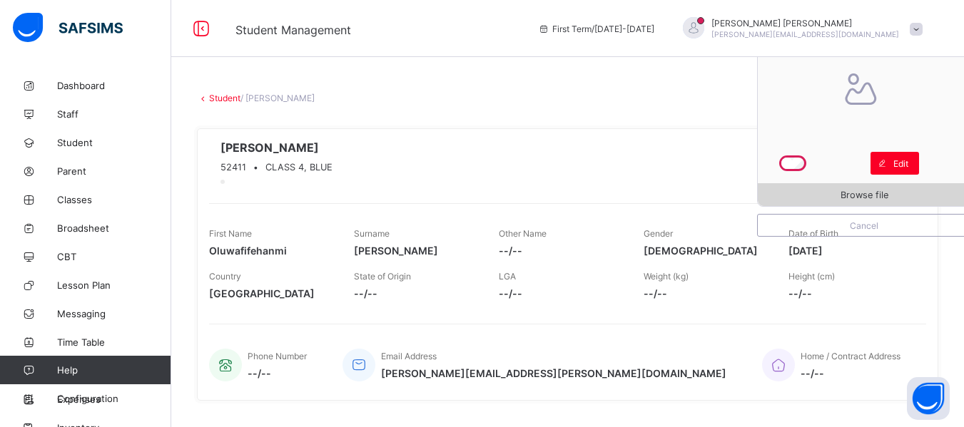
click at [861, 196] on span "Browse file" at bounding box center [865, 195] width 48 height 11
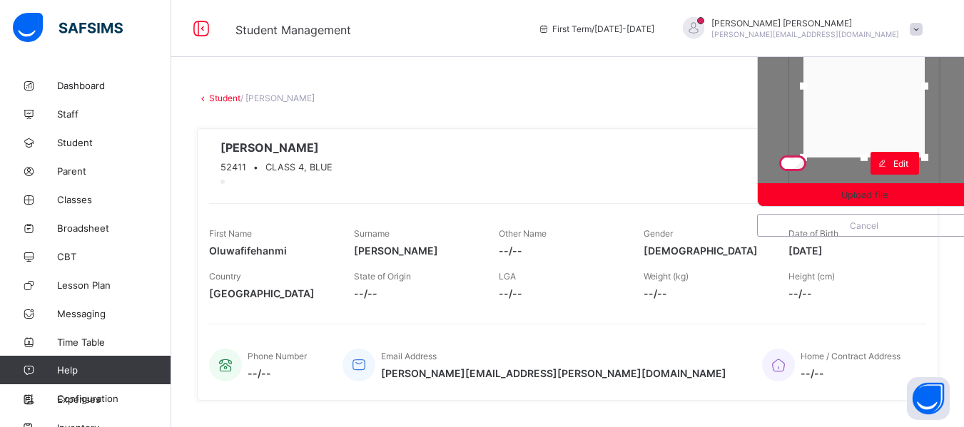
drag, startPoint x: 875, startPoint y: 182, endPoint x: 877, endPoint y: 155, distance: 27.2
click at [868, 155] on div at bounding box center [864, 157] width 7 height 7
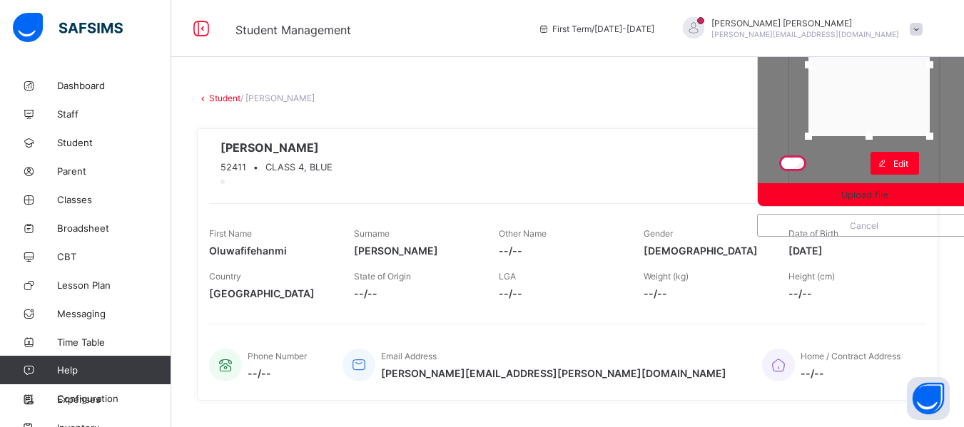
drag, startPoint x: 878, startPoint y: 138, endPoint x: 883, endPoint y: 106, distance: 32.5
click at [883, 106] on div at bounding box center [868, 65] width 121 height 143
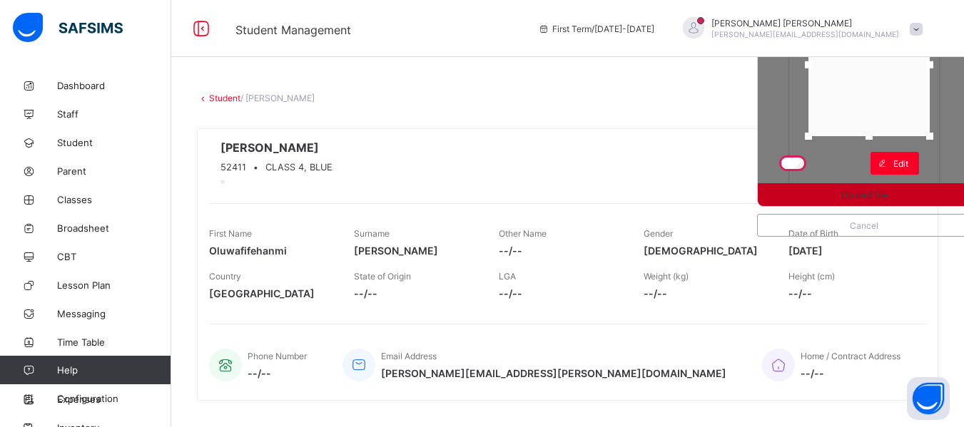
click at [882, 201] on div "Upload file" at bounding box center [864, 194] width 213 height 23
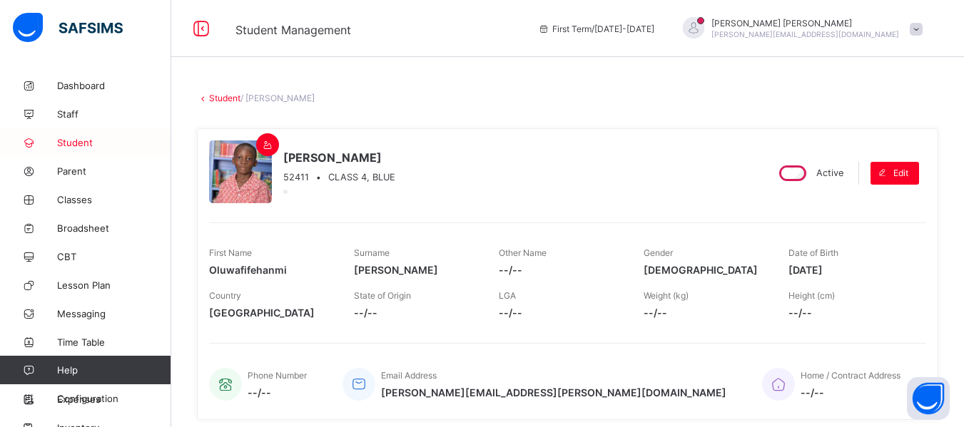
click at [76, 141] on span "Student" at bounding box center [114, 142] width 114 height 11
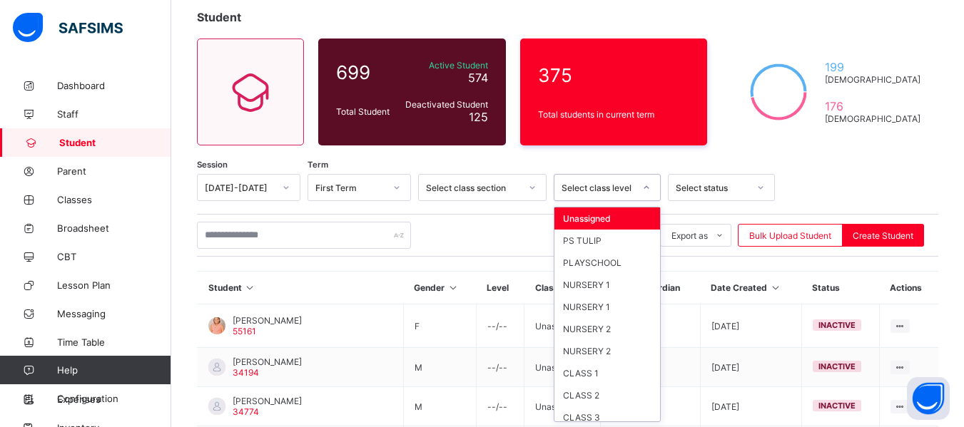
click at [646, 201] on div "option Unassigned focused, 1 of 13. 13 results available. Use Up and Down to ch…" at bounding box center [607, 187] width 107 height 27
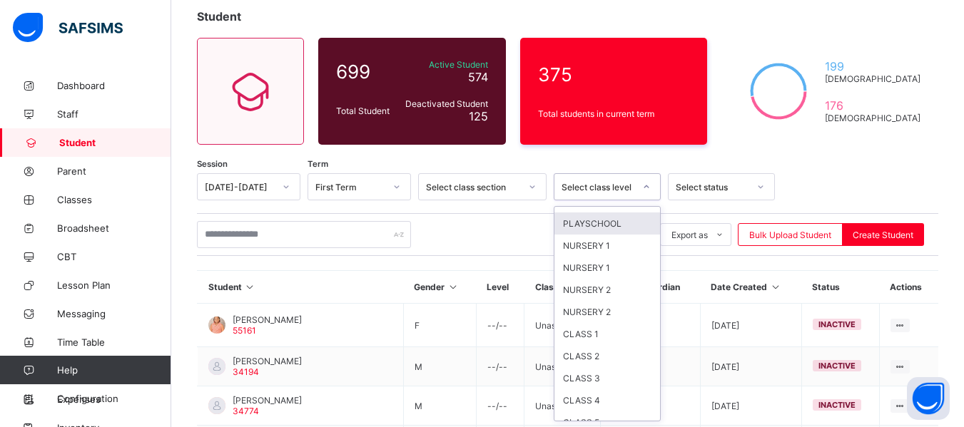
scroll to position [73, 0]
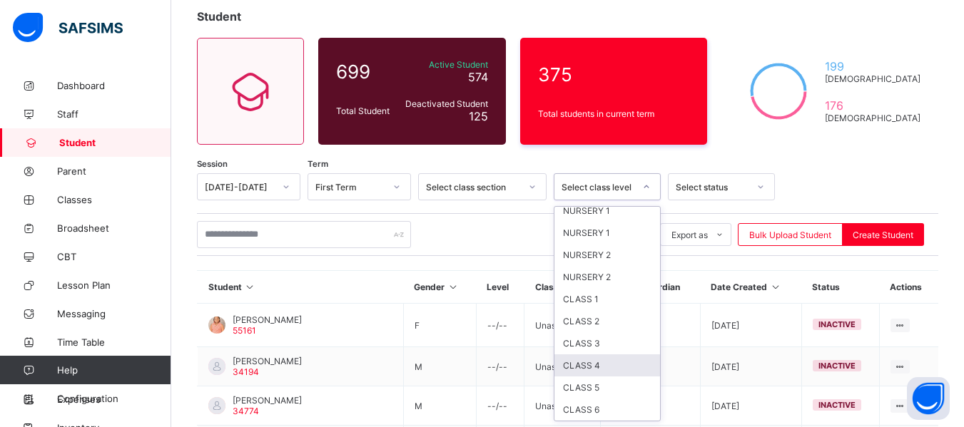
click at [599, 367] on div "CLASS 4" at bounding box center [607, 366] width 106 height 22
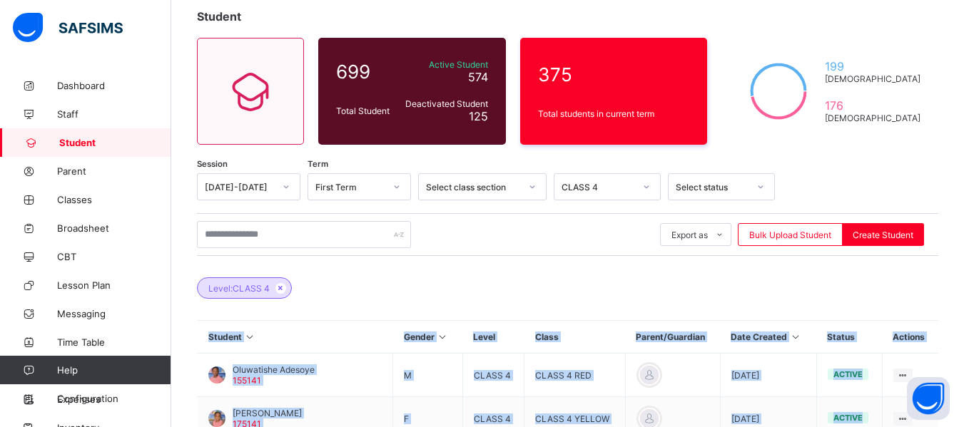
scroll to position [457, 0]
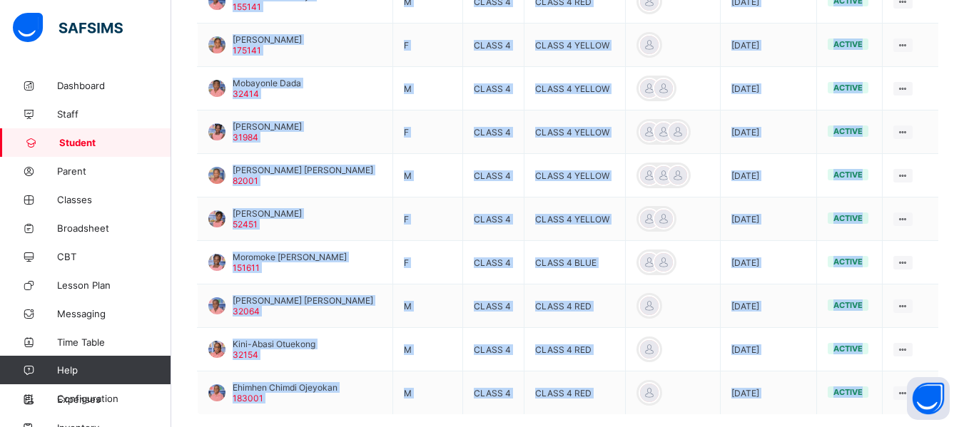
click at [949, 310] on div "Student 699 Total Student Active Student 574 Deactivated Student 125 375 Total …" at bounding box center [567, 57] width 793 height 887
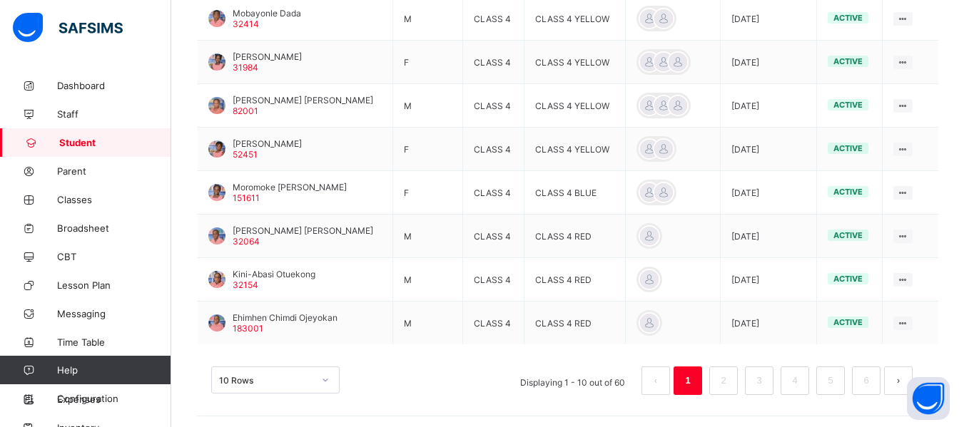
scroll to position [531, 0]
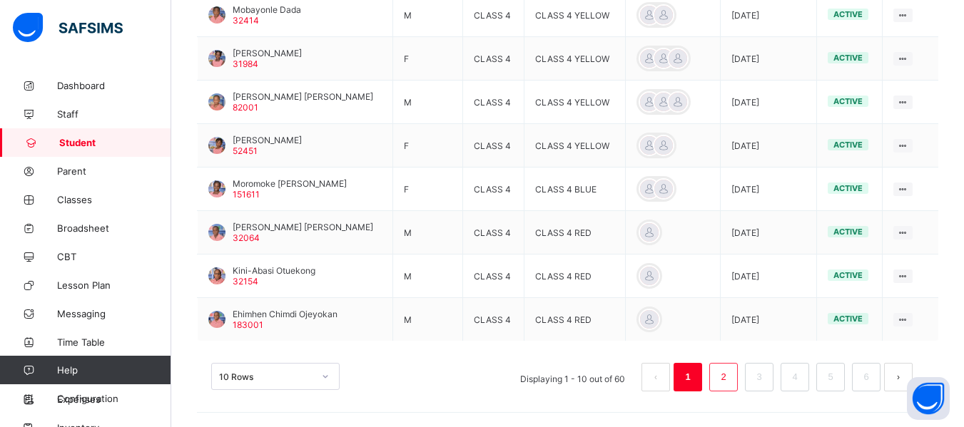
click at [730, 379] on link "2" at bounding box center [723, 377] width 14 height 19
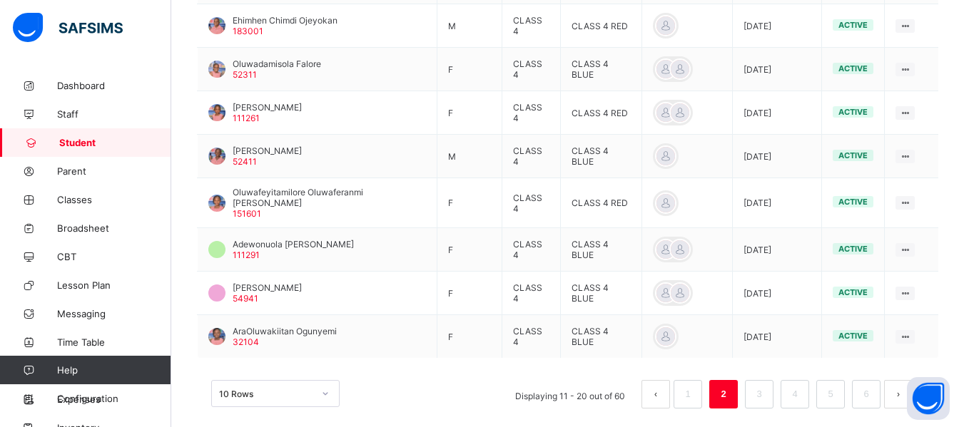
scroll to position [548, 0]
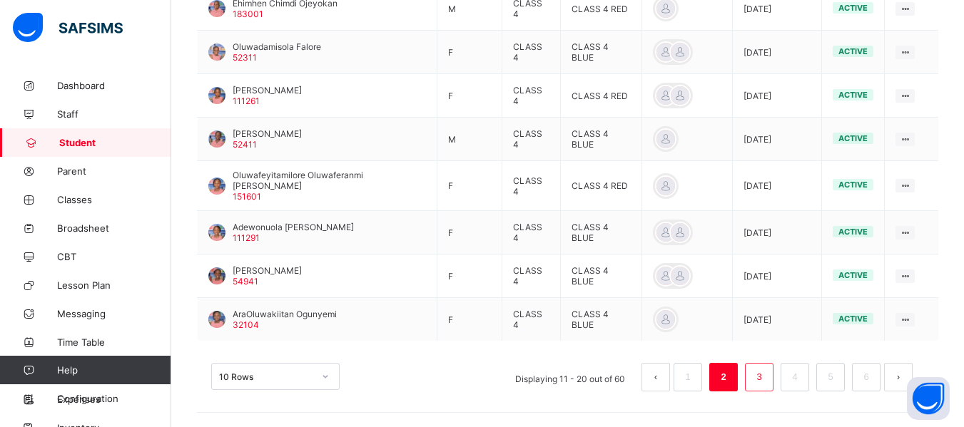
click at [766, 369] on link "3" at bounding box center [759, 377] width 14 height 19
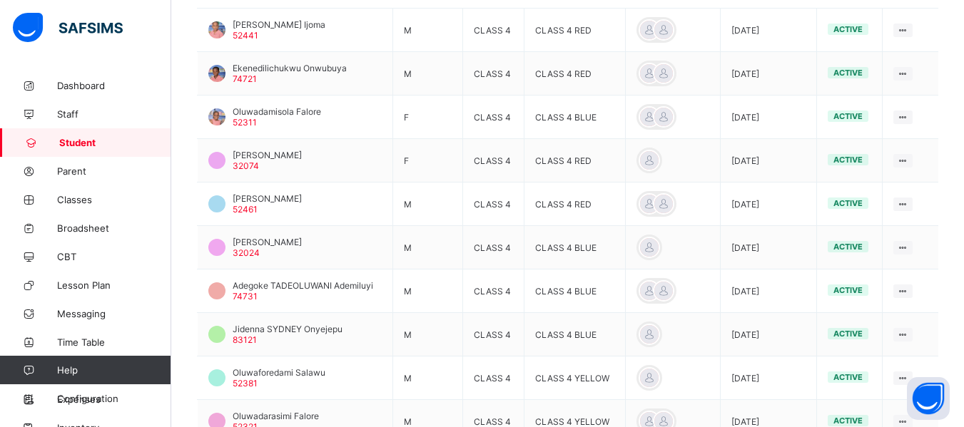
scroll to position [417, 0]
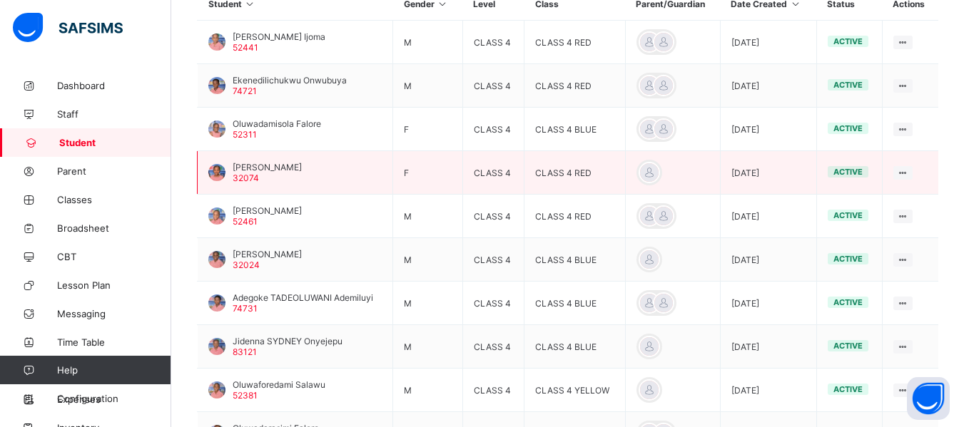
click at [216, 176] on div at bounding box center [216, 172] width 17 height 17
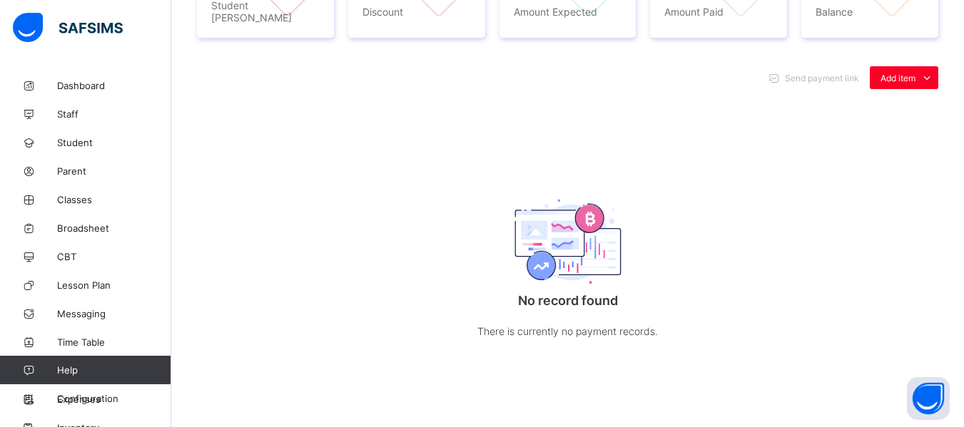
scroll to position [37, 0]
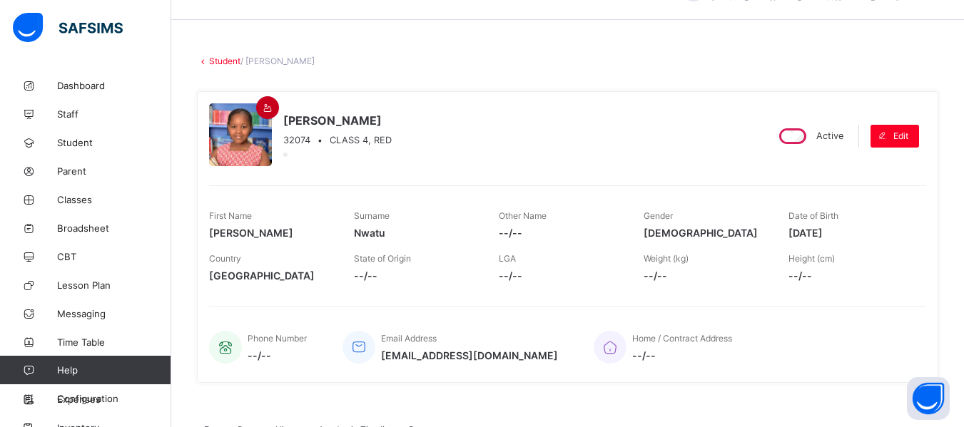
click at [262, 106] on icon at bounding box center [268, 108] width 12 height 11
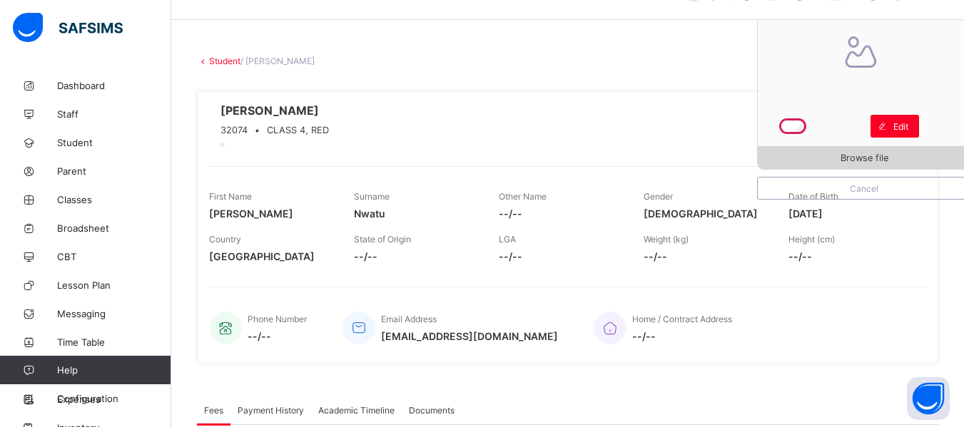
click at [861, 157] on span "Browse file" at bounding box center [865, 158] width 48 height 11
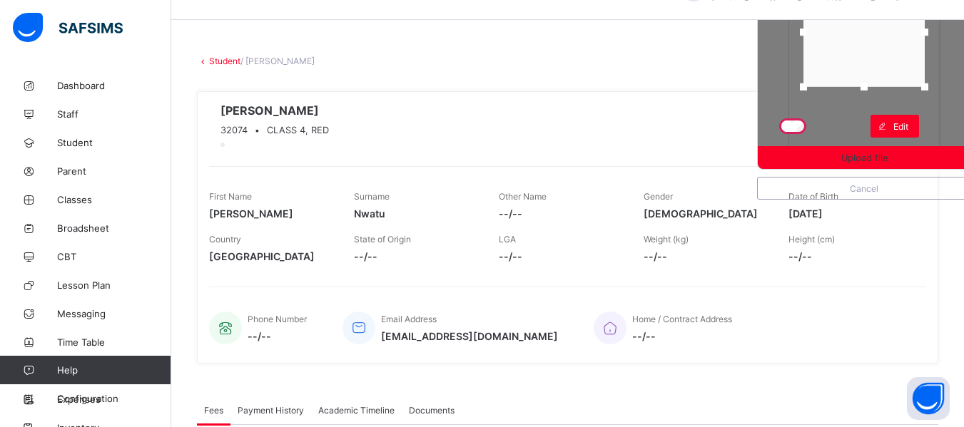
drag, startPoint x: 872, startPoint y: 141, endPoint x: 872, endPoint y: 81, distance: 60.7
click at [872, 81] on div at bounding box center [863, 86] width 21 height 21
drag, startPoint x: 878, startPoint y: 64, endPoint x: 878, endPoint y: 38, distance: 25.7
click at [878, 38] on div at bounding box center [863, 10] width 121 height 109
drag, startPoint x: 876, startPoint y: 68, endPoint x: 871, endPoint y: 81, distance: 14.2
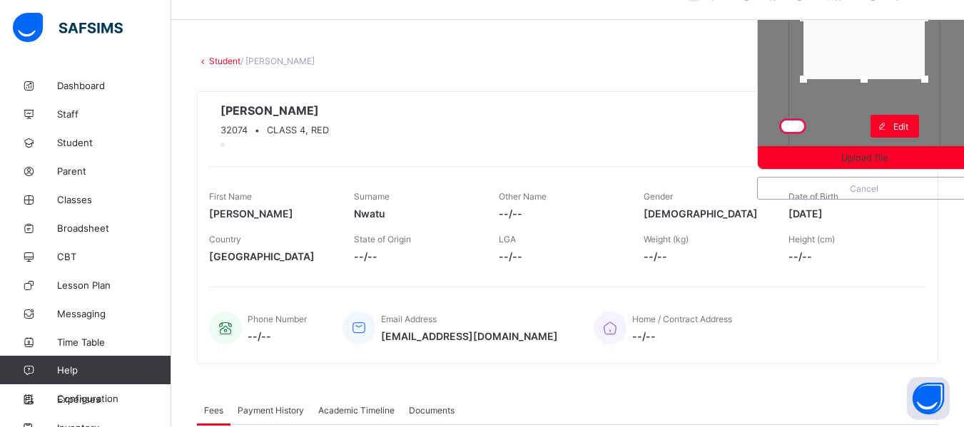
click at [868, 81] on div at bounding box center [864, 79] width 7 height 7
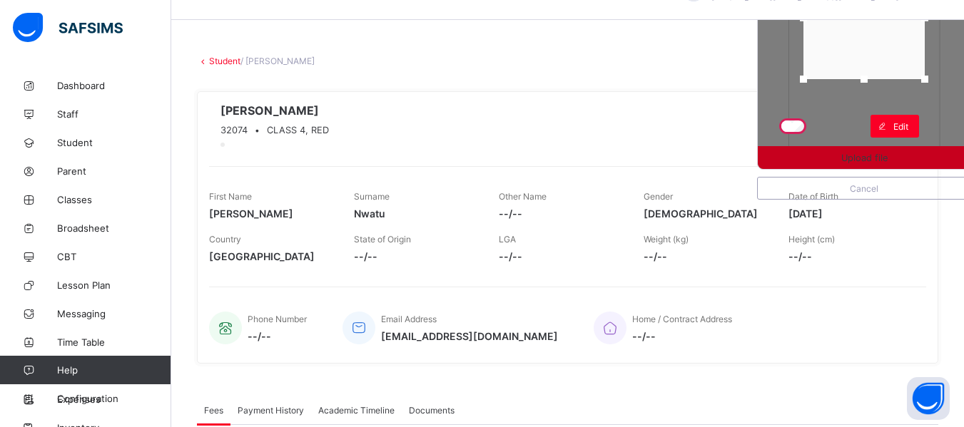
click at [888, 159] on span "Upload file" at bounding box center [864, 158] width 46 height 11
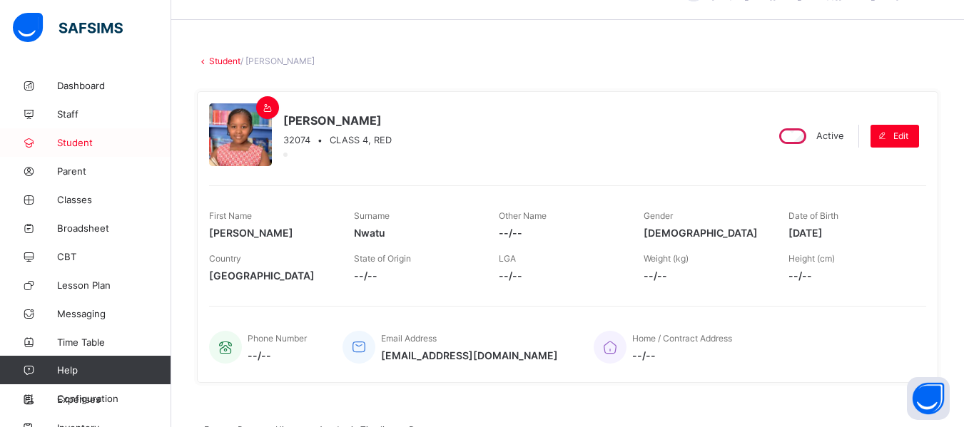
click at [81, 136] on link "Student" at bounding box center [85, 142] width 171 height 29
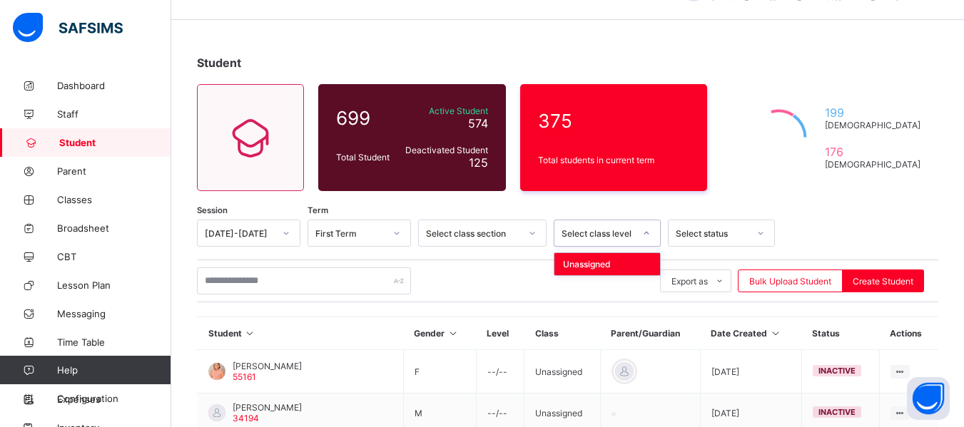
click at [645, 237] on icon at bounding box center [646, 233] width 9 height 14
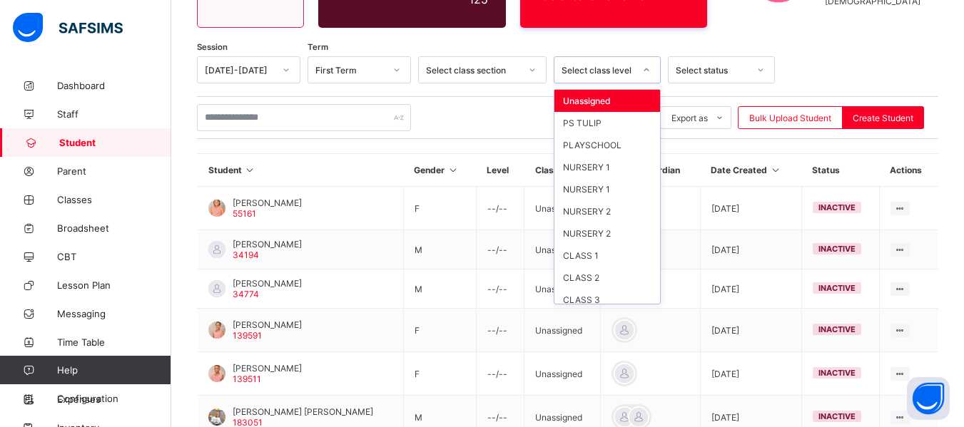
scroll to position [208, 0]
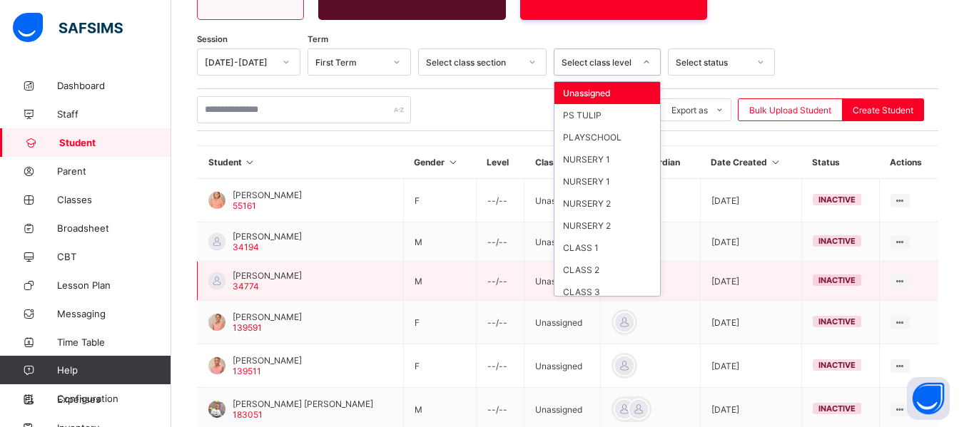
click at [655, 297] on td at bounding box center [650, 281] width 100 height 39
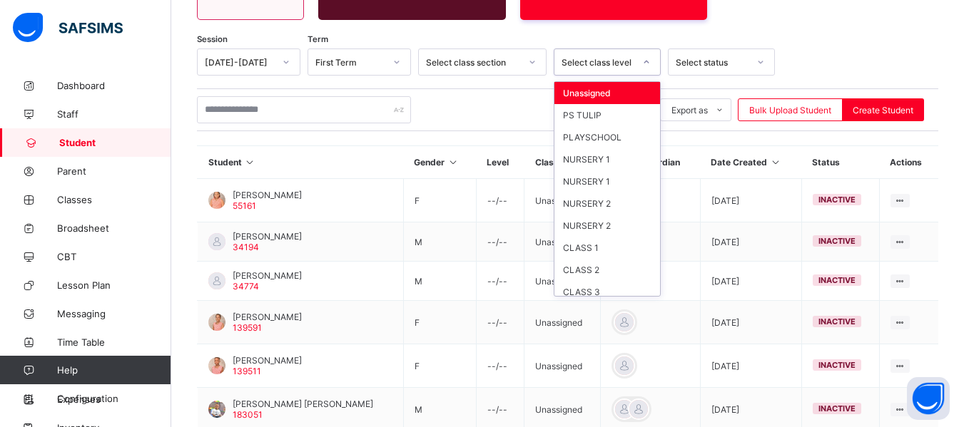
click at [650, 66] on icon at bounding box center [646, 62] width 9 height 14
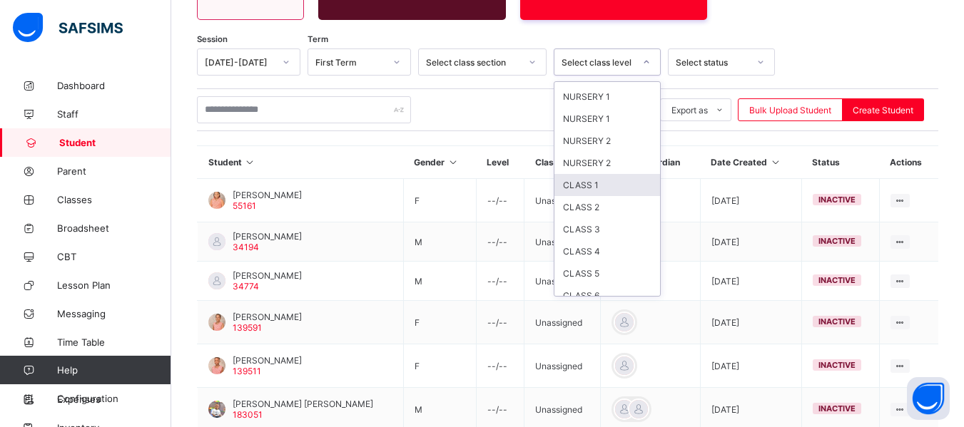
scroll to position [73, 0]
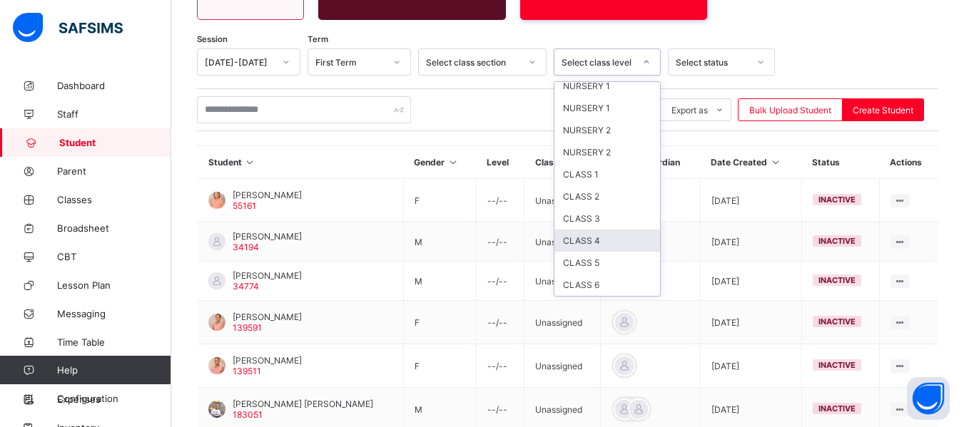
click at [604, 242] on div "CLASS 4" at bounding box center [607, 241] width 106 height 22
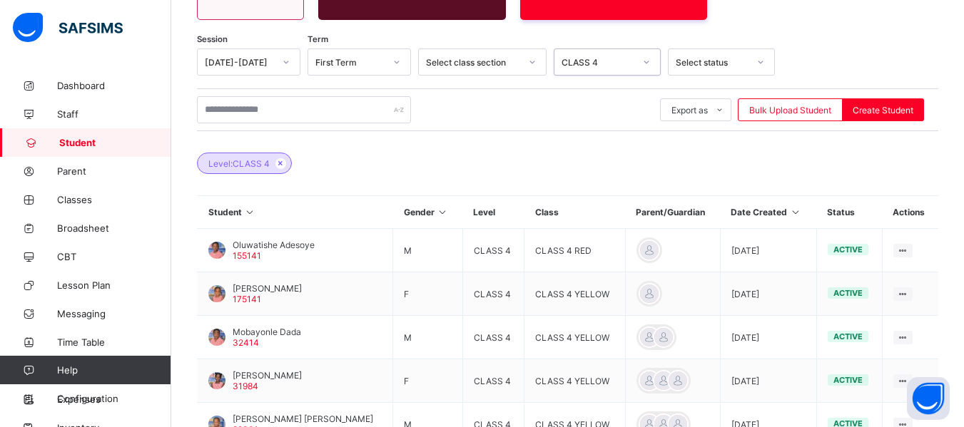
scroll to position [531, 0]
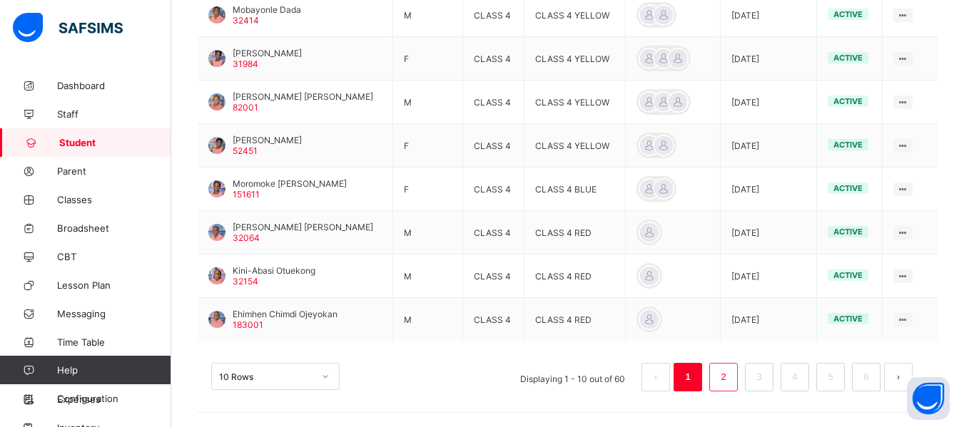
click at [730, 375] on link "2" at bounding box center [723, 377] width 14 height 19
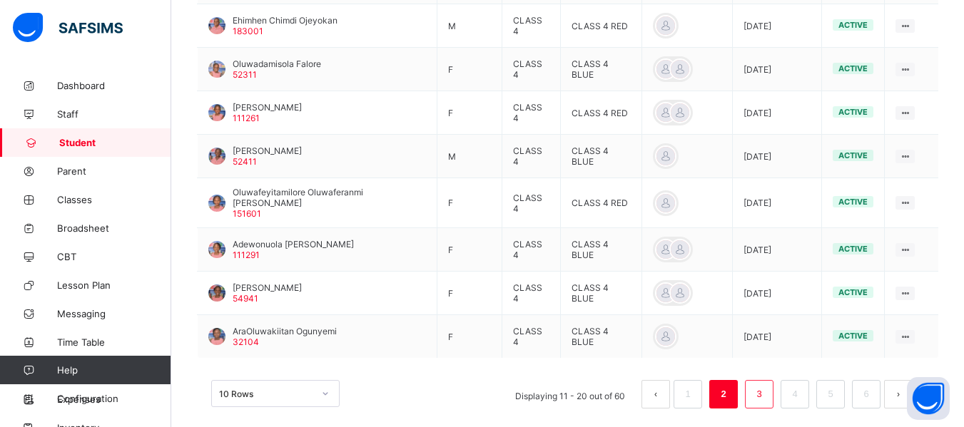
click at [766, 394] on link "3" at bounding box center [759, 394] width 14 height 19
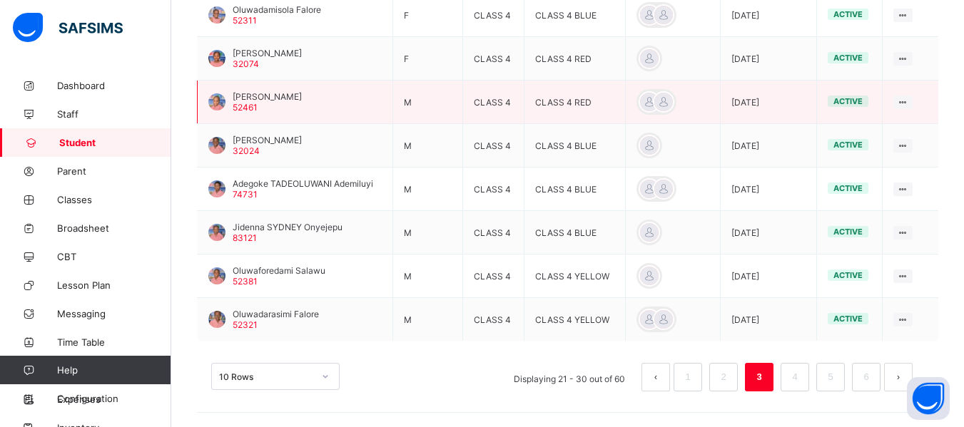
click at [215, 101] on div at bounding box center [216, 101] width 17 height 17
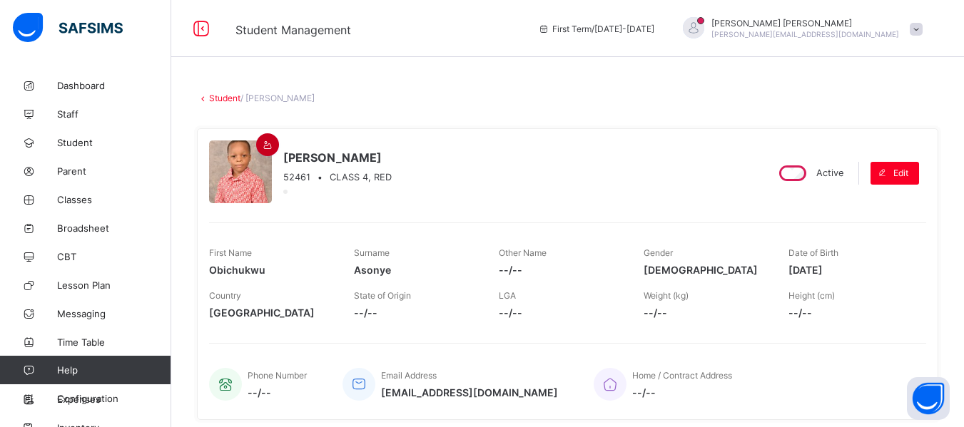
click at [265, 147] on icon at bounding box center [268, 145] width 12 height 11
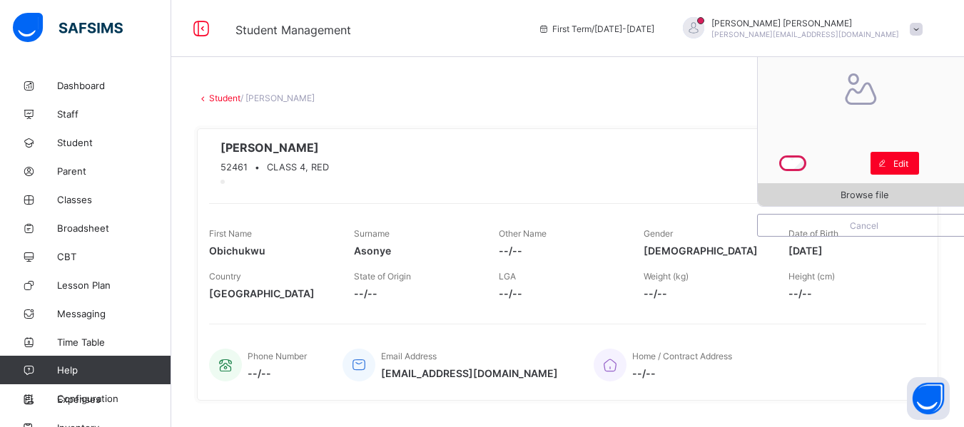
click at [911, 196] on span "Browse file" at bounding box center [864, 195] width 213 height 11
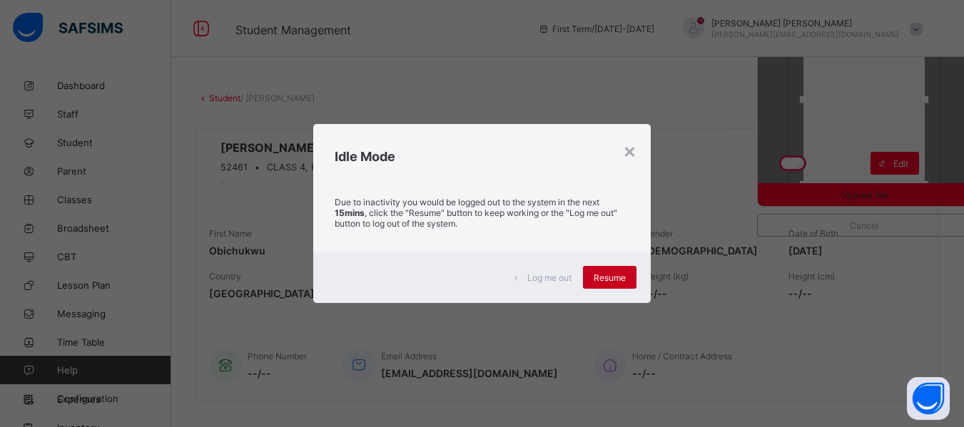
click at [606, 277] on span "Resume" at bounding box center [610, 278] width 32 height 11
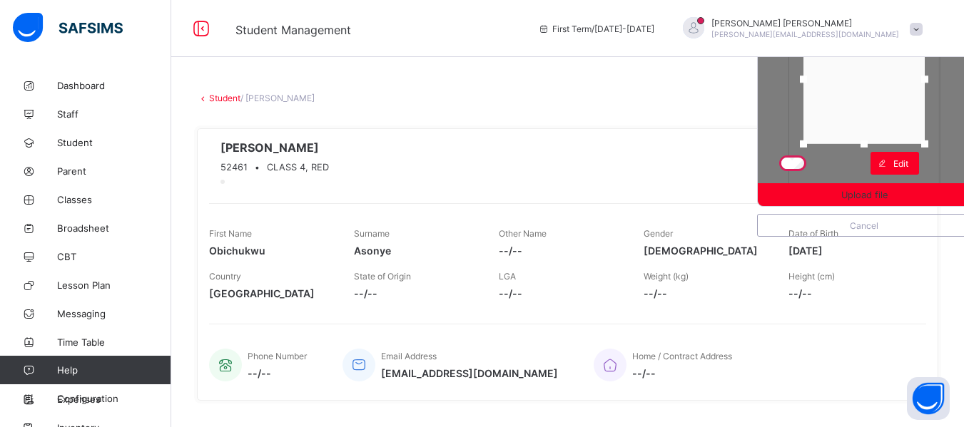
drag, startPoint x: 876, startPoint y: 182, endPoint x: 874, endPoint y: 141, distance: 40.7
click at [868, 141] on div at bounding box center [864, 144] width 7 height 7
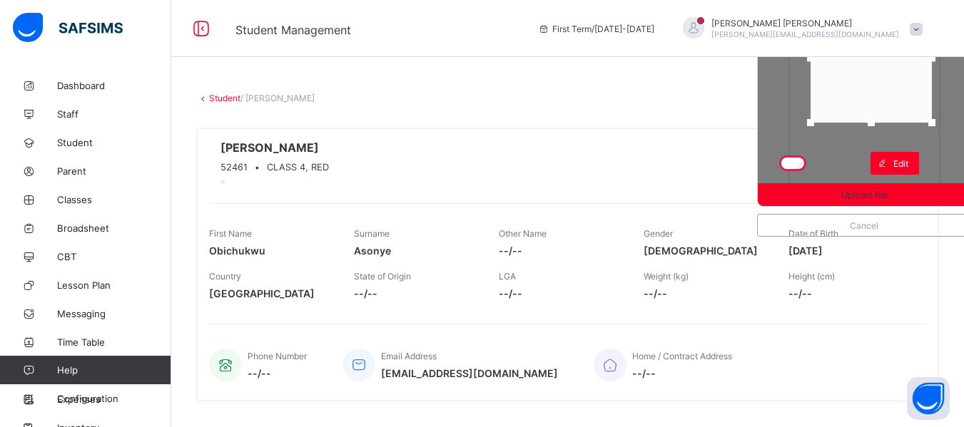
drag, startPoint x: 893, startPoint y: 105, endPoint x: 901, endPoint y: 81, distance: 25.3
click at [901, 81] on div at bounding box center [871, 58] width 121 height 129
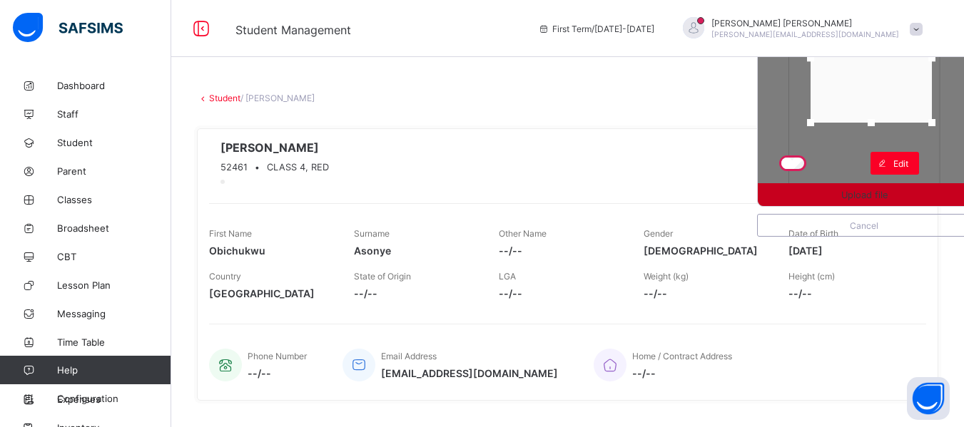
click at [868, 186] on div "Upload file" at bounding box center [864, 194] width 213 height 23
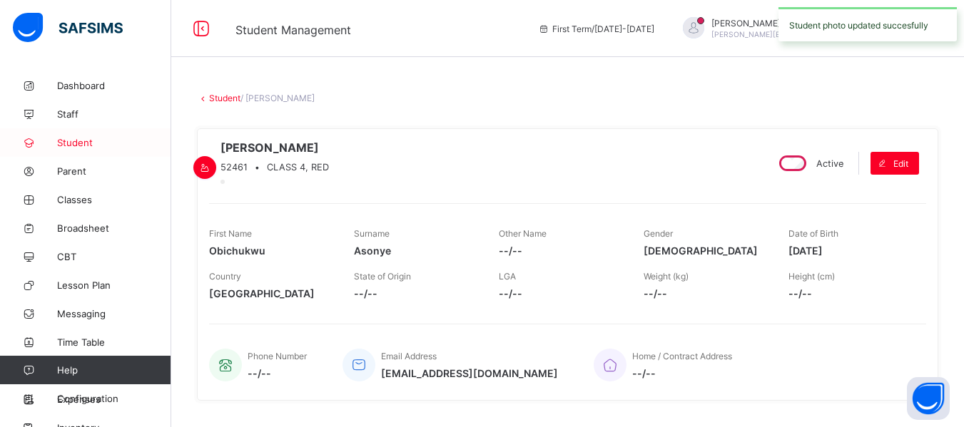
click at [83, 145] on span "Student" at bounding box center [114, 142] width 114 height 11
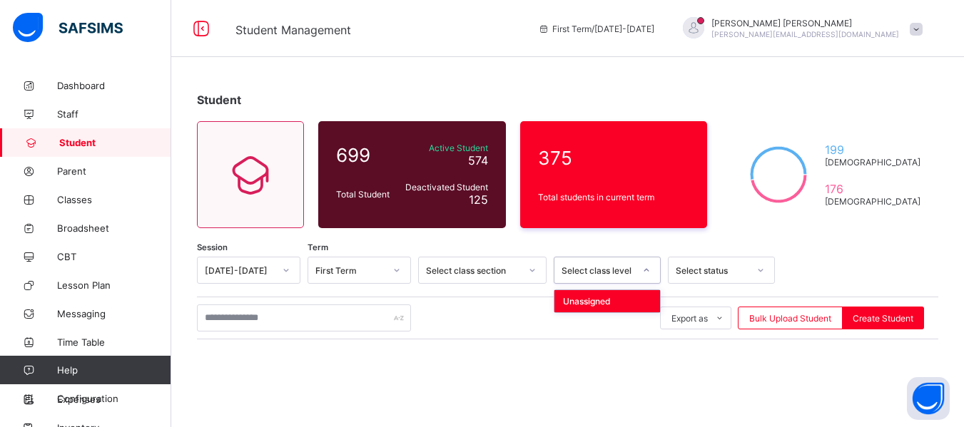
click at [646, 273] on icon at bounding box center [646, 270] width 9 height 14
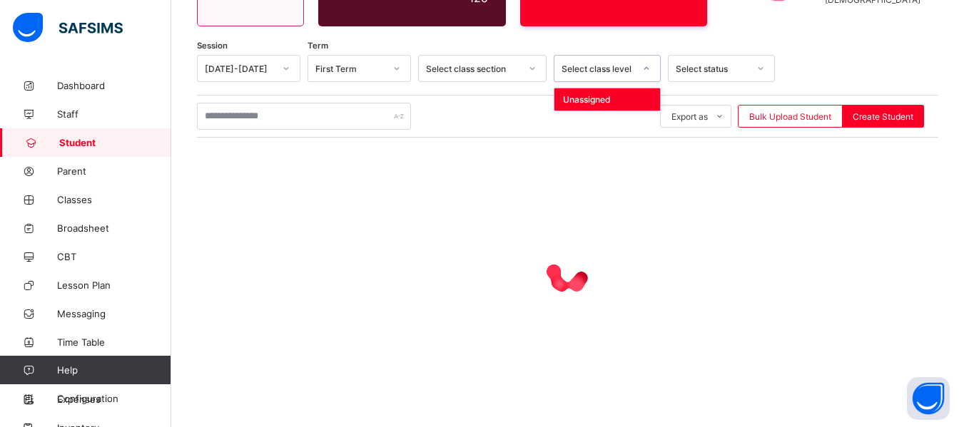
scroll to position [205, 0]
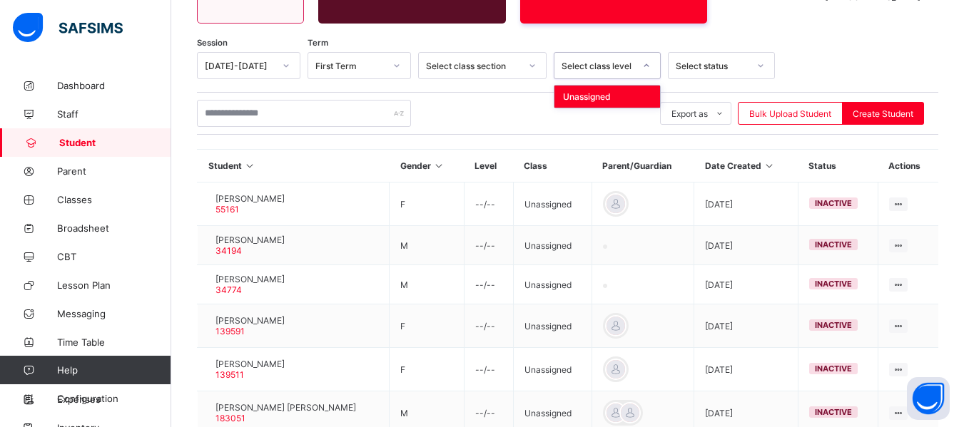
type input "*"
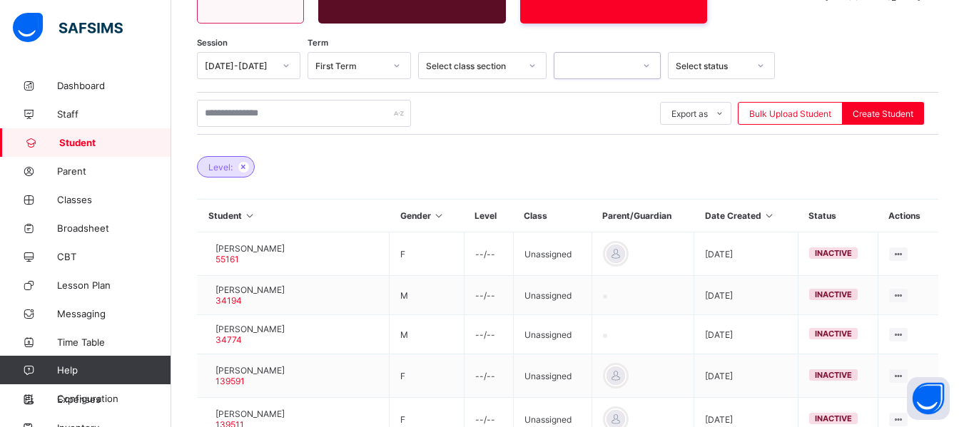
click at [638, 66] on div at bounding box center [646, 65] width 24 height 23
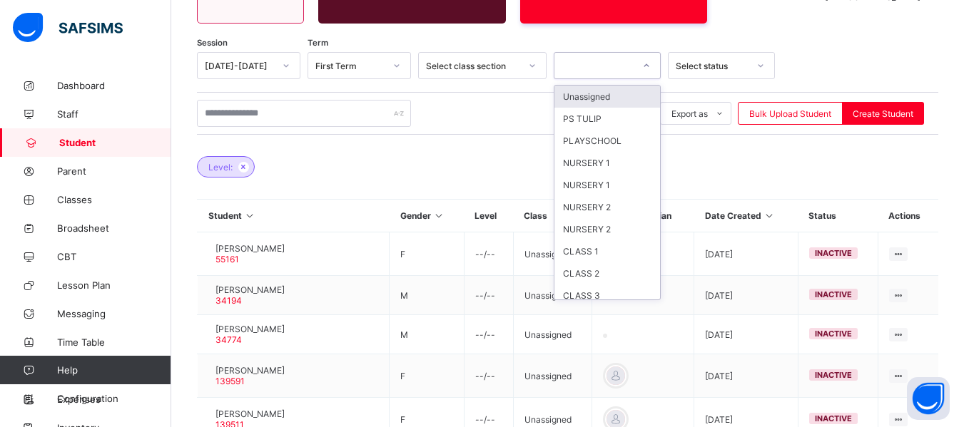
click at [651, 62] on div at bounding box center [646, 65] width 24 height 23
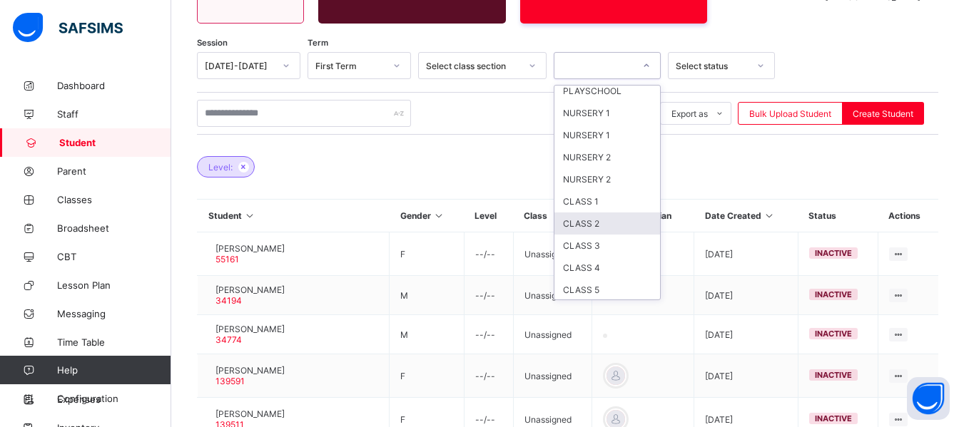
scroll to position [73, 0]
click at [611, 240] on div "CLASS 4" at bounding box center [607, 244] width 106 height 22
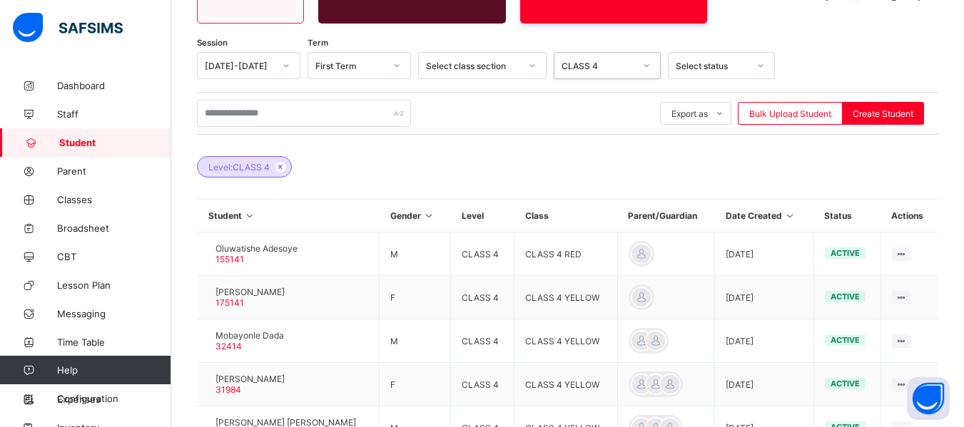
scroll to position [531, 0]
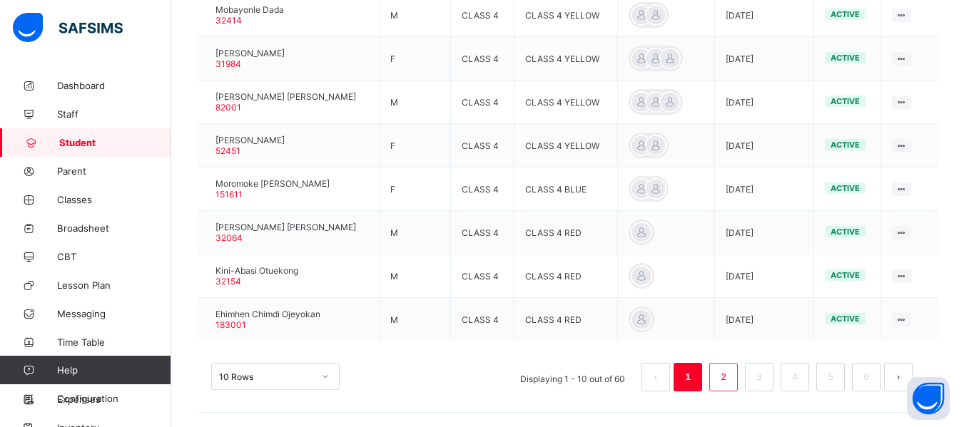
click at [730, 373] on link "2" at bounding box center [723, 377] width 14 height 19
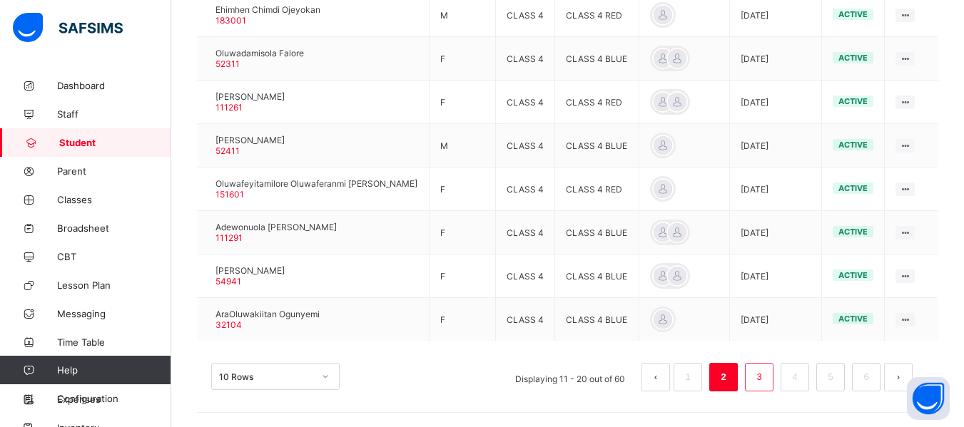
click at [773, 387] on li "3" at bounding box center [759, 377] width 29 height 29
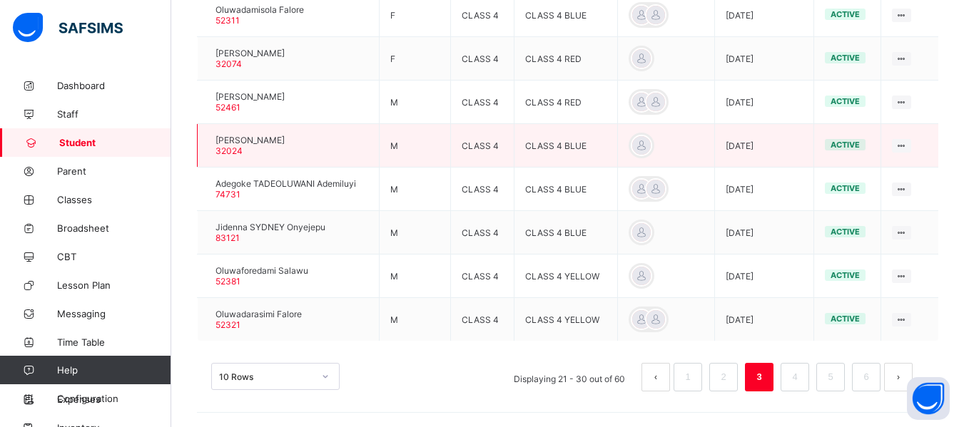
click at [208, 146] on div at bounding box center [208, 146] width 0 height 0
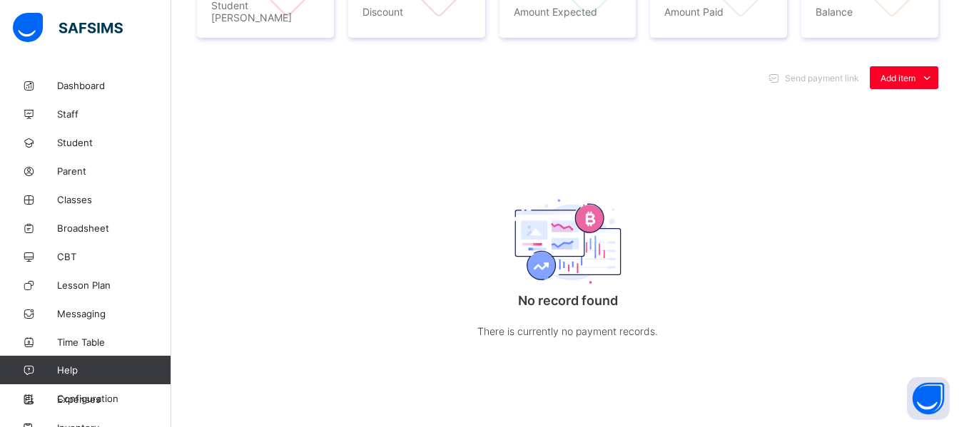
scroll to position [37, 0]
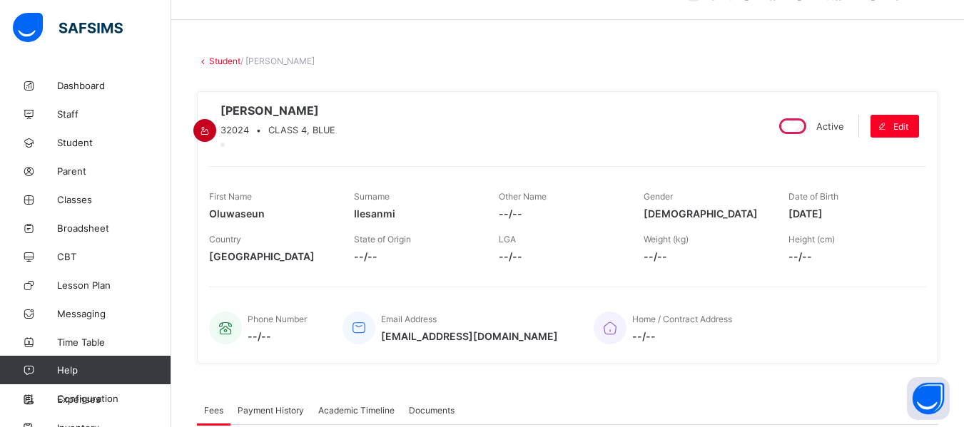
click at [211, 126] on icon at bounding box center [205, 131] width 12 height 11
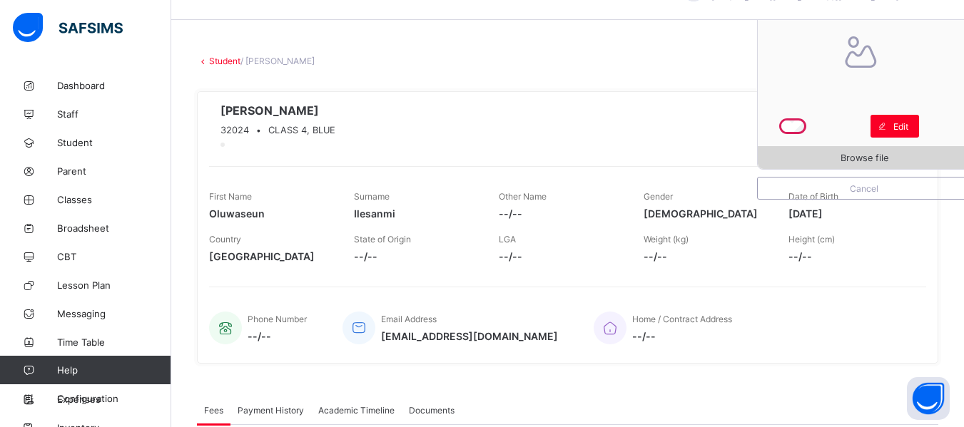
click at [913, 161] on span "Browse file" at bounding box center [864, 158] width 213 height 11
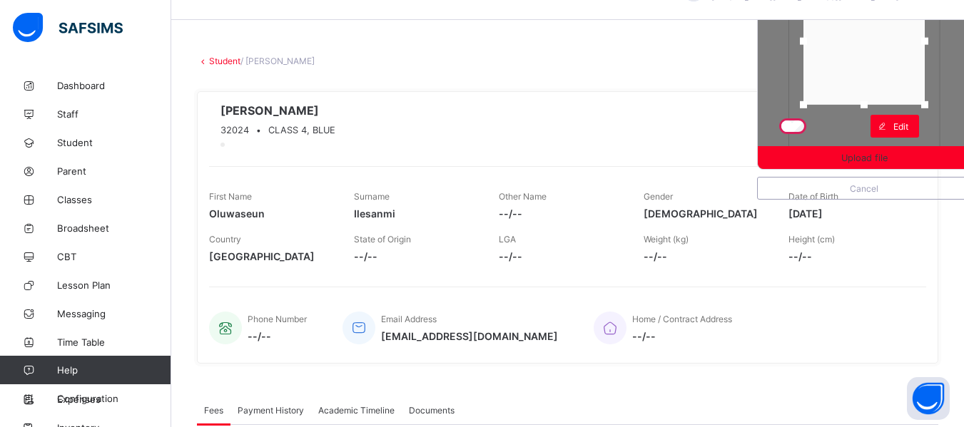
drag, startPoint x: 874, startPoint y: 141, endPoint x: 876, endPoint y: 98, distance: 42.9
click at [875, 98] on div at bounding box center [863, 104] width 21 height 21
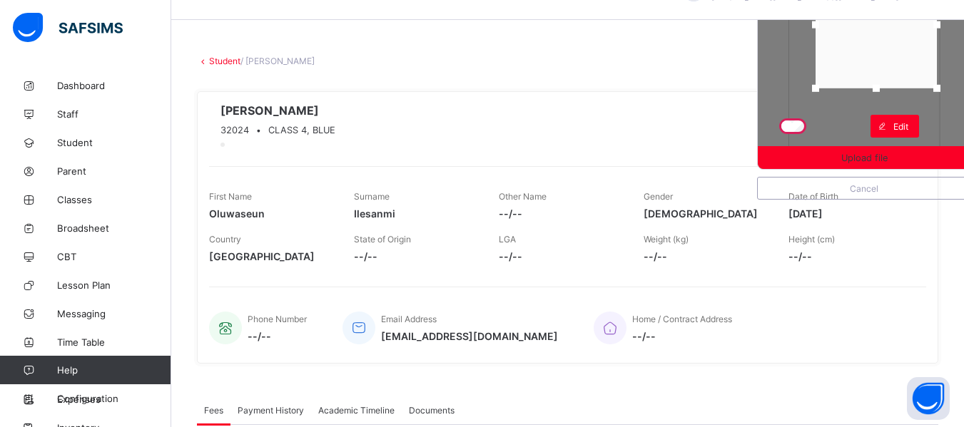
drag, startPoint x: 877, startPoint y: 78, endPoint x: 889, endPoint y: 59, distance: 22.2
click at [889, 59] on div at bounding box center [876, 24] width 121 height 127
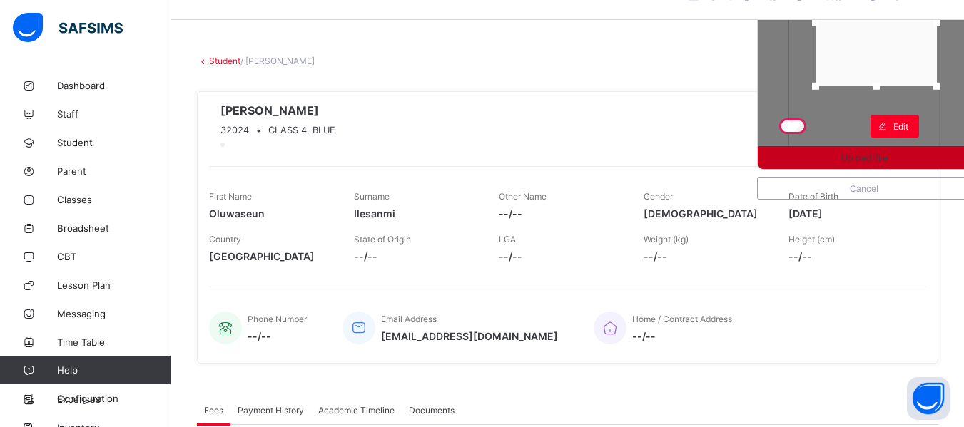
click at [860, 160] on span "Upload file" at bounding box center [864, 158] width 46 height 11
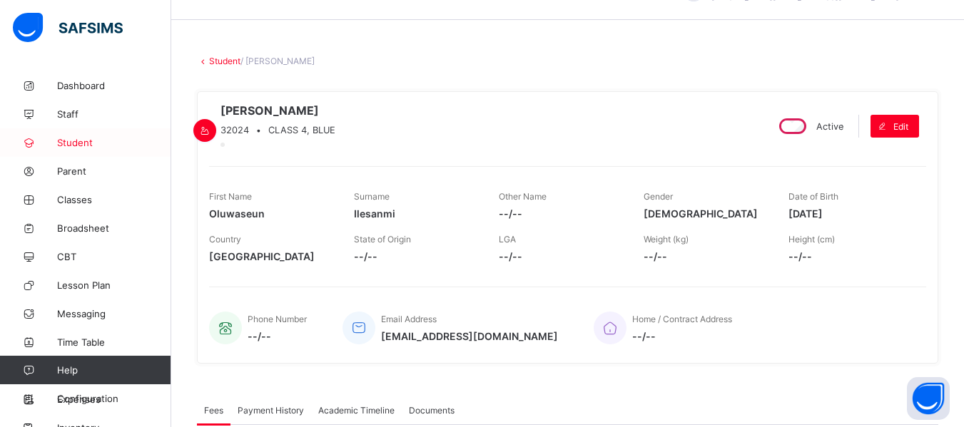
click at [97, 136] on link "Student" at bounding box center [85, 142] width 171 height 29
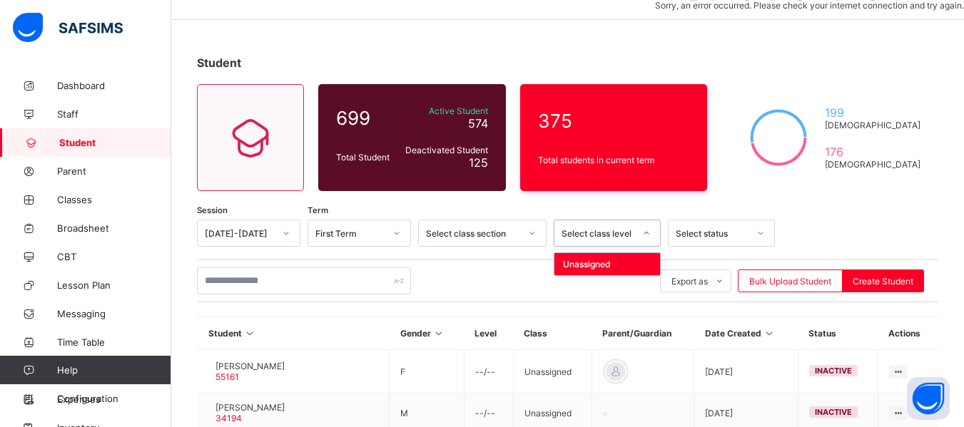
click at [650, 228] on div at bounding box center [646, 233] width 24 height 23
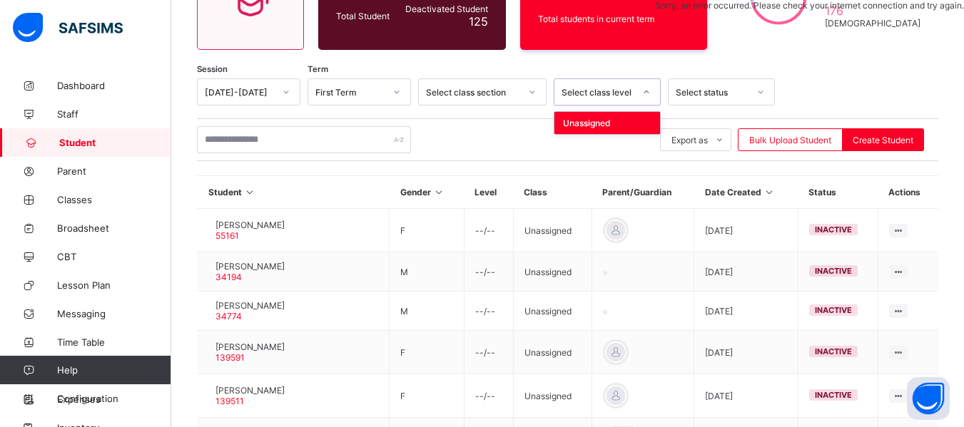
scroll to position [180, 0]
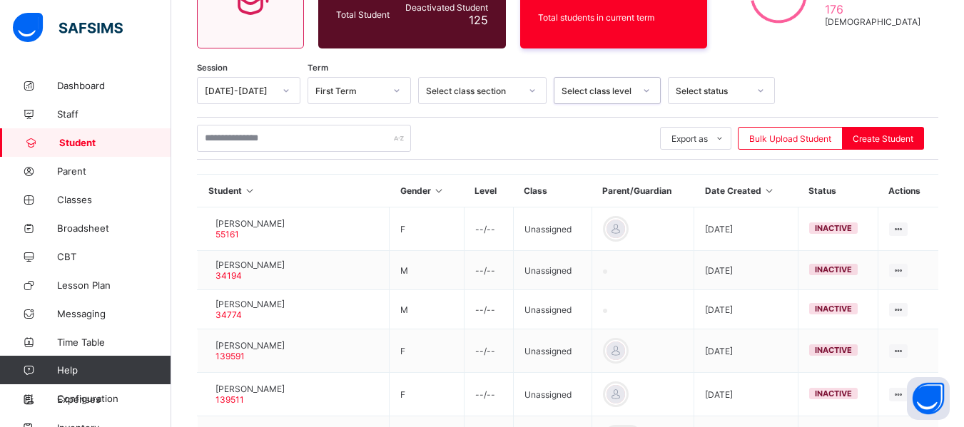
click at [645, 87] on icon at bounding box center [646, 90] width 9 height 14
click at [644, 88] on icon at bounding box center [646, 90] width 9 height 14
click at [651, 91] on div at bounding box center [646, 90] width 24 height 23
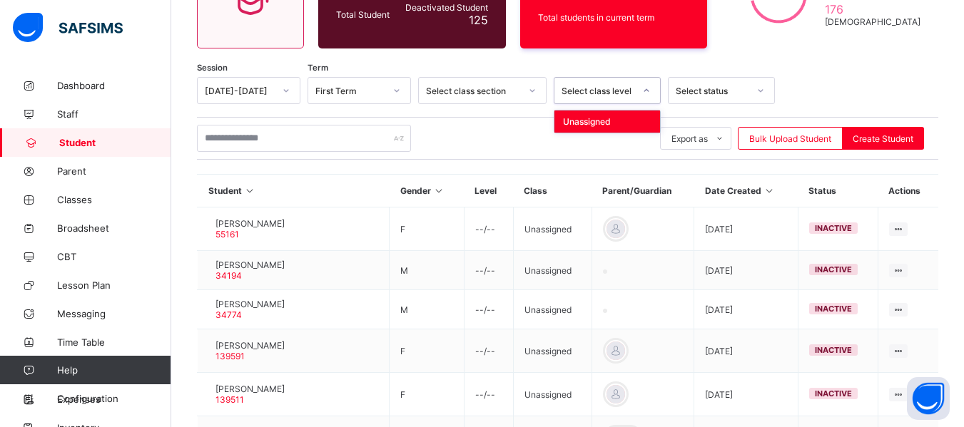
click at [651, 91] on div at bounding box center [646, 90] width 24 height 23
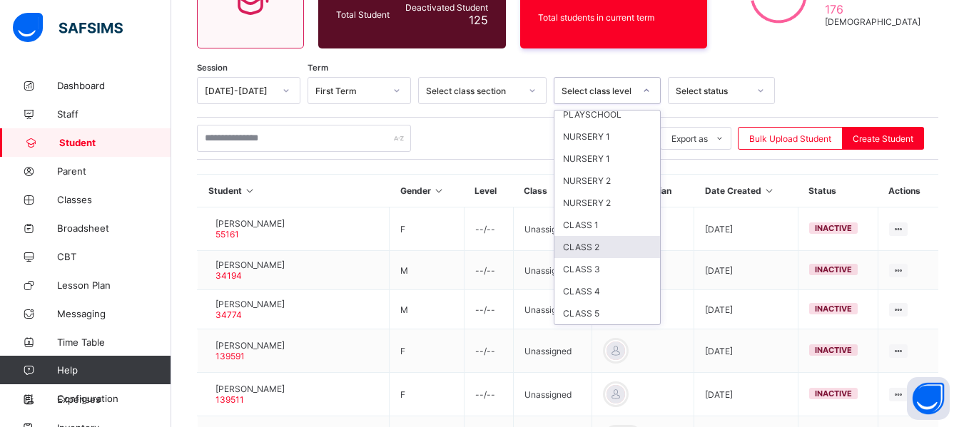
scroll to position [73, 0]
click at [602, 273] on div "CLASS 4" at bounding box center [607, 269] width 106 height 22
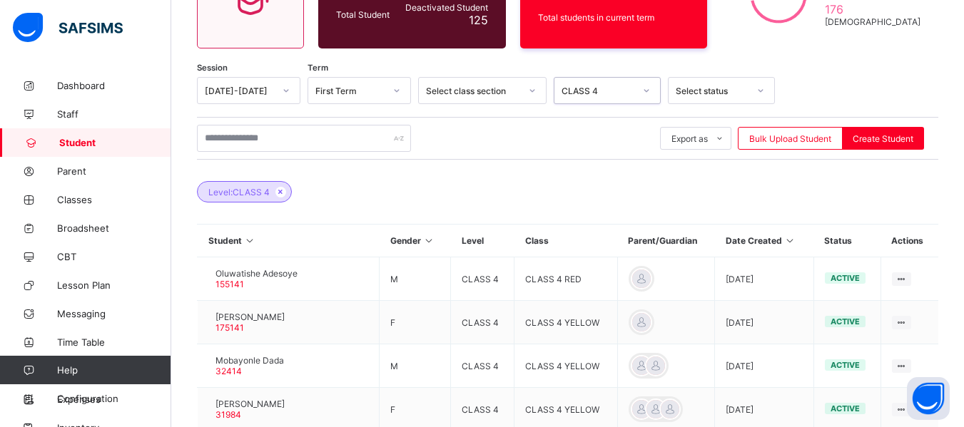
scroll to position [531, 0]
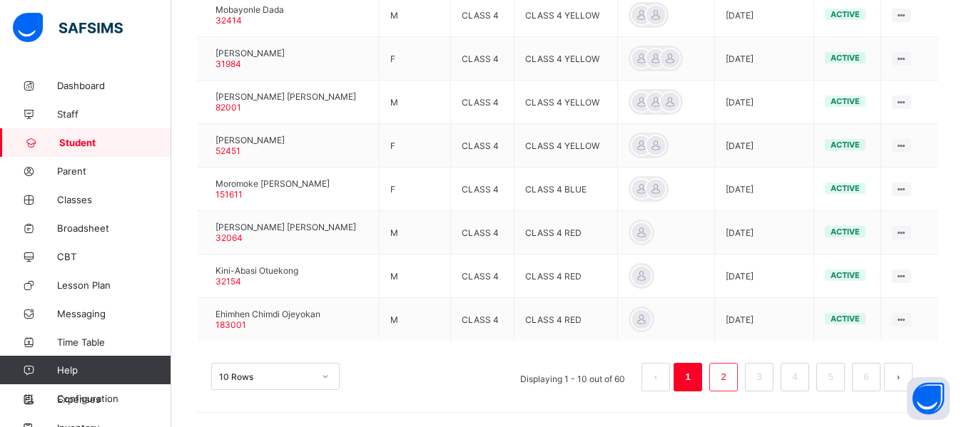
click at [730, 373] on link "2" at bounding box center [723, 377] width 14 height 19
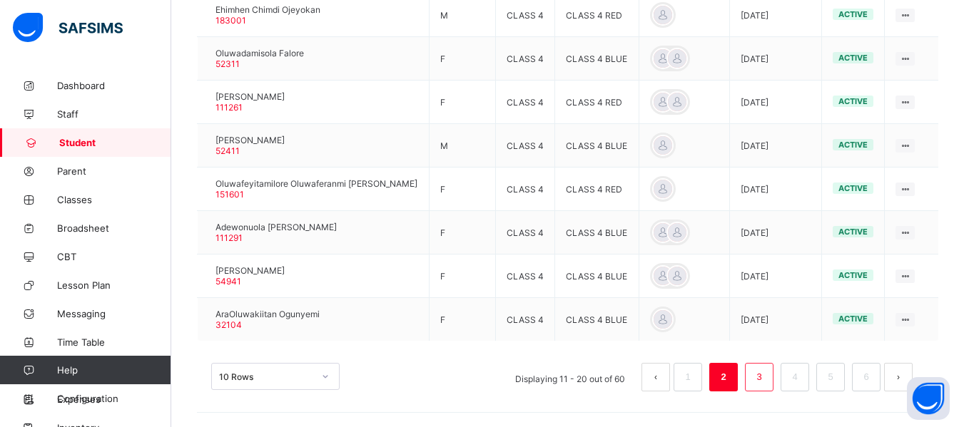
click at [766, 387] on link "3" at bounding box center [759, 377] width 14 height 19
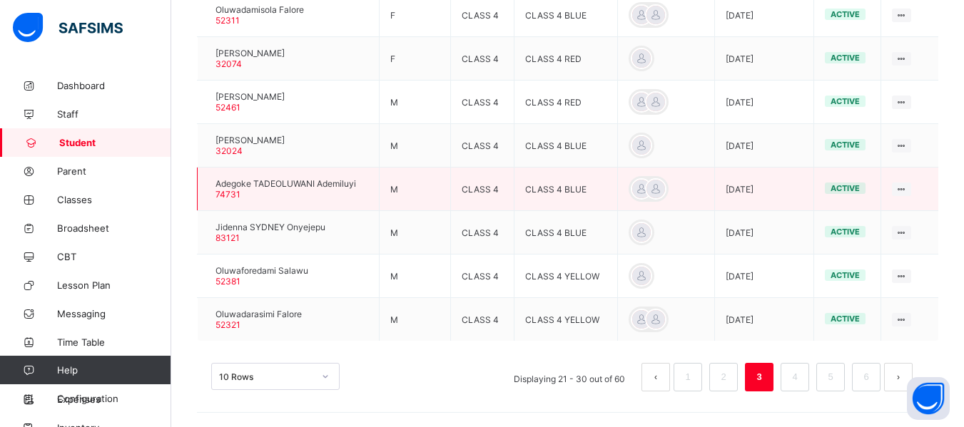
click at [208, 189] on div at bounding box center [208, 189] width 0 height 0
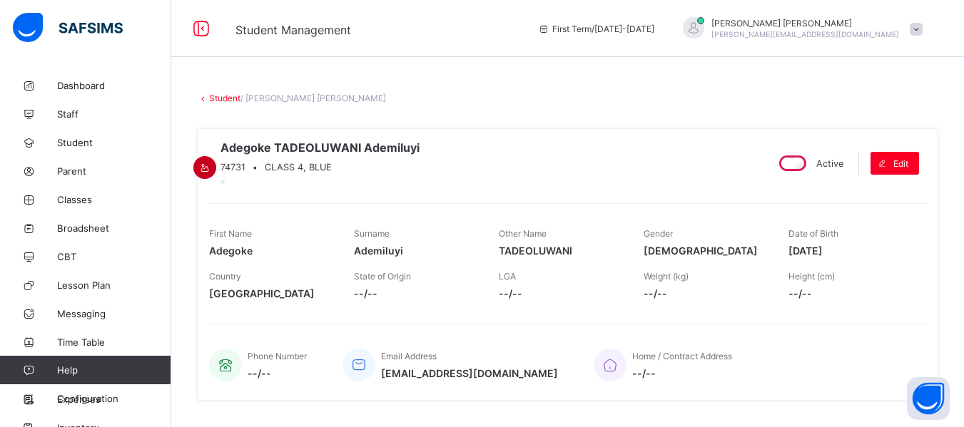
click at [211, 163] on icon at bounding box center [205, 168] width 12 height 11
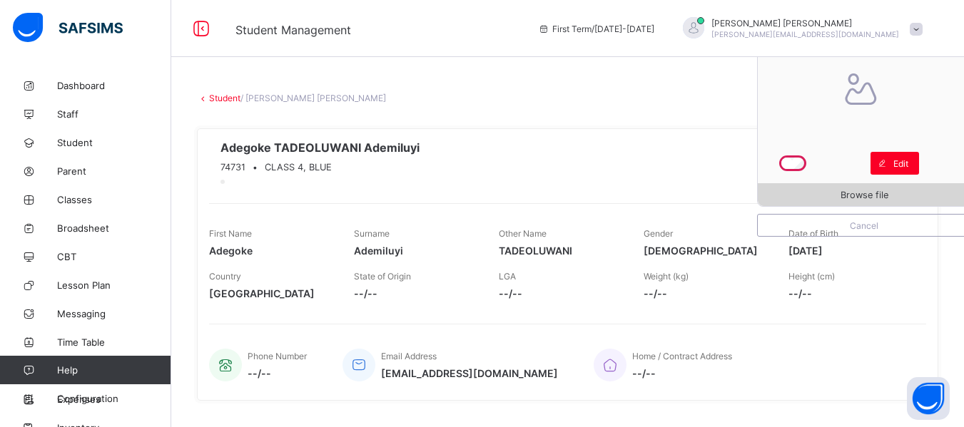
click at [857, 193] on span "Browse file" at bounding box center [865, 195] width 48 height 11
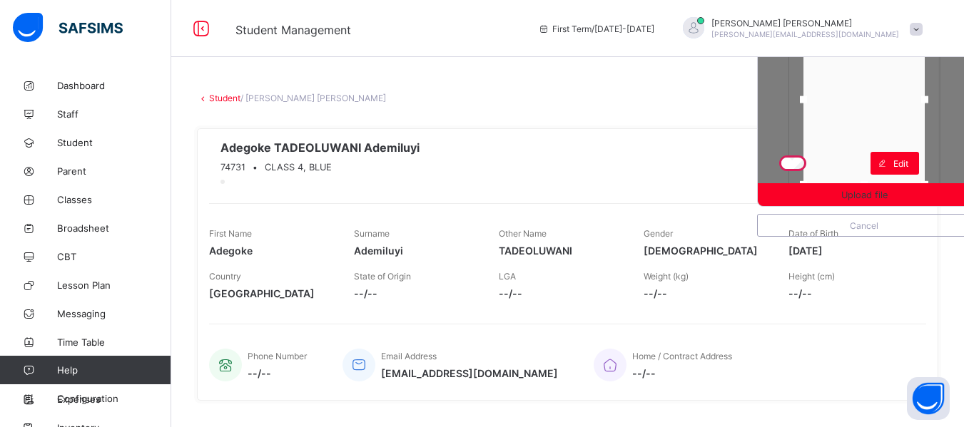
drag, startPoint x: 874, startPoint y: 179, endPoint x: 879, endPoint y: 131, distance: 48.1
drag, startPoint x: 879, startPoint y: 131, endPoint x: 953, endPoint y: 146, distance: 75.7
click at [953, 146] on div at bounding box center [864, 100] width 213 height 213
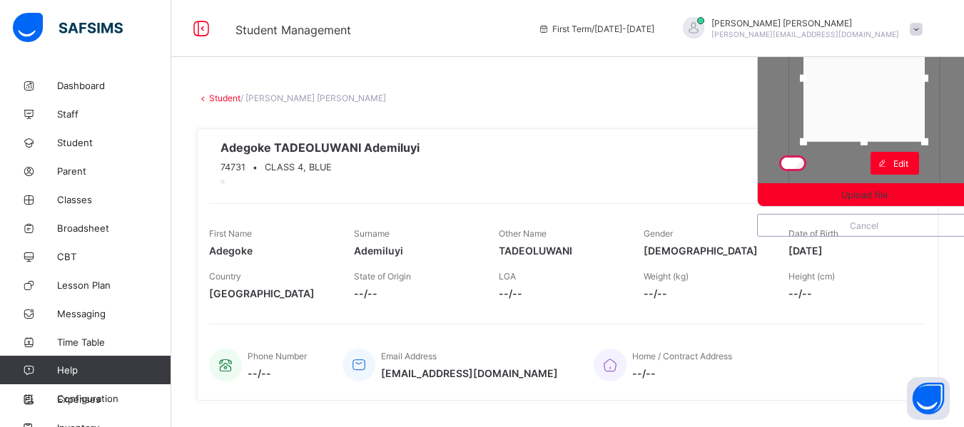
drag, startPoint x: 877, startPoint y: 181, endPoint x: 879, endPoint y: 138, distance: 42.9
click at [875, 138] on div at bounding box center [863, 141] width 21 height 21
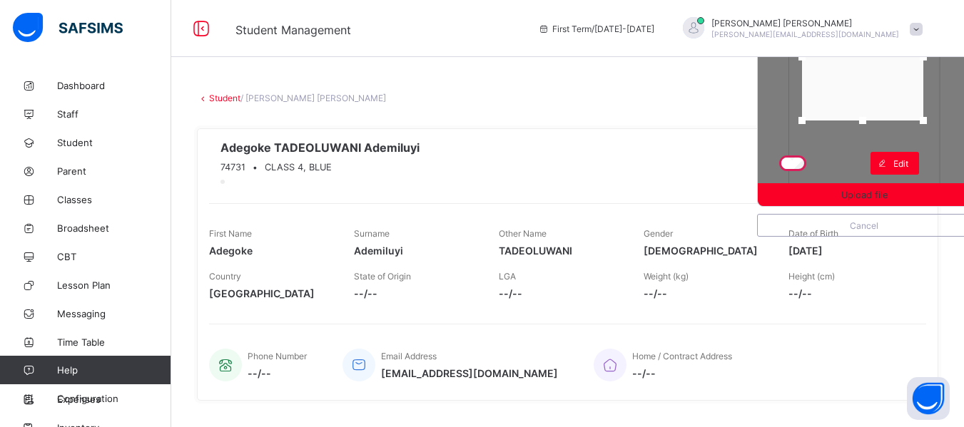
drag, startPoint x: 894, startPoint y: 119, endPoint x: 893, endPoint y: 97, distance: 22.2
click at [893, 97] on div at bounding box center [862, 57] width 121 height 127
drag, startPoint x: 875, startPoint y: 121, endPoint x: 866, endPoint y: 138, distance: 18.5
click at [866, 138] on div at bounding box center [862, 136] width 21 height 21
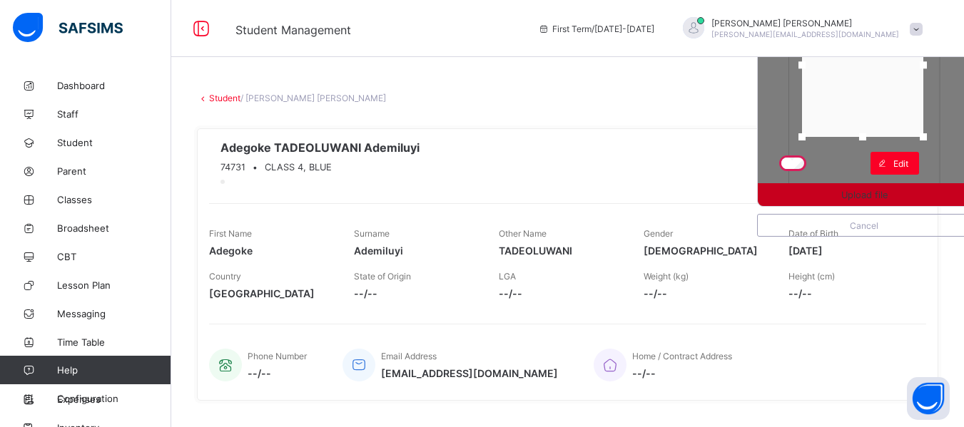
click at [885, 196] on span "Upload file" at bounding box center [864, 195] width 46 height 11
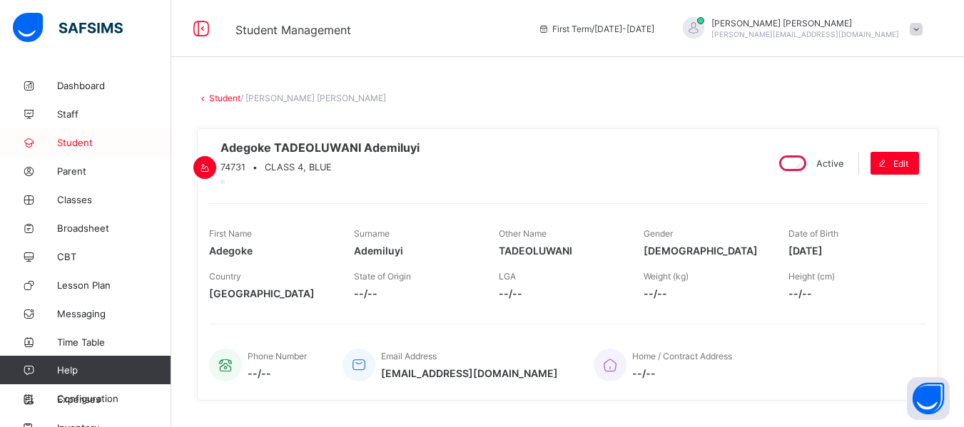
click at [93, 143] on span "Student" at bounding box center [114, 142] width 114 height 11
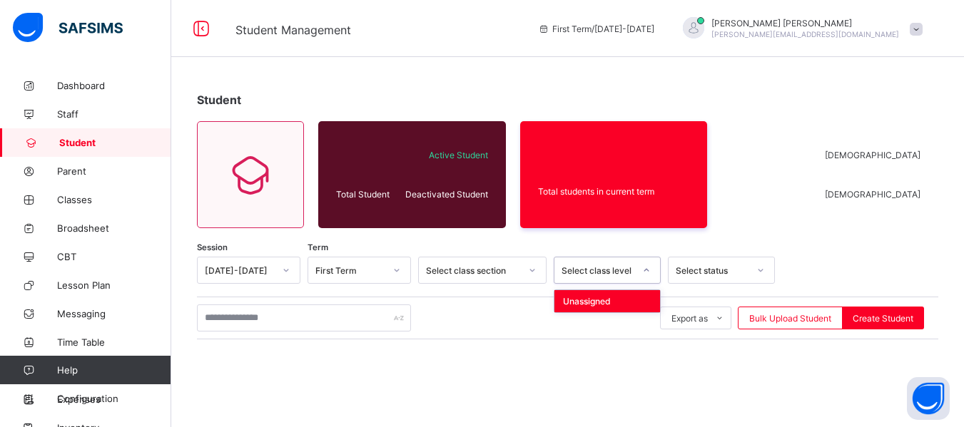
click at [647, 270] on icon at bounding box center [646, 270] width 9 height 14
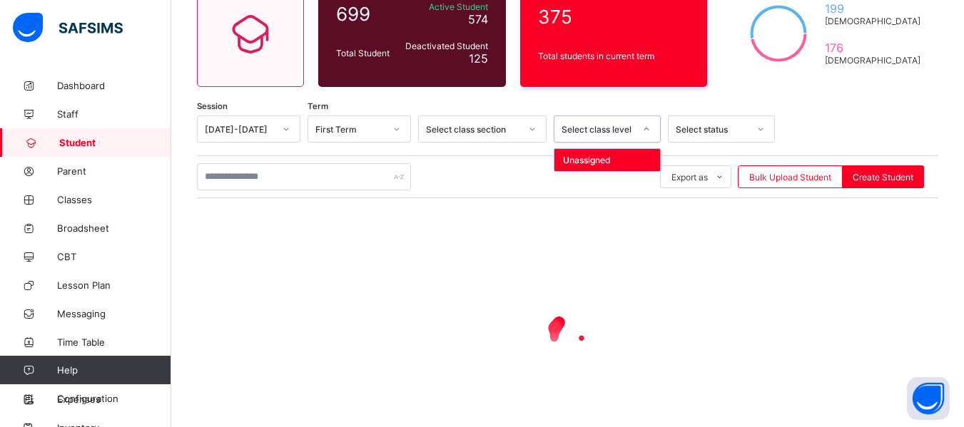
scroll to position [143, 0]
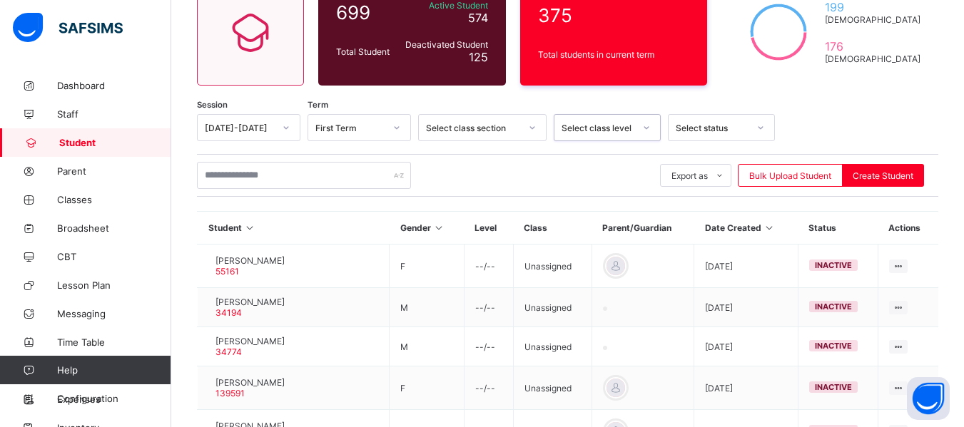
click at [649, 129] on icon at bounding box center [646, 128] width 9 height 14
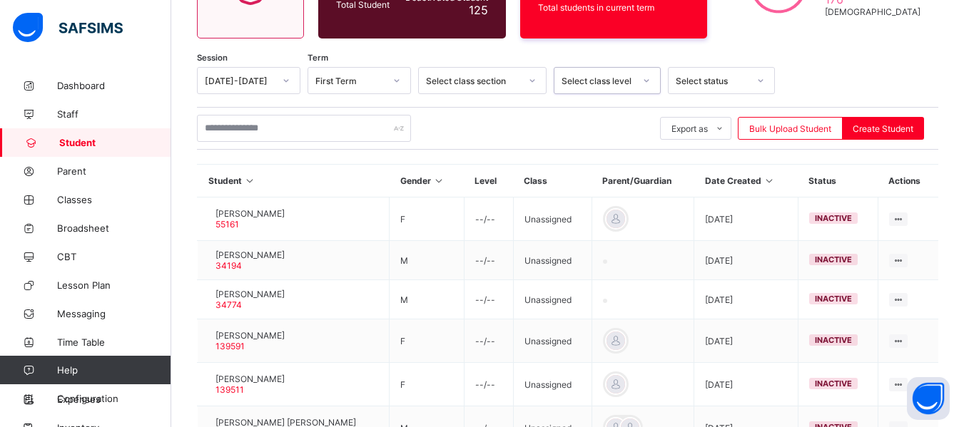
scroll to position [200, 0]
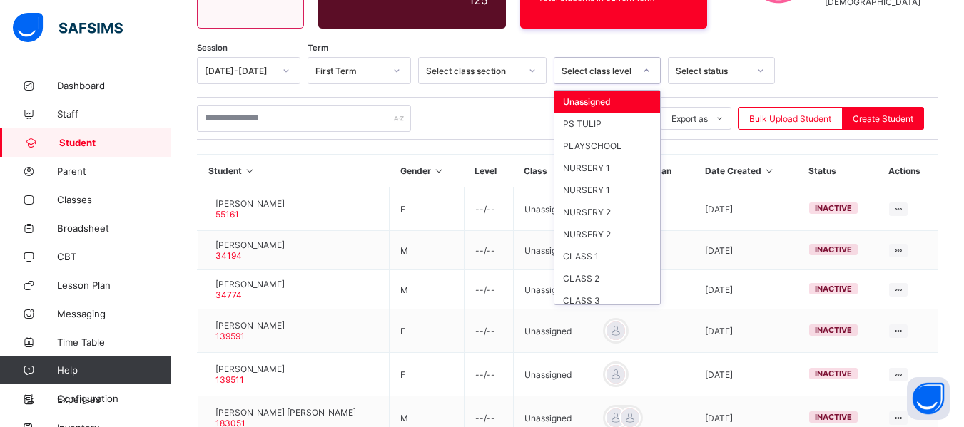
click at [649, 71] on icon at bounding box center [646, 71] width 9 height 14
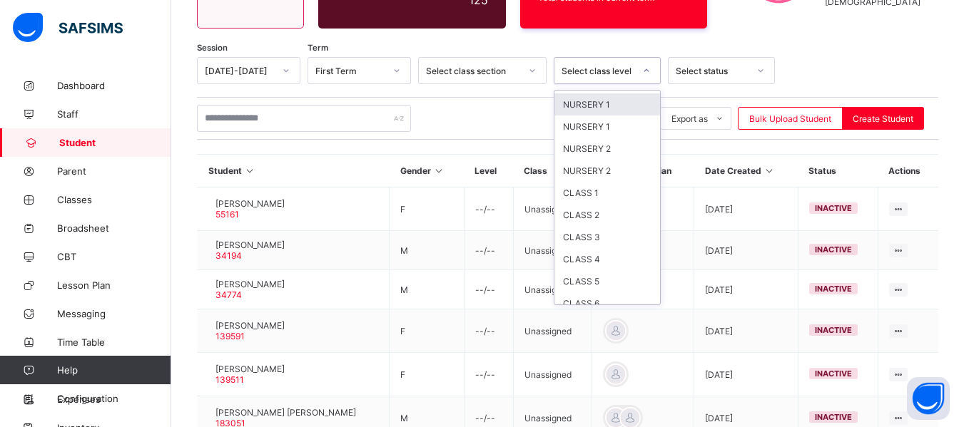
scroll to position [73, 0]
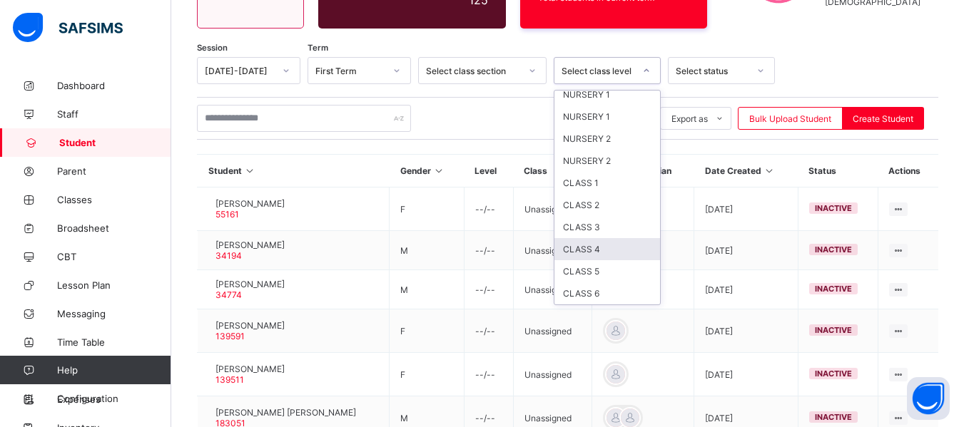
click at [594, 248] on div "CLASS 4" at bounding box center [607, 249] width 106 height 22
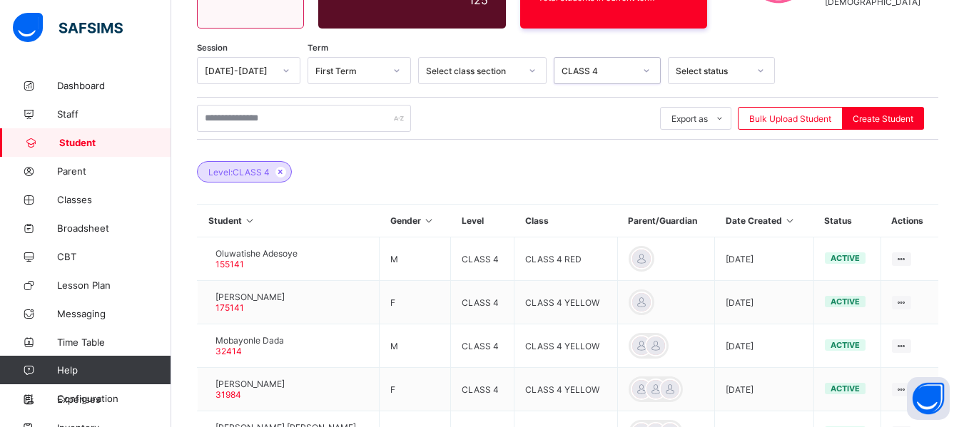
scroll to position [531, 0]
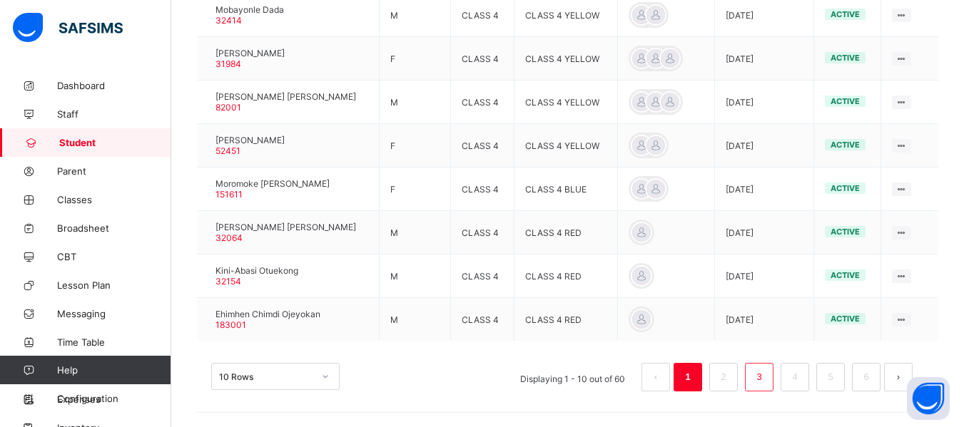
click at [766, 375] on link "3" at bounding box center [759, 377] width 14 height 19
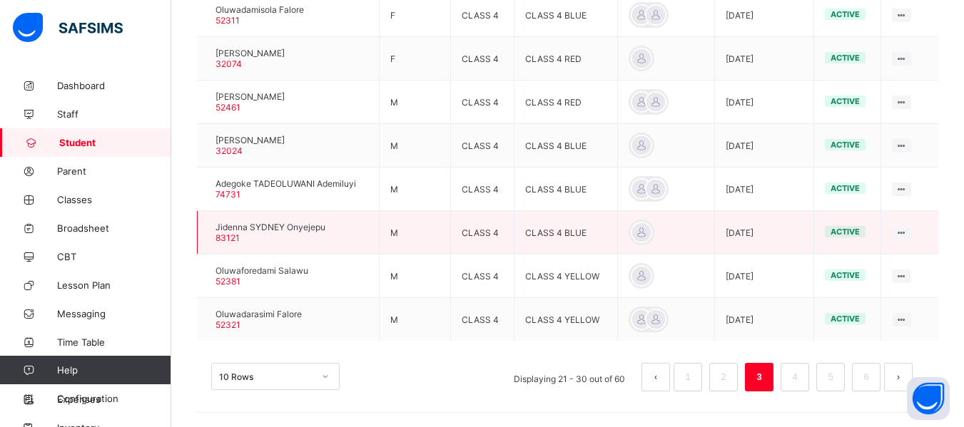
click at [208, 233] on div at bounding box center [208, 233] width 0 height 0
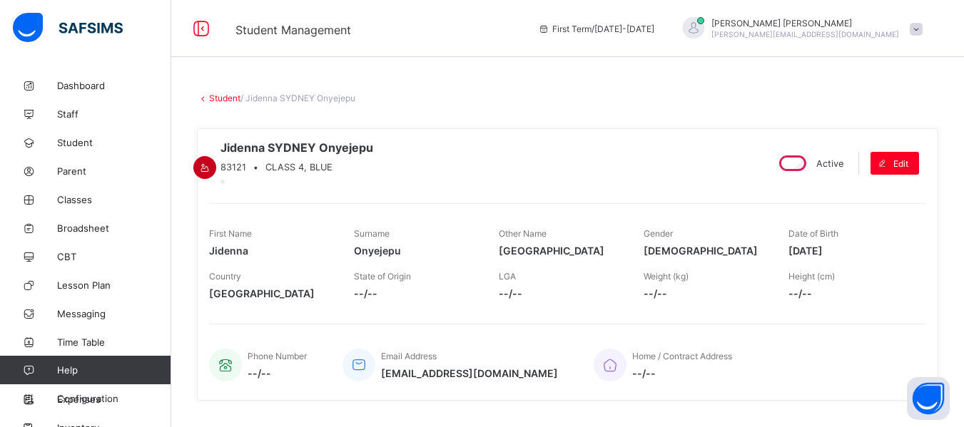
click at [211, 163] on icon at bounding box center [205, 168] width 12 height 11
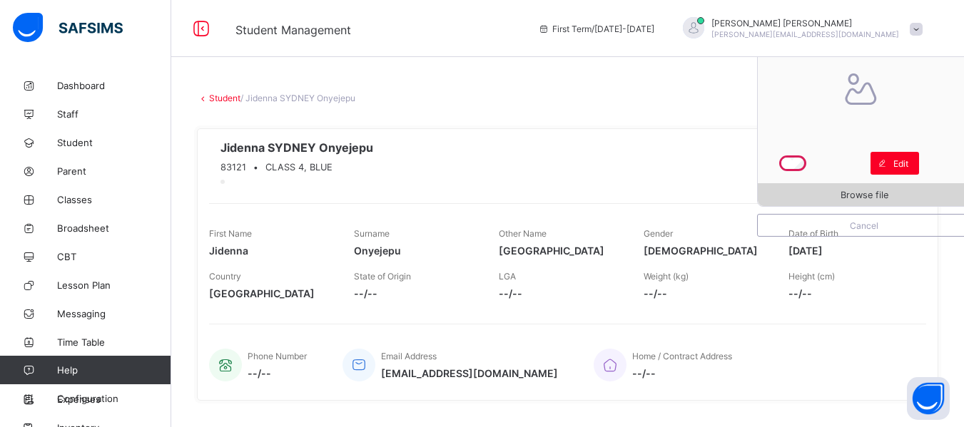
click at [831, 195] on span "Browse file" at bounding box center [864, 195] width 213 height 11
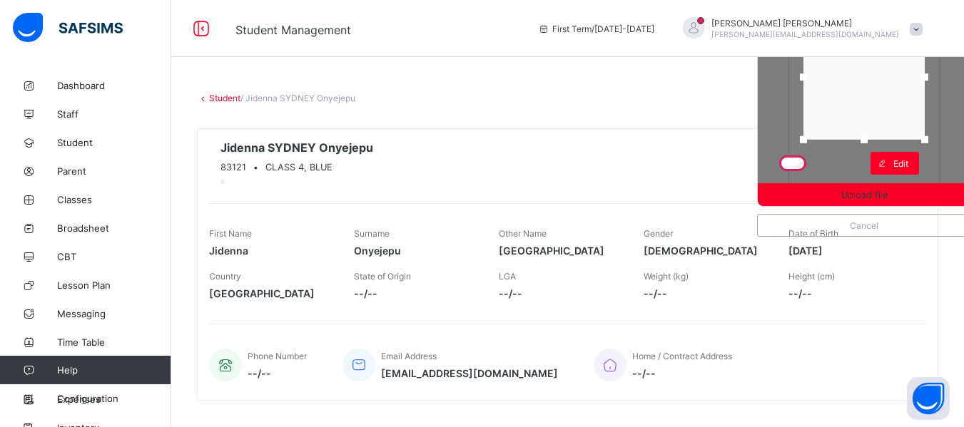
drag, startPoint x: 874, startPoint y: 180, endPoint x: 868, endPoint y: 135, distance: 45.3
click at [868, 135] on div at bounding box center [863, 139] width 21 height 21
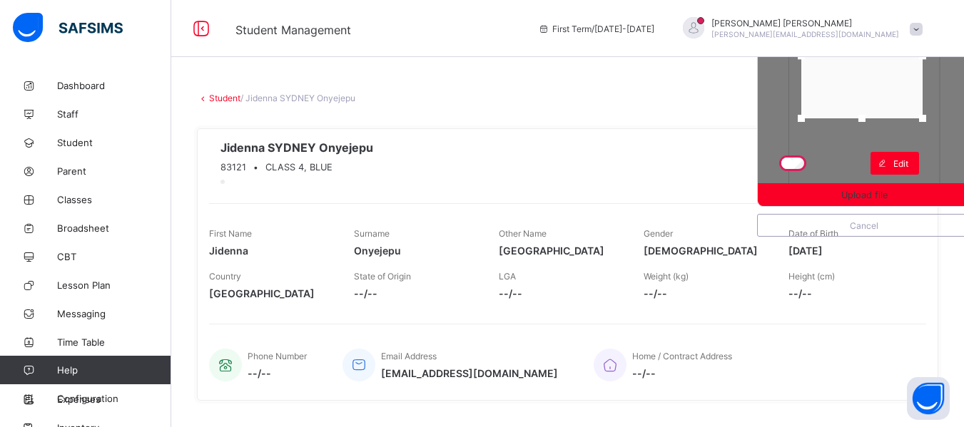
drag, startPoint x: 879, startPoint y: 109, endPoint x: 881, endPoint y: 78, distance: 30.7
click at [881, 78] on div at bounding box center [861, 56] width 121 height 125
drag, startPoint x: 881, startPoint y: 78, endPoint x: 887, endPoint y: 71, distance: 9.6
click at [887, 71] on div at bounding box center [871, 56] width 121 height 125
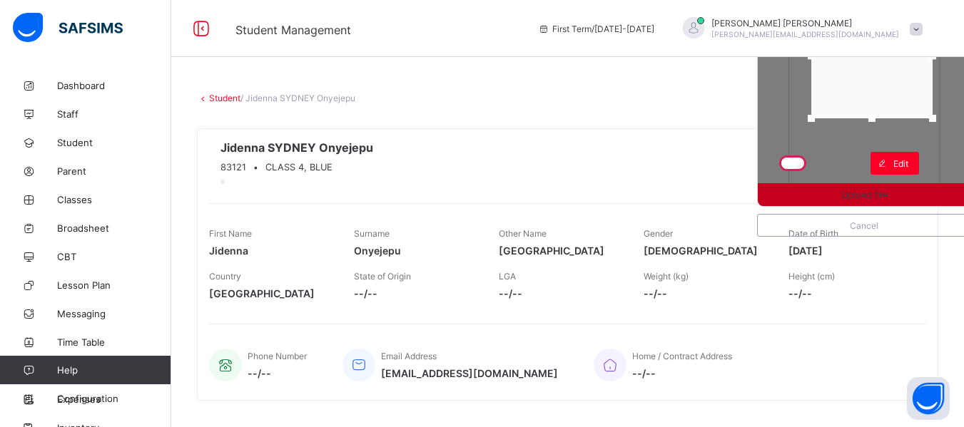
click at [854, 195] on span "Upload file" at bounding box center [864, 195] width 46 height 11
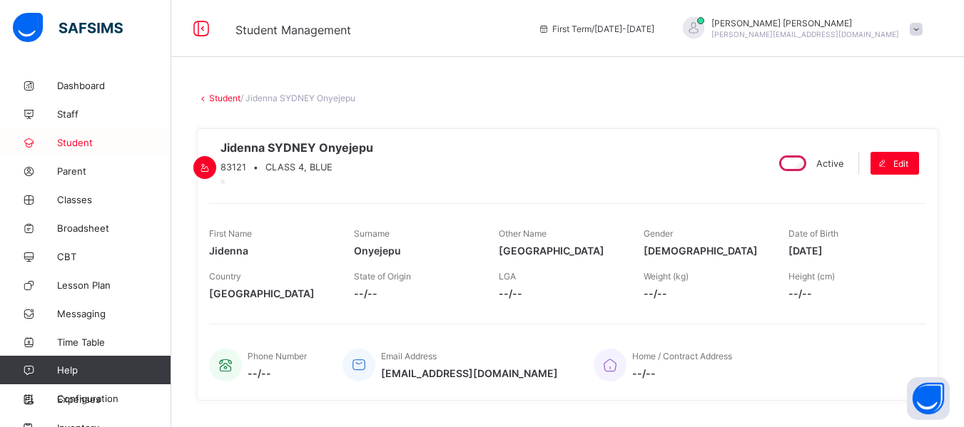
click at [71, 143] on span "Student" at bounding box center [114, 142] width 114 height 11
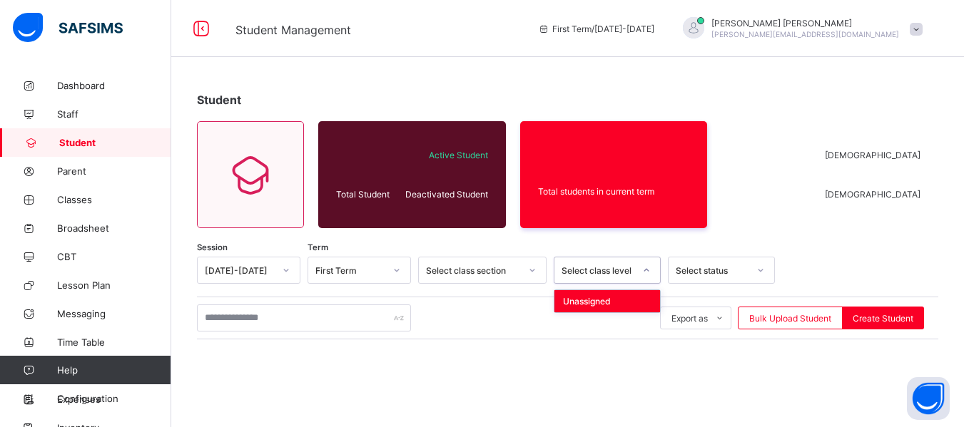
click at [646, 270] on icon at bounding box center [646, 270] width 9 height 14
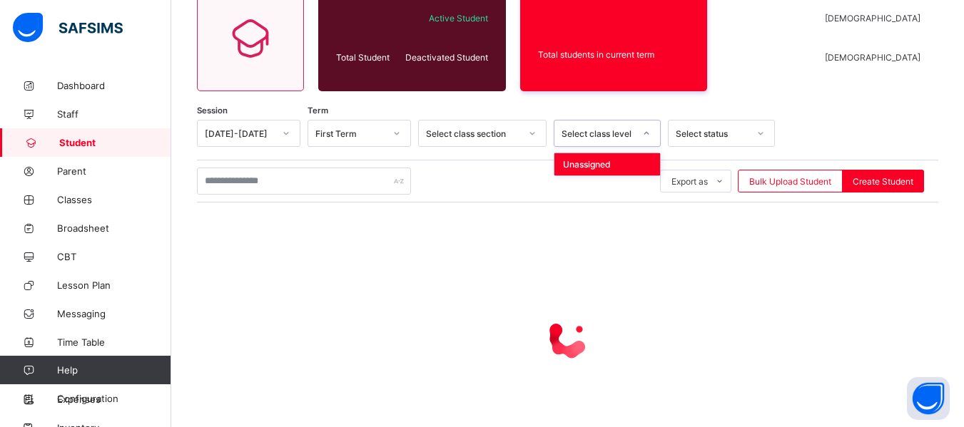
scroll to position [143, 0]
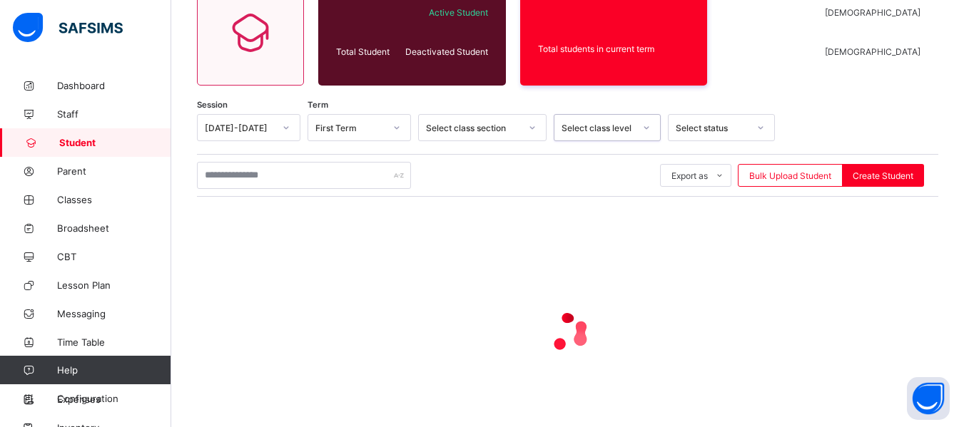
click at [651, 135] on div at bounding box center [646, 127] width 24 height 23
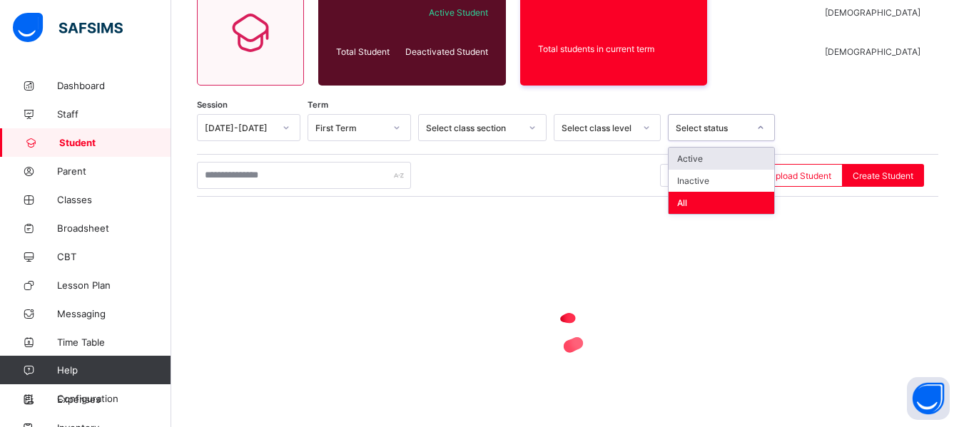
click at [759, 130] on icon at bounding box center [760, 128] width 9 height 14
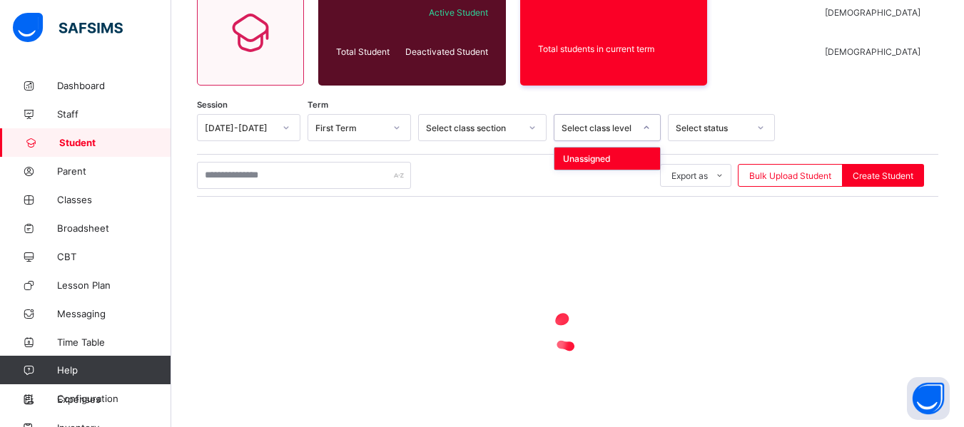
click at [649, 130] on icon at bounding box center [646, 128] width 9 height 14
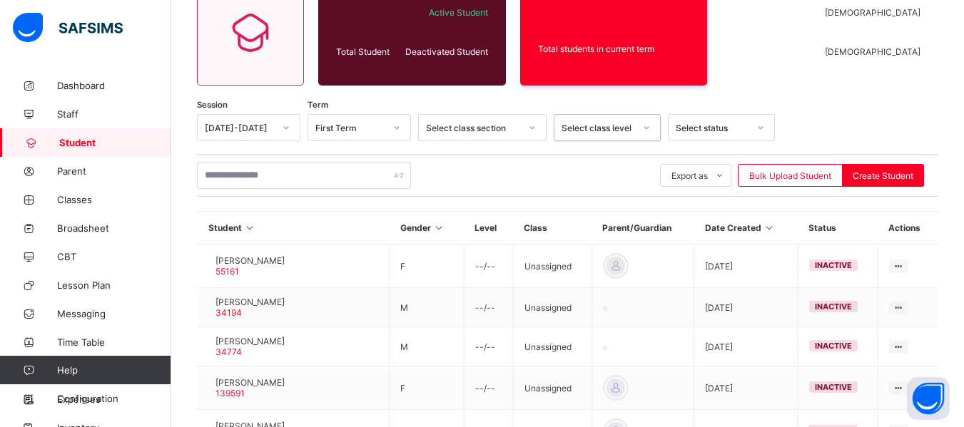
click at [649, 130] on icon at bounding box center [646, 128] width 9 height 14
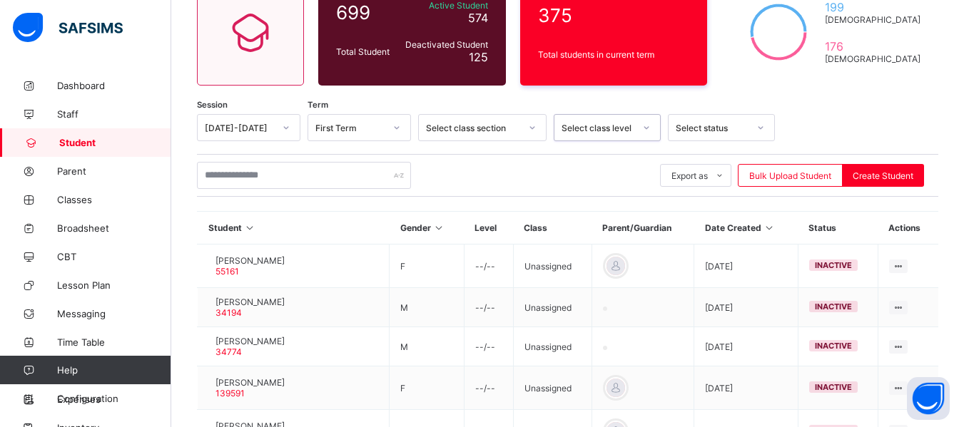
click at [646, 131] on icon at bounding box center [646, 128] width 9 height 14
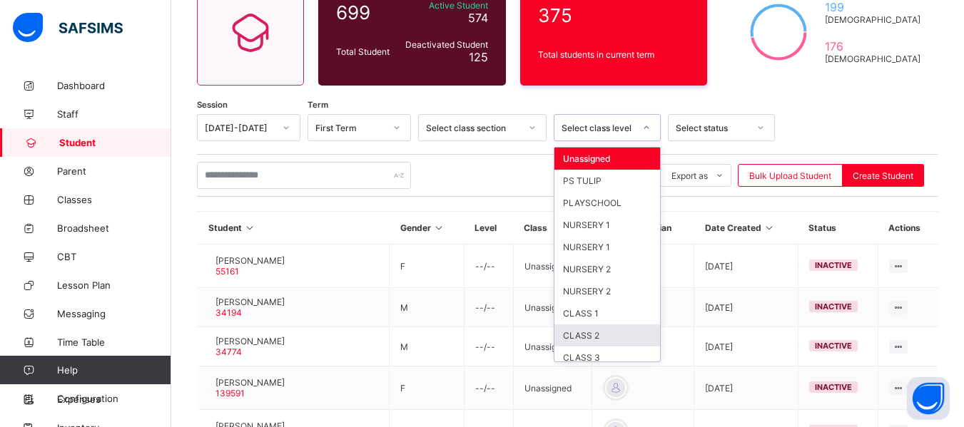
scroll to position [73, 0]
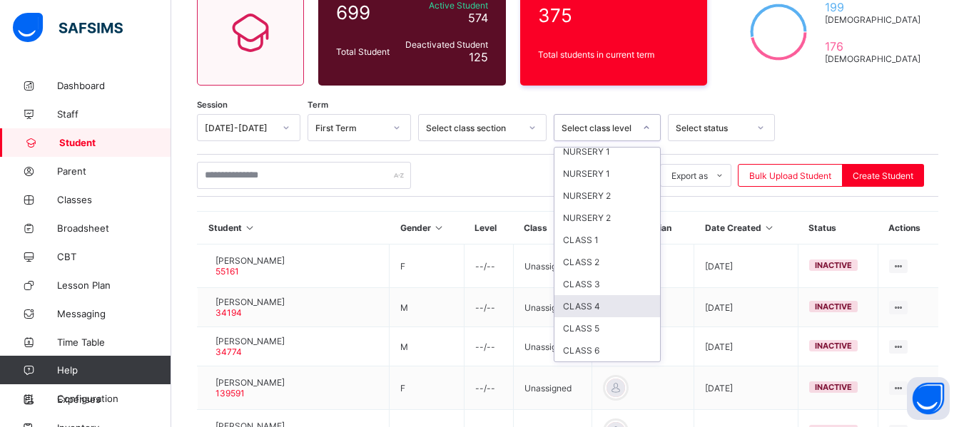
click at [609, 303] on div "CLASS 4" at bounding box center [607, 306] width 106 height 22
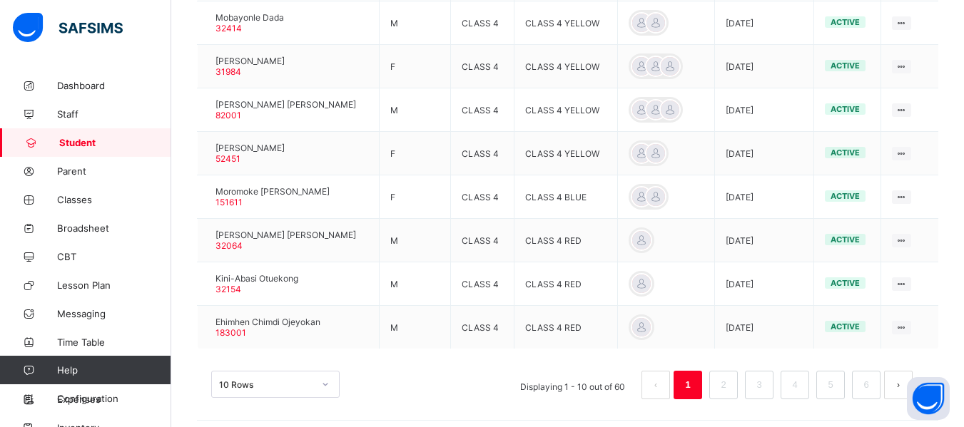
scroll to position [531, 0]
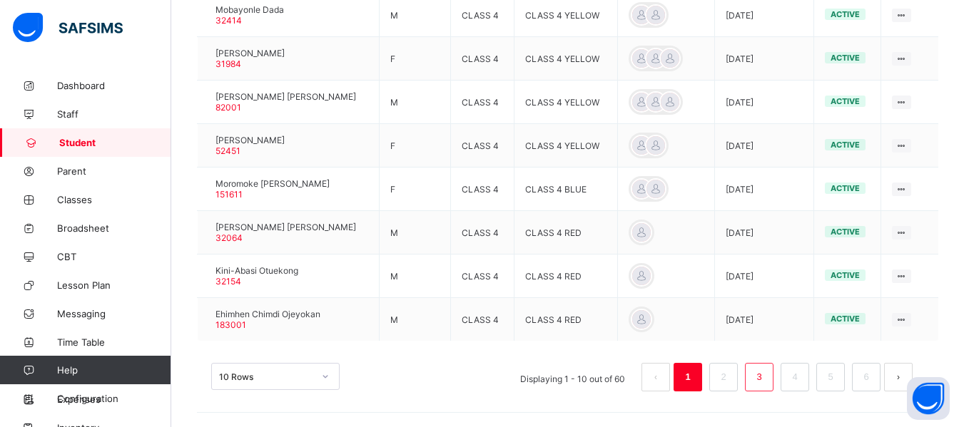
click at [766, 380] on link "3" at bounding box center [759, 377] width 14 height 19
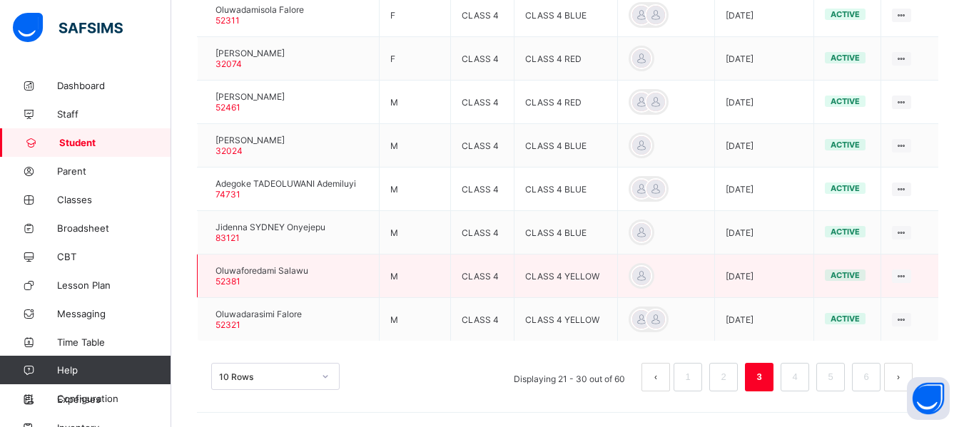
click at [208, 276] on div at bounding box center [208, 276] width 0 height 0
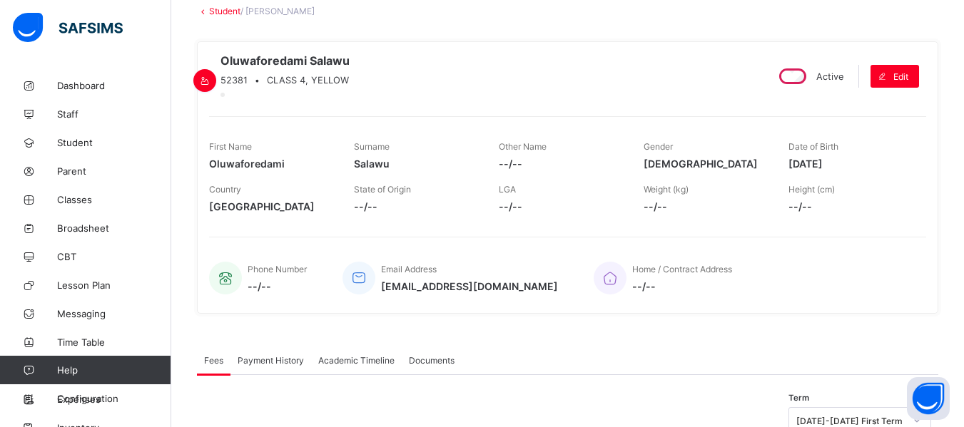
scroll to position [71, 0]
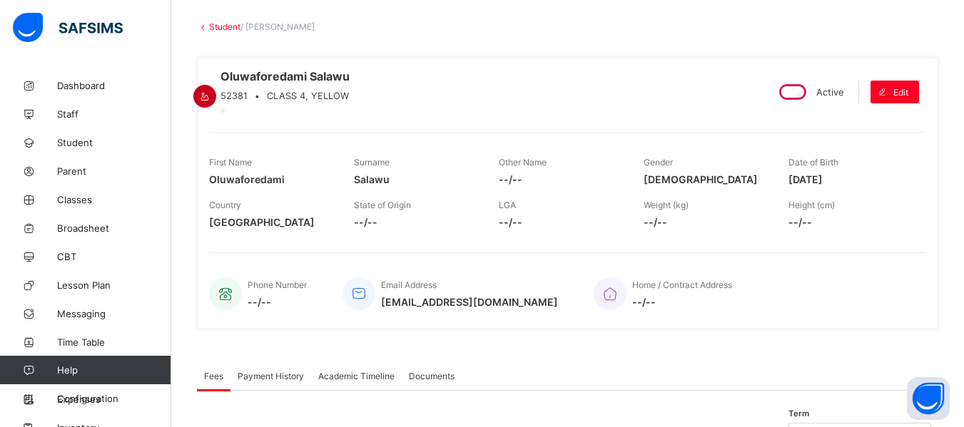
click at [211, 91] on icon at bounding box center [205, 96] width 12 height 11
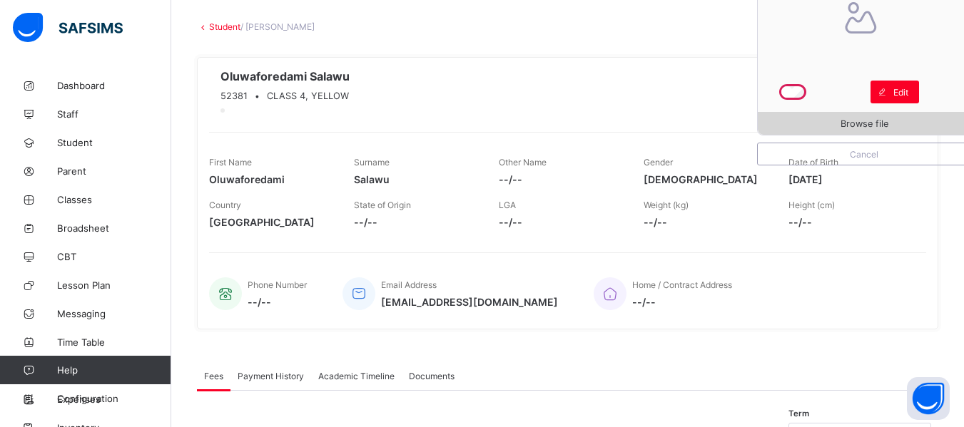
click at [866, 124] on span "Browse file" at bounding box center [865, 123] width 48 height 11
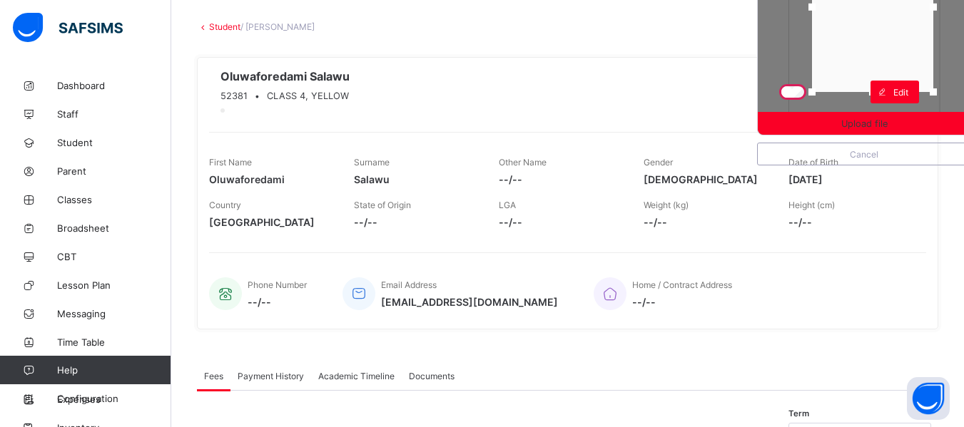
drag, startPoint x: 871, startPoint y: 71, endPoint x: 879, endPoint y: 32, distance: 40.2
click at [879, 32] on div at bounding box center [872, 7] width 121 height 170
drag, startPoint x: 877, startPoint y: 91, endPoint x: 877, endPoint y: 61, distance: 30.0
click at [877, 61] on div at bounding box center [872, 63] width 21 height 21
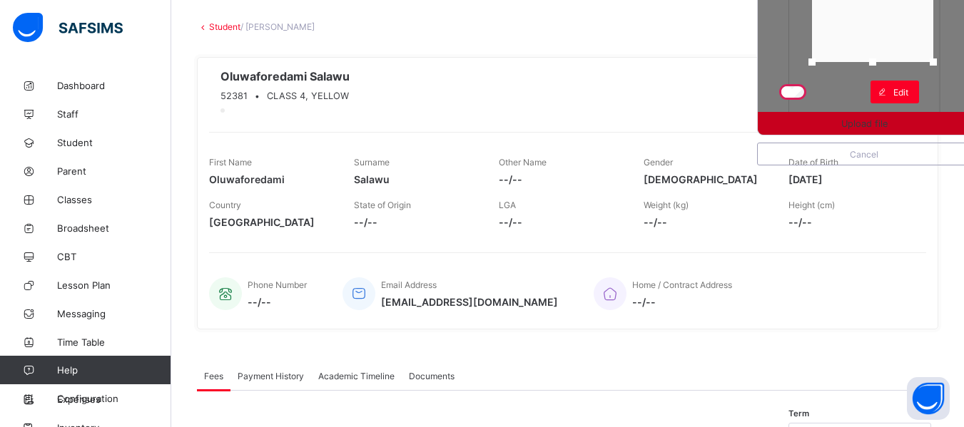
click at [873, 126] on span "Upload file" at bounding box center [864, 123] width 46 height 11
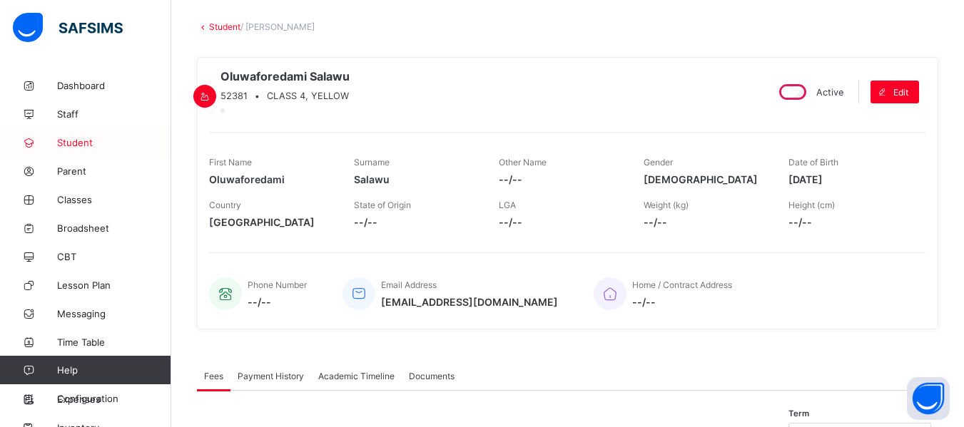
click at [90, 144] on span "Student" at bounding box center [114, 142] width 114 height 11
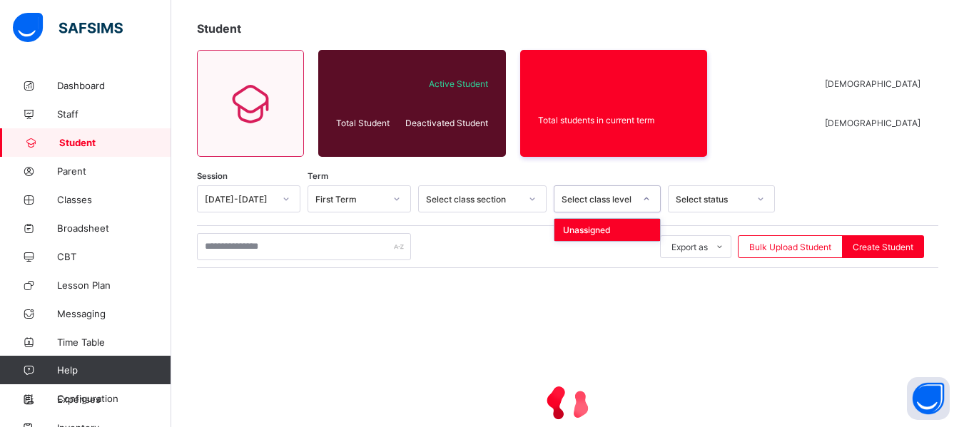
click at [648, 200] on icon at bounding box center [646, 199] width 9 height 14
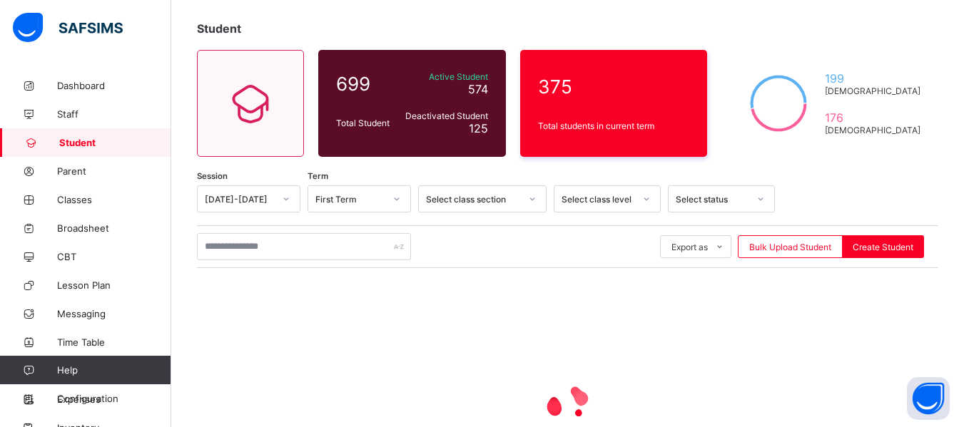
click at [679, 315] on div at bounding box center [567, 403] width 741 height 271
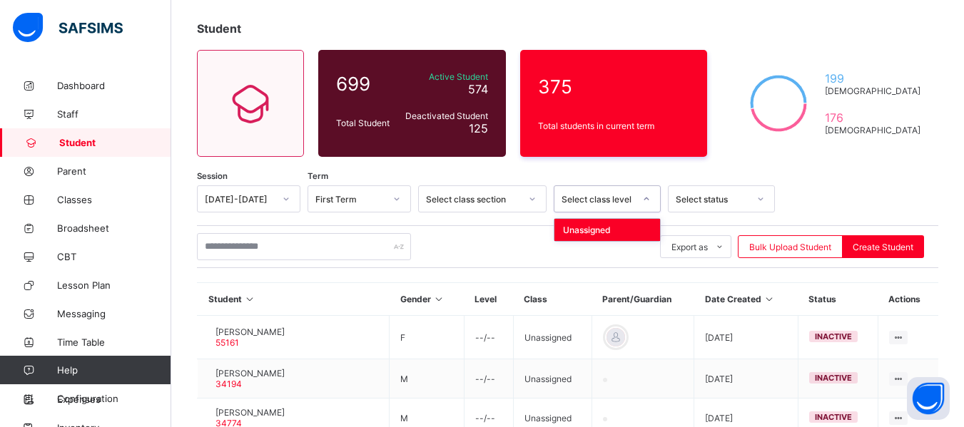
click at [644, 201] on icon at bounding box center [646, 199] width 9 height 14
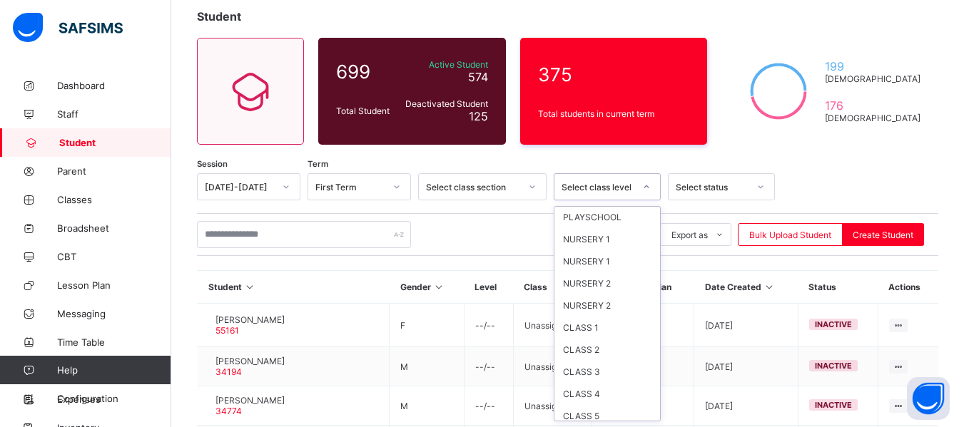
scroll to position [57, 0]
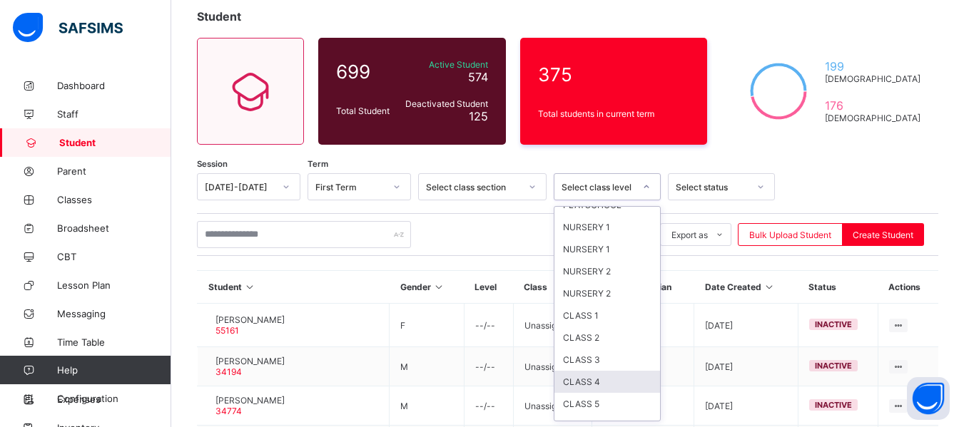
click at [627, 380] on div "CLASS 4" at bounding box center [607, 382] width 106 height 22
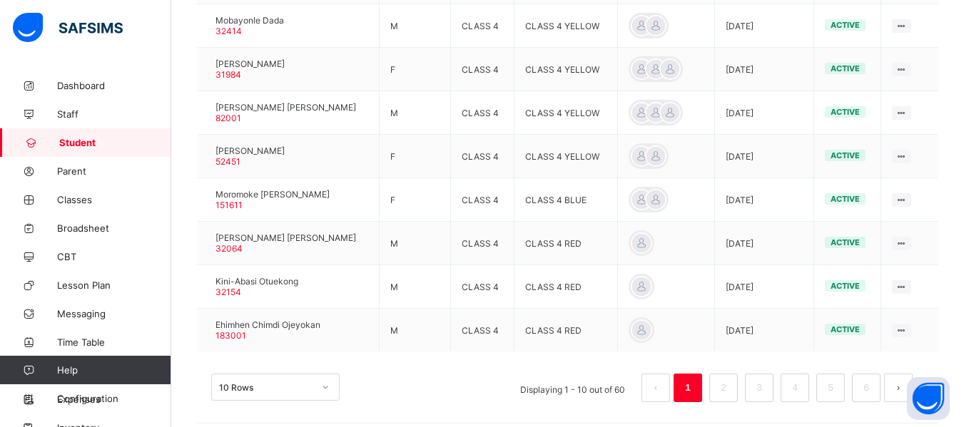
scroll to position [531, 0]
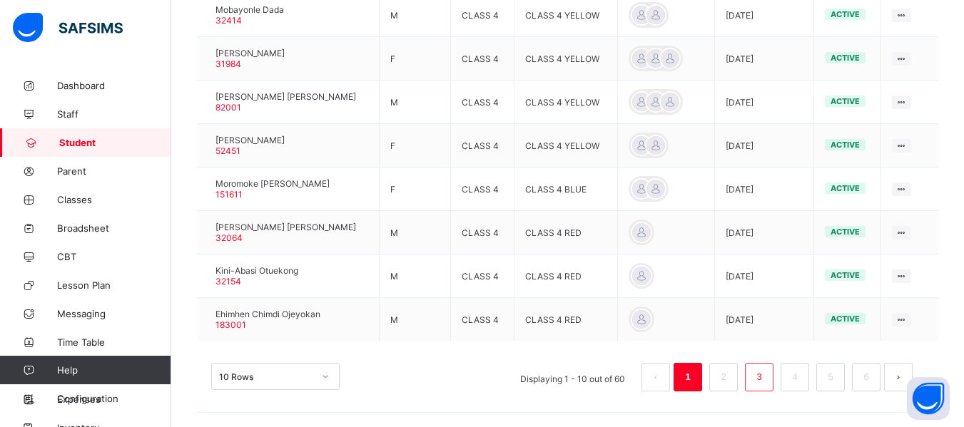
click at [764, 372] on link "3" at bounding box center [759, 377] width 14 height 19
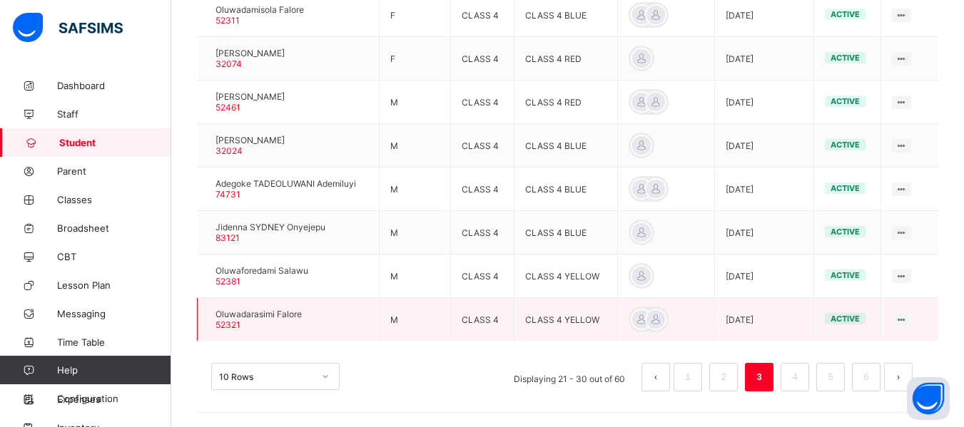
click at [208, 320] on div at bounding box center [208, 320] width 0 height 0
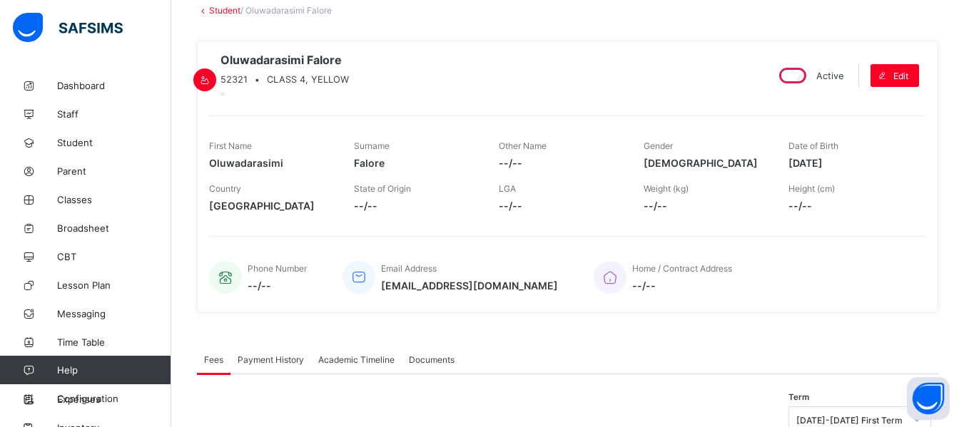
scroll to position [71, 0]
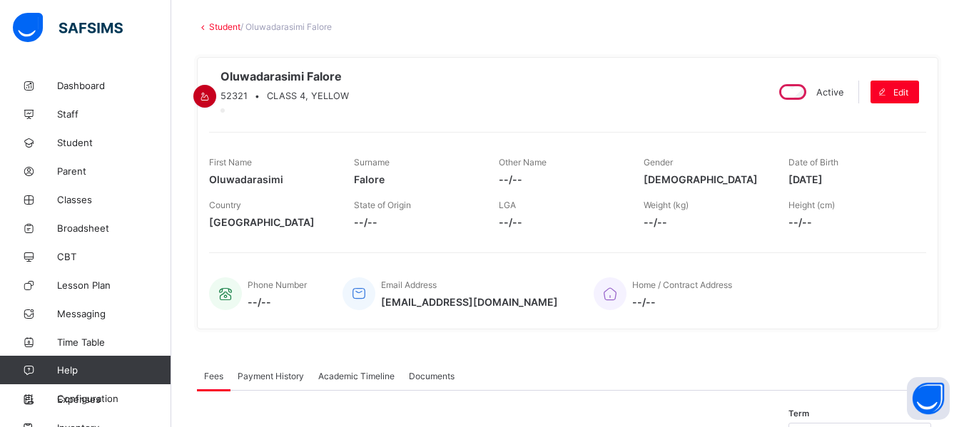
click at [211, 91] on icon at bounding box center [205, 96] width 12 height 11
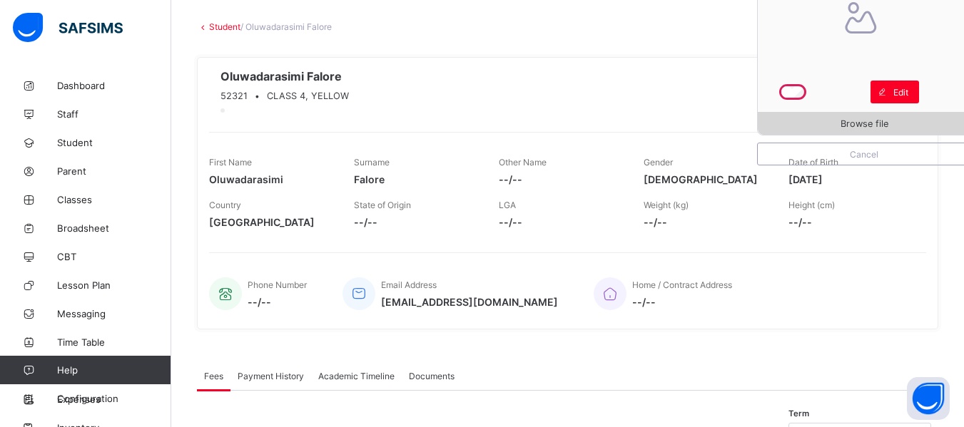
click at [914, 121] on span "Browse file" at bounding box center [864, 123] width 213 height 11
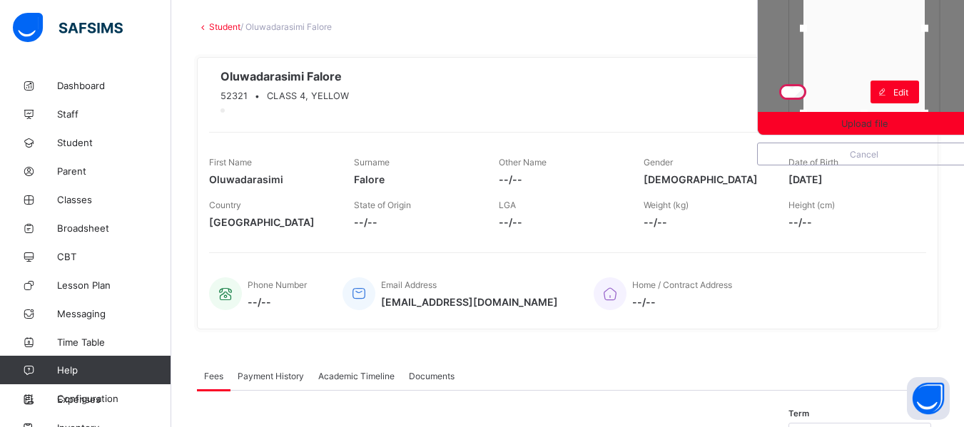
scroll to position [0, 0]
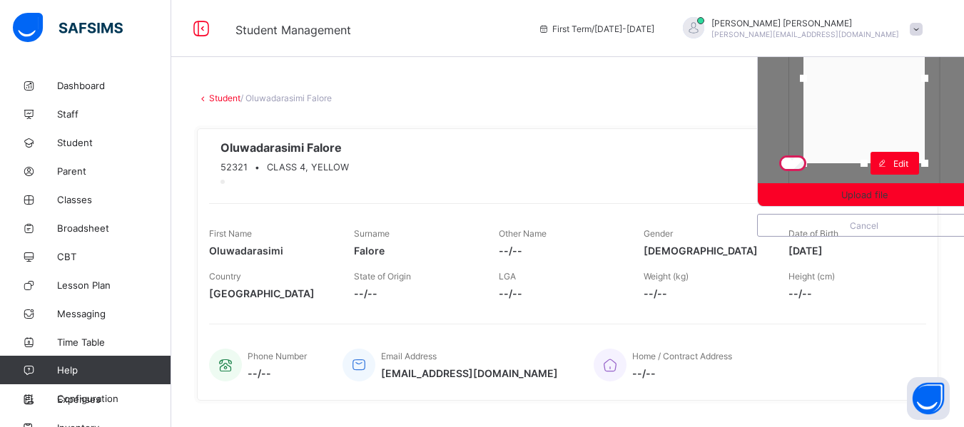
drag, startPoint x: 871, startPoint y: 110, endPoint x: 871, endPoint y: 59, distance: 51.4
click at [871, 59] on div at bounding box center [863, 79] width 121 height 170
drag, startPoint x: 872, startPoint y: 163, endPoint x: 864, endPoint y: 134, distance: 30.3
click at [864, 134] on div at bounding box center [863, 133] width 21 height 21
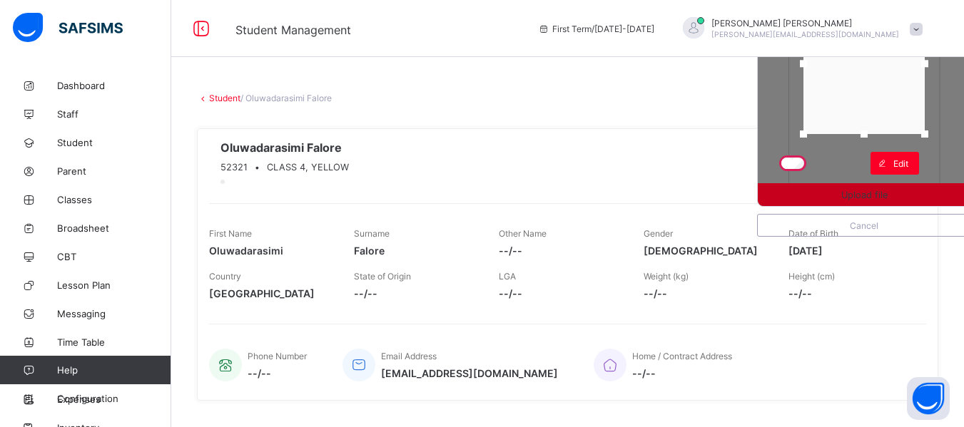
click at [849, 196] on span "Upload file" at bounding box center [864, 195] width 213 height 11
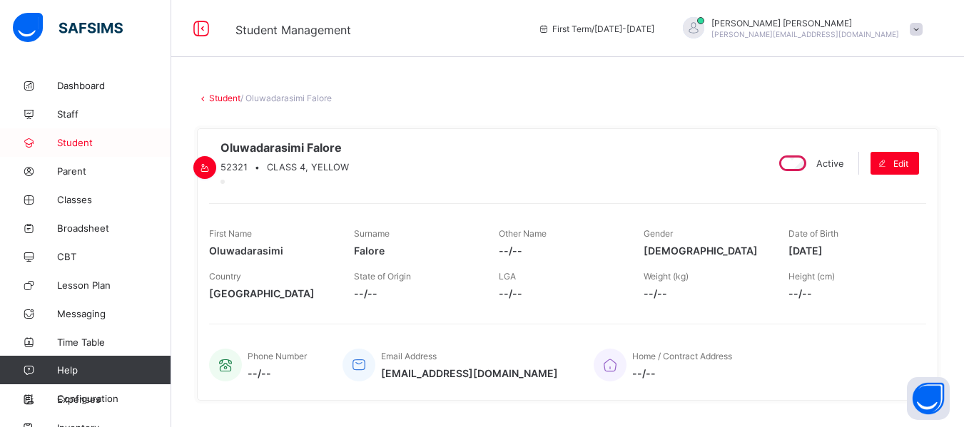
click at [73, 142] on span "Student" at bounding box center [114, 142] width 114 height 11
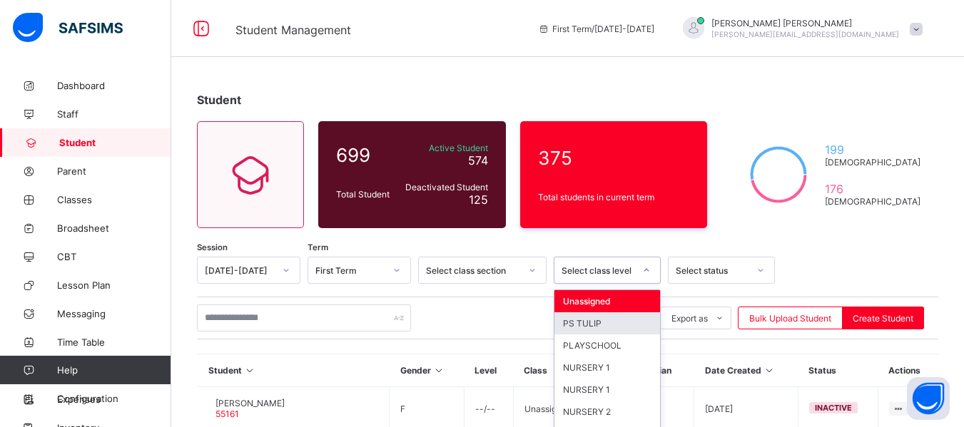
scroll to position [83, 0]
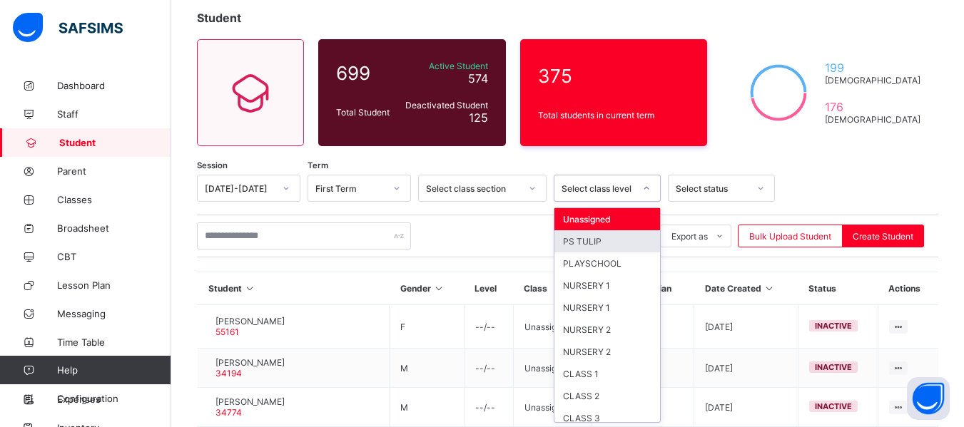
click at [646, 202] on div "option PS TULIP focused, 2 of 13. 13 results available. Use Up and Down to choo…" at bounding box center [607, 188] width 107 height 27
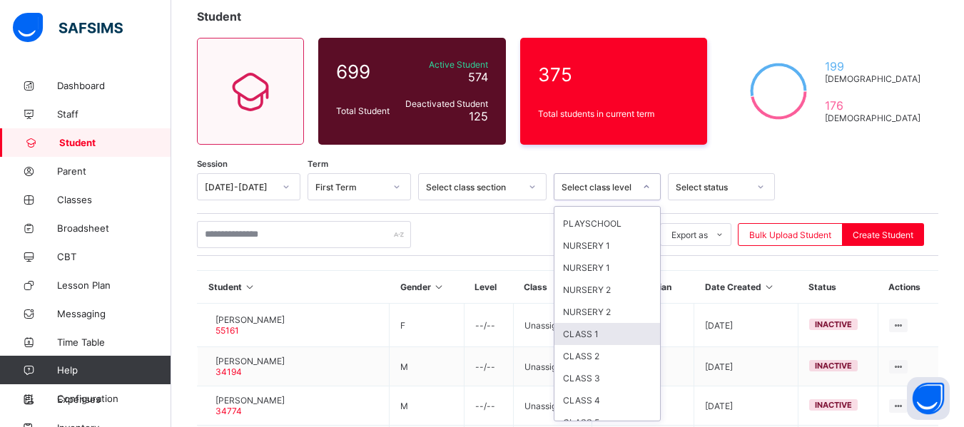
scroll to position [73, 0]
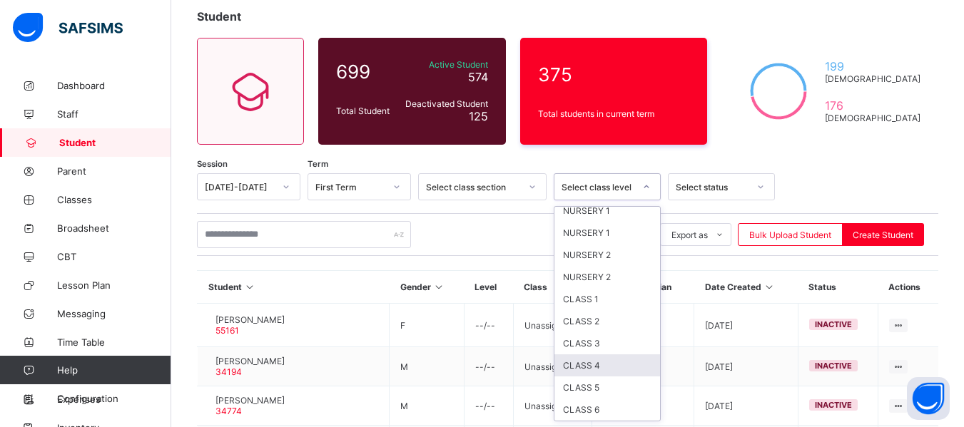
click at [598, 369] on div "CLASS 4" at bounding box center [607, 366] width 106 height 22
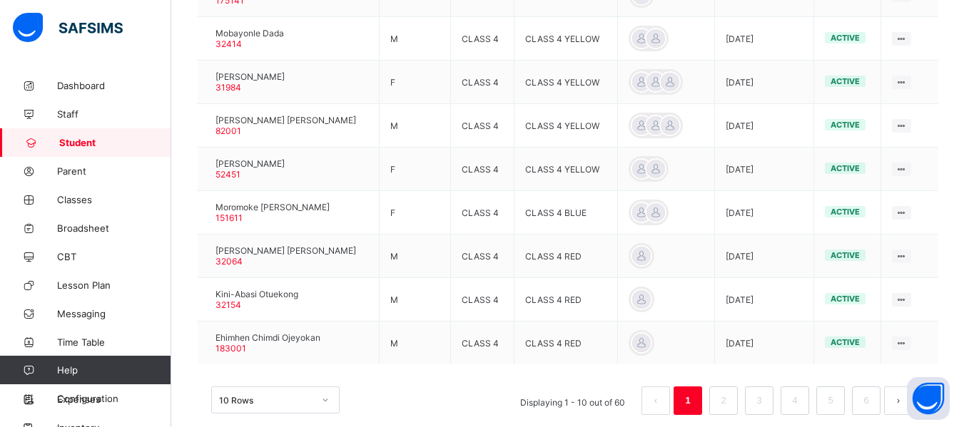
scroll to position [531, 0]
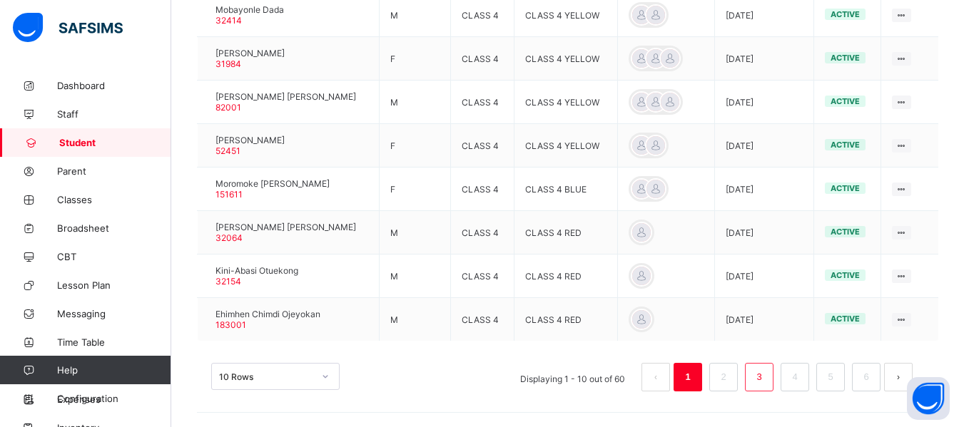
click at [766, 373] on link "3" at bounding box center [759, 377] width 14 height 19
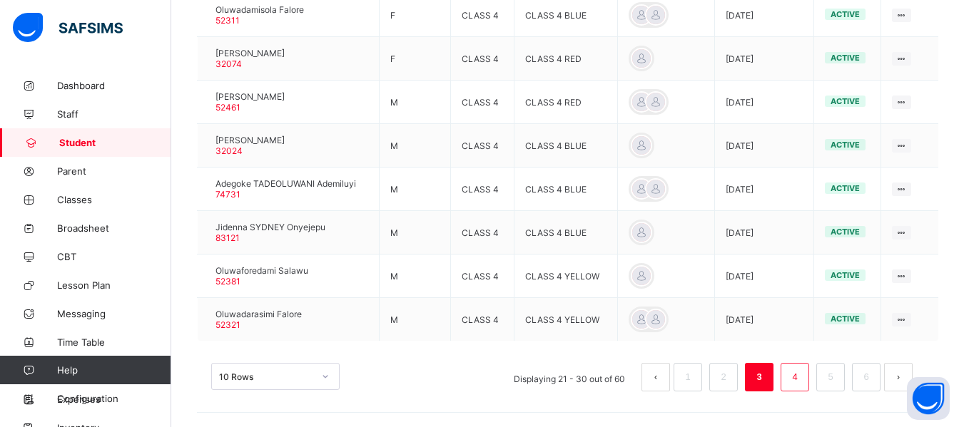
click at [799, 372] on link "4" at bounding box center [795, 377] width 14 height 19
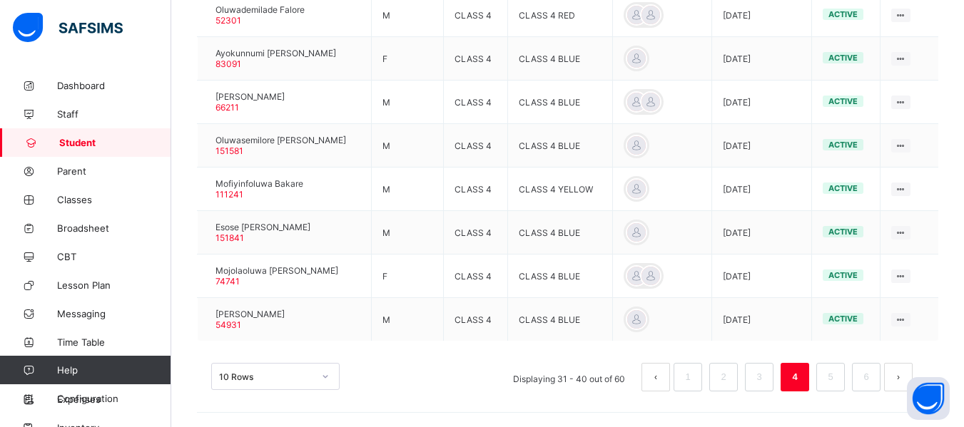
scroll to position [153, 0]
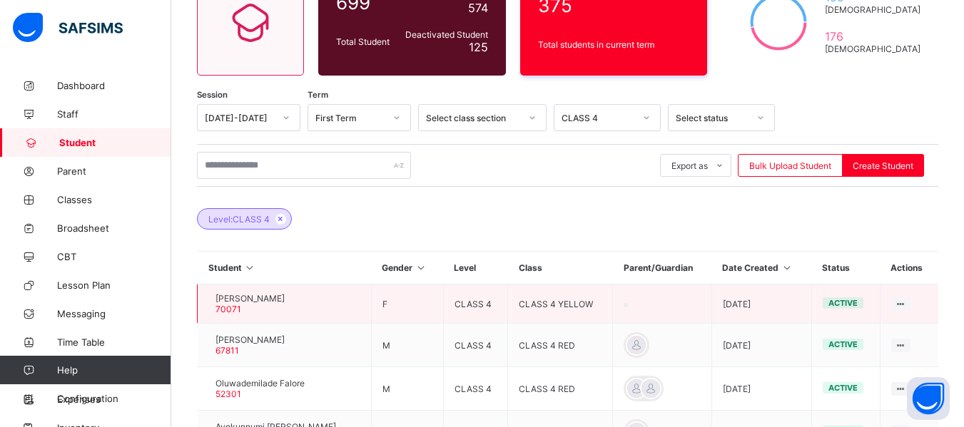
click at [208, 304] on div at bounding box center [208, 304] width 0 height 0
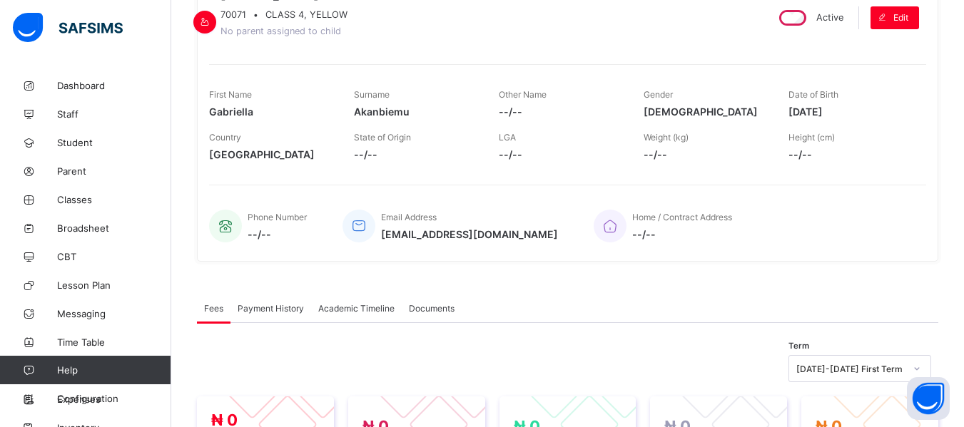
scroll to position [124, 0]
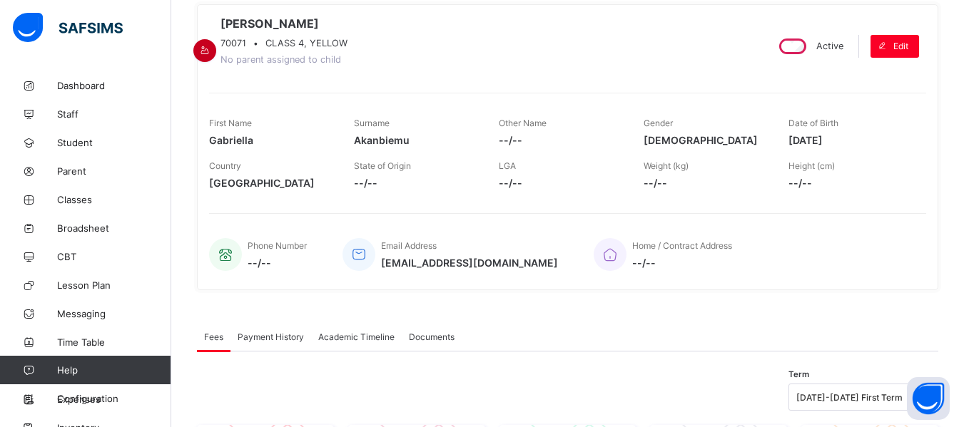
click at [211, 45] on icon at bounding box center [205, 50] width 12 height 11
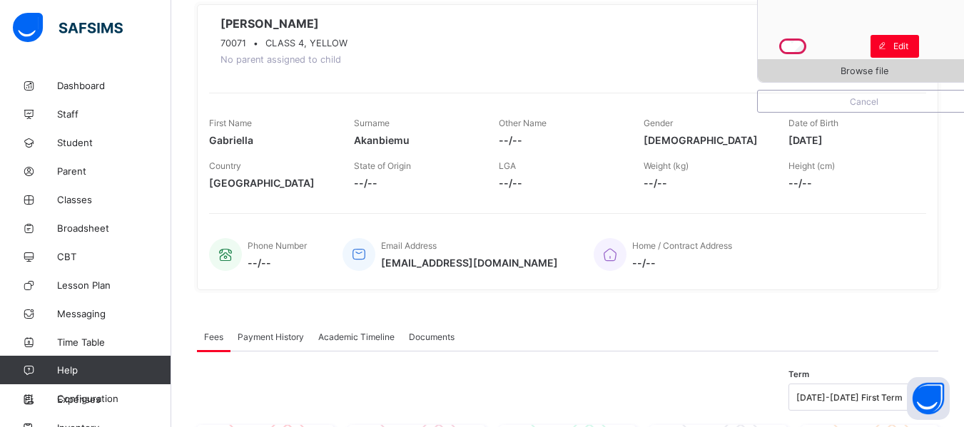
click at [849, 66] on span "Browse file" at bounding box center [864, 71] width 213 height 11
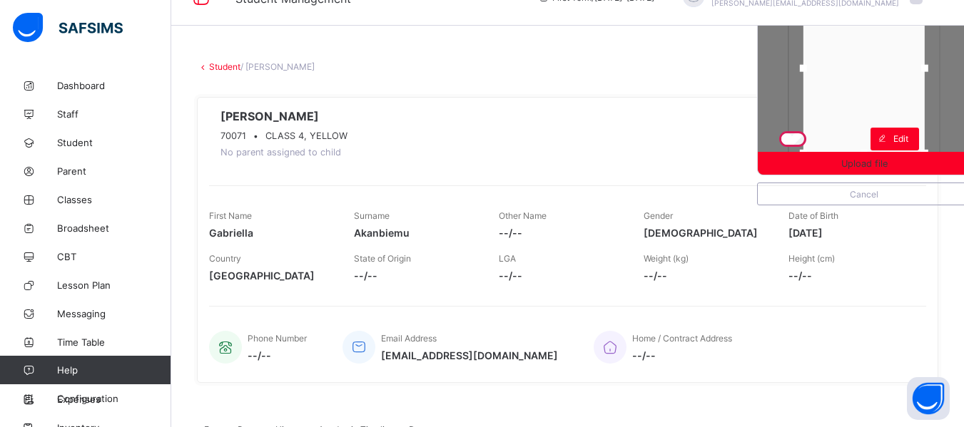
scroll to position [0, 0]
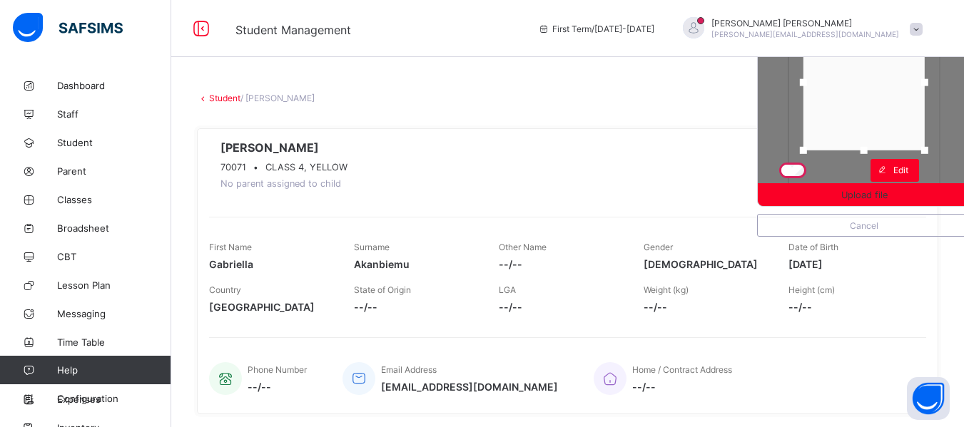
drag, startPoint x: 871, startPoint y: 180, endPoint x: 873, endPoint y: 146, distance: 34.3
click at [873, 146] on div at bounding box center [863, 150] width 21 height 21
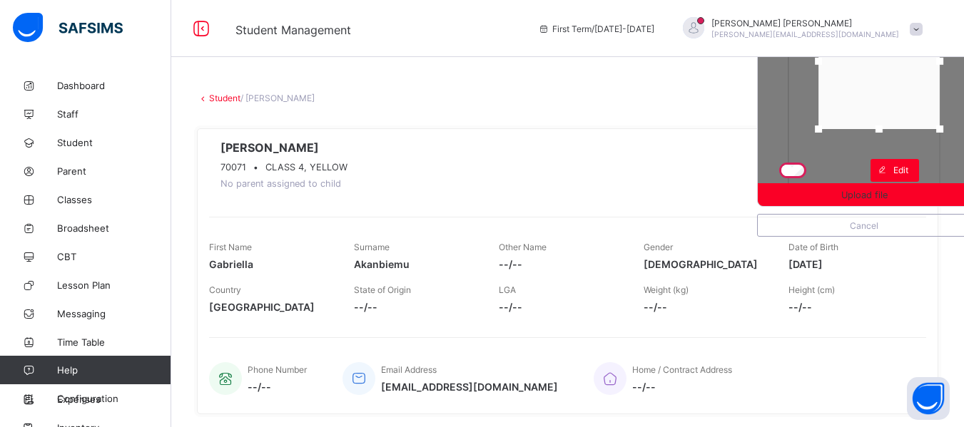
drag, startPoint x: 887, startPoint y: 128, endPoint x: 911, endPoint y: 86, distance: 49.2
click at [911, 86] on div at bounding box center [878, 62] width 121 height 136
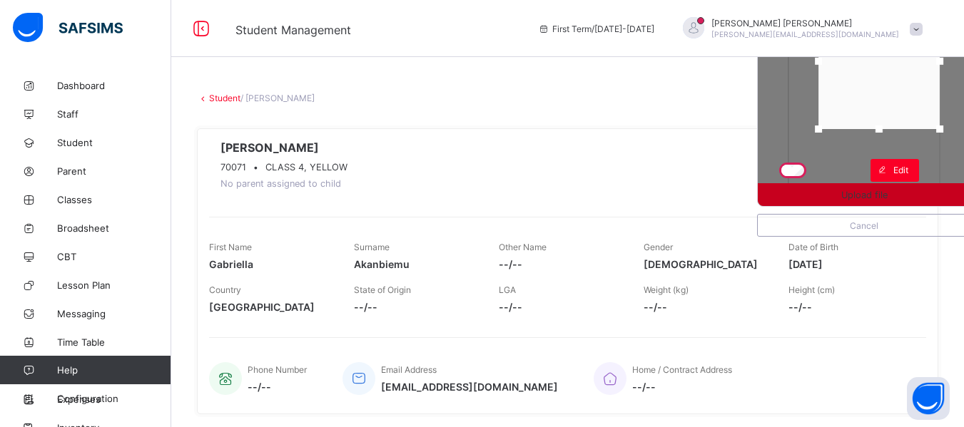
click at [914, 191] on span "Upload file" at bounding box center [864, 195] width 213 height 11
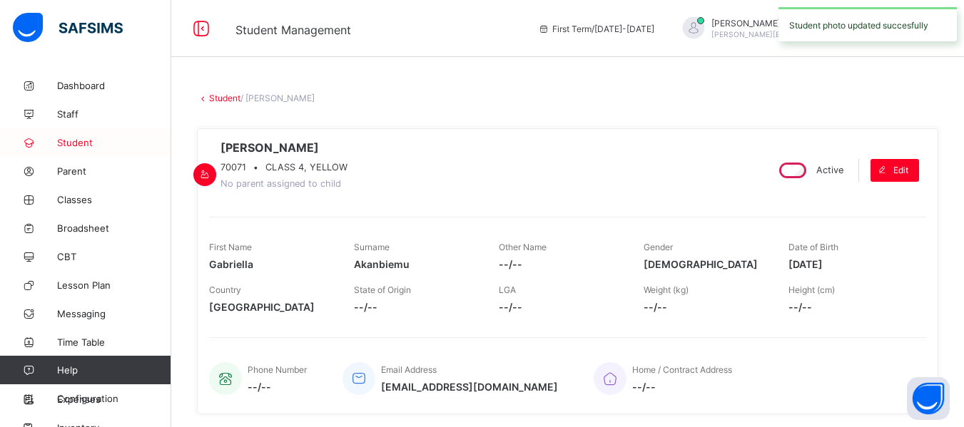
click at [91, 138] on span "Student" at bounding box center [114, 142] width 114 height 11
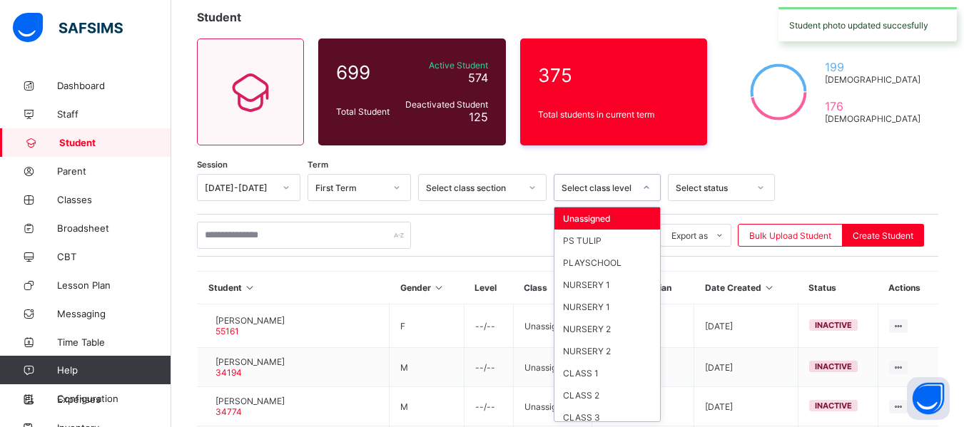
click at [649, 201] on div "option Unassigned focused, 1 of 13. 13 results available. Use Up and Down to ch…" at bounding box center [607, 187] width 107 height 27
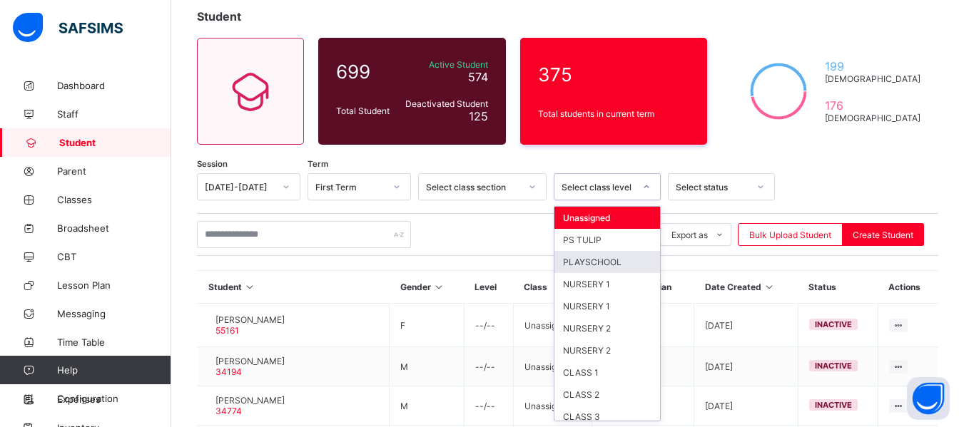
scroll to position [73, 0]
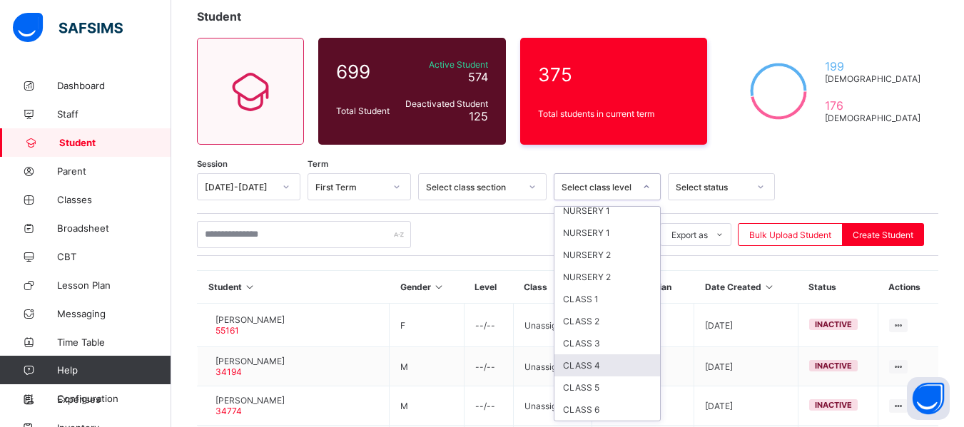
click at [601, 367] on div "CLASS 4" at bounding box center [607, 366] width 106 height 22
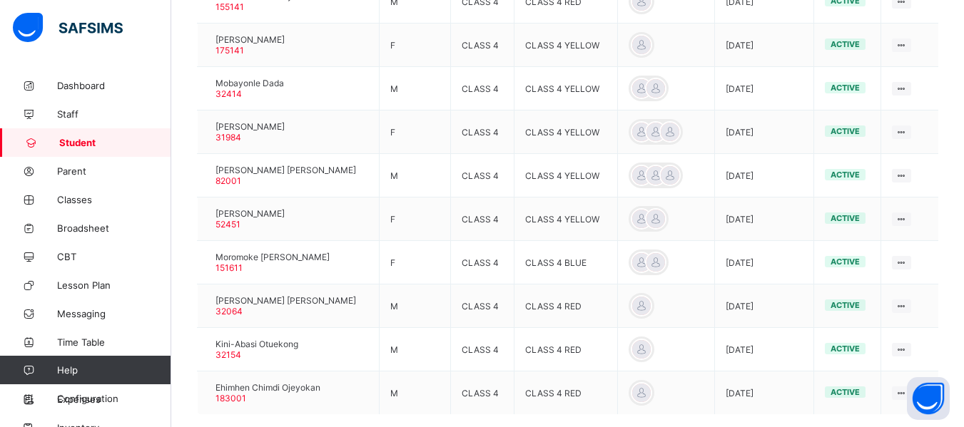
scroll to position [531, 0]
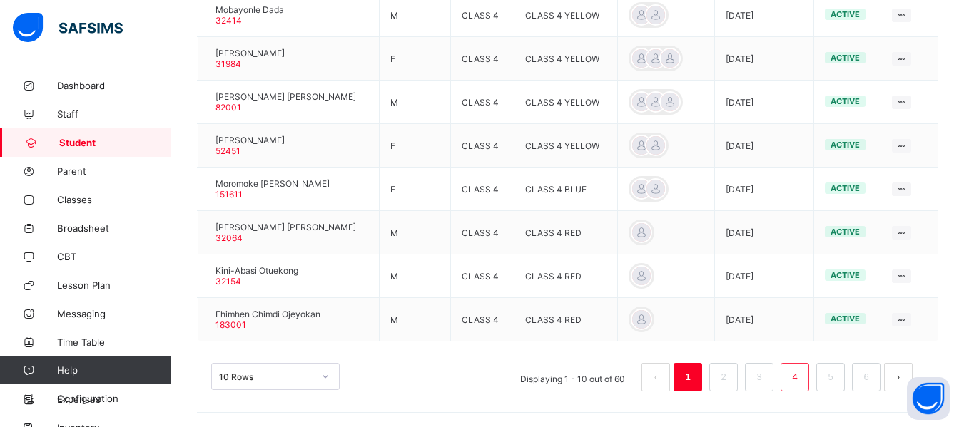
click at [801, 375] on link "4" at bounding box center [795, 377] width 14 height 19
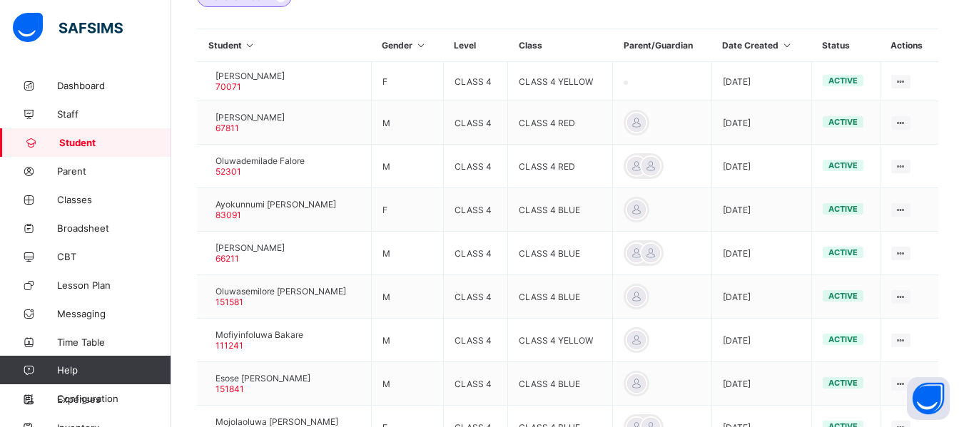
scroll to position [355, 0]
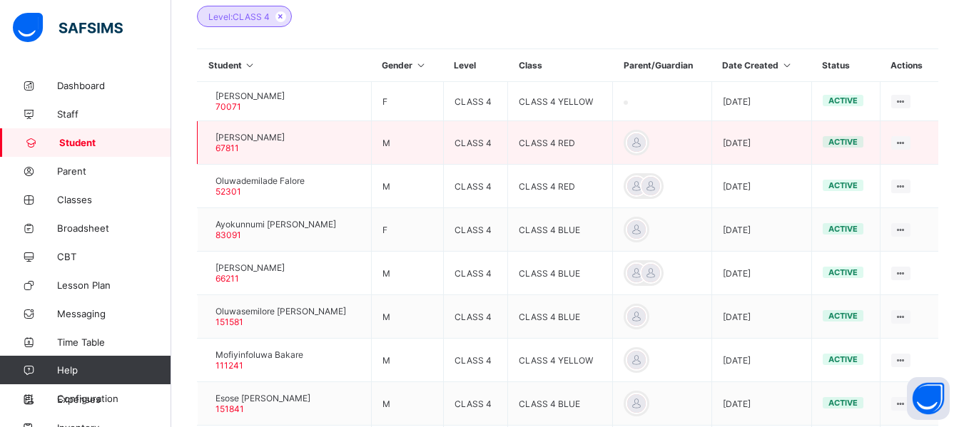
click at [208, 143] on div at bounding box center [208, 143] width 0 height 0
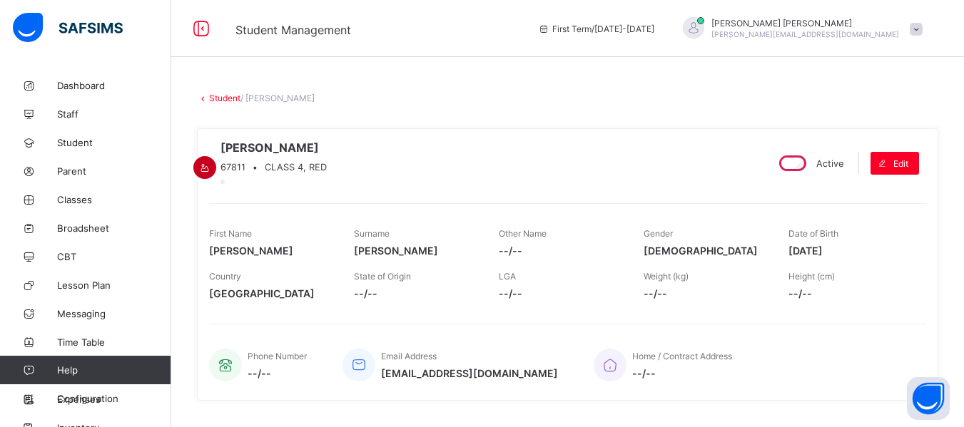
click at [211, 163] on icon at bounding box center [205, 168] width 12 height 11
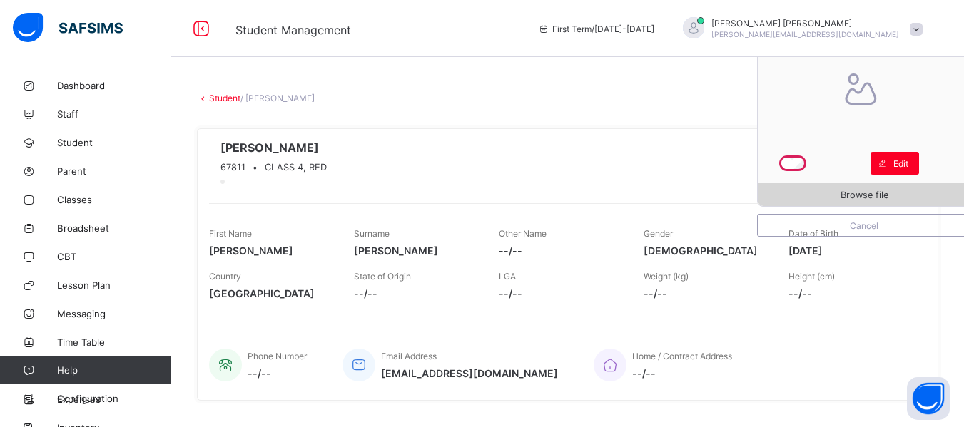
click at [864, 197] on span "Browse file" at bounding box center [865, 195] width 48 height 11
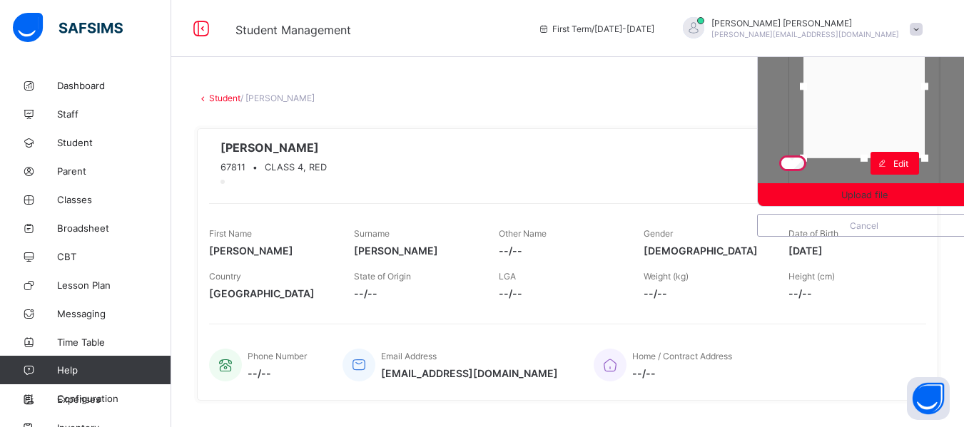
drag, startPoint x: 878, startPoint y: 180, endPoint x: 876, endPoint y: 153, distance: 26.5
click at [875, 153] on div at bounding box center [863, 158] width 21 height 21
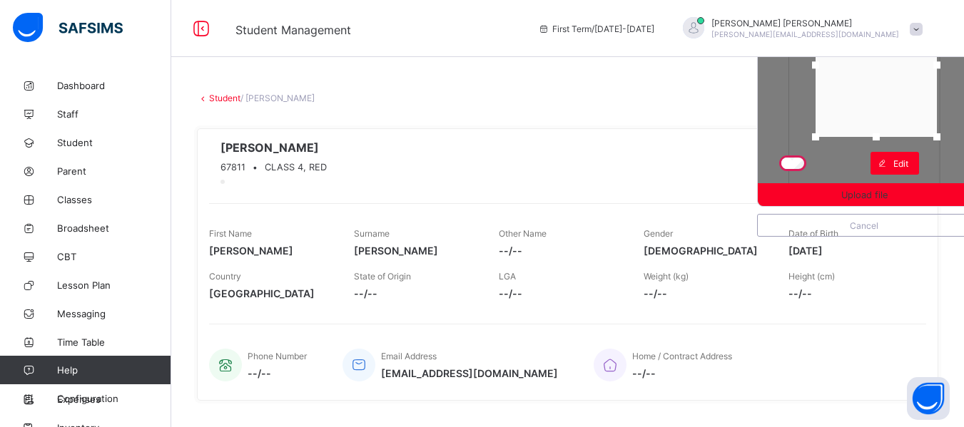
drag, startPoint x: 886, startPoint y: 126, endPoint x: 898, endPoint y: 96, distance: 32.3
click at [898, 96] on div at bounding box center [876, 65] width 121 height 143
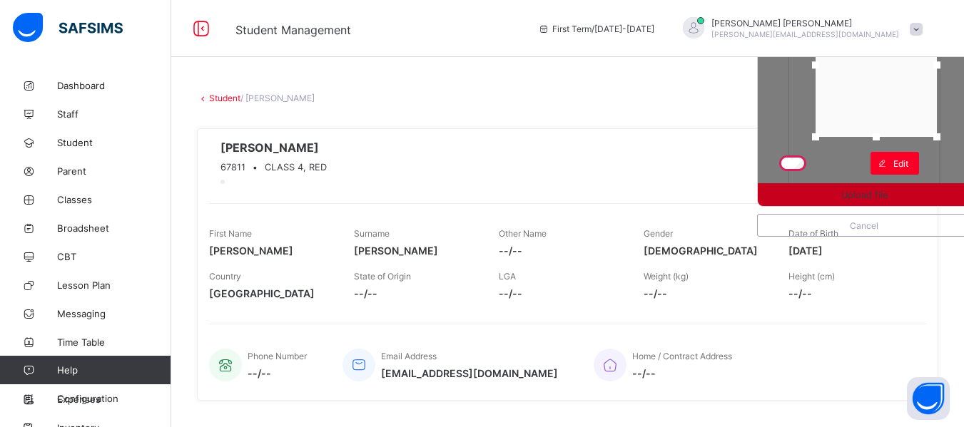
click at [883, 190] on span "Upload file" at bounding box center [864, 195] width 46 height 11
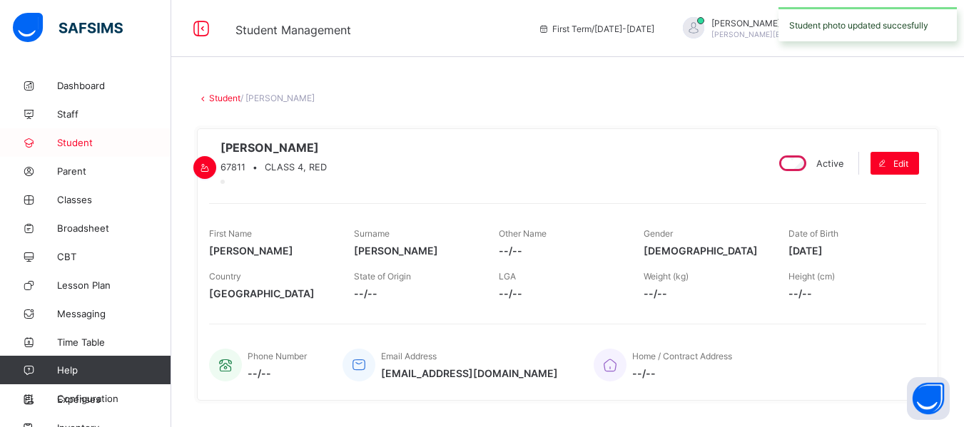
click at [101, 143] on span "Student" at bounding box center [114, 142] width 114 height 11
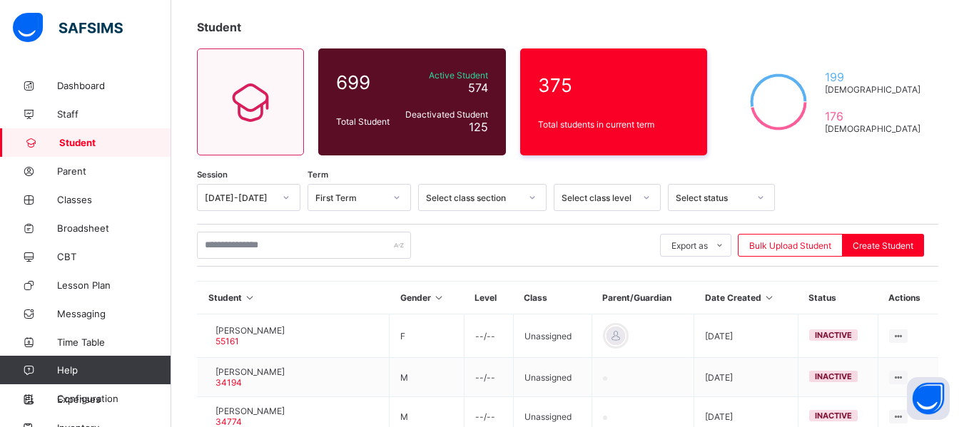
click at [648, 211] on div "Select class level" at bounding box center [607, 197] width 107 height 27
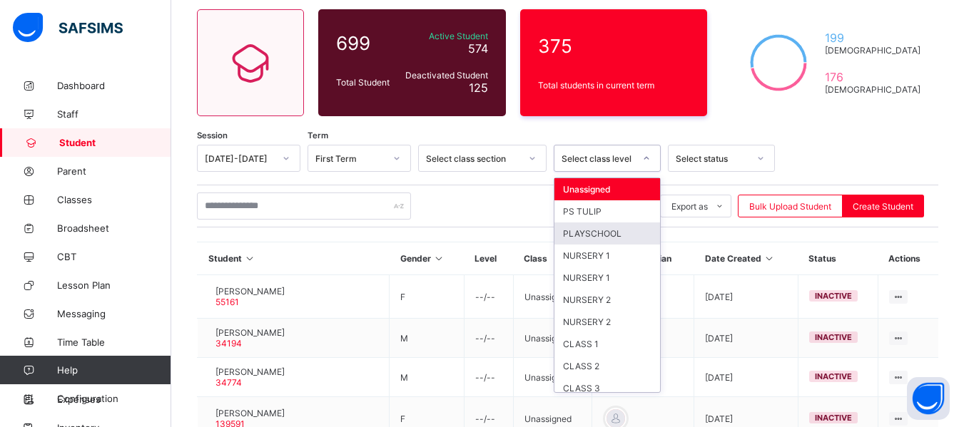
scroll to position [29, 0]
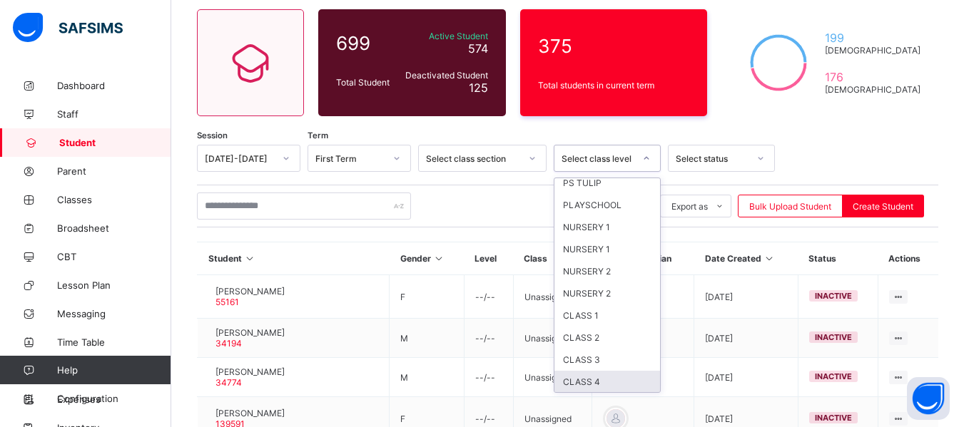
click at [578, 380] on div "CLASS 4" at bounding box center [607, 382] width 106 height 22
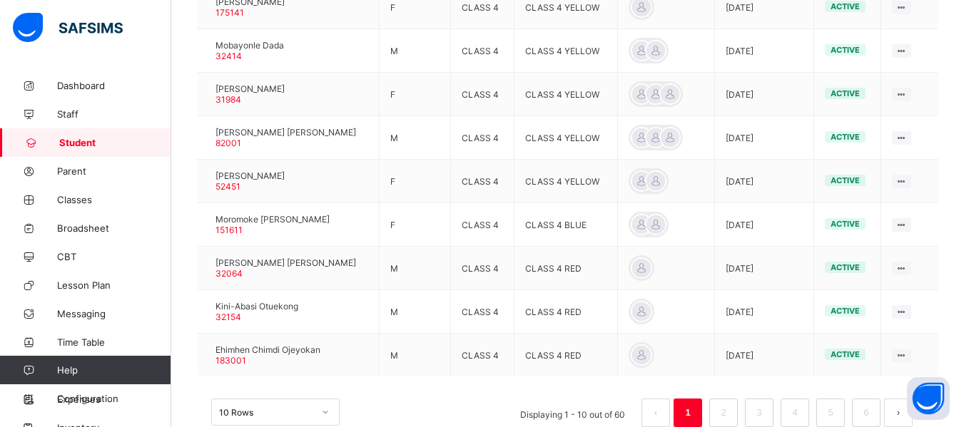
scroll to position [531, 0]
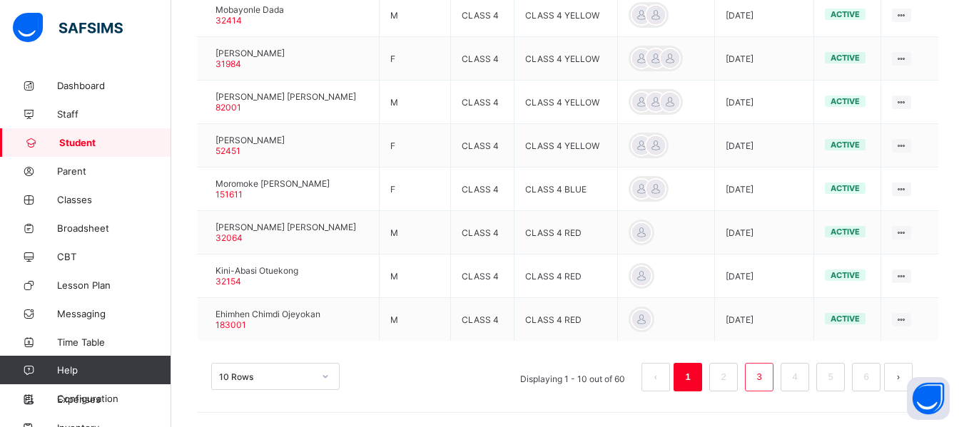
click at [766, 385] on link "3" at bounding box center [759, 377] width 14 height 19
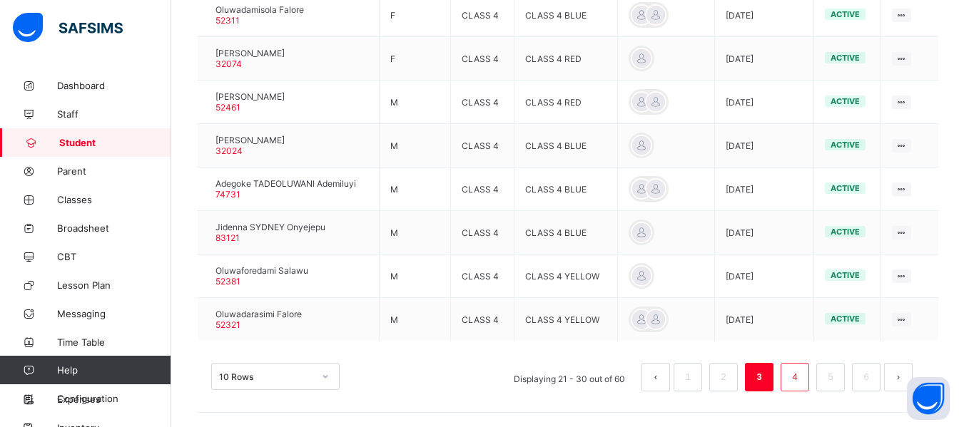
click at [801, 372] on link "4" at bounding box center [795, 377] width 14 height 19
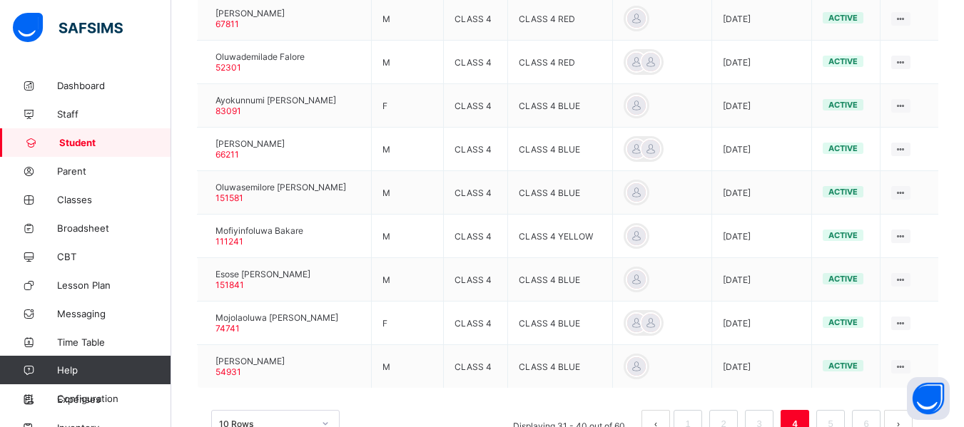
scroll to position [441, 0]
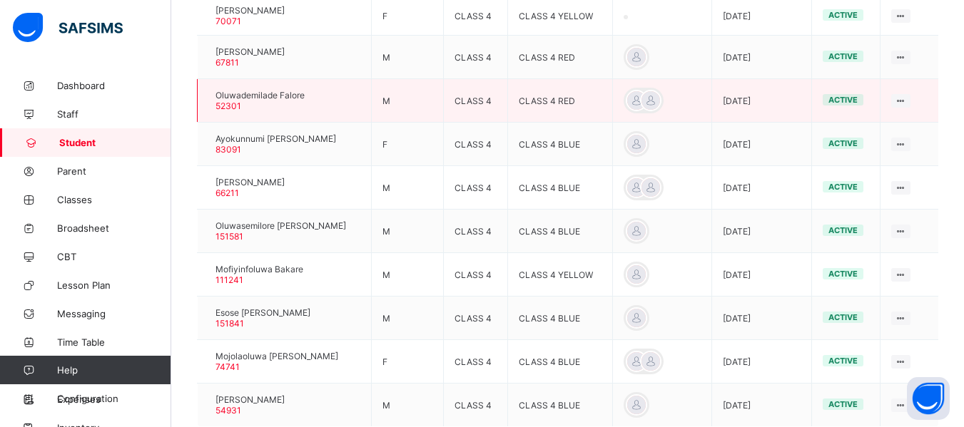
click at [208, 101] on div at bounding box center [208, 101] width 0 height 0
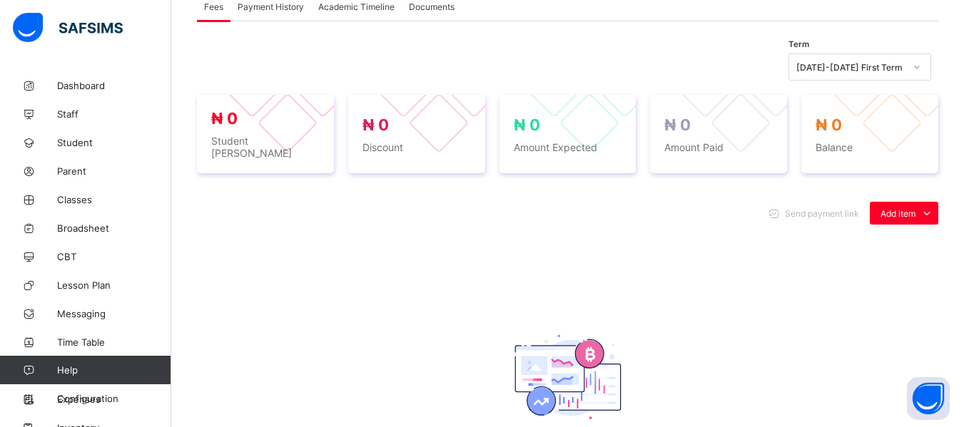
scroll to position [67, 0]
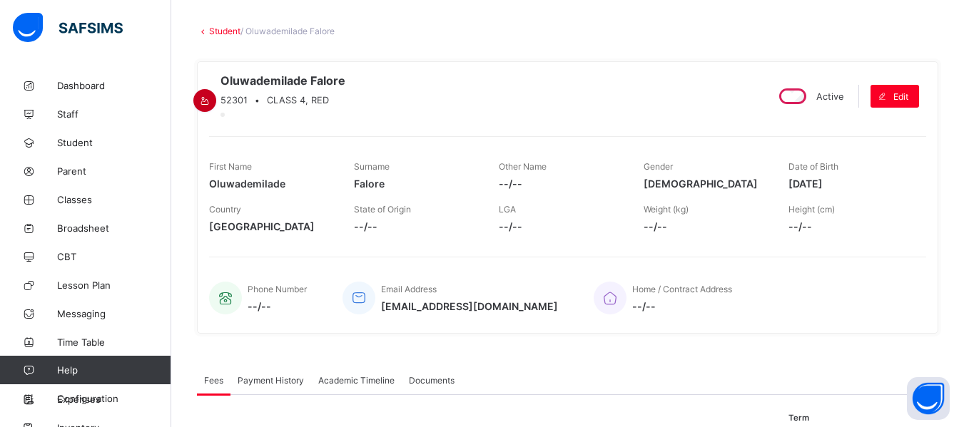
click at [211, 96] on icon at bounding box center [205, 101] width 12 height 11
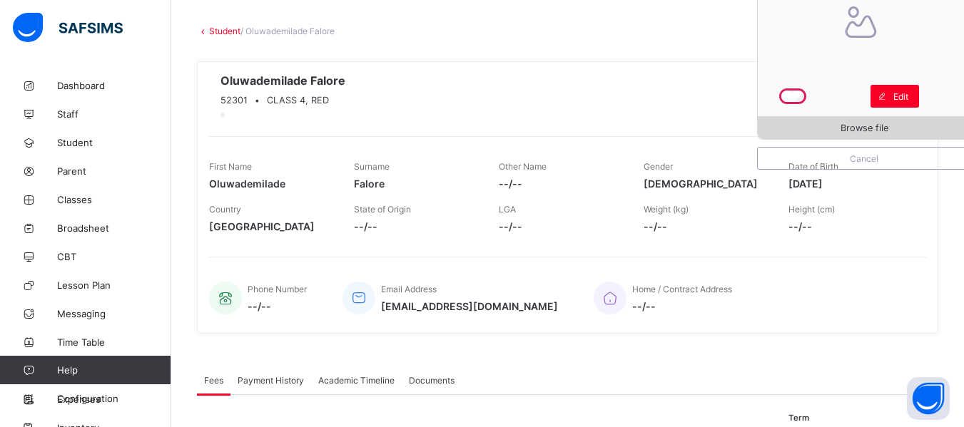
click at [848, 133] on span "Browse file" at bounding box center [864, 128] width 213 height 11
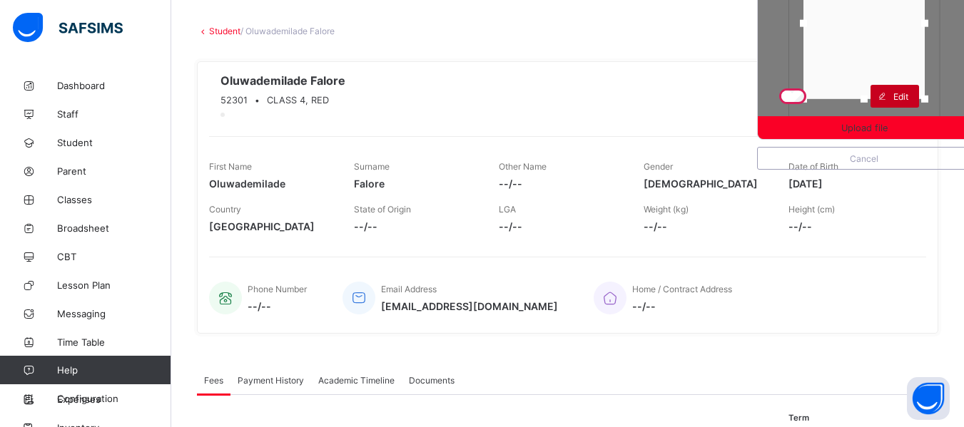
drag, startPoint x: 873, startPoint y: 113, endPoint x: 881, endPoint y: 95, distance: 19.8
click at [881, 95] on div "Upload file Cancel Oluwademilade Falore 52301 • CLASS 4, RED Active Edit" at bounding box center [567, 96] width 717 height 46
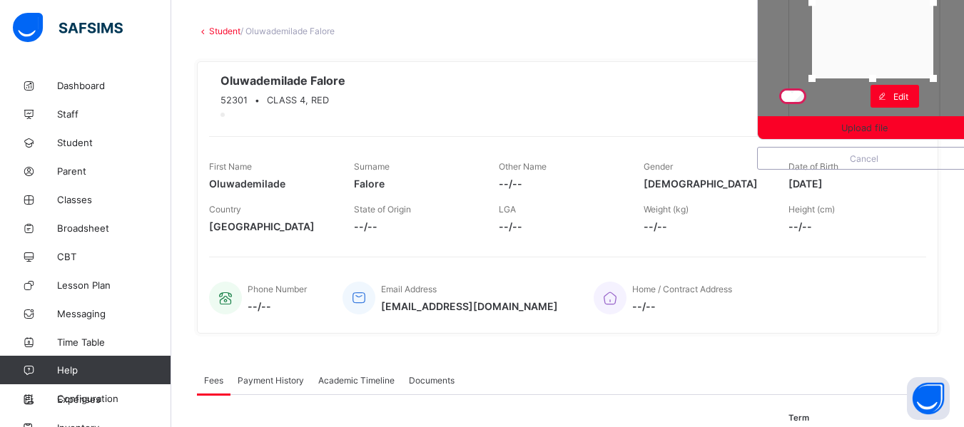
drag, startPoint x: 882, startPoint y: 75, endPoint x: 891, endPoint y: 44, distance: 32.5
click at [891, 44] on div at bounding box center [872, 3] width 121 height 152
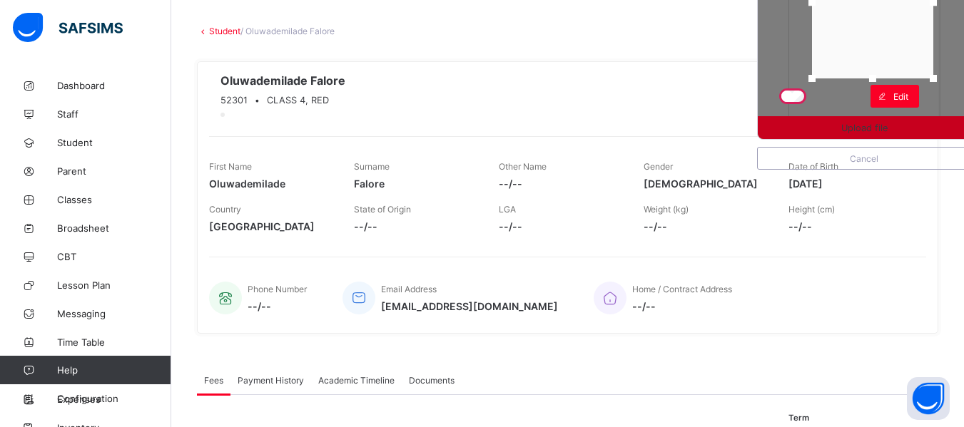
click at [874, 125] on span "Upload file" at bounding box center [864, 128] width 46 height 11
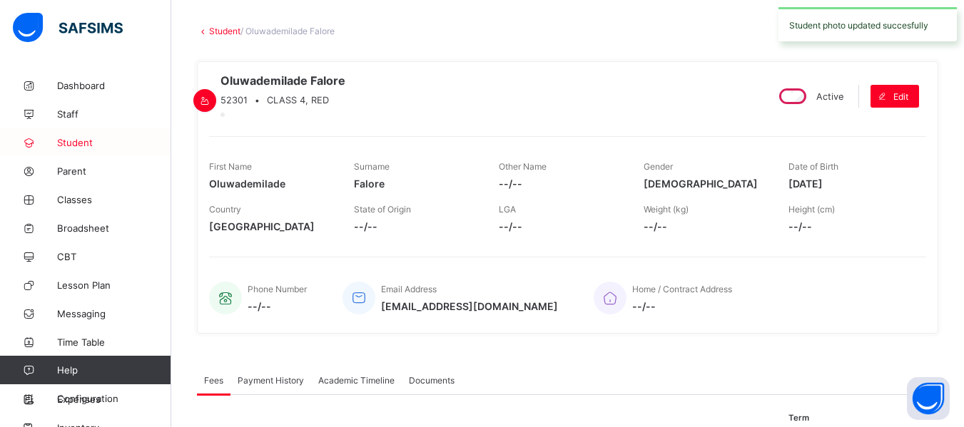
click at [90, 137] on span "Student" at bounding box center [114, 142] width 114 height 11
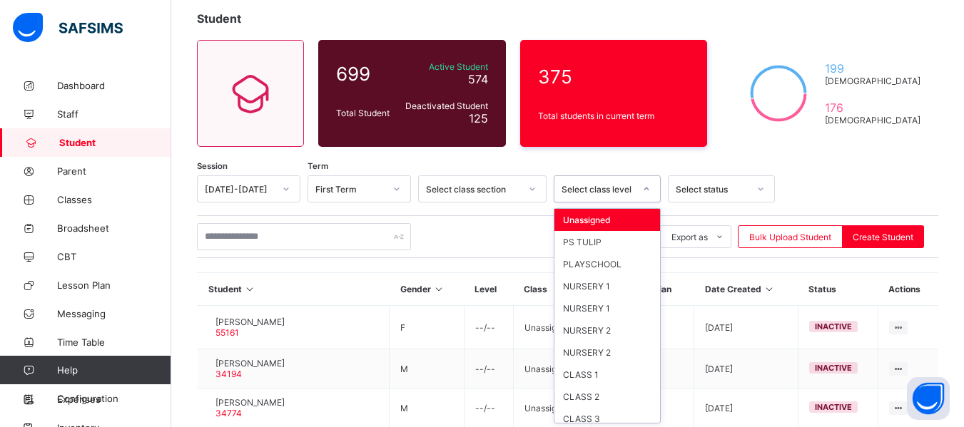
click at [644, 203] on div "option Unassigned focused, 1 of 13. 13 results available. Use Up and Down to ch…" at bounding box center [607, 189] width 107 height 27
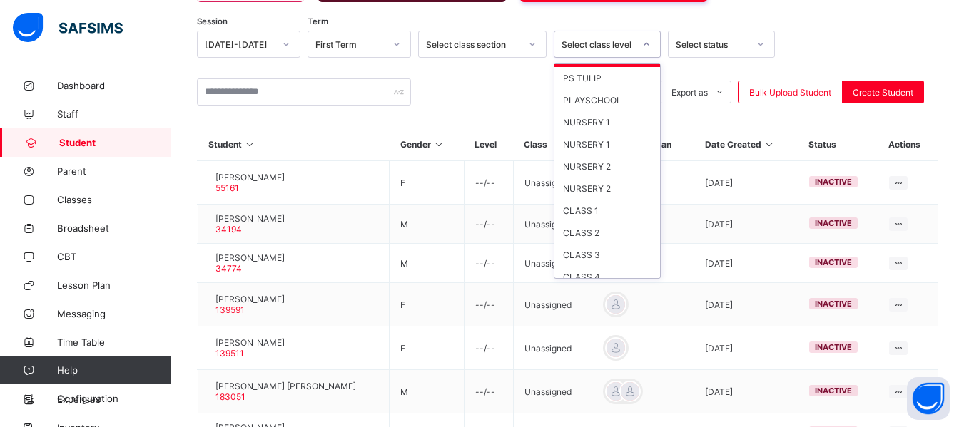
scroll to position [29, 0]
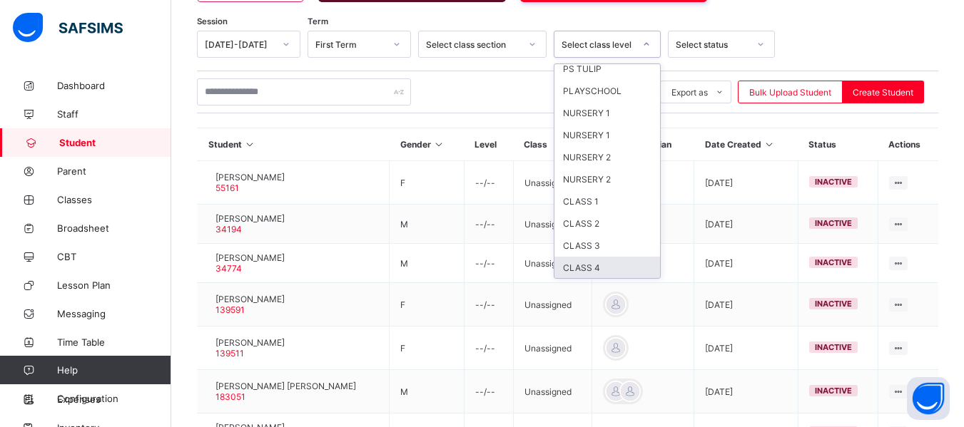
click at [617, 268] on div "CLASS 4" at bounding box center [607, 268] width 106 height 22
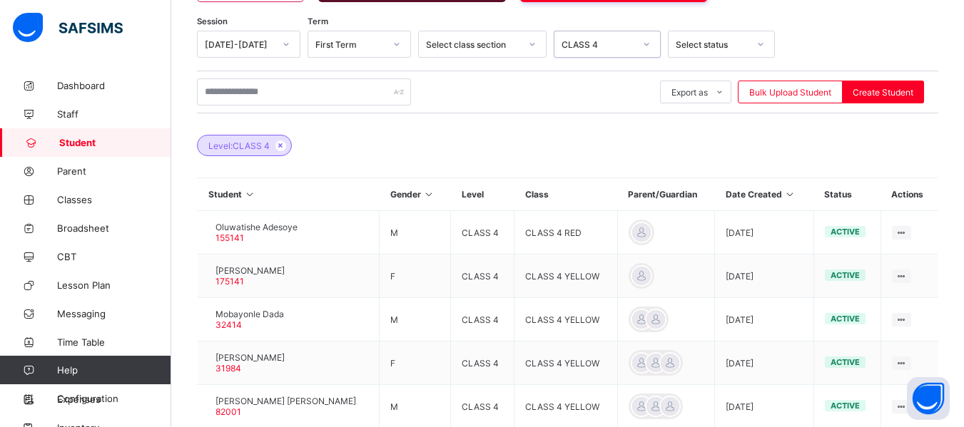
scroll to position [531, 0]
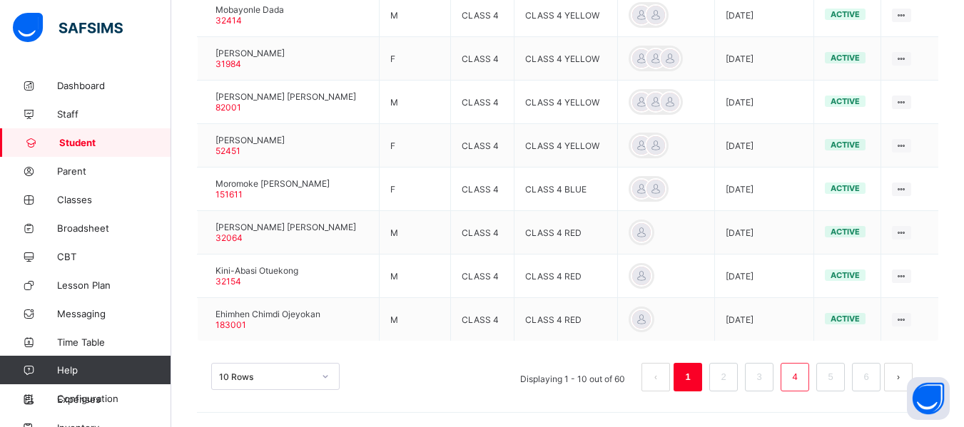
click at [801, 370] on link "4" at bounding box center [795, 377] width 14 height 19
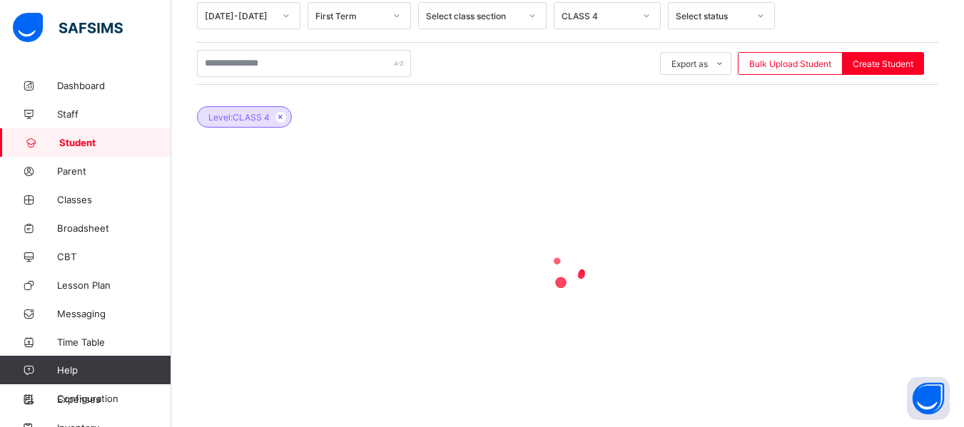
scroll to position [527, 0]
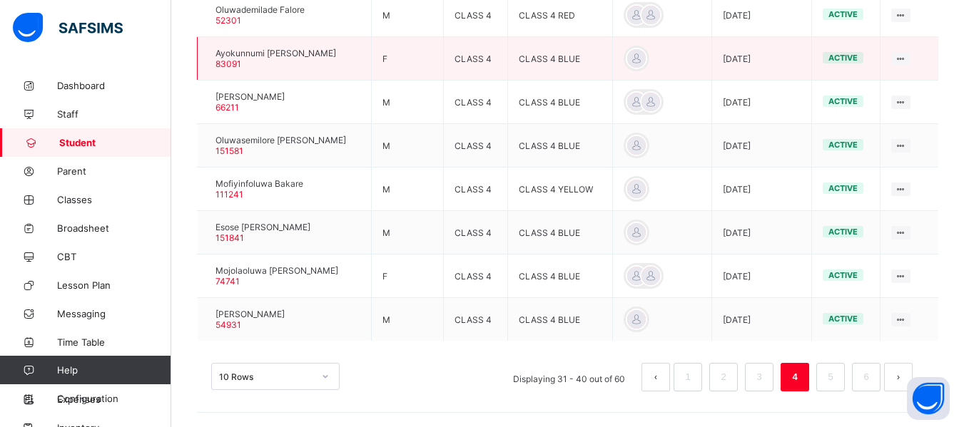
click at [208, 59] on div at bounding box center [208, 59] width 0 height 0
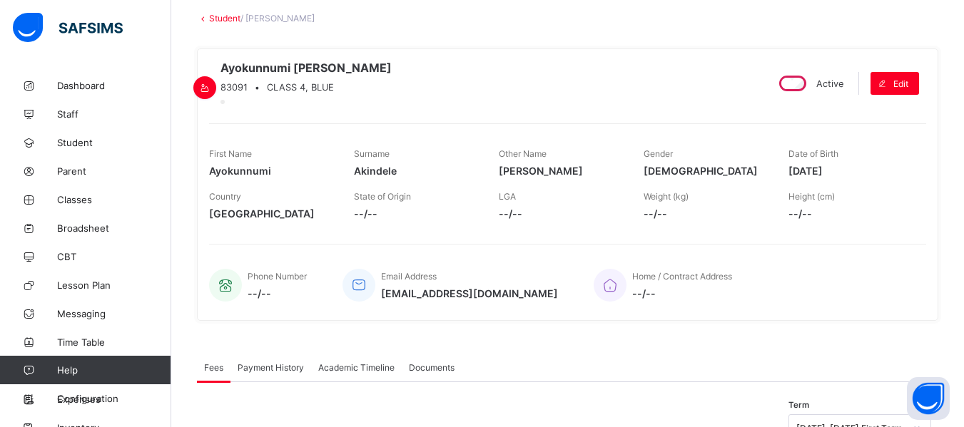
scroll to position [67, 0]
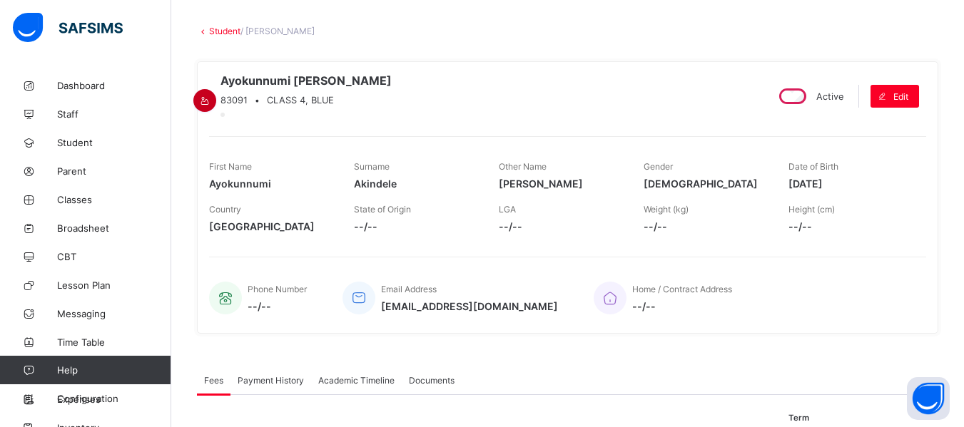
click at [211, 96] on icon at bounding box center [205, 101] width 12 height 11
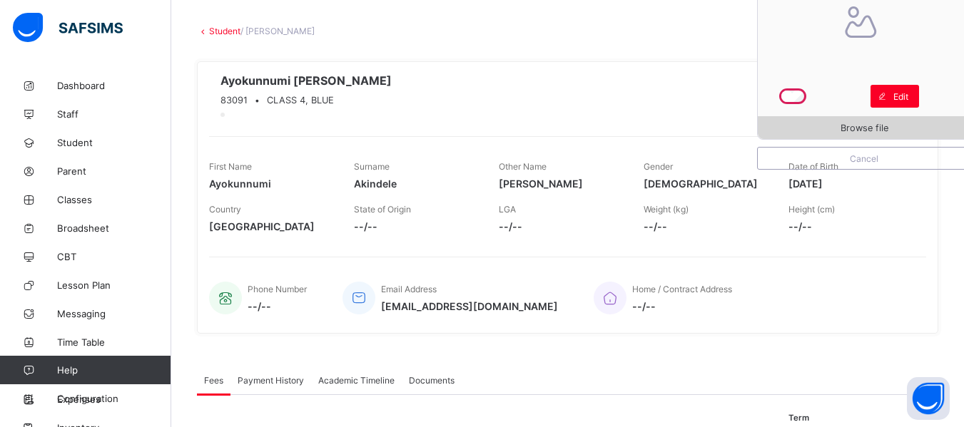
click at [818, 123] on span "Browse file" at bounding box center [864, 128] width 213 height 11
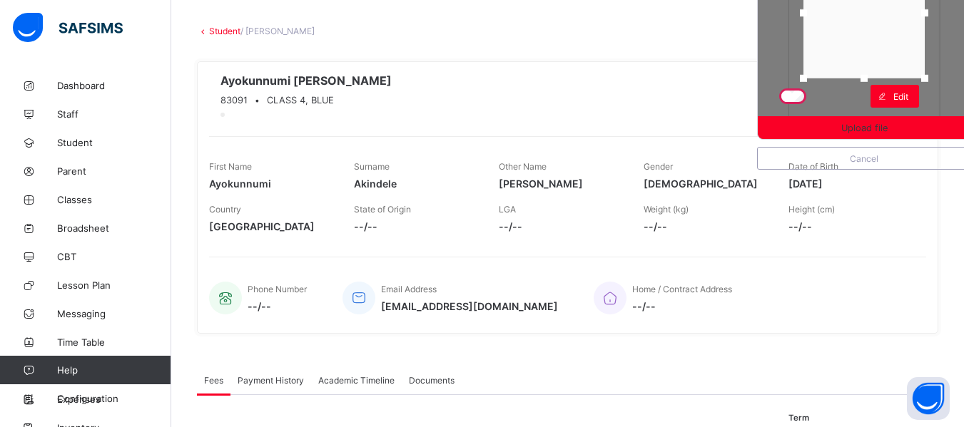
drag, startPoint x: 876, startPoint y: 110, endPoint x: 872, endPoint y: 71, distance: 39.5
click at [872, 71] on div at bounding box center [863, 78] width 21 height 21
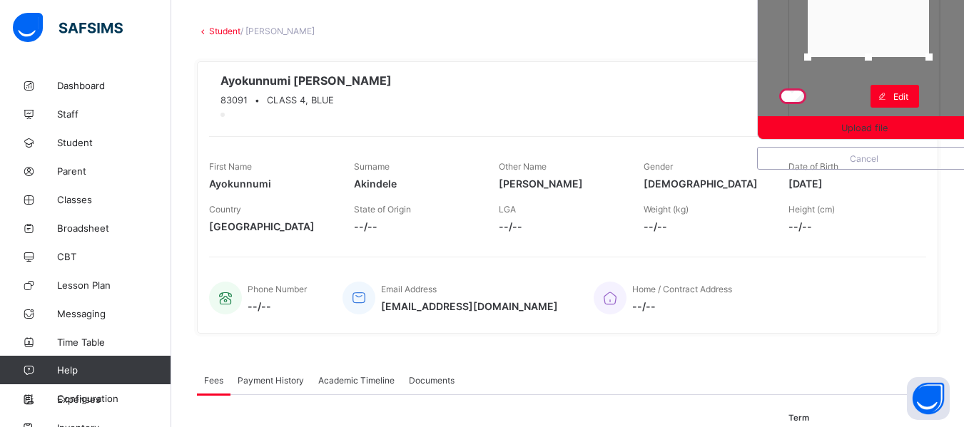
drag, startPoint x: 878, startPoint y: 63, endPoint x: 883, endPoint y: 34, distance: 29.6
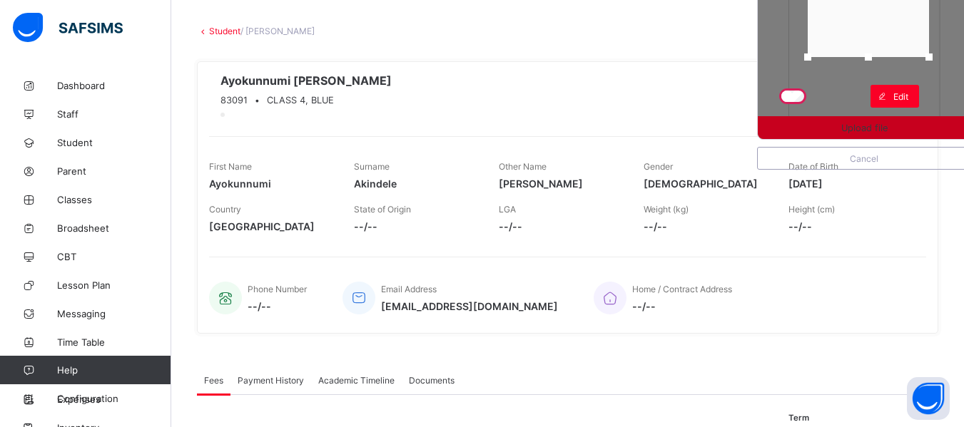
click at [879, 126] on span "Upload file" at bounding box center [864, 128] width 46 height 11
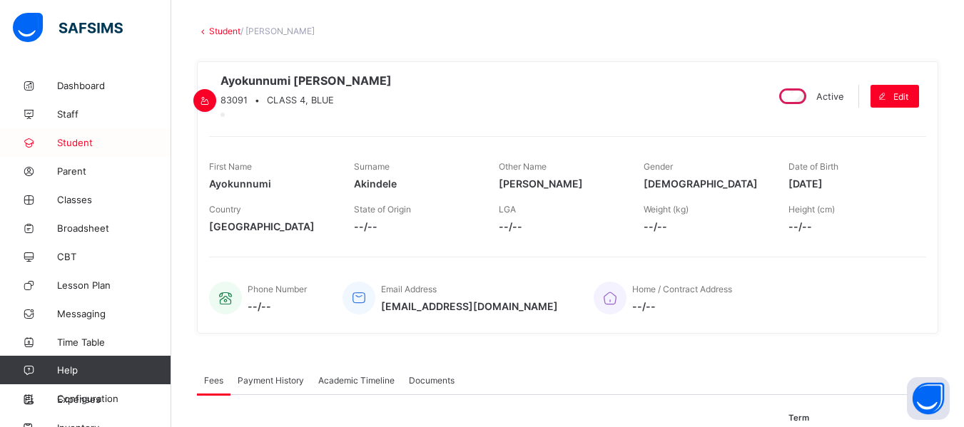
click at [94, 143] on span "Student" at bounding box center [114, 142] width 114 height 11
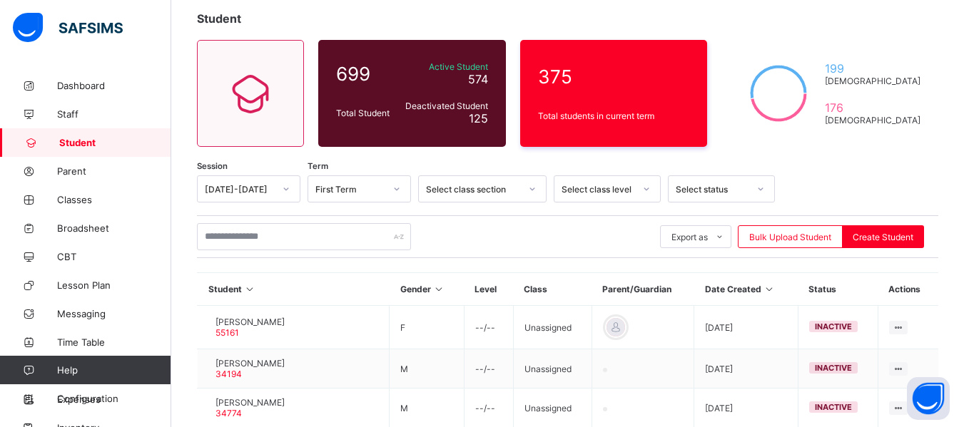
scroll to position [83, 0]
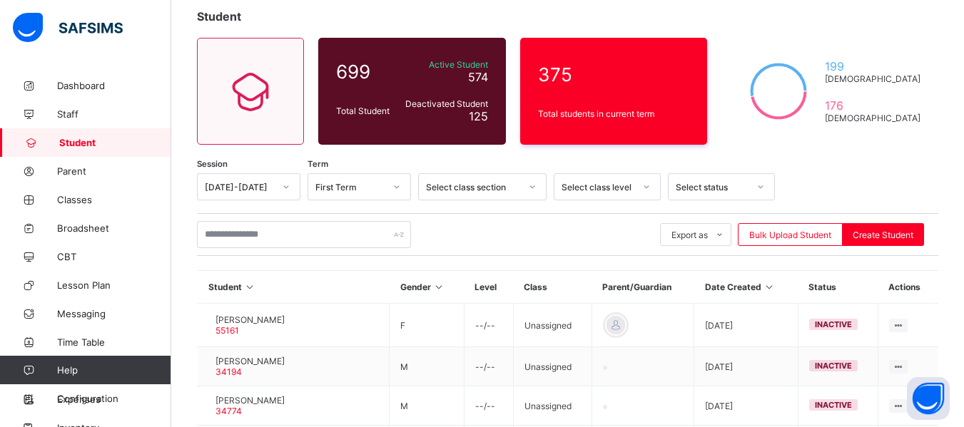
click at [646, 201] on div "Select class level" at bounding box center [607, 186] width 107 height 27
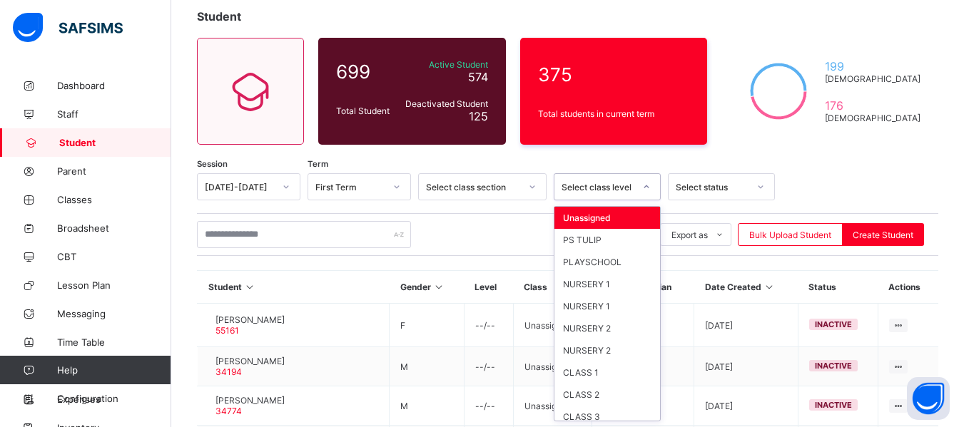
scroll to position [73, 0]
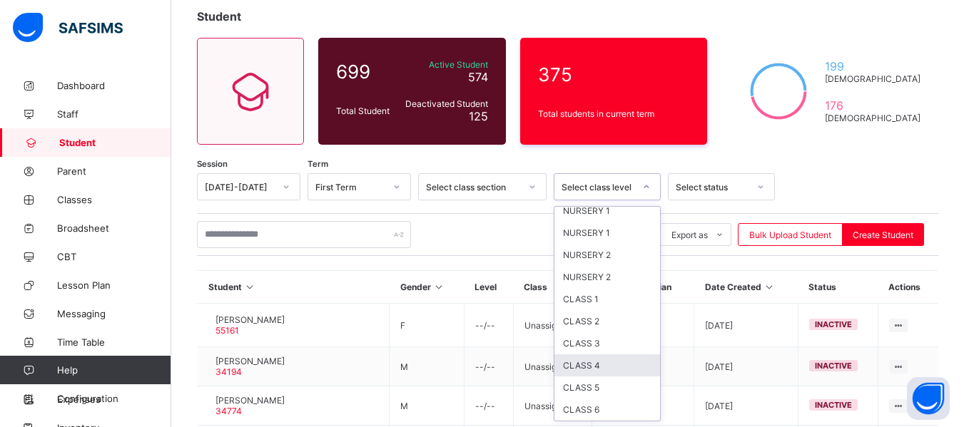
click at [602, 362] on div "CLASS 4" at bounding box center [607, 366] width 106 height 22
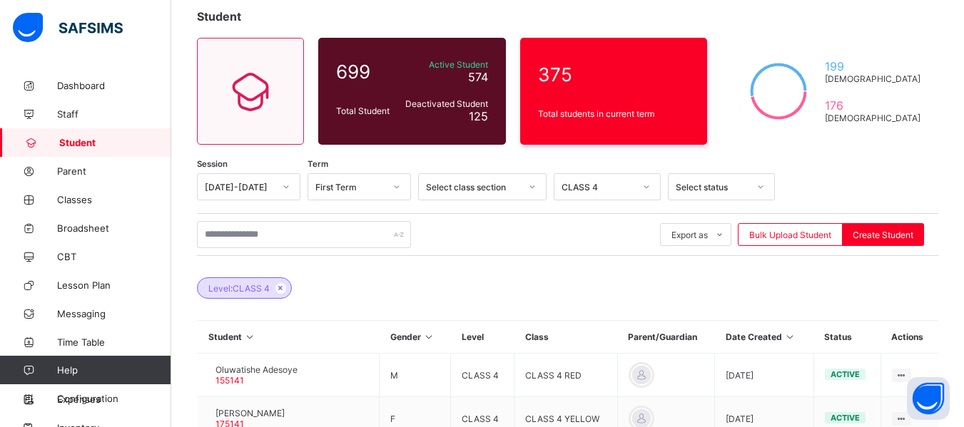
click at [918, 349] on th "Actions" at bounding box center [910, 337] width 58 height 33
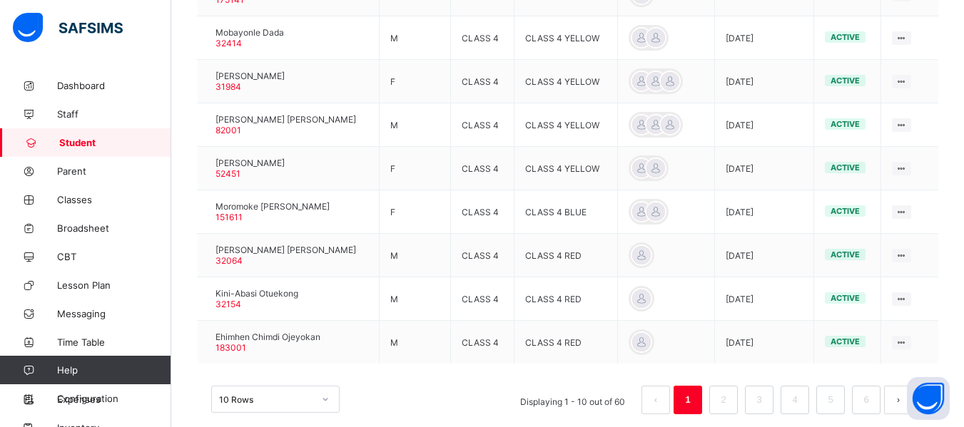
scroll to position [531, 0]
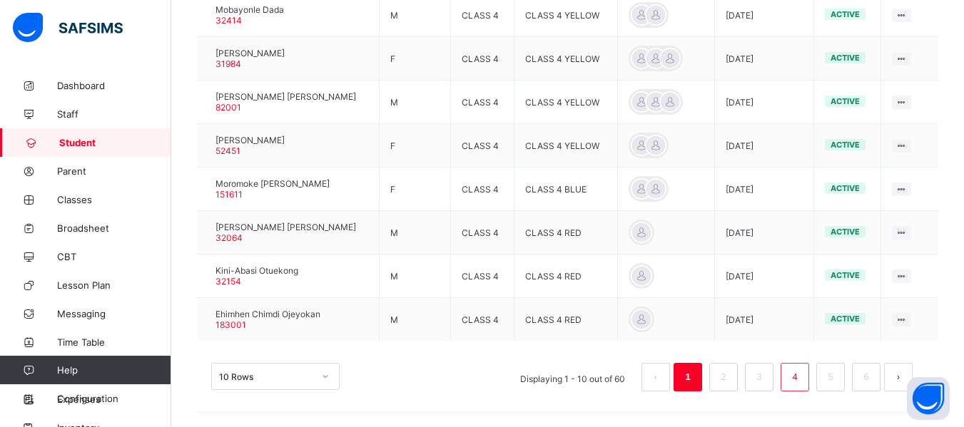
click at [801, 376] on link "4" at bounding box center [795, 377] width 14 height 19
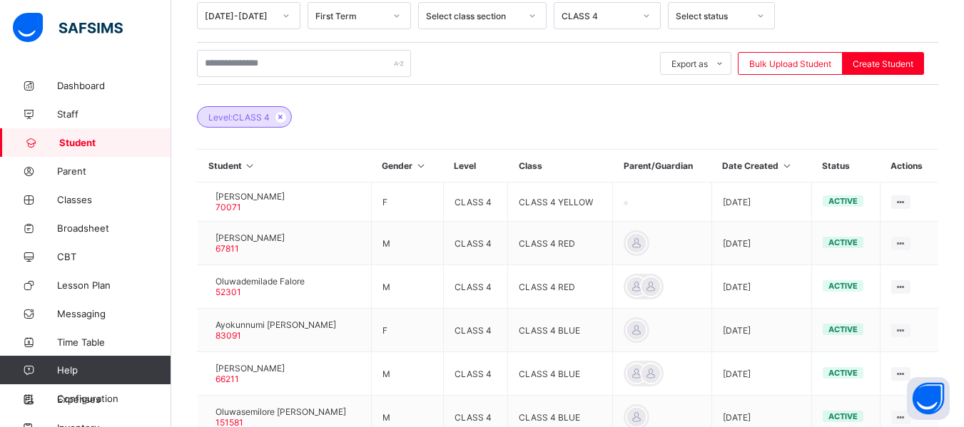
scroll to position [527, 0]
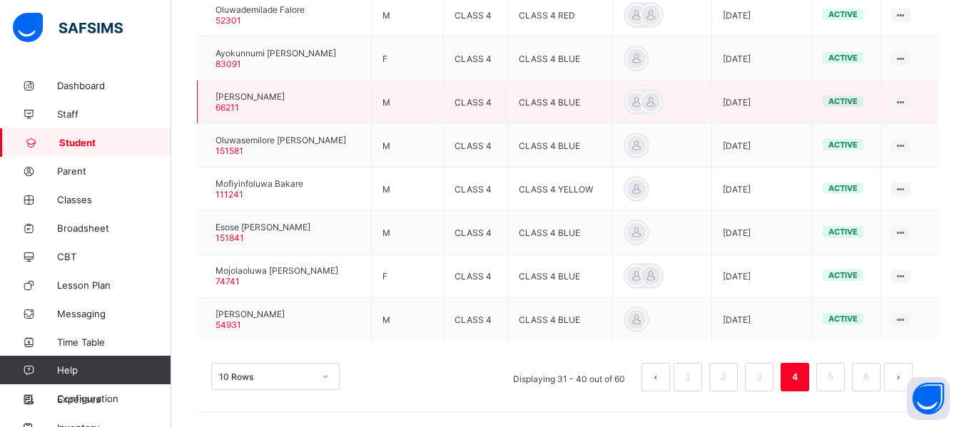
click at [208, 102] on div at bounding box center [208, 102] width 0 height 0
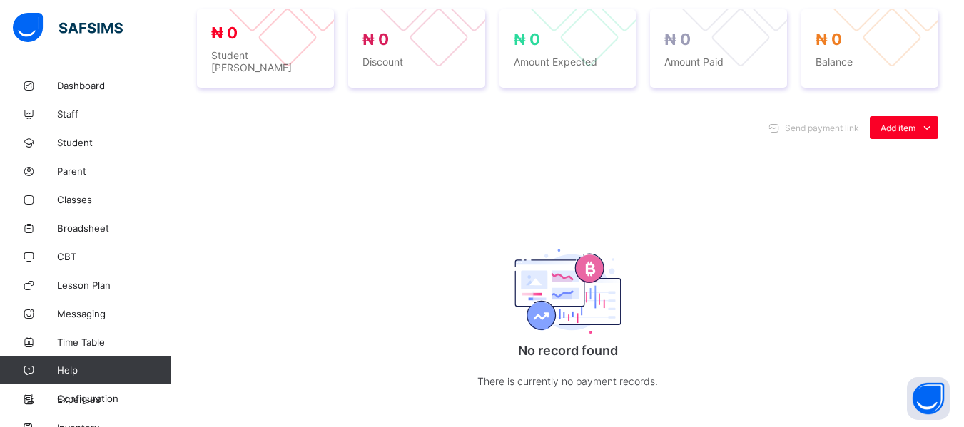
scroll to position [153, 0]
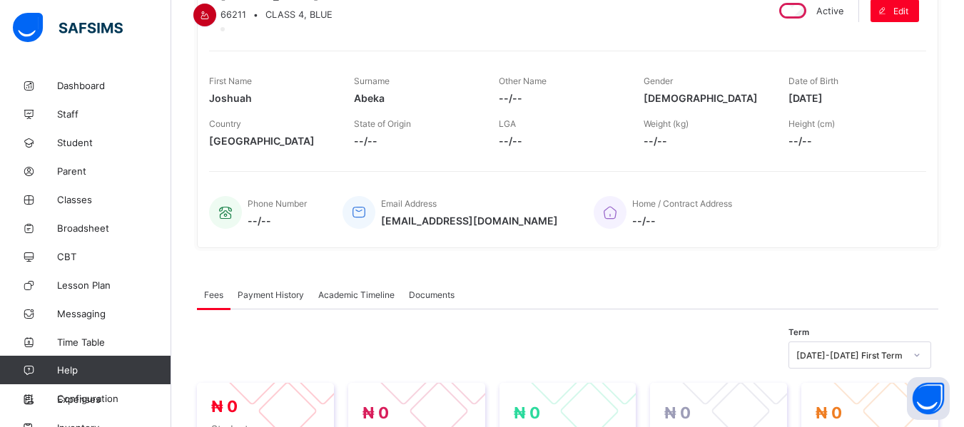
click at [216, 4] on div at bounding box center [204, 15] width 23 height 23
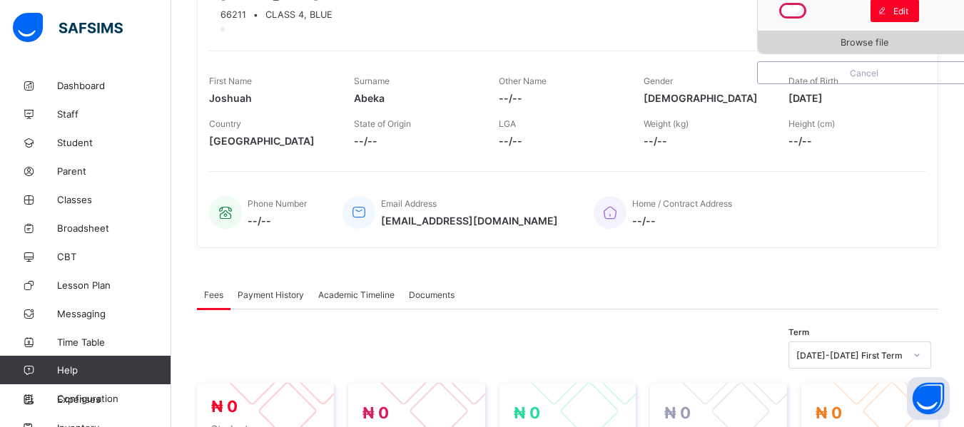
click at [882, 44] on span "Browse file" at bounding box center [865, 42] width 48 height 11
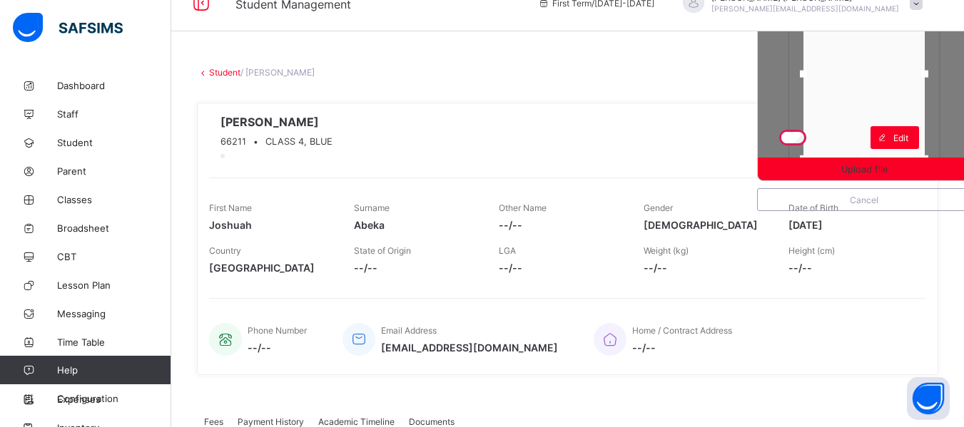
scroll to position [0, 0]
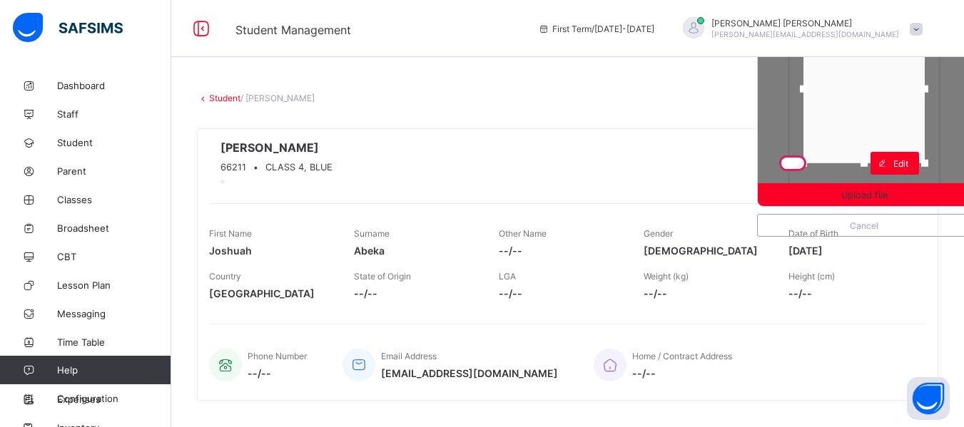
drag, startPoint x: 873, startPoint y: 178, endPoint x: 869, endPoint y: 153, distance: 25.9
click at [869, 153] on div at bounding box center [863, 163] width 21 height 21
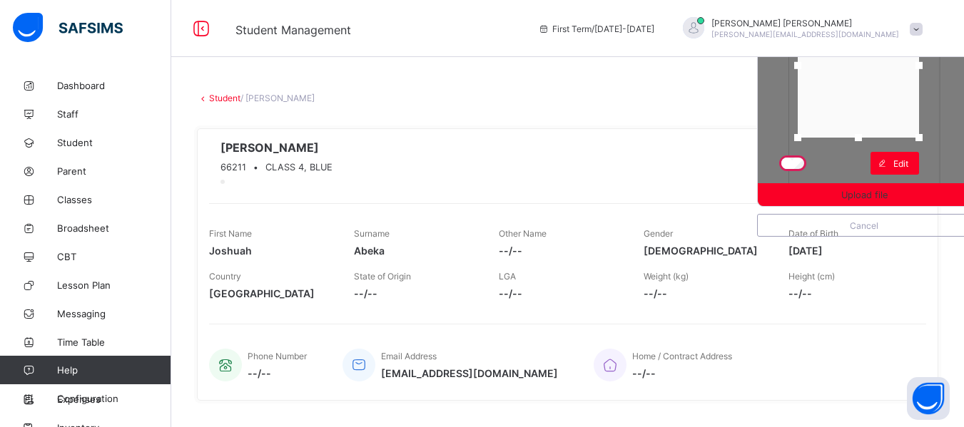
drag, startPoint x: 868, startPoint y: 139, endPoint x: 862, endPoint y: 106, distance: 34.0
click at [862, 106] on div at bounding box center [858, 66] width 121 height 144
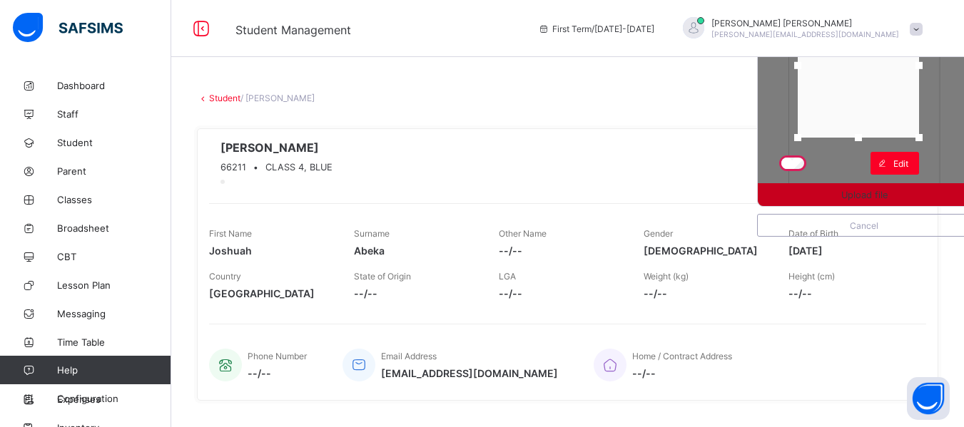
click at [863, 192] on span "Upload file" at bounding box center [864, 195] width 46 height 11
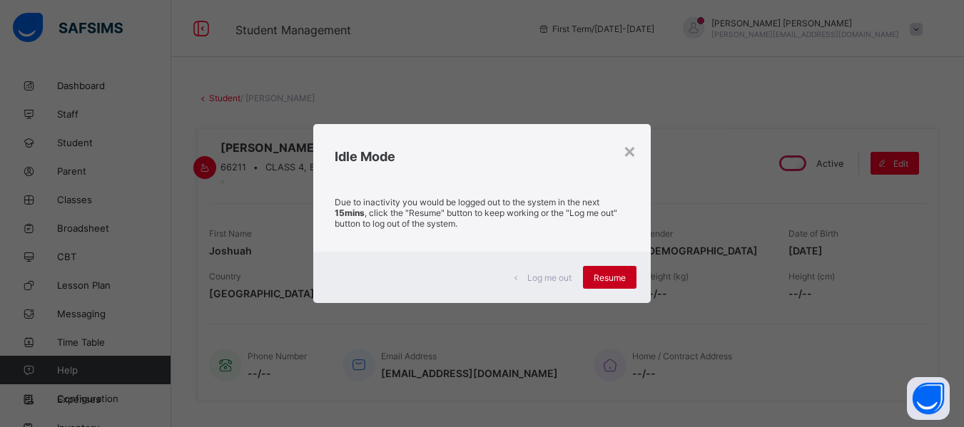
click at [604, 275] on span "Resume" at bounding box center [610, 278] width 32 height 11
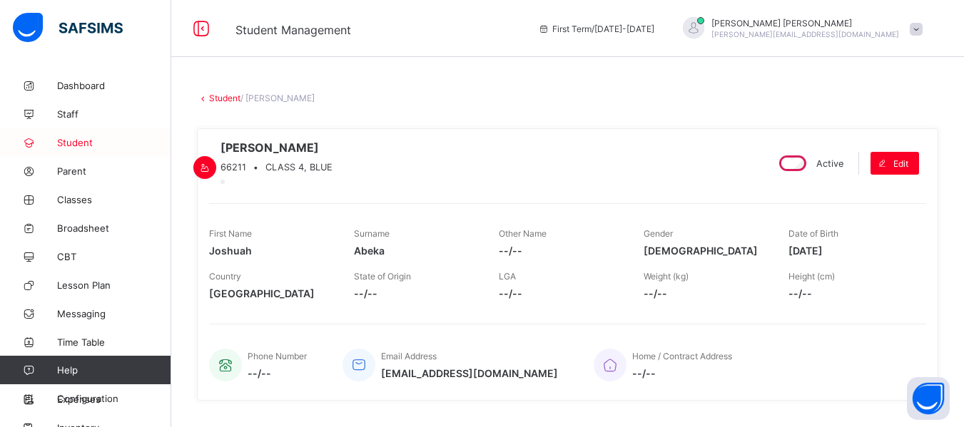
click at [84, 140] on span "Student" at bounding box center [114, 142] width 114 height 11
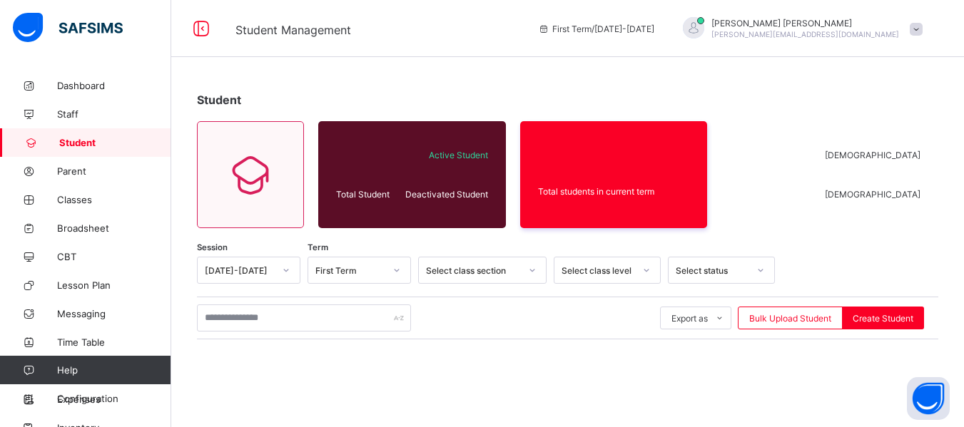
click at [646, 271] on icon at bounding box center [646, 270] width 5 height 3
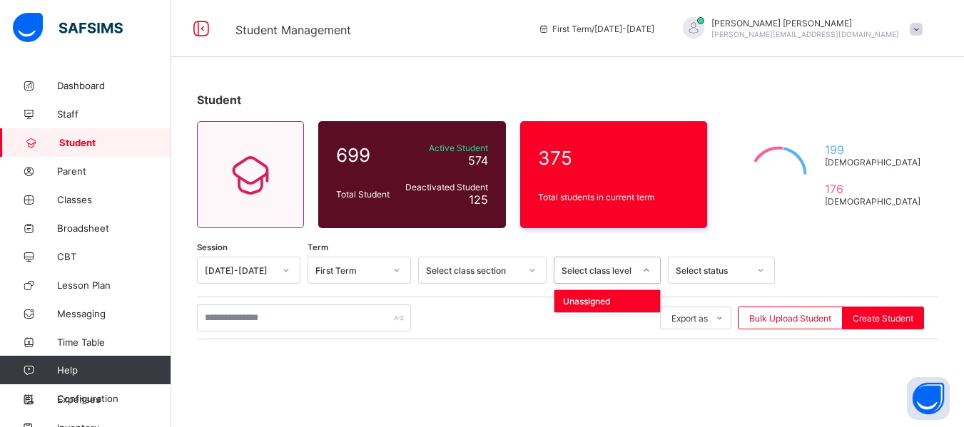
scroll to position [205, 0]
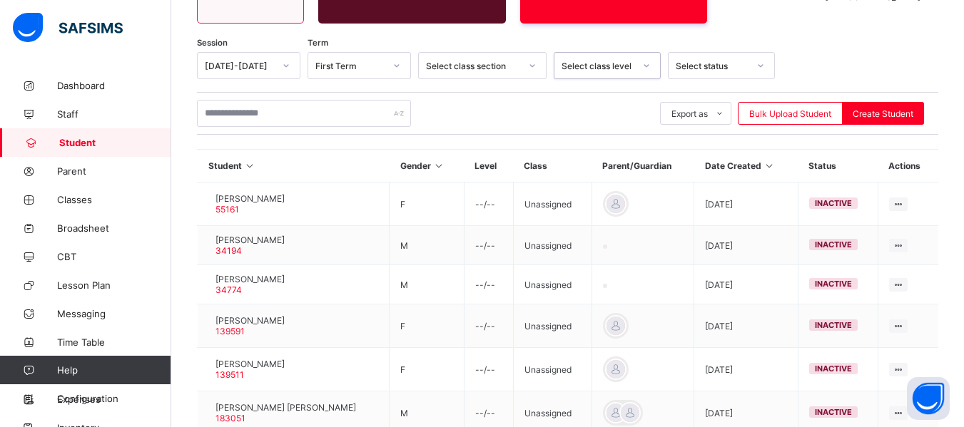
click at [648, 62] on icon at bounding box center [646, 66] width 9 height 14
click at [645, 65] on icon at bounding box center [646, 66] width 9 height 14
click at [645, 69] on icon at bounding box center [646, 66] width 9 height 14
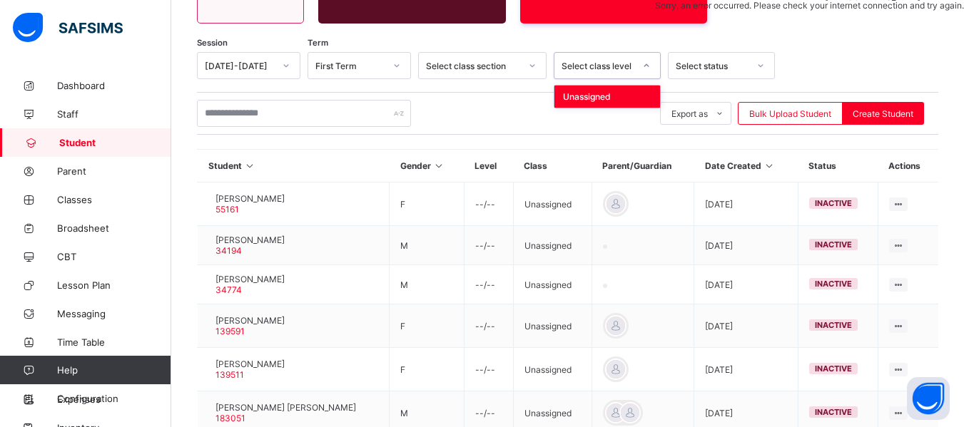
click at [645, 69] on icon at bounding box center [646, 66] width 9 height 14
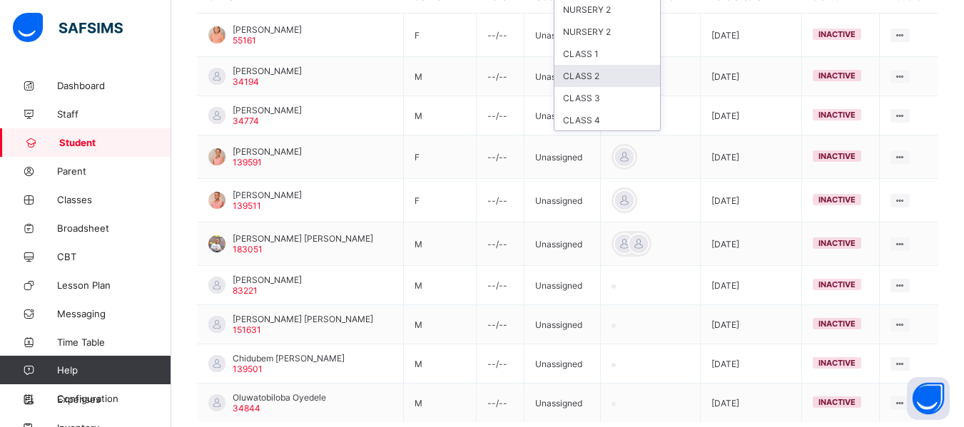
scroll to position [57, 0]
click at [611, 96] on div "CLASS 4" at bounding box center [607, 92] width 106 height 22
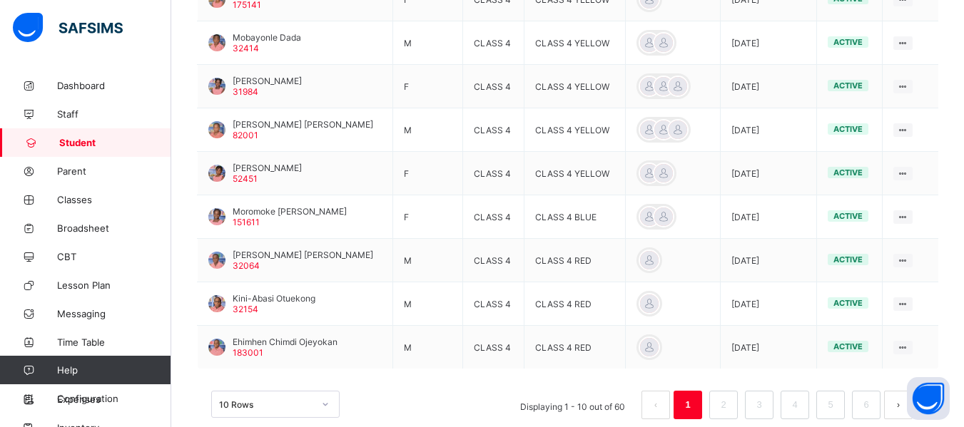
scroll to position [531, 0]
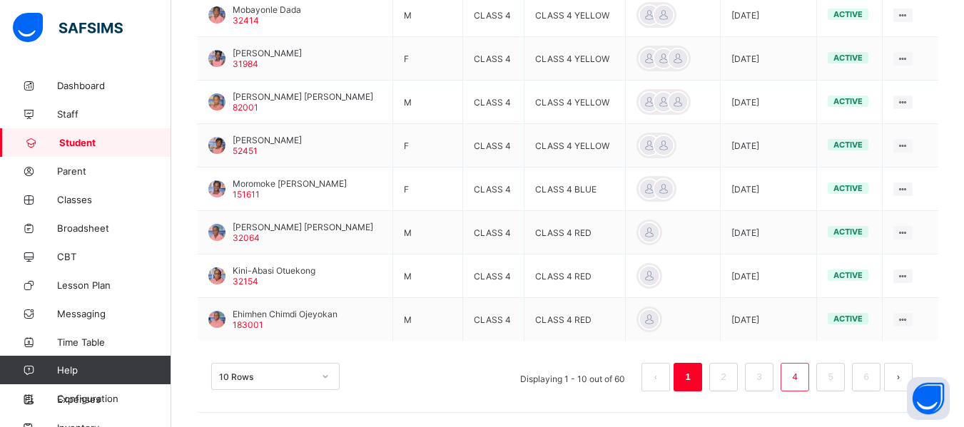
click at [801, 380] on link "4" at bounding box center [795, 377] width 14 height 19
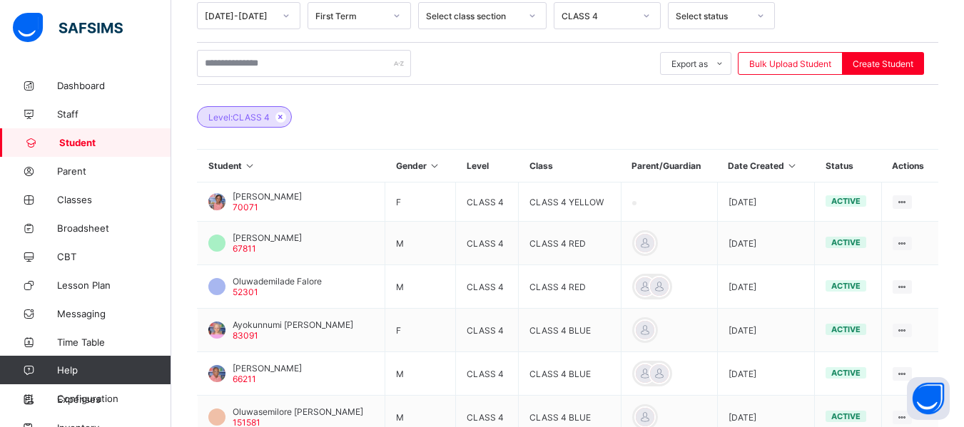
scroll to position [527, 0]
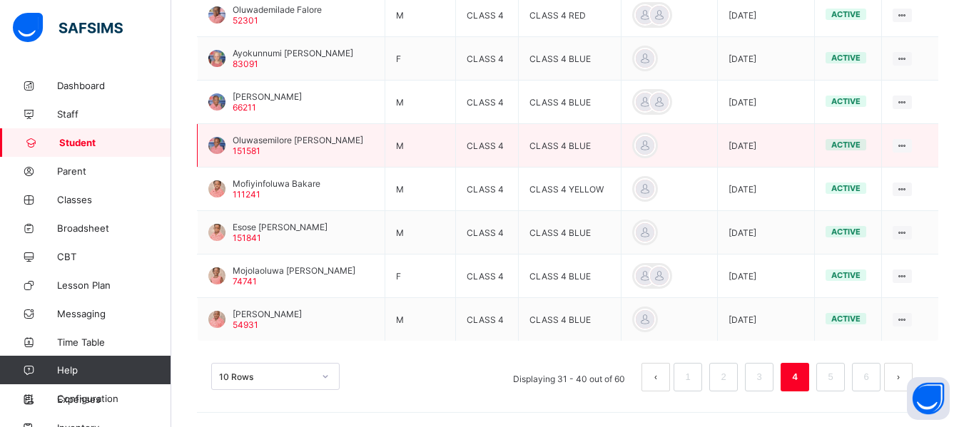
click at [214, 148] on div at bounding box center [216, 145] width 17 height 17
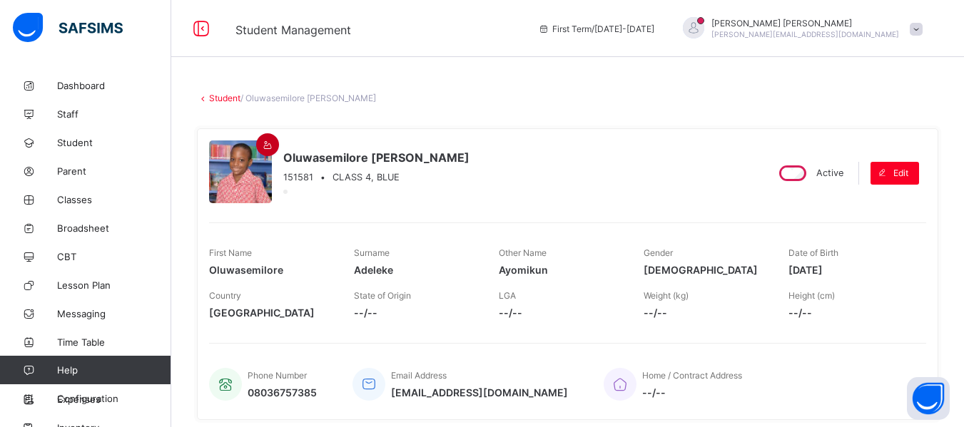
click at [258, 143] on div at bounding box center [267, 144] width 23 height 23
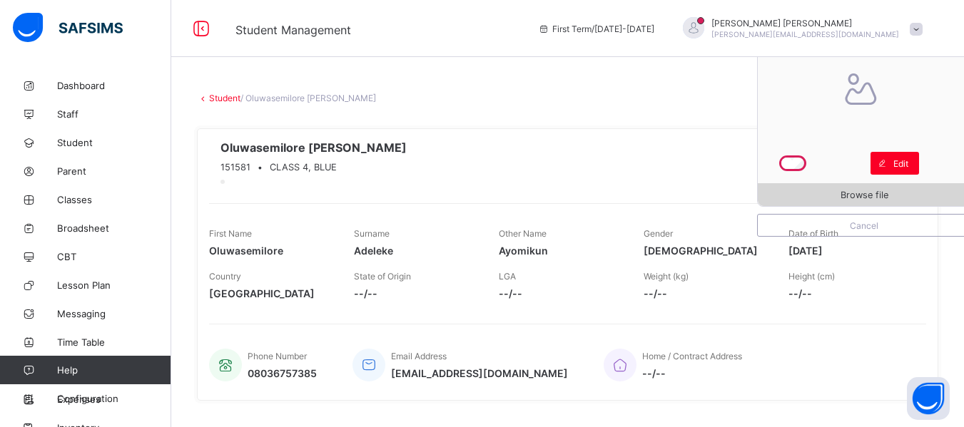
click at [837, 190] on span "Browse file" at bounding box center [864, 195] width 213 height 11
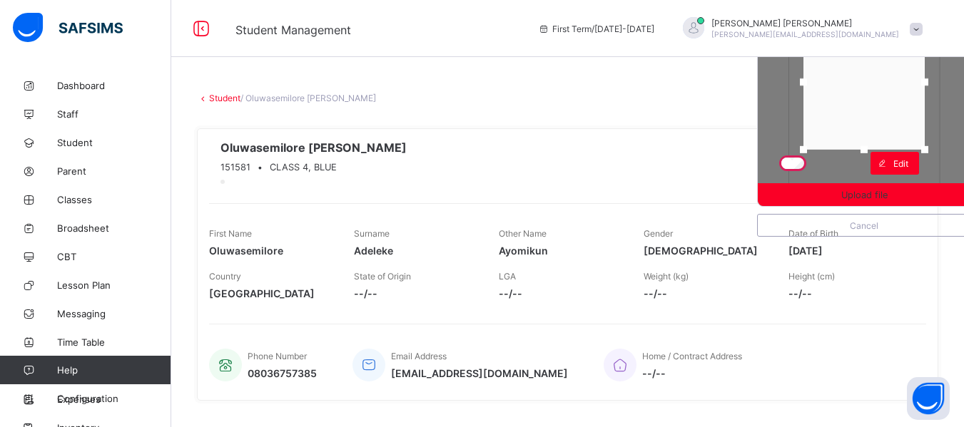
drag, startPoint x: 874, startPoint y: 181, endPoint x: 878, endPoint y: 146, distance: 35.2
click at [875, 146] on div at bounding box center [863, 149] width 21 height 21
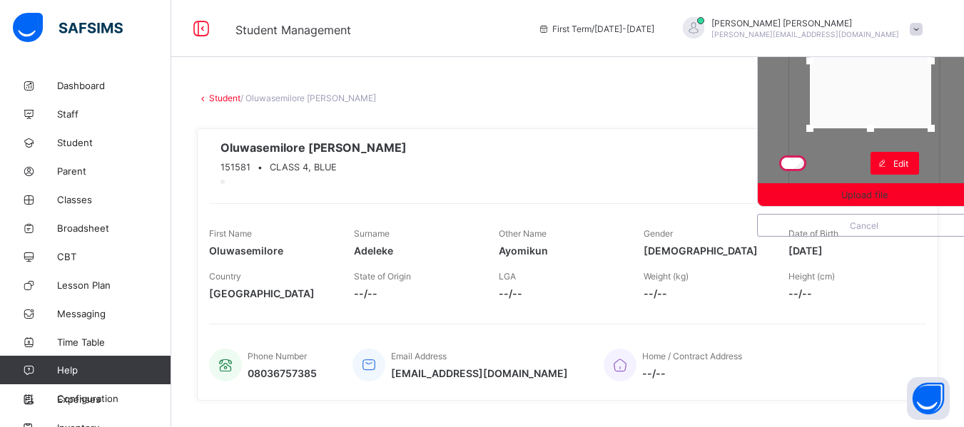
drag, startPoint x: 890, startPoint y: 133, endPoint x: 896, endPoint y: 101, distance: 32.7
click at [896, 101] on div at bounding box center [870, 61] width 121 height 135
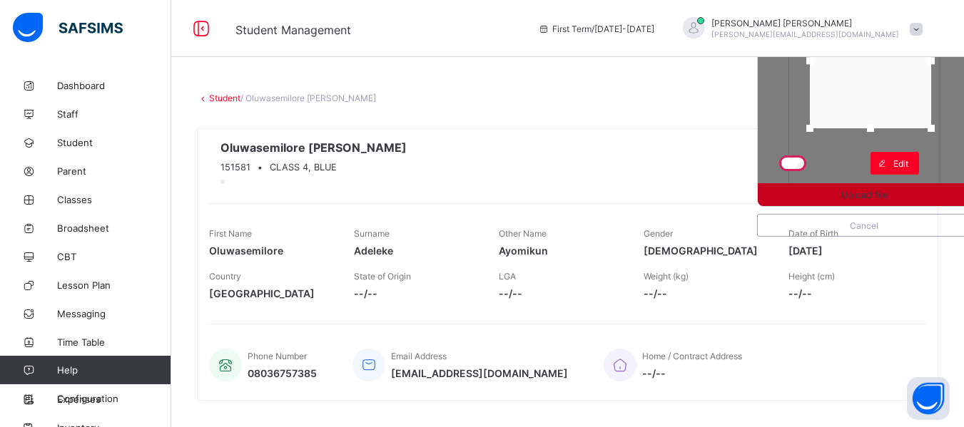
click at [888, 196] on span "Upload file" at bounding box center [864, 195] width 46 height 11
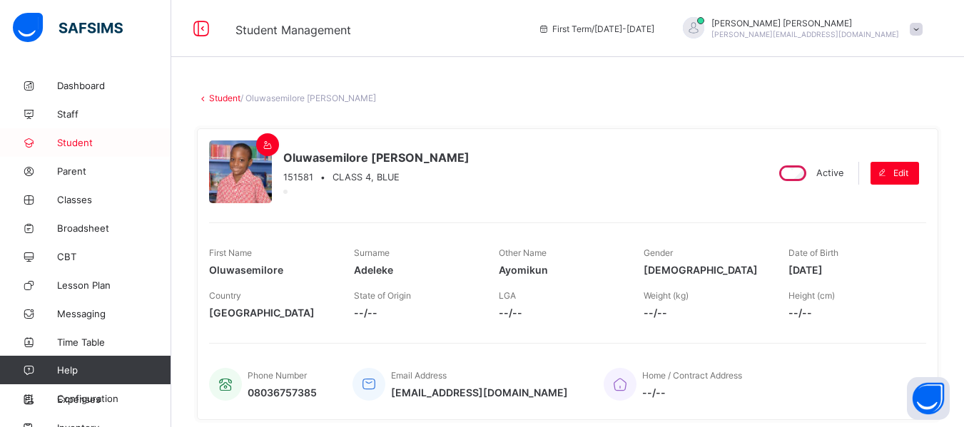
click at [83, 141] on span "Student" at bounding box center [114, 142] width 114 height 11
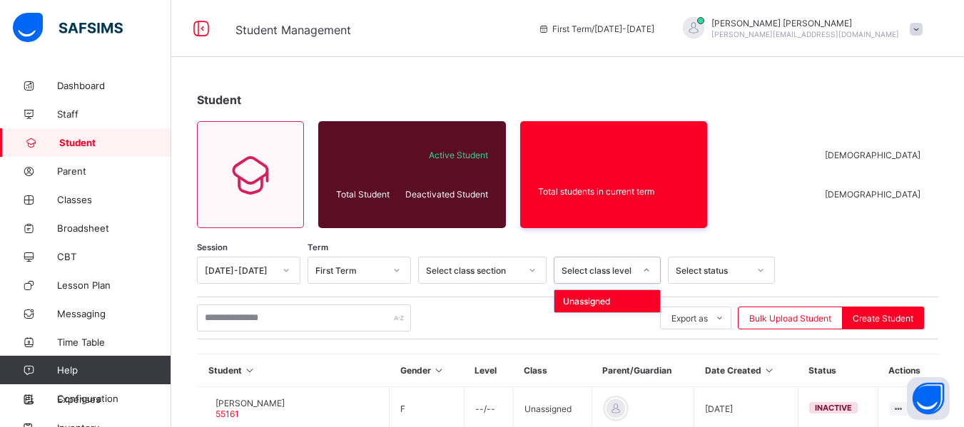
click at [649, 268] on icon at bounding box center [646, 270] width 9 height 14
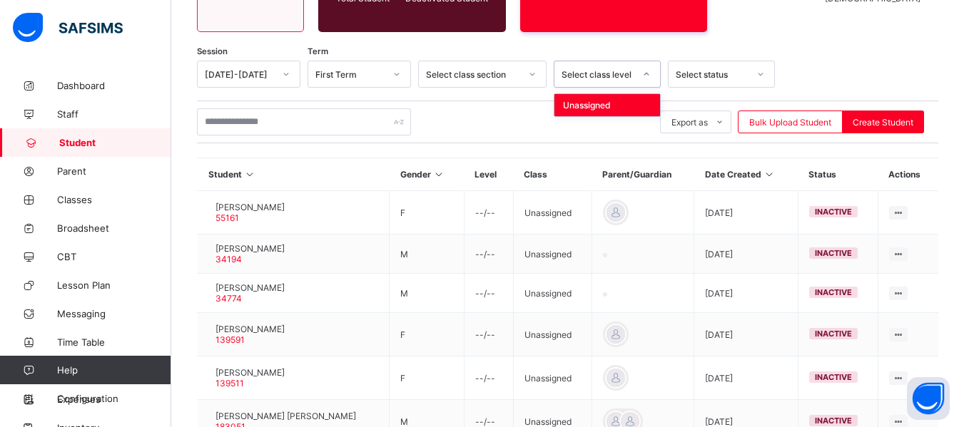
scroll to position [201, 0]
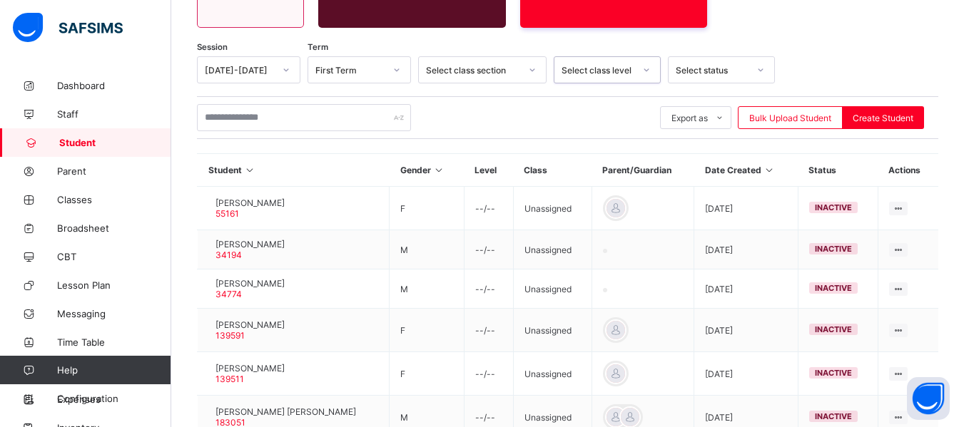
click at [656, 72] on div at bounding box center [646, 70] width 24 height 23
click at [651, 72] on div at bounding box center [646, 70] width 24 height 23
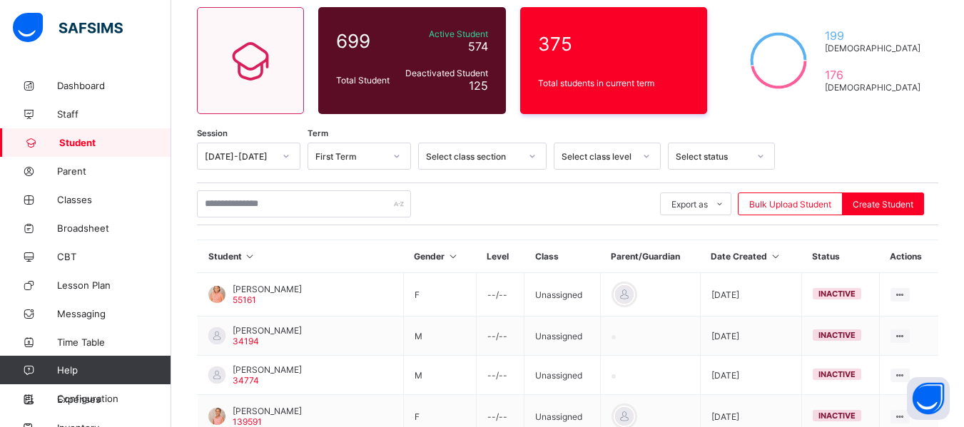
scroll to position [143, 0]
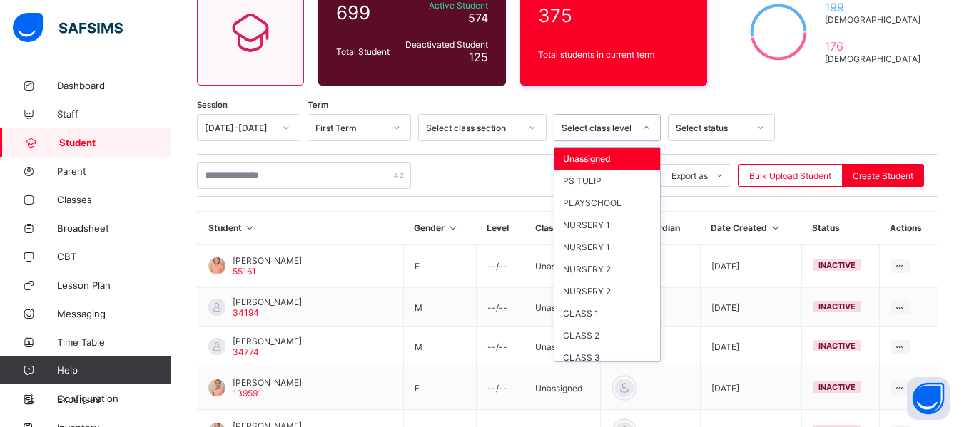
click at [647, 123] on icon at bounding box center [646, 128] width 9 height 14
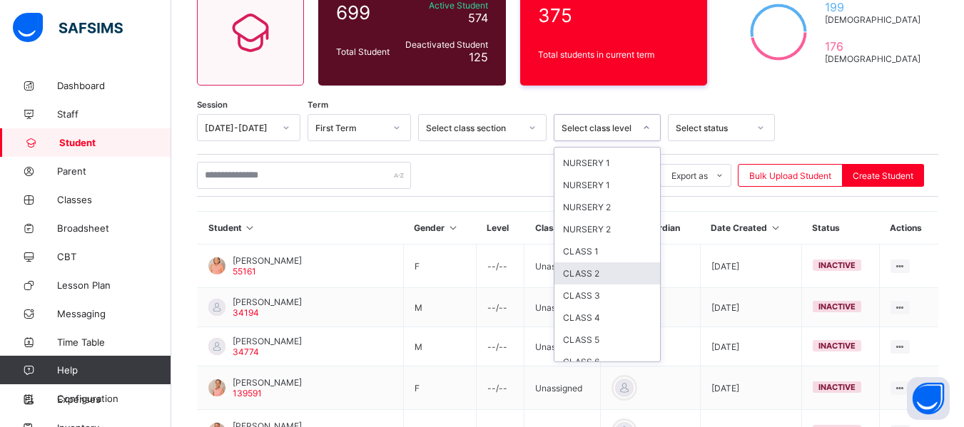
scroll to position [73, 0]
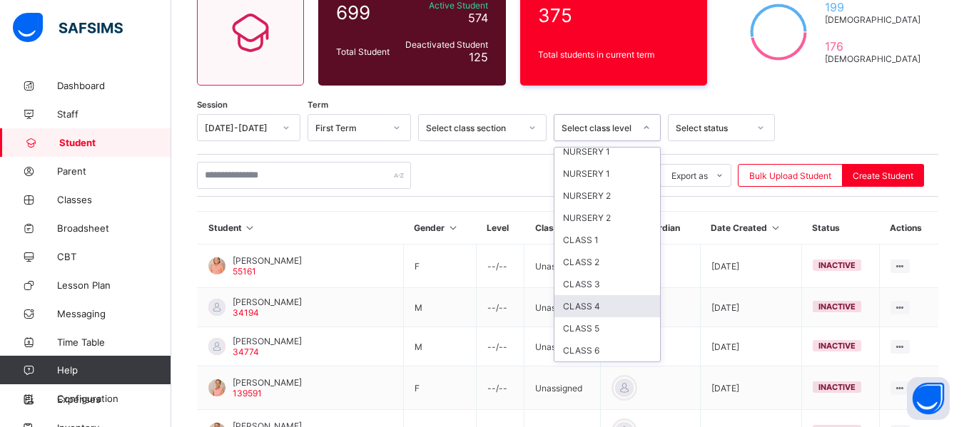
click at [595, 305] on div "CLASS 4" at bounding box center [607, 306] width 106 height 22
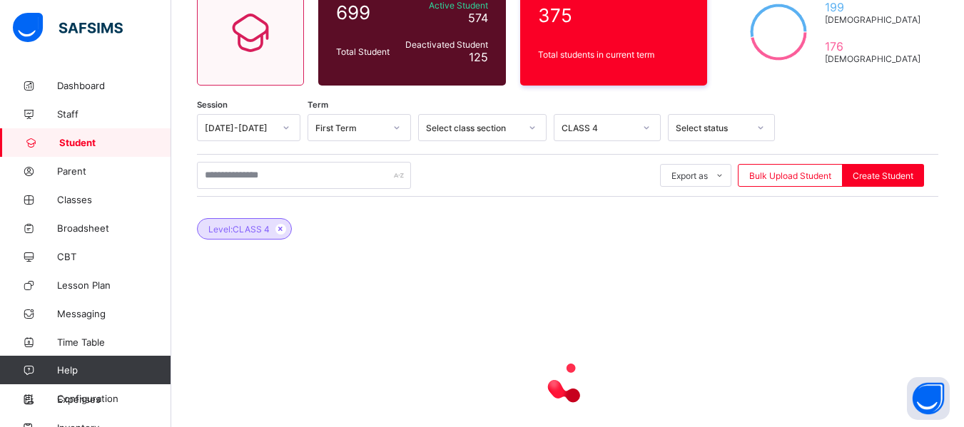
click at [595, 305] on div at bounding box center [567, 382] width 741 height 271
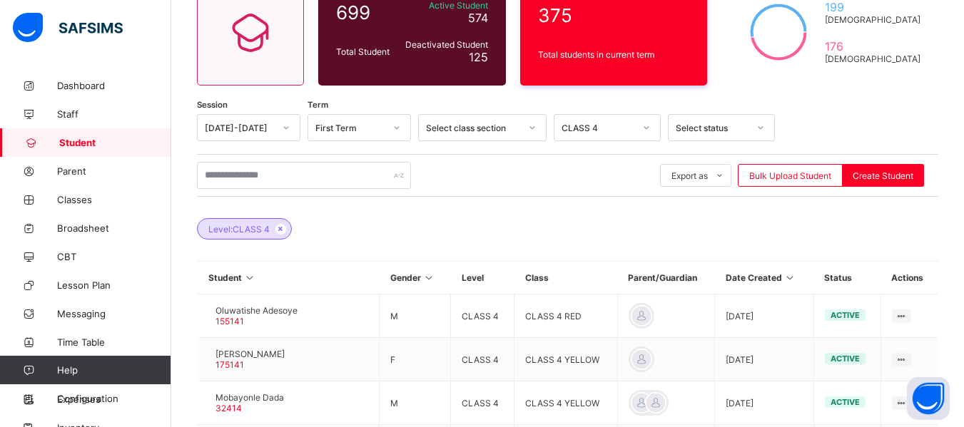
scroll to position [517, 0]
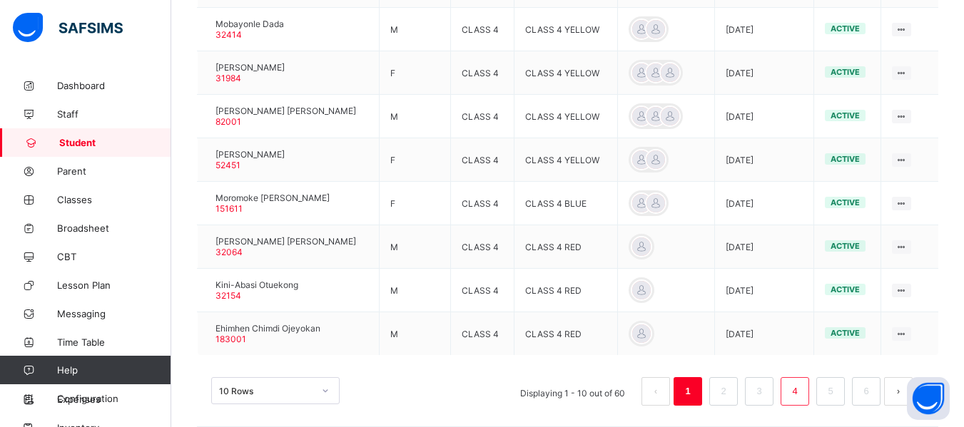
click at [801, 391] on link "4" at bounding box center [795, 391] width 14 height 19
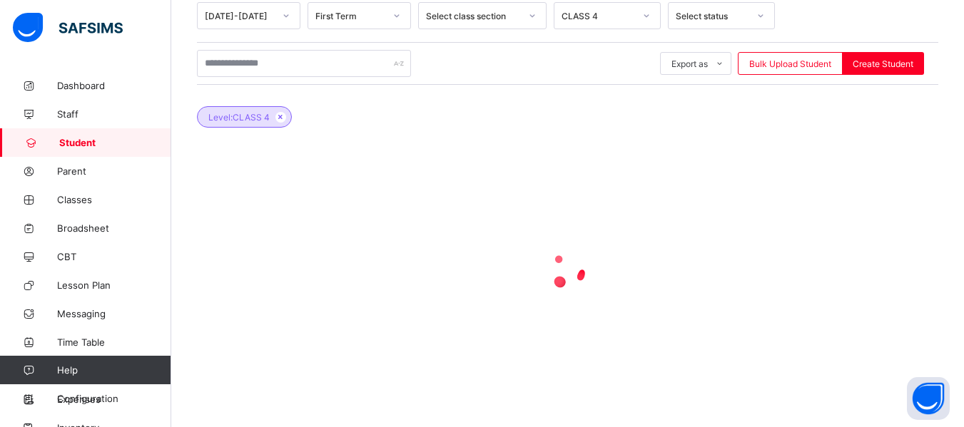
scroll to position [255, 0]
click at [807, 303] on div at bounding box center [567, 270] width 741 height 271
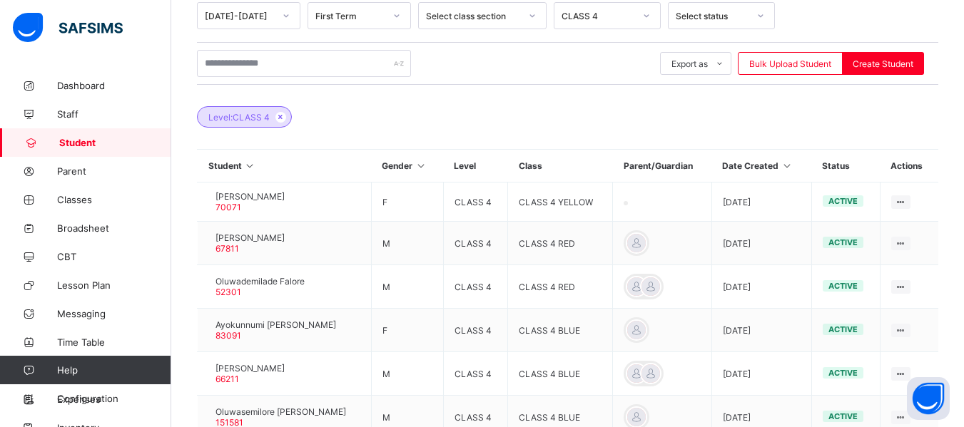
scroll to position [517, 0]
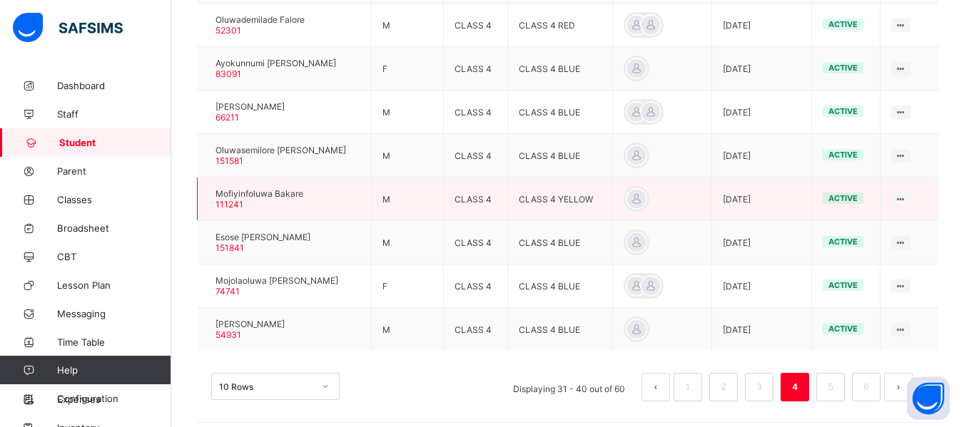
click at [208, 199] on div at bounding box center [208, 199] width 0 height 0
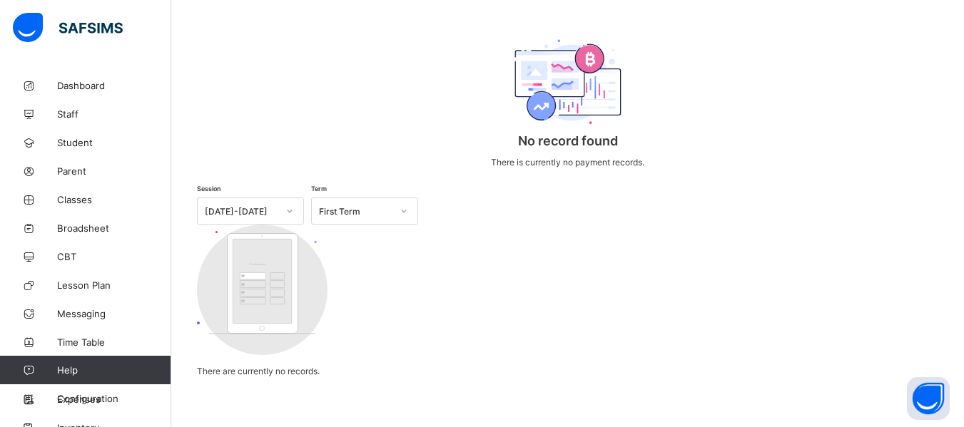
scroll to position [37, 0]
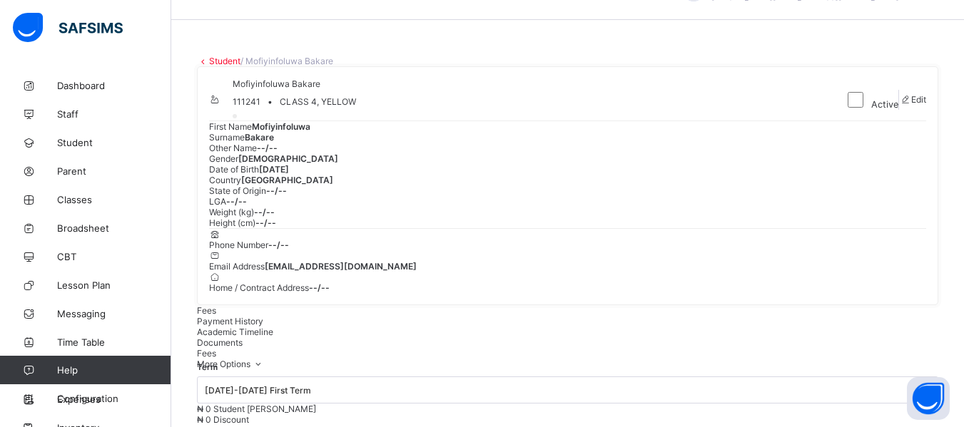
click at [221, 105] on icon at bounding box center [215, 99] width 12 height 11
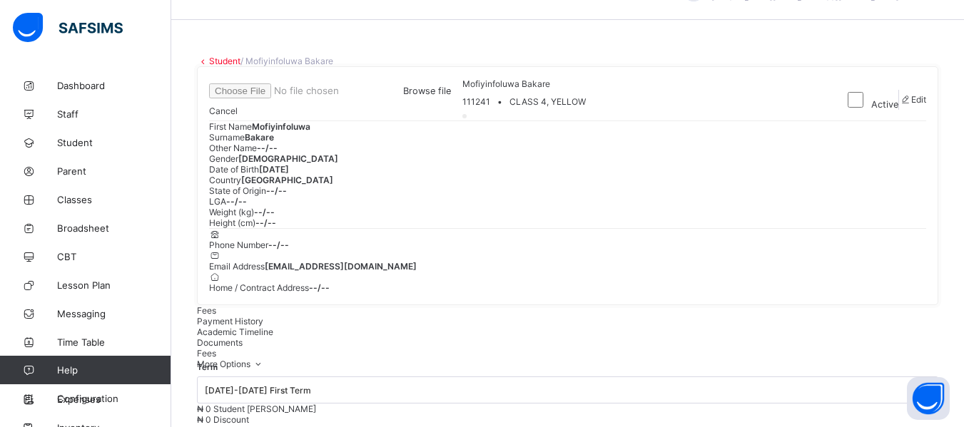
click at [451, 96] on span "Browse file" at bounding box center [427, 91] width 48 height 11
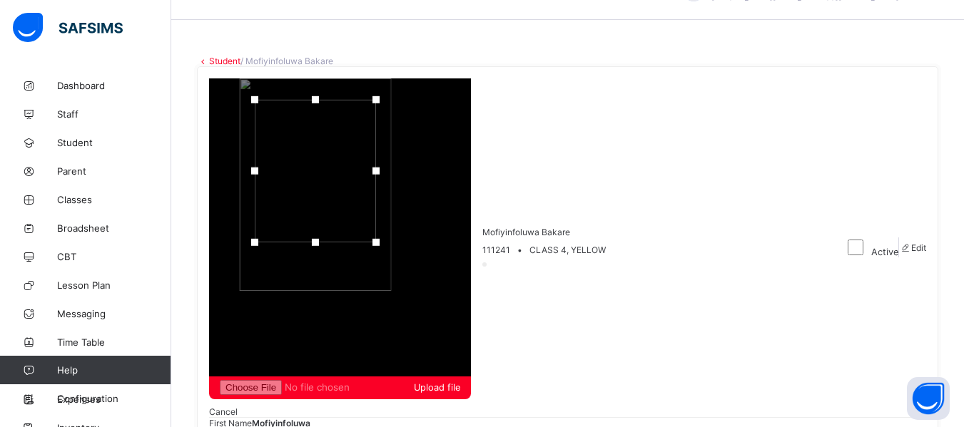
drag, startPoint x: 873, startPoint y: 143, endPoint x: 873, endPoint y: 116, distance: 27.1
click at [326, 232] on div at bounding box center [315, 242] width 21 height 21
drag, startPoint x: 877, startPoint y: 99, endPoint x: 886, endPoint y: 74, distance: 26.6
click at [385, 78] on div at bounding box center [324, 149] width 121 height 143
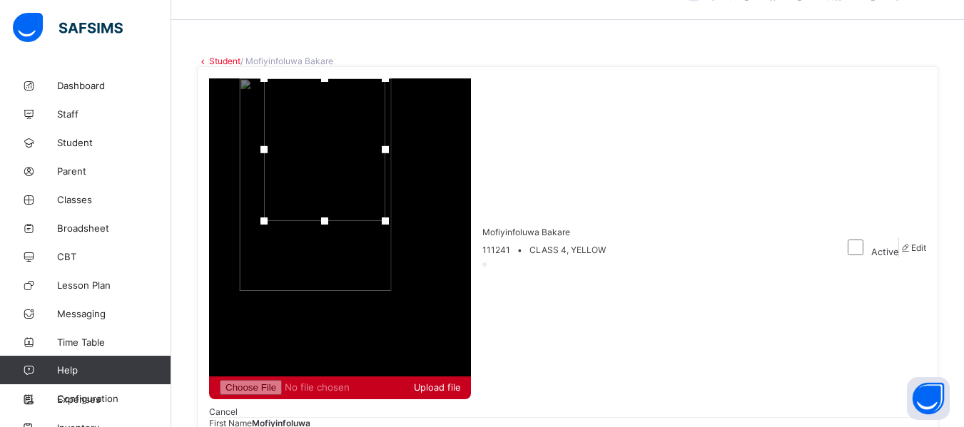
click at [471, 377] on div "Upload file" at bounding box center [340, 388] width 262 height 23
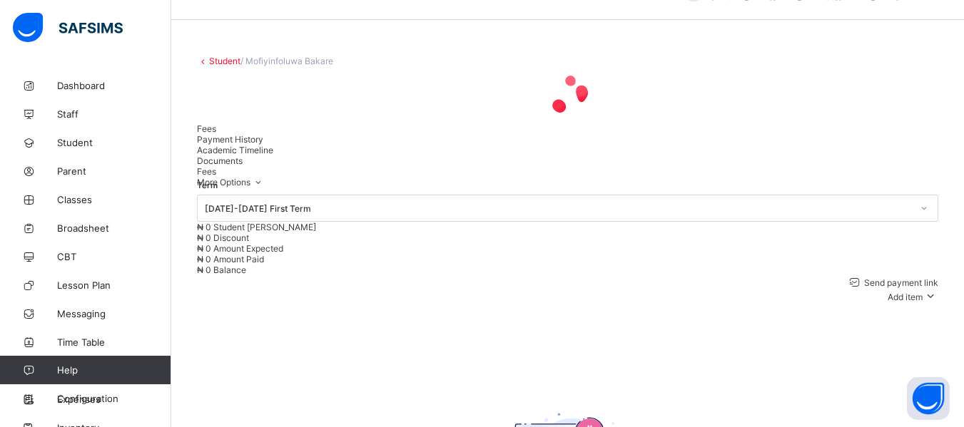
scroll to position [9, 0]
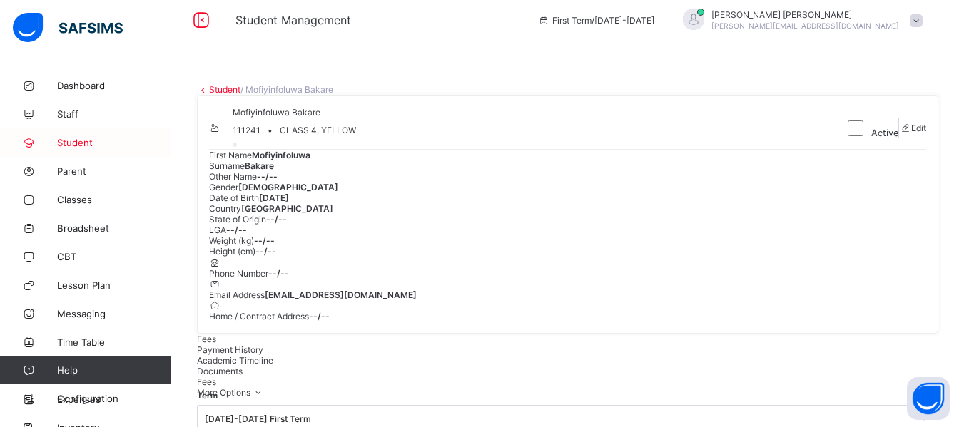
click at [96, 136] on link "Student" at bounding box center [85, 142] width 171 height 29
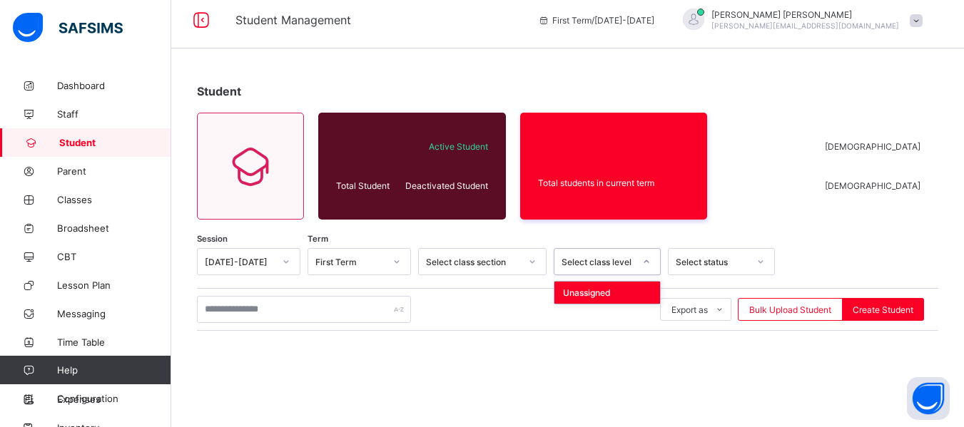
click at [643, 266] on div at bounding box center [646, 261] width 24 height 23
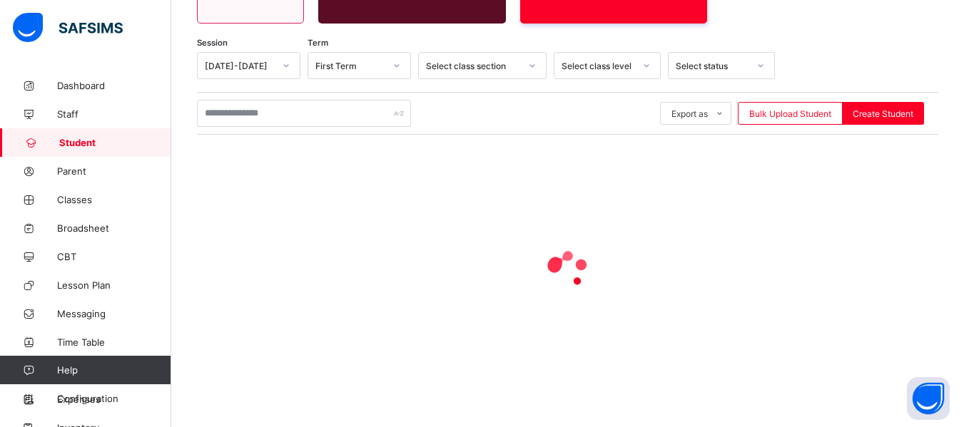
click at [741, 209] on div at bounding box center [567, 270] width 741 height 271
click at [647, 66] on icon at bounding box center [646, 66] width 9 height 14
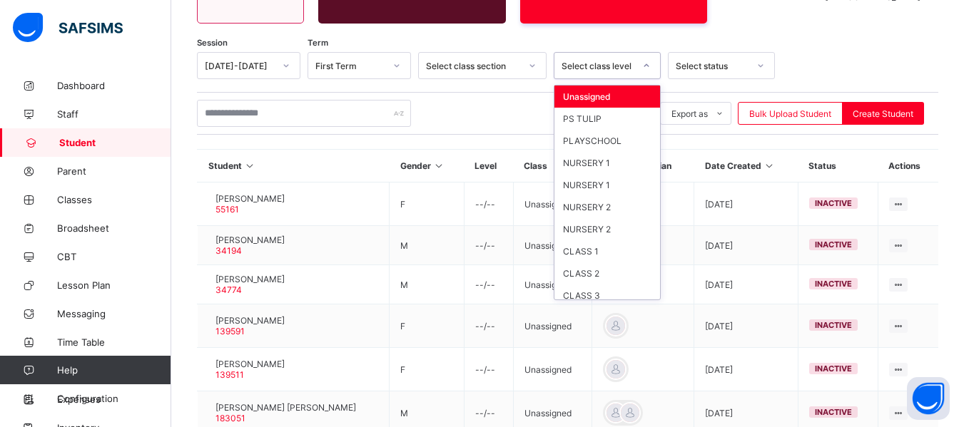
click at [647, 66] on icon at bounding box center [646, 66] width 9 height 14
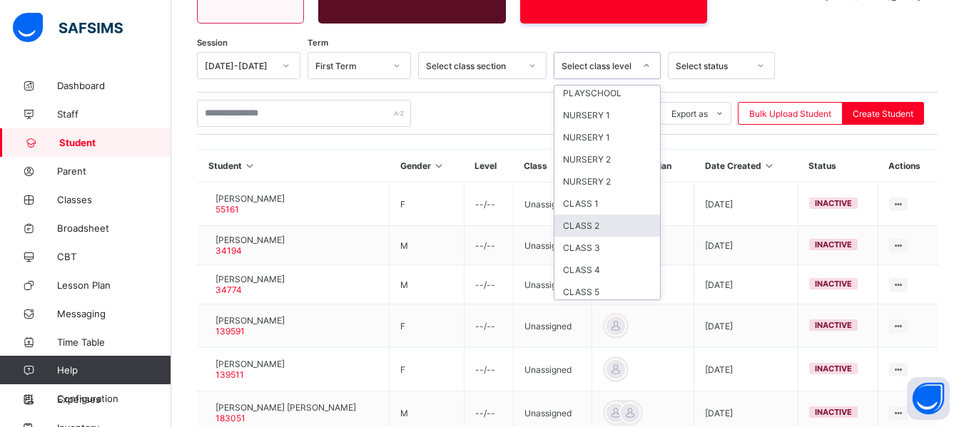
scroll to position [73, 0]
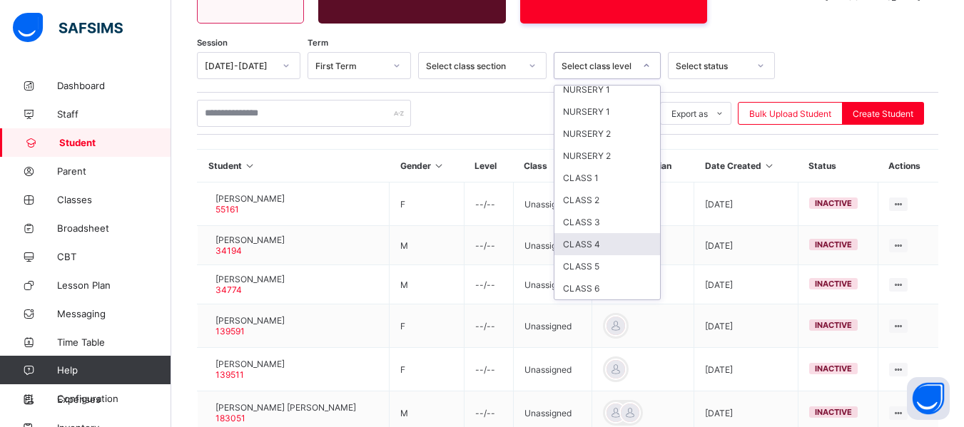
click at [606, 243] on div "CLASS 4" at bounding box center [607, 244] width 106 height 22
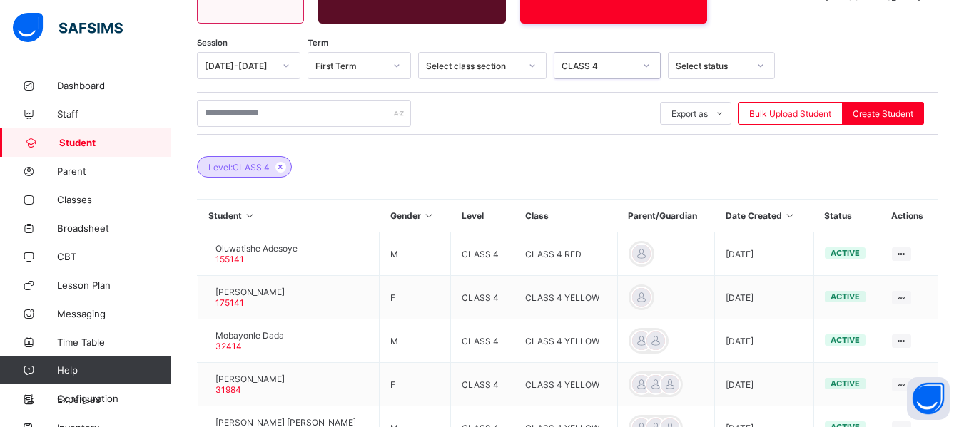
scroll to position [531, 0]
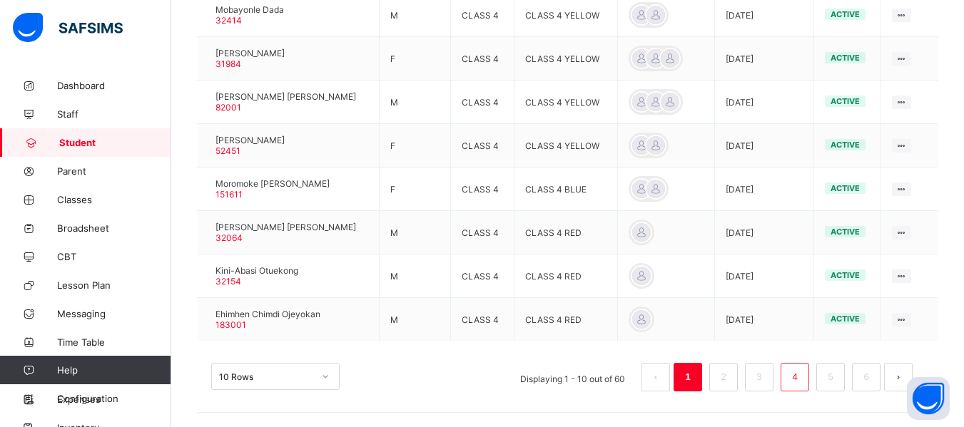
click at [801, 374] on link "4" at bounding box center [795, 377] width 14 height 19
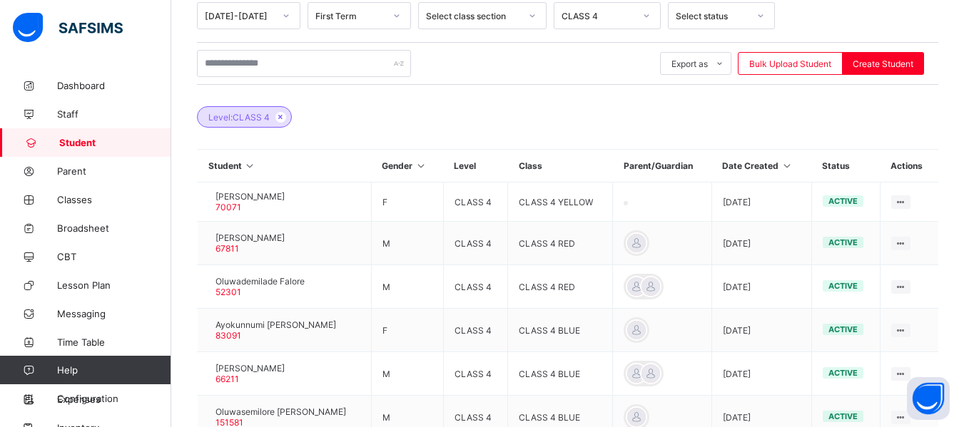
scroll to position [527, 0]
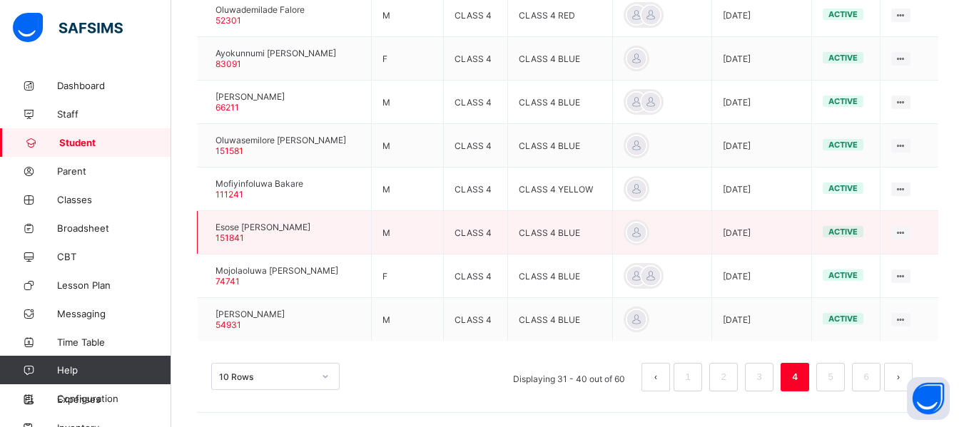
click at [208, 233] on div at bounding box center [208, 233] width 0 height 0
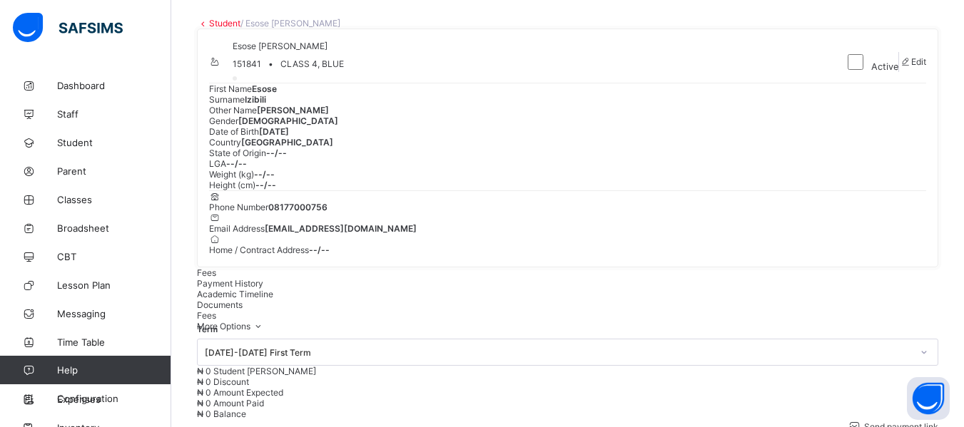
scroll to position [67, 0]
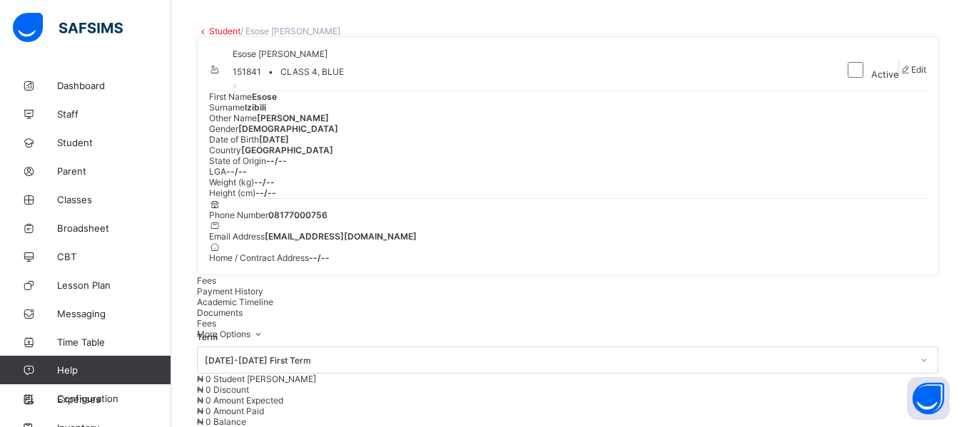
click at [221, 75] on span at bounding box center [215, 69] width 12 height 11
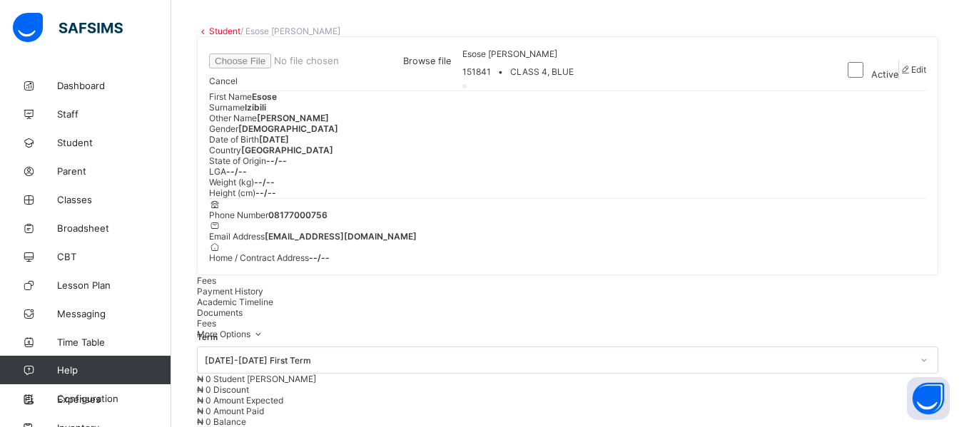
click at [451, 66] on span "Browse file" at bounding box center [427, 61] width 48 height 11
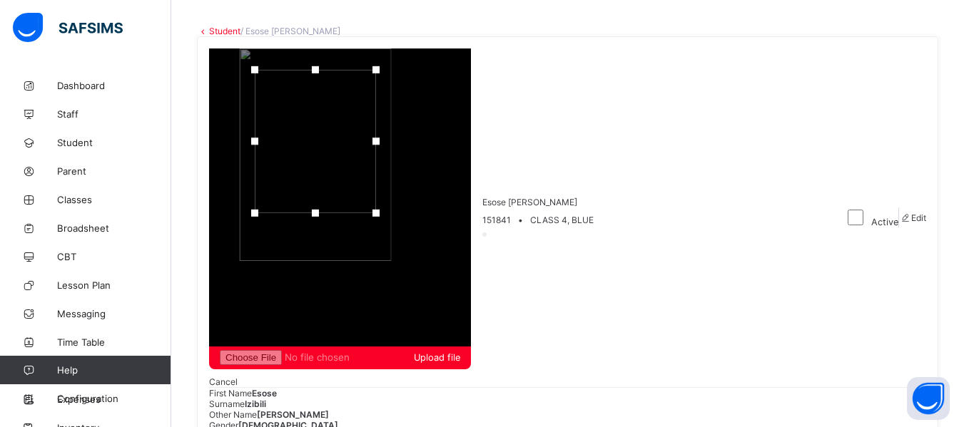
drag, startPoint x: 874, startPoint y: 113, endPoint x: 876, endPoint y: 85, distance: 27.9
click at [326, 203] on div at bounding box center [315, 213] width 21 height 21
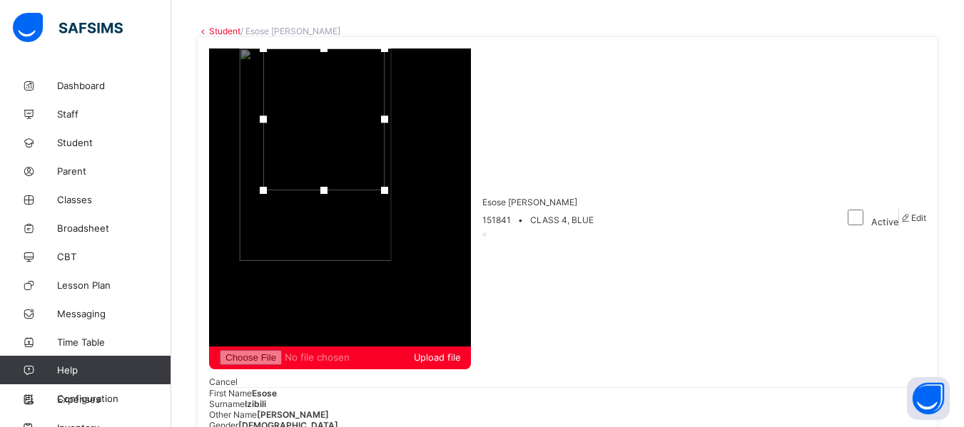
drag, startPoint x: 888, startPoint y: 53, endPoint x: 896, endPoint y: 12, distance: 41.6
click at [385, 49] on div at bounding box center [323, 120] width 121 height 142
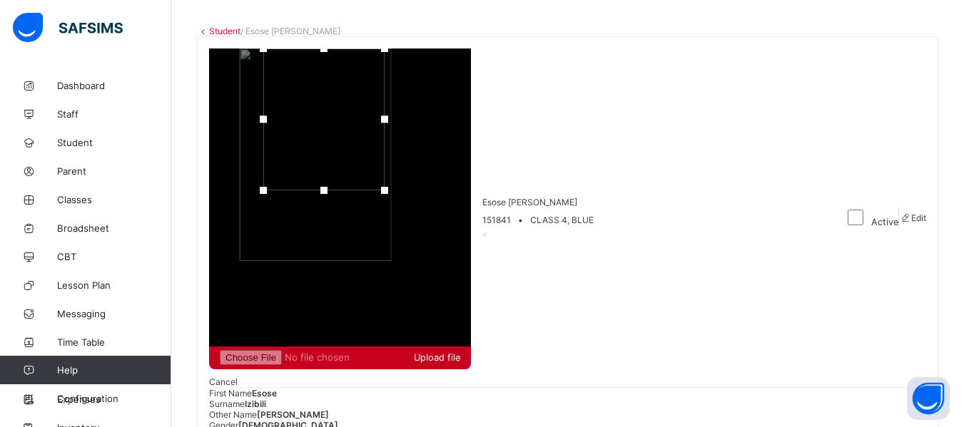
click at [460, 352] on span "Upload file" at bounding box center [437, 357] width 46 height 11
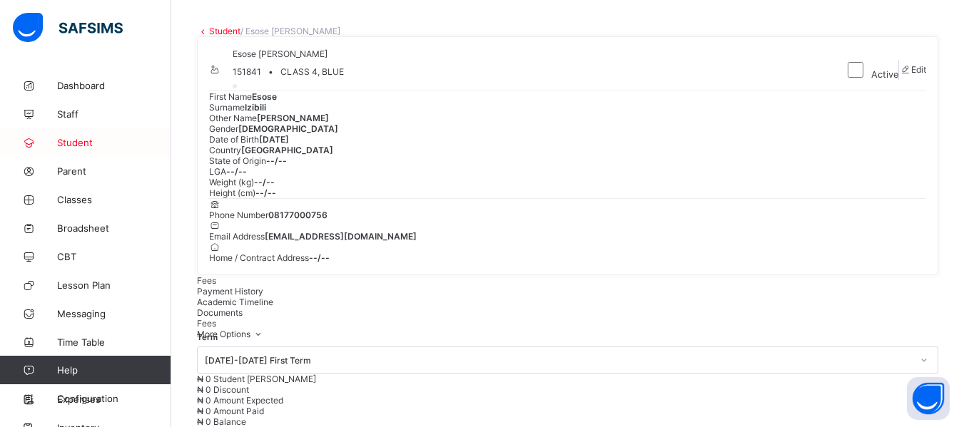
click at [101, 138] on span "Student" at bounding box center [114, 142] width 114 height 11
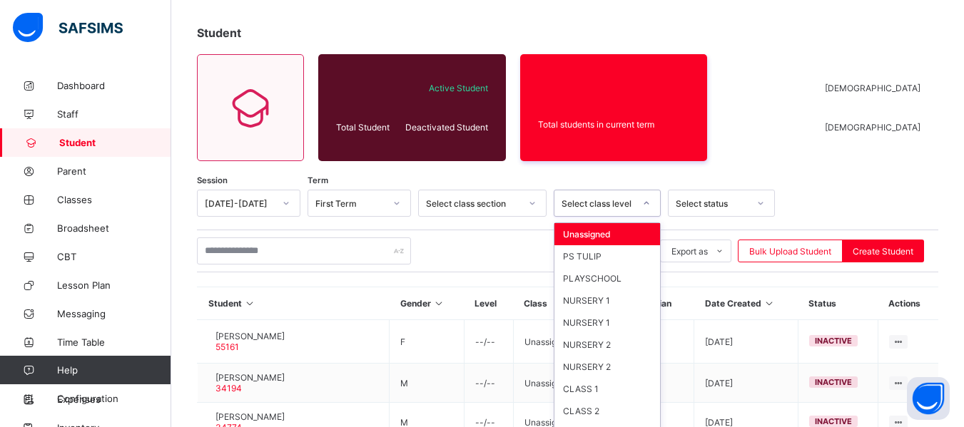
scroll to position [83, 0]
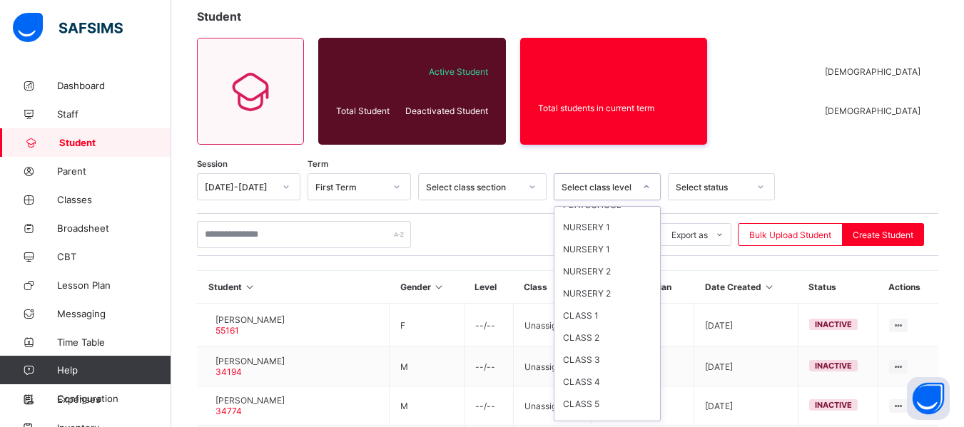
scroll to position [73, 0]
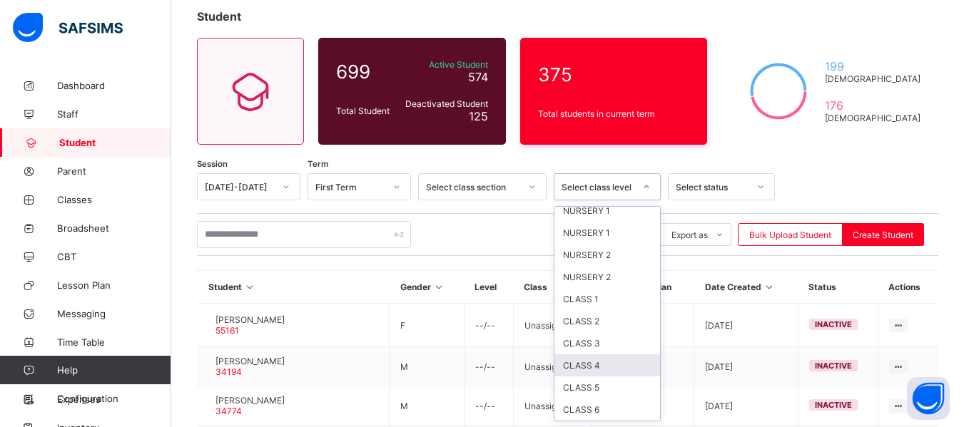
click at [612, 366] on div "CLASS 4" at bounding box center [607, 366] width 106 height 22
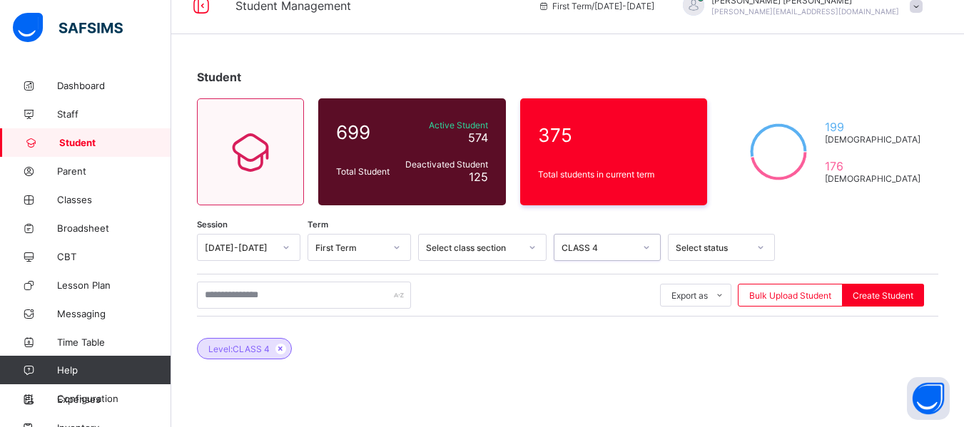
scroll to position [0, 0]
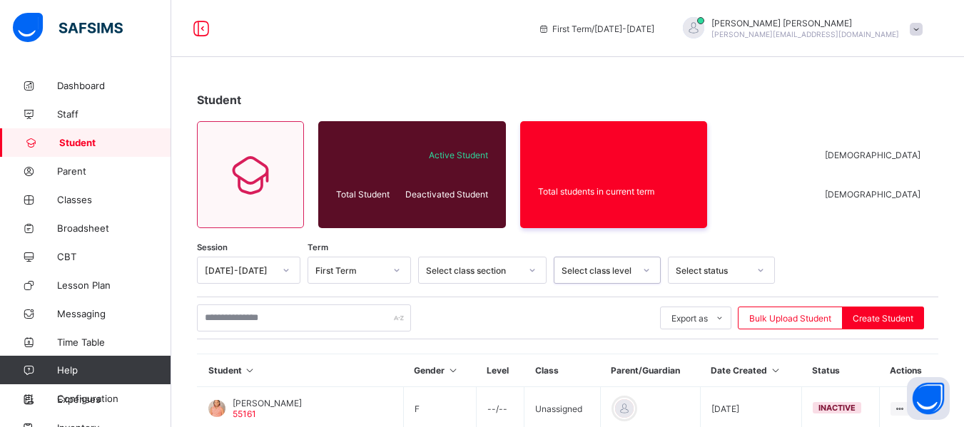
click at [656, 268] on div at bounding box center [646, 270] width 24 height 23
click at [646, 270] on icon at bounding box center [646, 270] width 9 height 14
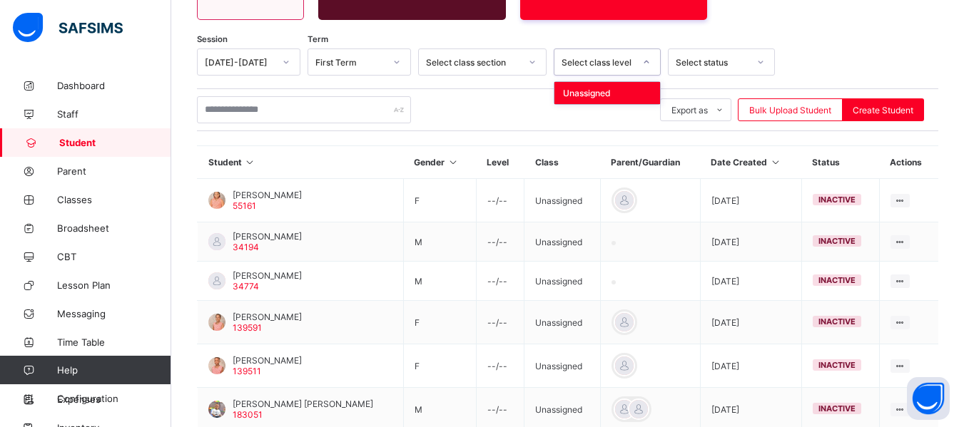
scroll to position [228, 0]
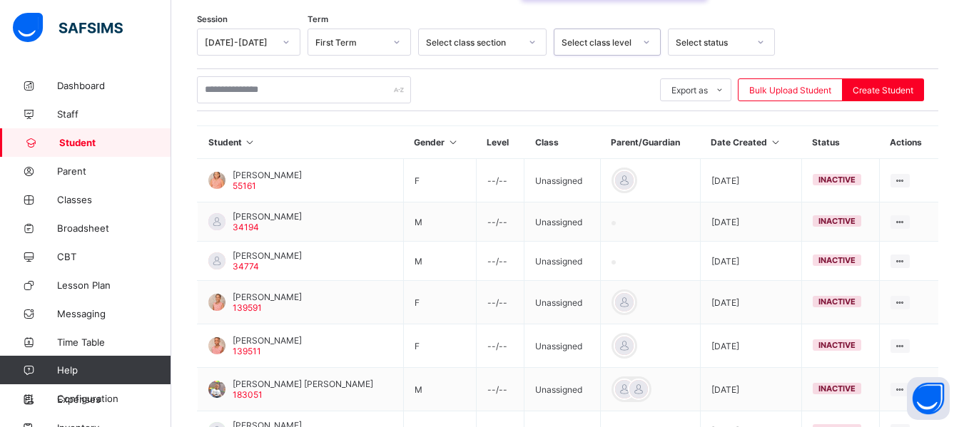
click at [644, 44] on icon at bounding box center [646, 42] width 9 height 14
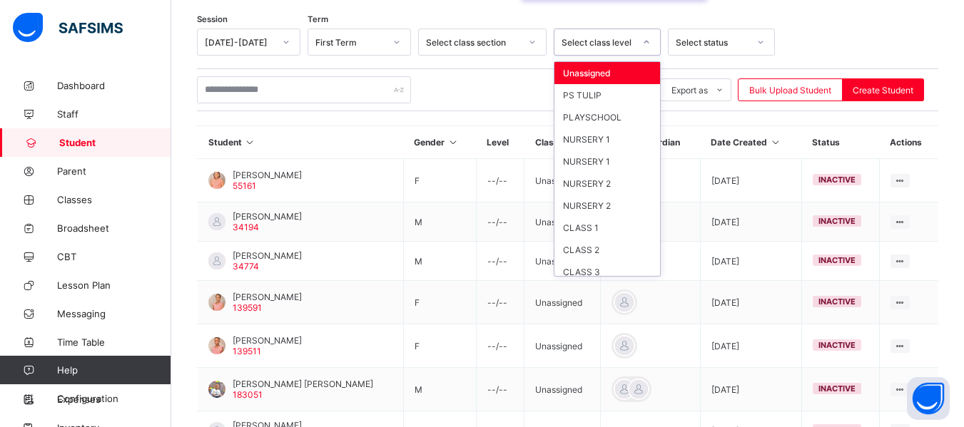
click at [647, 43] on icon at bounding box center [646, 42] width 9 height 14
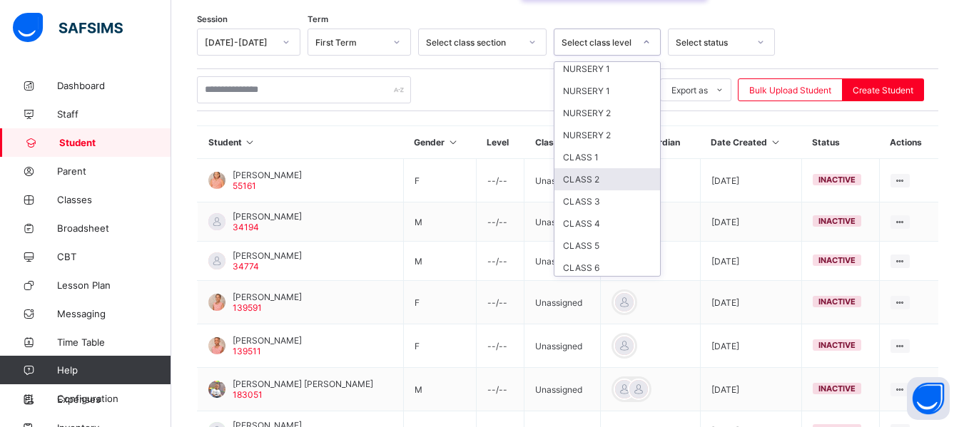
scroll to position [73, 0]
click at [614, 220] on div "CLASS 4" at bounding box center [607, 221] width 106 height 22
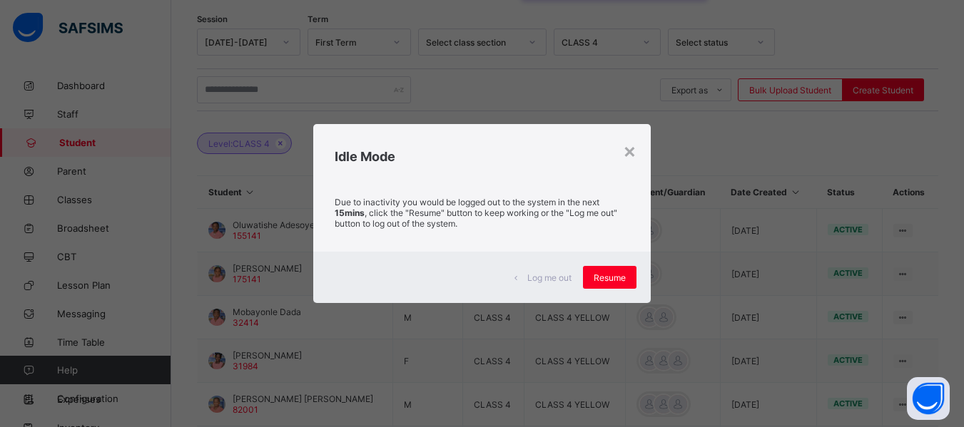
click at [796, 22] on div "× Idle Mode Due to inactivity you would be logged out to the system in the next…" at bounding box center [482, 213] width 964 height 427
click at [606, 280] on span "Resume" at bounding box center [610, 278] width 32 height 11
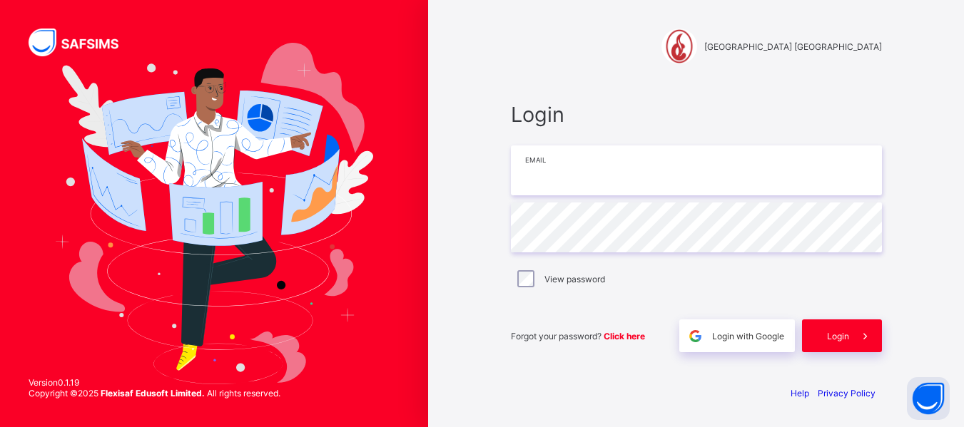
type input "**********"
